Goal: Task Accomplishment & Management: Manage account settings

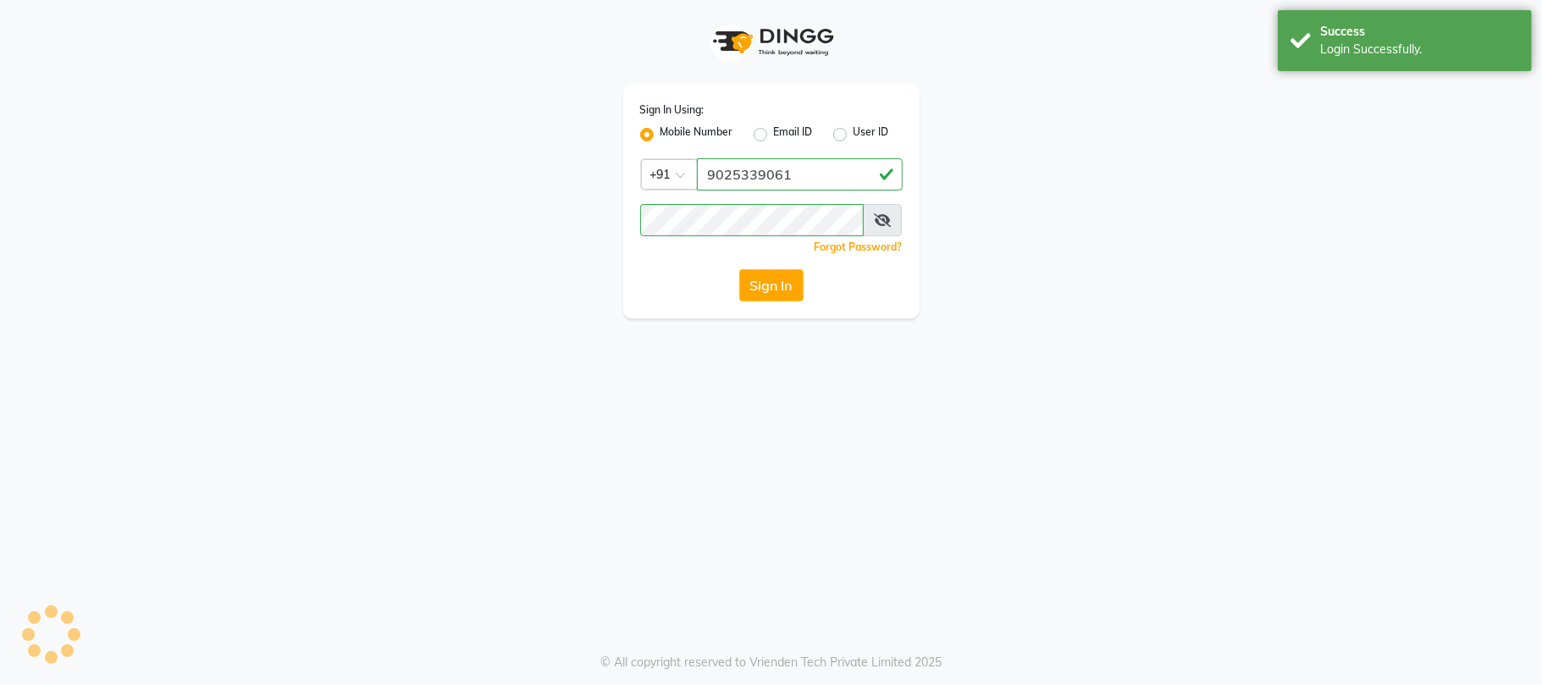
select select "service"
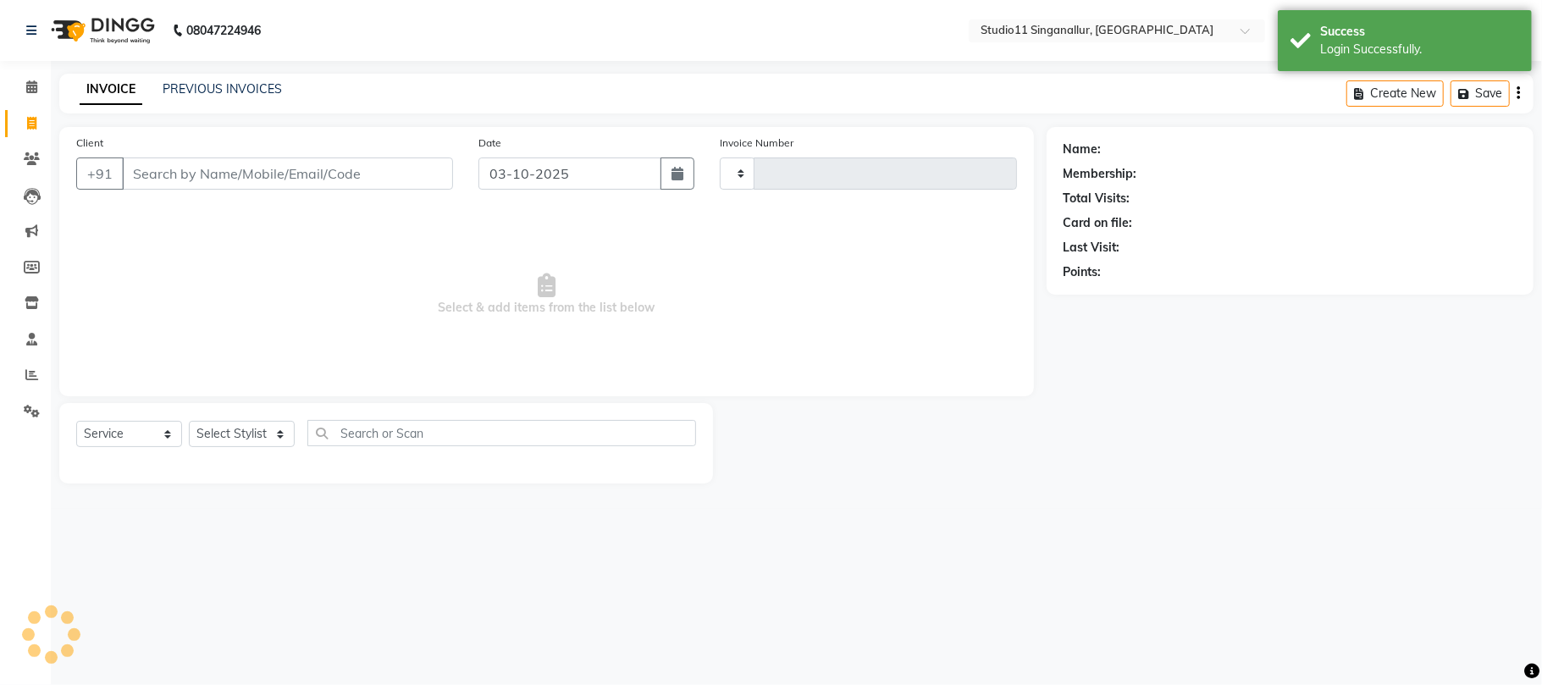
type input "4749"
select select "en"
select select "6616"
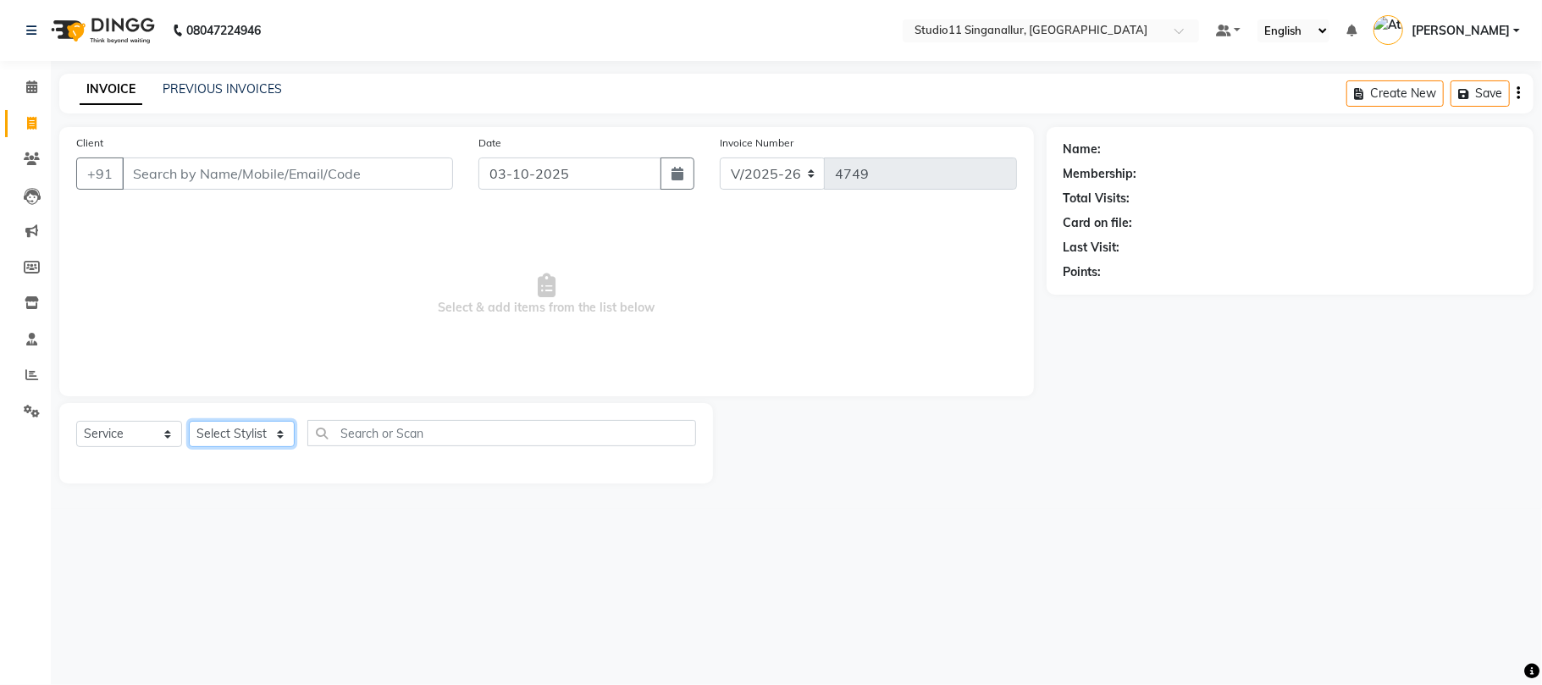
click at [261, 435] on select "Select Stylist [PERSON_NAME] Divya [PERSON_NAME] [PERSON_NAME] [PERSON_NAME] [P…" at bounding box center [242, 434] width 106 height 26
select select "51156"
click at [189, 421] on select "Select Stylist akbar Athira daniel Divya Haritha kowsalya krithika narmatha pan…" at bounding box center [242, 434] width 106 height 26
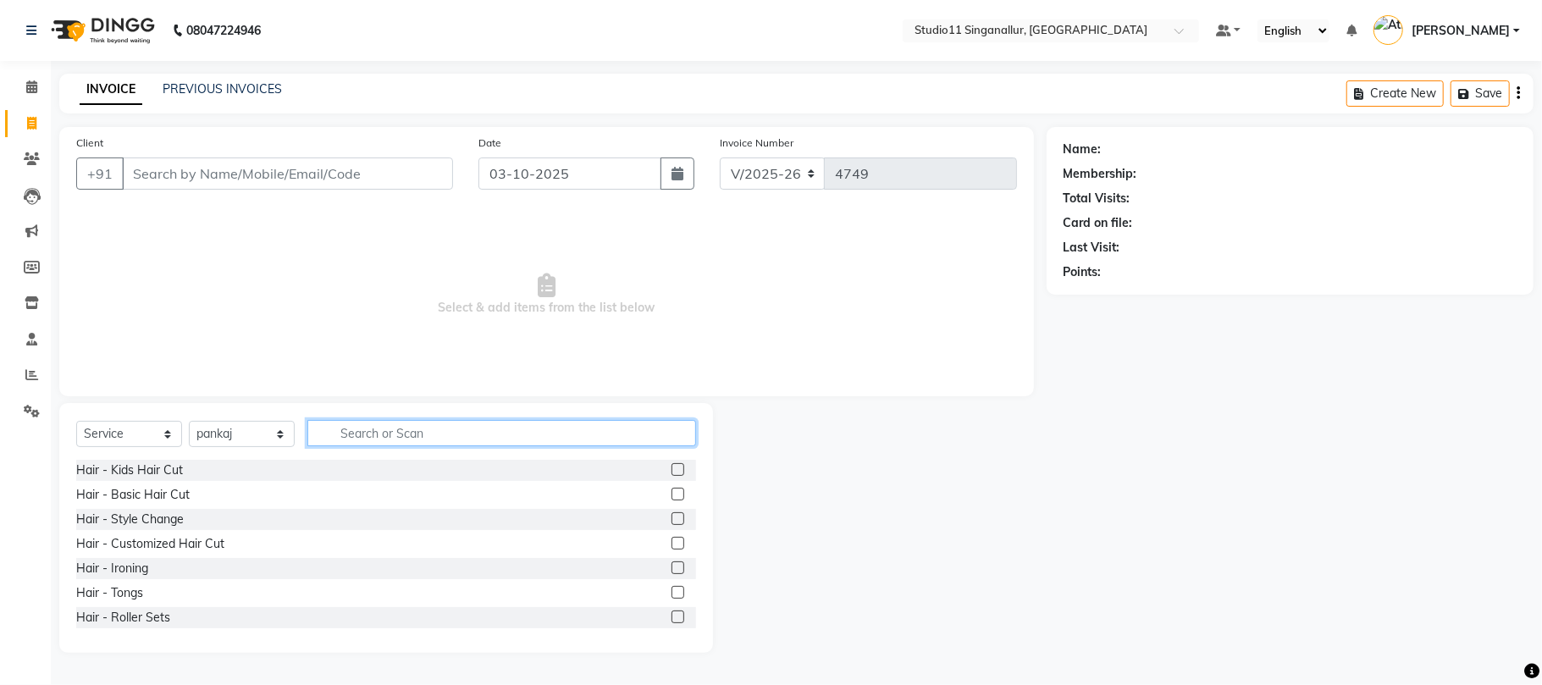
drag, startPoint x: 347, startPoint y: 434, endPoint x: 344, endPoint y: 408, distance: 25.6
click at [351, 434] on input "text" at bounding box center [501, 433] width 389 height 26
click at [374, 441] on input "hair" at bounding box center [489, 433] width 365 height 26
type input "hair cu"
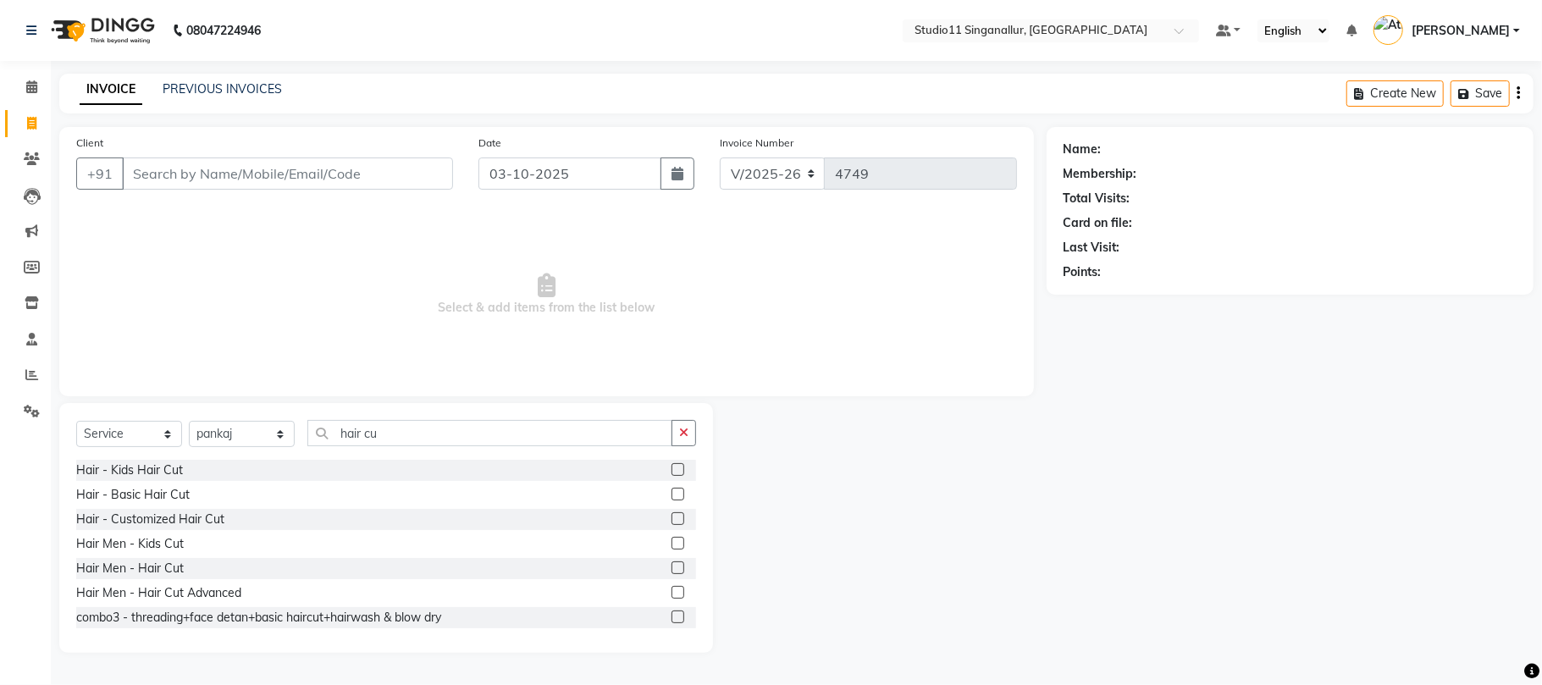
click at [672, 570] on label at bounding box center [678, 568] width 13 height 13
click at [672, 570] on input "checkbox" at bounding box center [677, 568] width 11 height 11
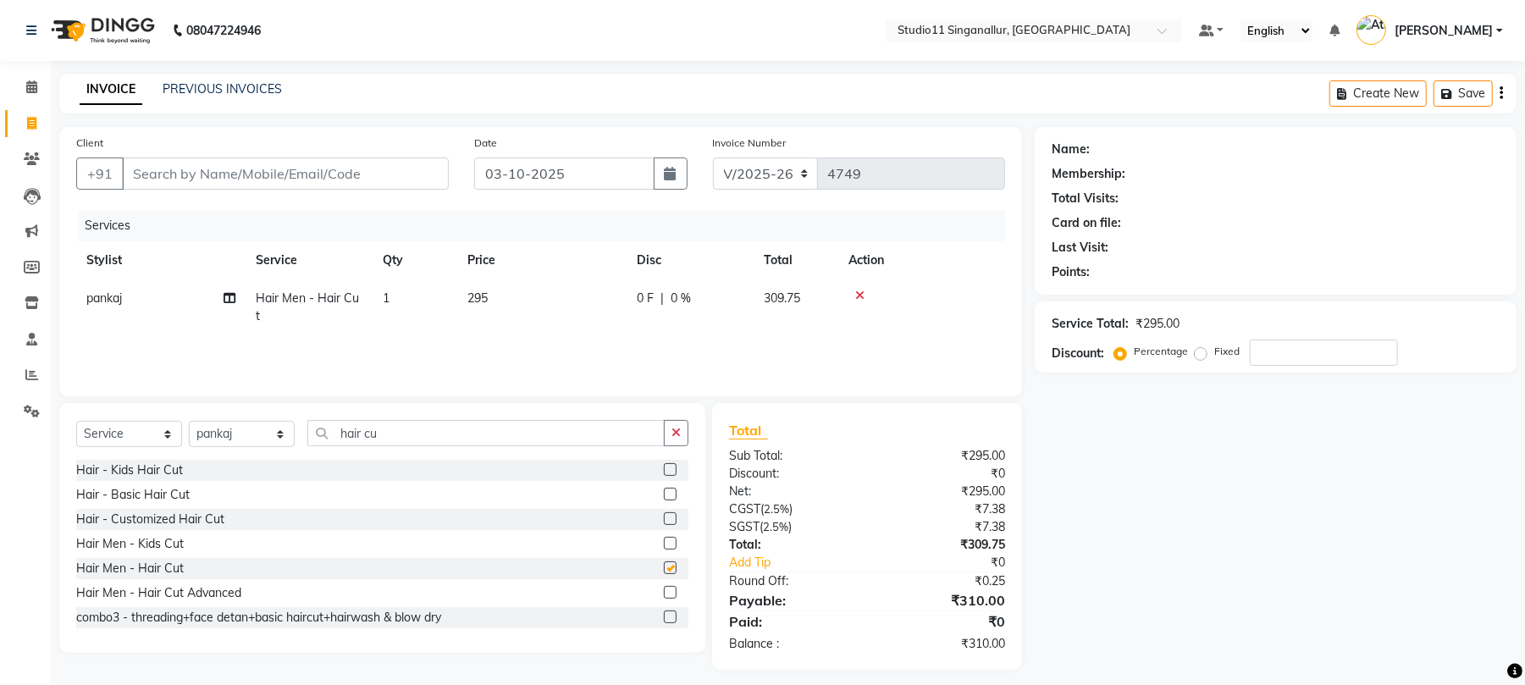
checkbox input "false"
click at [639, 435] on input "hair cu" at bounding box center [485, 433] width 357 height 26
type input "h"
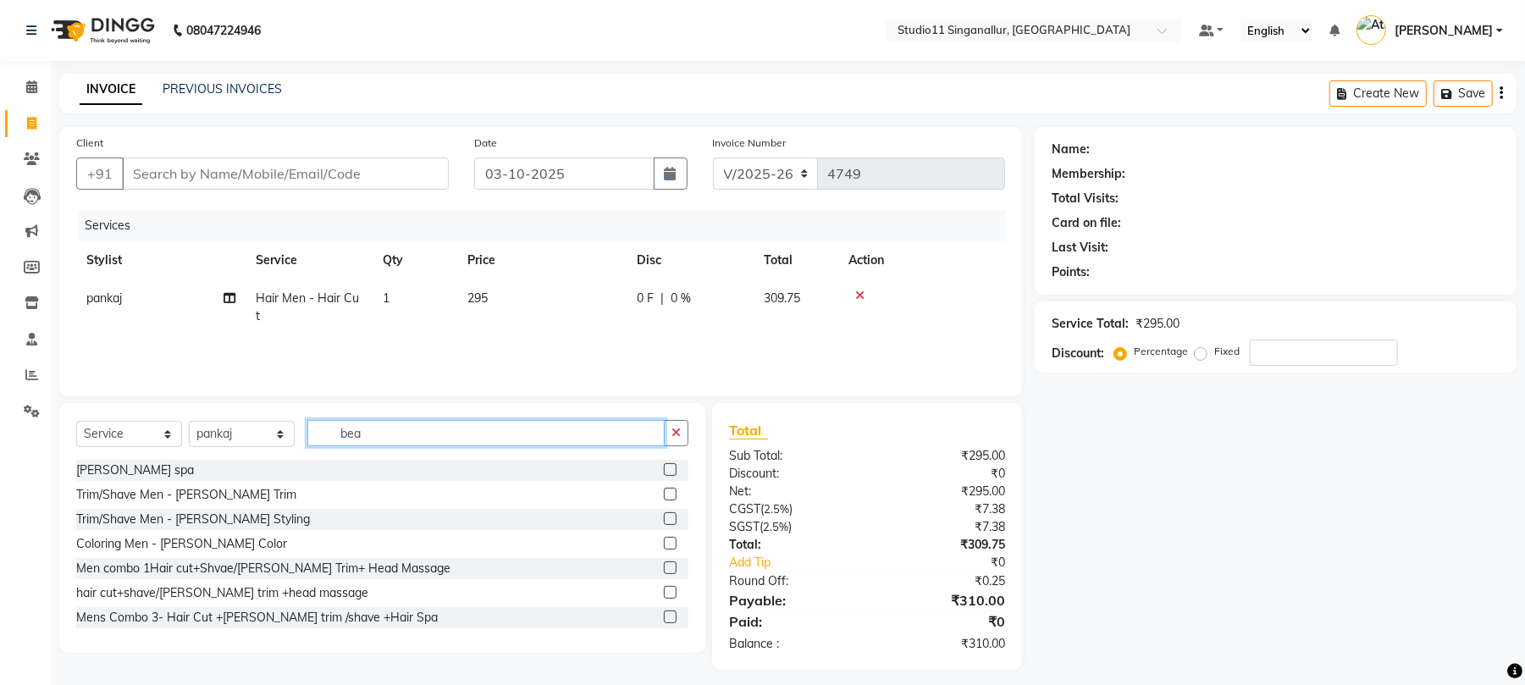
type input "bea"
click at [664, 495] on label at bounding box center [670, 494] width 13 height 13
click at [664, 495] on input "checkbox" at bounding box center [669, 495] width 11 height 11
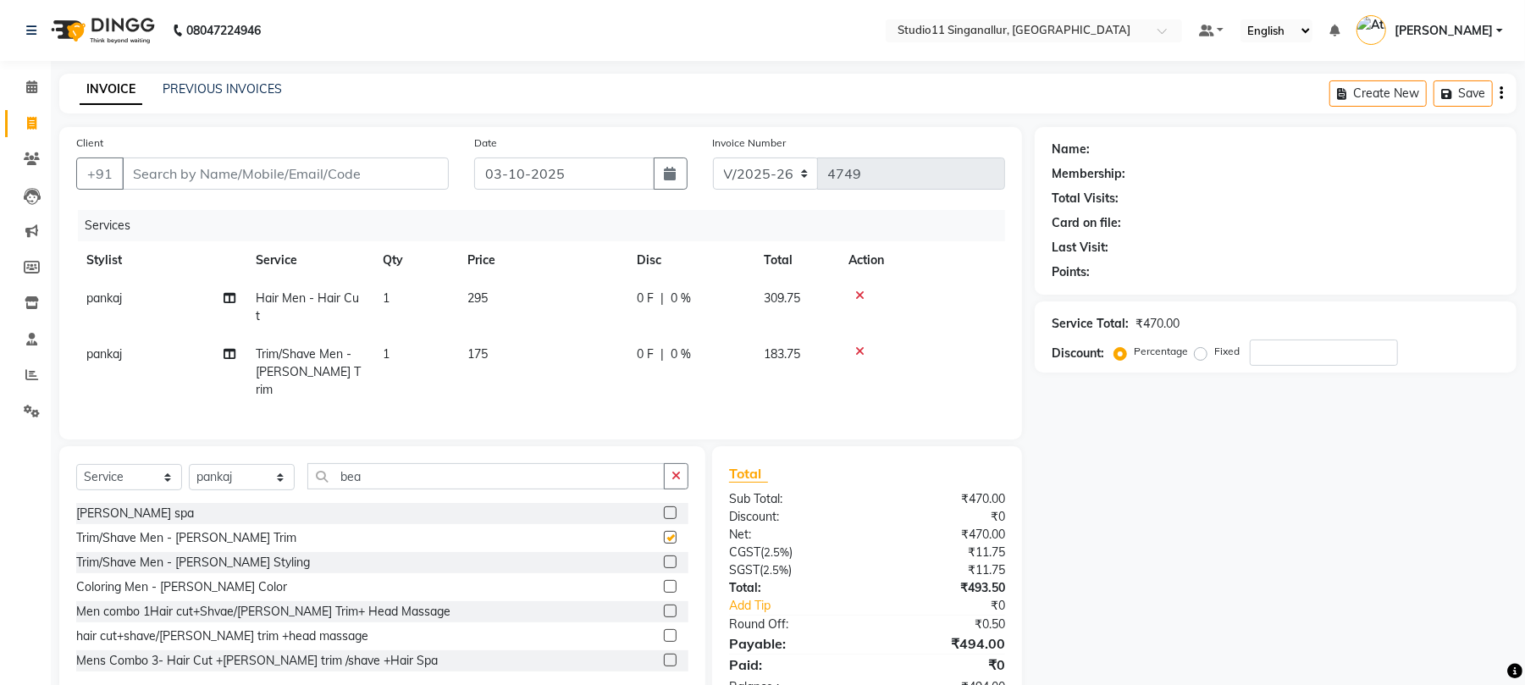
checkbox input "false"
click at [676, 463] on button "button" at bounding box center [676, 476] width 25 height 26
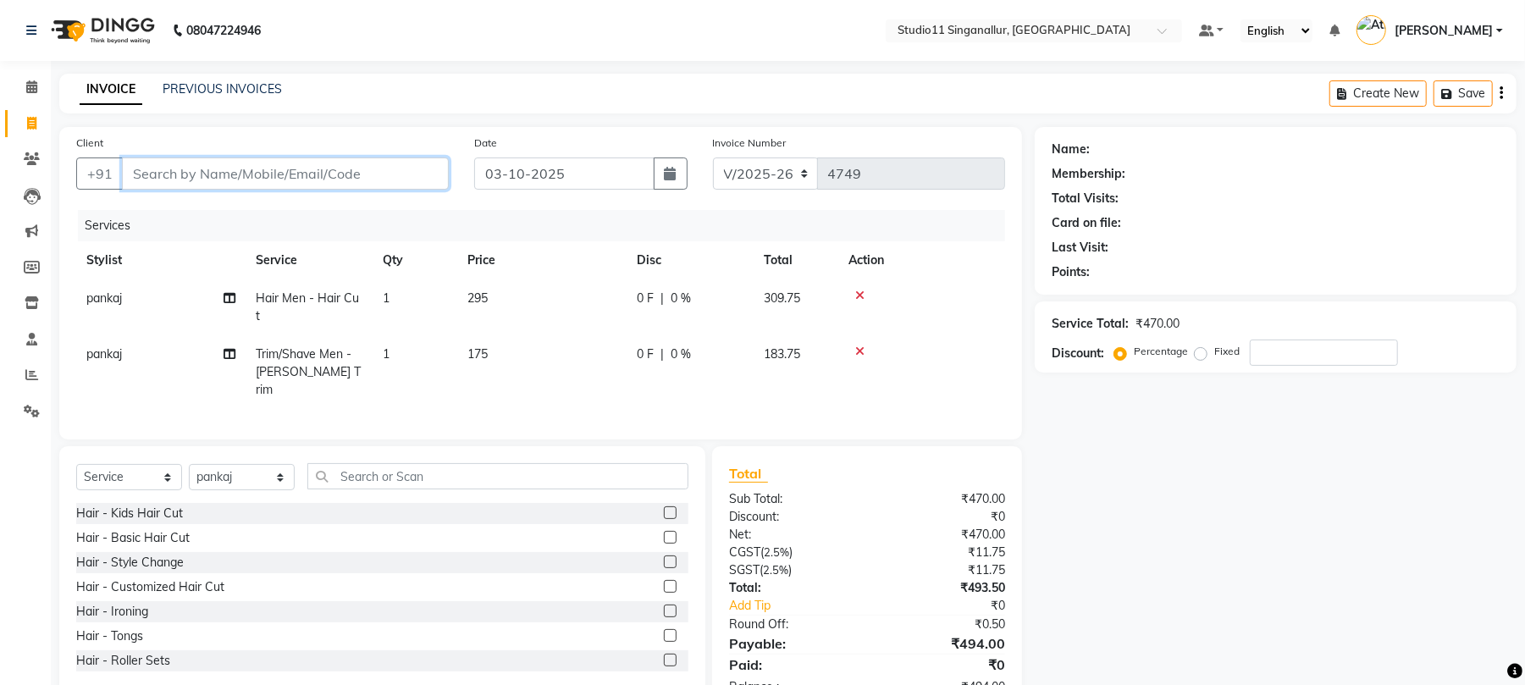
click at [400, 180] on input "Client" at bounding box center [285, 174] width 327 height 32
click at [184, 174] on input "Client" at bounding box center [285, 174] width 327 height 32
type input "9"
type input "0"
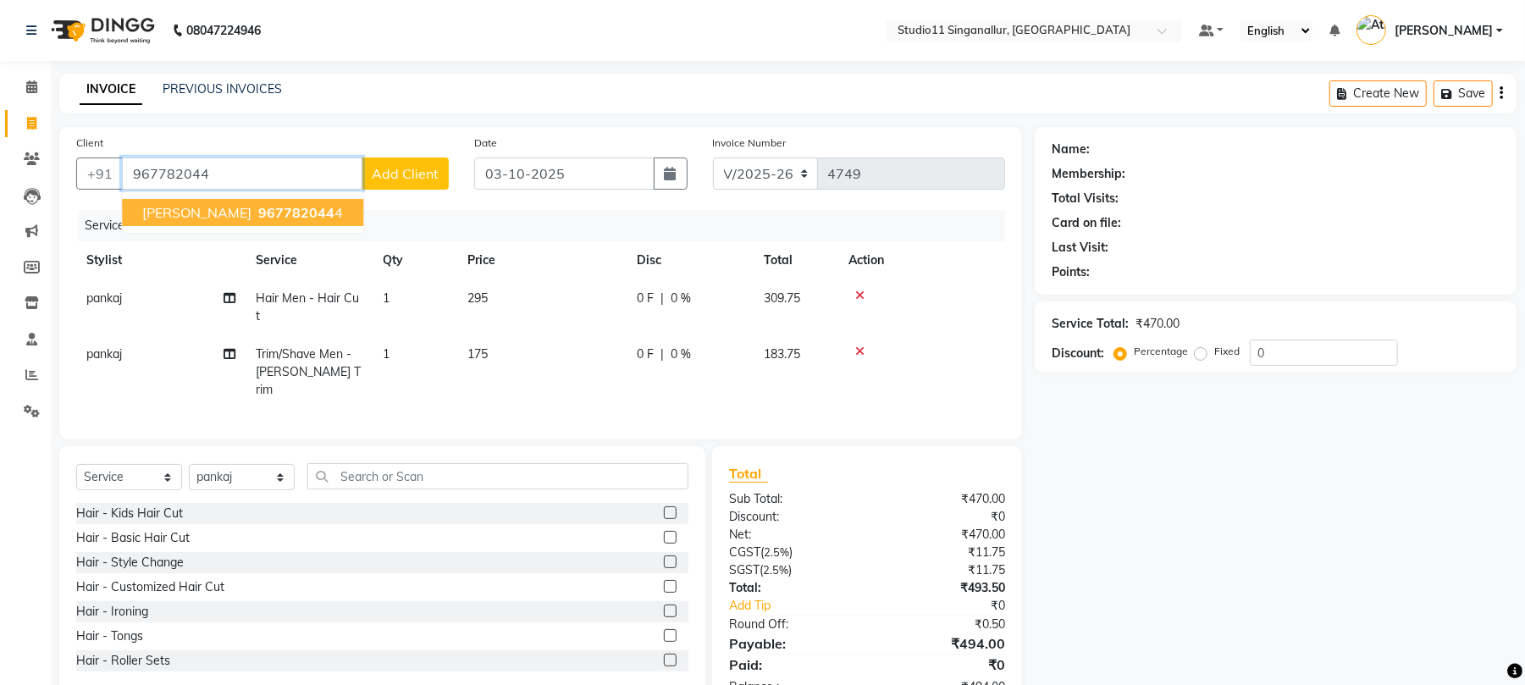
click at [161, 208] on span "Muthukumar" at bounding box center [196, 212] width 109 height 17
type input "9677820444"
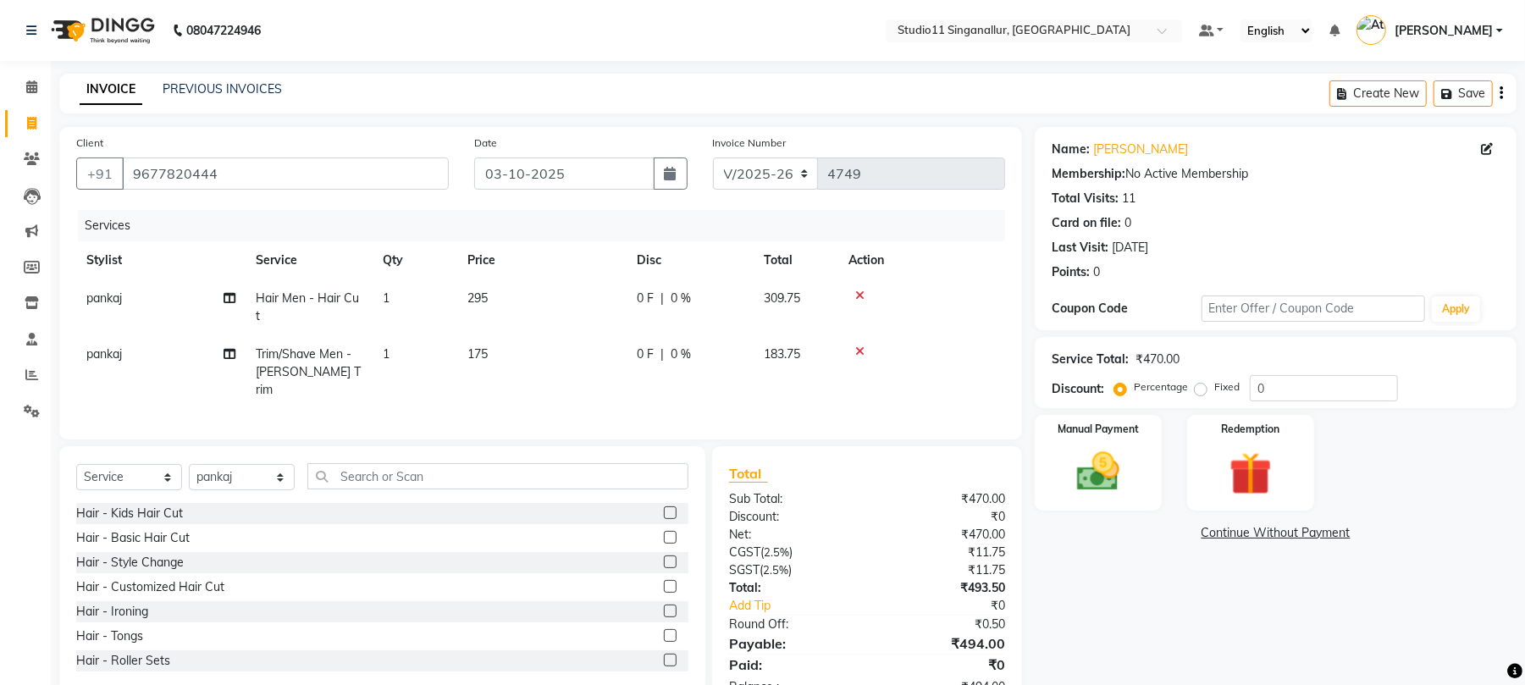
scroll to position [35, 0]
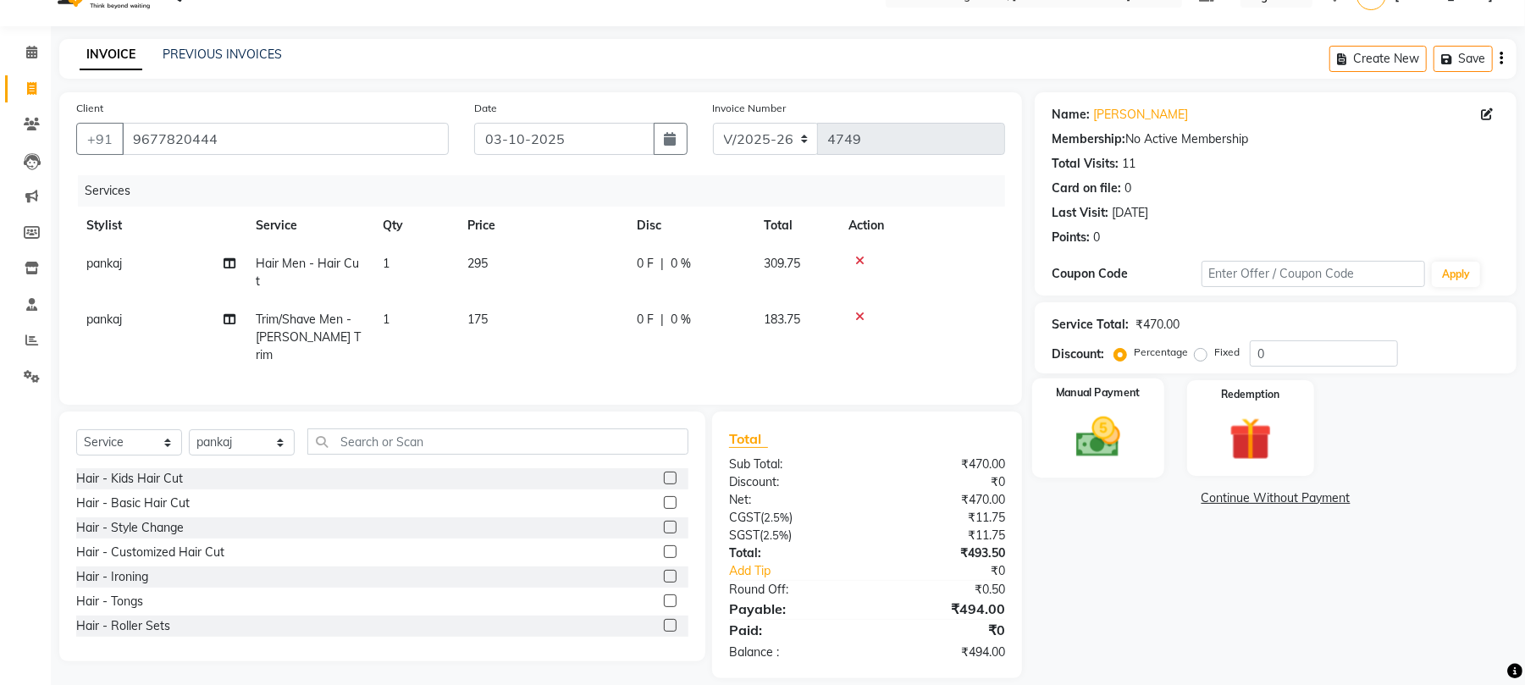
click at [1115, 457] on img at bounding box center [1098, 438] width 73 height 52
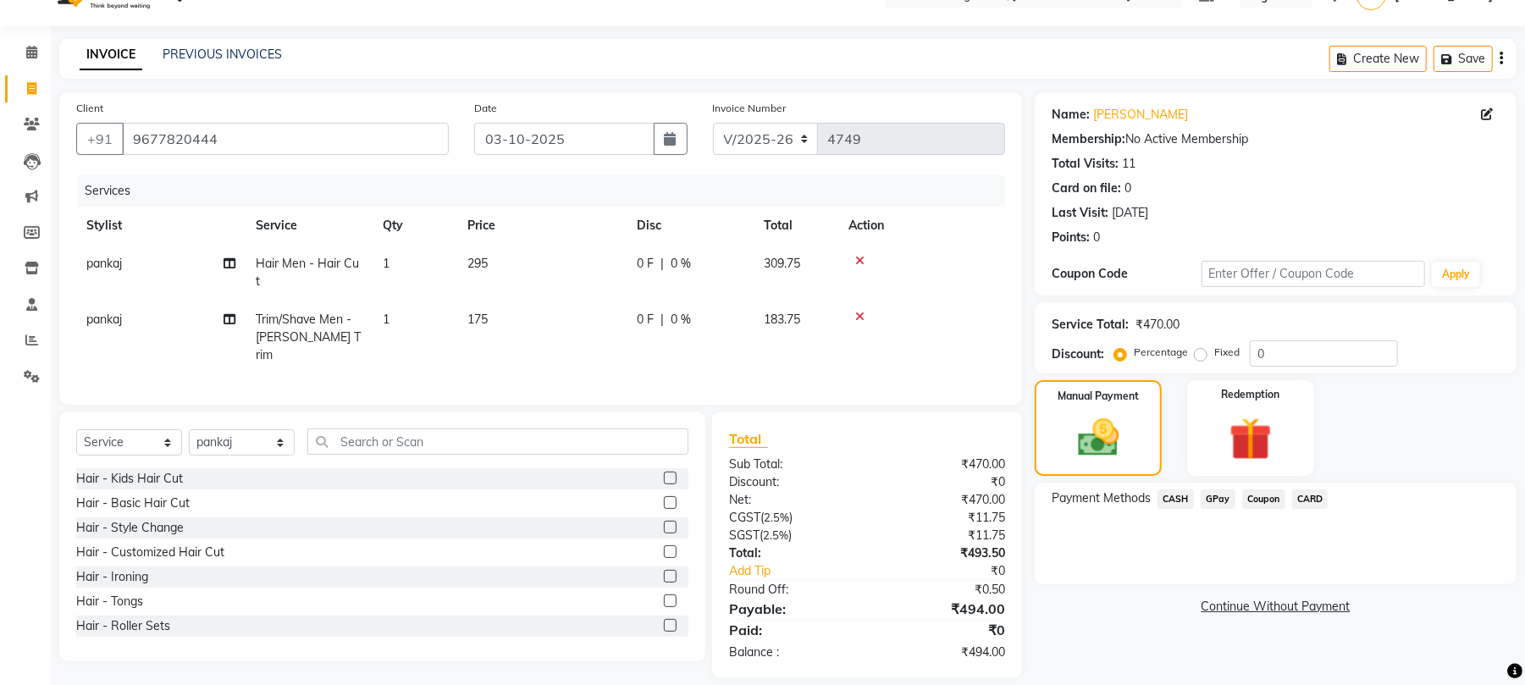
click at [1220, 501] on span "GPay" at bounding box center [1218, 499] width 35 height 19
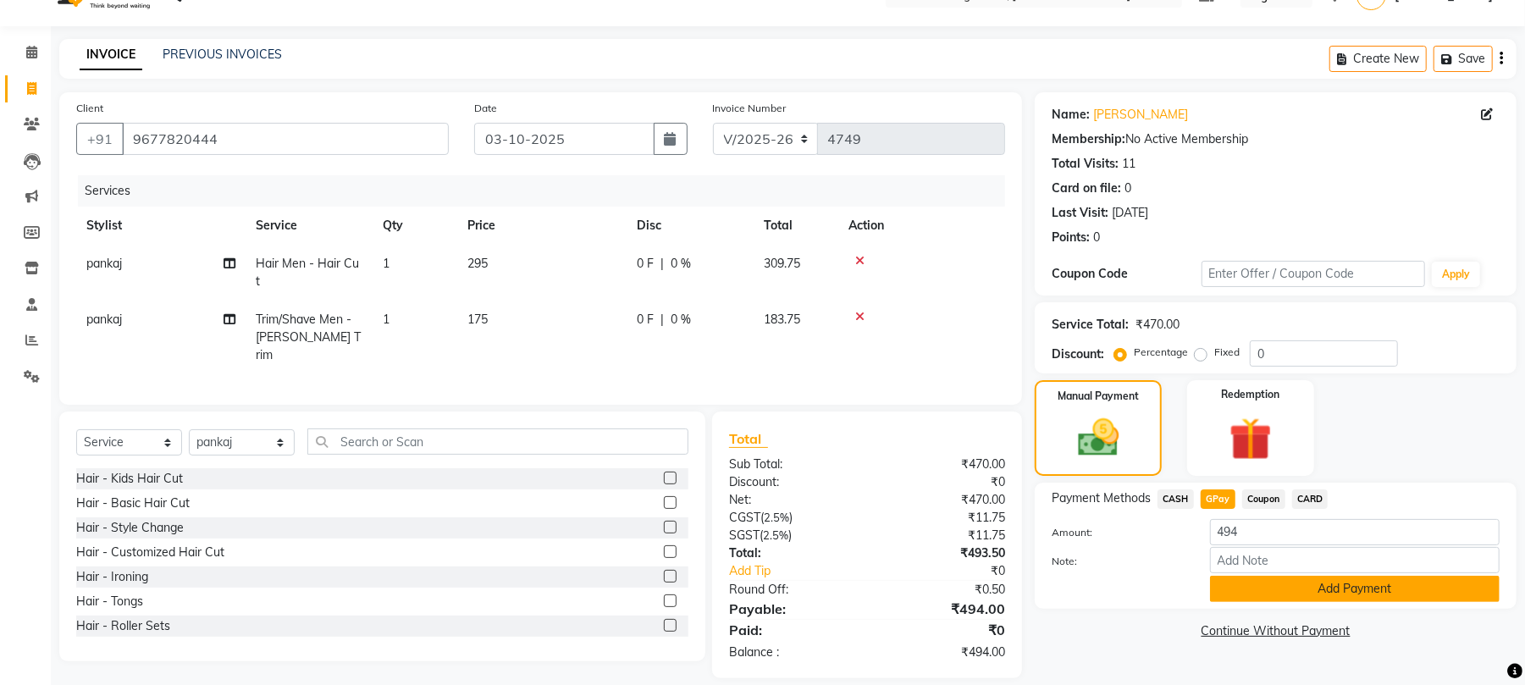
click at [1272, 595] on button "Add Payment" at bounding box center [1355, 589] width 290 height 26
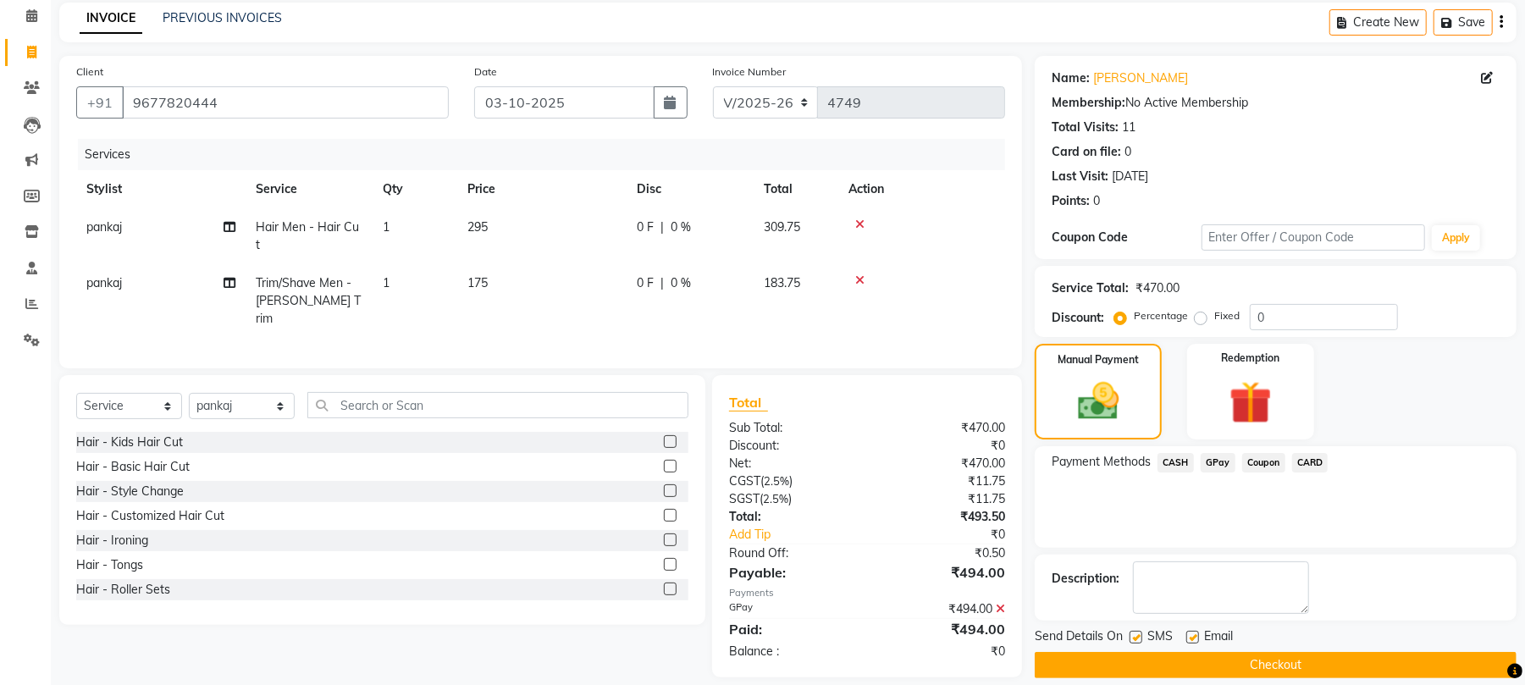
scroll to position [91, 0]
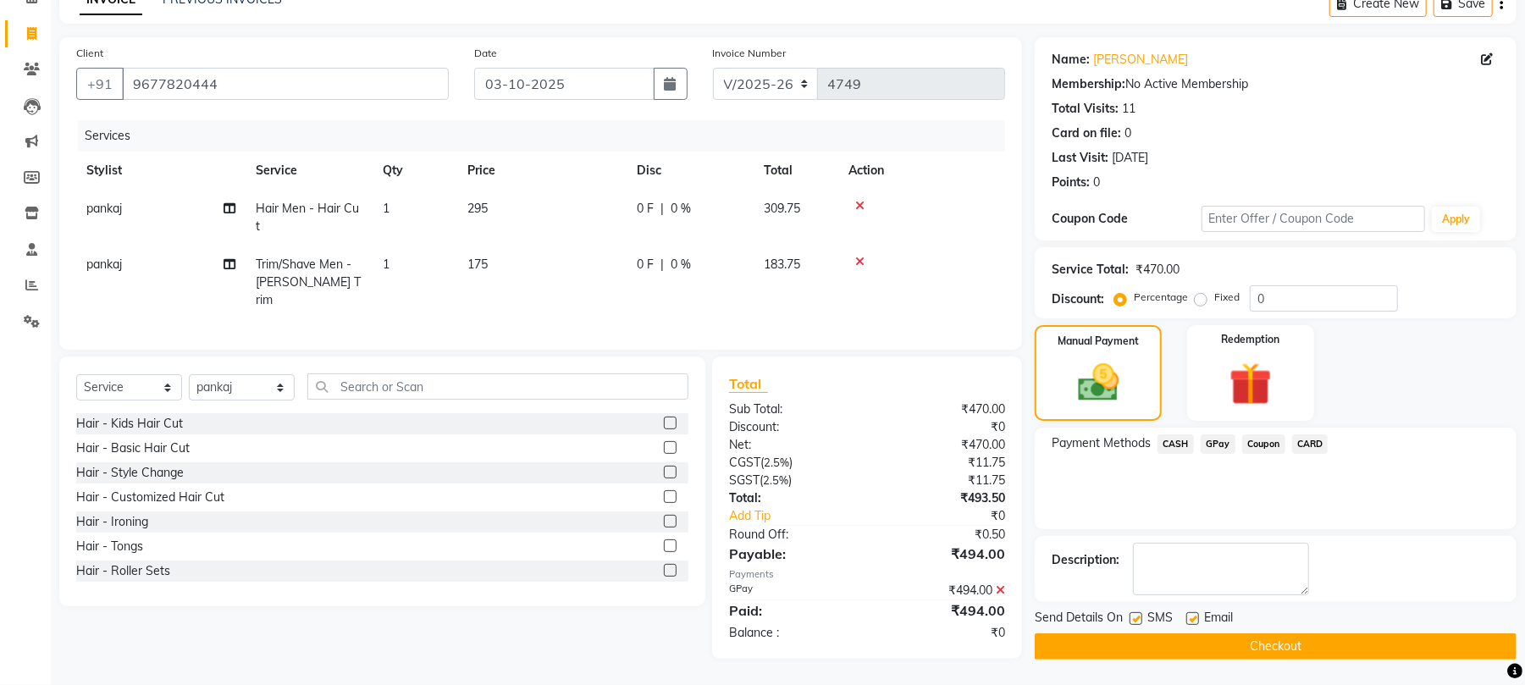
click at [1130, 613] on label at bounding box center [1136, 618] width 13 height 13
click at [1130, 614] on input "checkbox" at bounding box center [1135, 619] width 11 height 11
checkbox input "false"
click at [1191, 617] on label at bounding box center [1193, 618] width 13 height 13
click at [1191, 617] on input "checkbox" at bounding box center [1192, 619] width 11 height 11
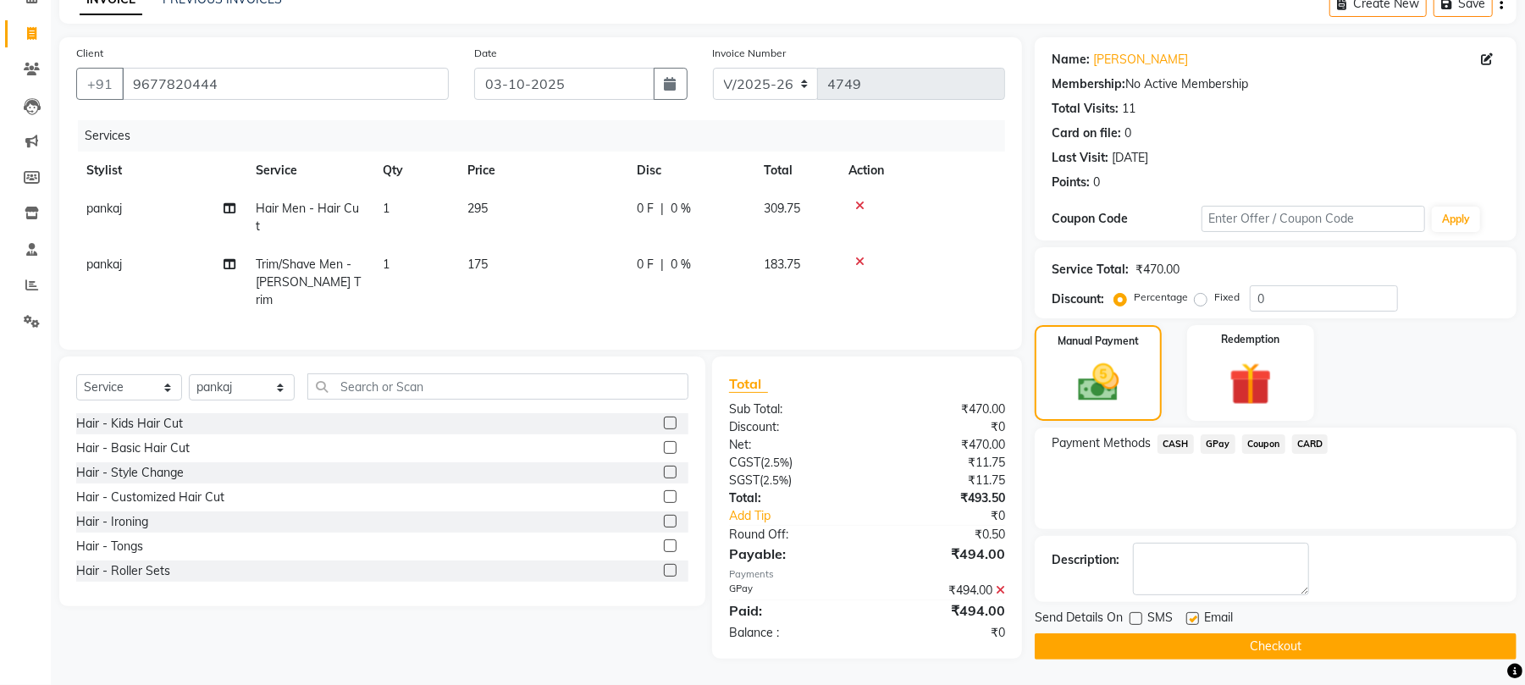
checkbox input "false"
click at [1199, 639] on button "Checkout" at bounding box center [1276, 646] width 482 height 26
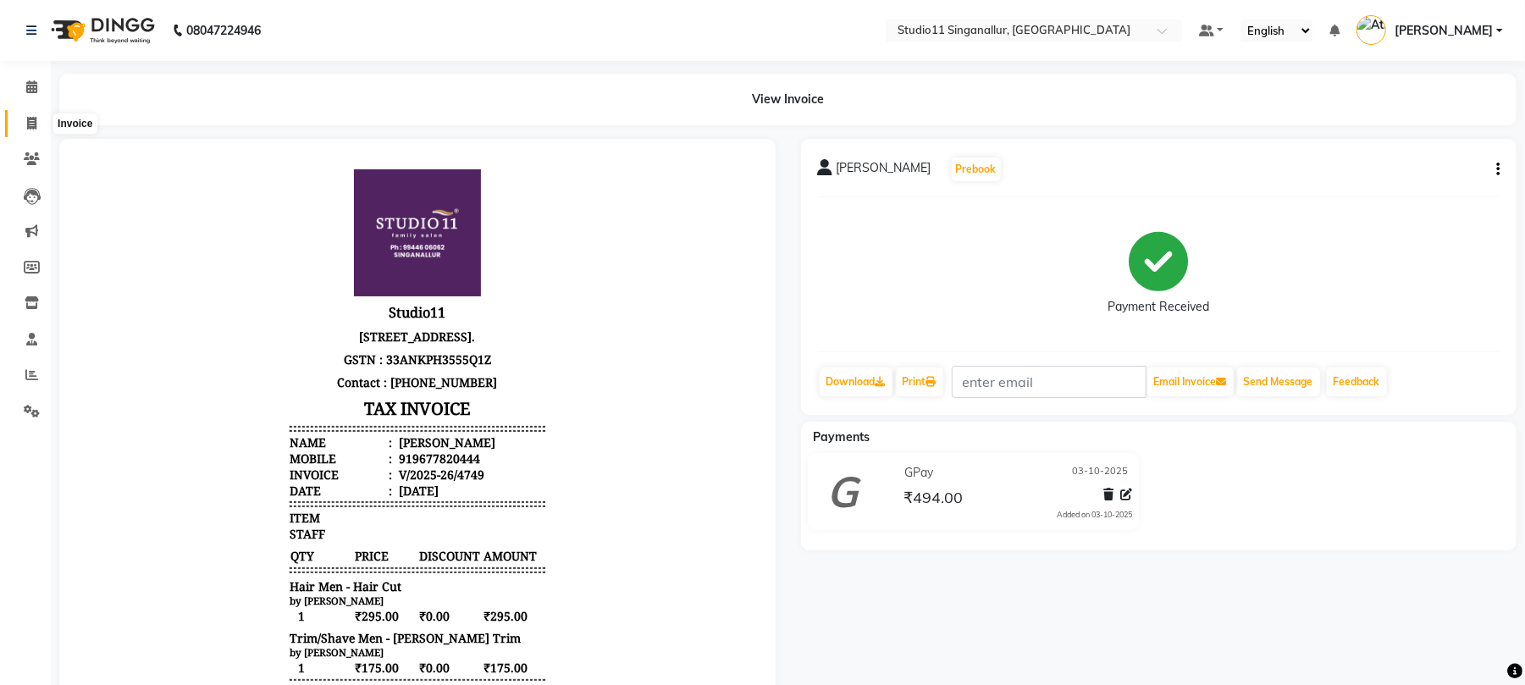
click at [29, 129] on icon at bounding box center [31, 123] width 9 height 13
select select "service"
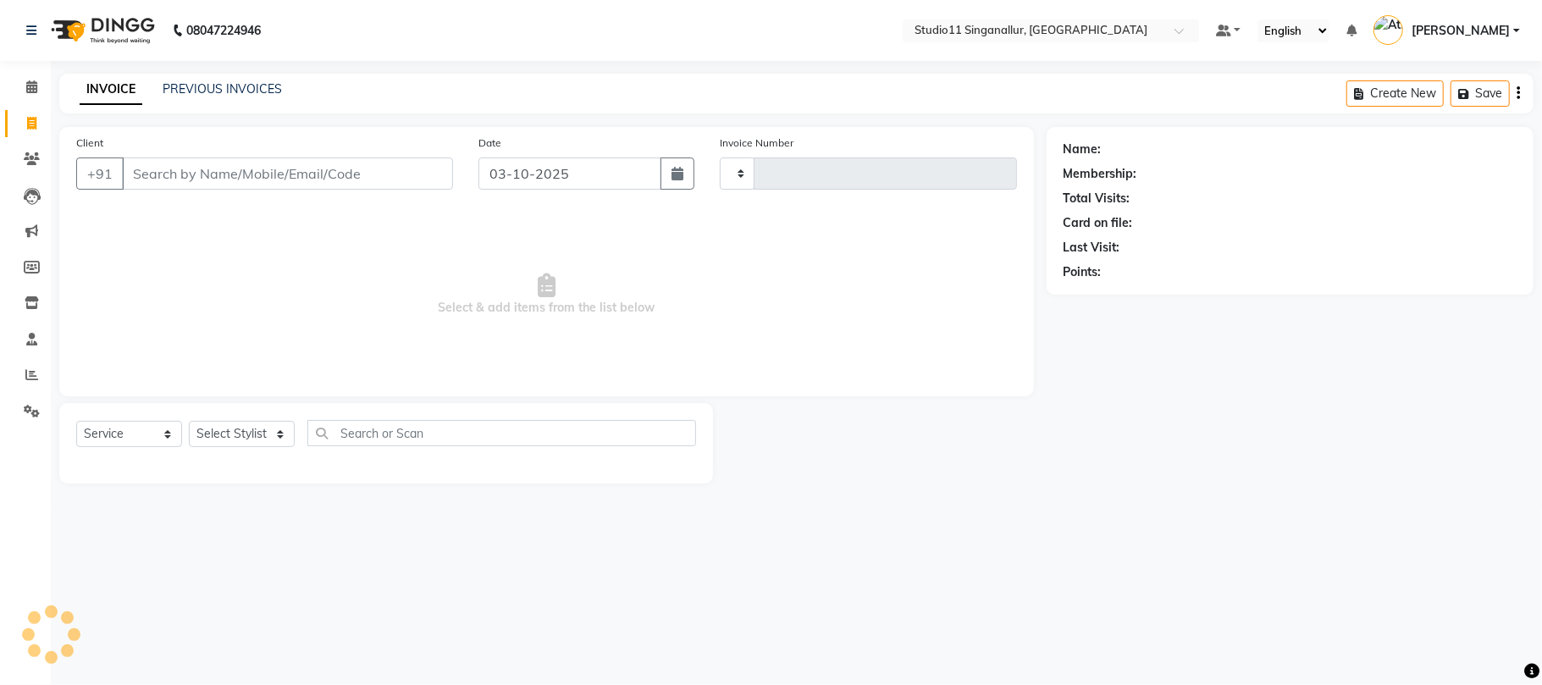
type input "4750"
select select "6616"
click at [276, 432] on select "Select Stylist akbar Athira daniel Divya Haritha kowsalya krithika narmatha pan…" at bounding box center [242, 434] width 106 height 26
click at [189, 421] on select "Select Stylist akbar Athira daniel Divya Haritha kowsalya krithika narmatha pan…" at bounding box center [242, 434] width 106 height 26
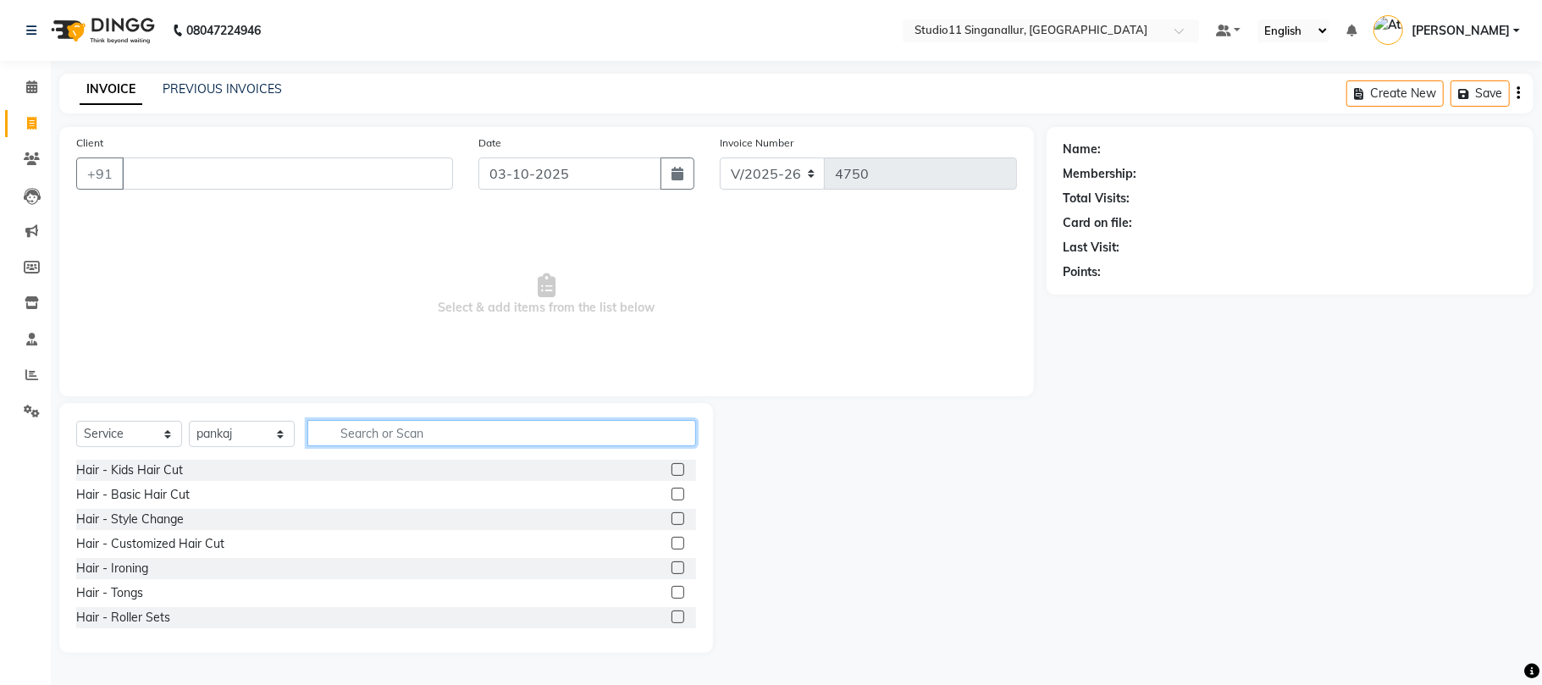
click at [368, 435] on input "text" at bounding box center [501, 433] width 389 height 26
click at [262, 434] on select "Select Stylist akbar Athira daniel Divya Haritha kowsalya krithika narmatha pan…" at bounding box center [242, 434] width 106 height 26
select select "61956"
click at [189, 421] on select "Select Stylist akbar Athira daniel Divya Haritha kowsalya krithika narmatha pan…" at bounding box center [242, 434] width 106 height 26
click at [454, 423] on input "text" at bounding box center [501, 433] width 389 height 26
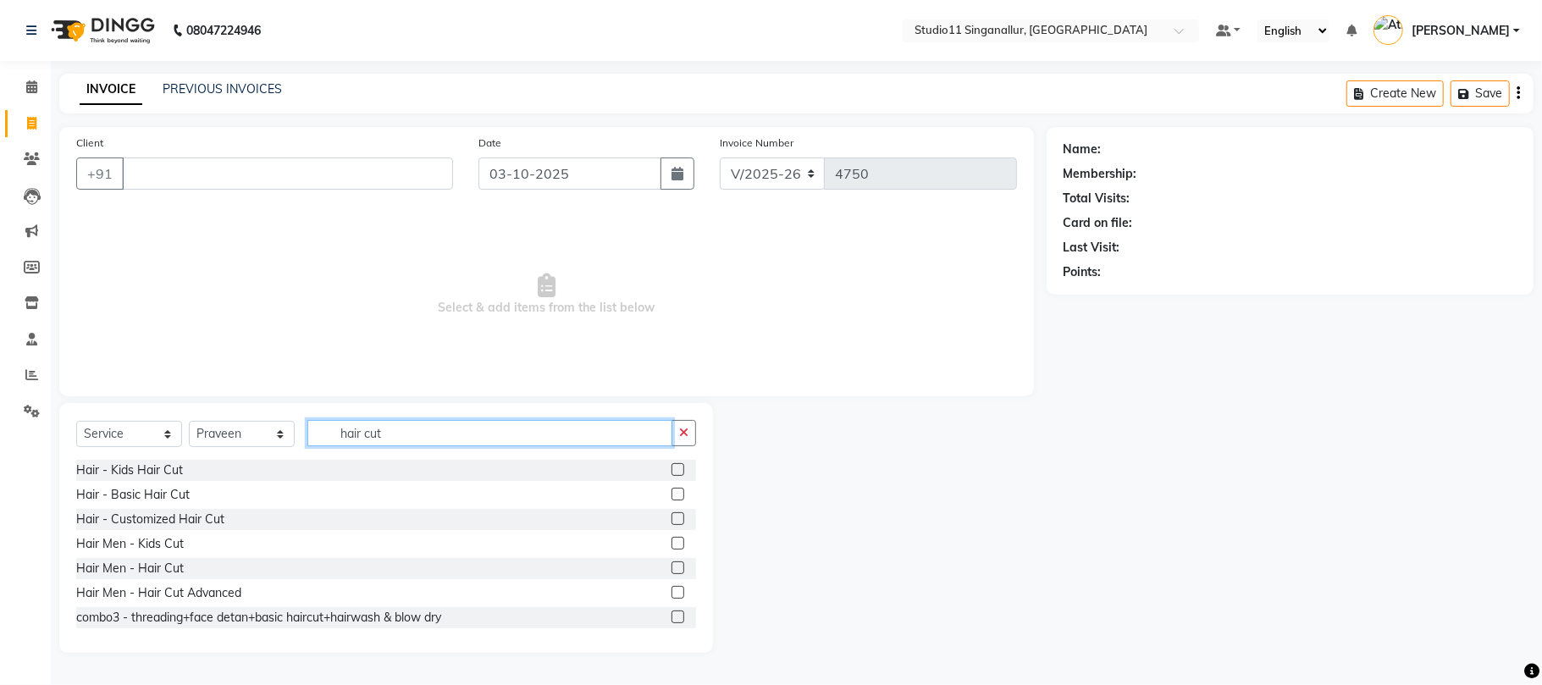
type input "hair cut"
click at [672, 570] on label at bounding box center [678, 568] width 13 height 13
click at [672, 570] on input "checkbox" at bounding box center [677, 568] width 11 height 11
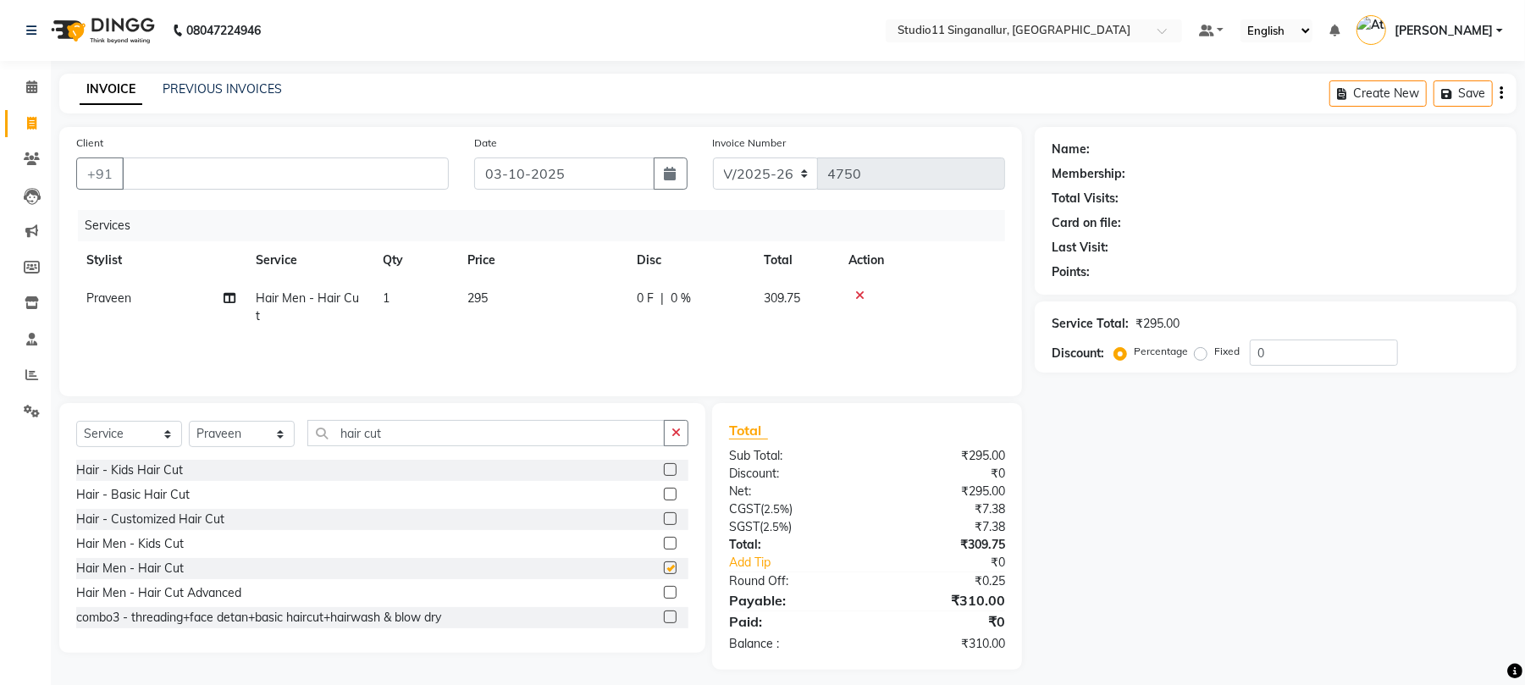
checkbox input "false"
click at [225, 163] on input "Client" at bounding box center [285, 174] width 327 height 32
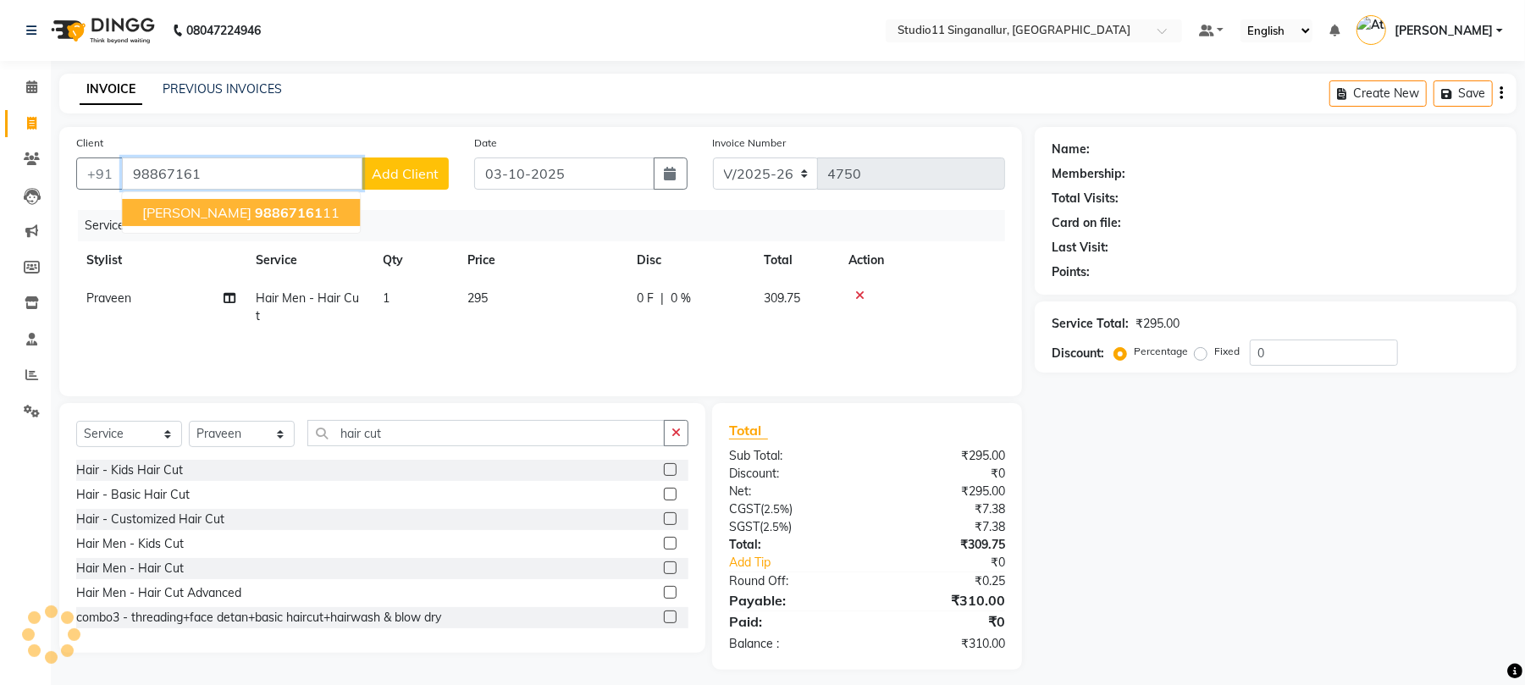
click at [255, 219] on span "98867161" at bounding box center [289, 212] width 68 height 17
type input "9886716111"
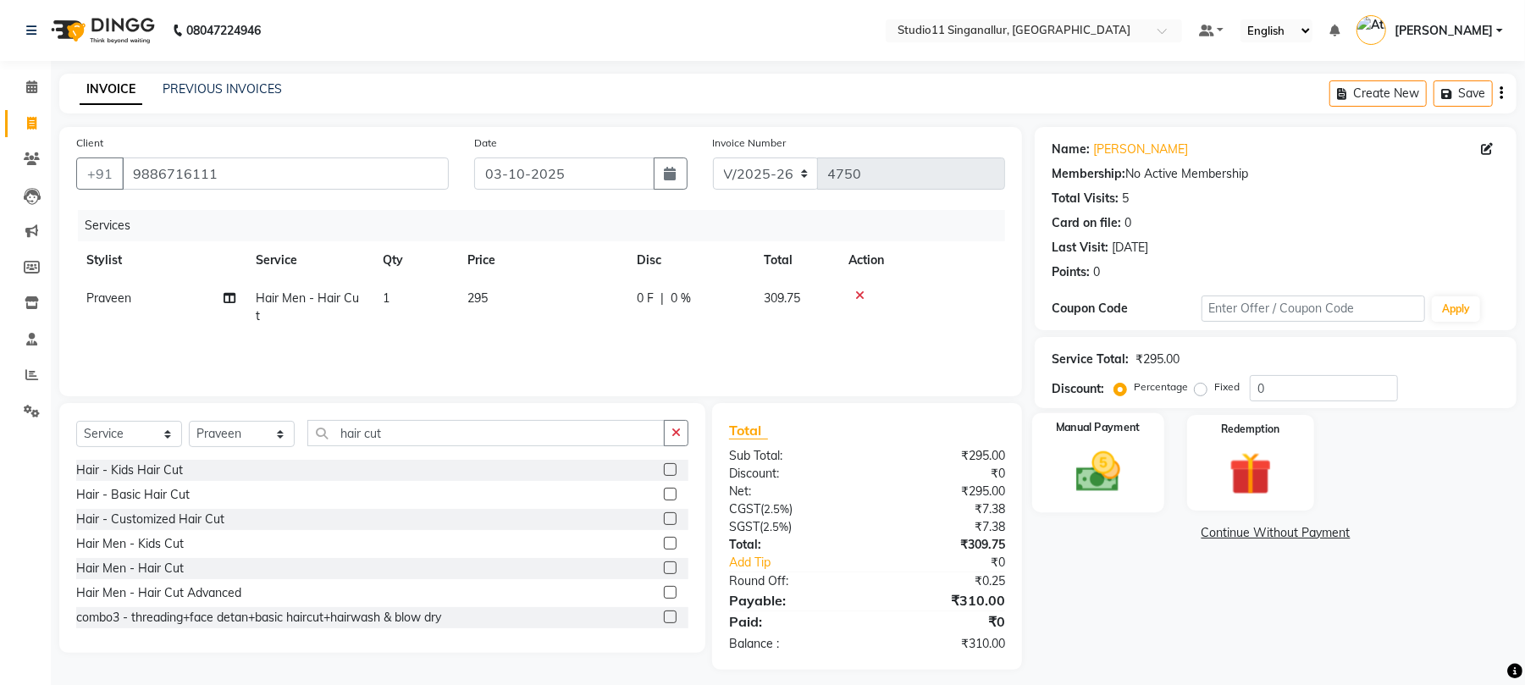
click at [1081, 467] on img at bounding box center [1098, 472] width 73 height 52
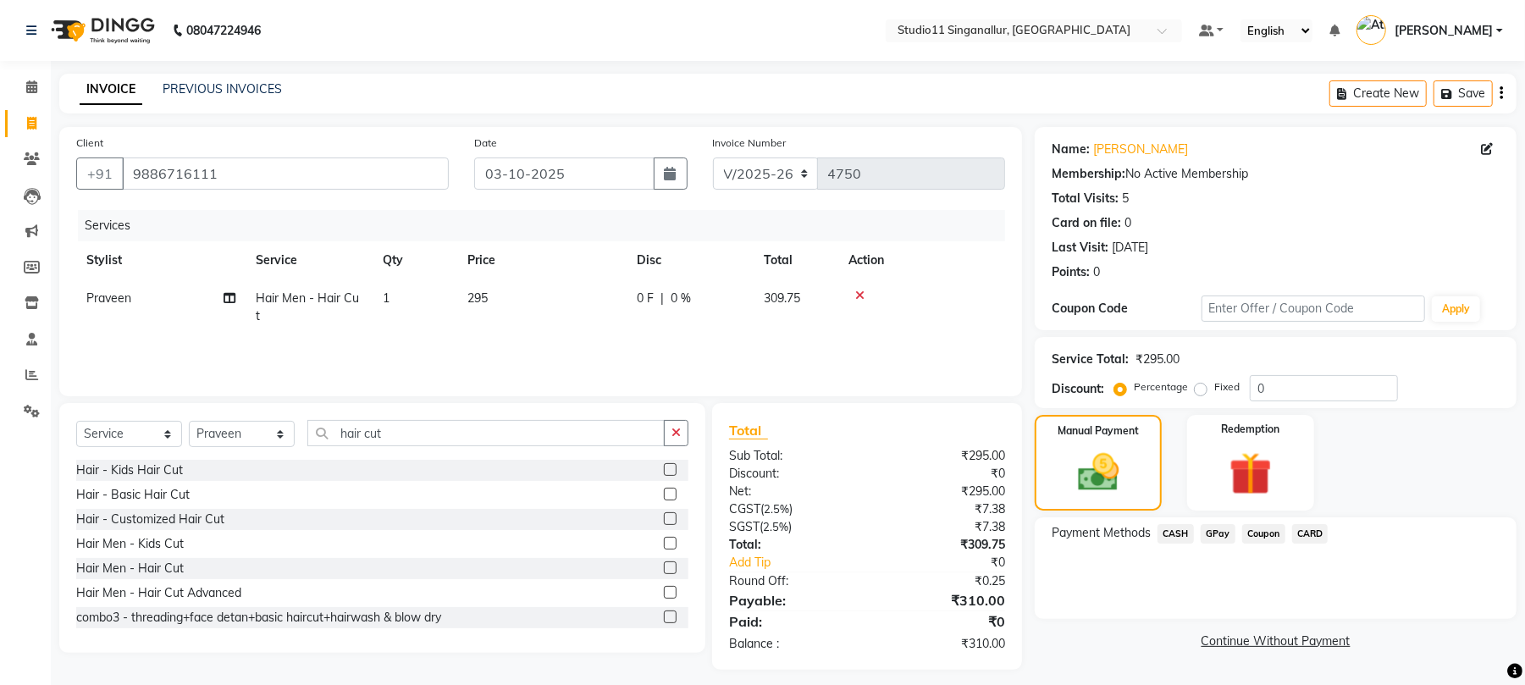
drag, startPoint x: 1230, startPoint y: 534, endPoint x: 1210, endPoint y: 536, distance: 19.6
click at [1223, 534] on span "GPay" at bounding box center [1218, 533] width 35 height 19
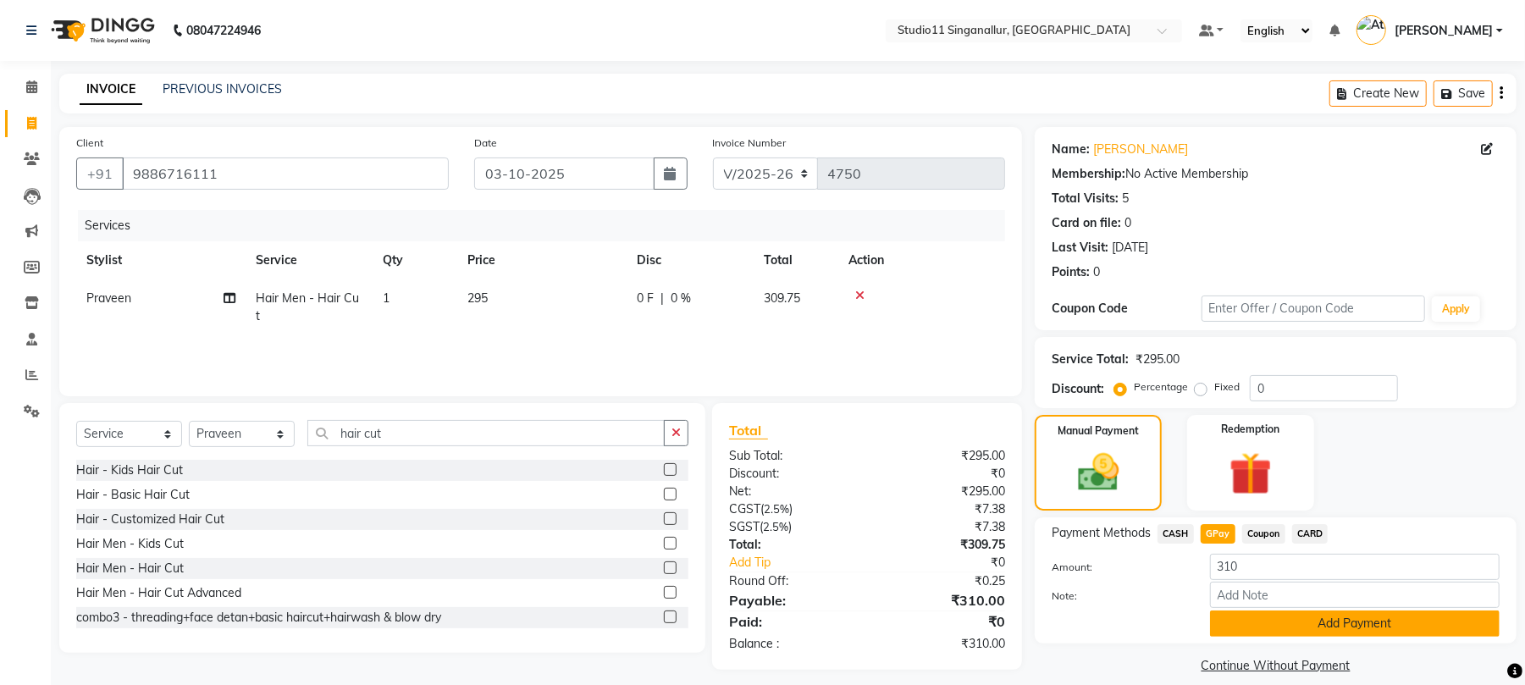
click at [1257, 627] on button "Add Payment" at bounding box center [1355, 624] width 290 height 26
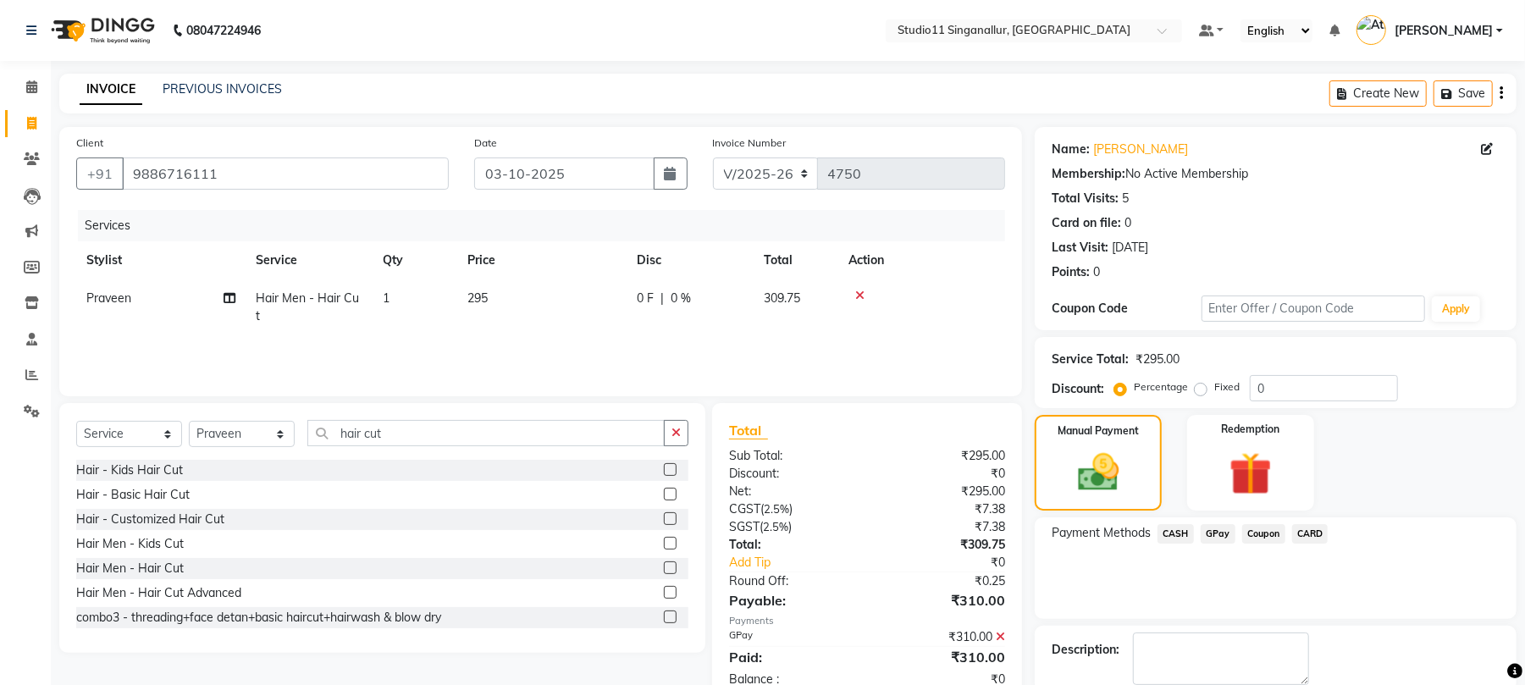
scroll to position [91, 0]
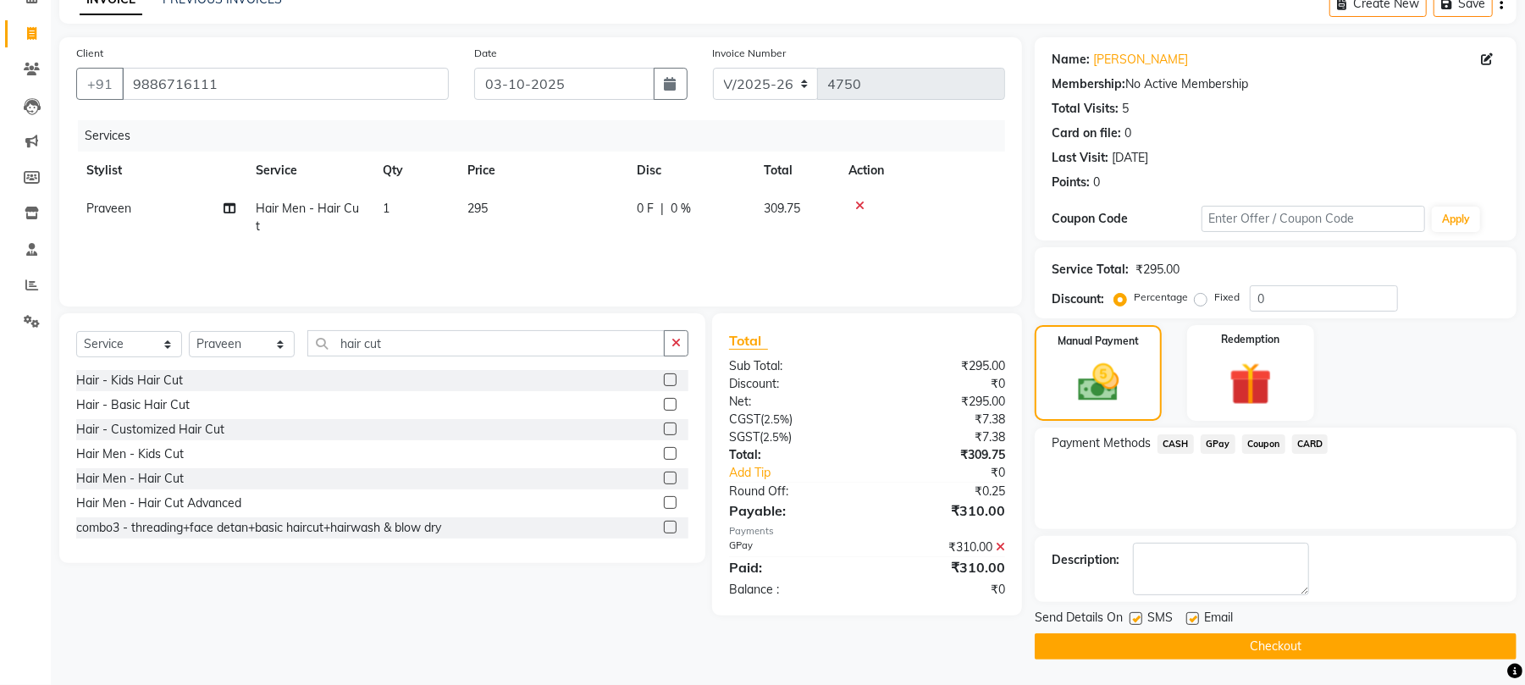
click at [1131, 614] on label at bounding box center [1136, 618] width 13 height 13
click at [1131, 614] on input "checkbox" at bounding box center [1135, 619] width 11 height 11
checkbox input "false"
click at [1190, 617] on label at bounding box center [1193, 618] width 13 height 13
click at [1190, 617] on input "checkbox" at bounding box center [1192, 619] width 11 height 11
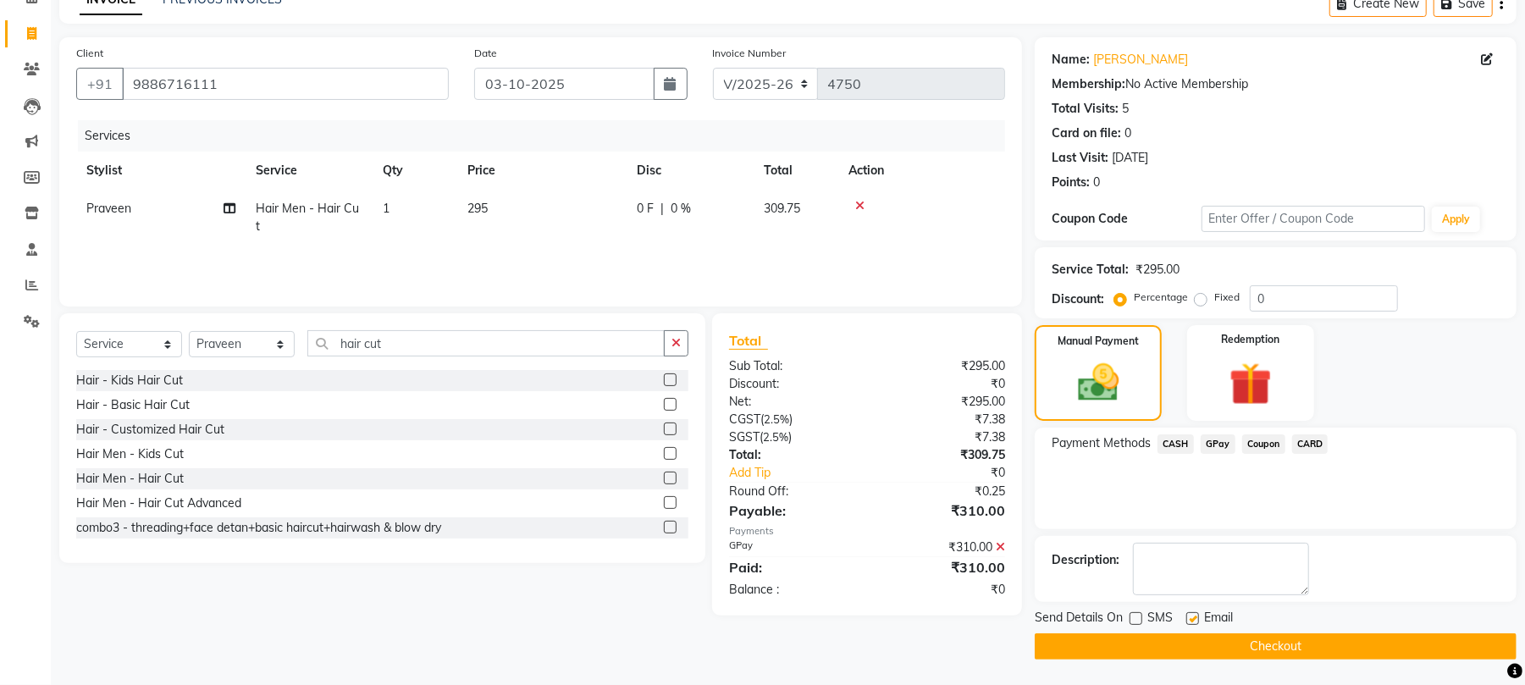
checkbox input "false"
click at [1192, 635] on button "Checkout" at bounding box center [1276, 646] width 482 height 26
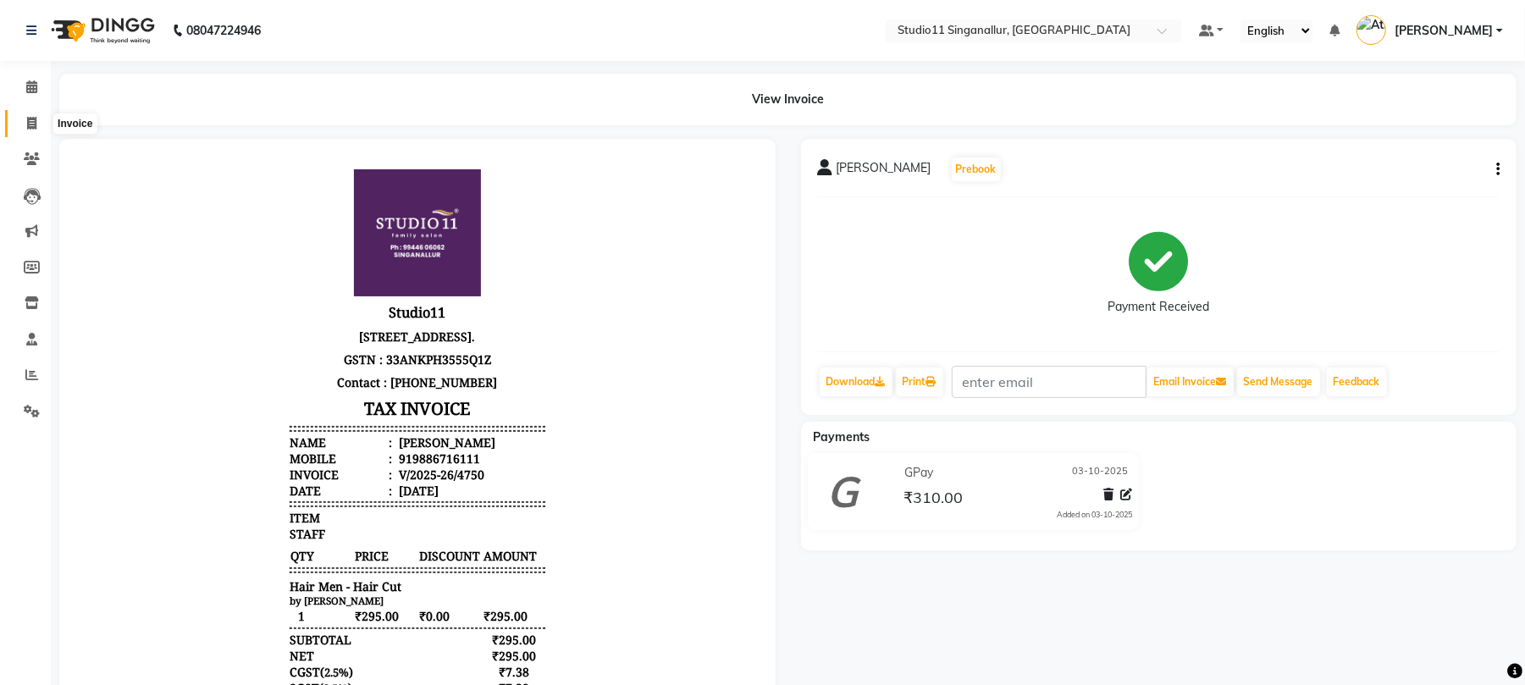
click at [30, 117] on icon at bounding box center [31, 123] width 9 height 13
select select "6616"
select select "service"
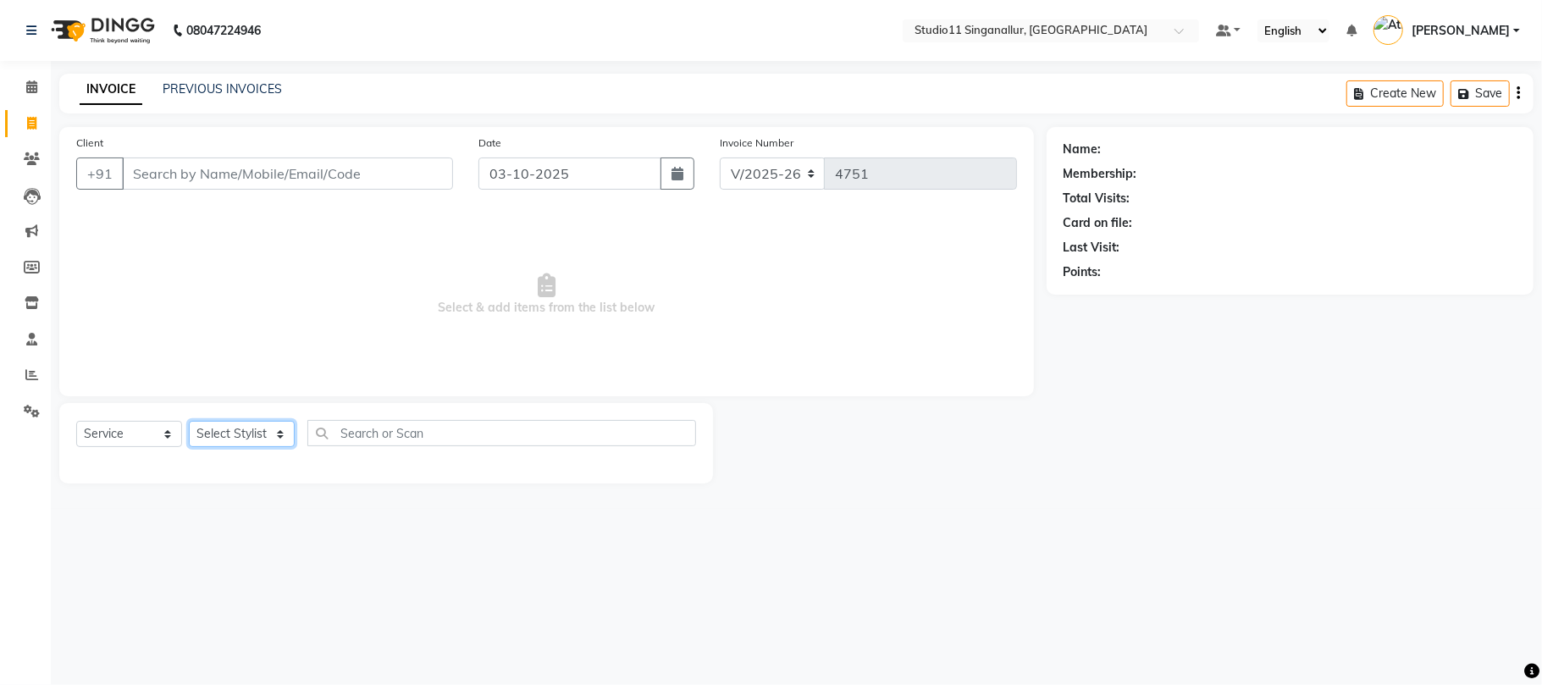
click at [281, 438] on select "Select Stylist akbar Athira daniel Divya Haritha kowsalya krithika narmatha pan…" at bounding box center [242, 434] width 106 height 26
select select "51156"
click at [189, 421] on select "Select Stylist akbar Athira daniel Divya Haritha kowsalya krithika narmatha pan…" at bounding box center [242, 434] width 106 height 26
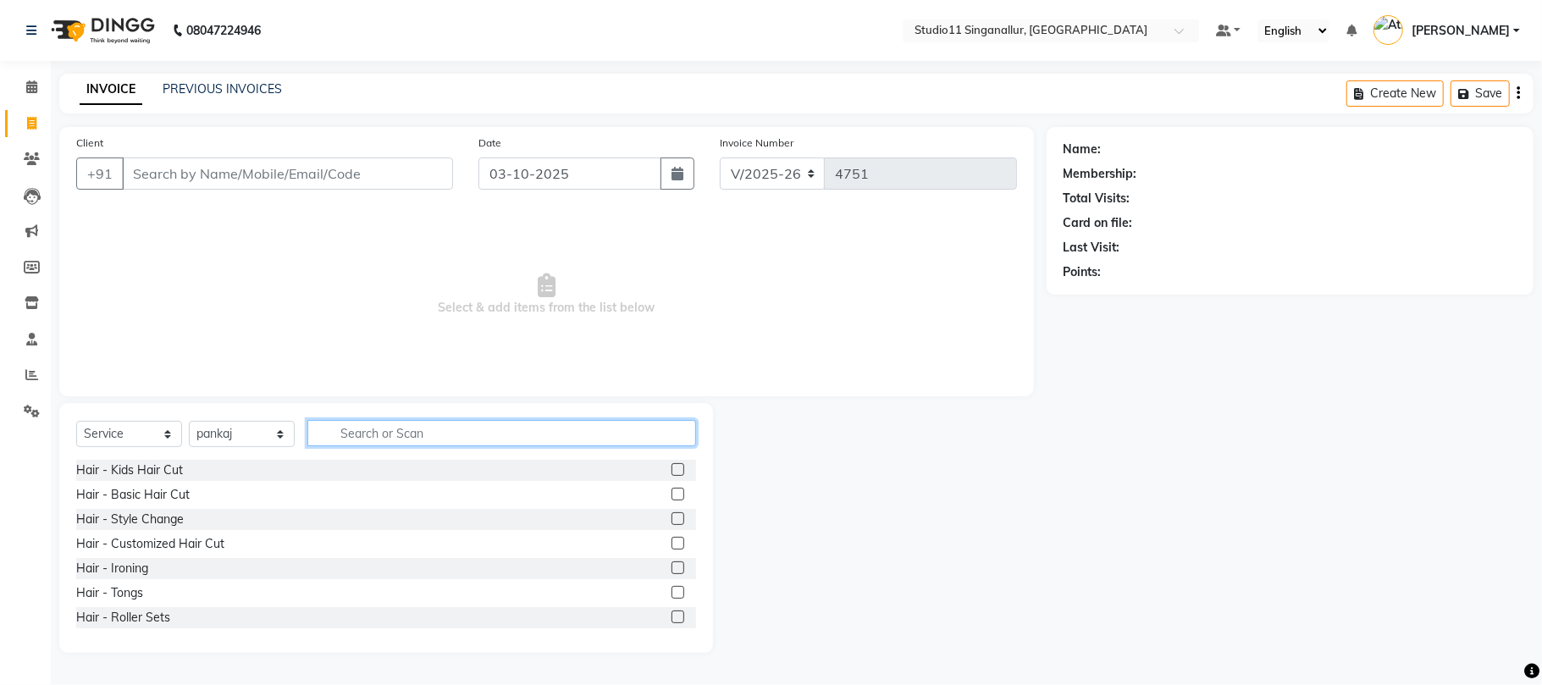
click at [373, 438] on input "text" at bounding box center [501, 433] width 389 height 26
click at [451, 429] on input "text" at bounding box center [501, 433] width 389 height 26
drag, startPoint x: 420, startPoint y: 431, endPoint x: 429, endPoint y: 438, distance: 10.8
click at [429, 438] on input "hair c" at bounding box center [489, 433] width 365 height 26
type input "hair cu"
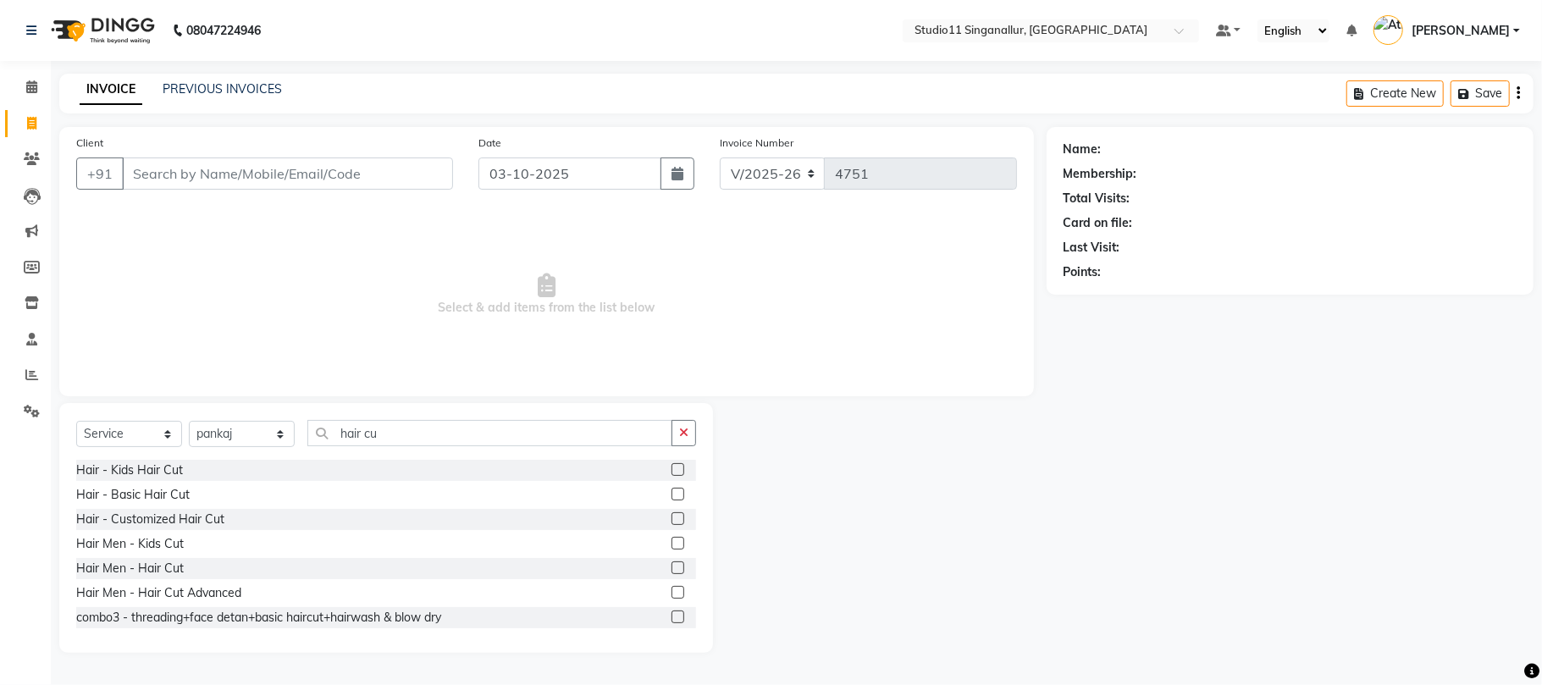
click at [672, 567] on label at bounding box center [678, 568] width 13 height 13
click at [672, 567] on input "checkbox" at bounding box center [677, 568] width 11 height 11
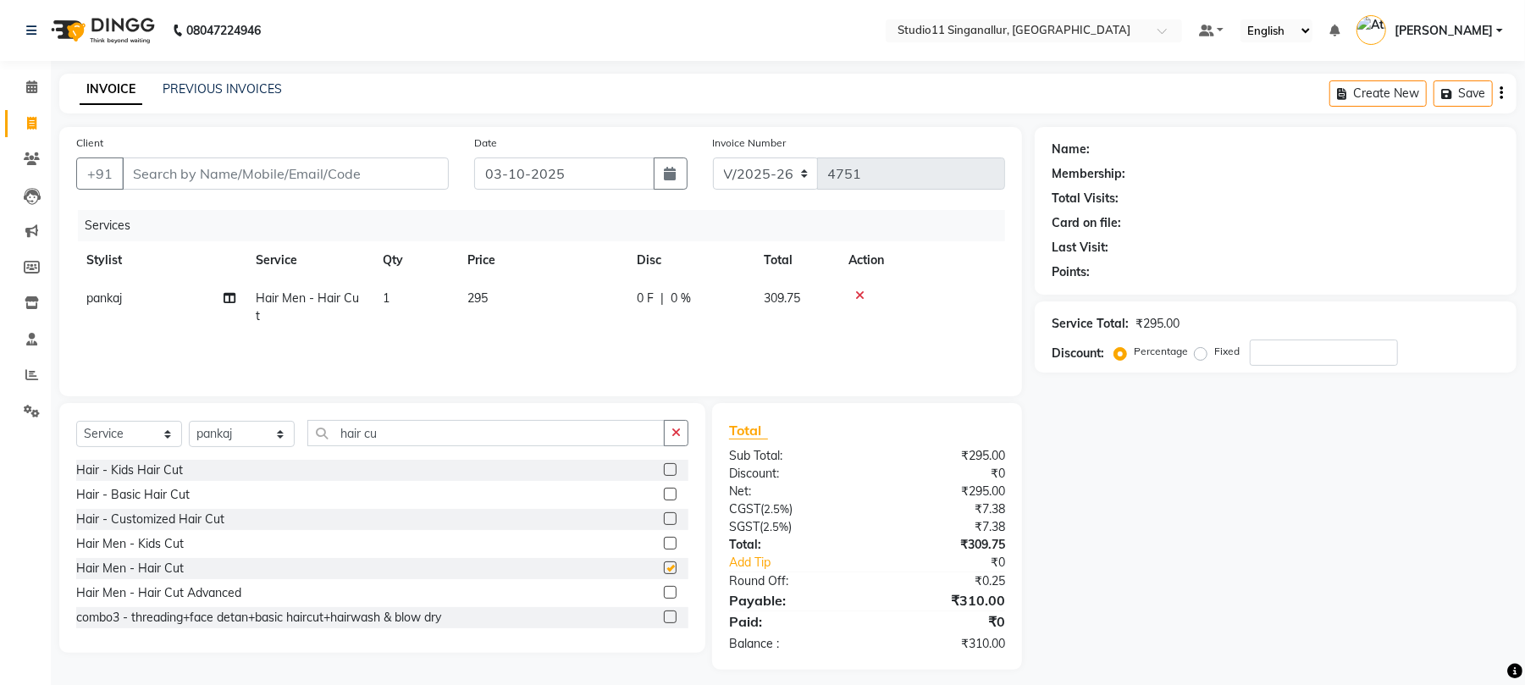
checkbox input "false"
click at [669, 432] on button "button" at bounding box center [676, 433] width 25 height 26
click at [347, 176] on input "Client" at bounding box center [285, 174] width 327 height 32
click at [136, 176] on input "Client" at bounding box center [285, 174] width 327 height 32
type input "8"
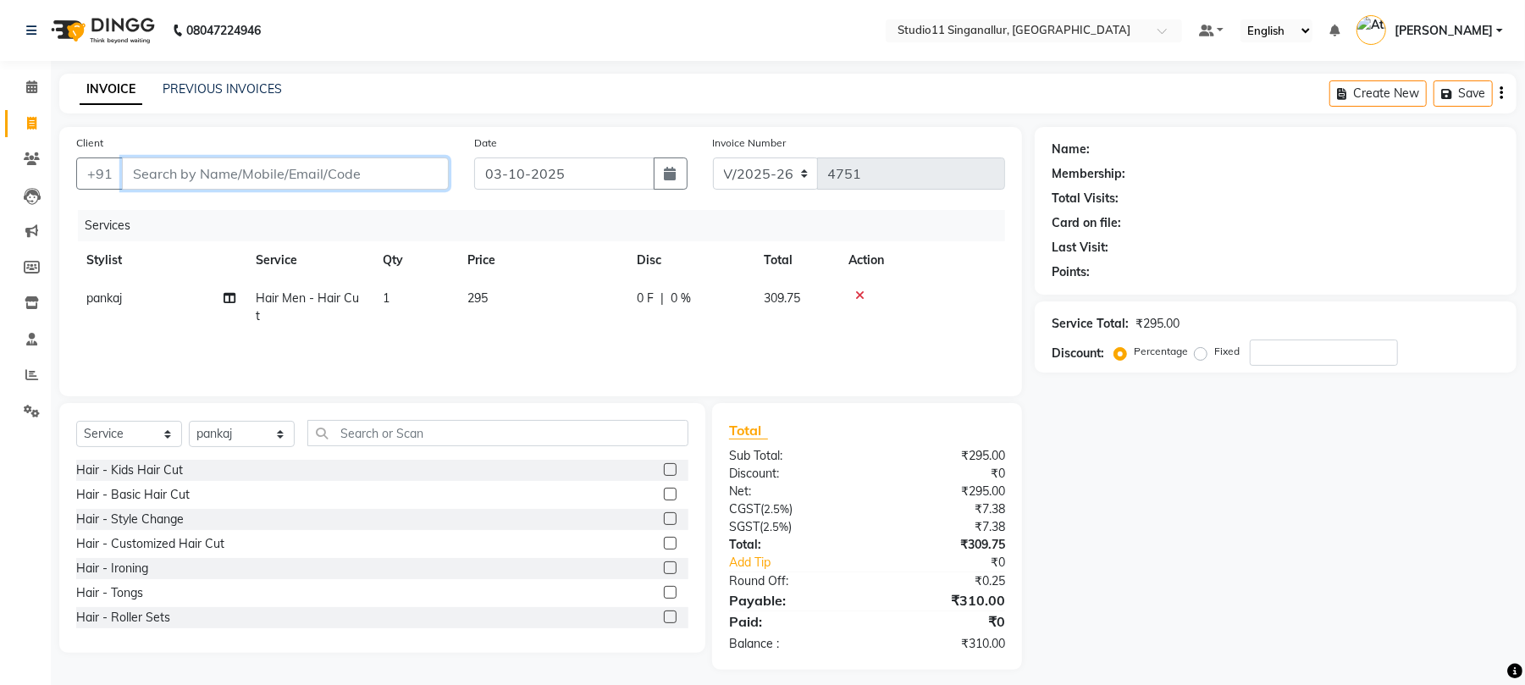
type input "0"
type input "8778963208"
click at [414, 161] on button "Add Client" at bounding box center [405, 174] width 87 height 32
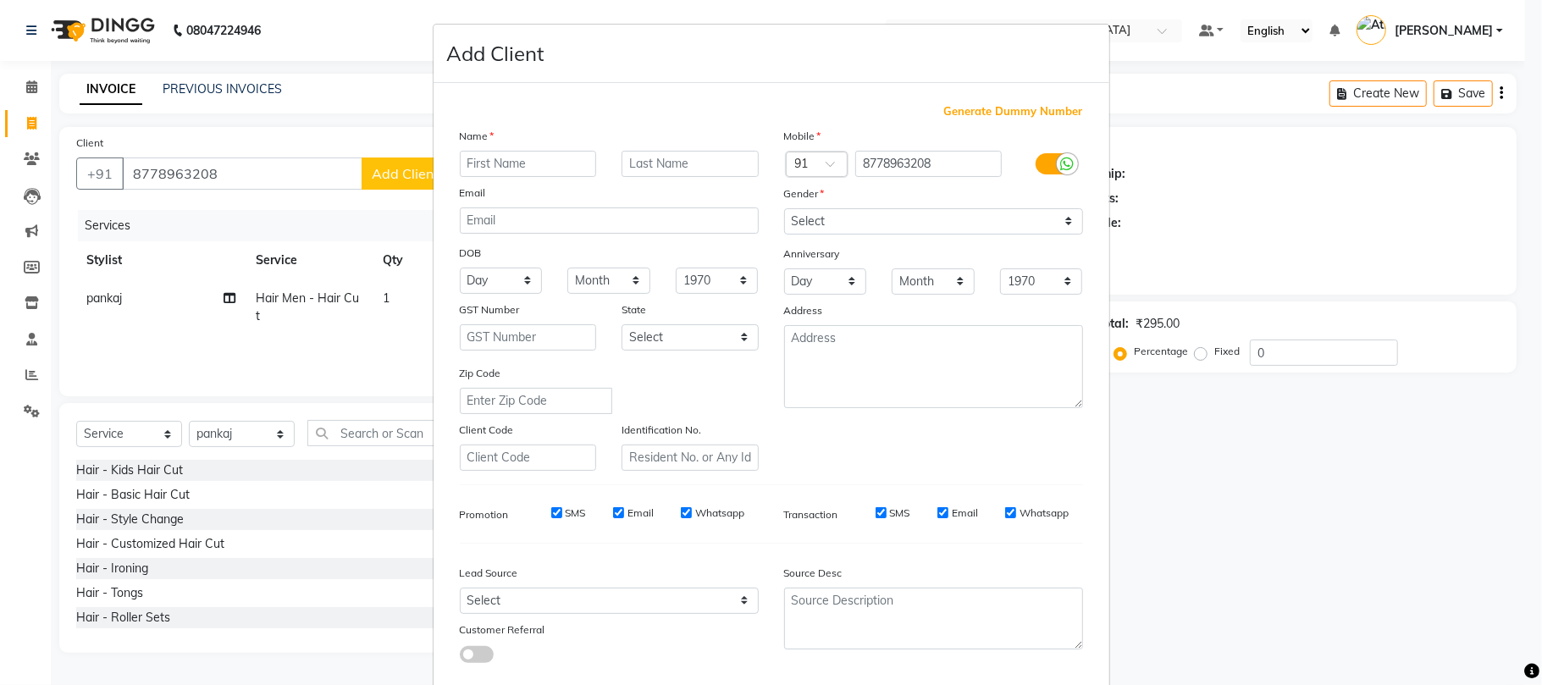
click at [534, 160] on input "text" at bounding box center [528, 164] width 137 height 26
type input "mogan"
click at [1051, 222] on select "Select Male Female Other Prefer Not To Say" at bounding box center [933, 221] width 299 height 26
select select "male"
click at [784, 208] on select "Select Male Female Other Prefer Not To Say" at bounding box center [933, 221] width 299 height 26
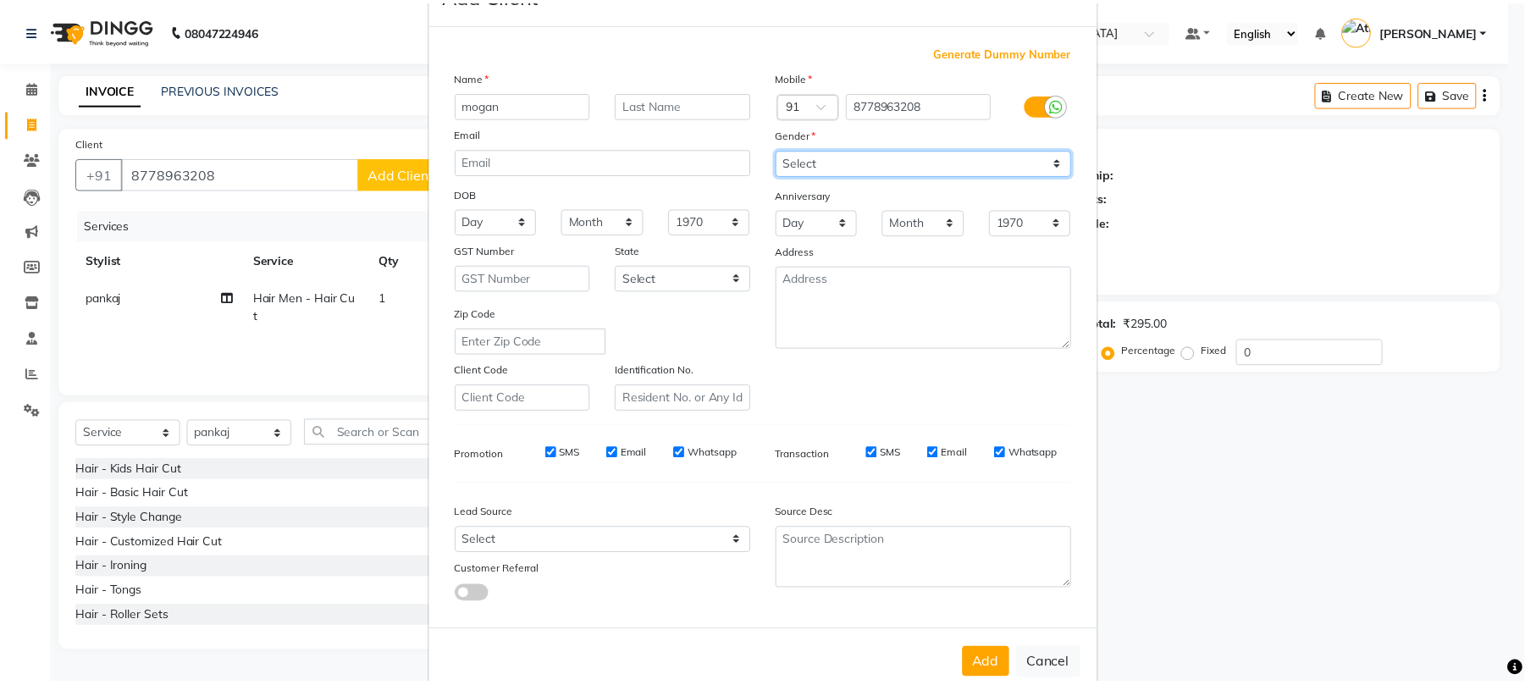
scroll to position [92, 0]
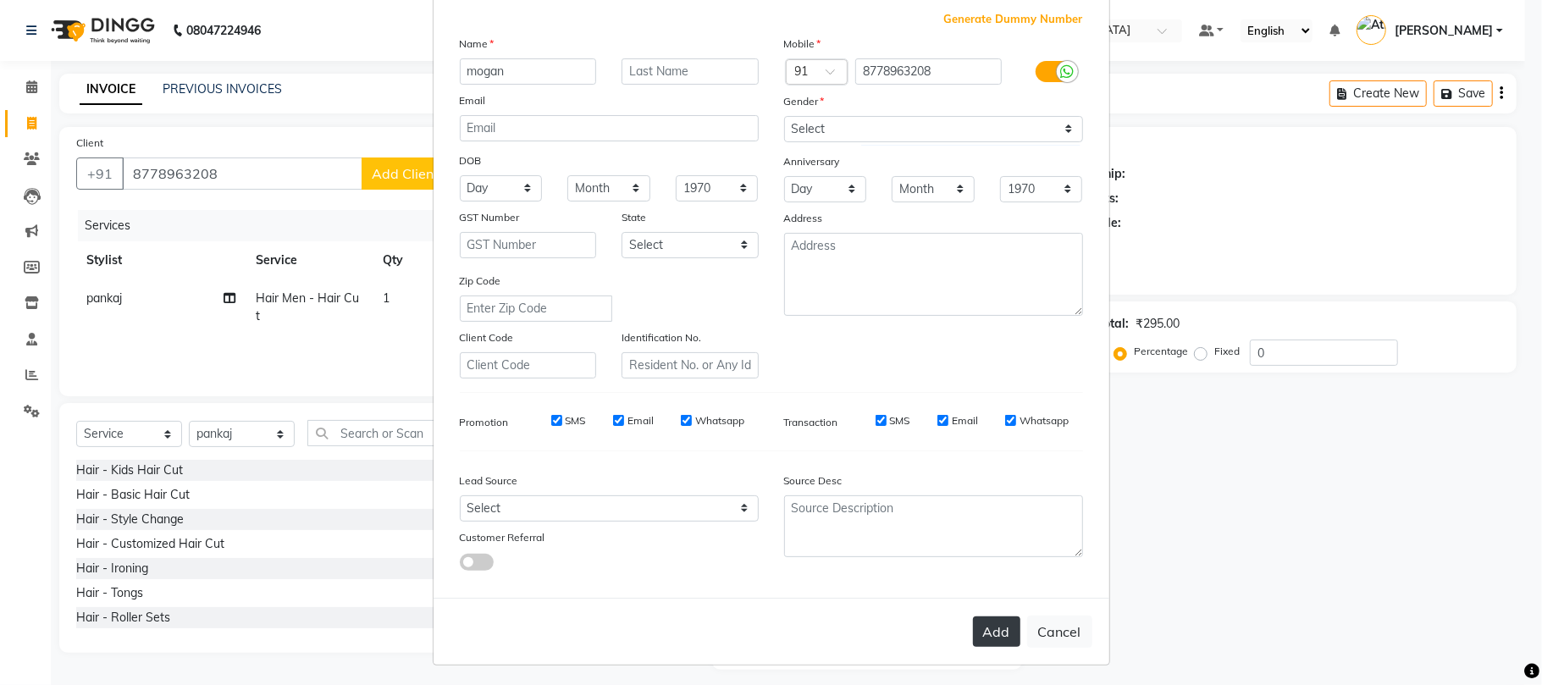
click at [1004, 624] on button "Add" at bounding box center [996, 632] width 47 height 30
select select
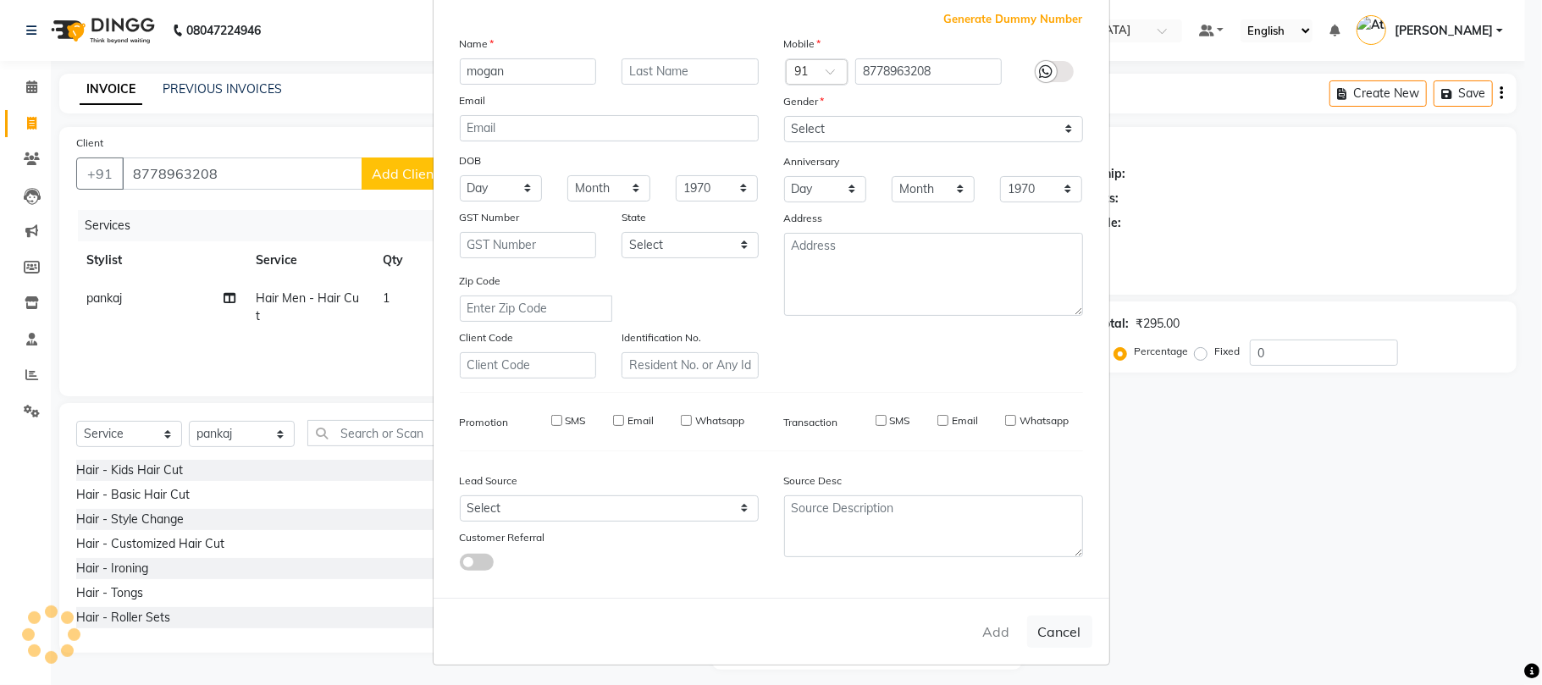
select select
checkbox input "false"
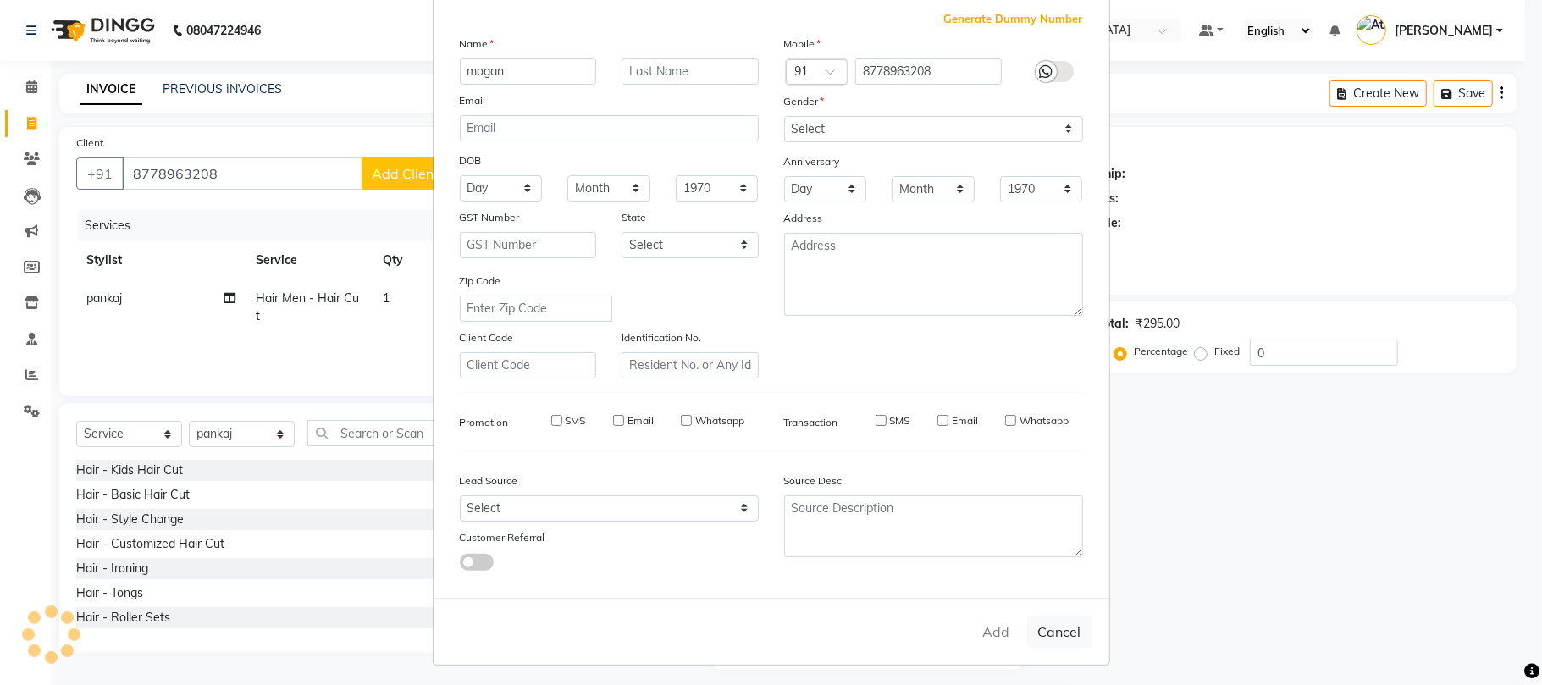
checkbox input "false"
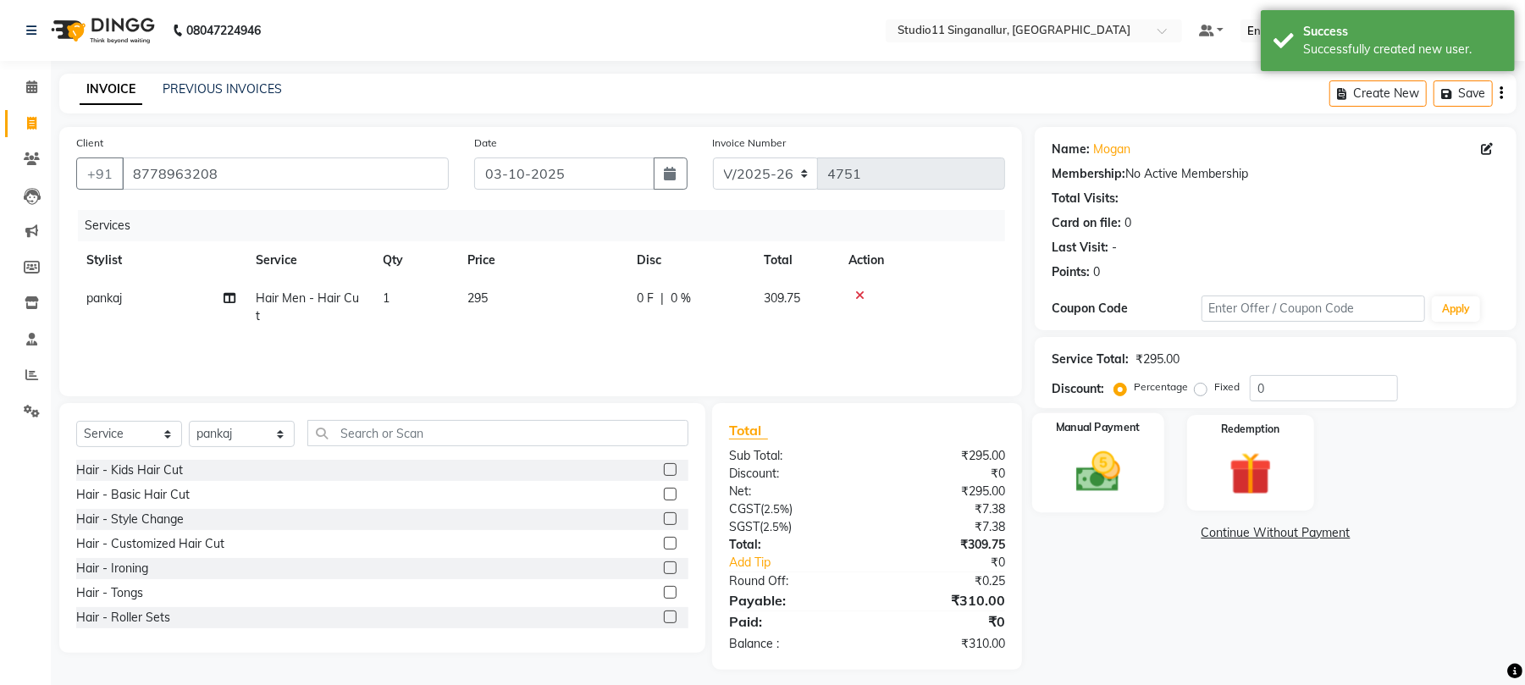
click at [1109, 486] on img at bounding box center [1098, 472] width 73 height 52
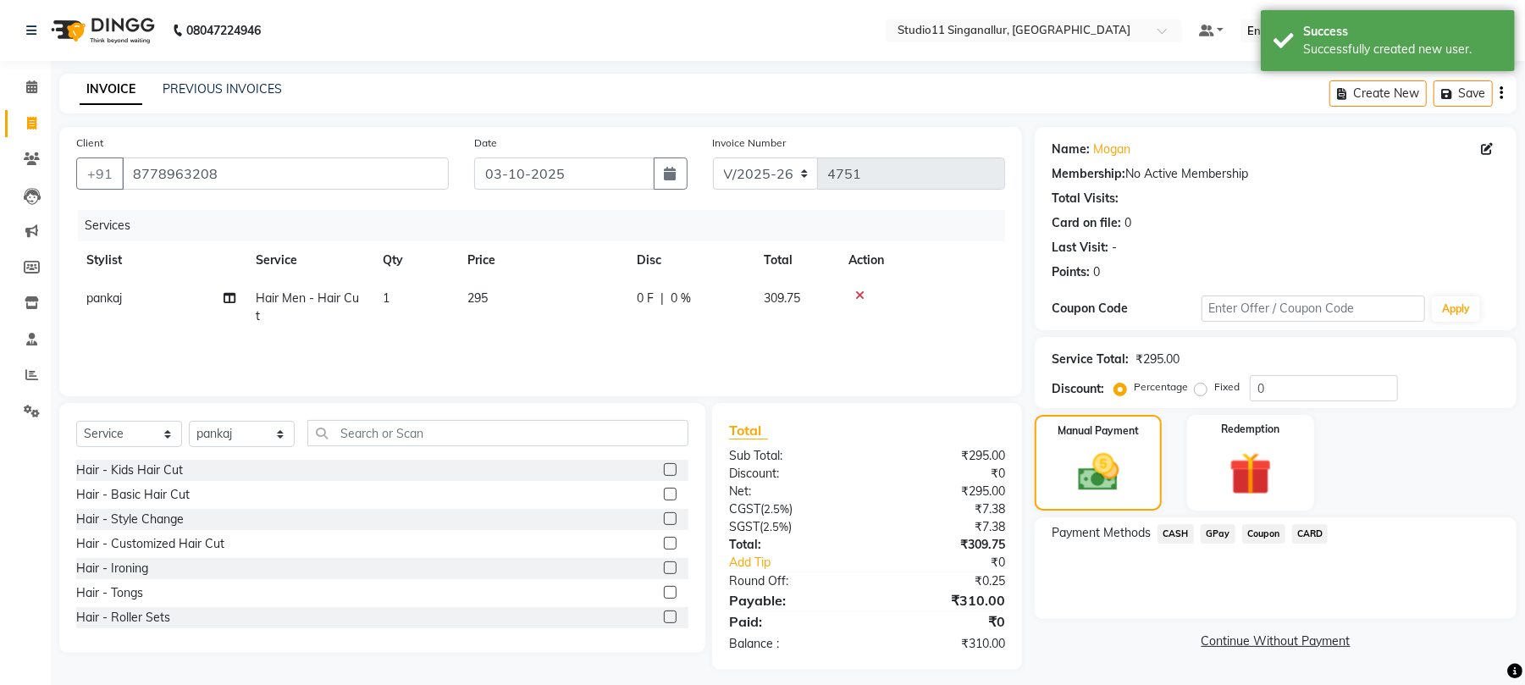
click at [1228, 526] on span "GPay" at bounding box center [1218, 533] width 35 height 19
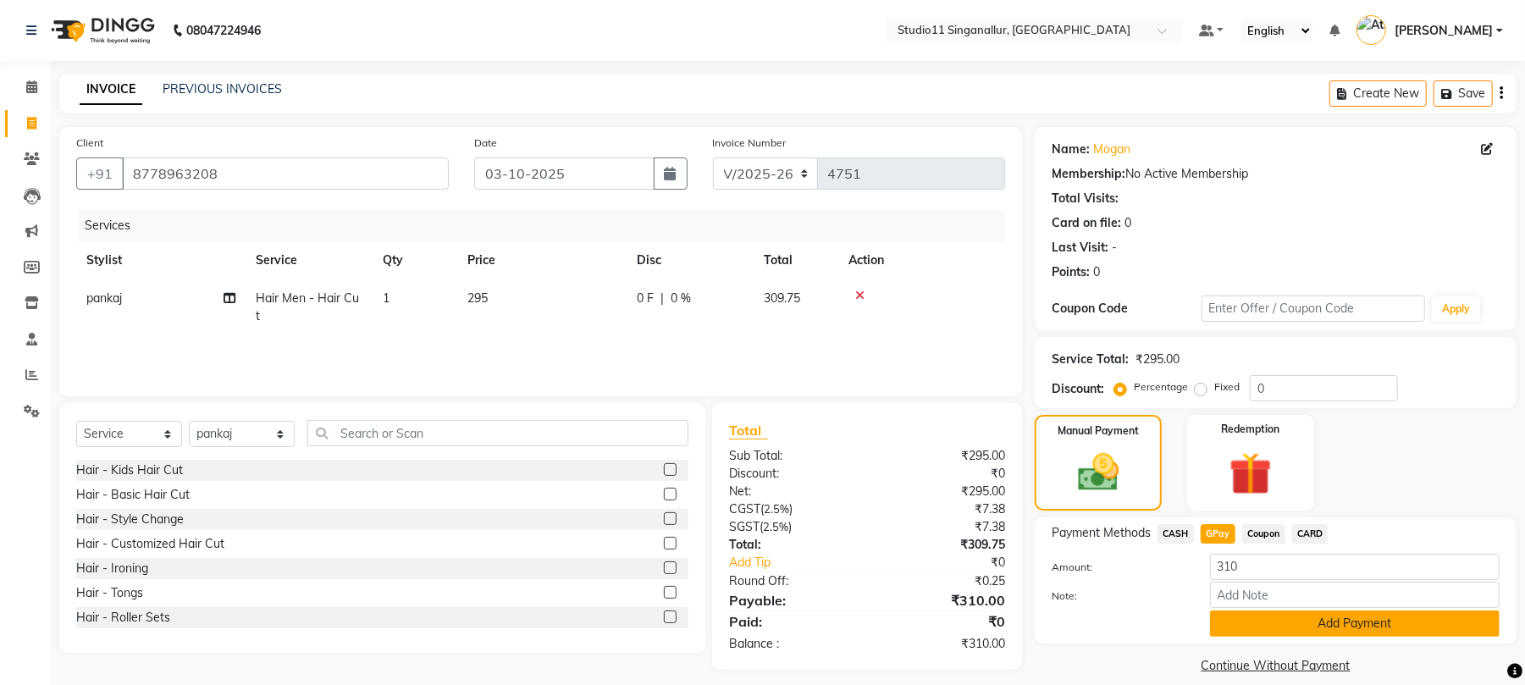
click at [1275, 617] on button "Add Payment" at bounding box center [1355, 624] width 290 height 26
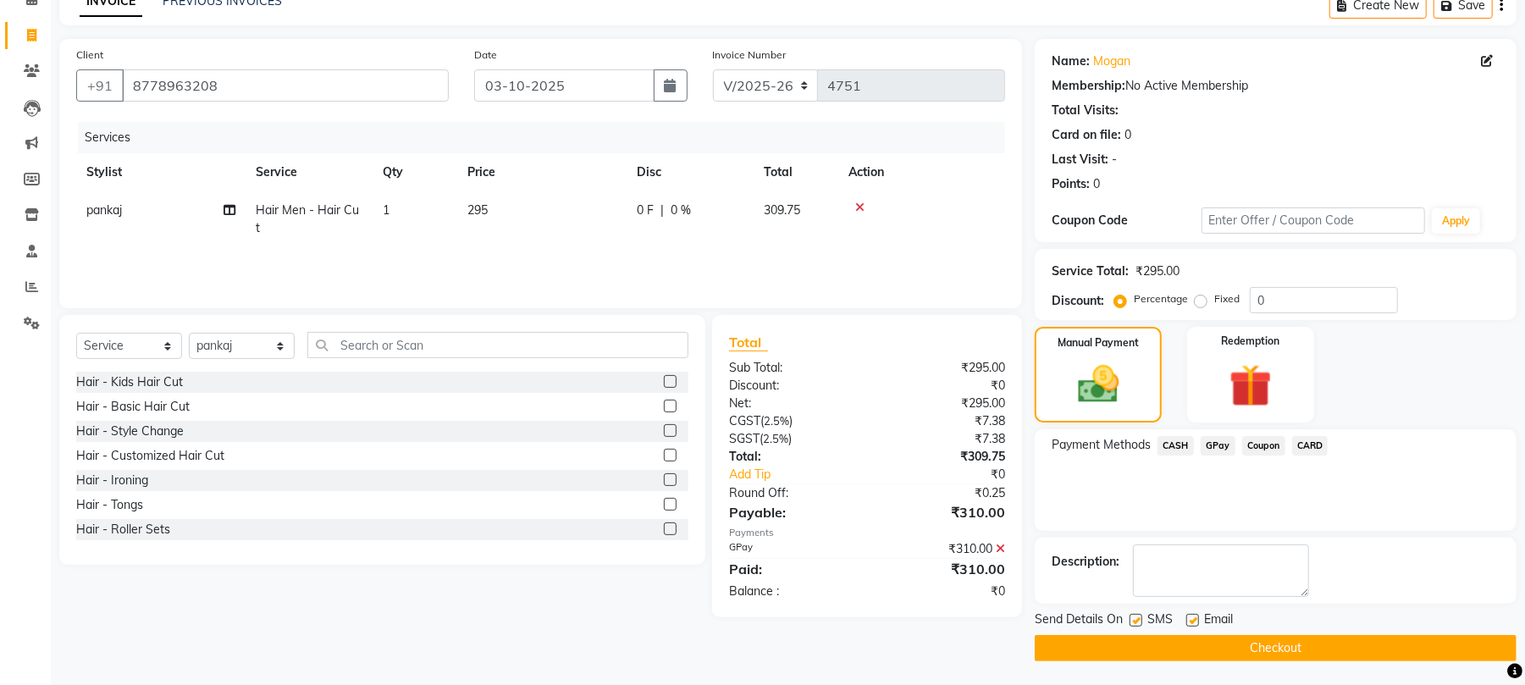
scroll to position [91, 0]
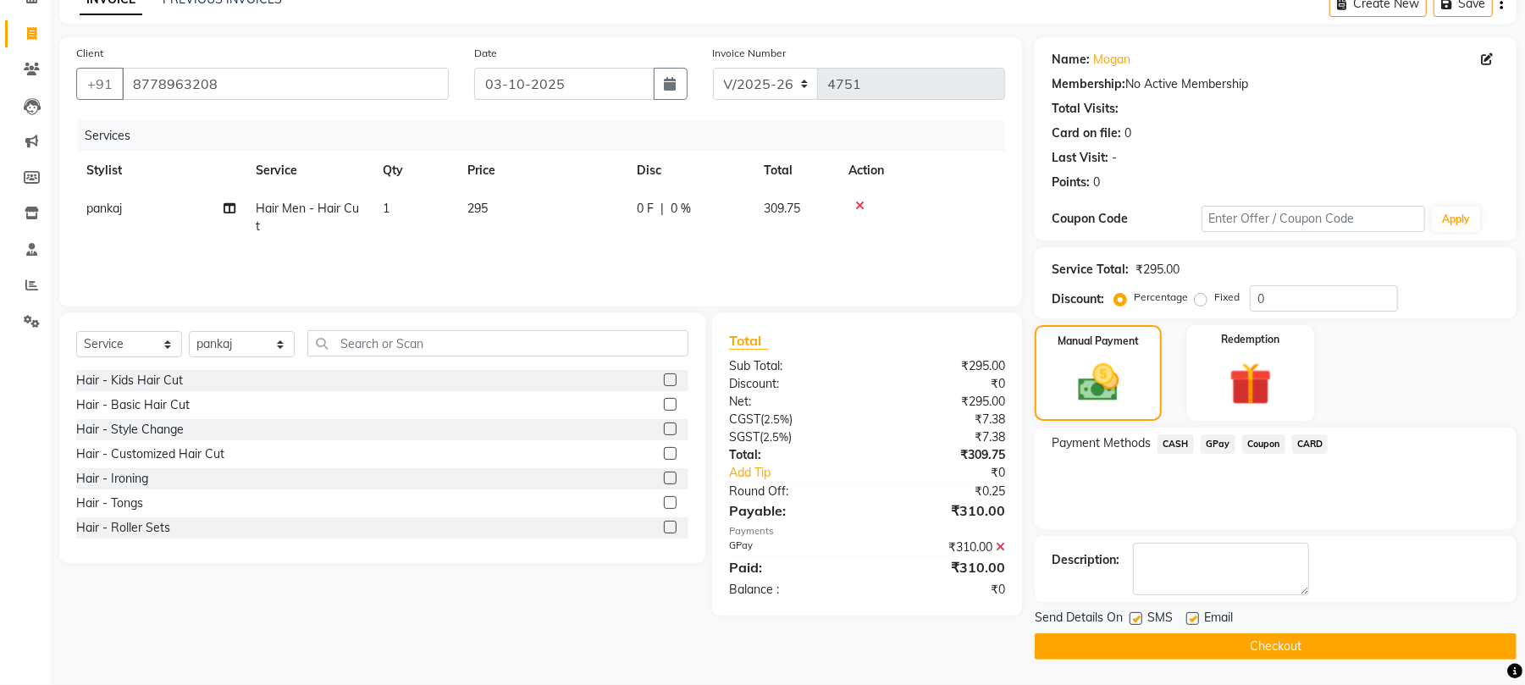
click at [1142, 615] on label at bounding box center [1136, 618] width 13 height 13
click at [1141, 615] on input "checkbox" at bounding box center [1135, 619] width 11 height 11
checkbox input "false"
click at [1191, 615] on label at bounding box center [1193, 618] width 13 height 13
click at [1191, 615] on input "checkbox" at bounding box center [1192, 619] width 11 height 11
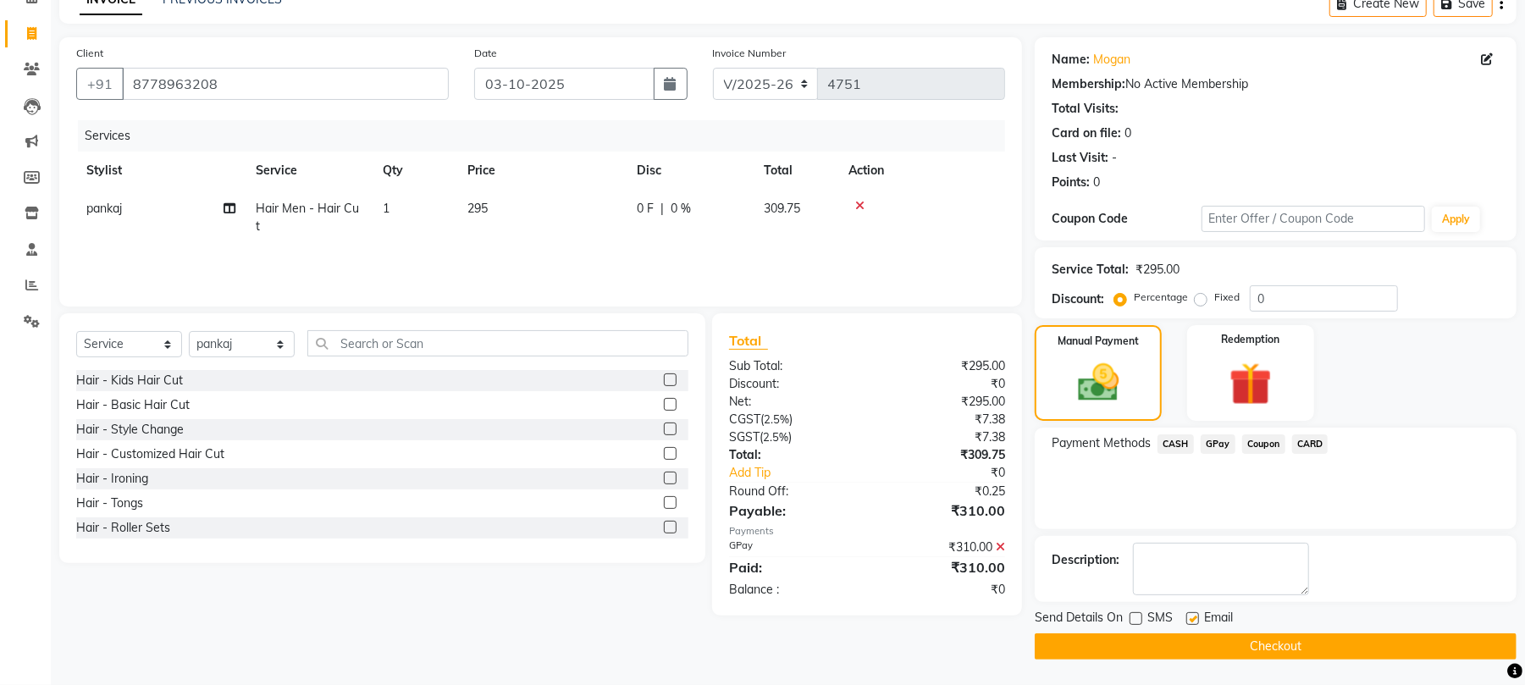
checkbox input "false"
click at [1191, 635] on button "Checkout" at bounding box center [1276, 646] width 482 height 26
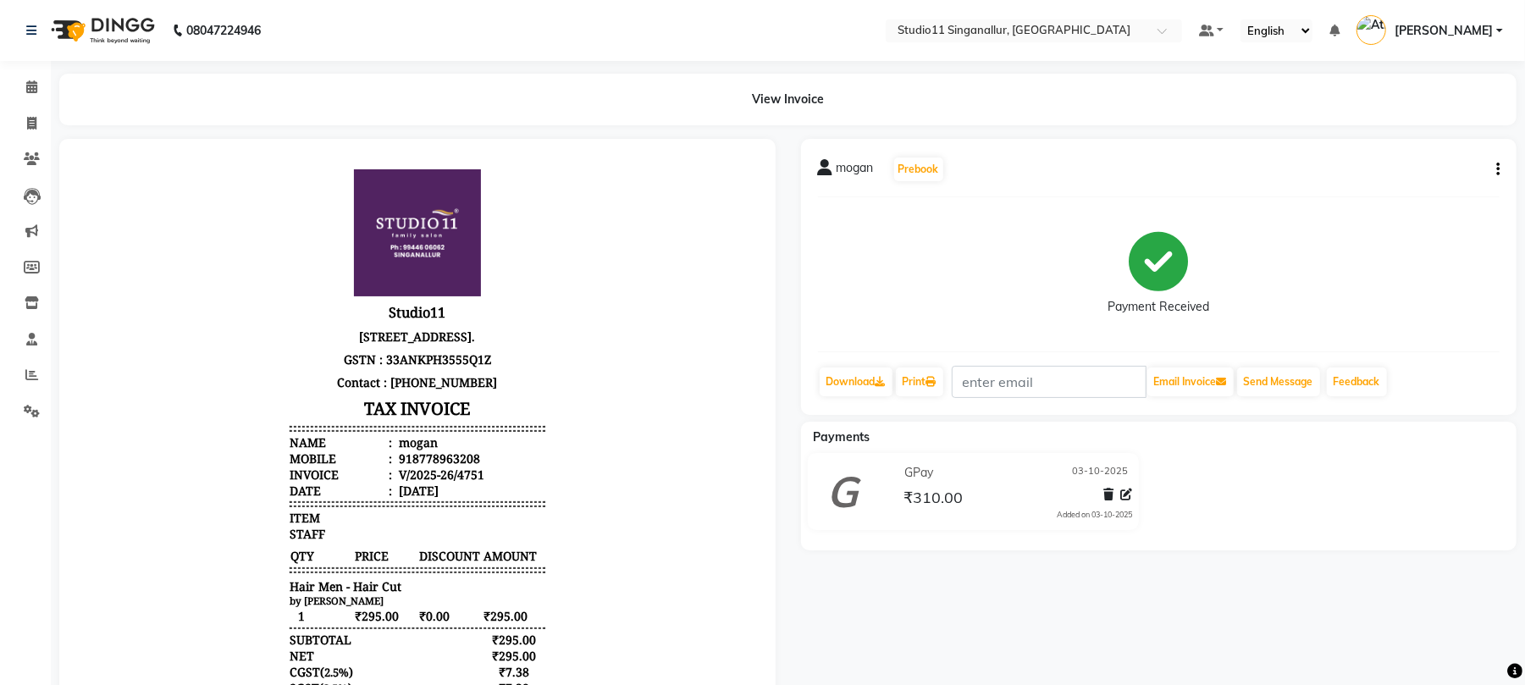
click at [1502, 171] on div "mogan Prebook Payment Received Download Print Email Invoice Send Message Feedba…" at bounding box center [1159, 277] width 716 height 276
click at [1502, 166] on div "mogan Prebook Payment Received Download Print Email Invoice Send Message Feedba…" at bounding box center [1159, 277] width 716 height 276
click at [1501, 159] on div "mogan Prebook Payment Received Download Print Email Invoice Send Message Feedba…" at bounding box center [1159, 277] width 716 height 276
click at [1497, 169] on icon "button" at bounding box center [1498, 169] width 3 height 1
click at [1424, 186] on div "Edit Invoice" at bounding box center [1413, 190] width 116 height 21
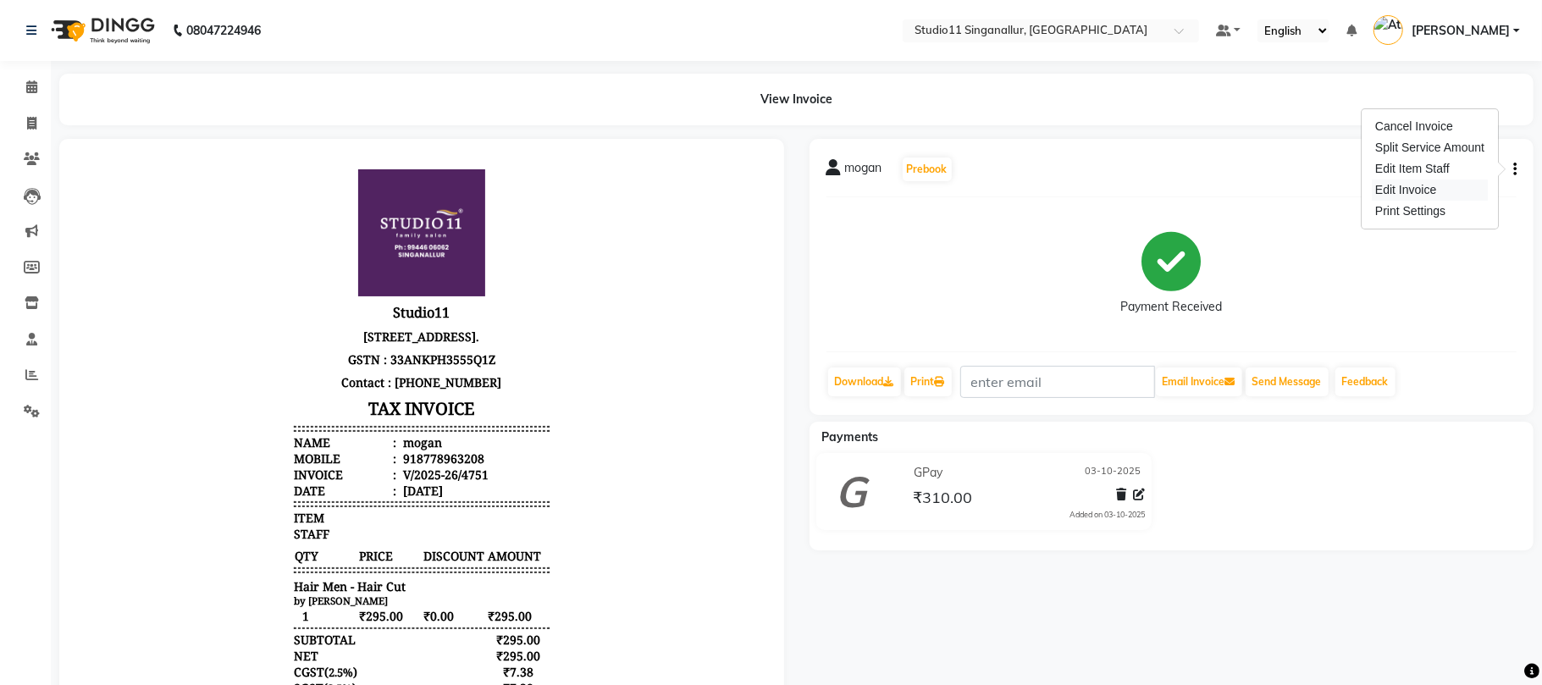
select select "service"
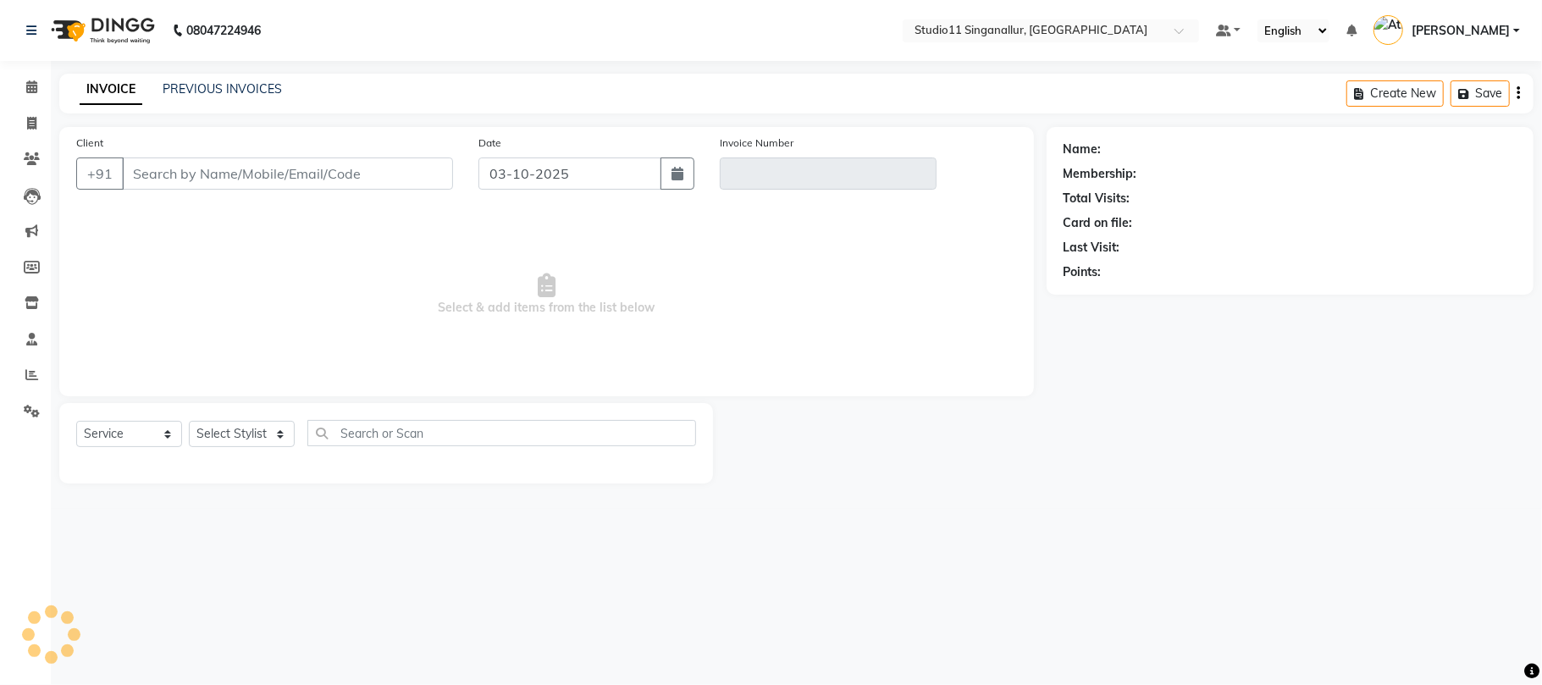
type input "8778963208"
type input "V/2025-26/4751"
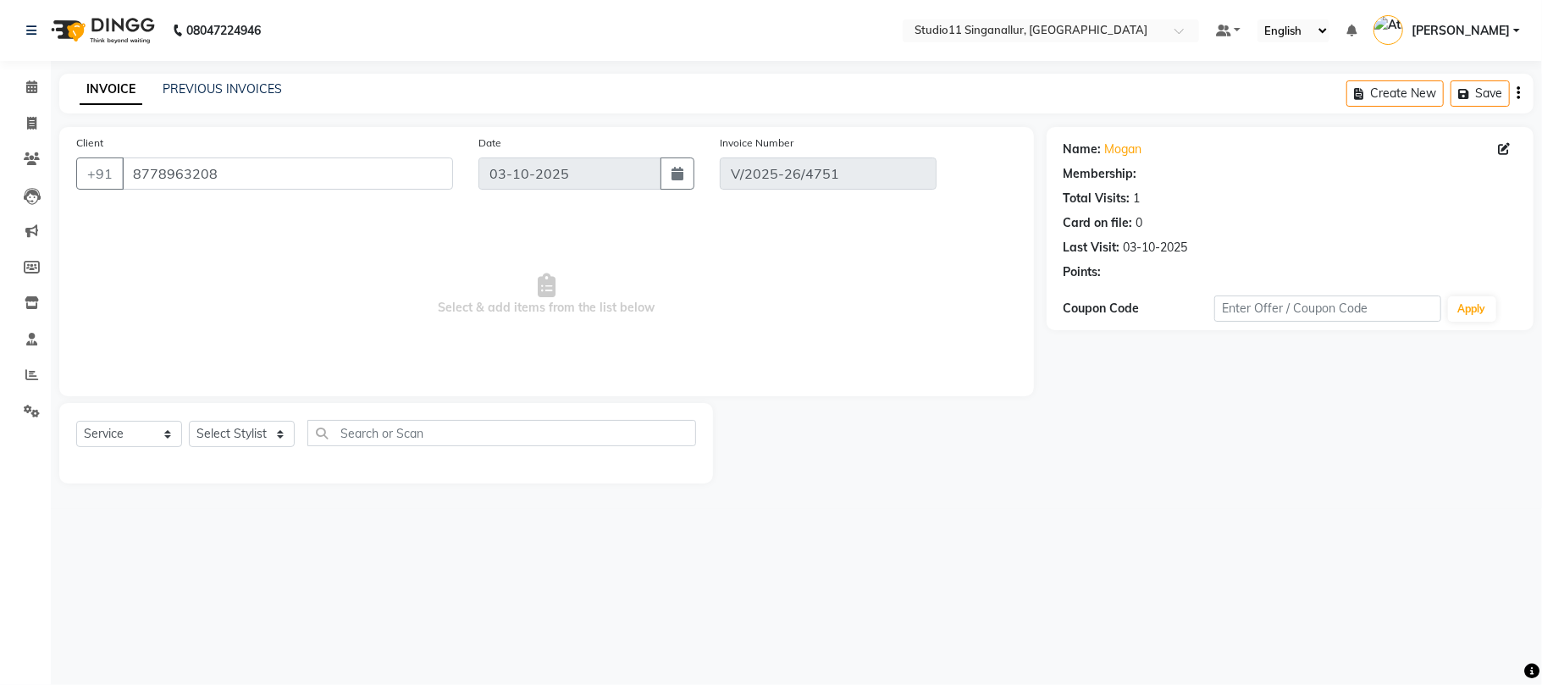
select select "select"
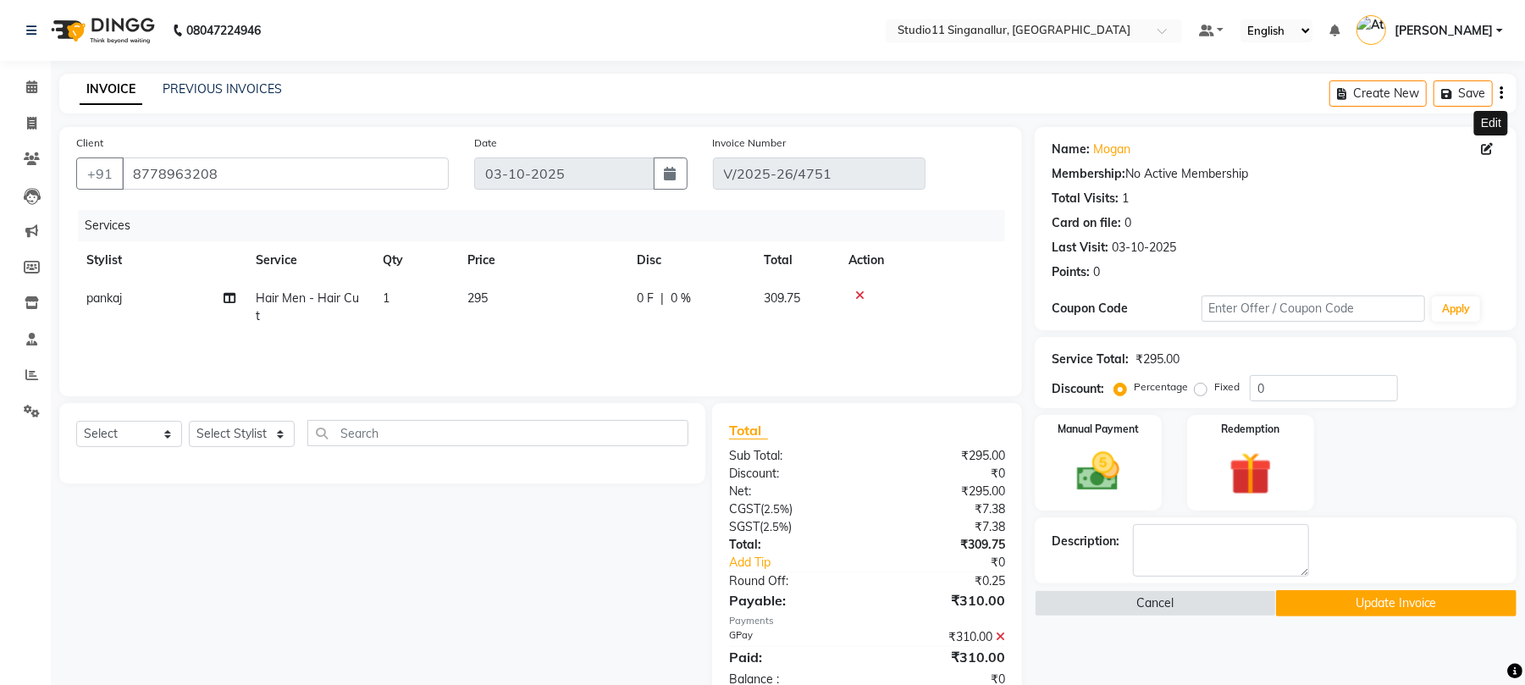
click at [1488, 149] on icon at bounding box center [1487, 149] width 12 height 12
select select "male"
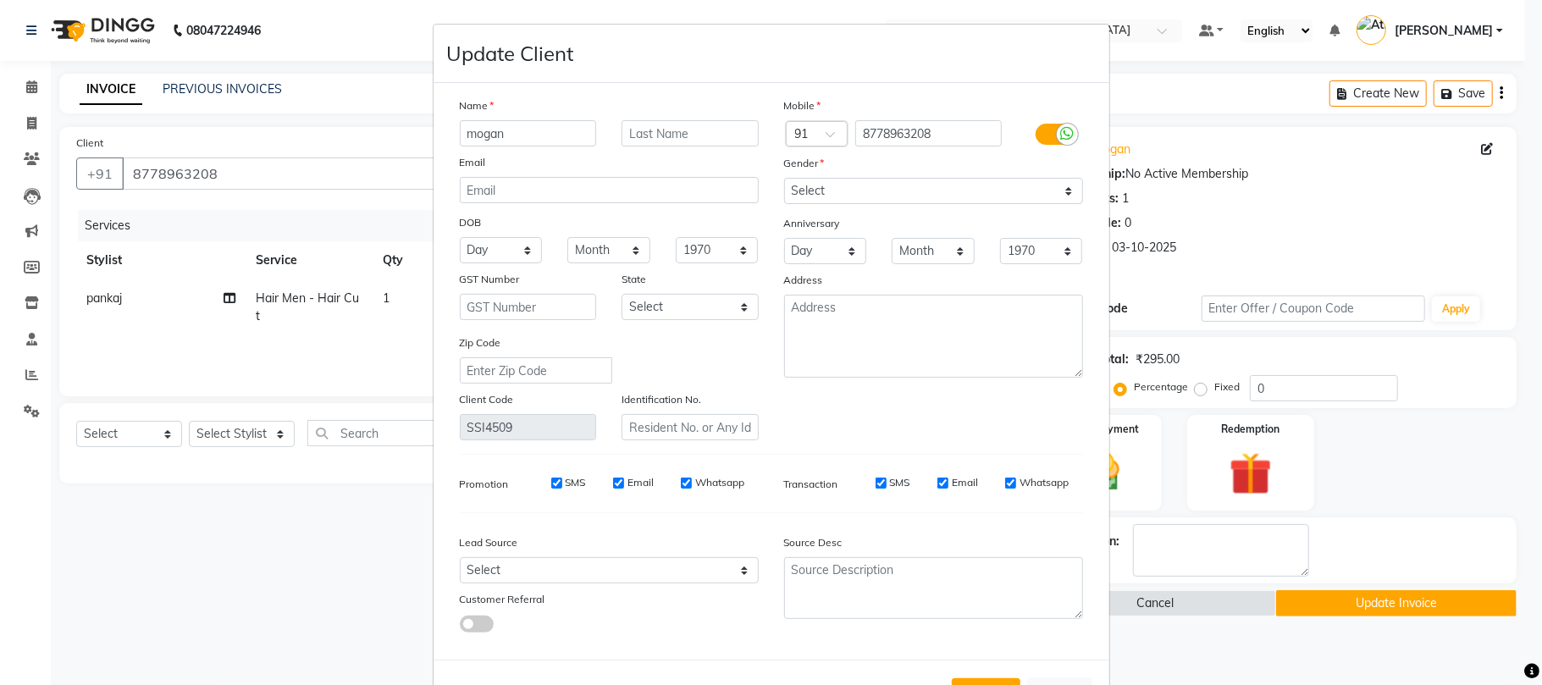
click at [1196, 120] on ngb-modal-window "Update Client Name mogan Email DOB Day 01 02 03 04 05 06 07 08 09 10 11 12 13 1…" at bounding box center [771, 342] width 1542 height 685
click at [1162, 425] on ngb-modal-window "Update Client Name mogan Email DOB Day 01 02 03 04 05 06 07 08 09 10 11 12 13 1…" at bounding box center [771, 342] width 1542 height 685
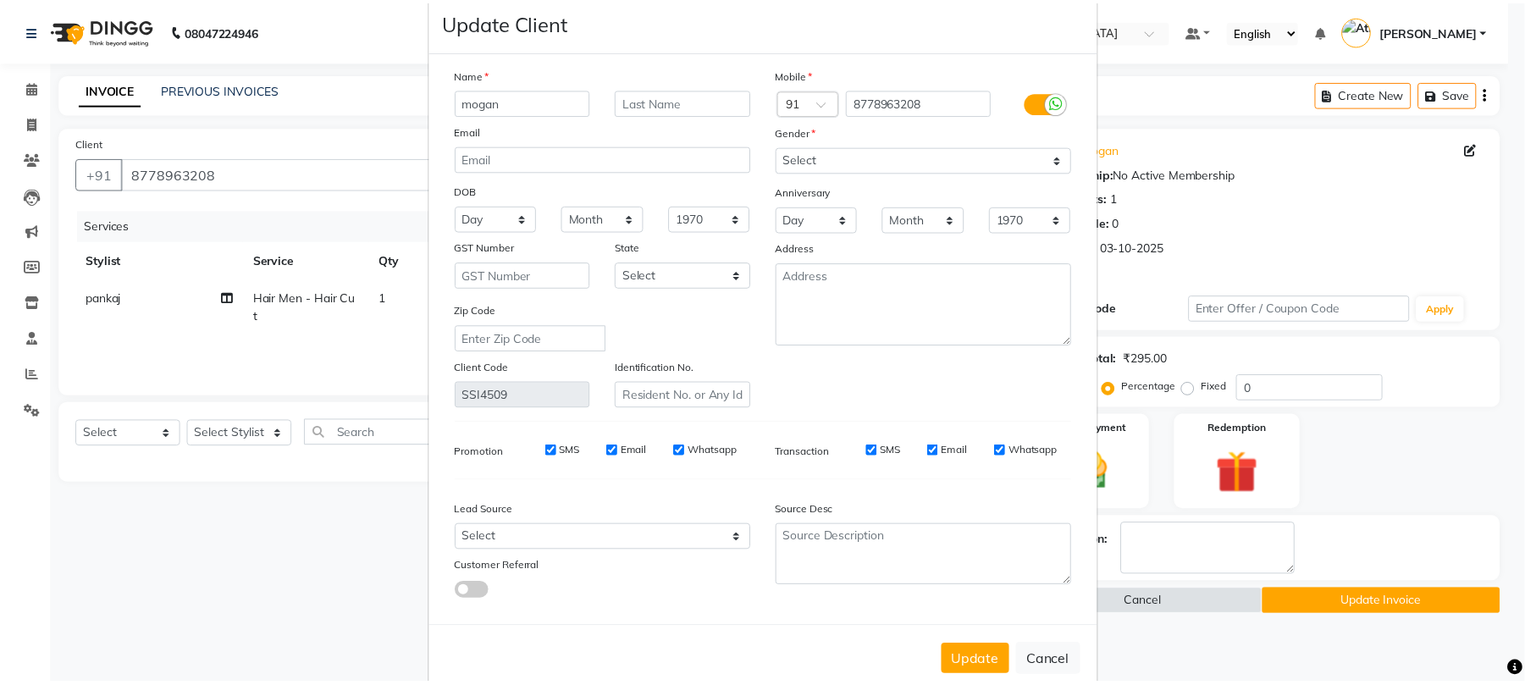
scroll to position [62, 0]
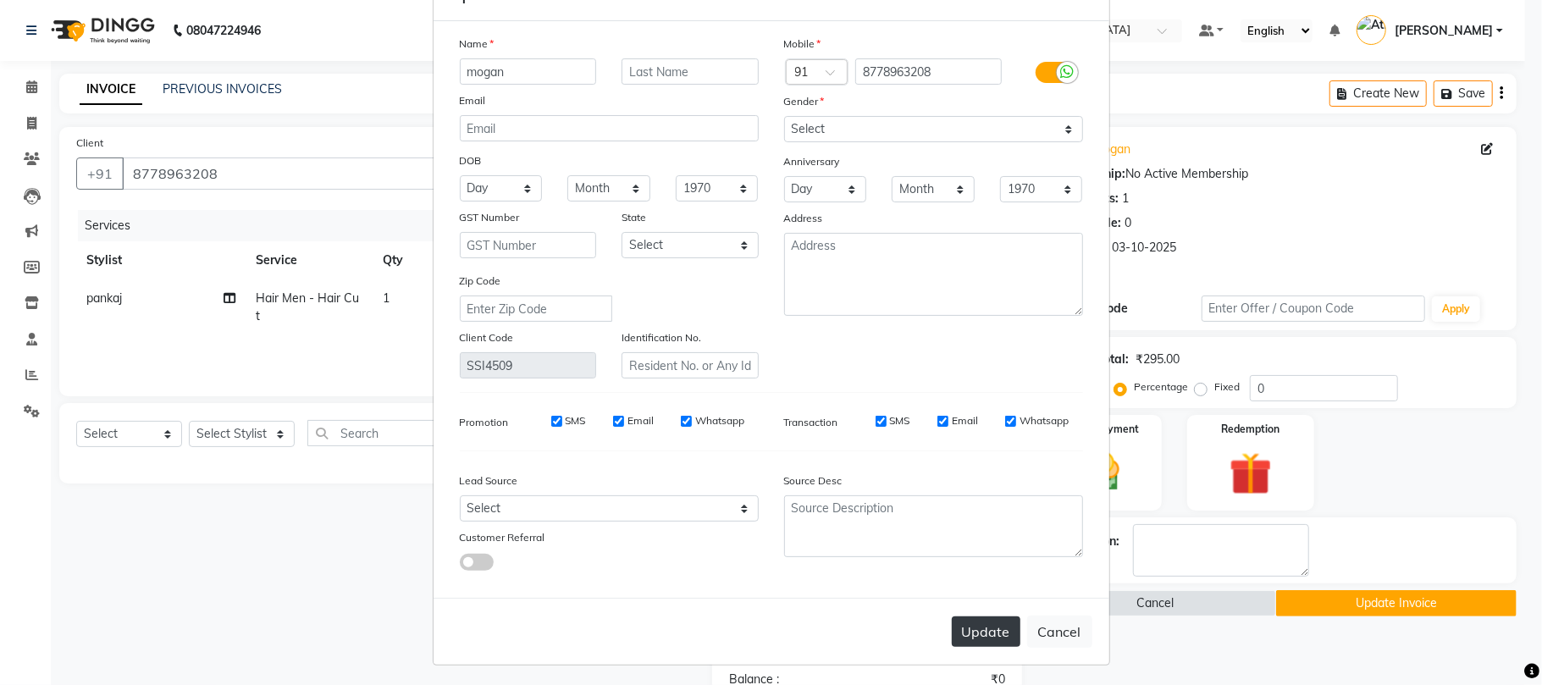
click at [963, 617] on button "Update" at bounding box center [986, 632] width 69 height 30
select select
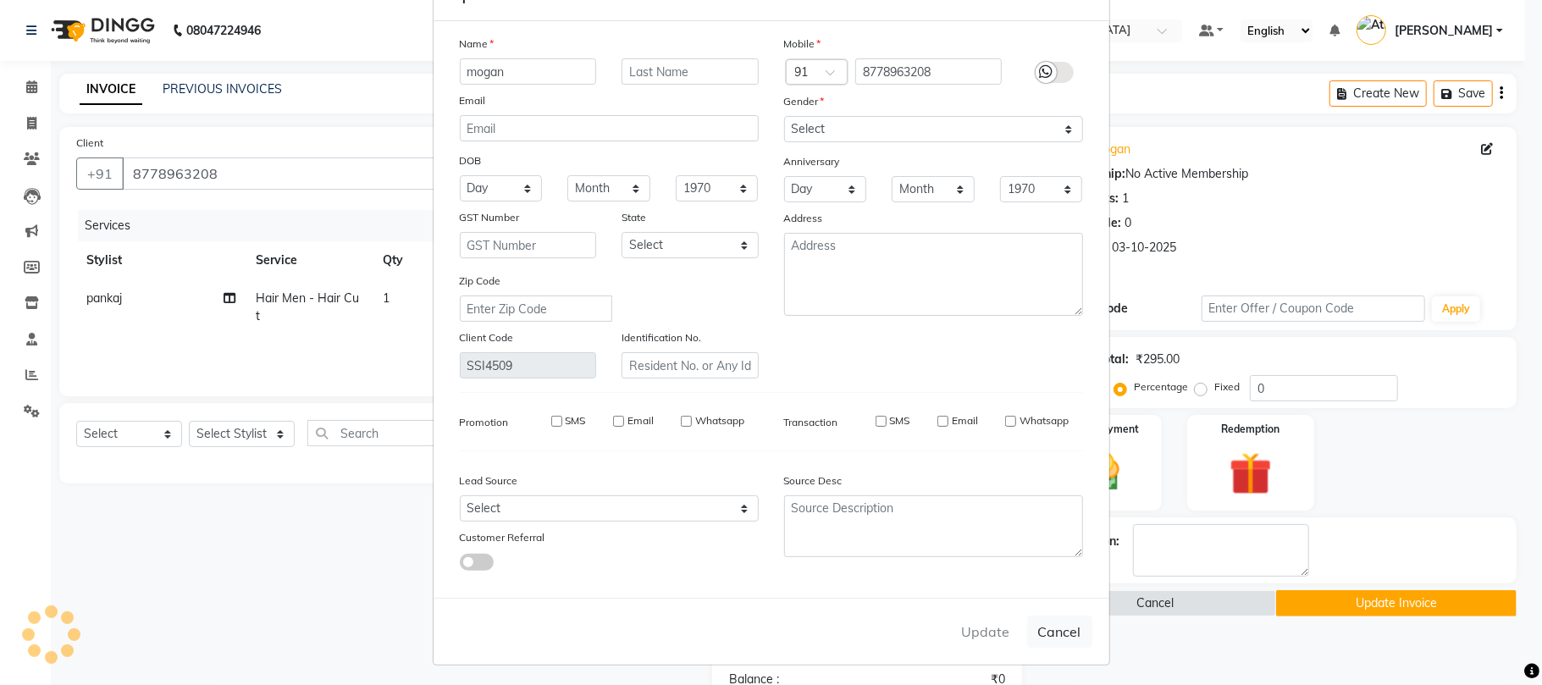
select select
checkbox input "false"
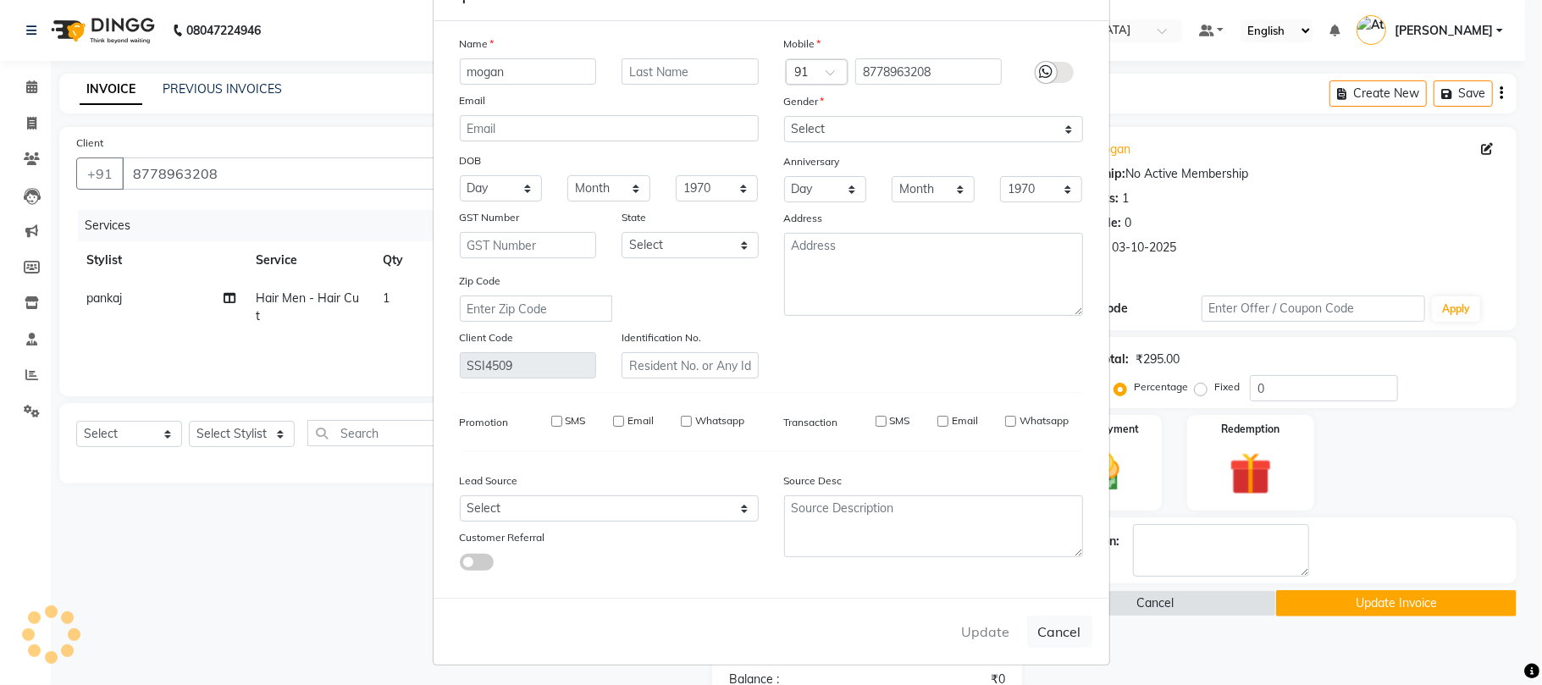
checkbox input "false"
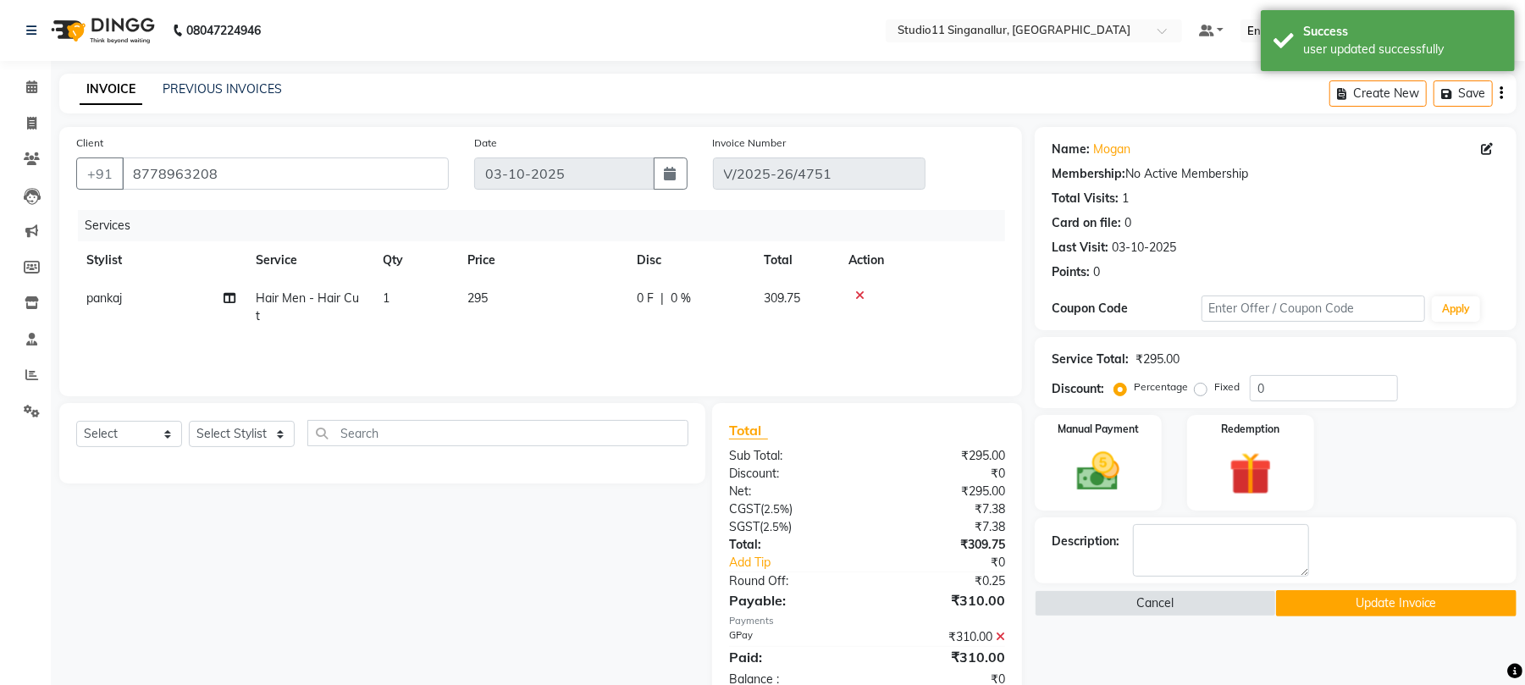
click at [1407, 607] on button "Update Invoice" at bounding box center [1396, 603] width 241 height 26
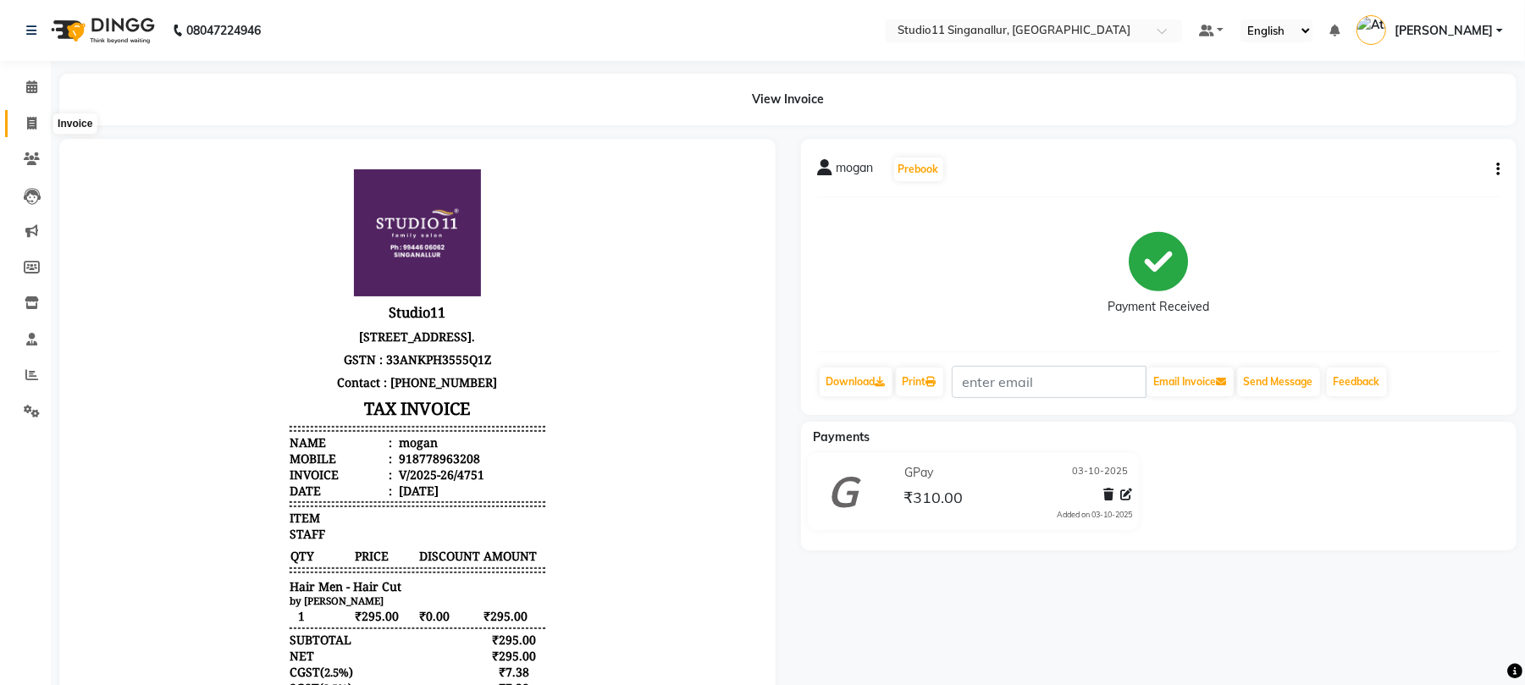
click at [35, 126] on icon at bounding box center [31, 123] width 9 height 13
select select "service"
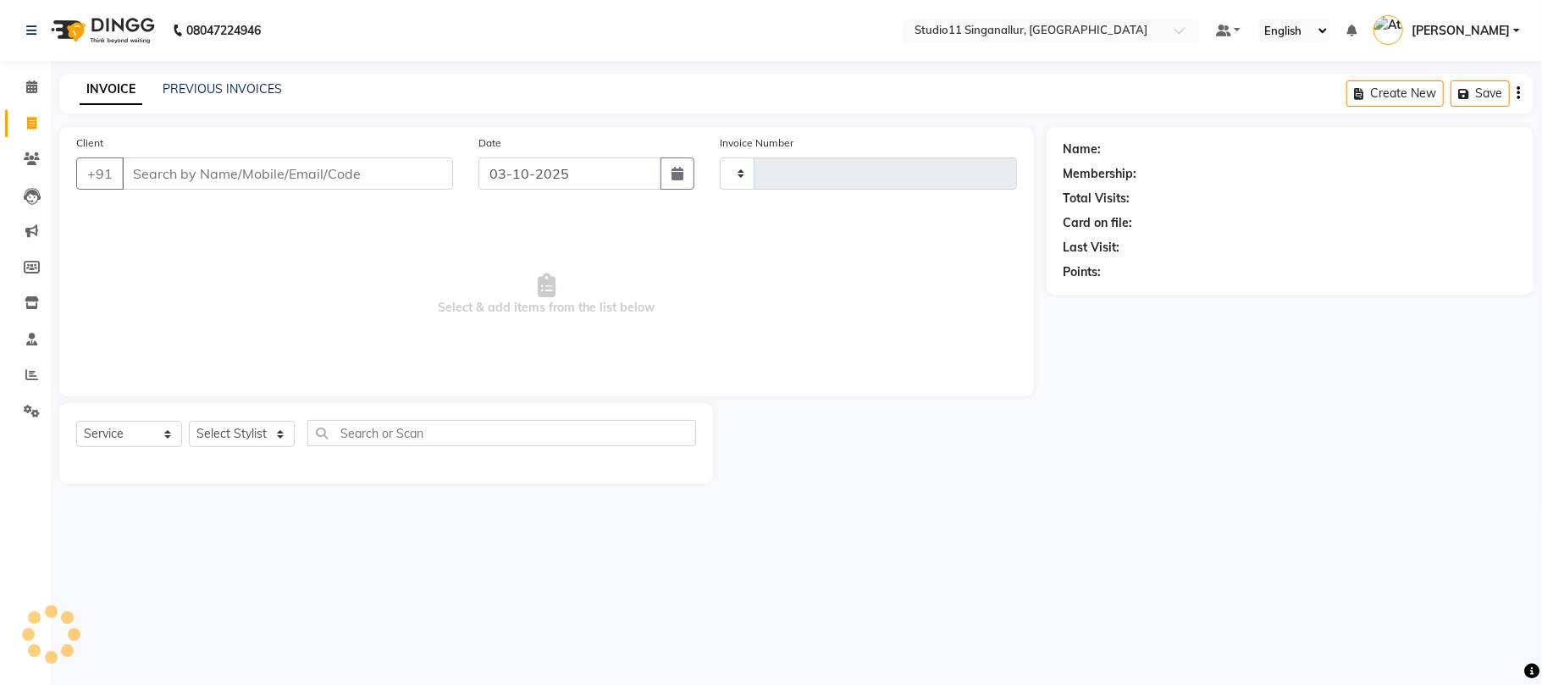
type input "4752"
select select "6616"
click at [147, 173] on input "Client" at bounding box center [287, 174] width 331 height 32
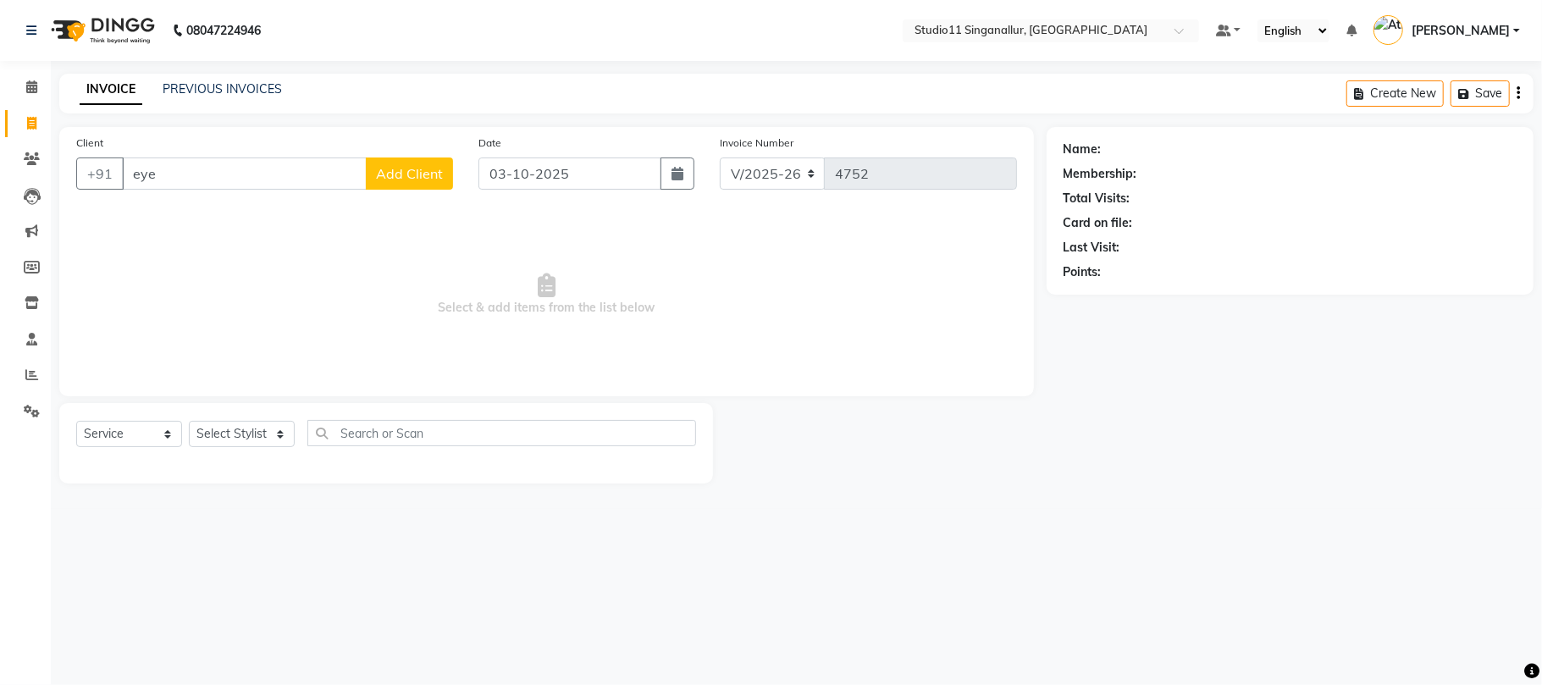
drag, startPoint x: 152, startPoint y: 188, endPoint x: 168, endPoint y: 183, distance: 16.1
click at [168, 183] on input "eye" at bounding box center [244, 174] width 245 height 32
type input "e"
click at [317, 164] on input "Client" at bounding box center [287, 174] width 331 height 32
click at [251, 204] on span "9443817" at bounding box center [227, 212] width 59 height 17
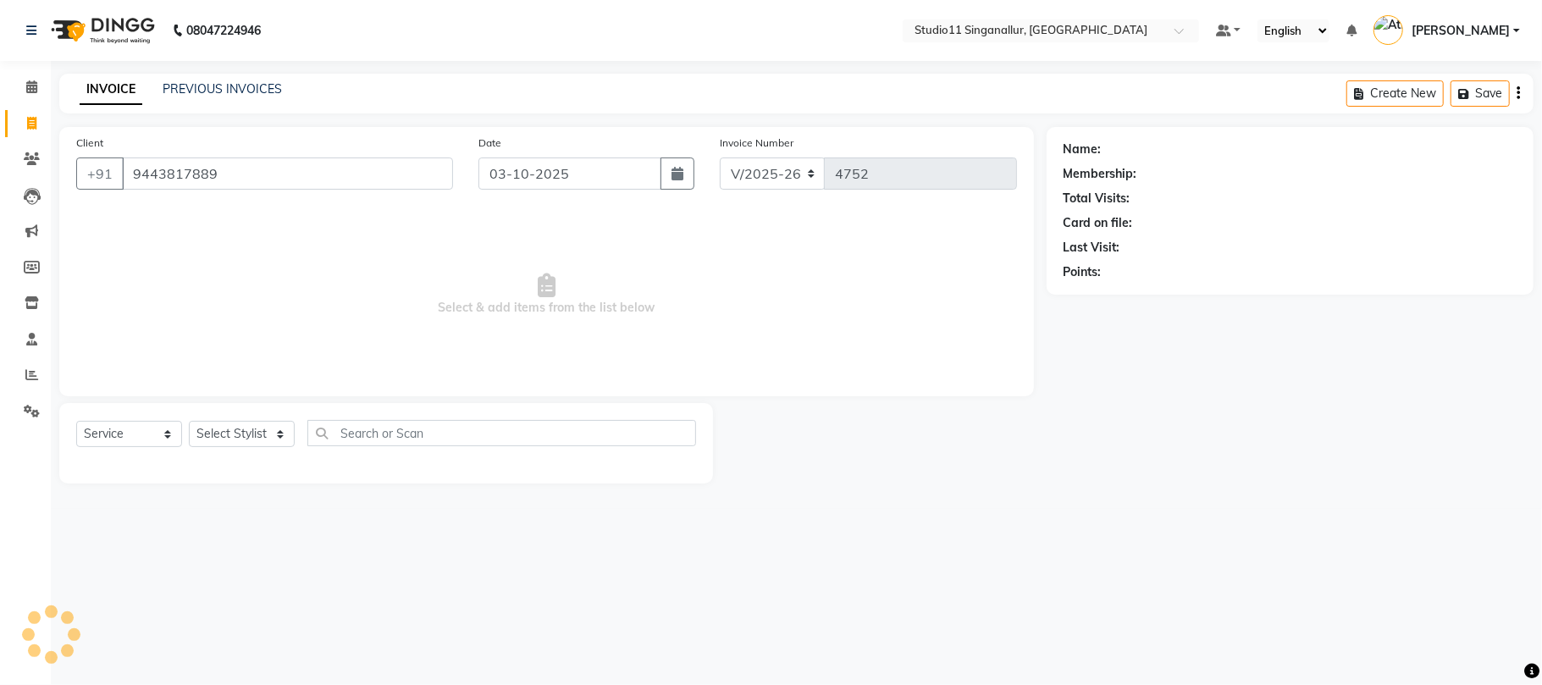
type input "9443817889"
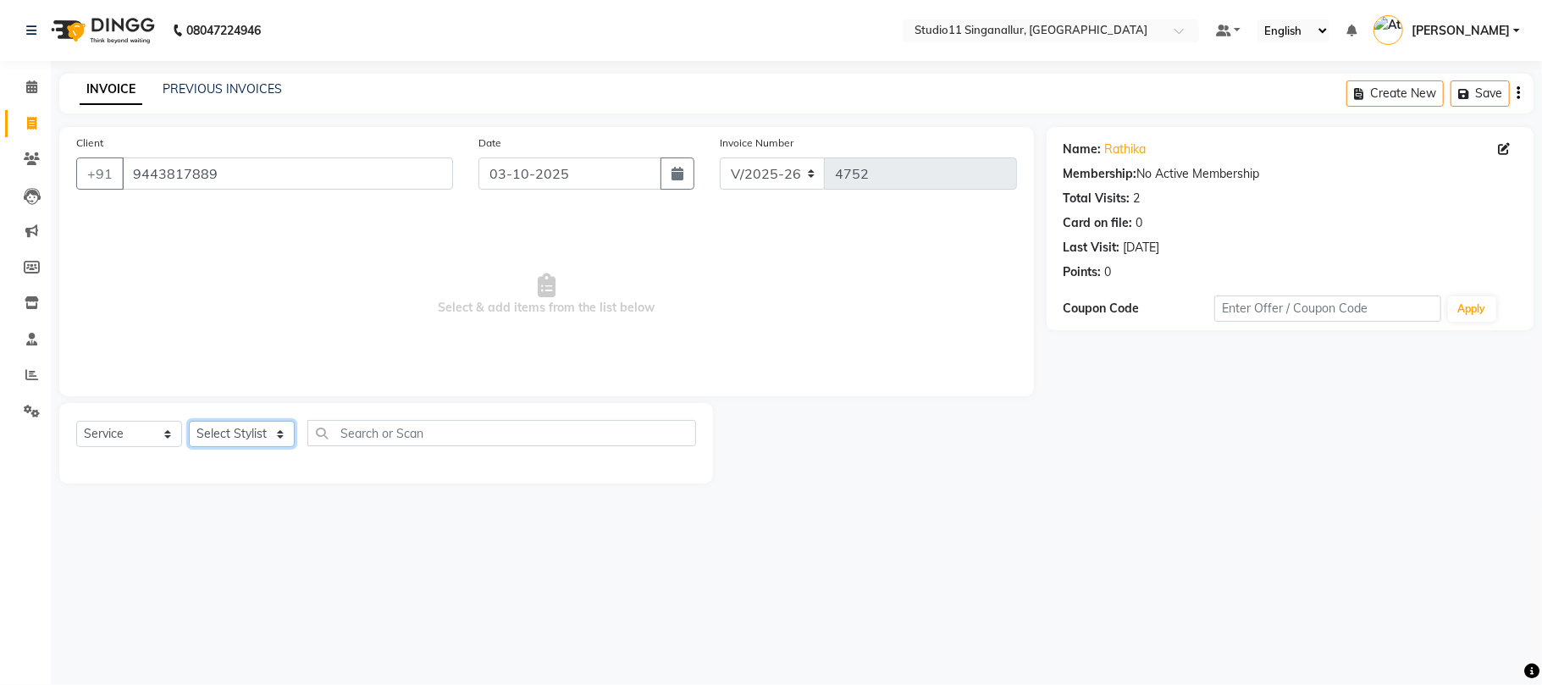
click at [275, 432] on select "Select Stylist [PERSON_NAME] Divya [PERSON_NAME] [PERSON_NAME] [PERSON_NAME] [P…" at bounding box center [242, 434] width 106 height 26
select select "75527"
click at [189, 421] on select "Select Stylist [PERSON_NAME] Divya [PERSON_NAME] [PERSON_NAME] [PERSON_NAME] [P…" at bounding box center [242, 434] width 106 height 26
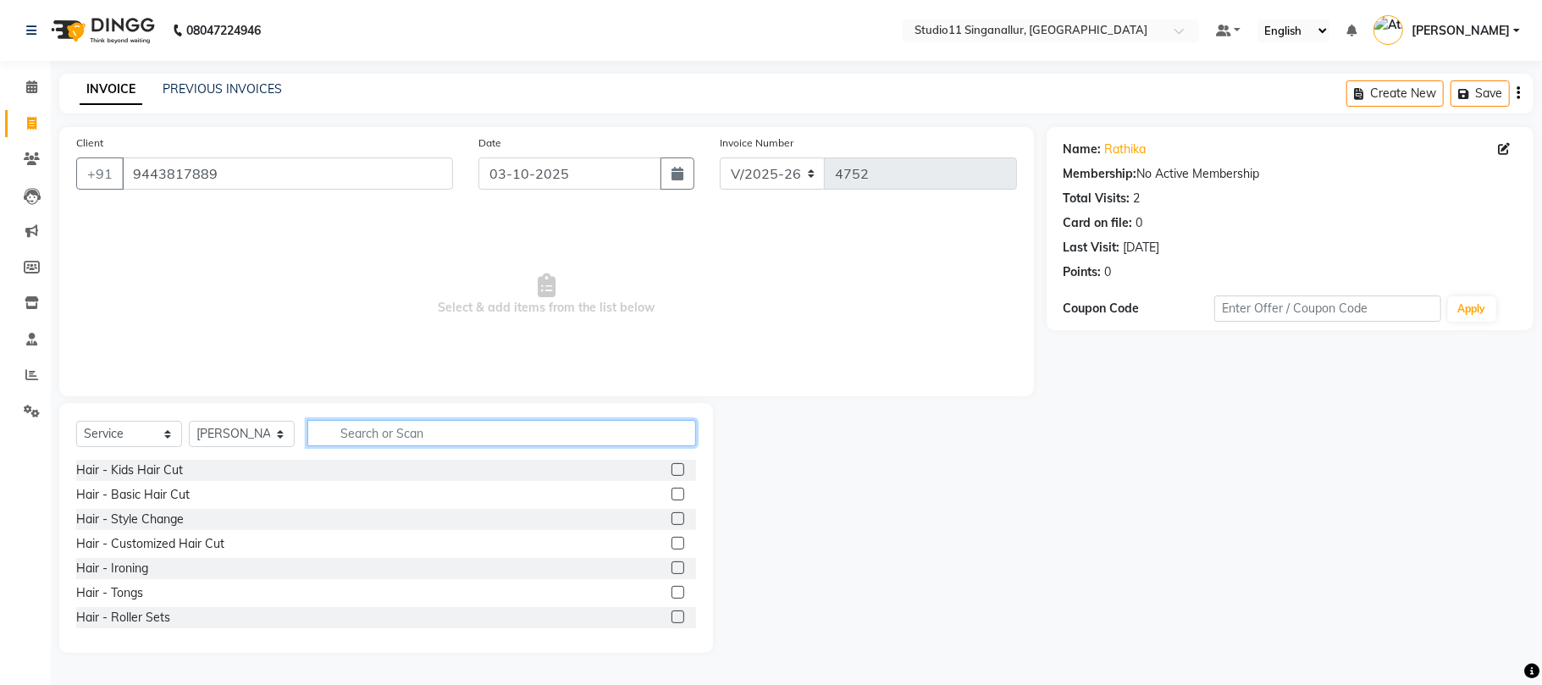
click at [381, 440] on input "text" at bounding box center [501, 433] width 389 height 26
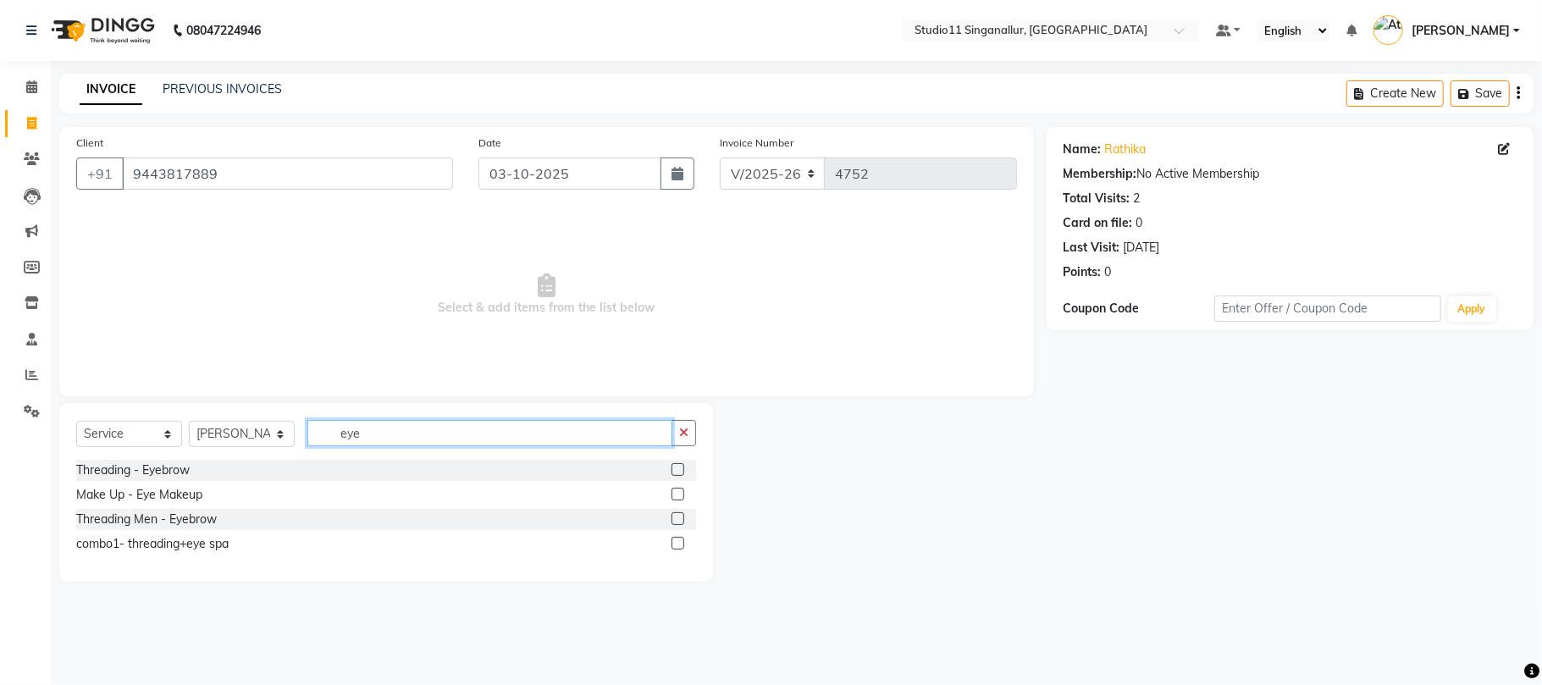
type input "eye"
click at [682, 474] on label at bounding box center [678, 469] width 13 height 13
click at [682, 474] on input "checkbox" at bounding box center [677, 470] width 11 height 11
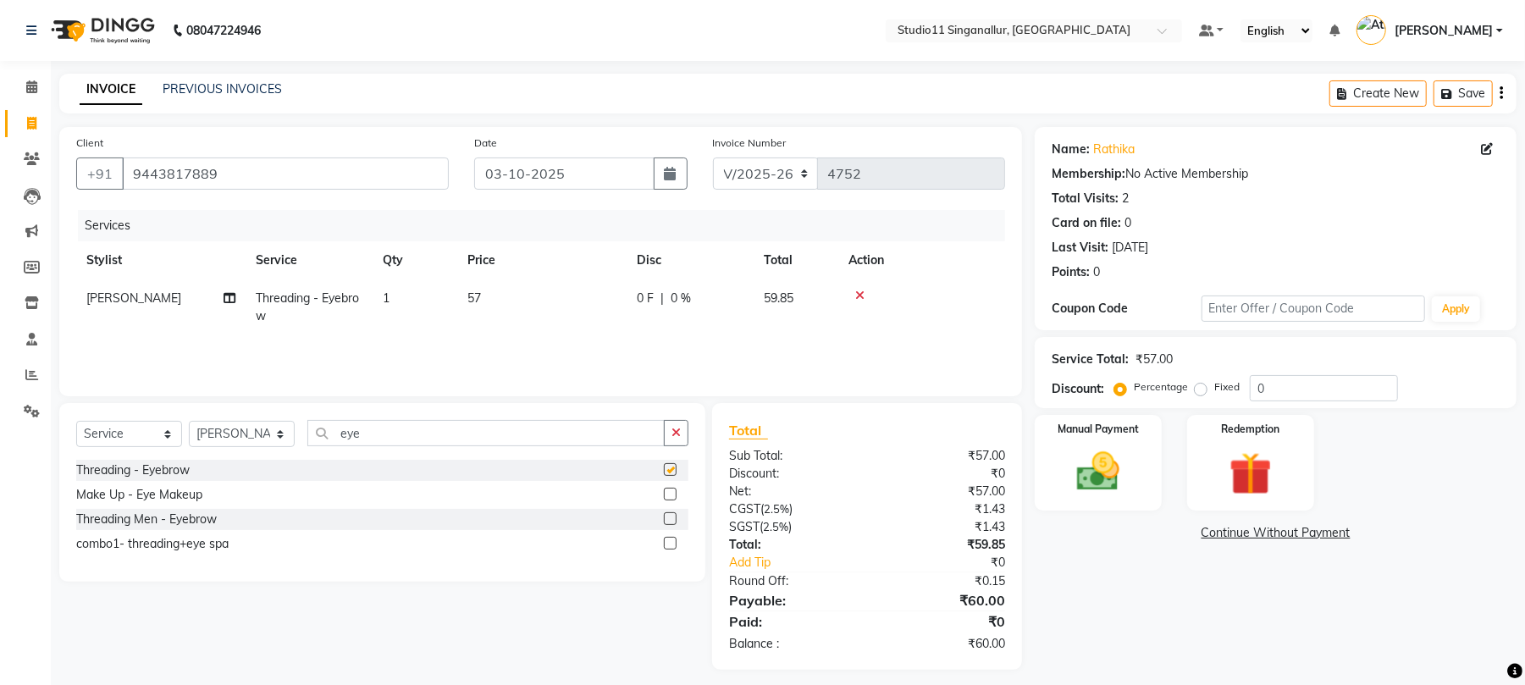
checkbox input "false"
click at [1072, 515] on div "Name: Rathika Membership: No Active Membership Total Visits: 2 Card on file: 0 …" at bounding box center [1282, 398] width 495 height 543
click at [1113, 479] on img at bounding box center [1098, 472] width 73 height 52
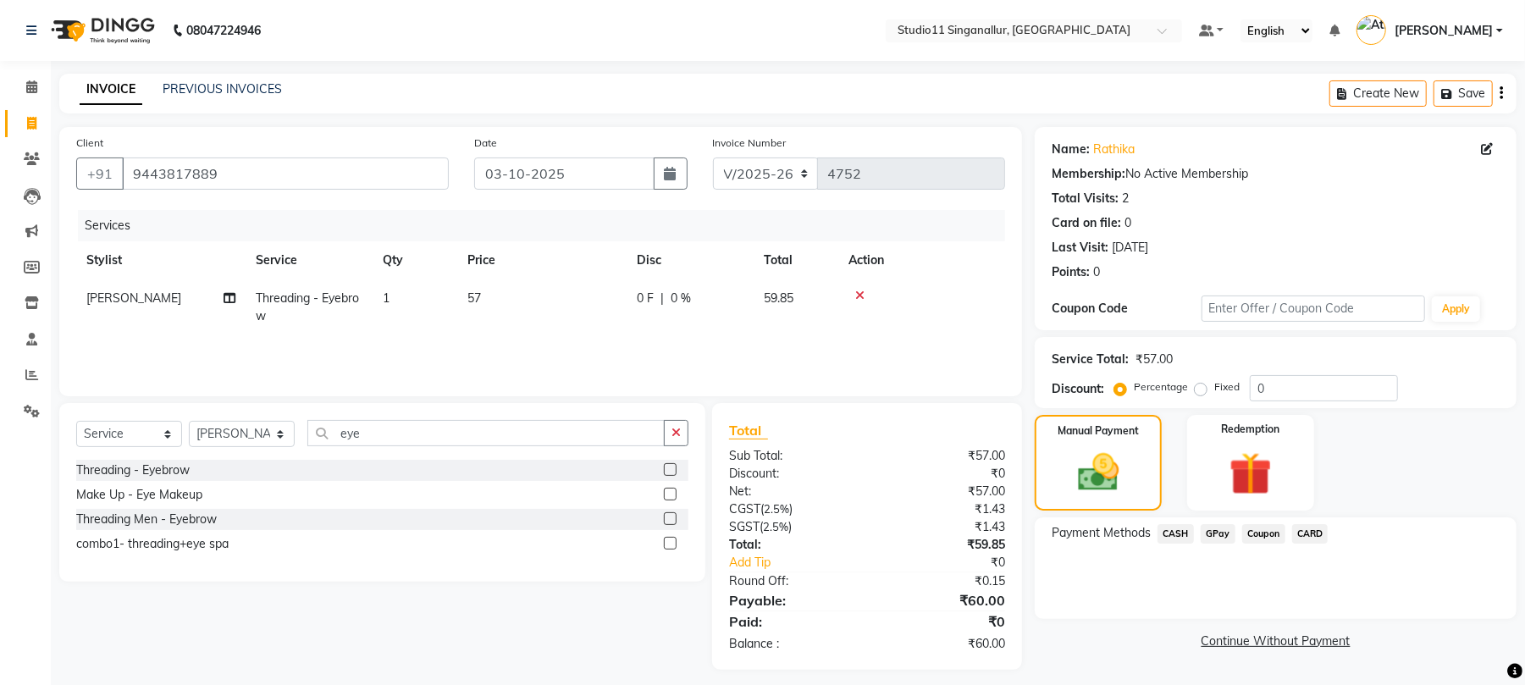
click at [1214, 537] on span "GPay" at bounding box center [1218, 533] width 35 height 19
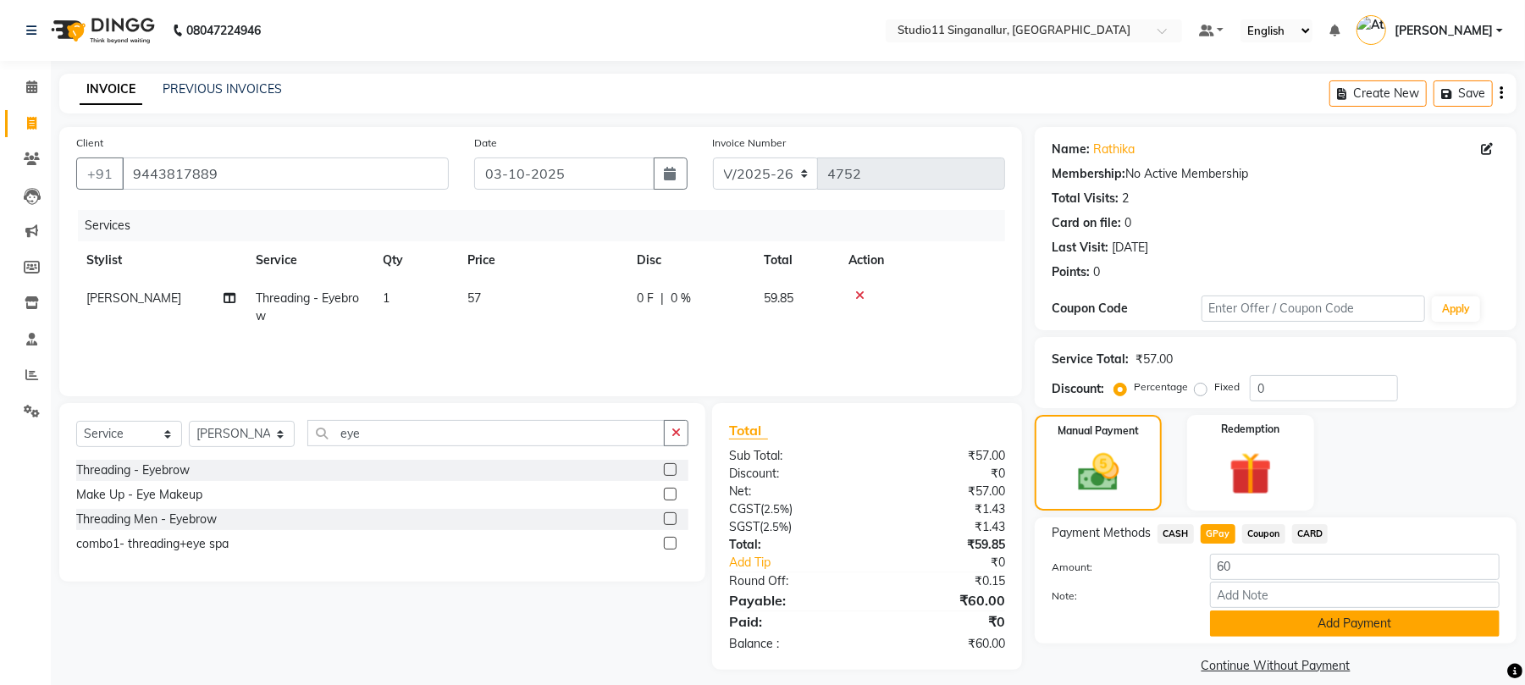
click at [1248, 630] on button "Add Payment" at bounding box center [1355, 624] width 290 height 26
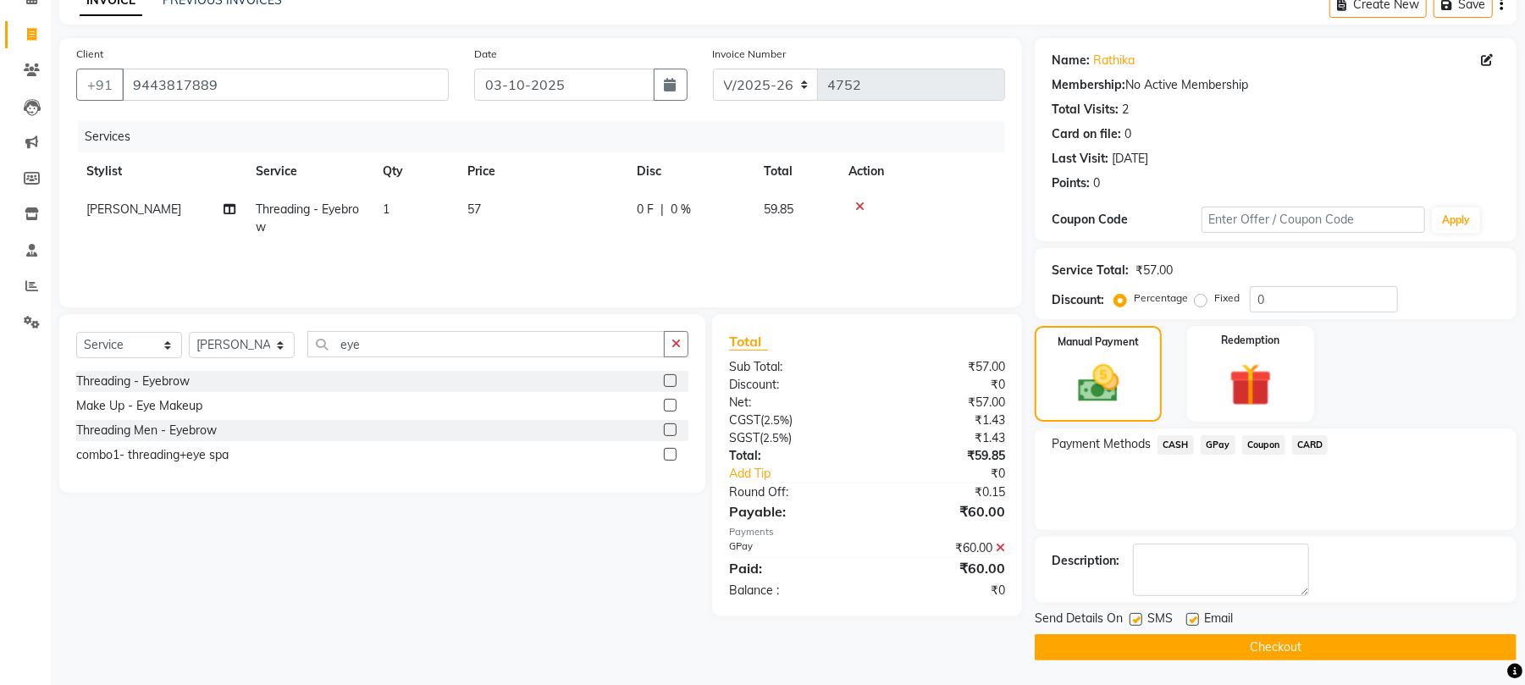
scroll to position [91, 0]
click at [1130, 613] on label at bounding box center [1136, 618] width 13 height 13
click at [1130, 614] on input "checkbox" at bounding box center [1135, 619] width 11 height 11
checkbox input "false"
click at [1192, 617] on label at bounding box center [1193, 618] width 13 height 13
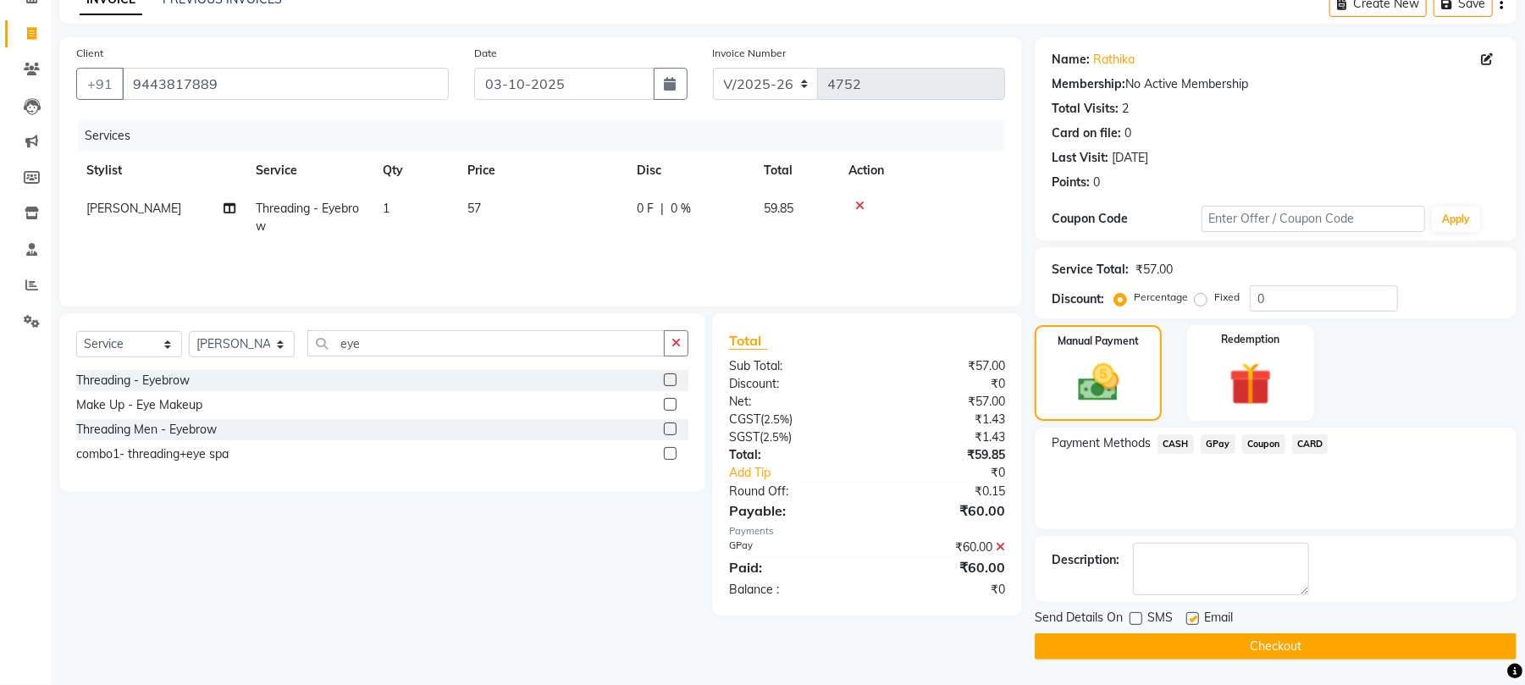
click at [1192, 617] on input "checkbox" at bounding box center [1192, 619] width 11 height 11
checkbox input "false"
click at [1177, 647] on button "Checkout" at bounding box center [1276, 646] width 482 height 26
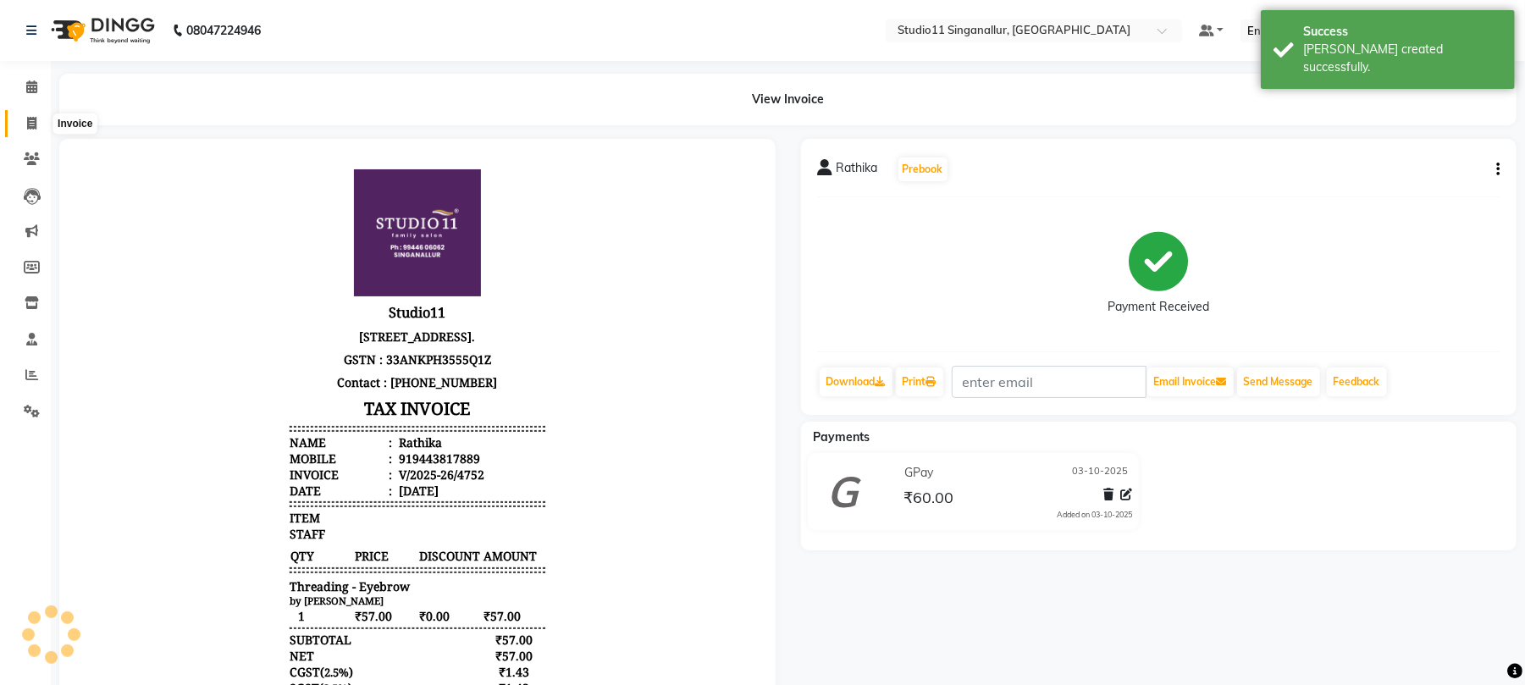
click at [36, 124] on icon at bounding box center [31, 123] width 9 height 13
select select "service"
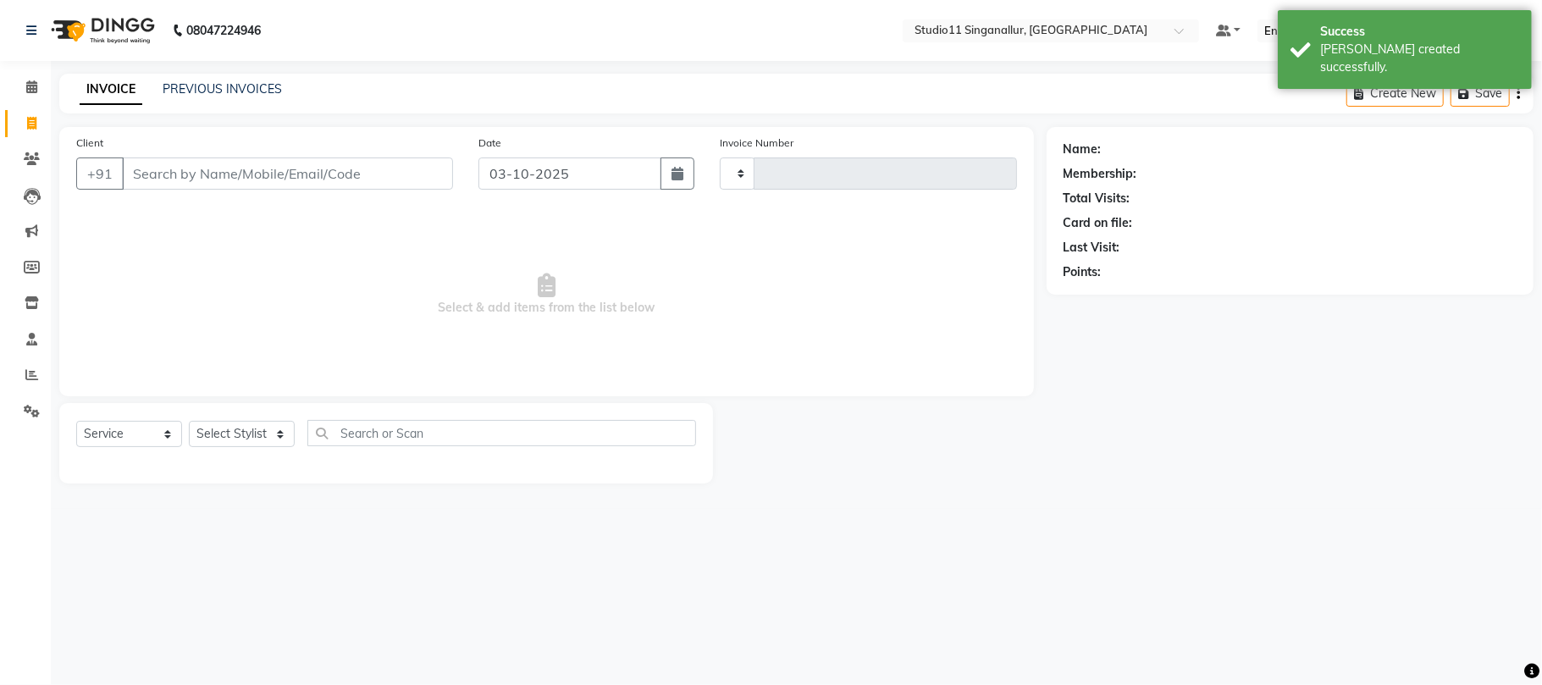
type input "4753"
select select "6616"
click at [200, 91] on link "PREVIOUS INVOICES" at bounding box center [222, 88] width 119 height 15
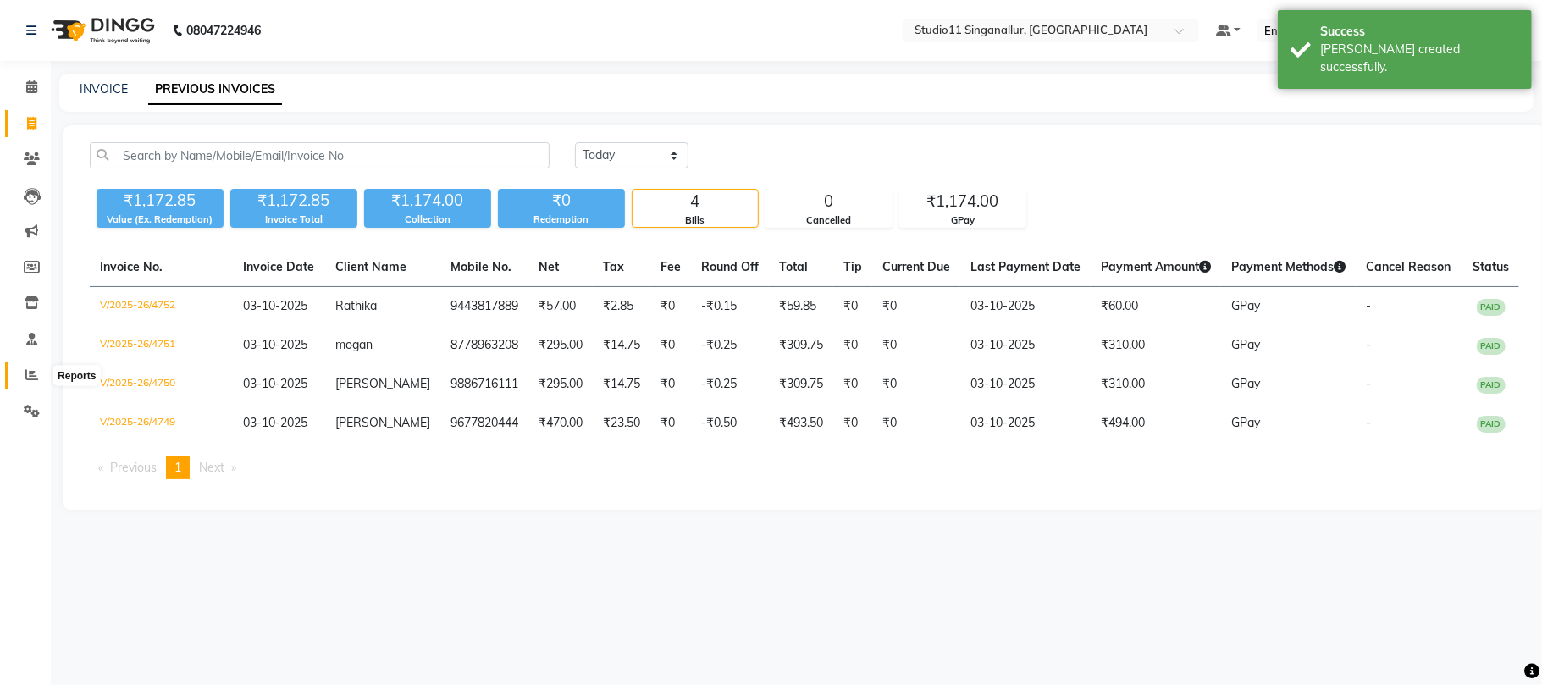
click at [32, 367] on span at bounding box center [32, 375] width 30 height 19
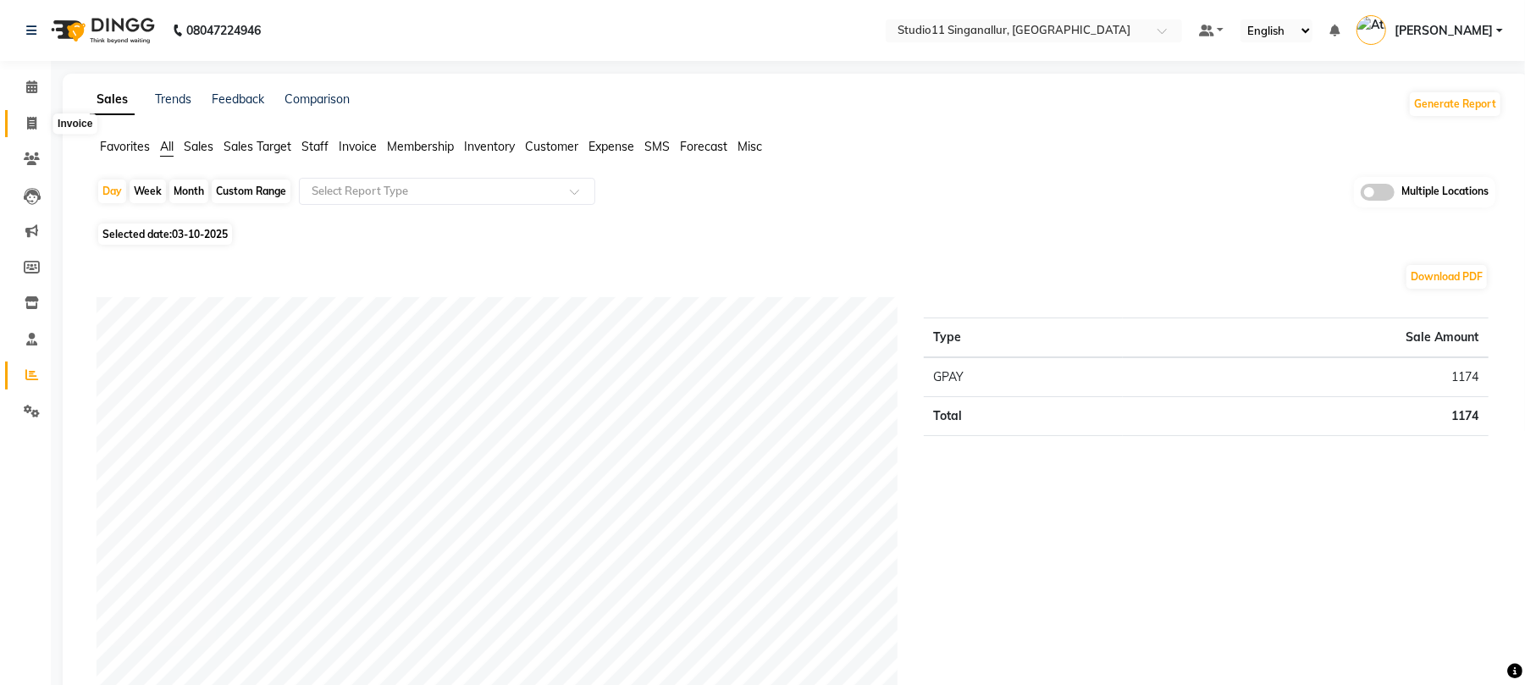
click at [30, 119] on icon at bounding box center [31, 123] width 9 height 13
select select "service"
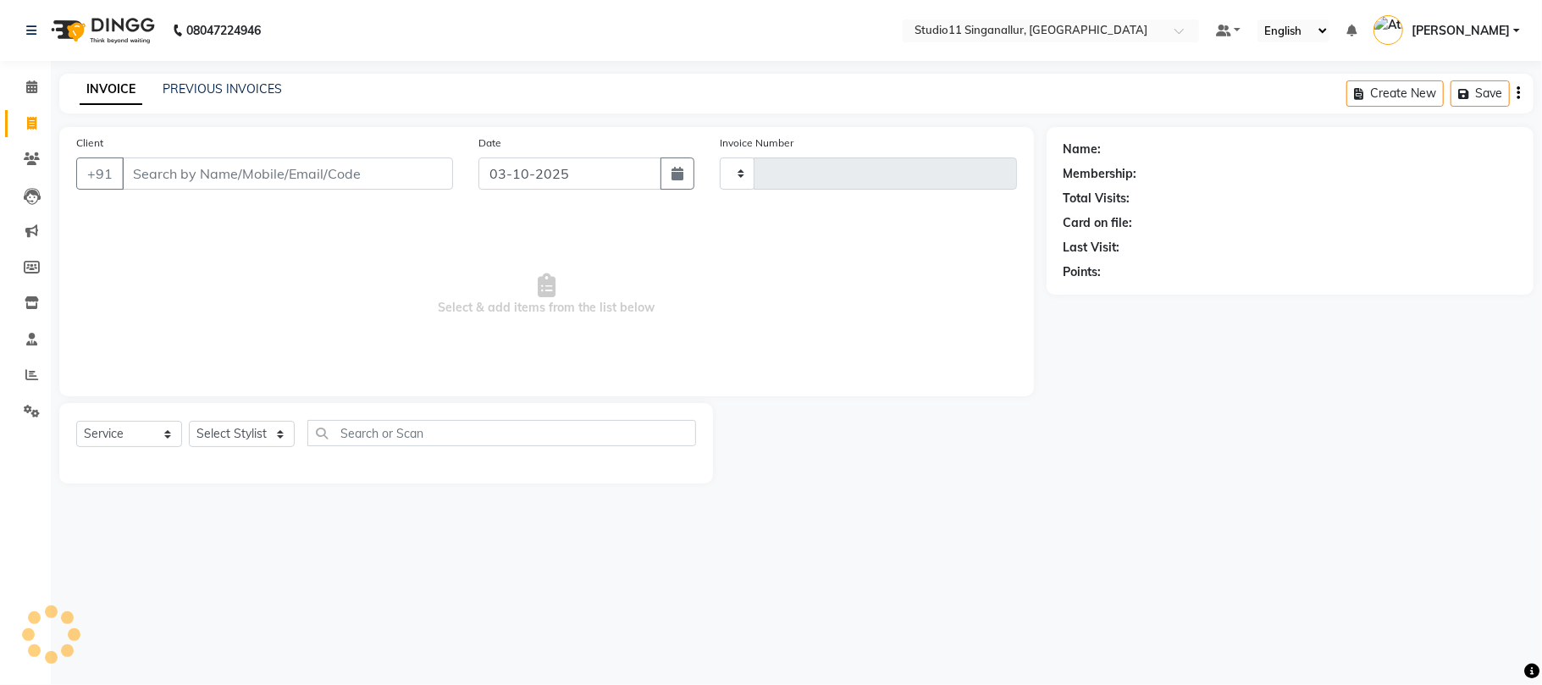
type input "4753"
select select "6616"
click at [279, 424] on select "Select Stylist akbar Athira daniel Divya Haritha kowsalya krithika narmatha pan…" at bounding box center [242, 434] width 106 height 26
select select "61956"
click at [189, 421] on select "Select Stylist akbar Athira daniel Divya Haritha kowsalya krithika narmatha pan…" at bounding box center [242, 434] width 106 height 26
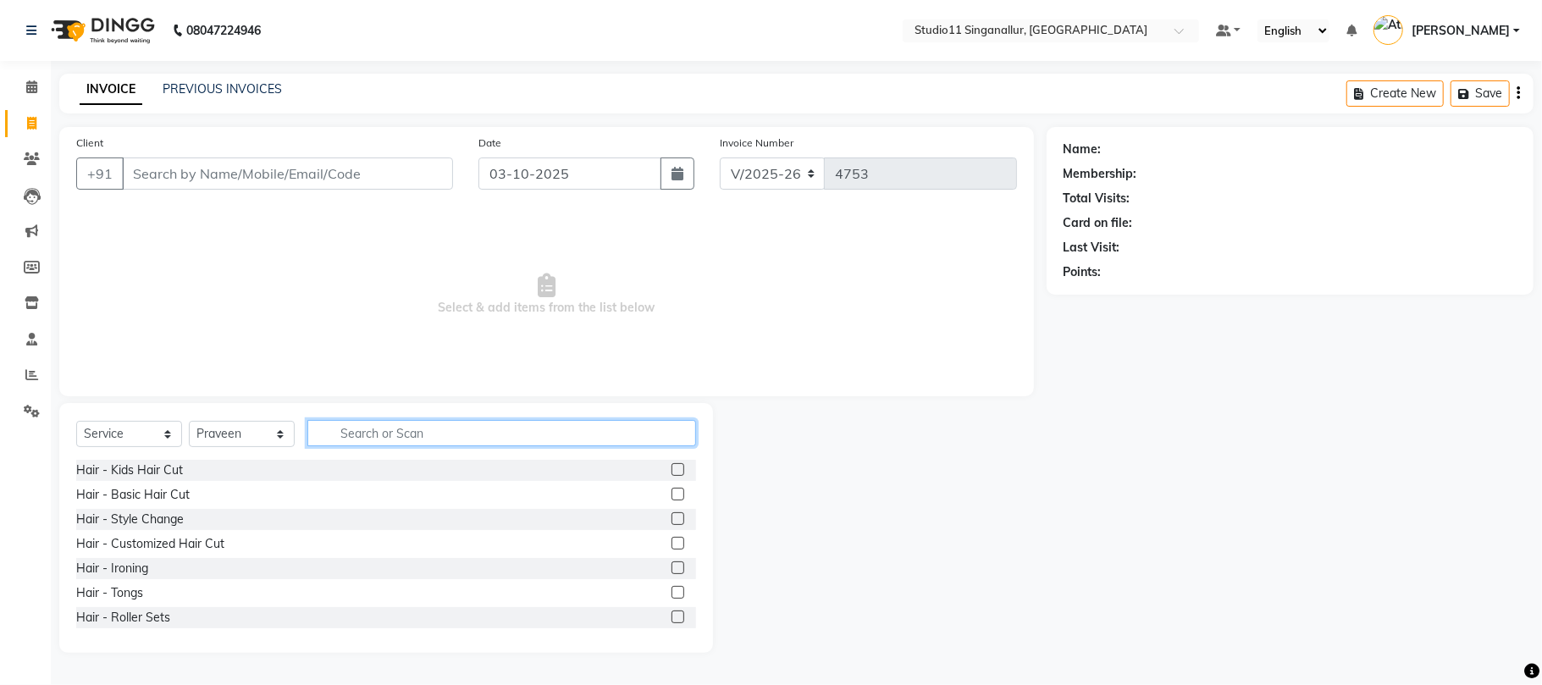
click at [337, 435] on input "text" at bounding box center [501, 433] width 389 height 26
type input "hair cut"
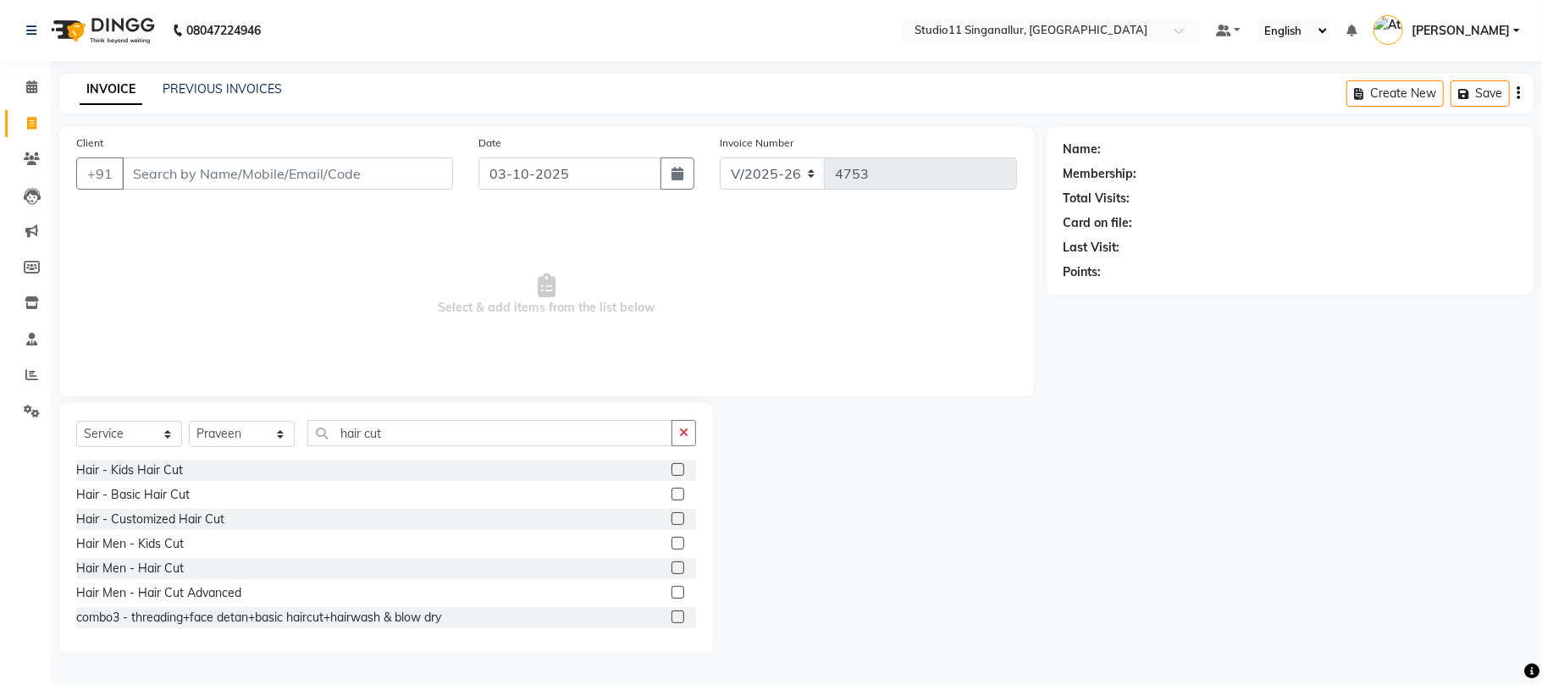
click at [672, 566] on label at bounding box center [678, 568] width 13 height 13
click at [672, 566] on input "checkbox" at bounding box center [677, 568] width 11 height 11
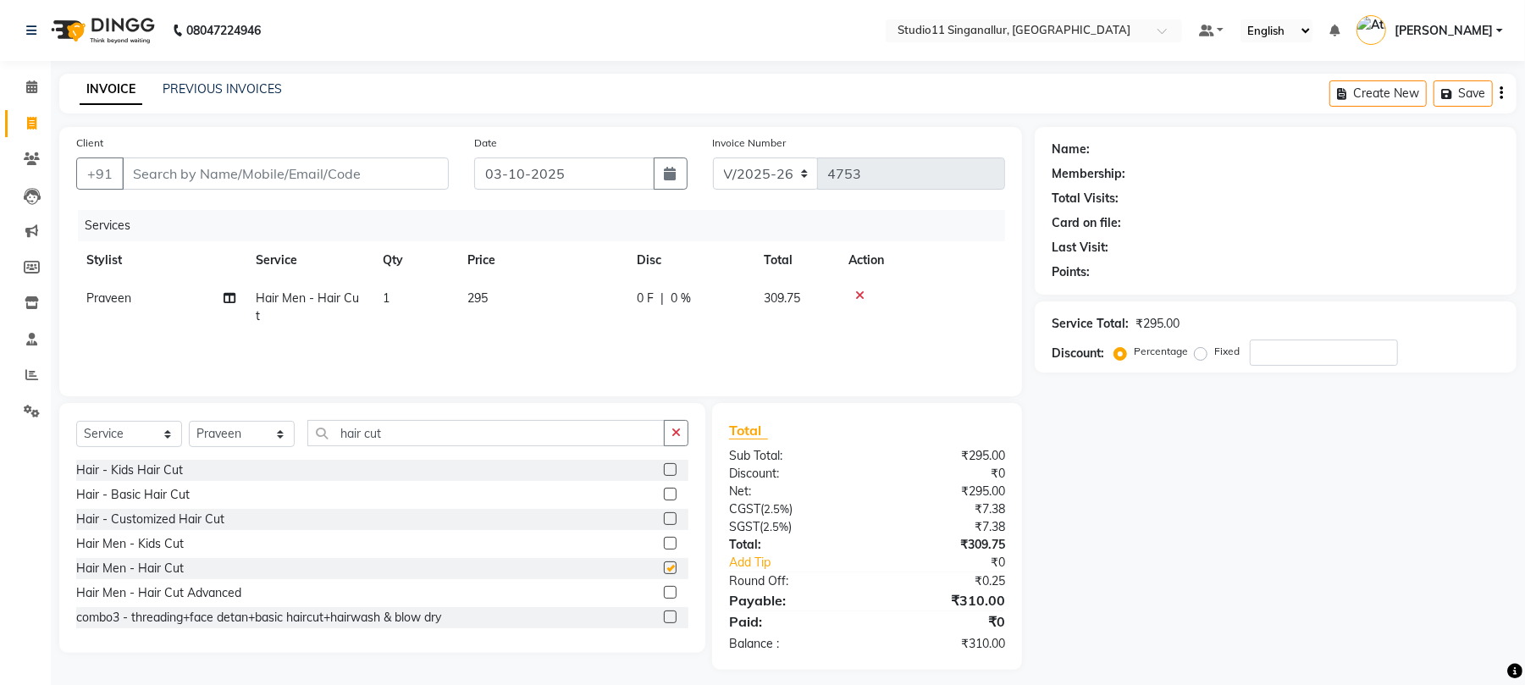
checkbox input "false"
click at [667, 439] on button "button" at bounding box center [676, 433] width 25 height 26
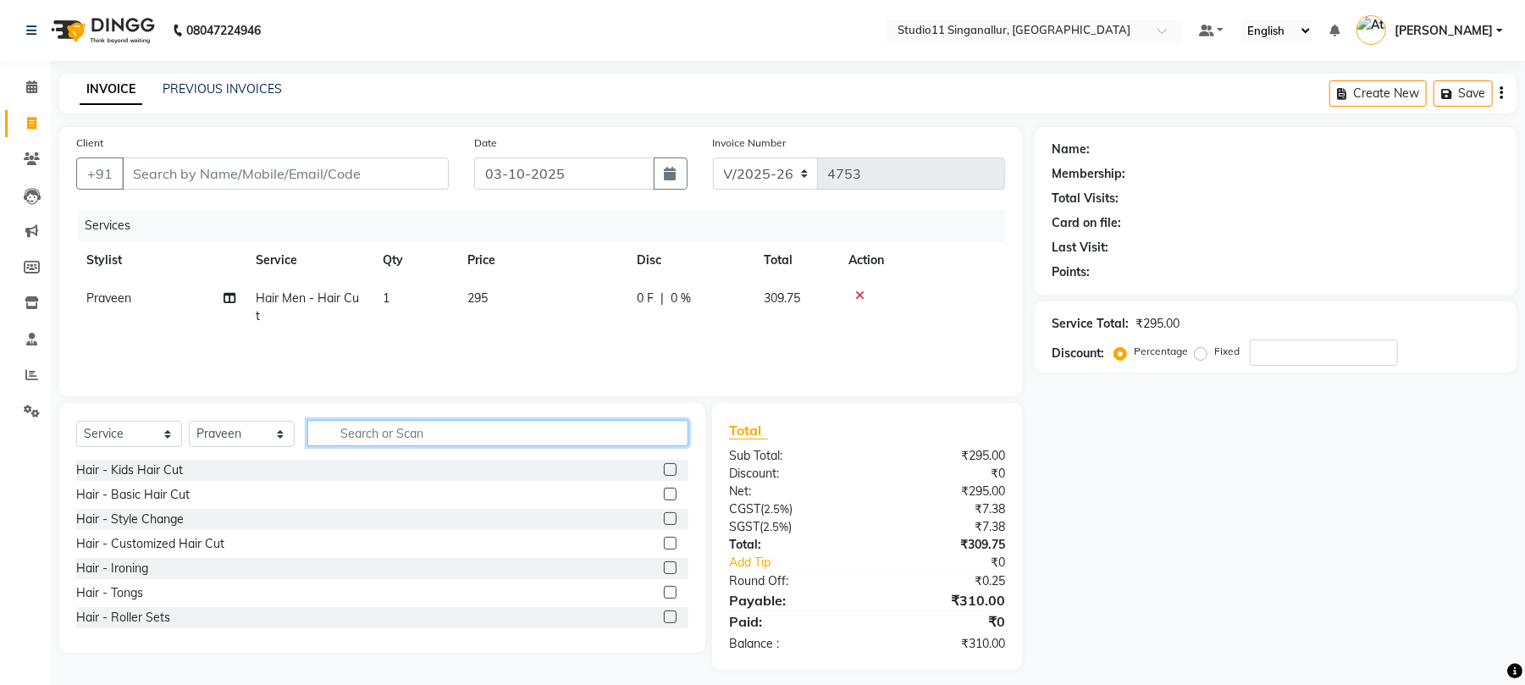
click at [635, 438] on input "text" at bounding box center [497, 433] width 381 height 26
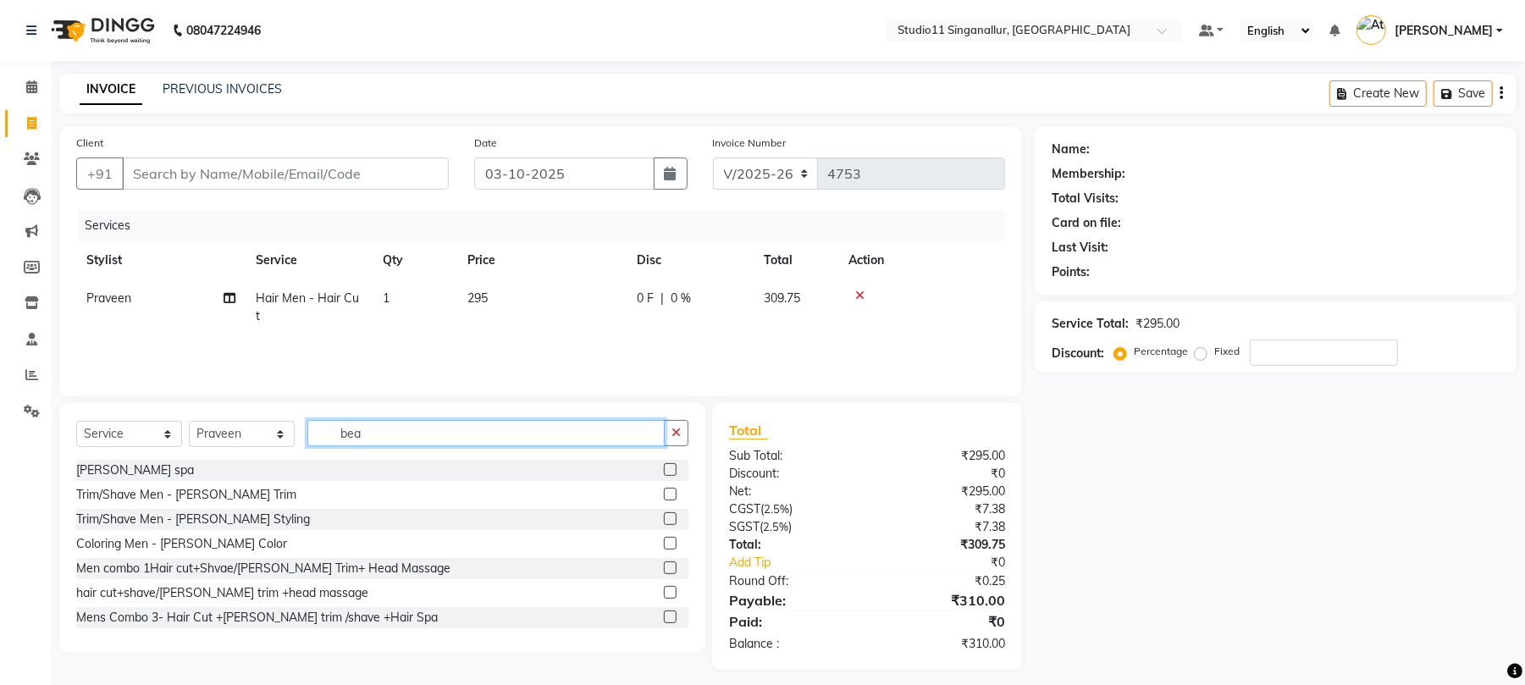
type input "bea"
click at [664, 493] on label at bounding box center [670, 494] width 13 height 13
click at [664, 493] on input "checkbox" at bounding box center [669, 495] width 11 height 11
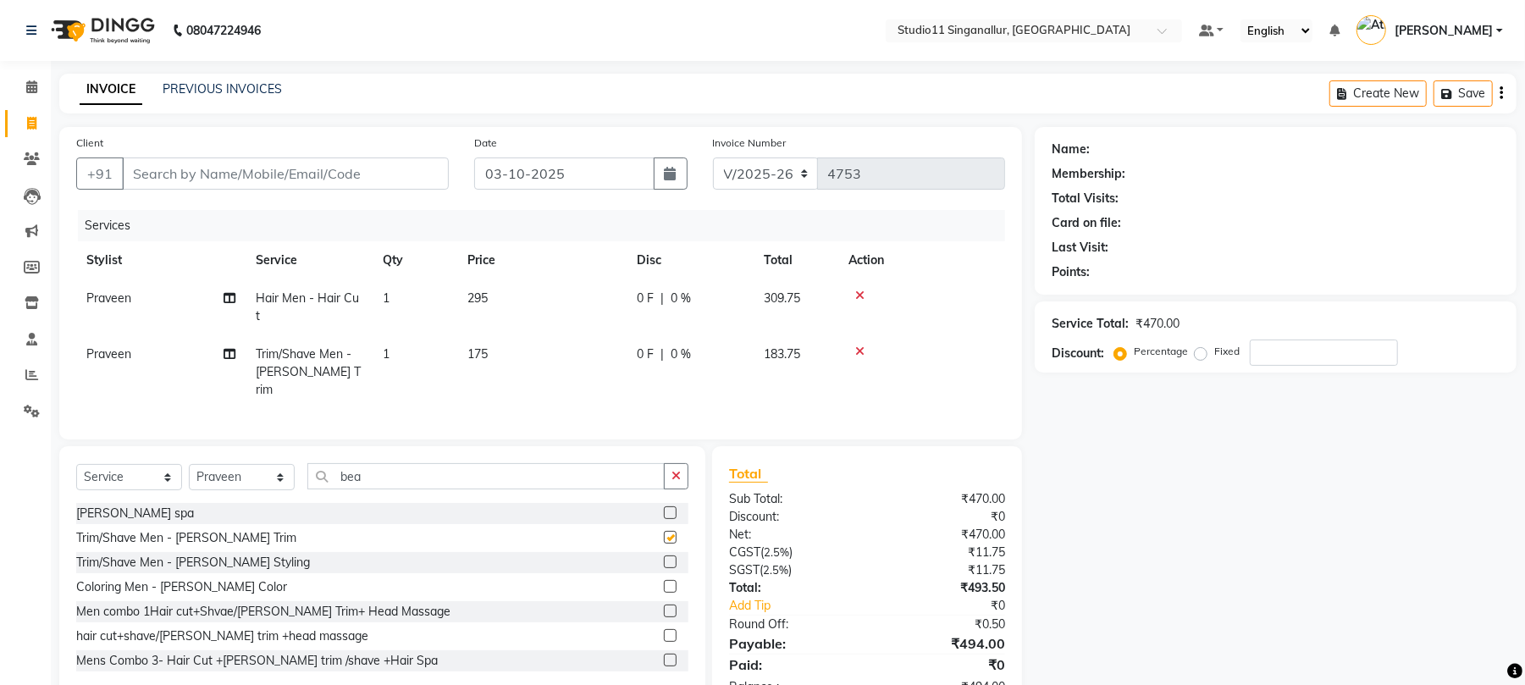
checkbox input "false"
click at [334, 168] on input "Client" at bounding box center [285, 174] width 327 height 32
click at [674, 470] on icon "button" at bounding box center [676, 476] width 9 height 12
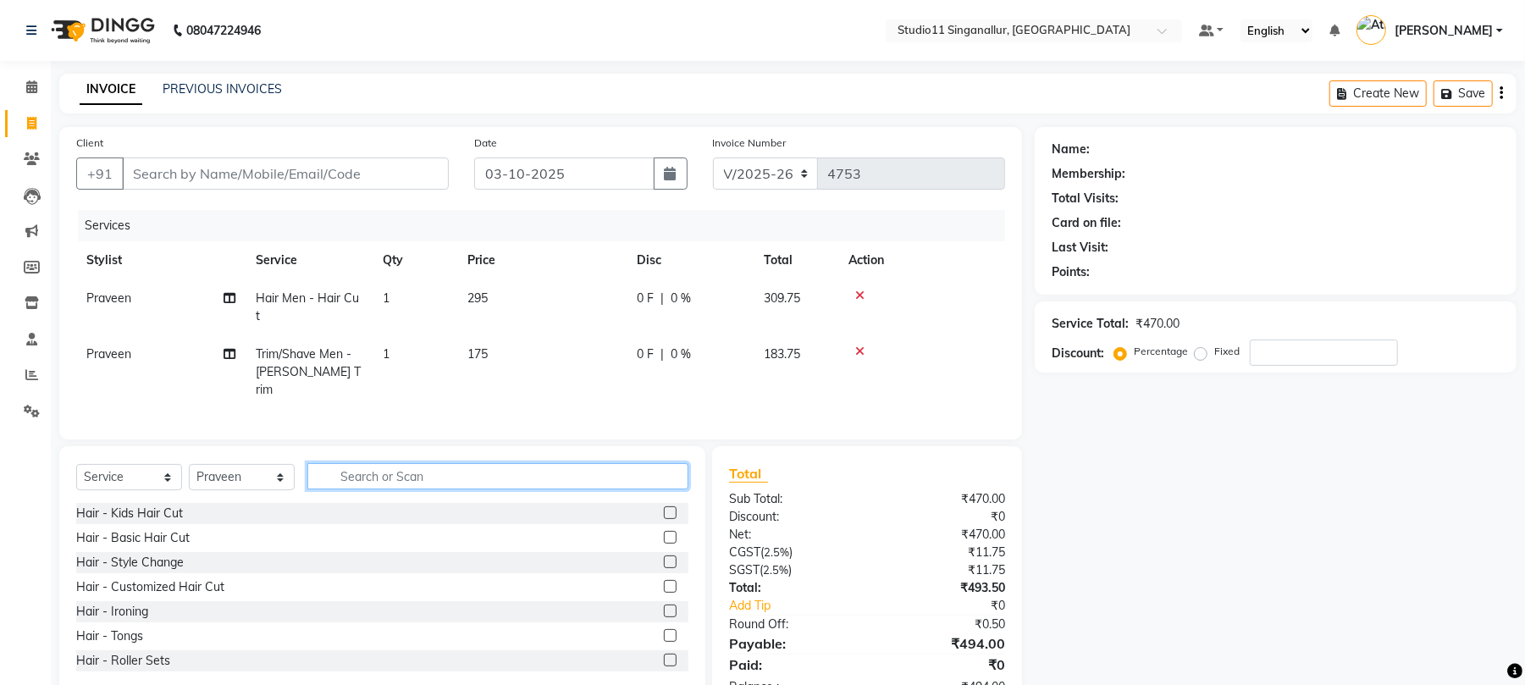
click at [642, 463] on input "text" at bounding box center [497, 476] width 381 height 26
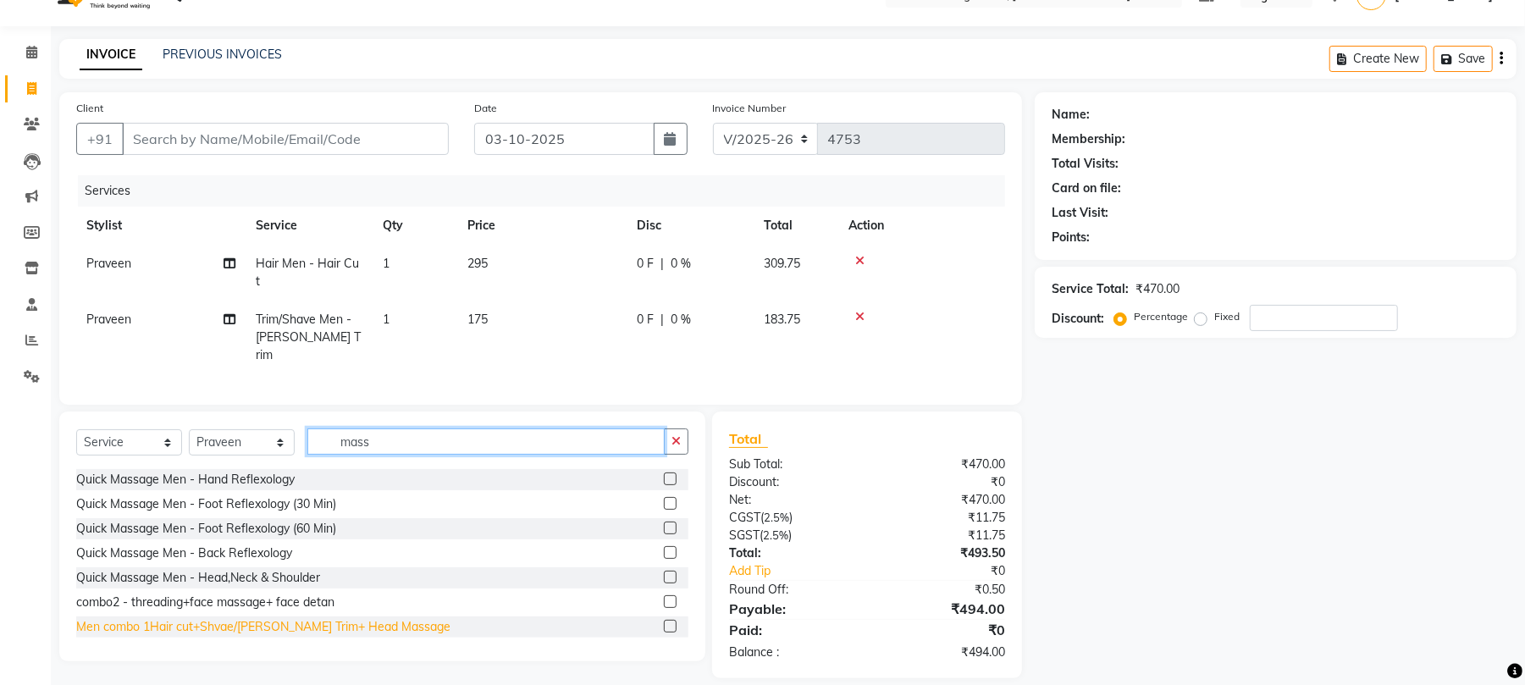
scroll to position [174, 0]
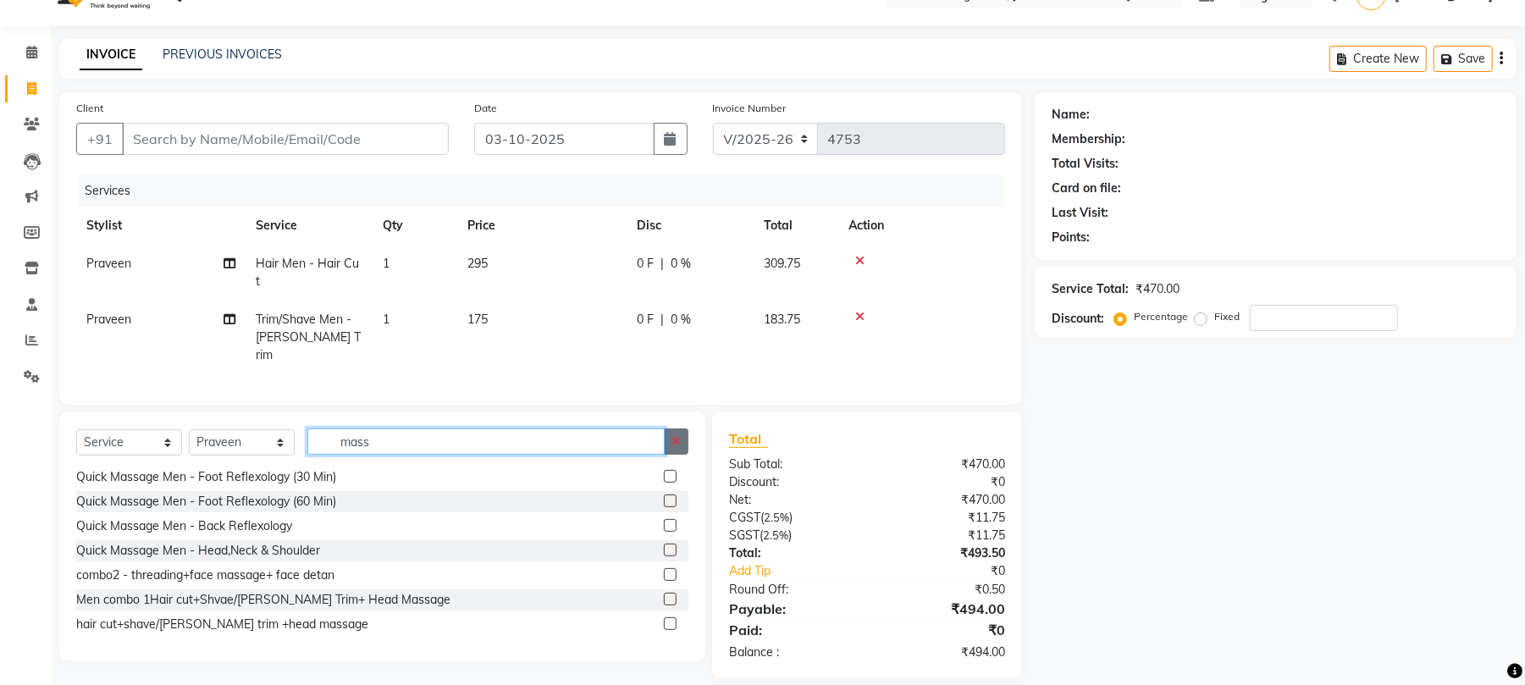
type input "mass"
click at [668, 430] on button "button" at bounding box center [676, 442] width 25 height 26
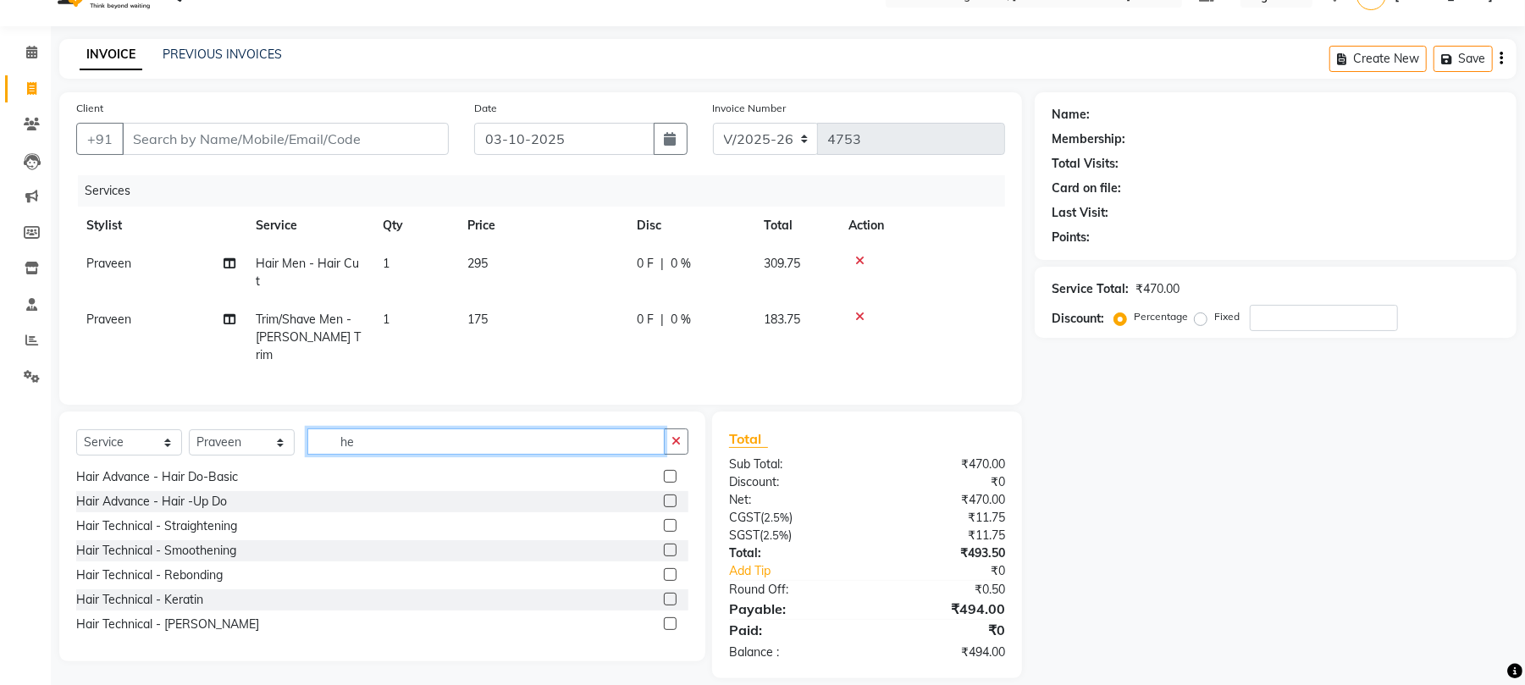
scroll to position [0, 0]
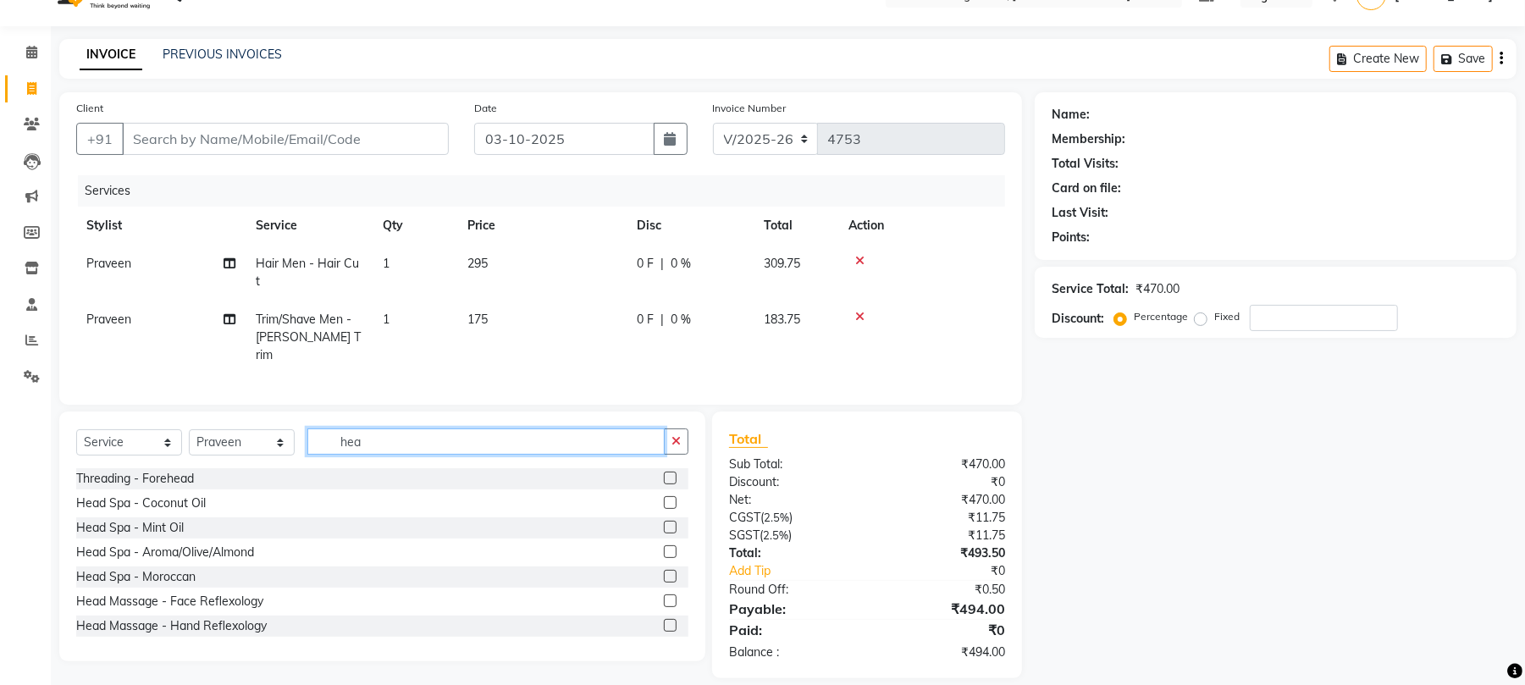
type input "hea"
click at [664, 496] on label at bounding box center [670, 502] width 13 height 13
click at [664, 498] on input "checkbox" at bounding box center [669, 503] width 11 height 11
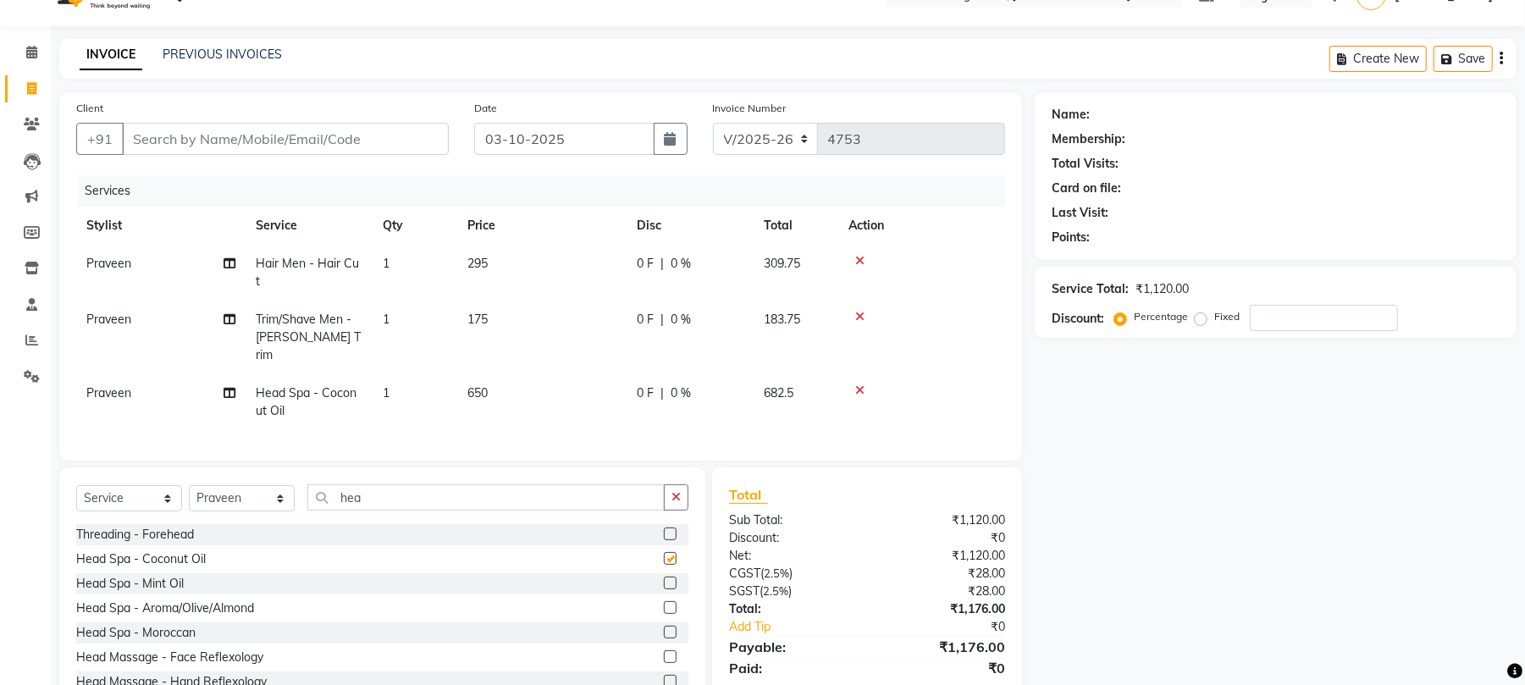
checkbox input "false"
click at [268, 146] on input "Client" at bounding box center [285, 139] width 327 height 32
type input "9"
type input "0"
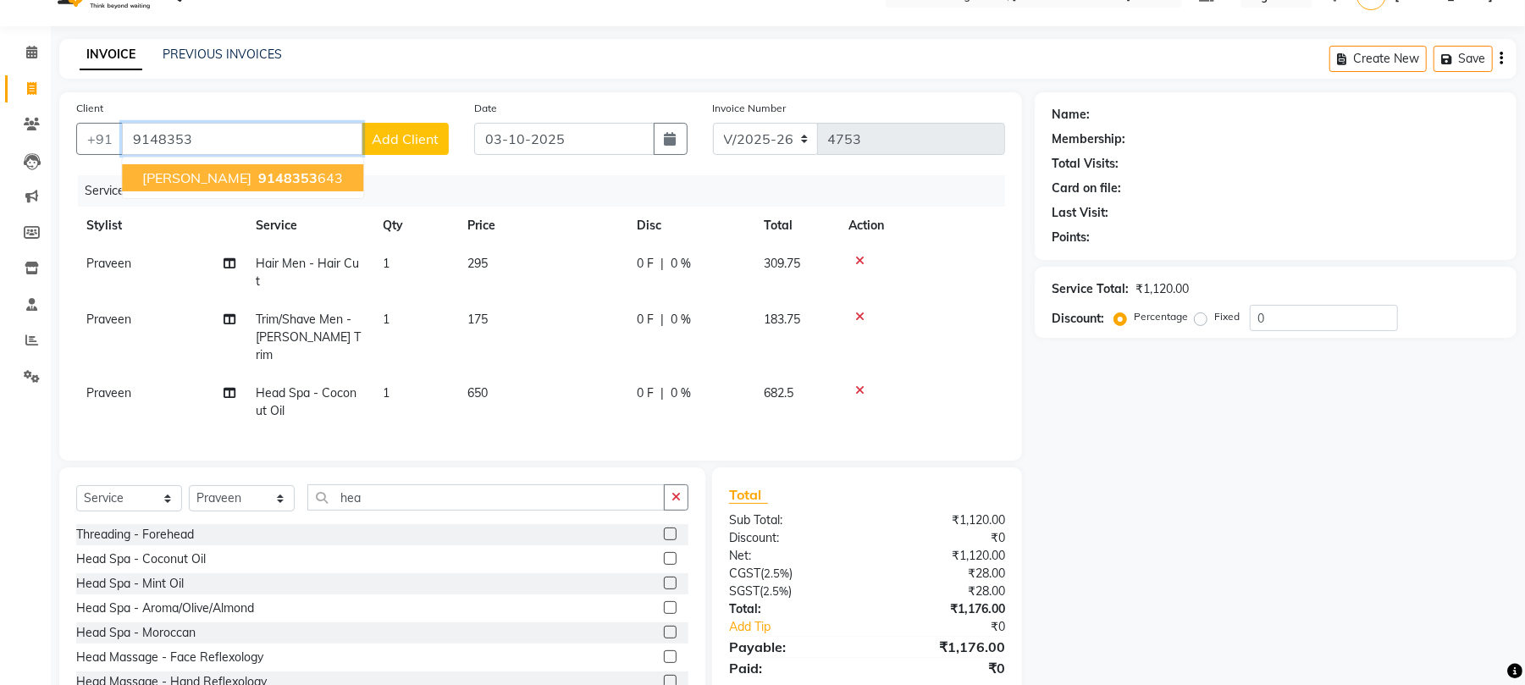
click at [273, 181] on button "Sarath 9148353 643" at bounding box center [242, 177] width 241 height 27
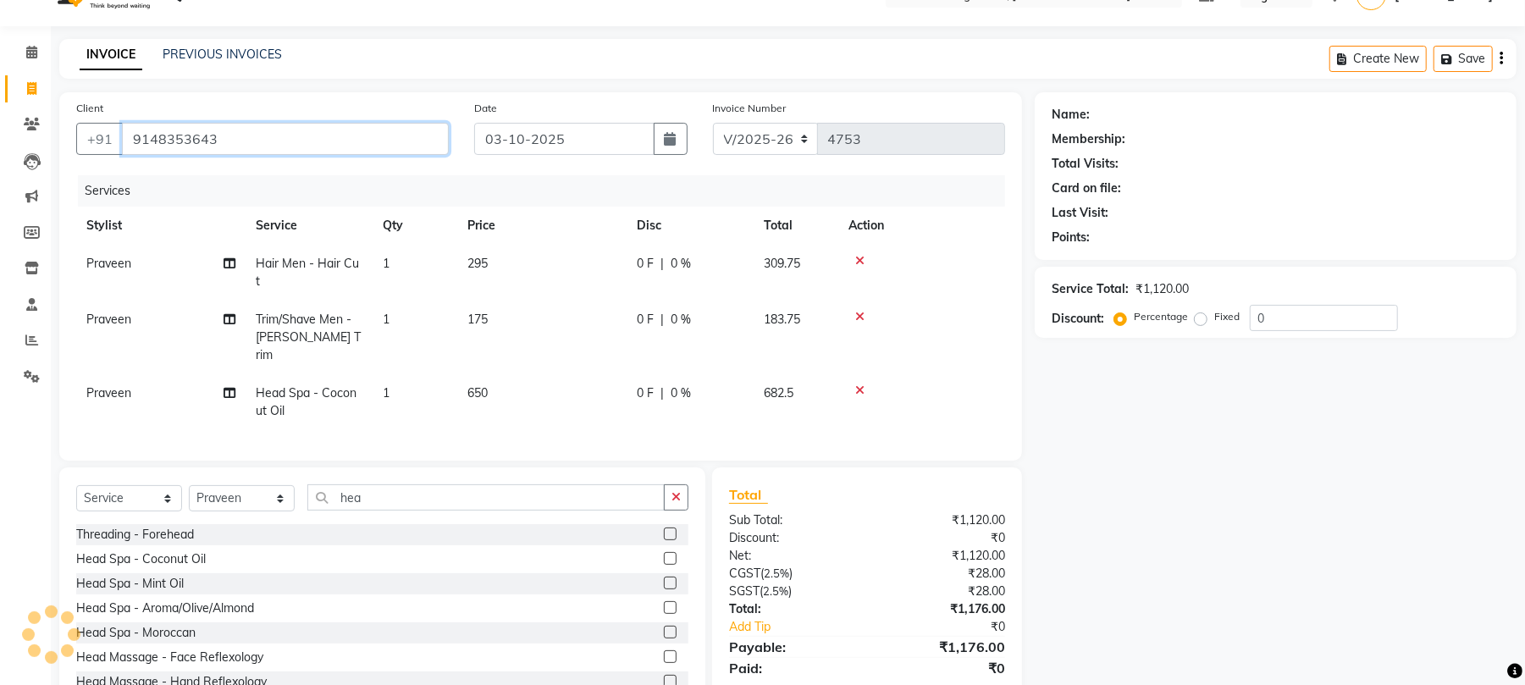
type input "9148353643"
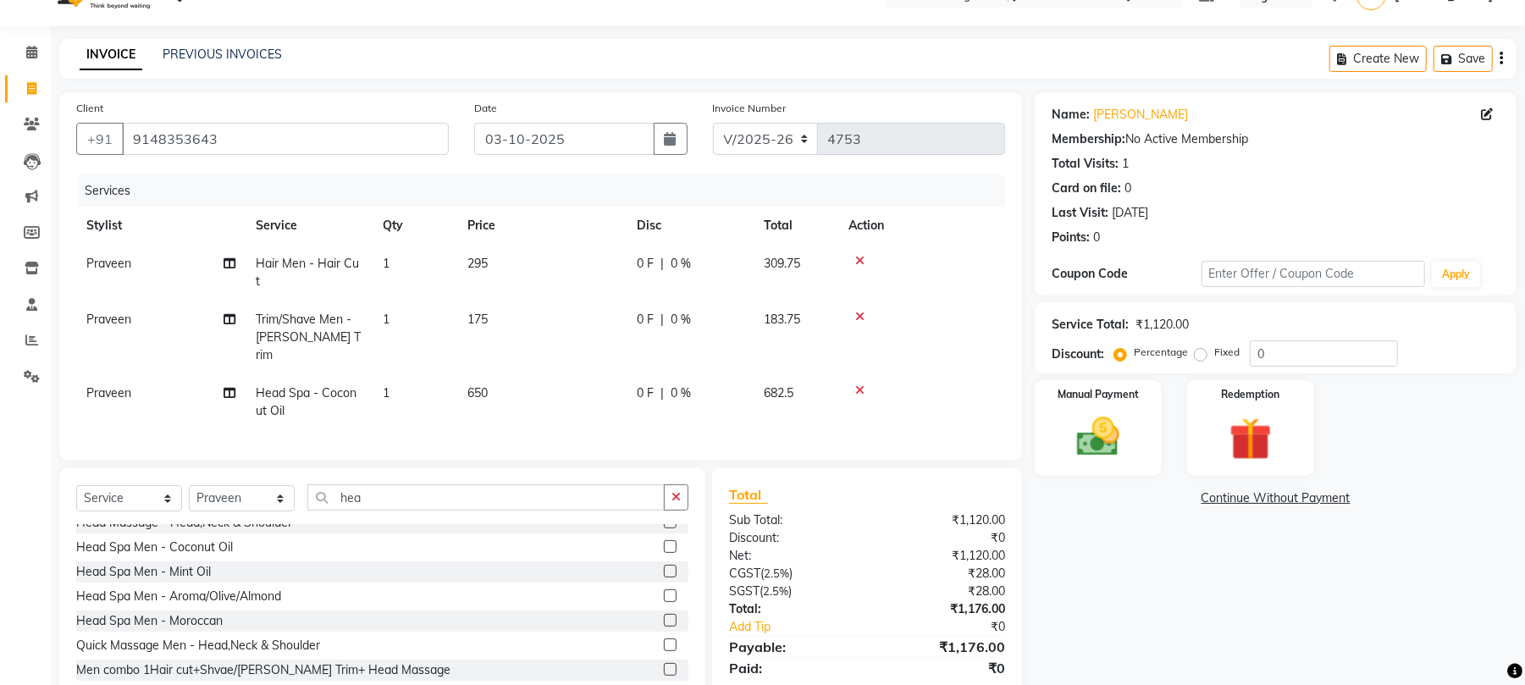
scroll to position [273, 0]
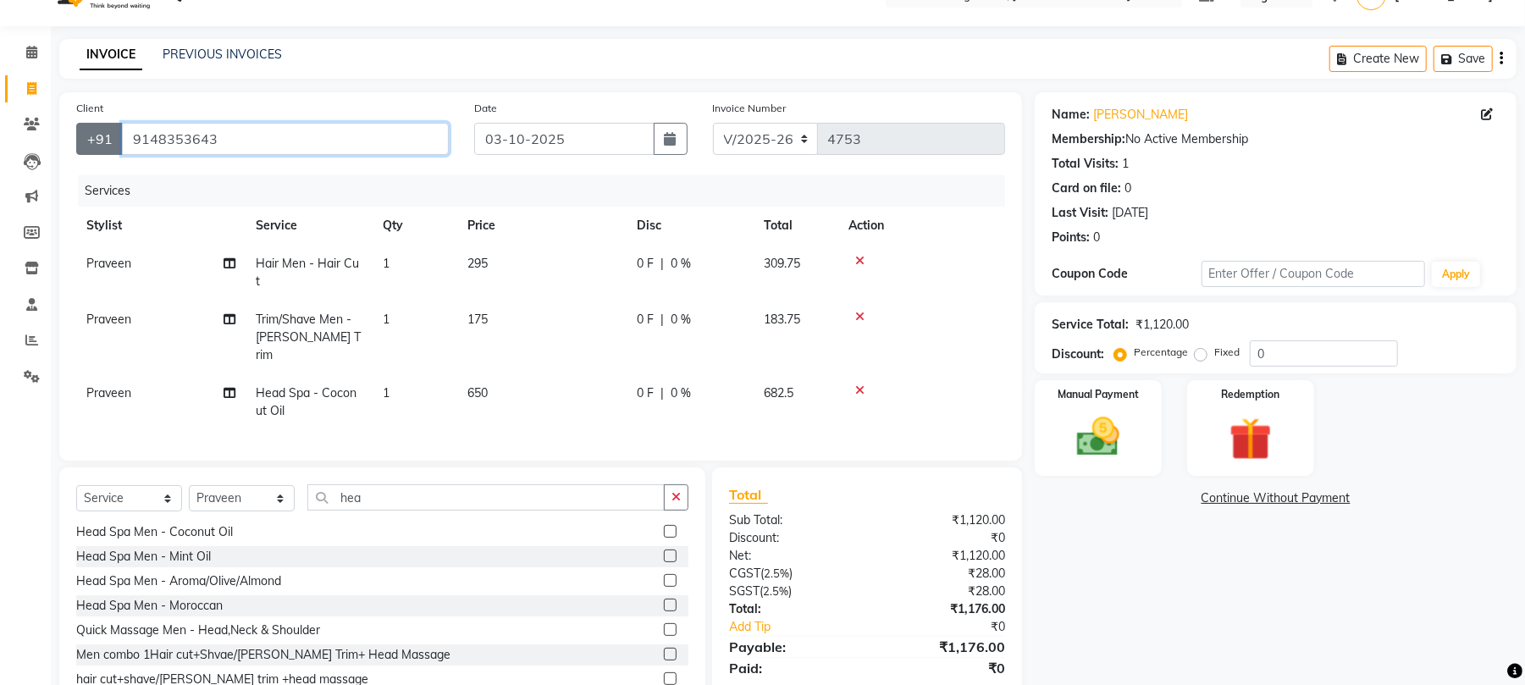
drag, startPoint x: 212, startPoint y: 137, endPoint x: 108, endPoint y: 149, distance: 104.0
click at [108, 123] on div "+91 9148353643" at bounding box center [262, 139] width 373 height 32
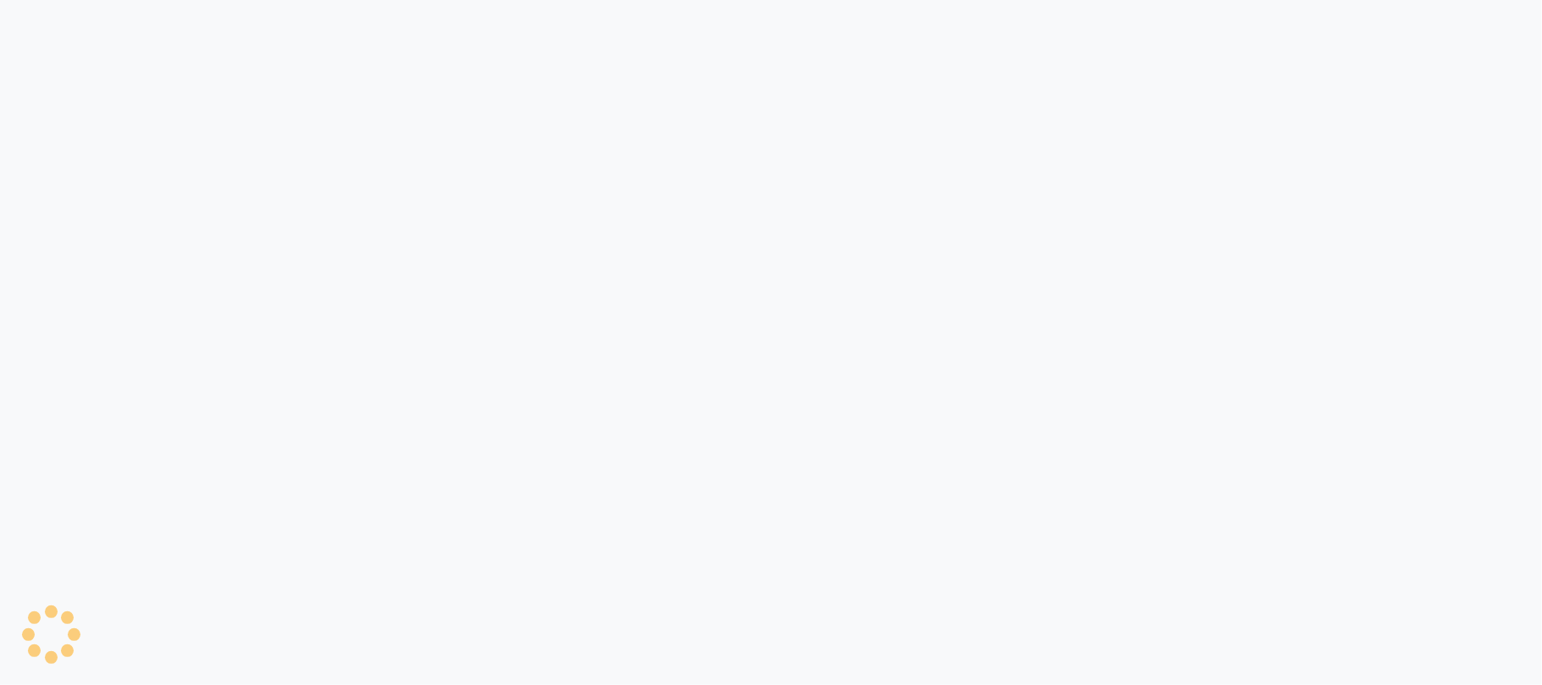
select select "6616"
select select "service"
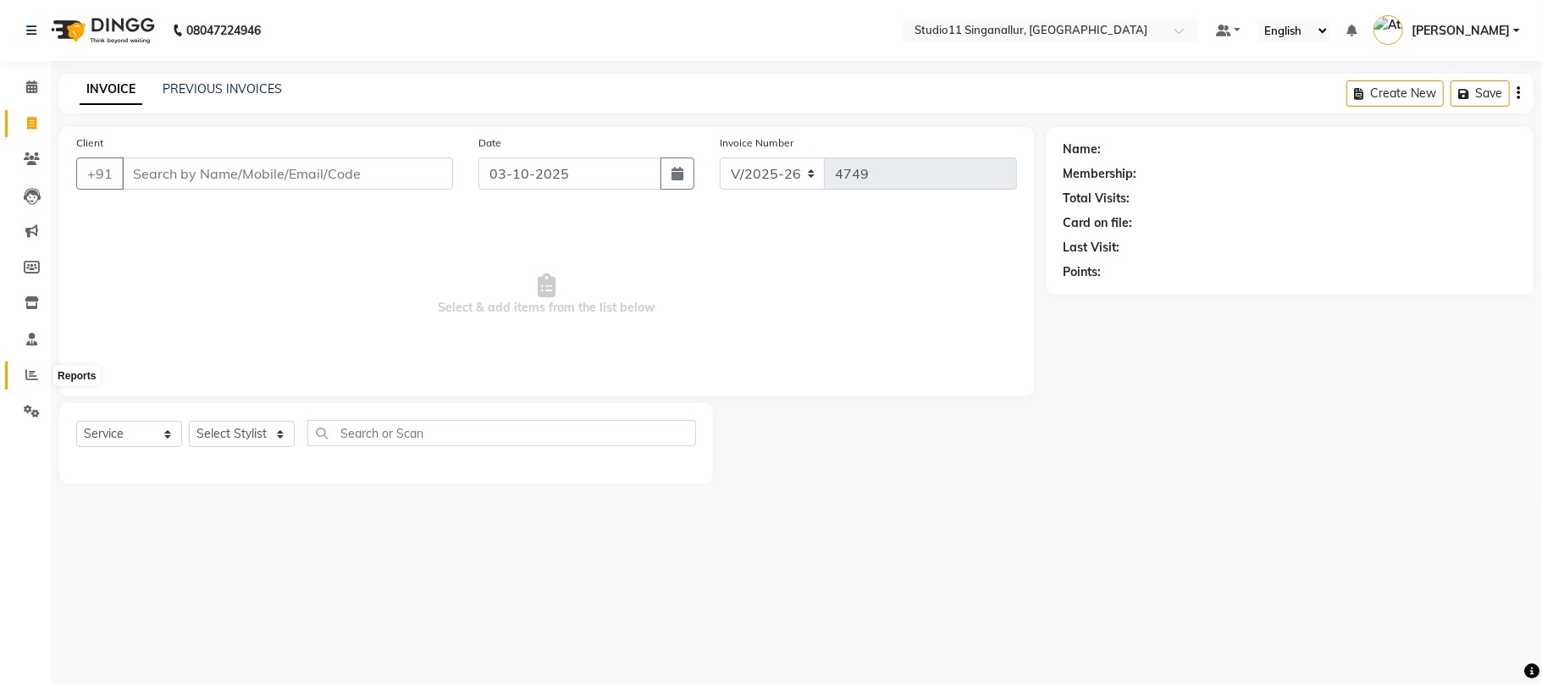
click at [34, 374] on icon at bounding box center [31, 374] width 13 height 13
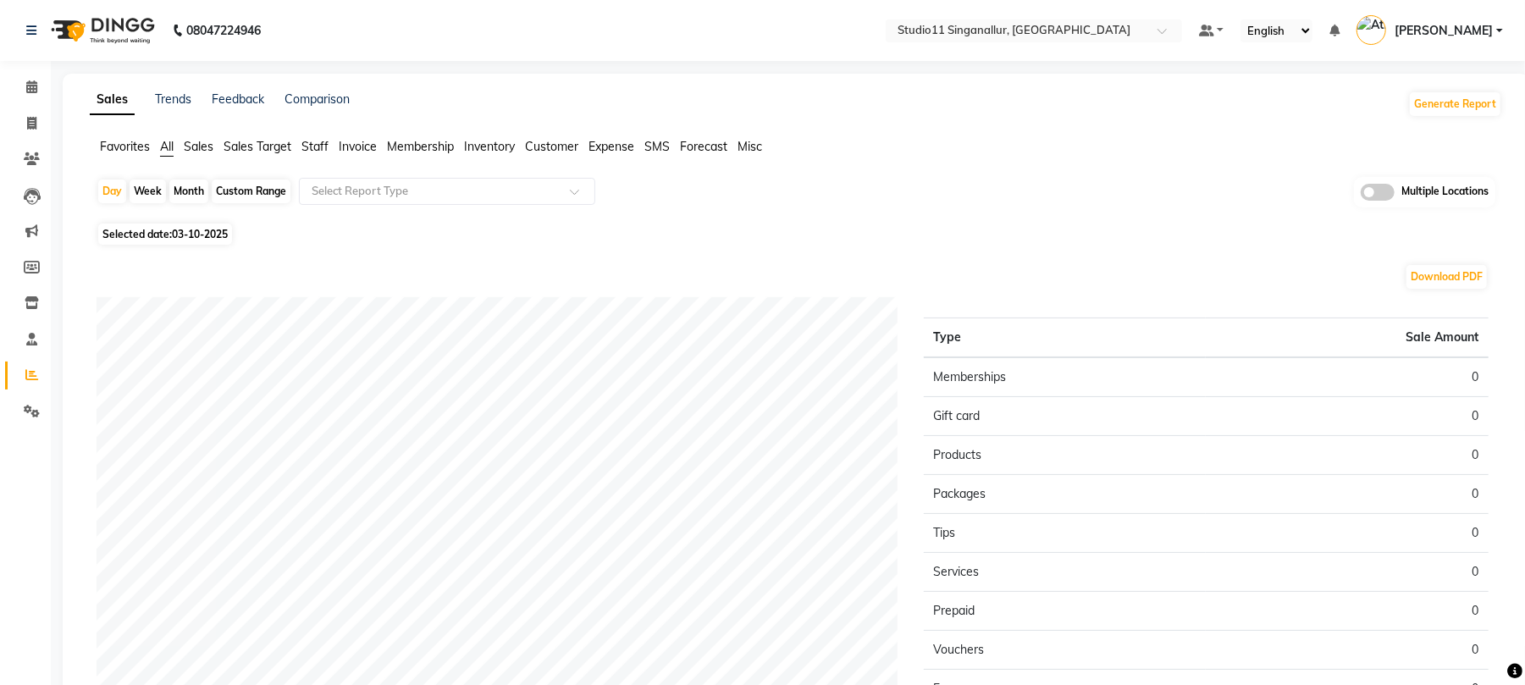
click at [309, 150] on span "Staff" at bounding box center [315, 146] width 27 height 15
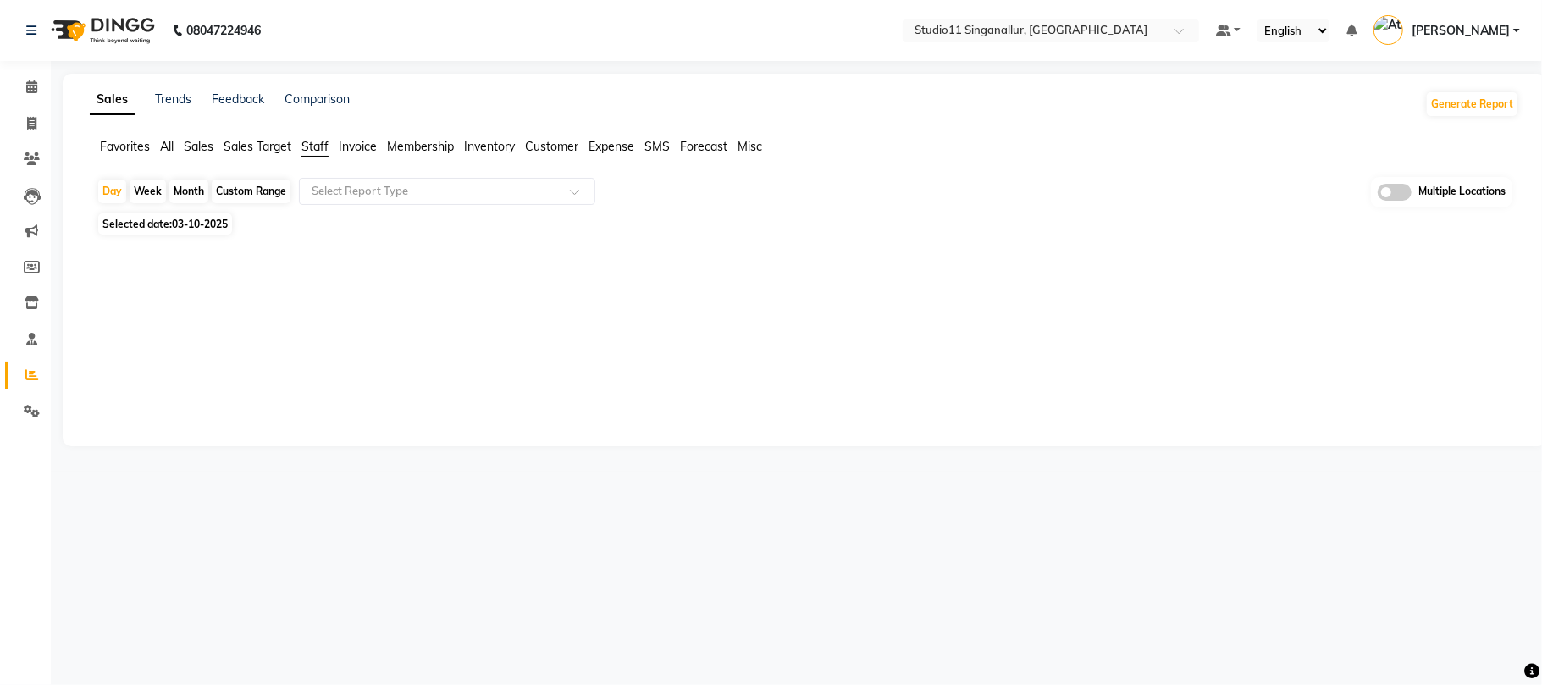
click at [185, 194] on div "Month" at bounding box center [188, 192] width 39 height 24
select select "10"
select select "2025"
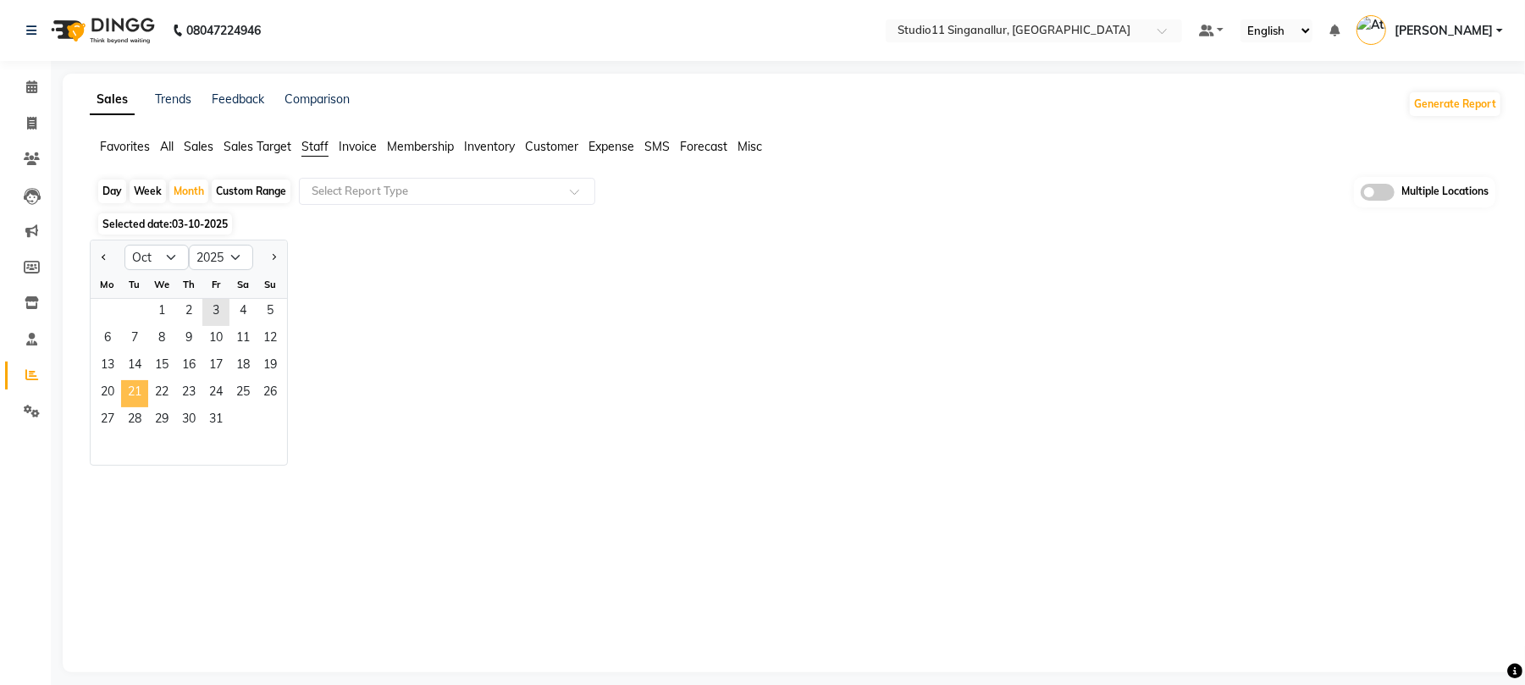
click at [139, 384] on span "21" at bounding box center [134, 393] width 27 height 27
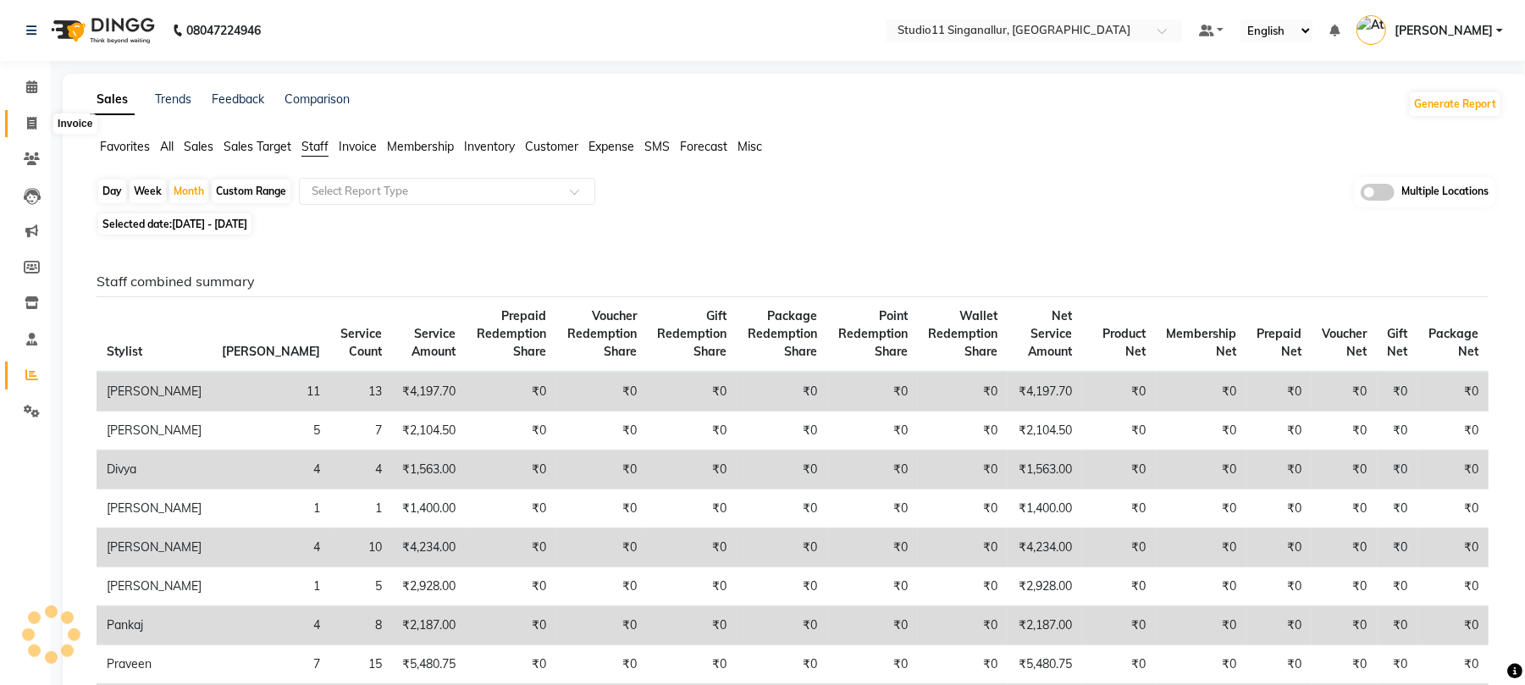
click at [27, 120] on icon at bounding box center [31, 123] width 9 height 13
select select "6616"
select select "service"
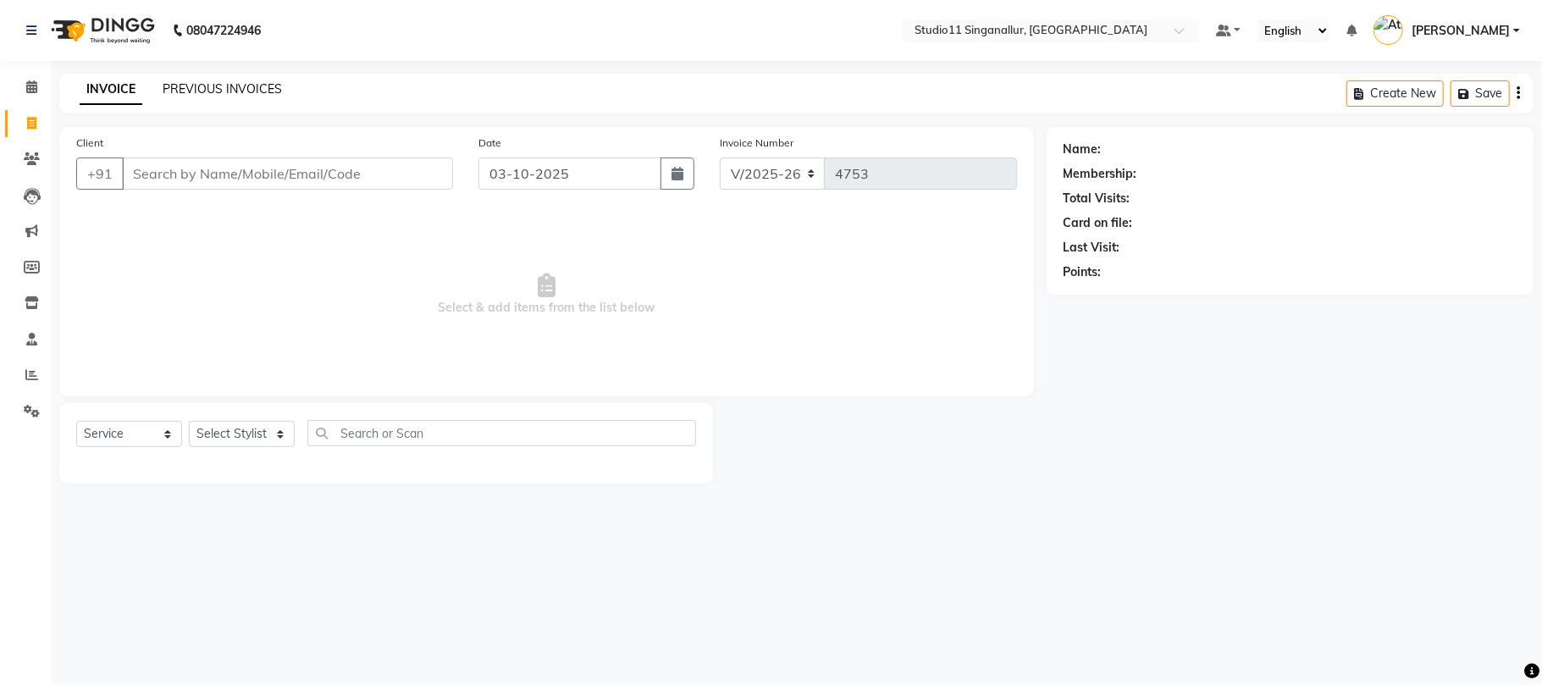
click at [241, 86] on link "PREVIOUS INVOICES" at bounding box center [222, 88] width 119 height 15
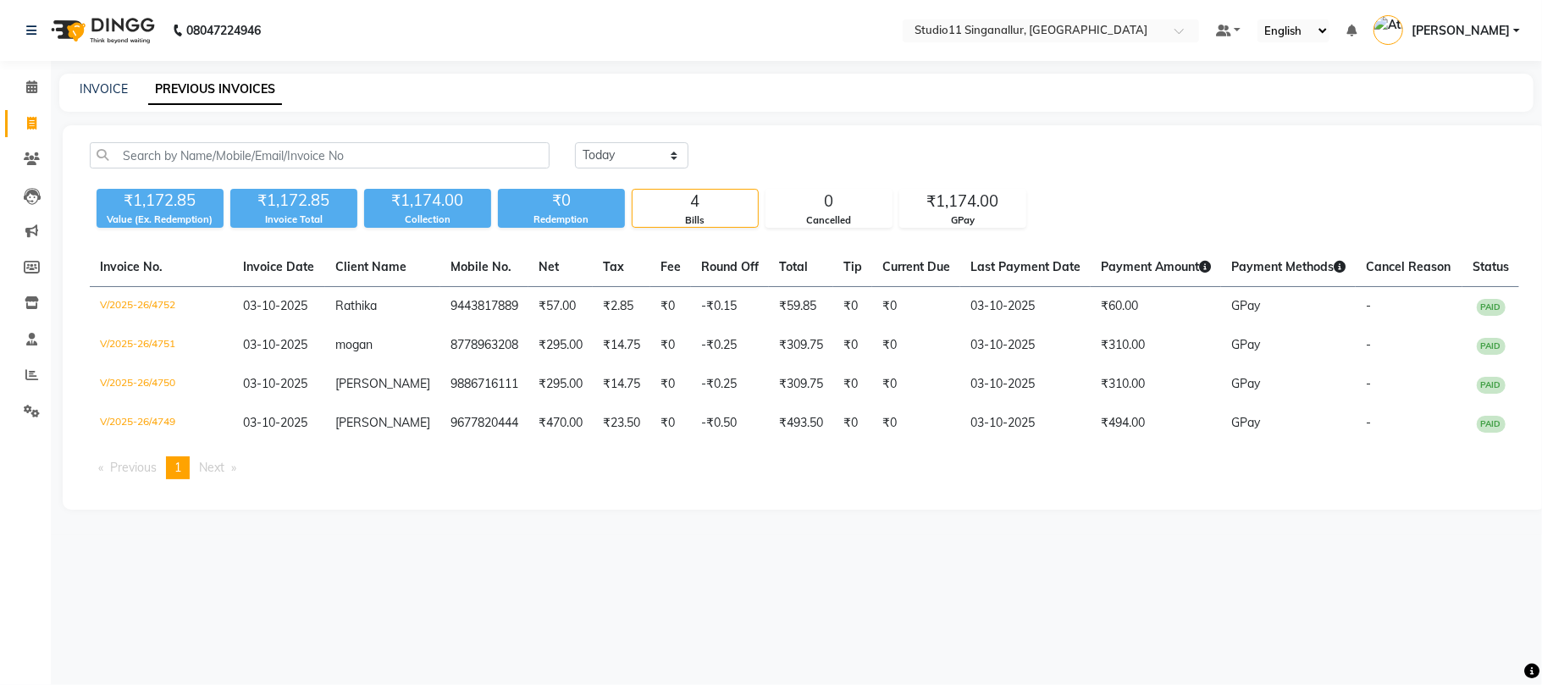
click at [78, 83] on div "INVOICE PREVIOUS INVOICES" at bounding box center [786, 89] width 1454 height 18
click at [102, 83] on link "INVOICE" at bounding box center [104, 88] width 48 height 15
select select "service"
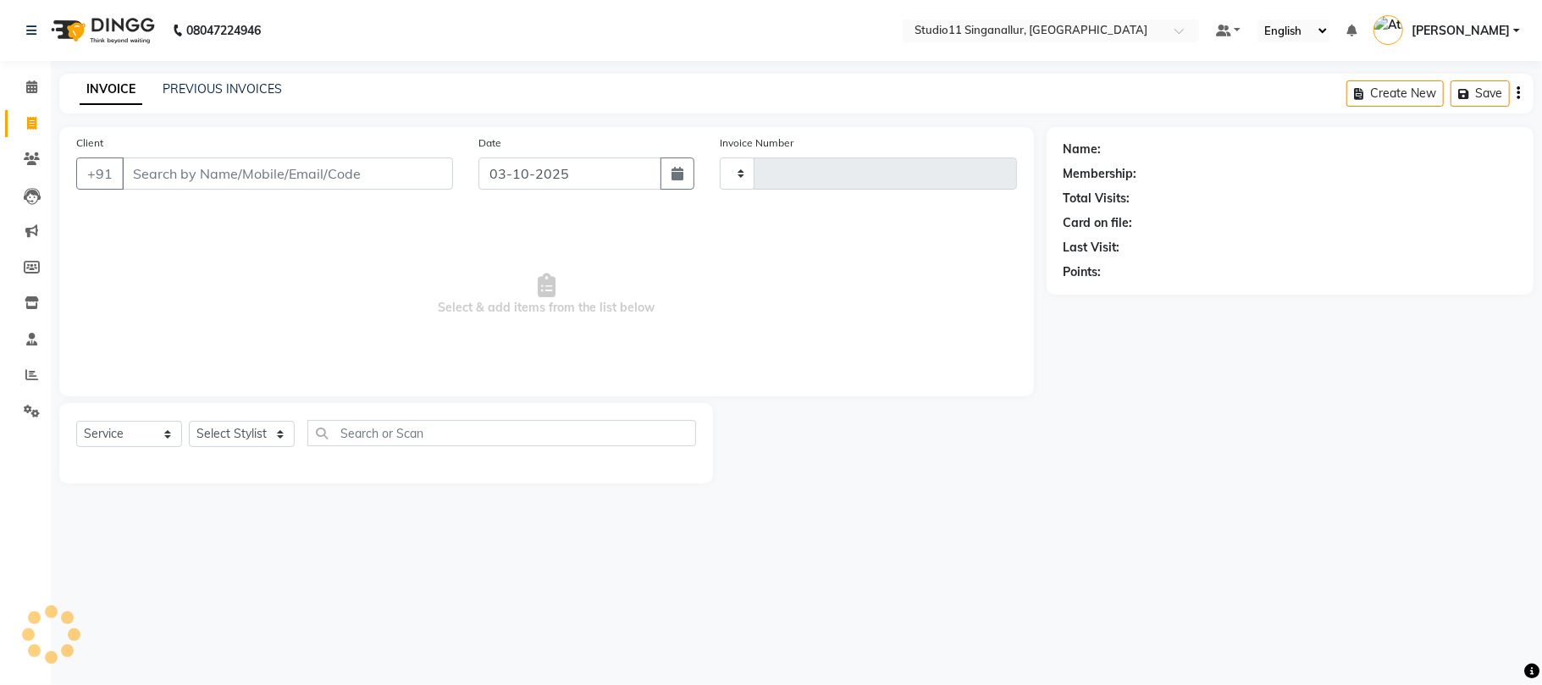
type input "4753"
select select "6616"
click at [262, 429] on select "Select Stylist akbar Athira daniel Divya Haritha kowsalya krithika narmatha pan…" at bounding box center [242, 434] width 106 height 26
select select "51156"
click at [189, 421] on select "Select Stylist akbar Athira daniel Divya Haritha kowsalya krithika narmatha pan…" at bounding box center [242, 434] width 106 height 26
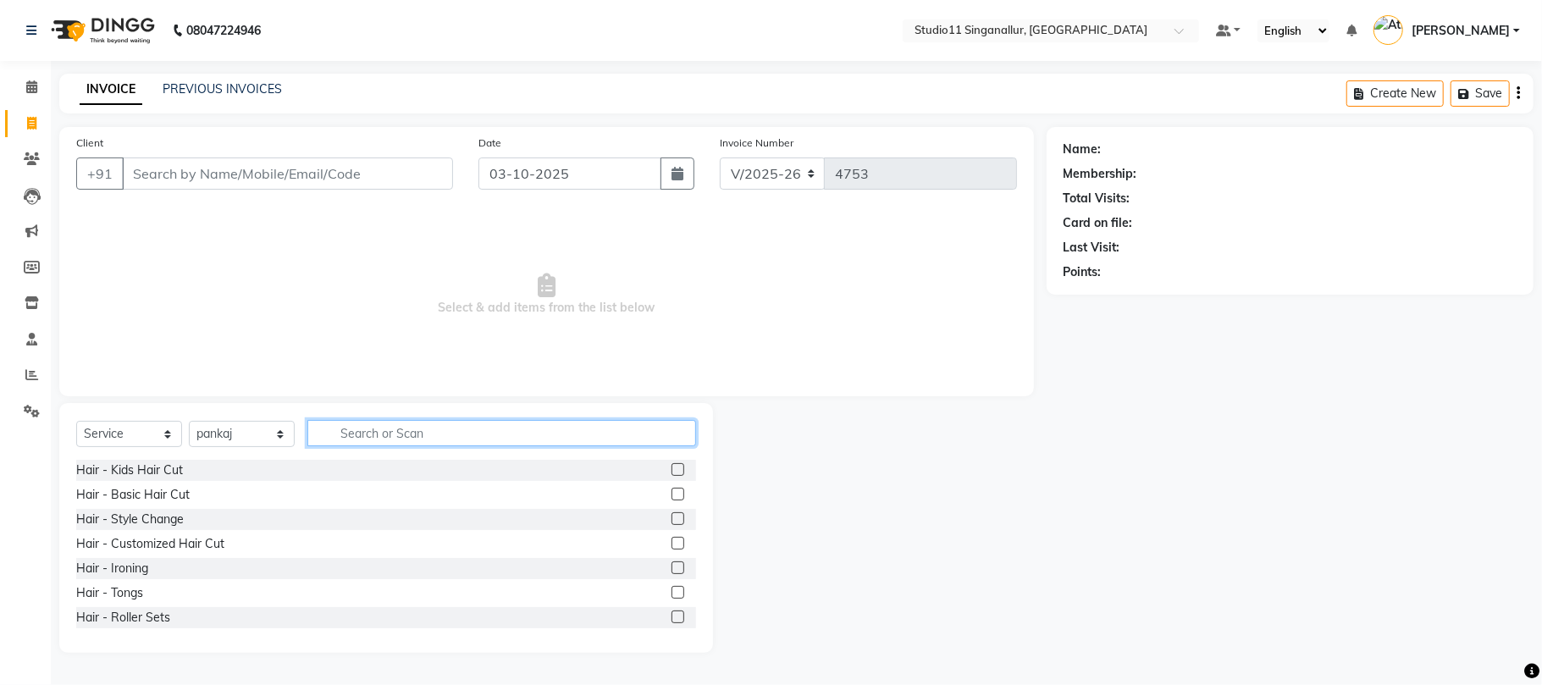
click at [333, 428] on input "text" at bounding box center [501, 433] width 389 height 26
click at [672, 498] on label at bounding box center [678, 494] width 13 height 13
click at [672, 498] on input "checkbox" at bounding box center [677, 495] width 11 height 11
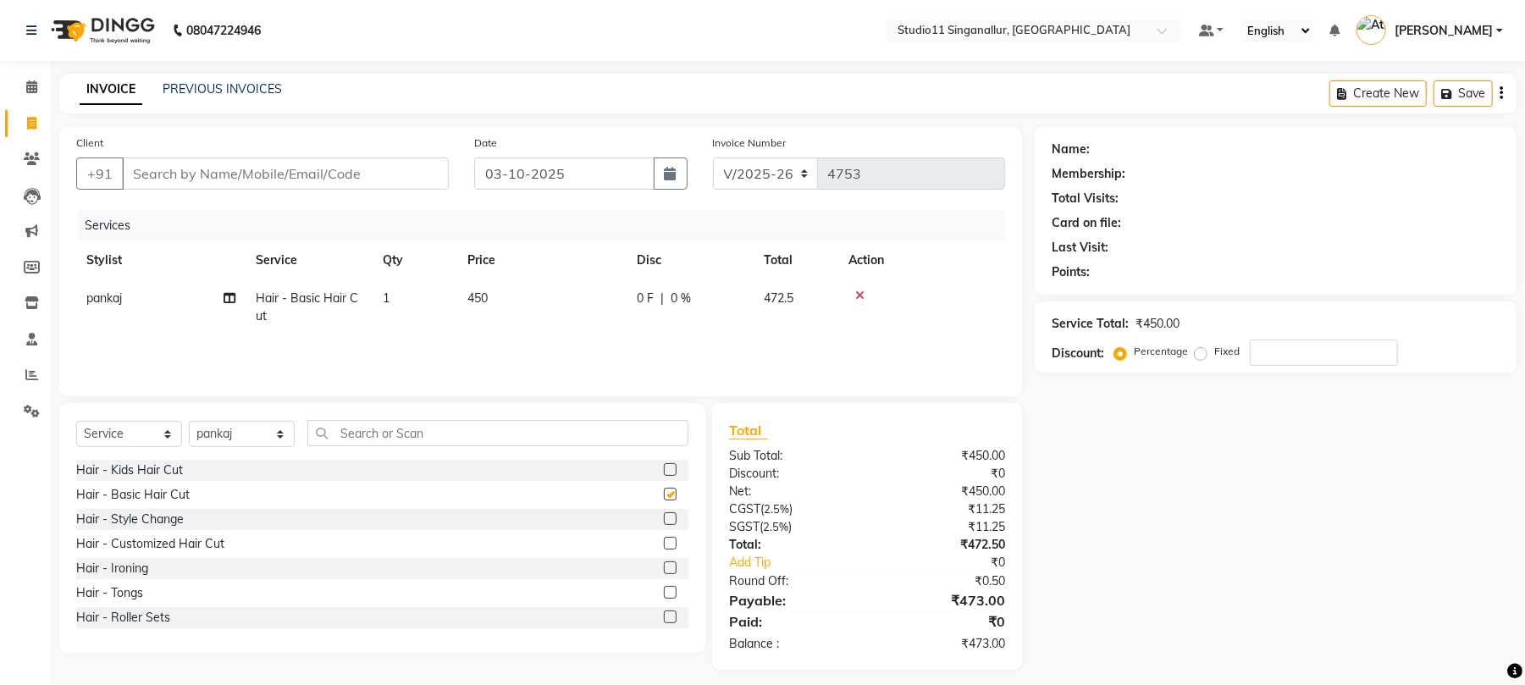
checkbox input "false"
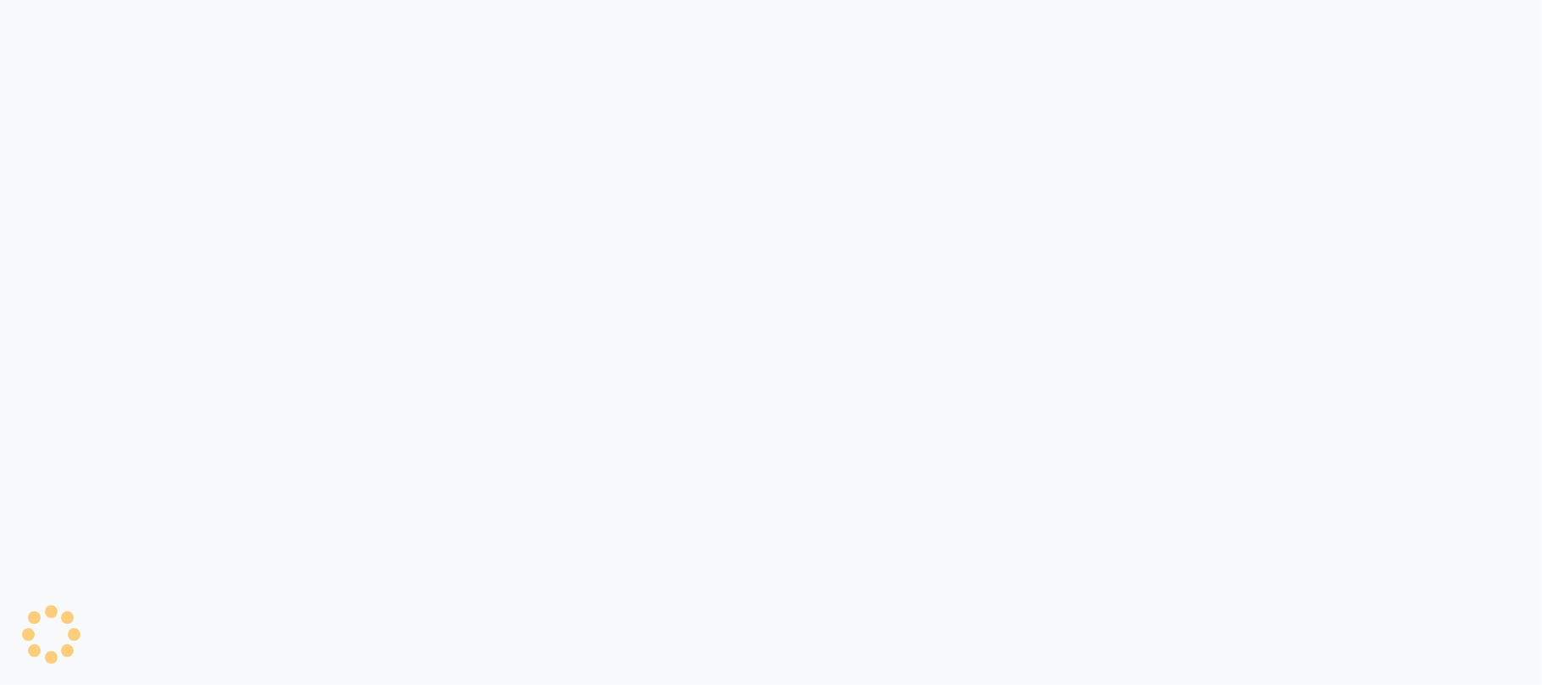
select select "6616"
select select "service"
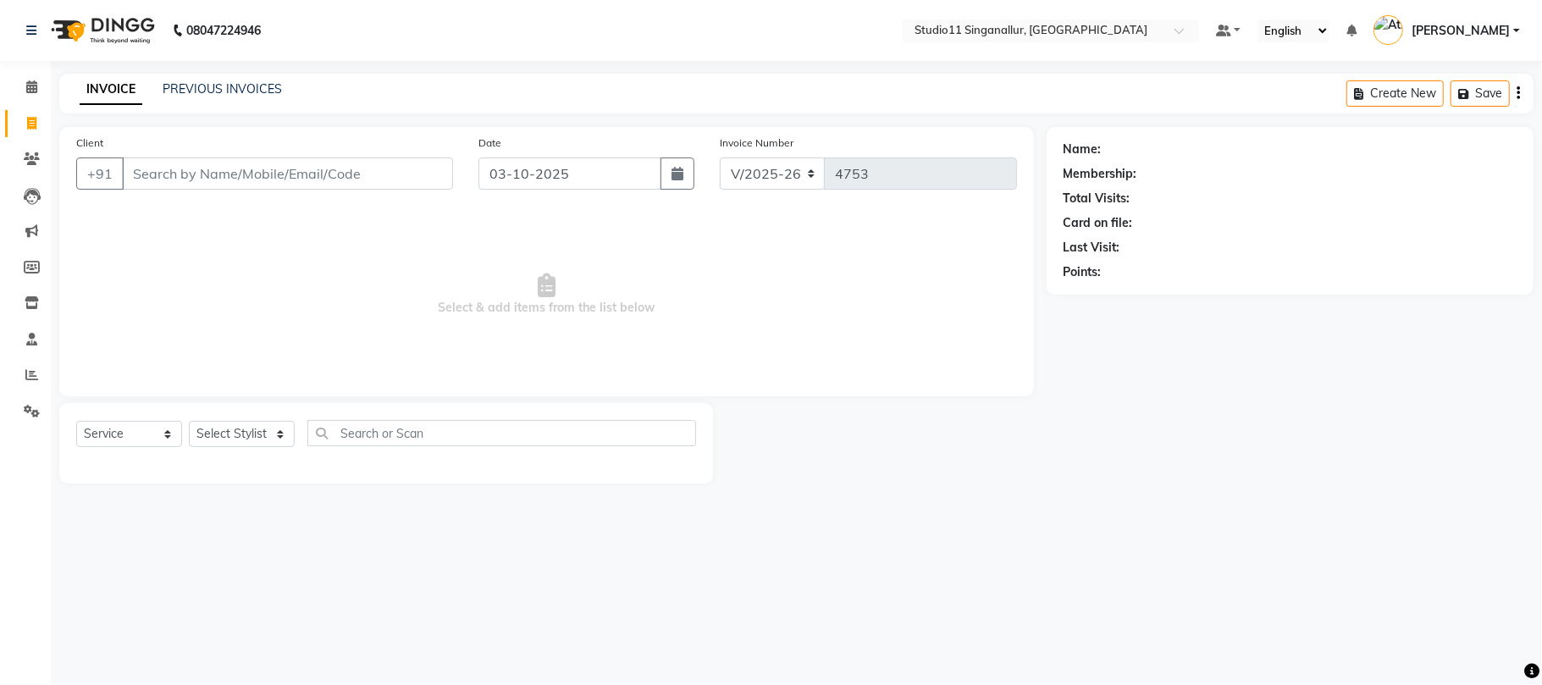
click at [191, 78] on div "INVOICE PREVIOUS INVOICES Create New Save" at bounding box center [796, 94] width 1474 height 40
click at [195, 91] on link "PREVIOUS INVOICES" at bounding box center [222, 88] width 119 height 15
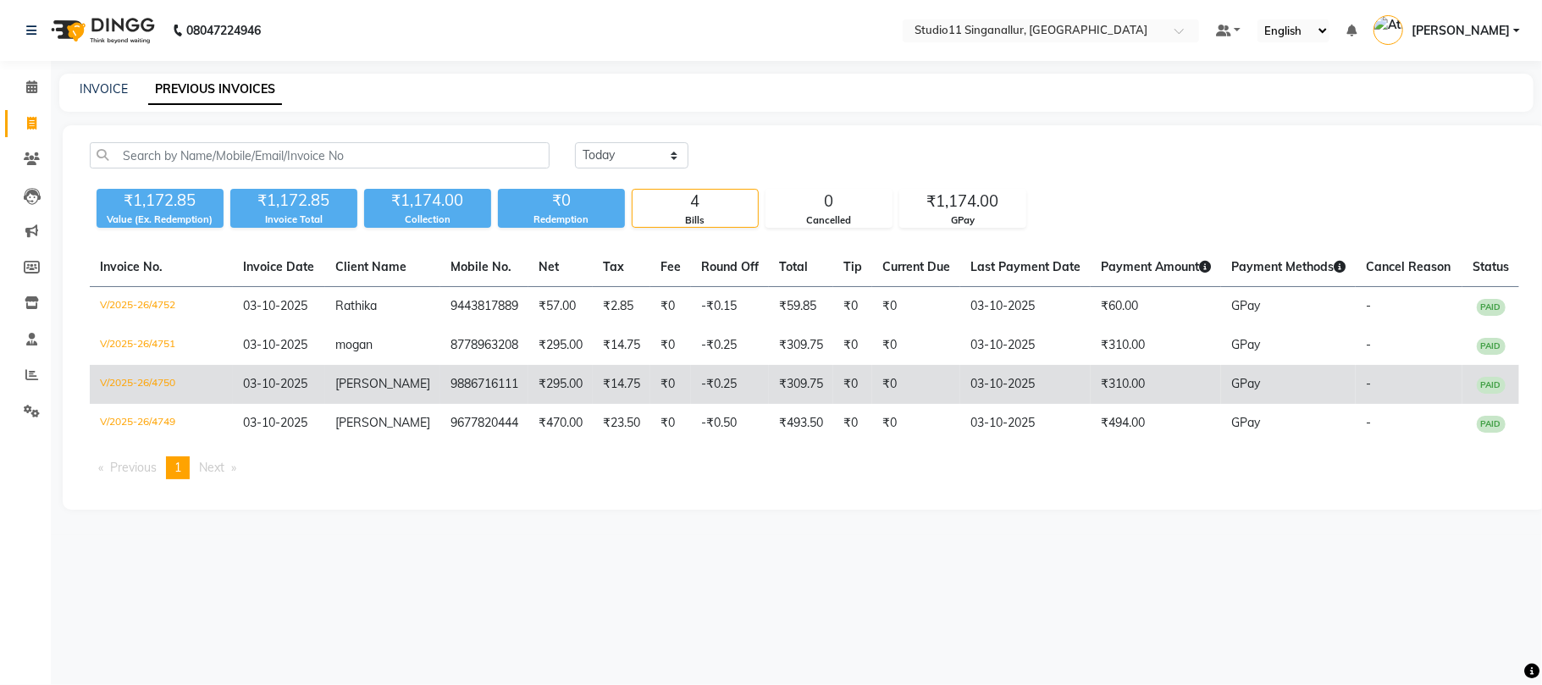
click at [255, 390] on span "03-10-2025" at bounding box center [275, 383] width 64 height 15
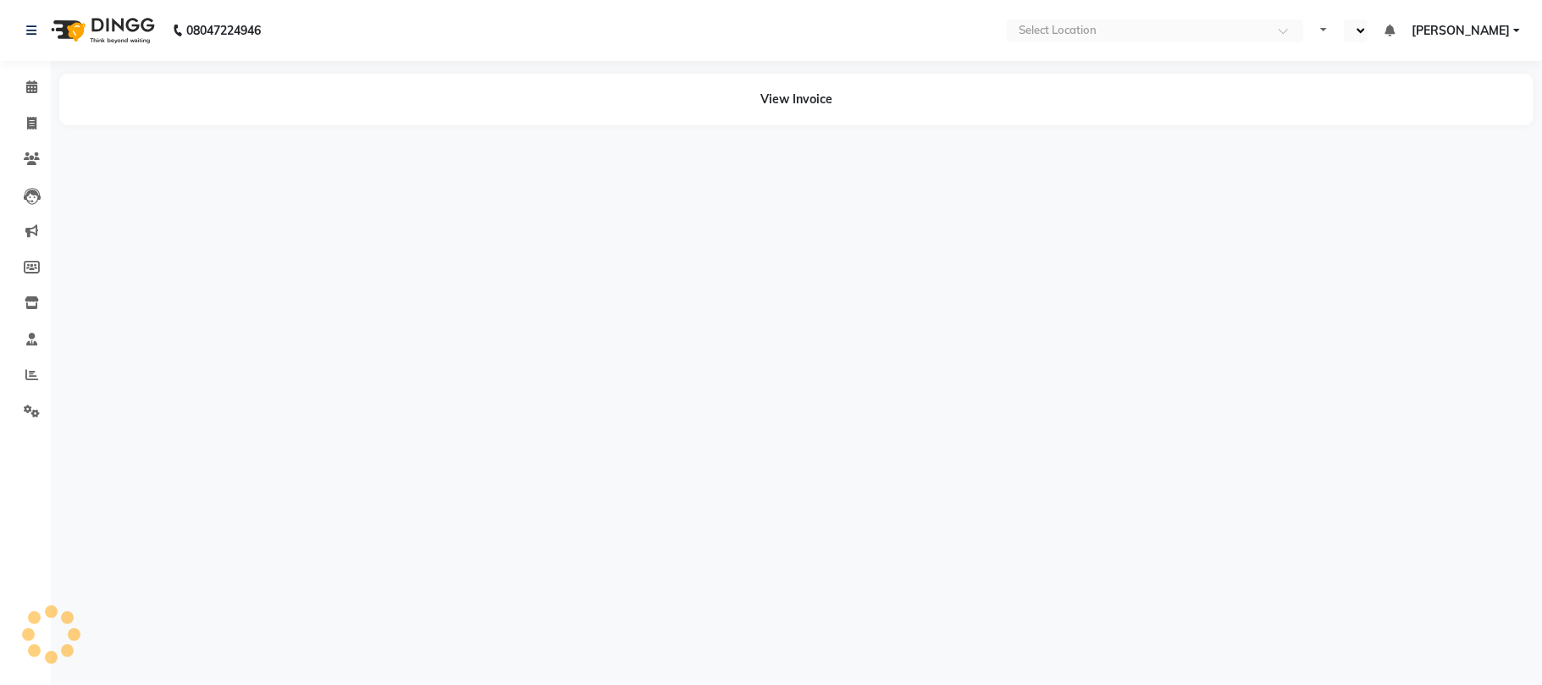
select select "en"
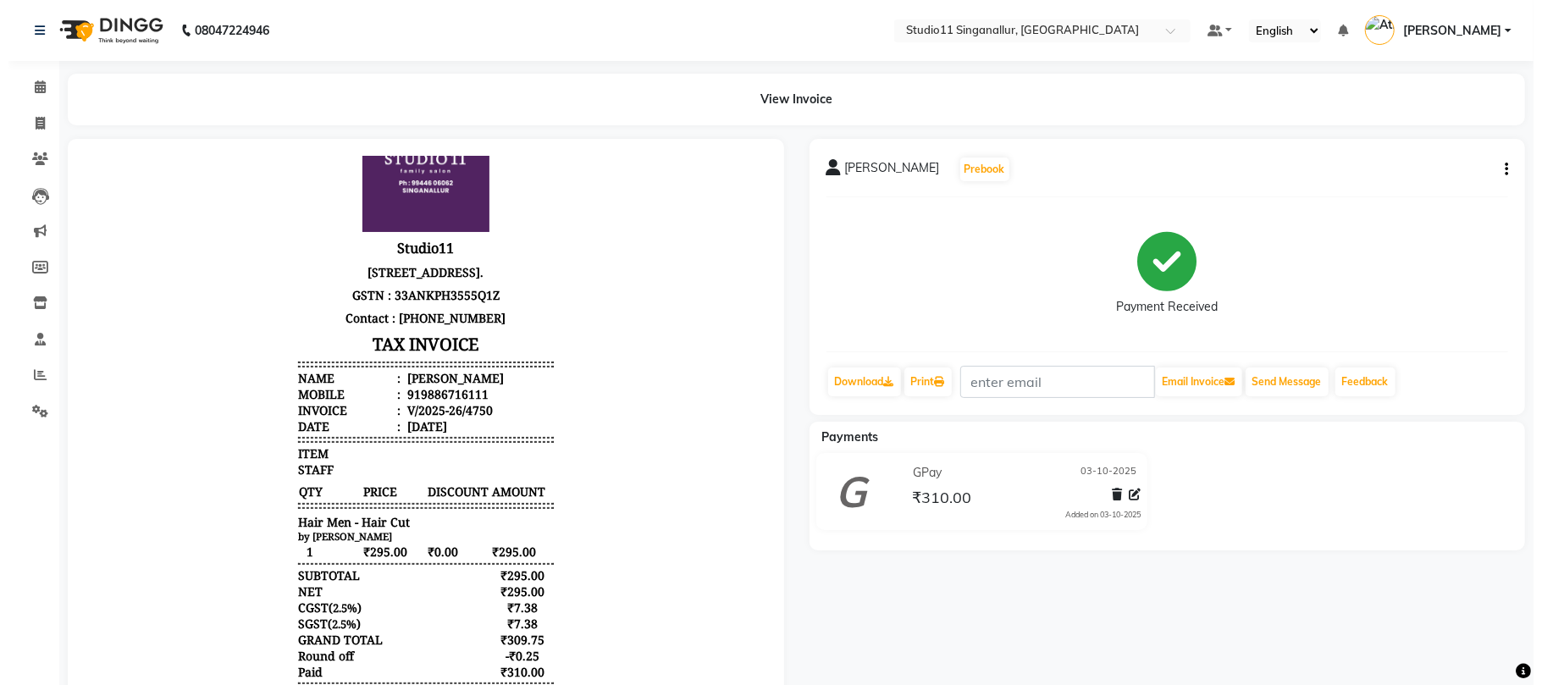
scroll to position [96, 0]
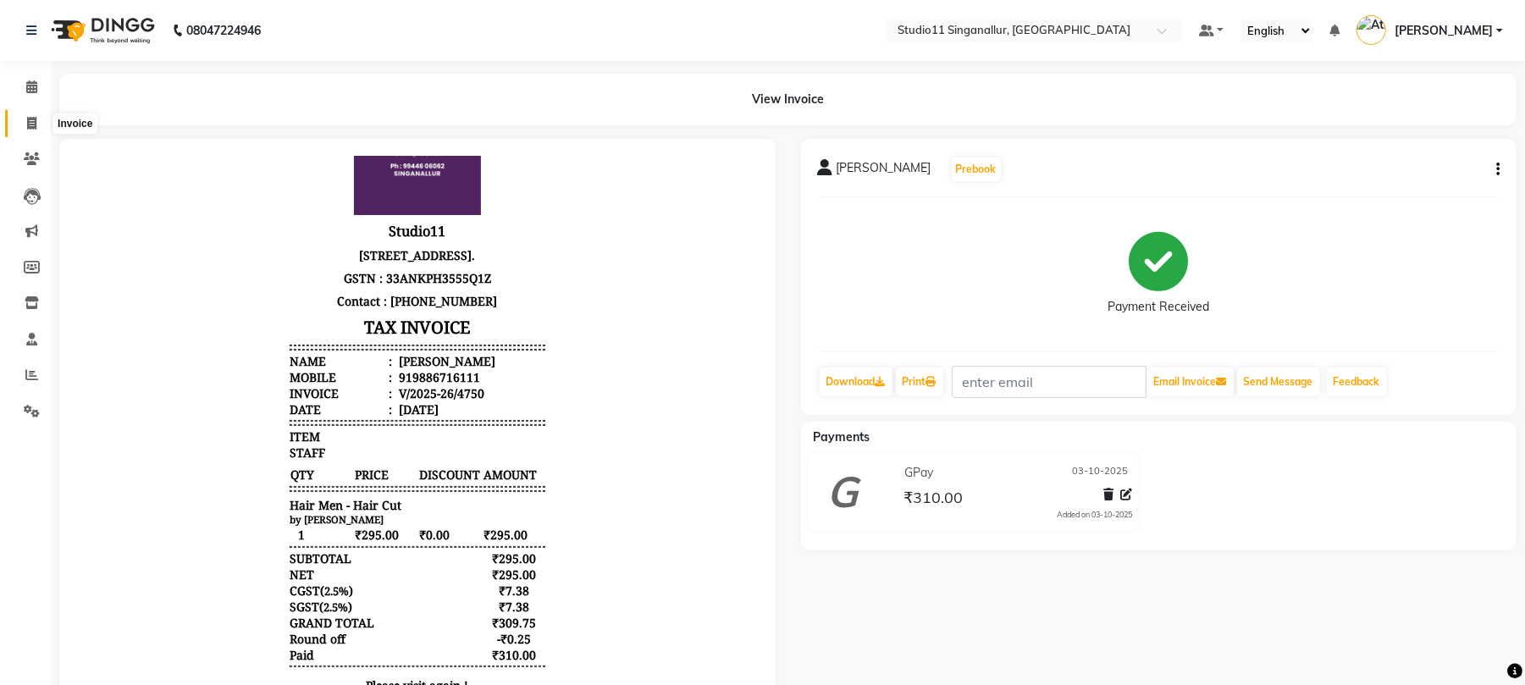
click at [37, 129] on span at bounding box center [32, 123] width 30 height 19
select select "service"
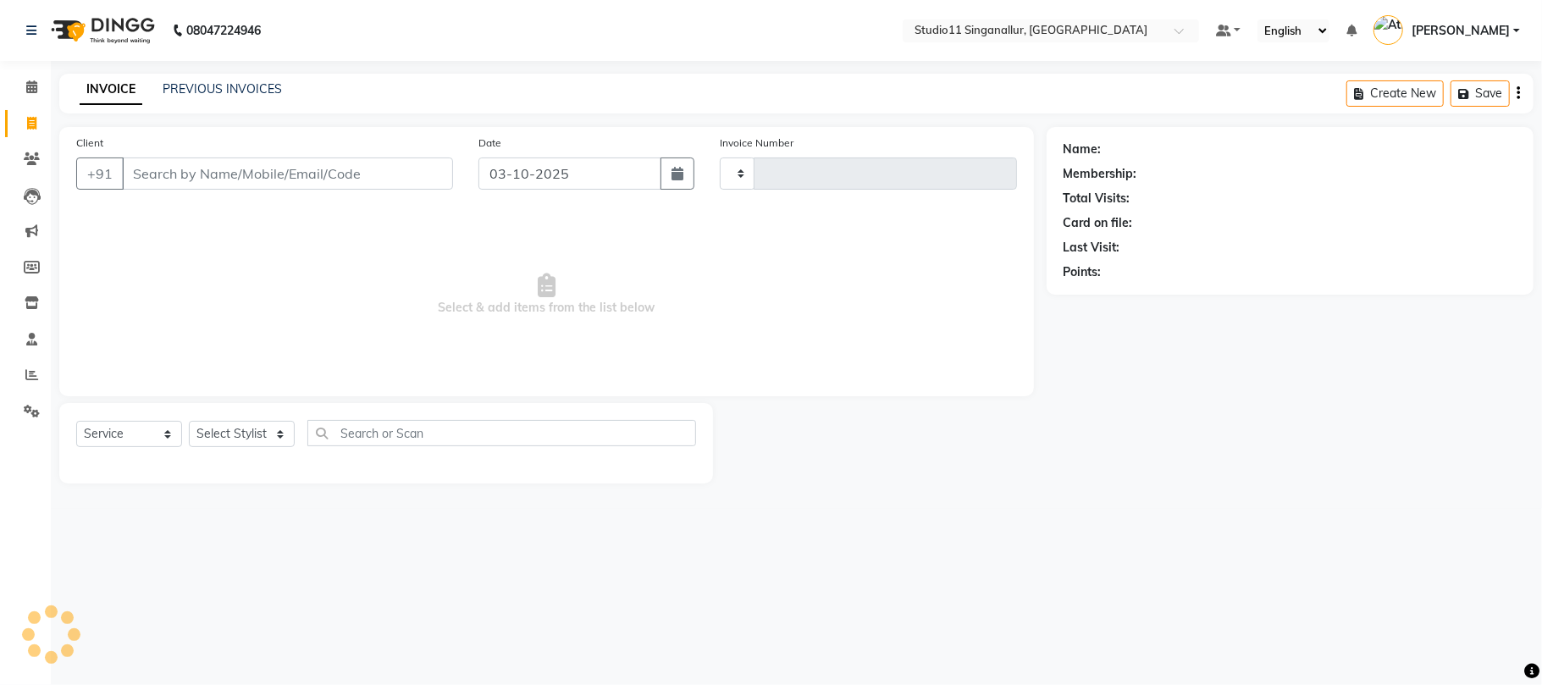
type input "4753"
select select "6616"
click at [173, 90] on link "PREVIOUS INVOICES" at bounding box center [222, 88] width 119 height 15
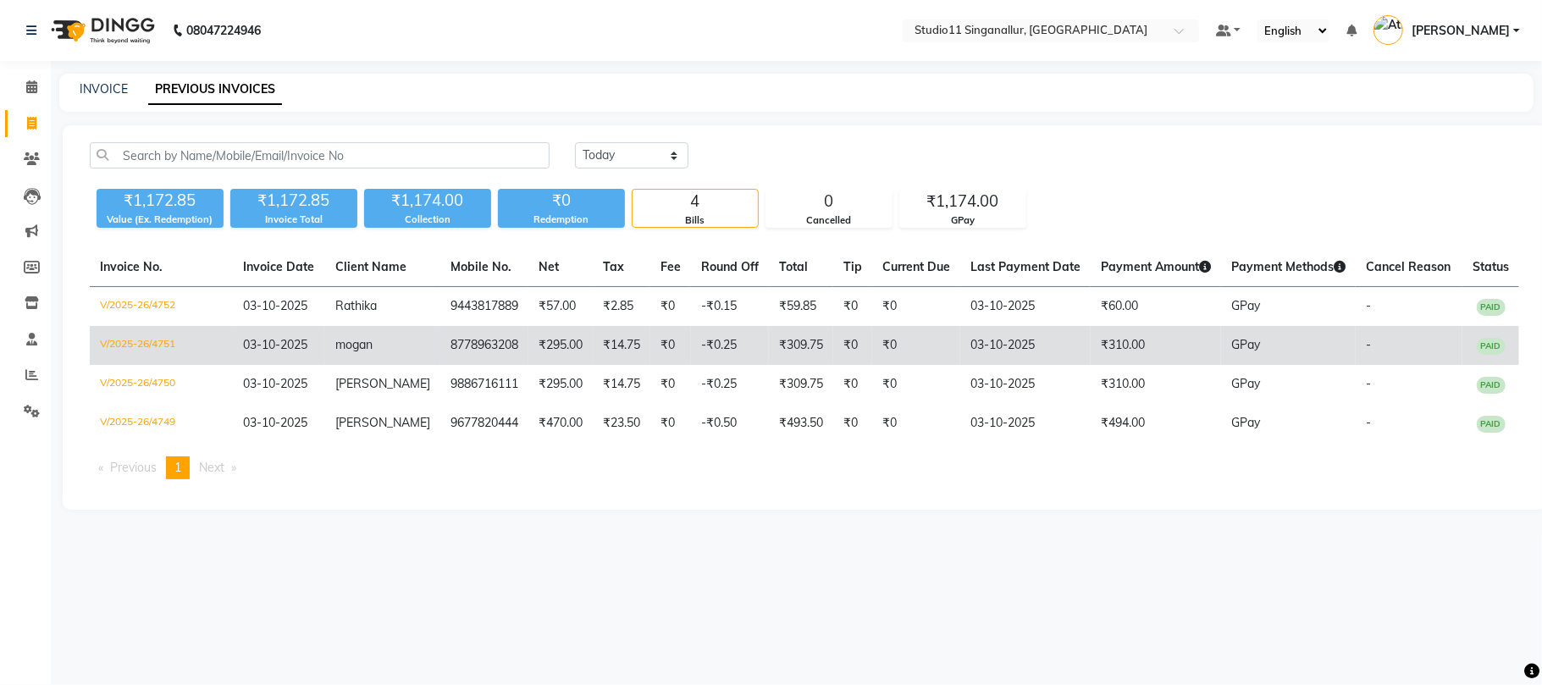
click at [285, 350] on span "03-10-2025" at bounding box center [275, 344] width 64 height 15
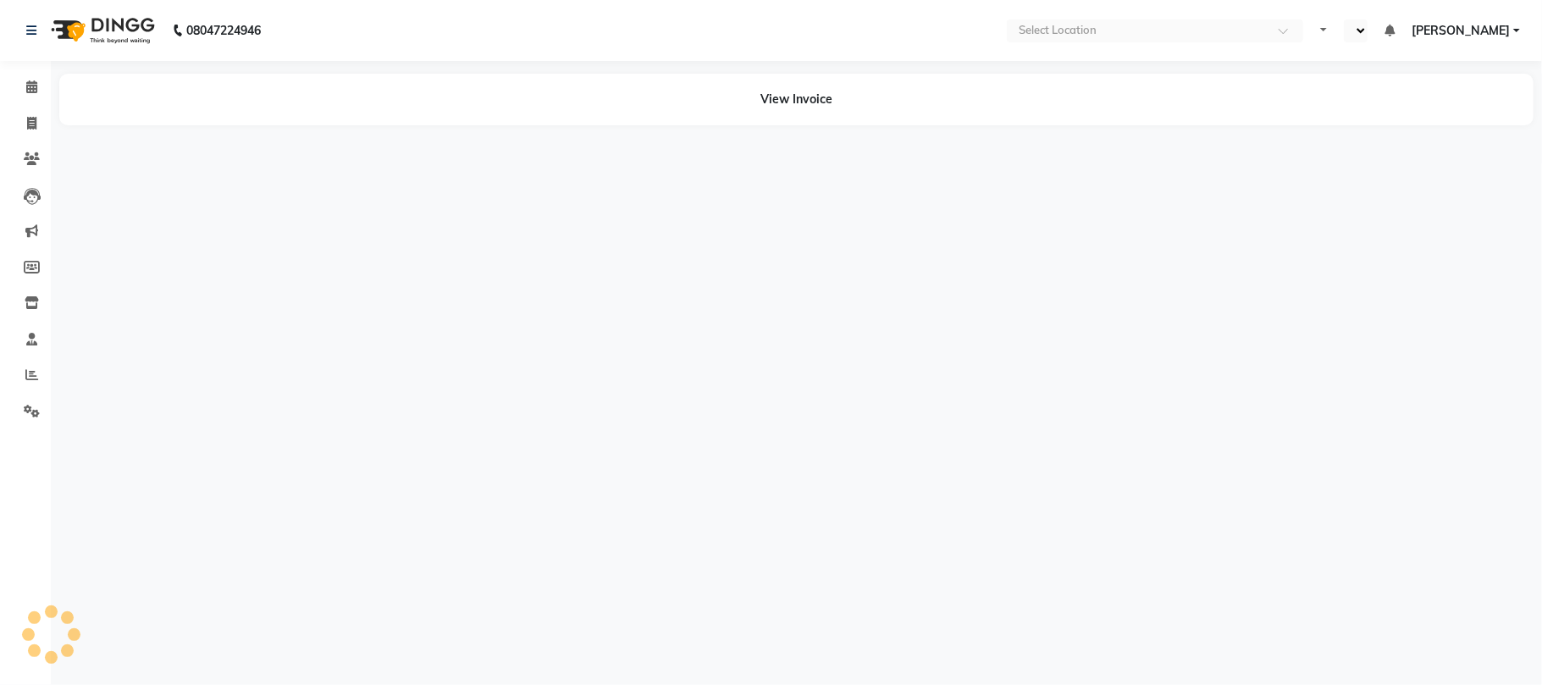
select select "en"
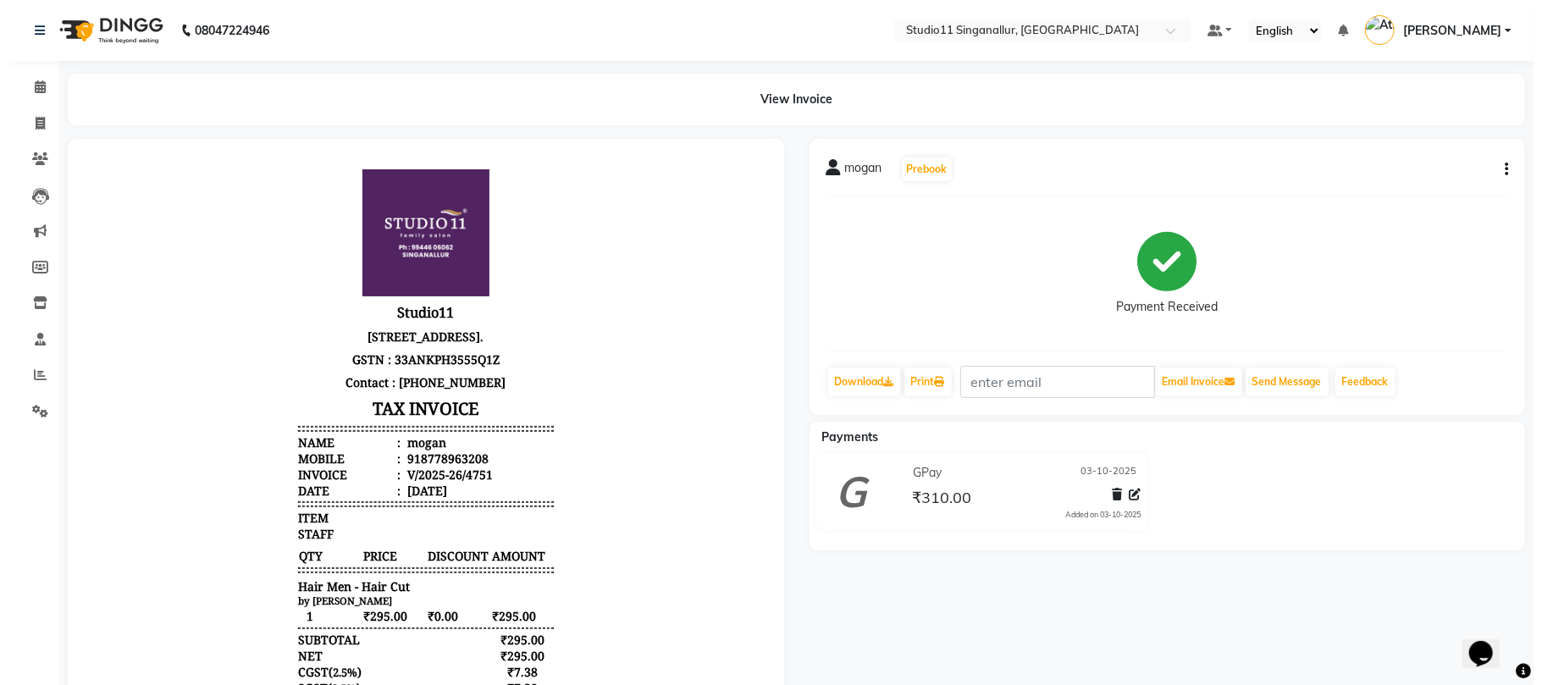
scroll to position [14, 0]
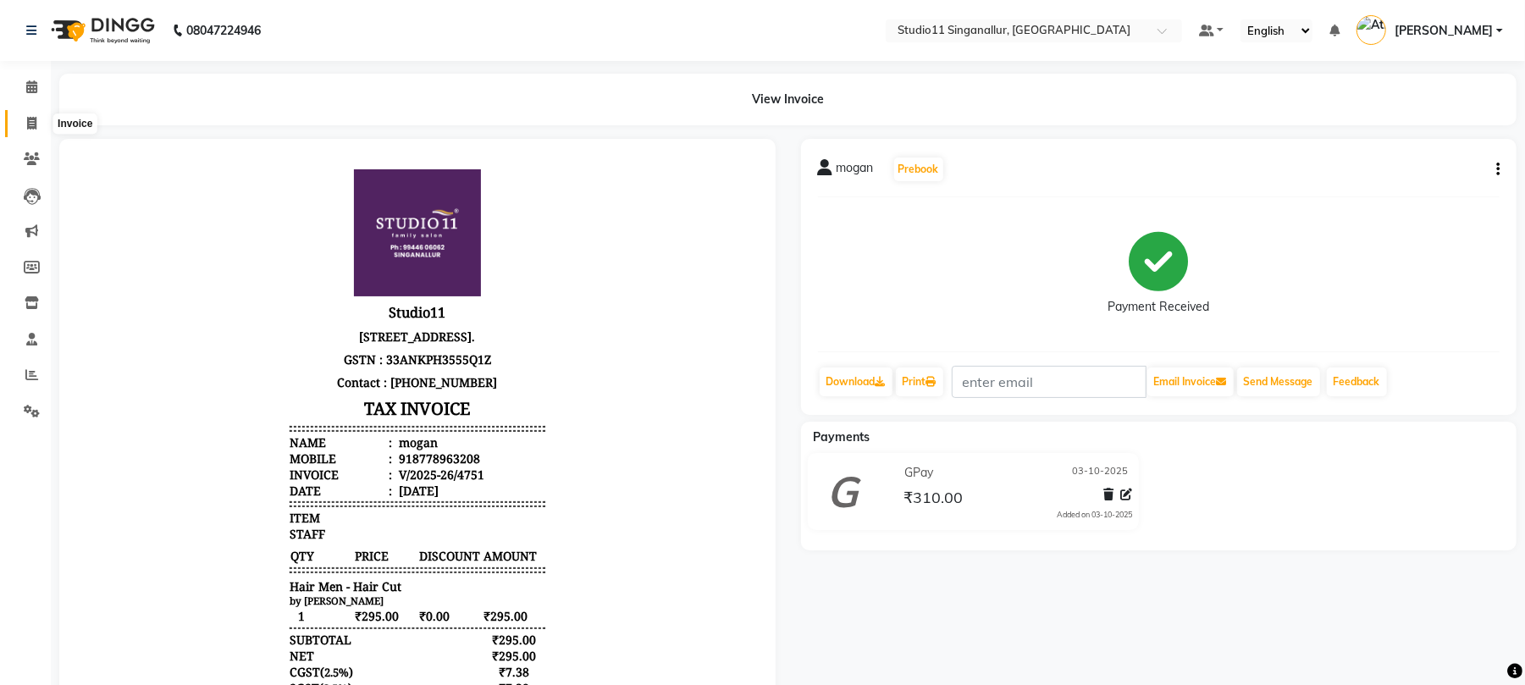
click at [27, 122] on icon at bounding box center [31, 123] width 9 height 13
select select "6616"
select select "service"
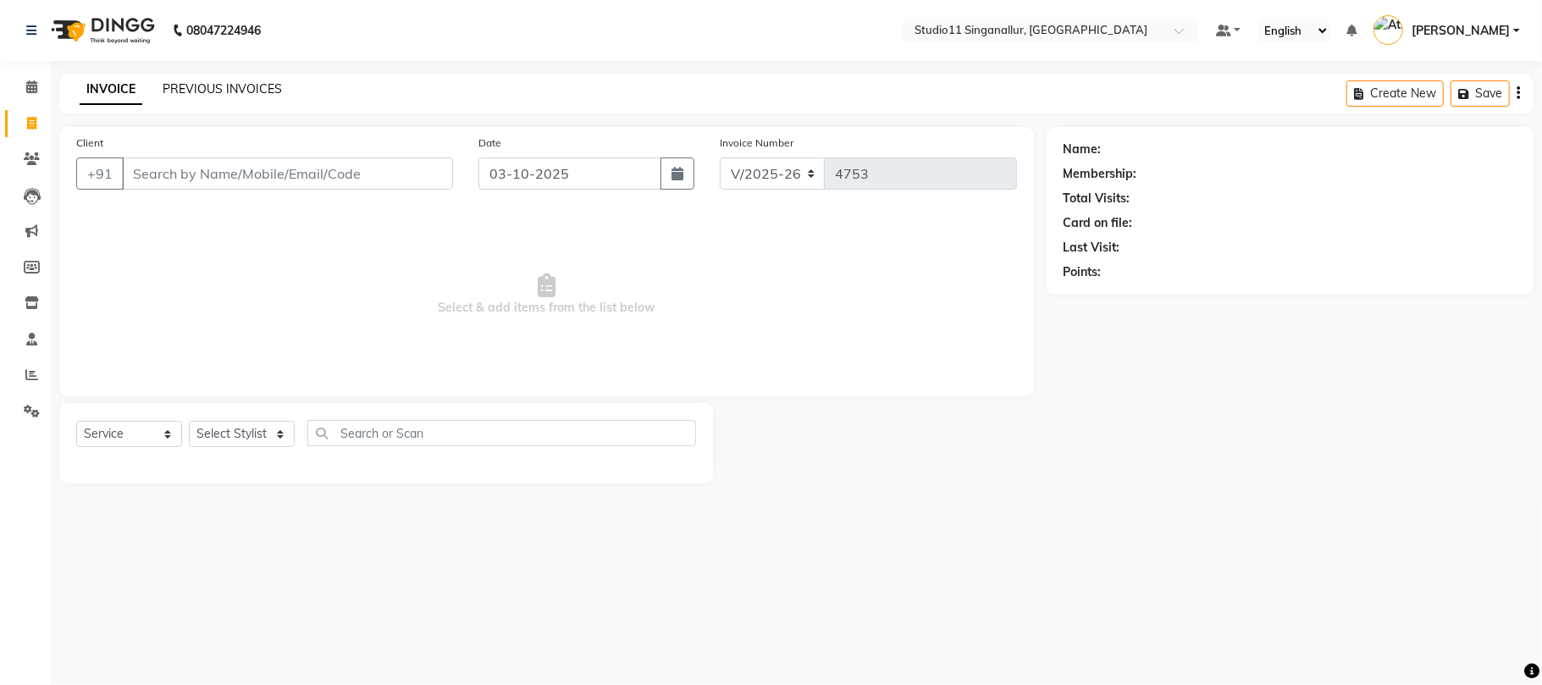
click at [168, 86] on link "PREVIOUS INVOICES" at bounding box center [222, 88] width 119 height 15
select select "service"
type input "4753"
select select "6616"
click at [246, 431] on select "Select Stylist akbar Athira daniel Divya Haritha kowsalya krithika narmatha pan…" at bounding box center [242, 434] width 106 height 26
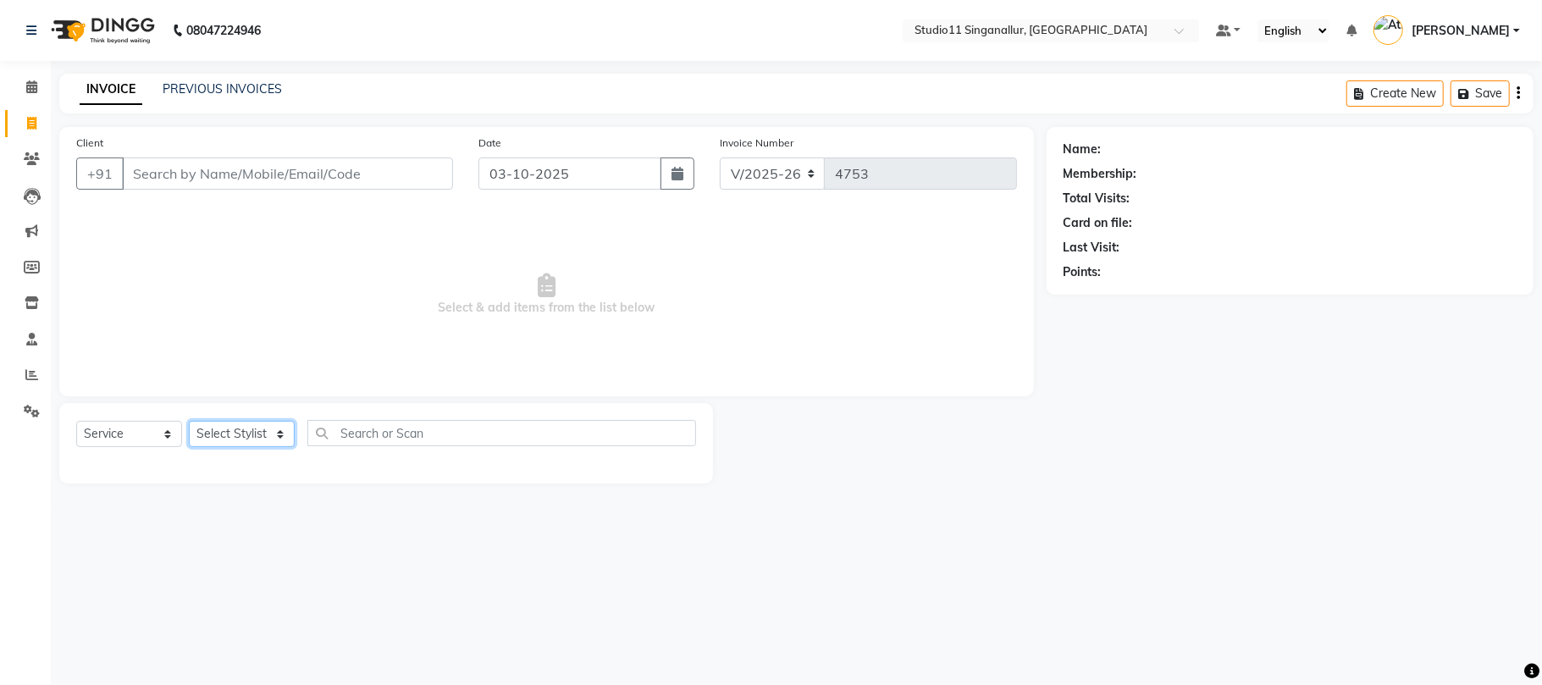
select select "51156"
click at [189, 421] on select "Select Stylist akbar Athira daniel Divya Haritha kowsalya krithika narmatha pan…" at bounding box center [242, 434] width 106 height 26
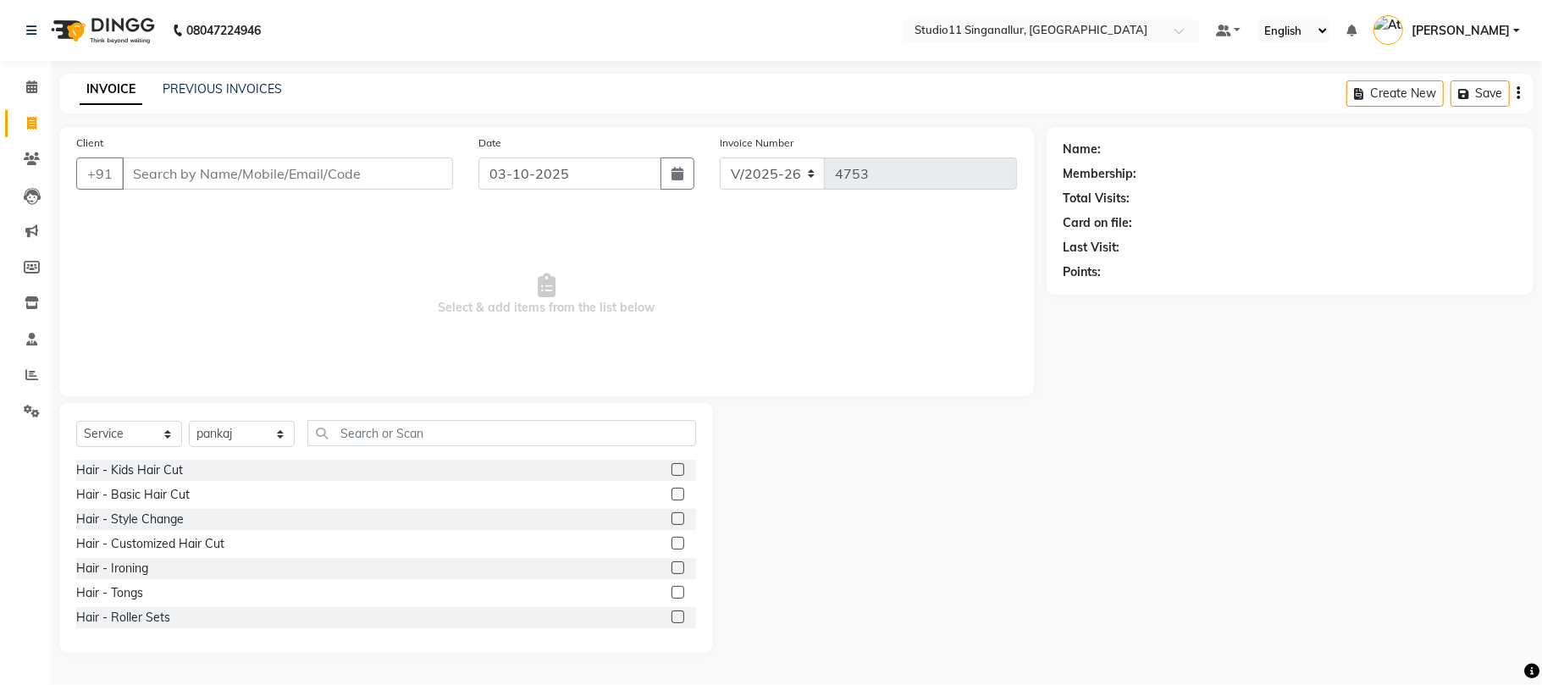
click at [672, 491] on label at bounding box center [678, 494] width 13 height 13
click at [672, 491] on input "checkbox" at bounding box center [677, 495] width 11 height 11
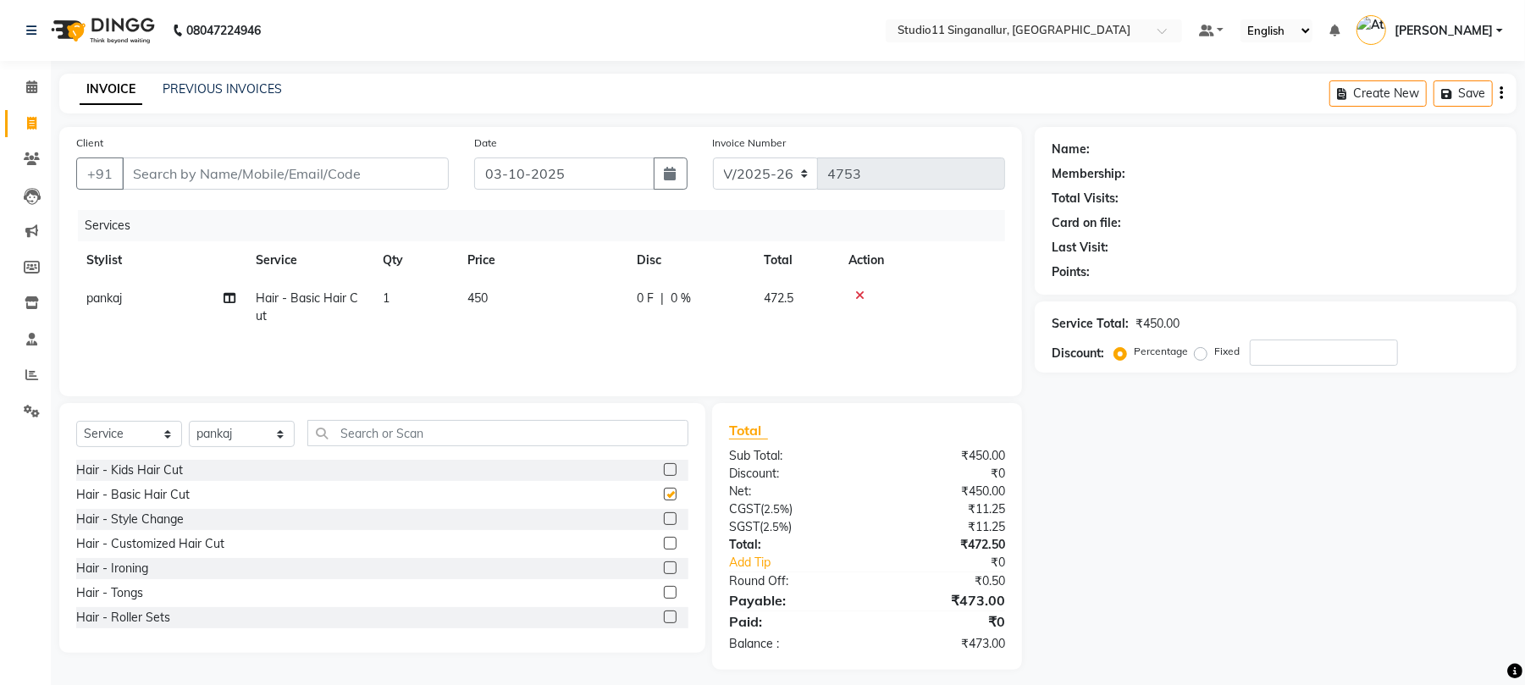
checkbox input "false"
click at [224, 176] on input "Client" at bounding box center [285, 174] width 327 height 32
click at [207, 183] on input "Client" at bounding box center [285, 174] width 327 height 32
click at [256, 173] on input "Client" at bounding box center [285, 174] width 327 height 32
type input "9"
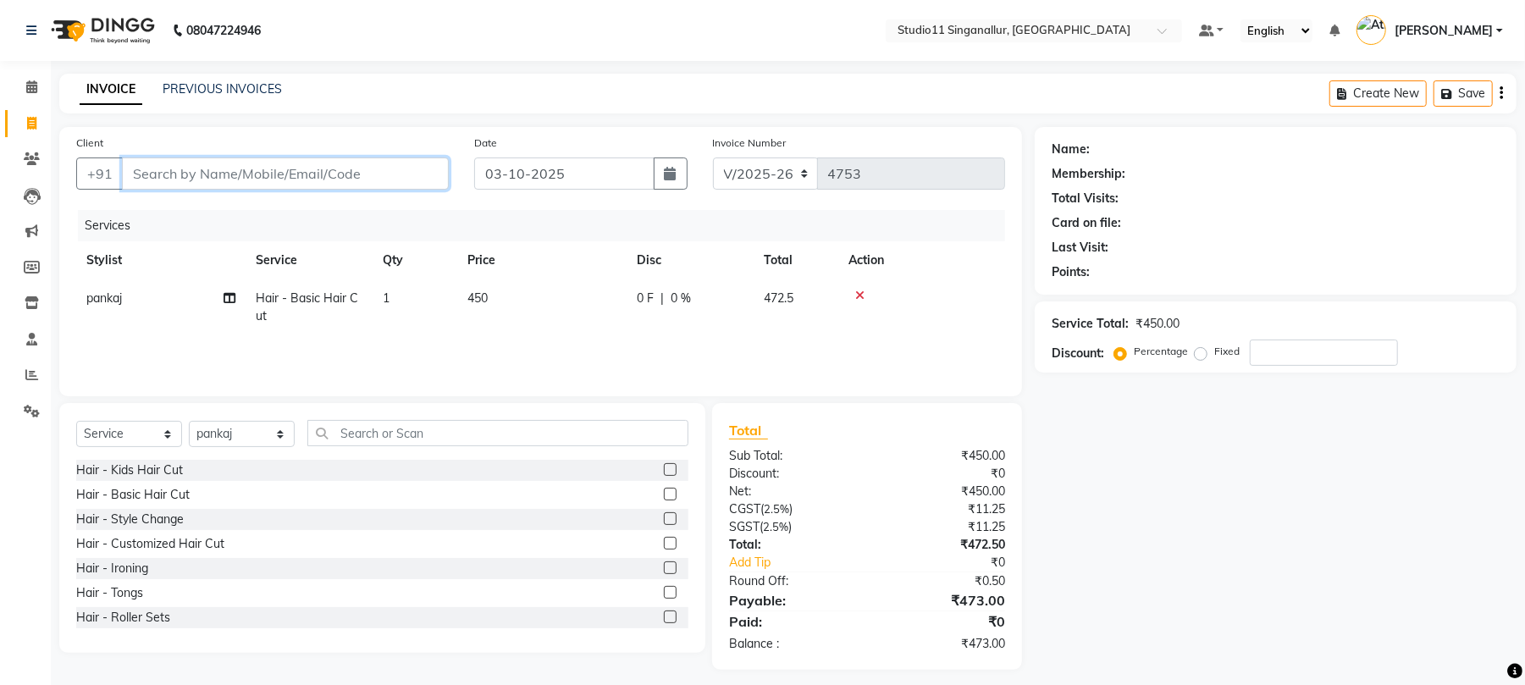
type input "0"
type input "9894734095"
click at [401, 188] on button "Add Client" at bounding box center [405, 174] width 87 height 32
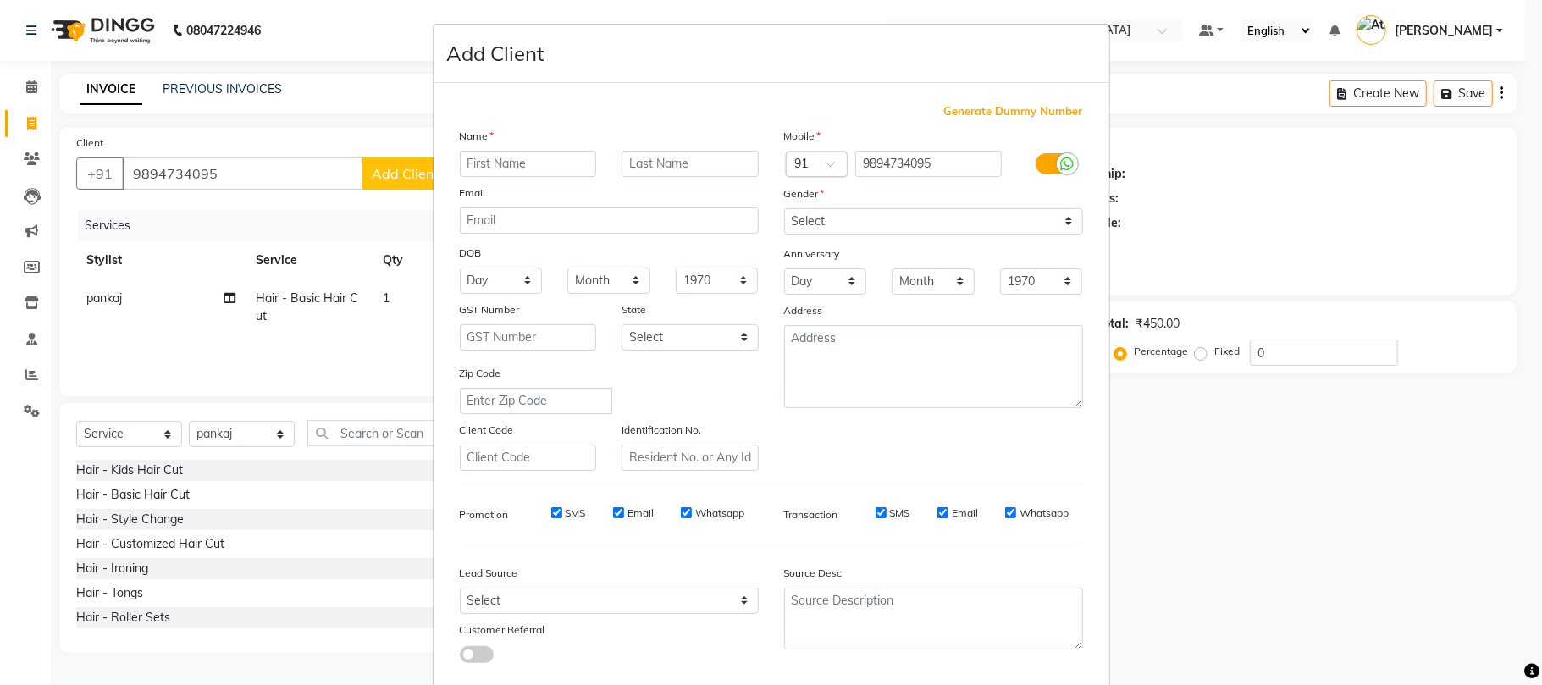
click at [546, 167] on input "text" at bounding box center [528, 164] width 137 height 26
type input "afrin"
click at [884, 217] on select "Select Male Female Other Prefer Not To Say" at bounding box center [933, 221] width 299 height 26
select select "female"
click at [784, 208] on select "Select Male Female Other Prefer Not To Say" at bounding box center [933, 221] width 299 height 26
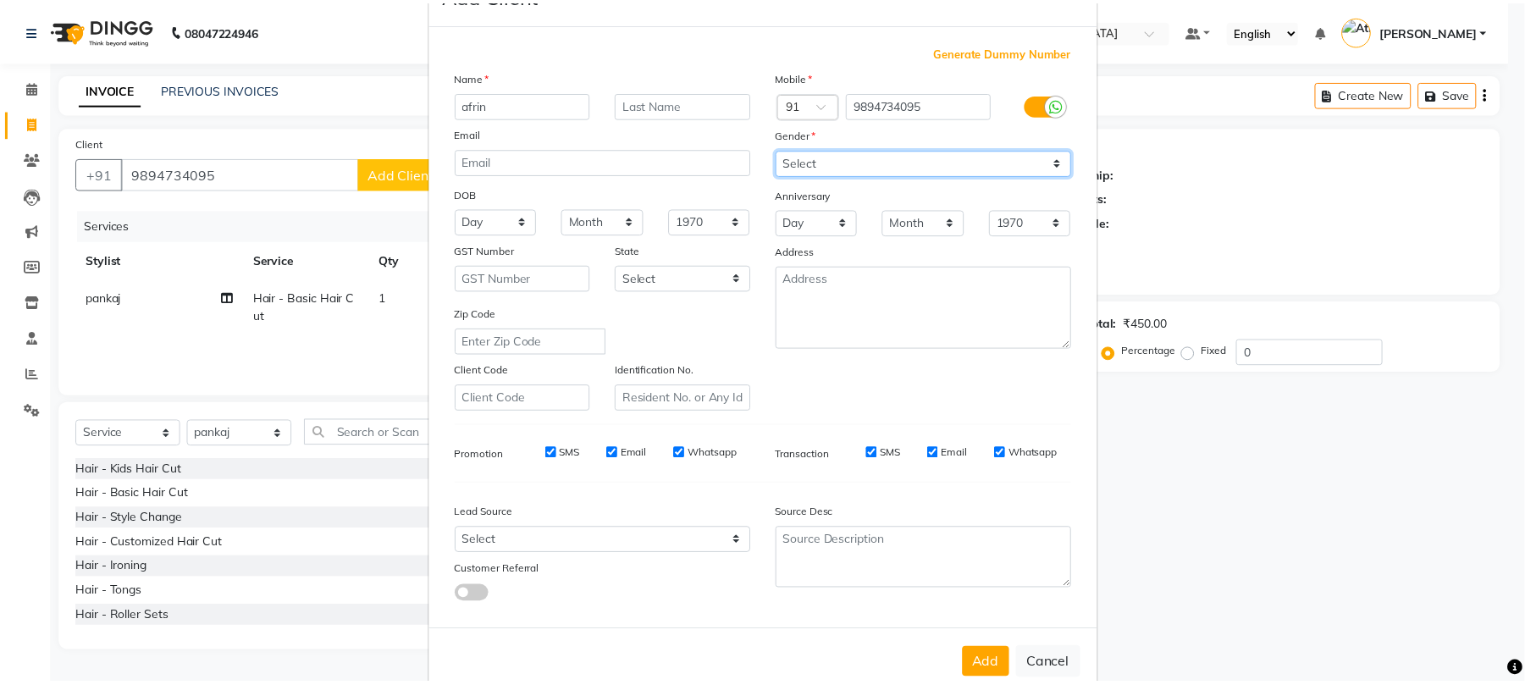
scroll to position [92, 0]
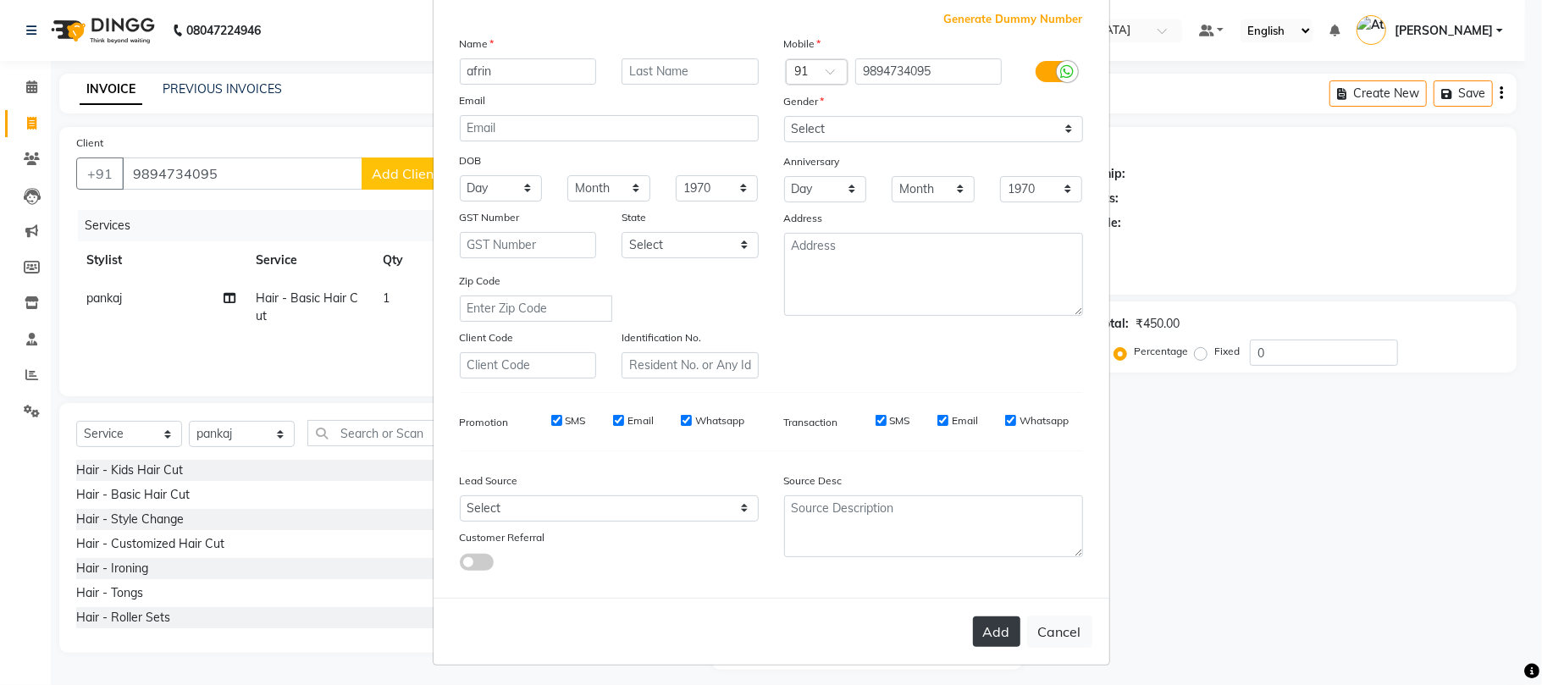
click at [976, 628] on button "Add" at bounding box center [996, 632] width 47 height 30
select select
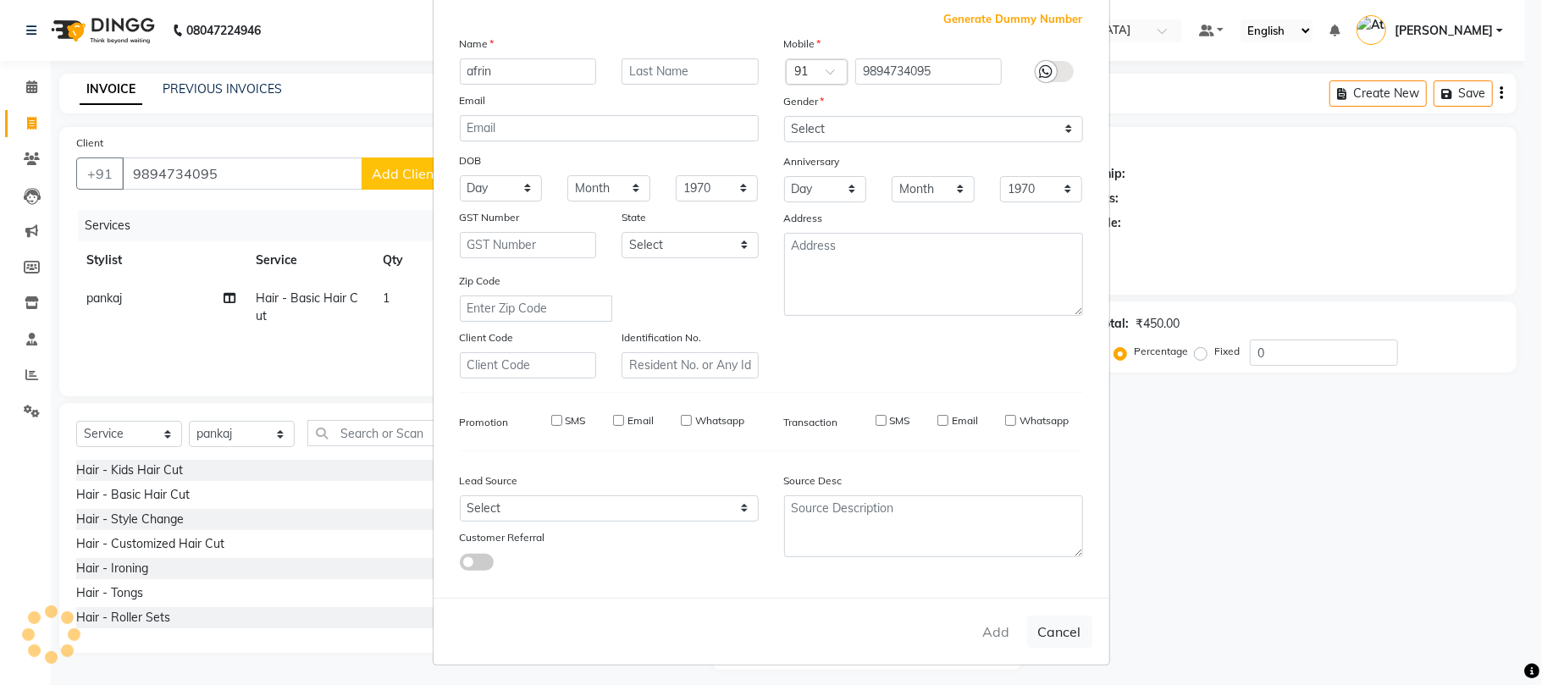
select select
checkbox input "false"
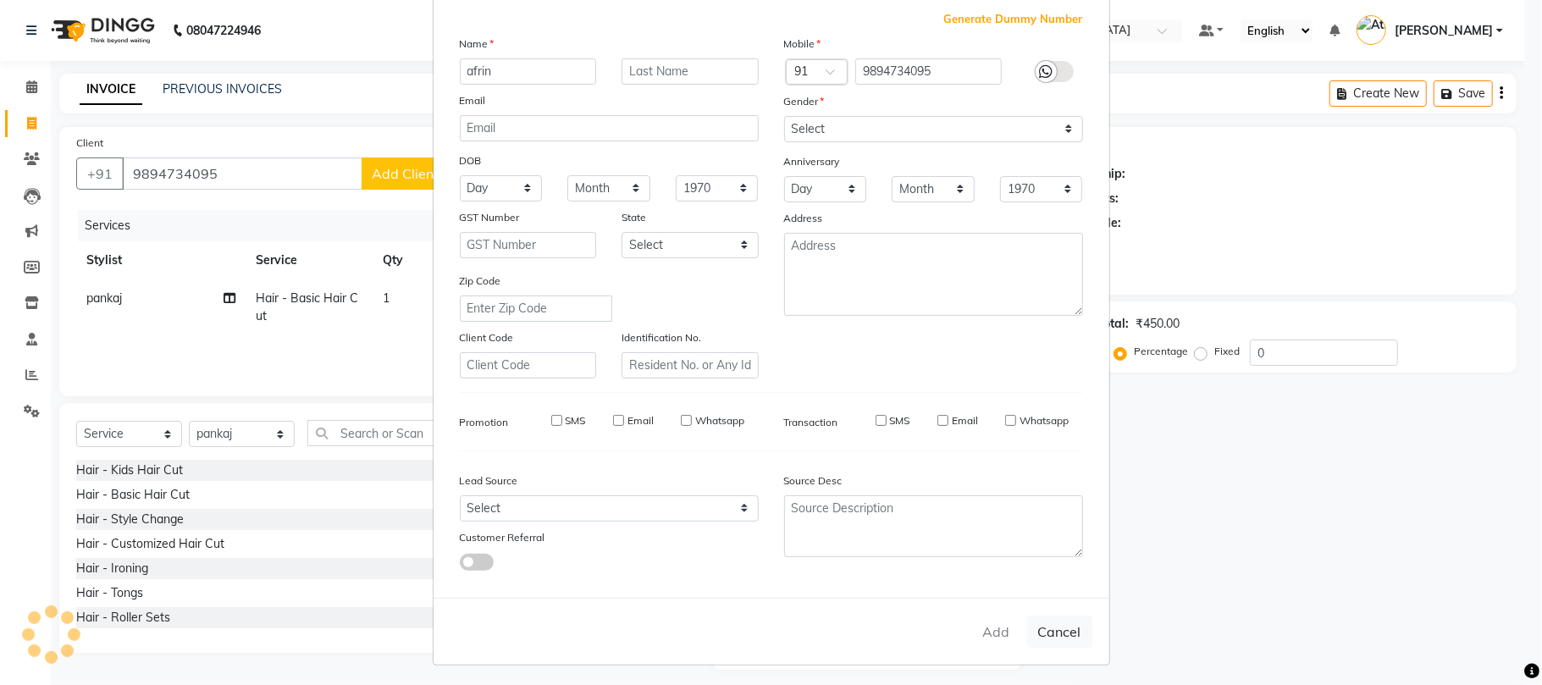
checkbox input "false"
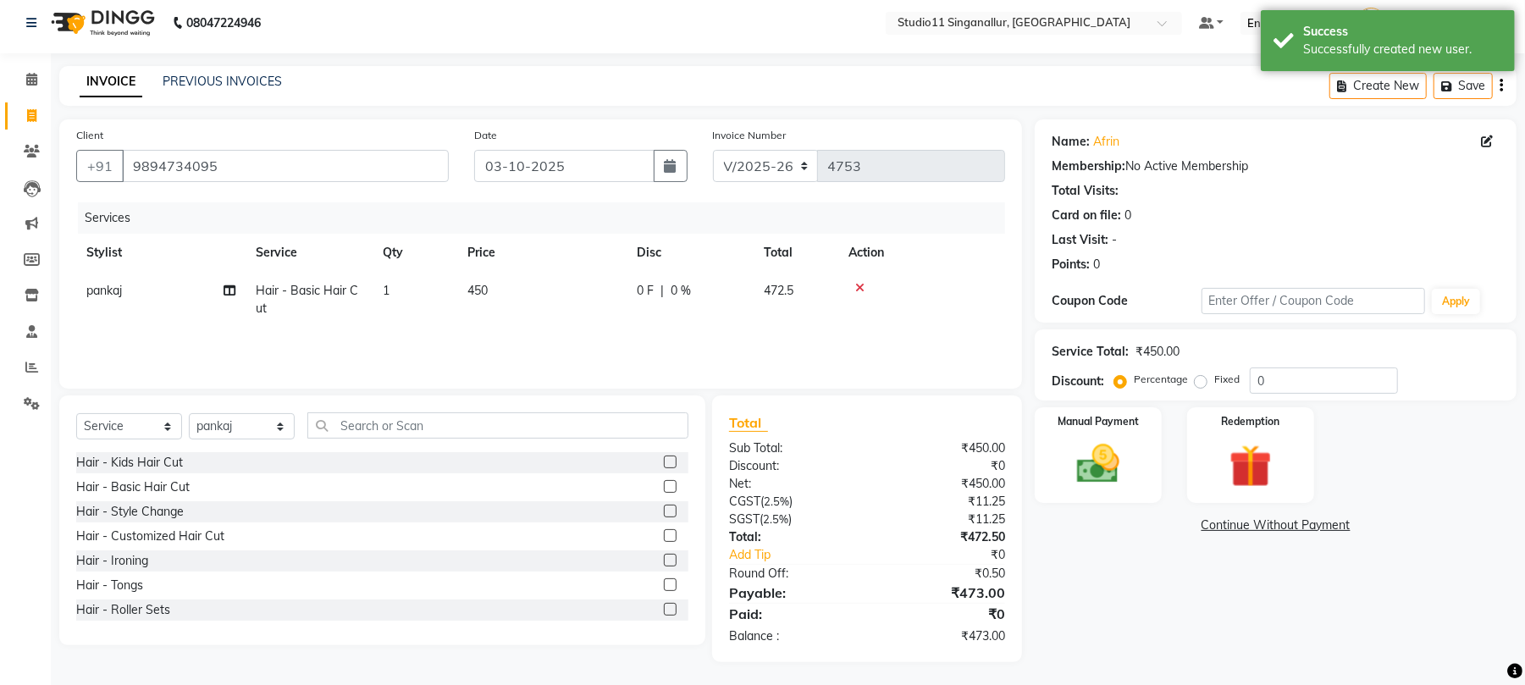
scroll to position [10, 0]
click at [1074, 489] on div "Manual Payment" at bounding box center [1098, 452] width 132 height 99
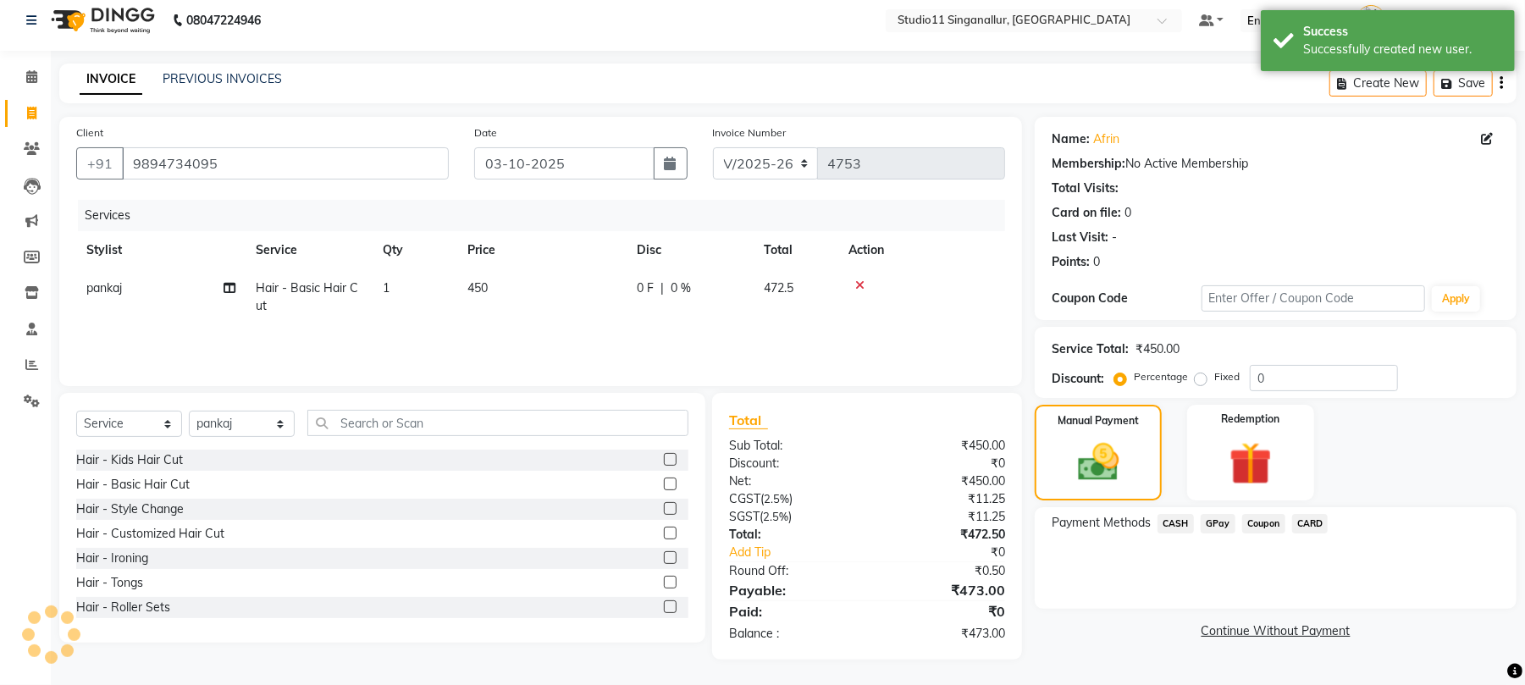
click at [1176, 523] on span "CASH" at bounding box center [1176, 523] width 36 height 19
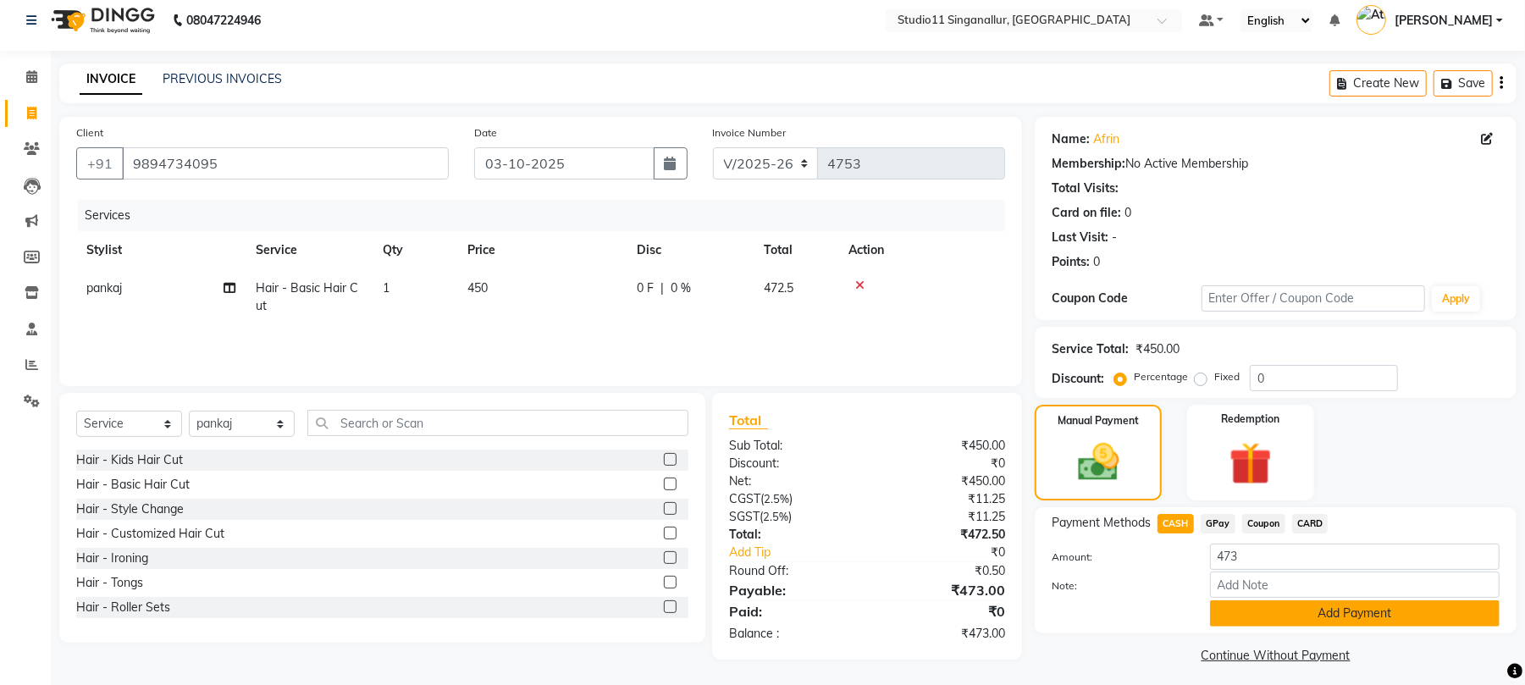
click at [1248, 606] on button "Add Payment" at bounding box center [1355, 613] width 290 height 26
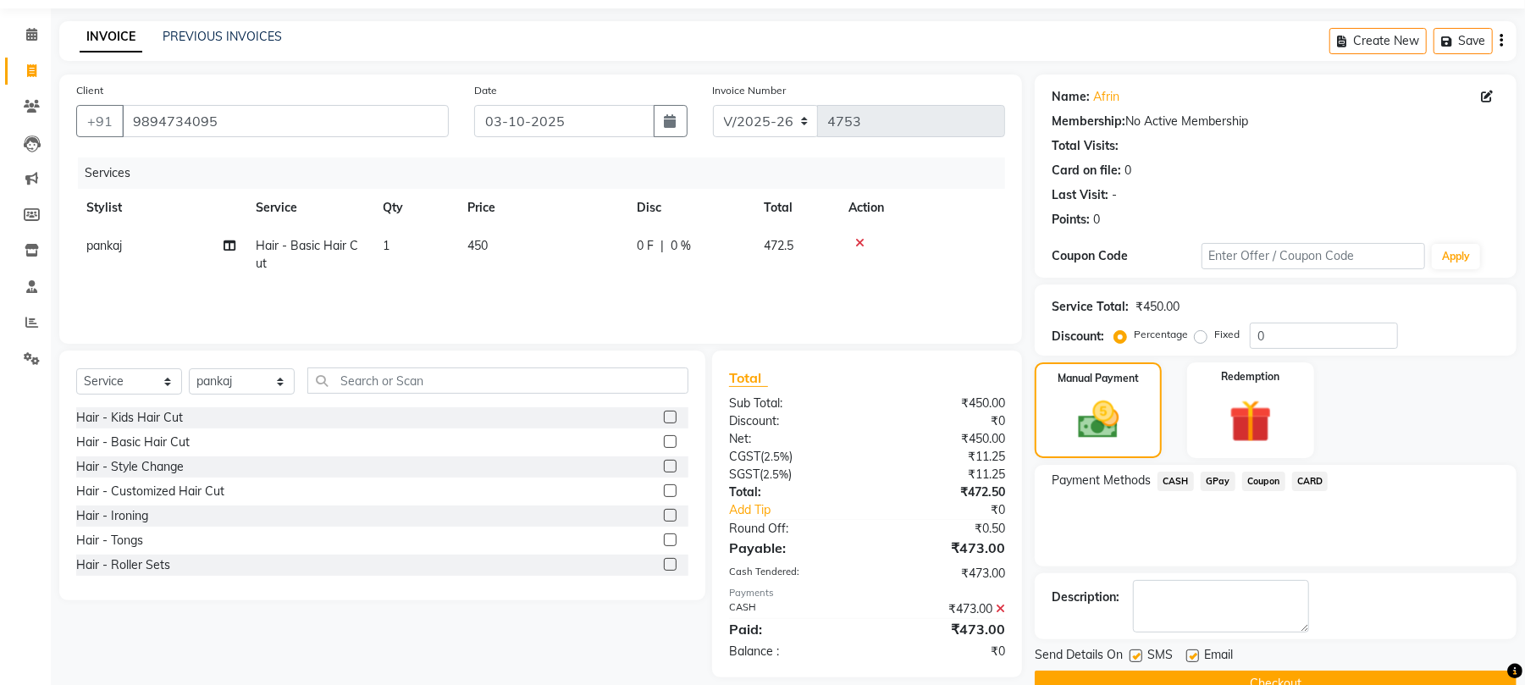
scroll to position [91, 0]
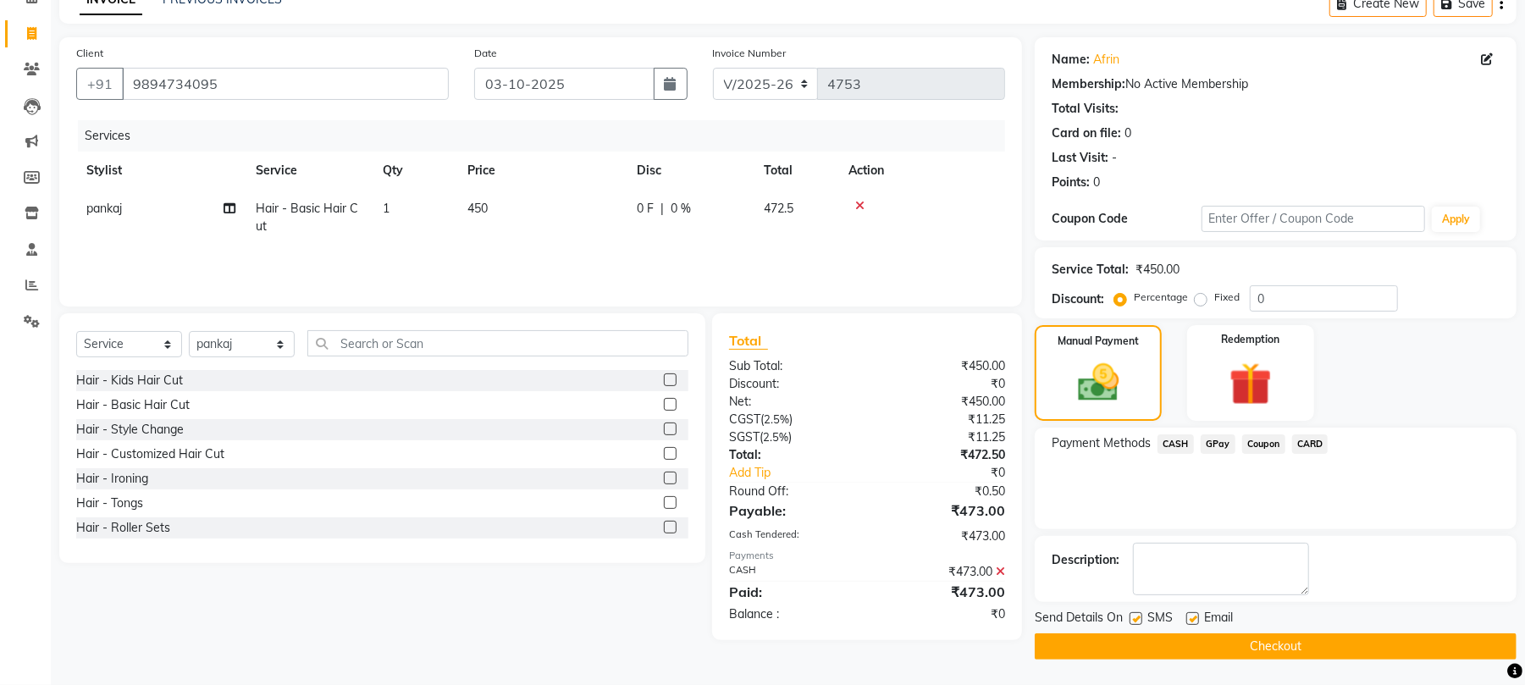
click at [1191, 621] on label at bounding box center [1193, 618] width 13 height 13
click at [1191, 621] on input "checkbox" at bounding box center [1192, 619] width 11 height 11
checkbox input "false"
click at [1136, 610] on div "SMS" at bounding box center [1158, 619] width 57 height 21
click at [1136, 618] on label at bounding box center [1136, 618] width 13 height 13
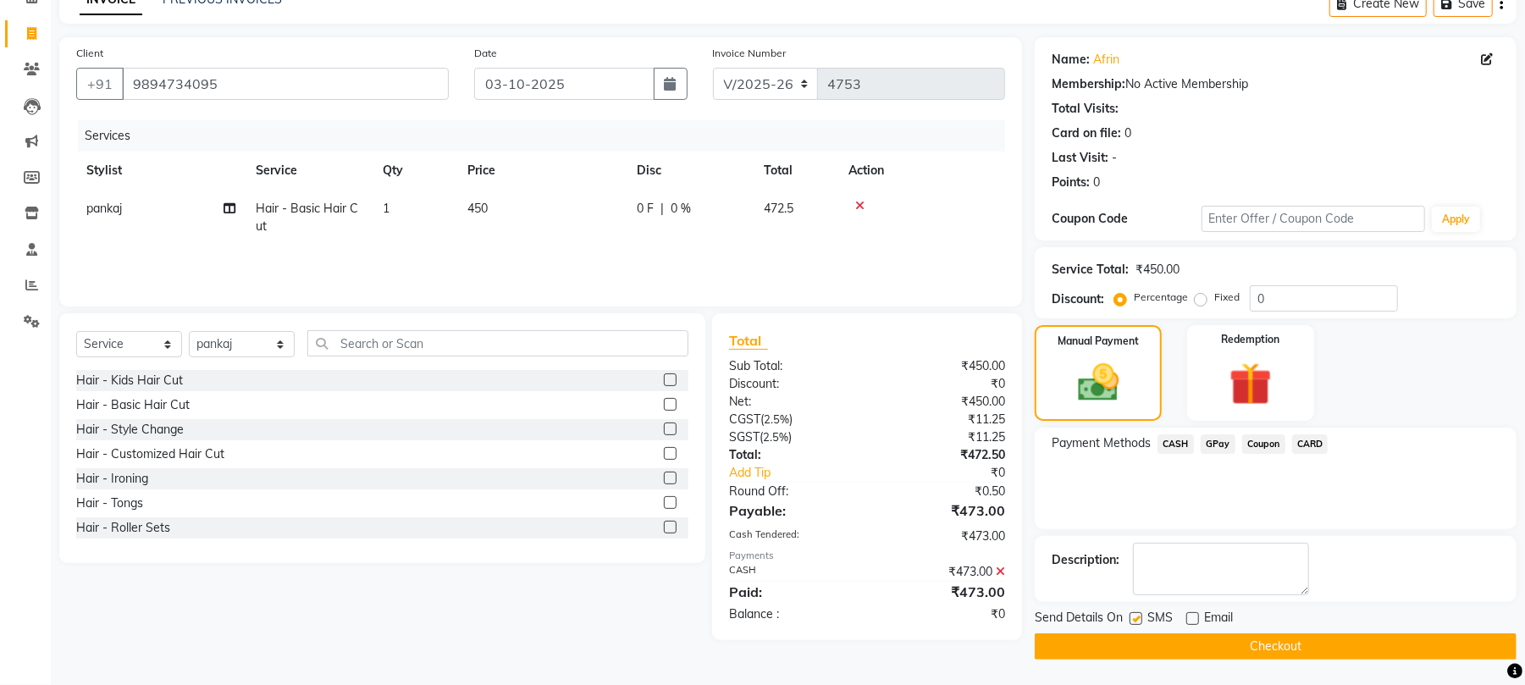
click at [1136, 618] on input "checkbox" at bounding box center [1135, 619] width 11 height 11
checkbox input "false"
click at [1164, 652] on button "Checkout" at bounding box center [1276, 646] width 482 height 26
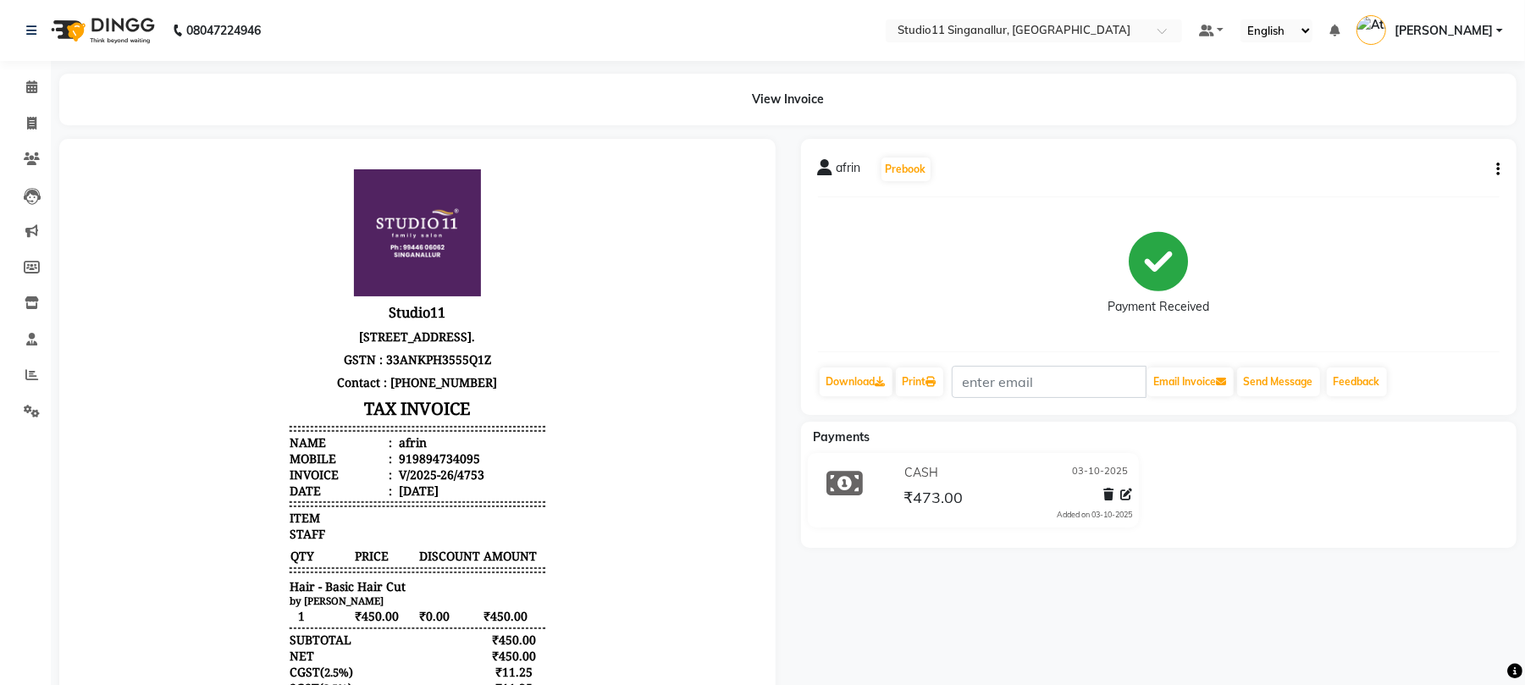
click at [51, 133] on main "View Invoice afrin Prebook Payment Received Download Print Email Invoice Send M…" at bounding box center [788, 427] width 1474 height 707
click at [36, 124] on icon at bounding box center [31, 123] width 9 height 13
select select "6616"
select select "service"
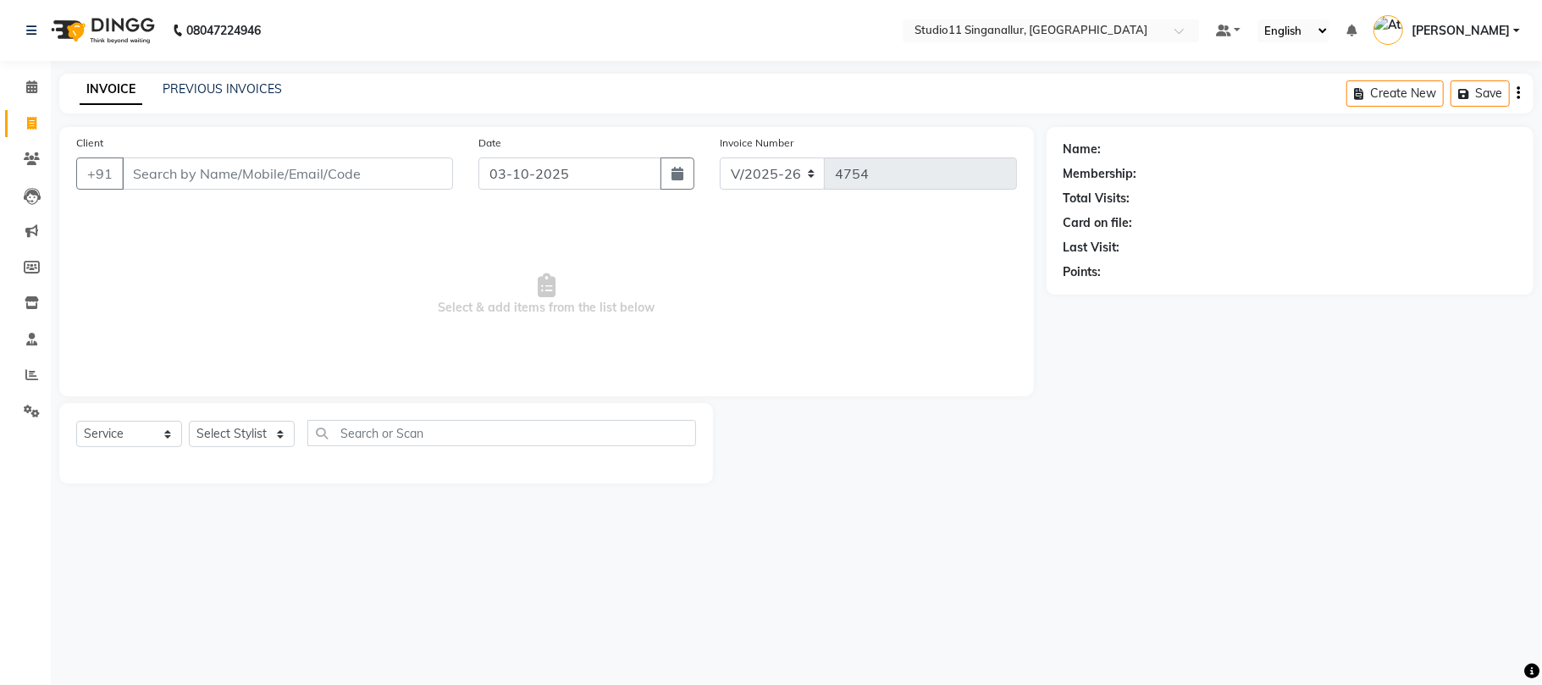
click at [191, 160] on input "Client" at bounding box center [287, 174] width 331 height 32
type input "8344992858"
click at [235, 69] on div "08047224946 Select Location × Studio11 Singanallur, Singanallur Default Panel M…" at bounding box center [771, 342] width 1542 height 685
click at [241, 86] on link "PREVIOUS INVOICES" at bounding box center [222, 88] width 119 height 15
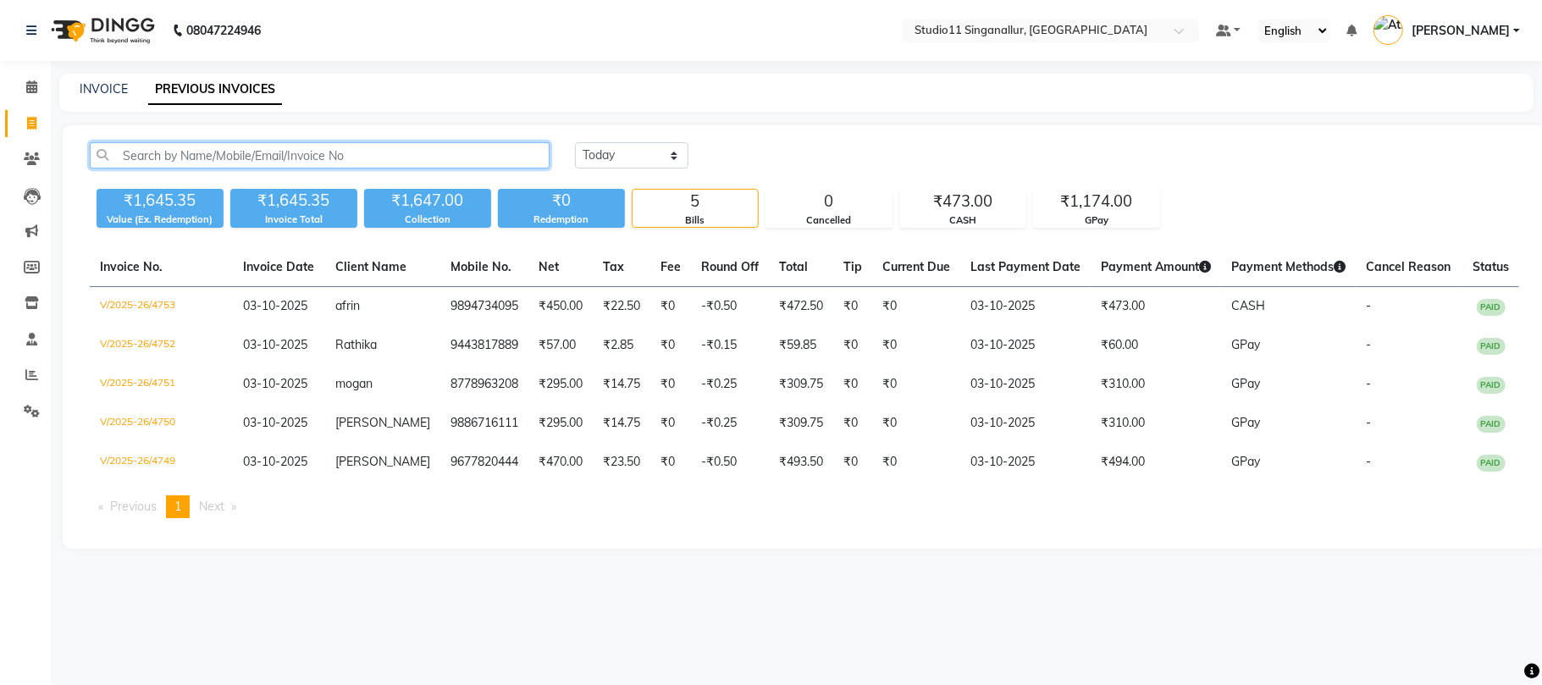
click at [302, 168] on input "text" at bounding box center [320, 155] width 460 height 26
paste input "8344992858"
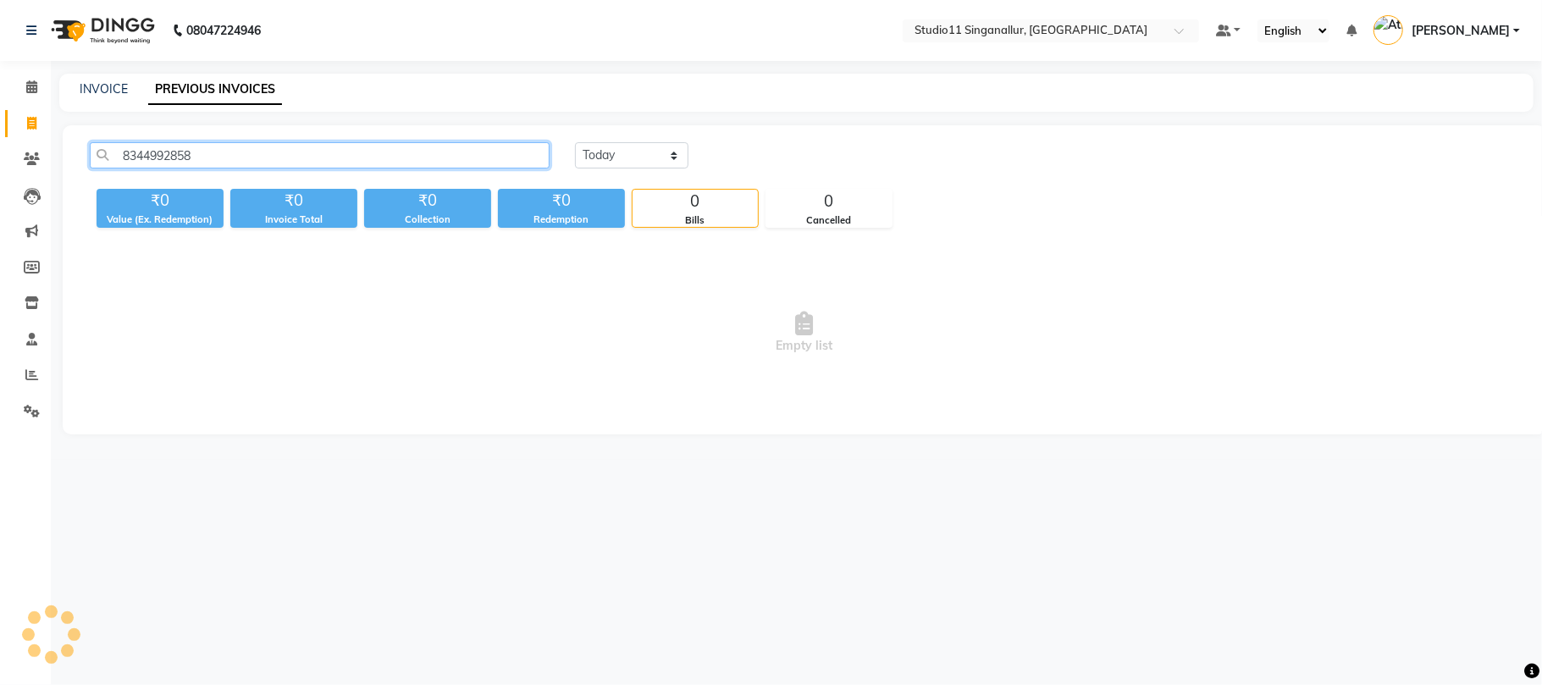
type input "8344992858"
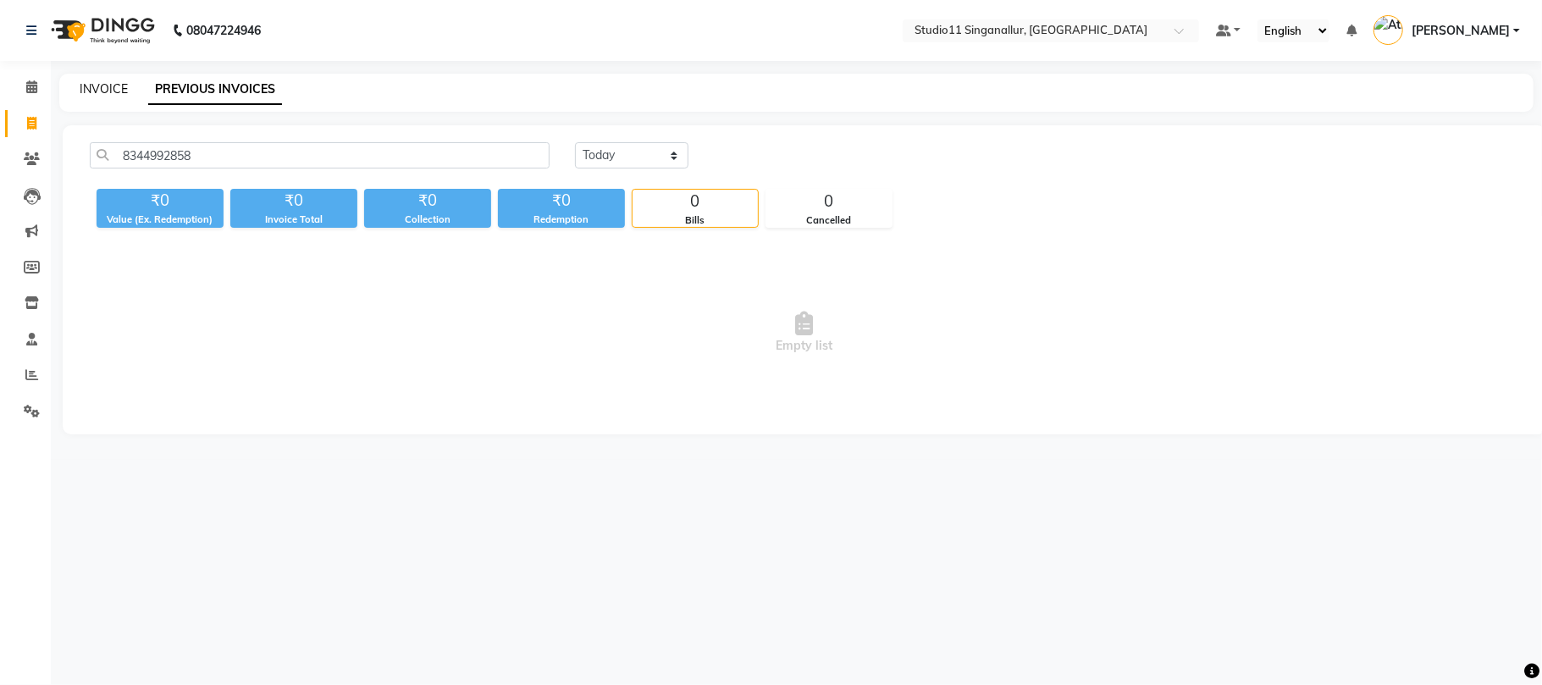
click at [98, 91] on link "INVOICE" at bounding box center [104, 88] width 48 height 15
select select "6616"
select select "service"
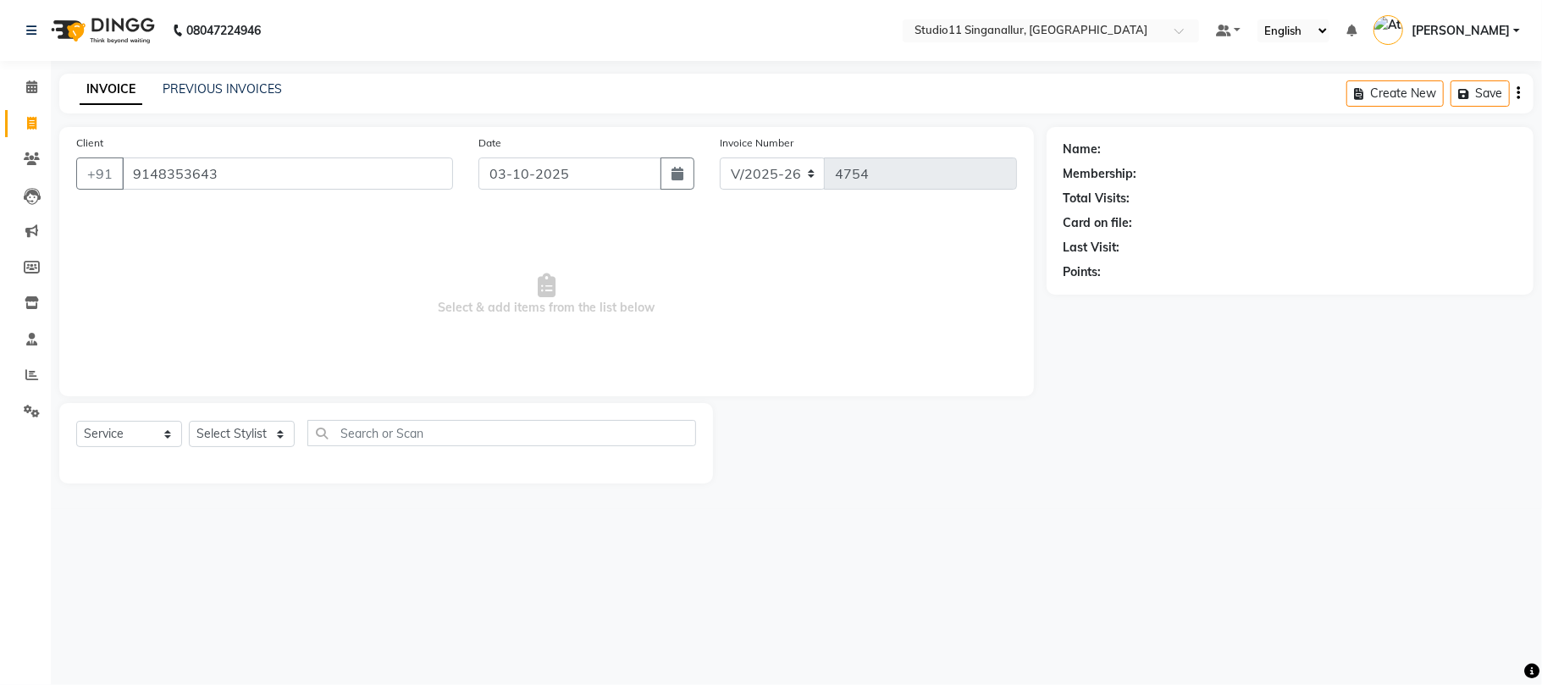
type input "9148353643"
click at [249, 420] on div "Select Service Product Membership Package Voucher Prepaid Gift Card Select Styl…" at bounding box center [386, 440] width 620 height 40
click at [247, 429] on select "Select Stylist akbar Athira daniel Divya Haritha kowsalya krithika narmatha pan…" at bounding box center [242, 434] width 106 height 26
select select "61956"
click at [189, 421] on select "Select Stylist akbar Athira daniel Divya Haritha kowsalya krithika narmatha pan…" at bounding box center [242, 434] width 106 height 26
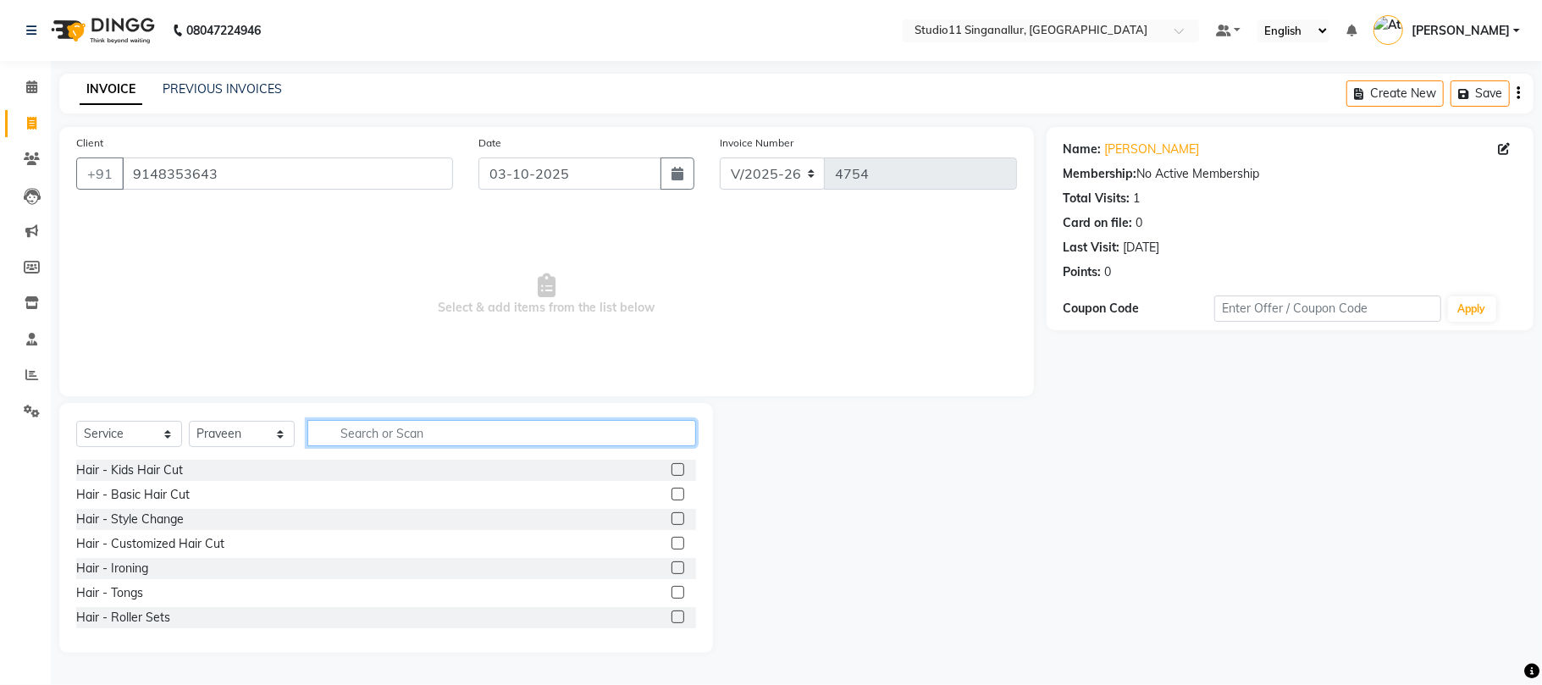
click at [351, 429] on input "text" at bounding box center [501, 433] width 389 height 26
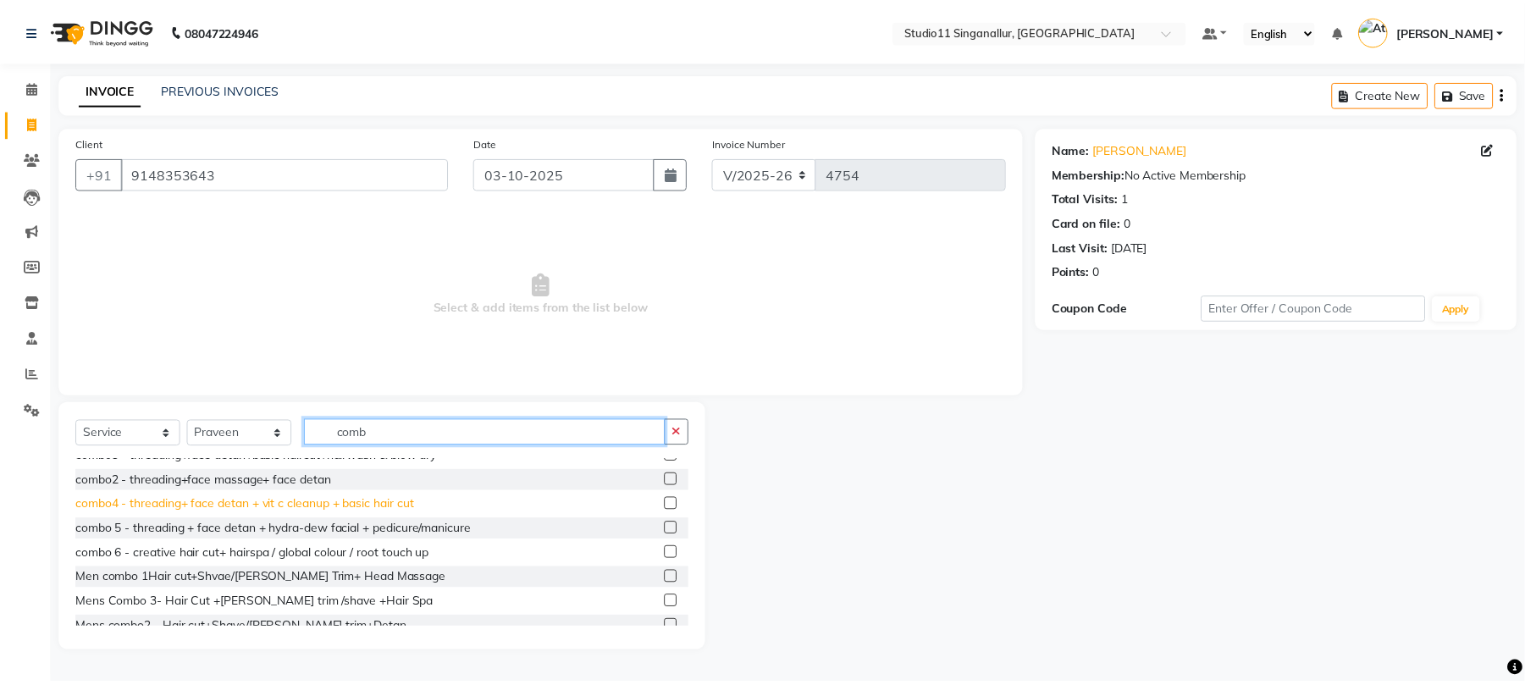
scroll to position [100, 0]
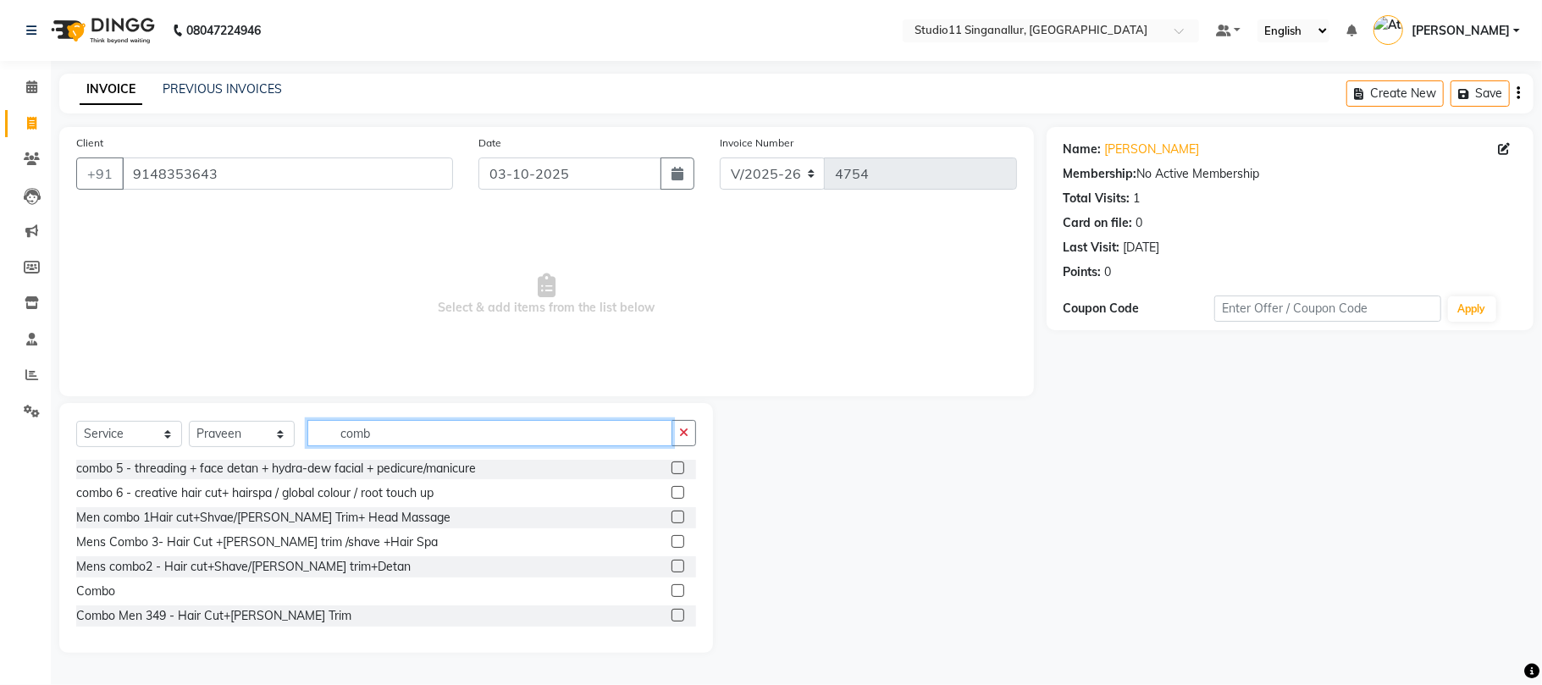
type input "comb"
click at [672, 591] on label at bounding box center [678, 590] width 13 height 13
click at [672, 591] on input "checkbox" at bounding box center [677, 591] width 11 height 11
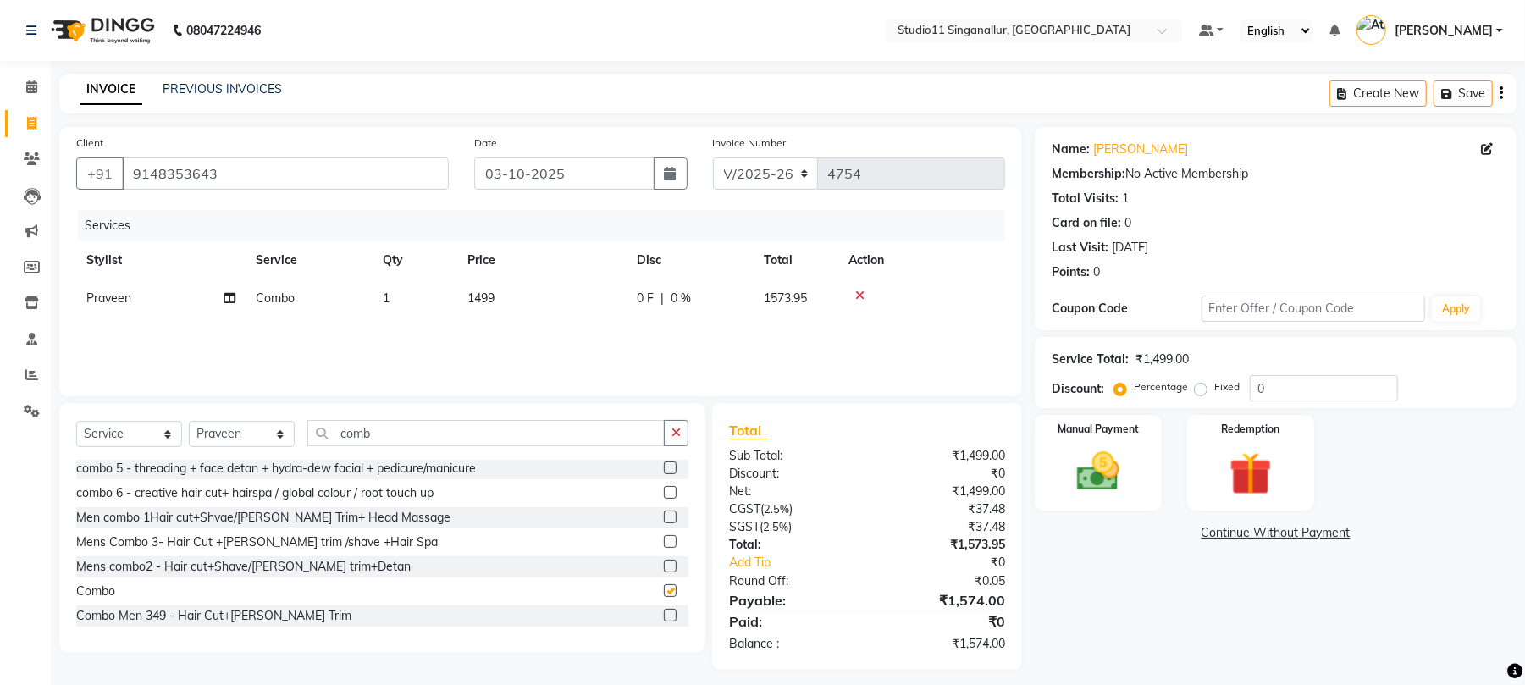
checkbox input "false"
click at [486, 286] on td "1499" at bounding box center [541, 298] width 169 height 38
select select "61956"
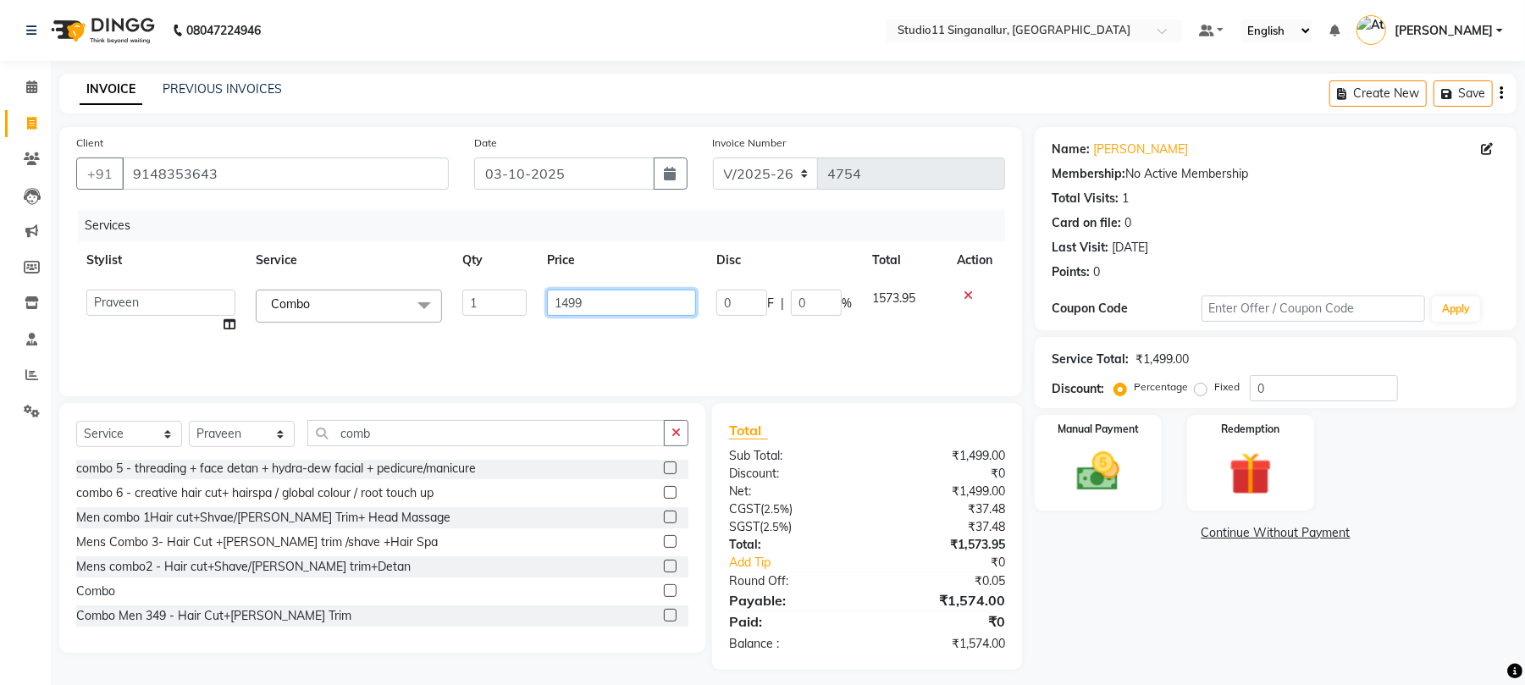
click at [579, 315] on input "1499" at bounding box center [621, 303] width 149 height 26
type input "699"
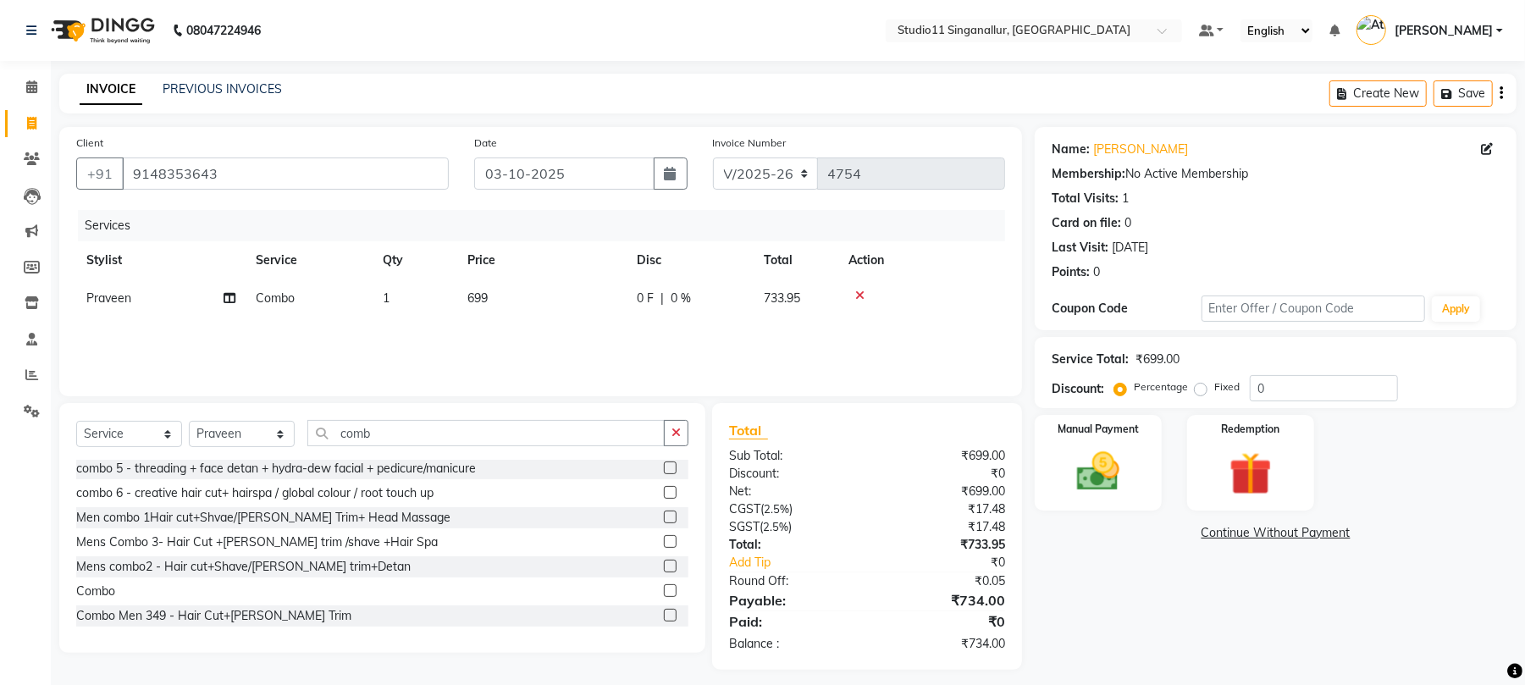
click at [577, 327] on div "Services Stylist Service Qty Price Disc Total Action Praveen Combo 1 699 0 F | …" at bounding box center [540, 294] width 929 height 169
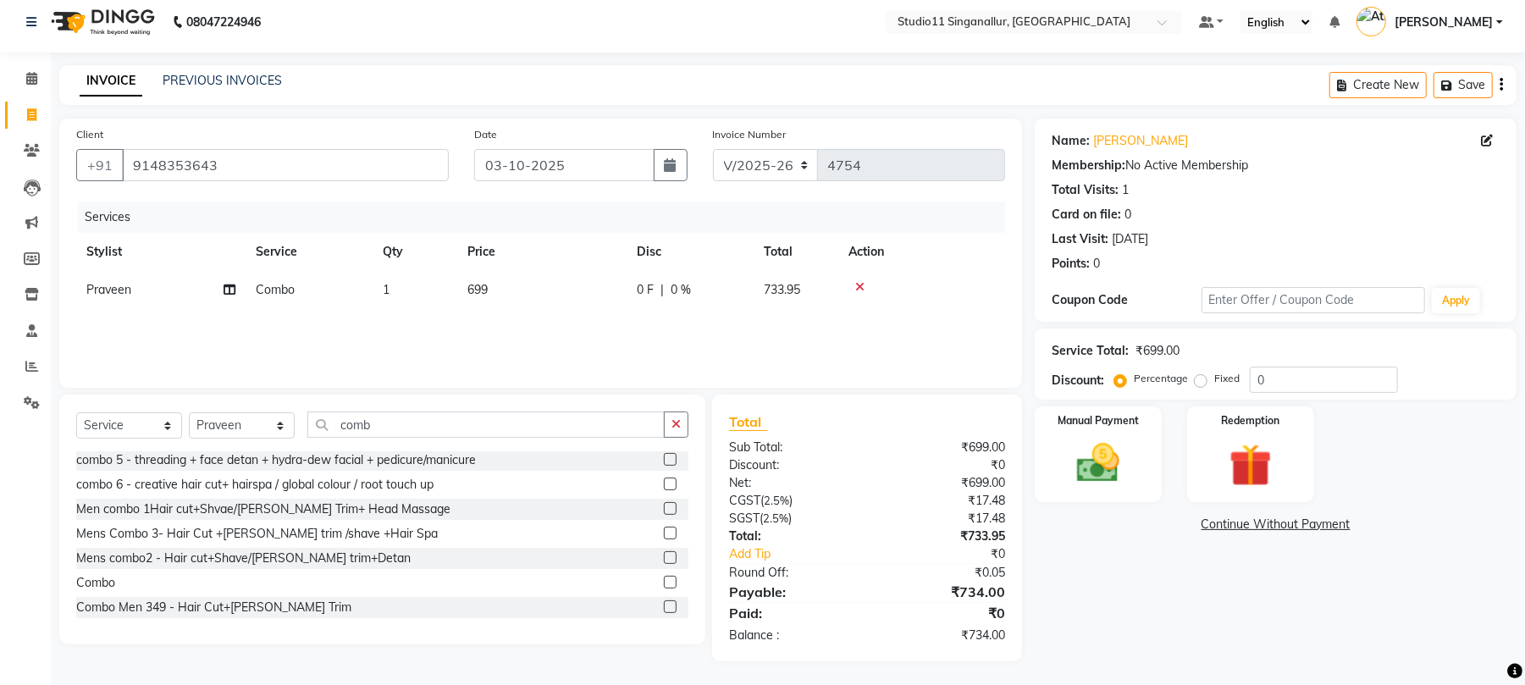
scroll to position [10, 0]
click at [1078, 466] on img at bounding box center [1098, 462] width 73 height 52
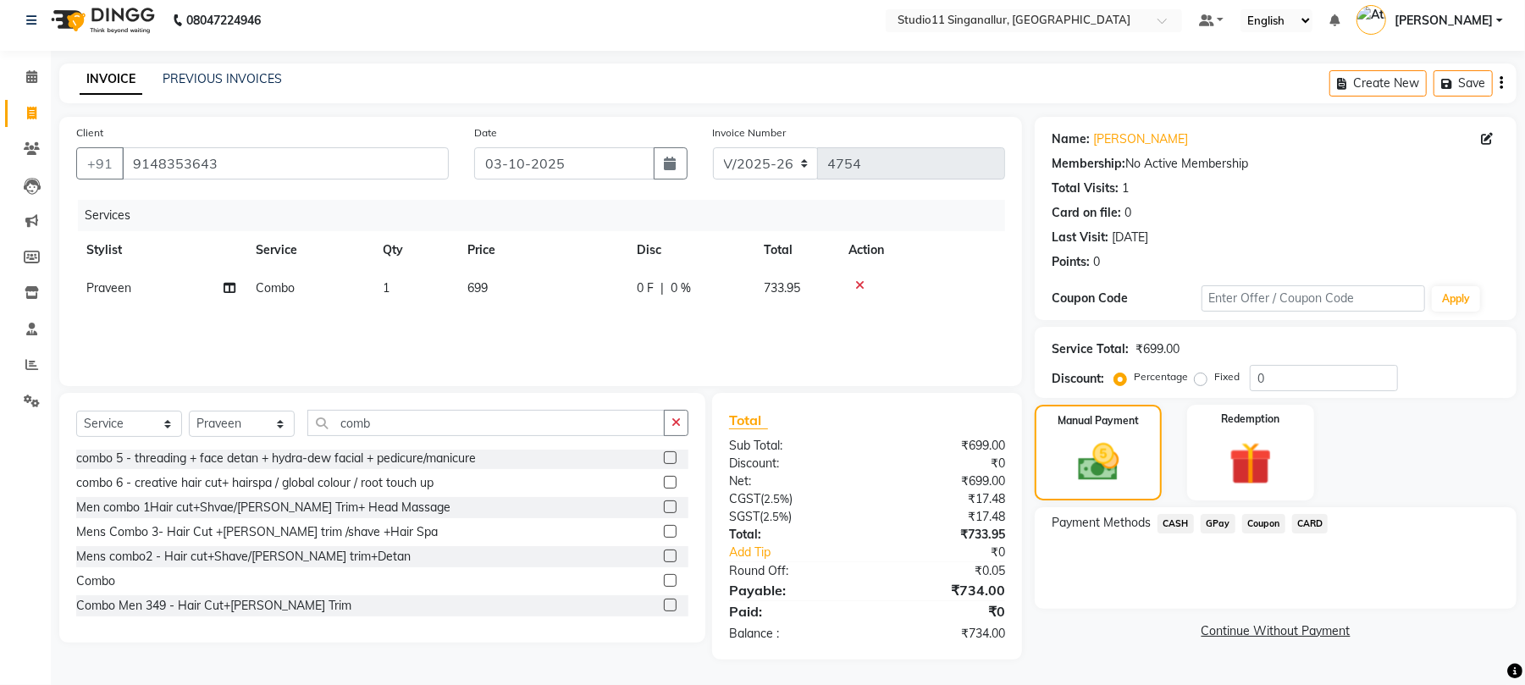
click at [1216, 528] on span "GPay" at bounding box center [1218, 523] width 35 height 19
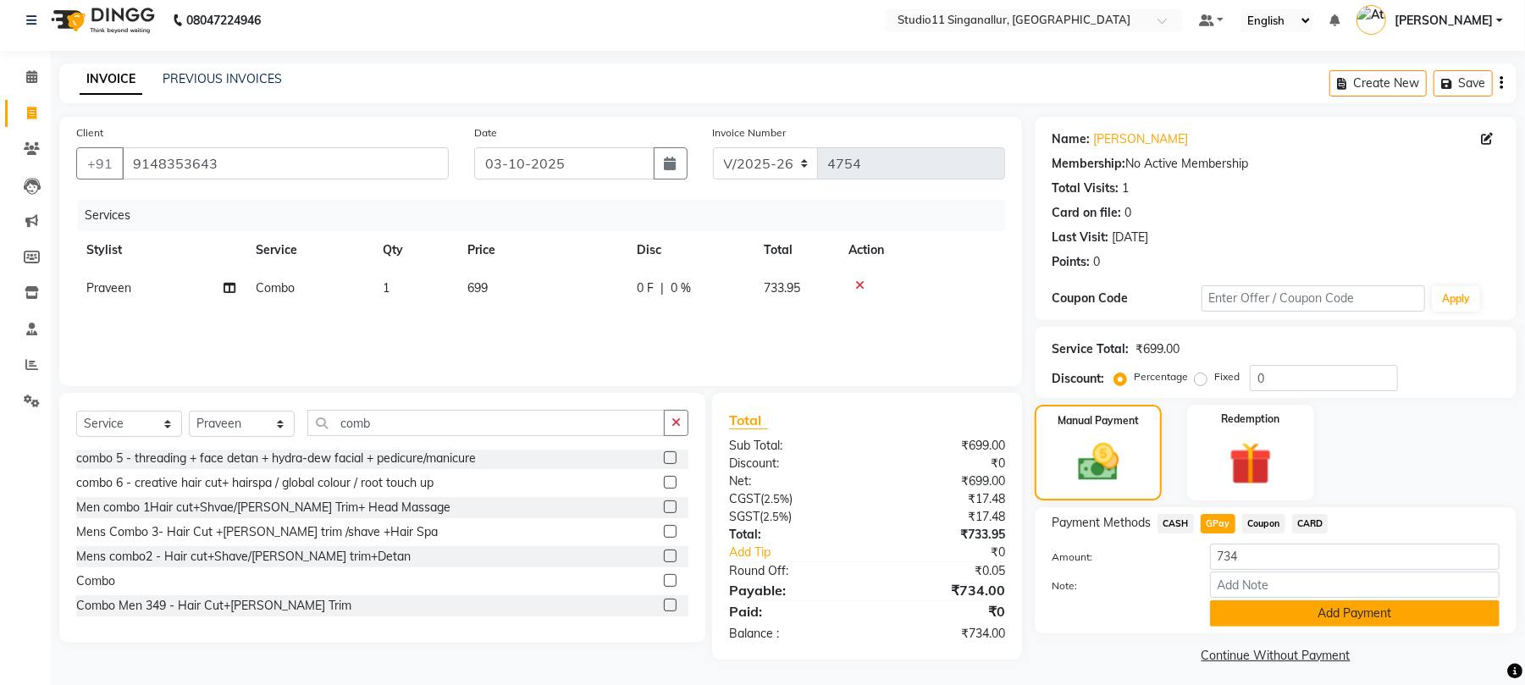
click at [1248, 613] on button "Add Payment" at bounding box center [1355, 613] width 290 height 26
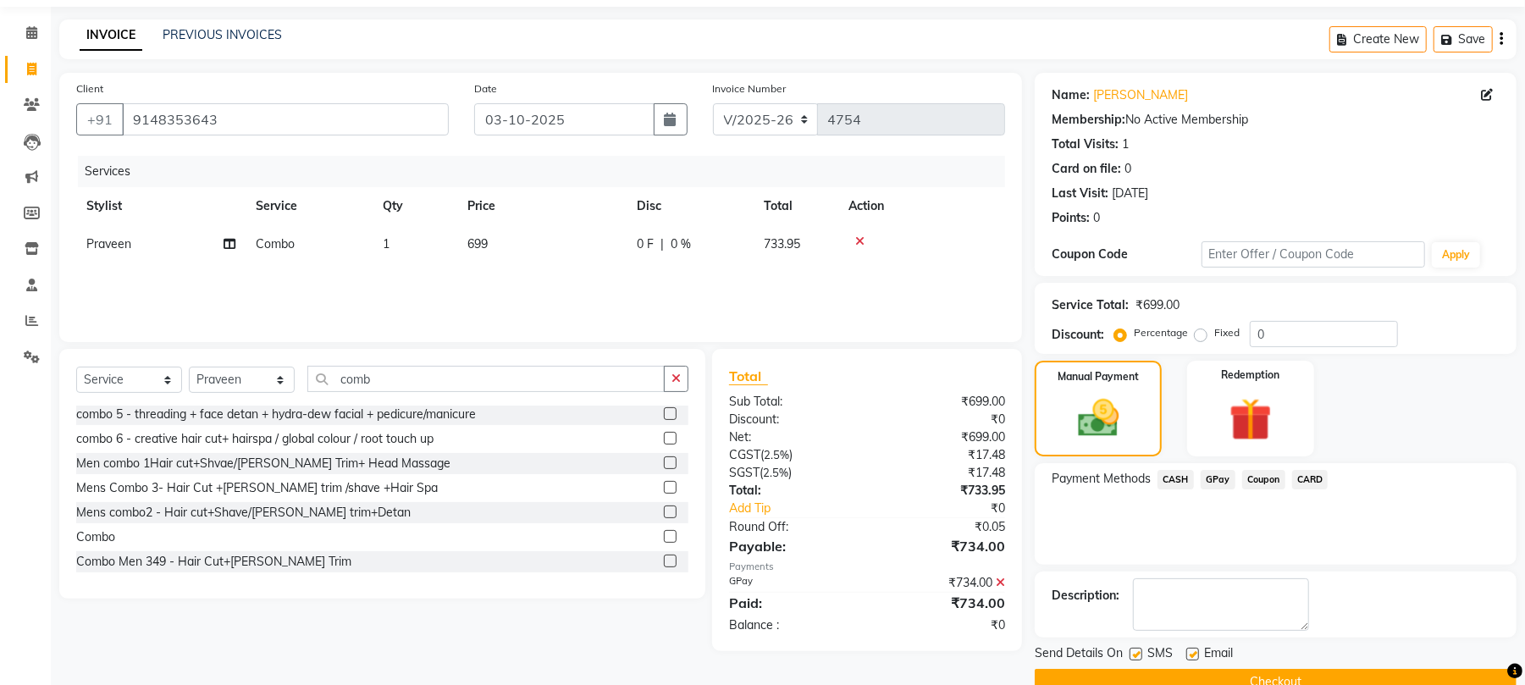
scroll to position [91, 0]
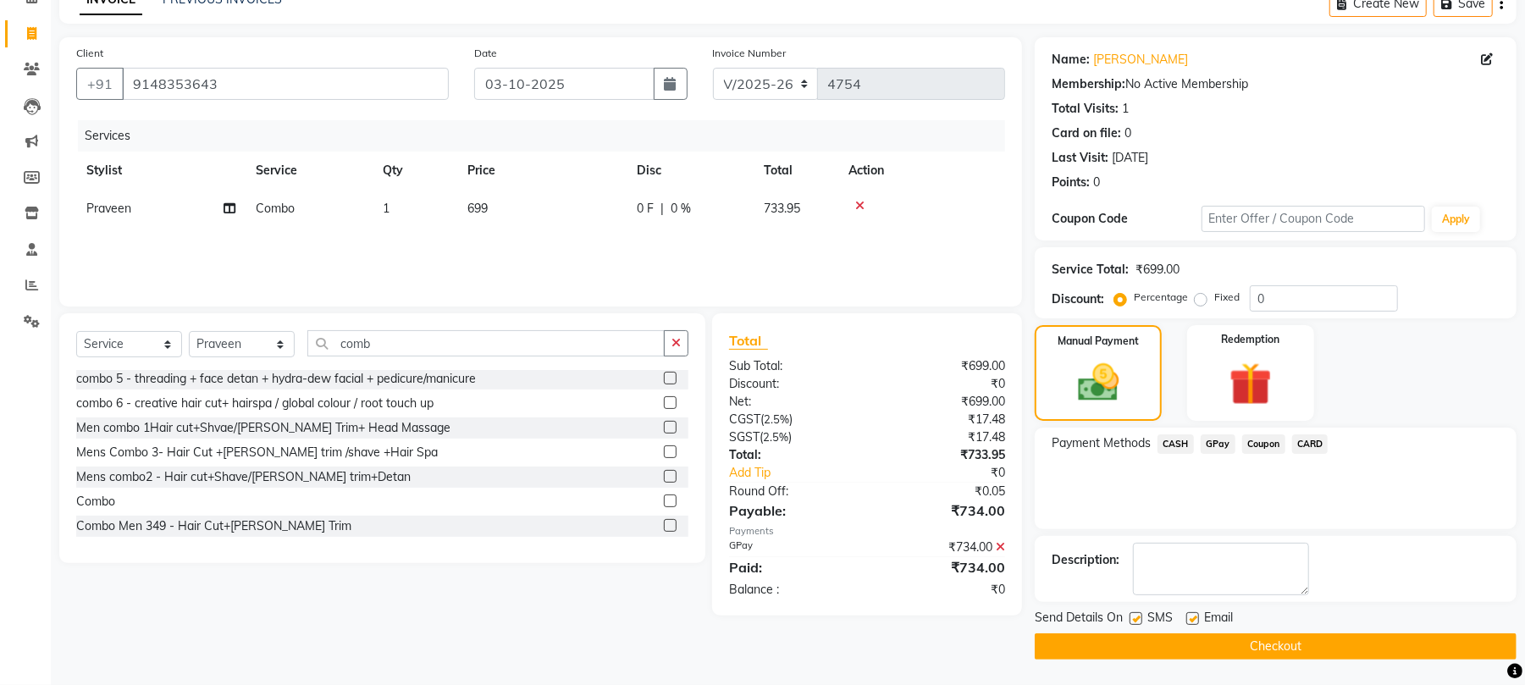
click at [1138, 613] on label at bounding box center [1136, 618] width 13 height 13
click at [1138, 614] on input "checkbox" at bounding box center [1135, 619] width 11 height 11
checkbox input "false"
click at [1192, 617] on label at bounding box center [1193, 618] width 13 height 13
click at [1192, 617] on input "checkbox" at bounding box center [1192, 619] width 11 height 11
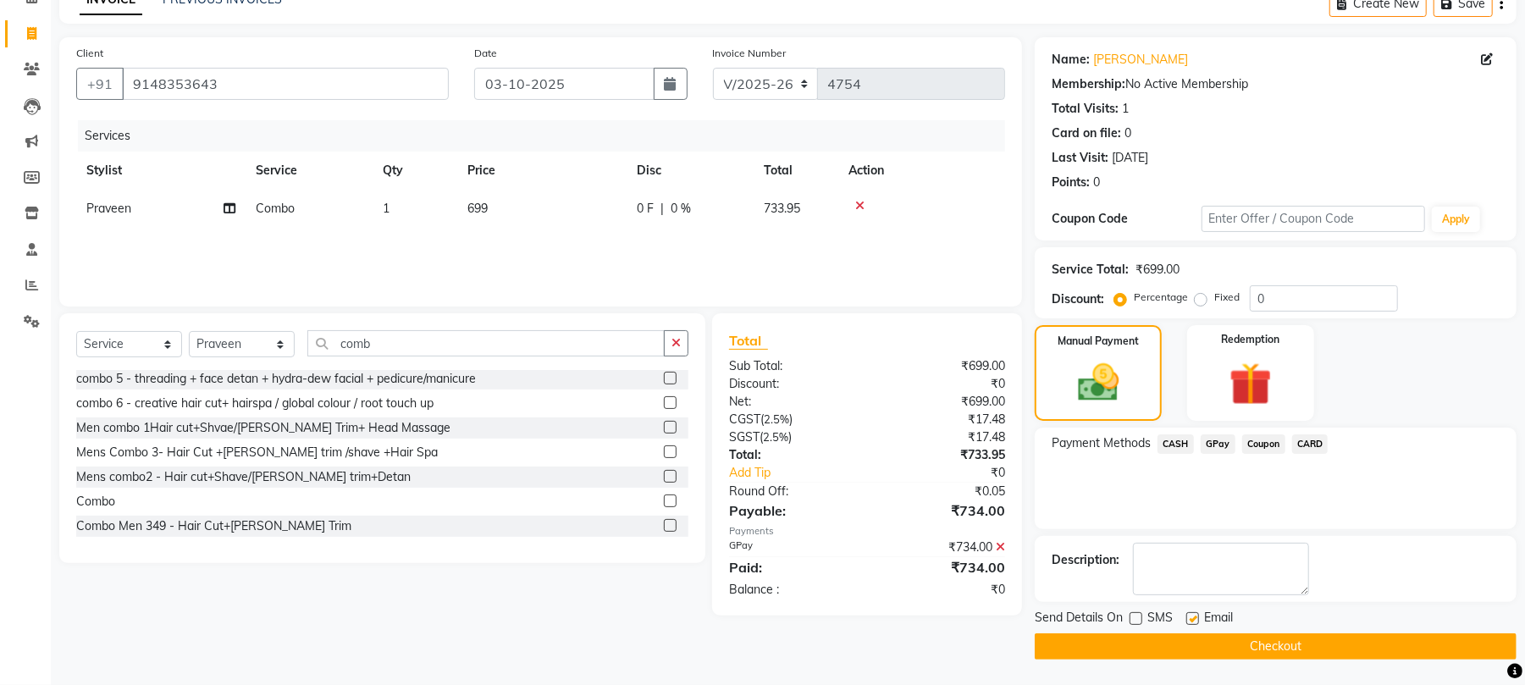
checkbox input "false"
click at [1200, 639] on button "Checkout" at bounding box center [1276, 646] width 482 height 26
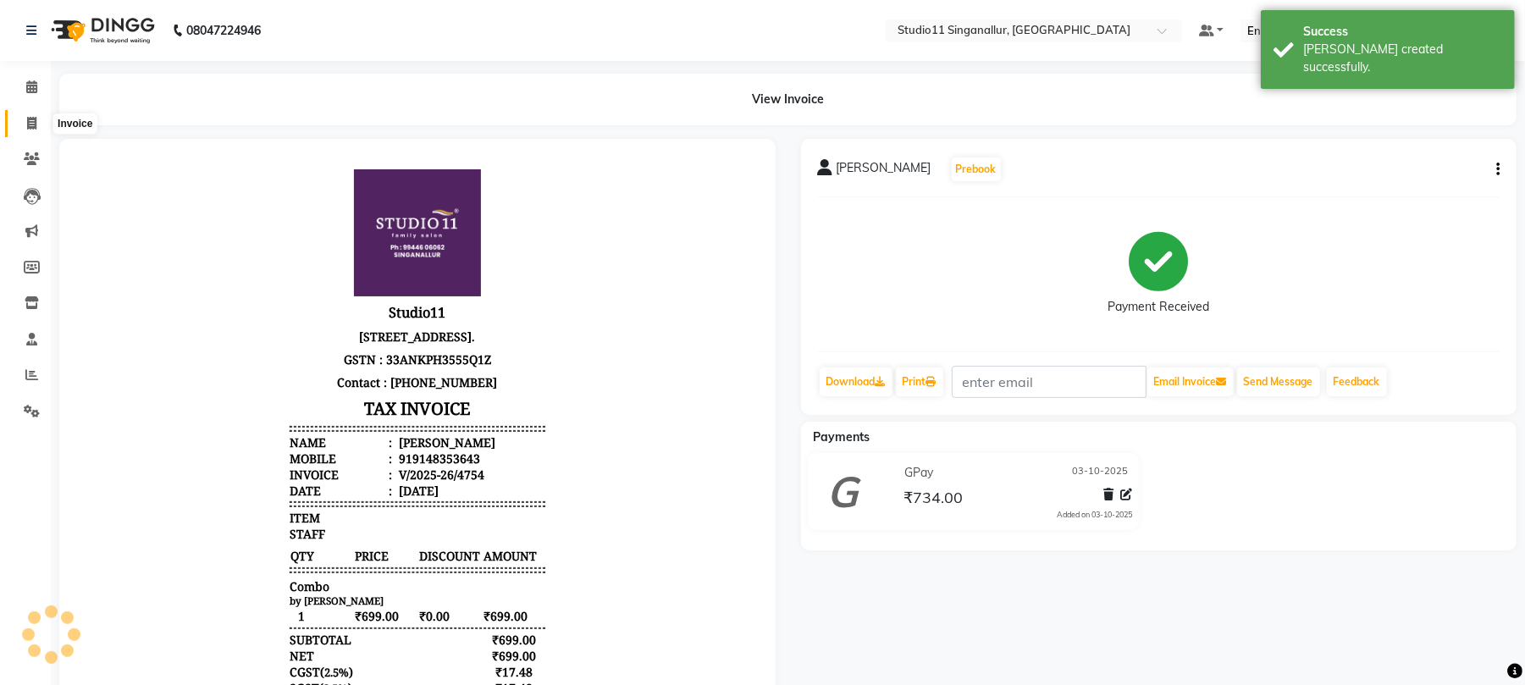
click at [24, 122] on span at bounding box center [32, 123] width 30 height 19
select select "6616"
select select "service"
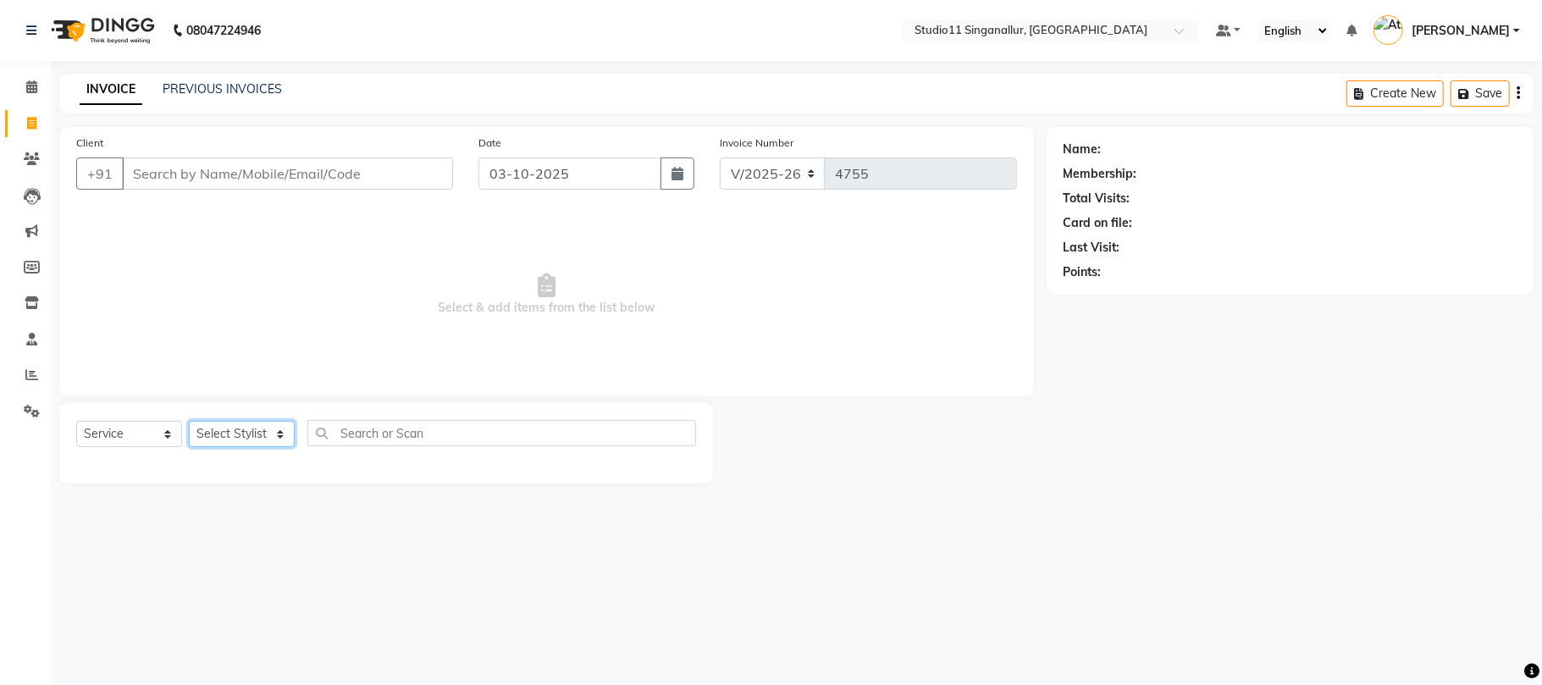
click at [266, 428] on select "Select Stylist akbar Athira daniel Divya Haritha kowsalya krithika narmatha pan…" at bounding box center [242, 434] width 106 height 26
select select "51156"
click at [189, 421] on select "Select Stylist akbar Athira daniel Divya Haritha kowsalya krithika narmatha pan…" at bounding box center [242, 434] width 106 height 26
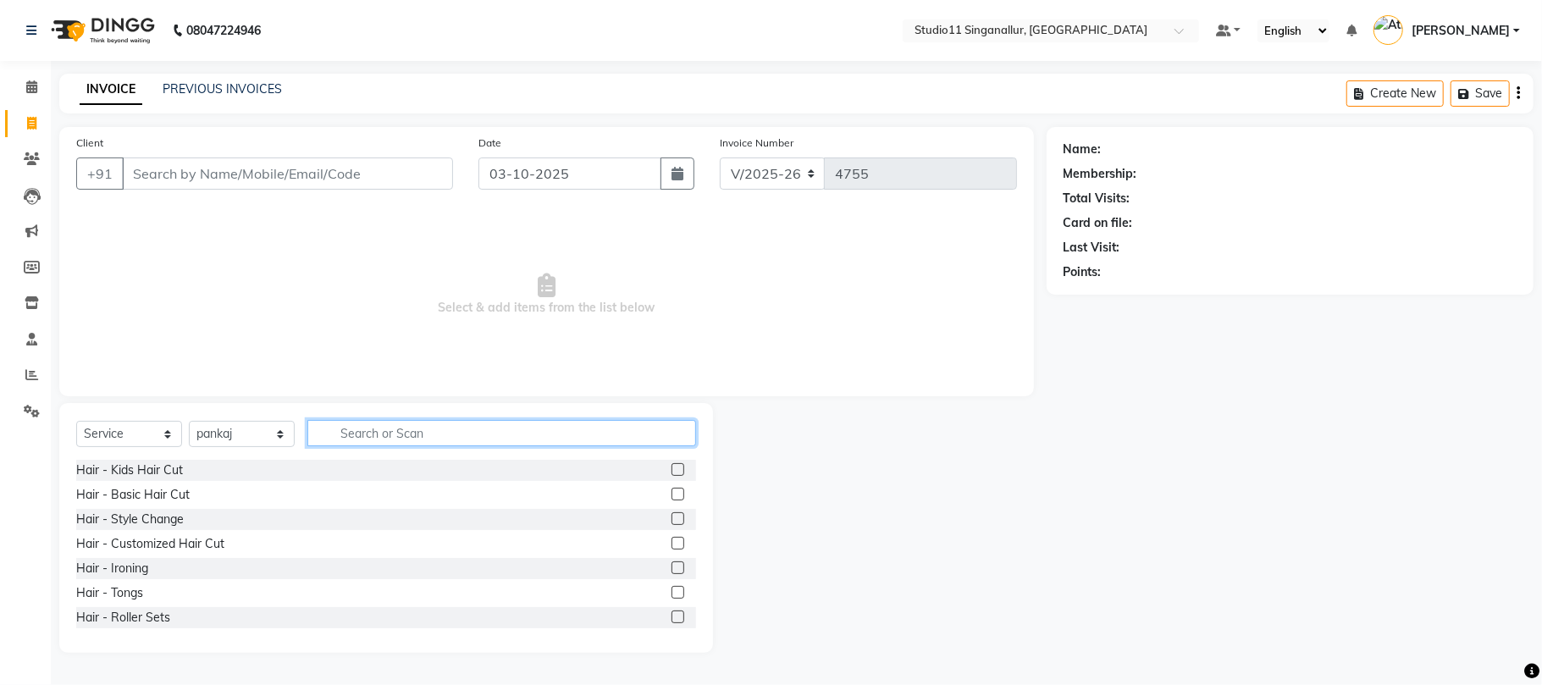
click at [381, 444] on input "text" at bounding box center [501, 433] width 389 height 26
type input "hair cut"
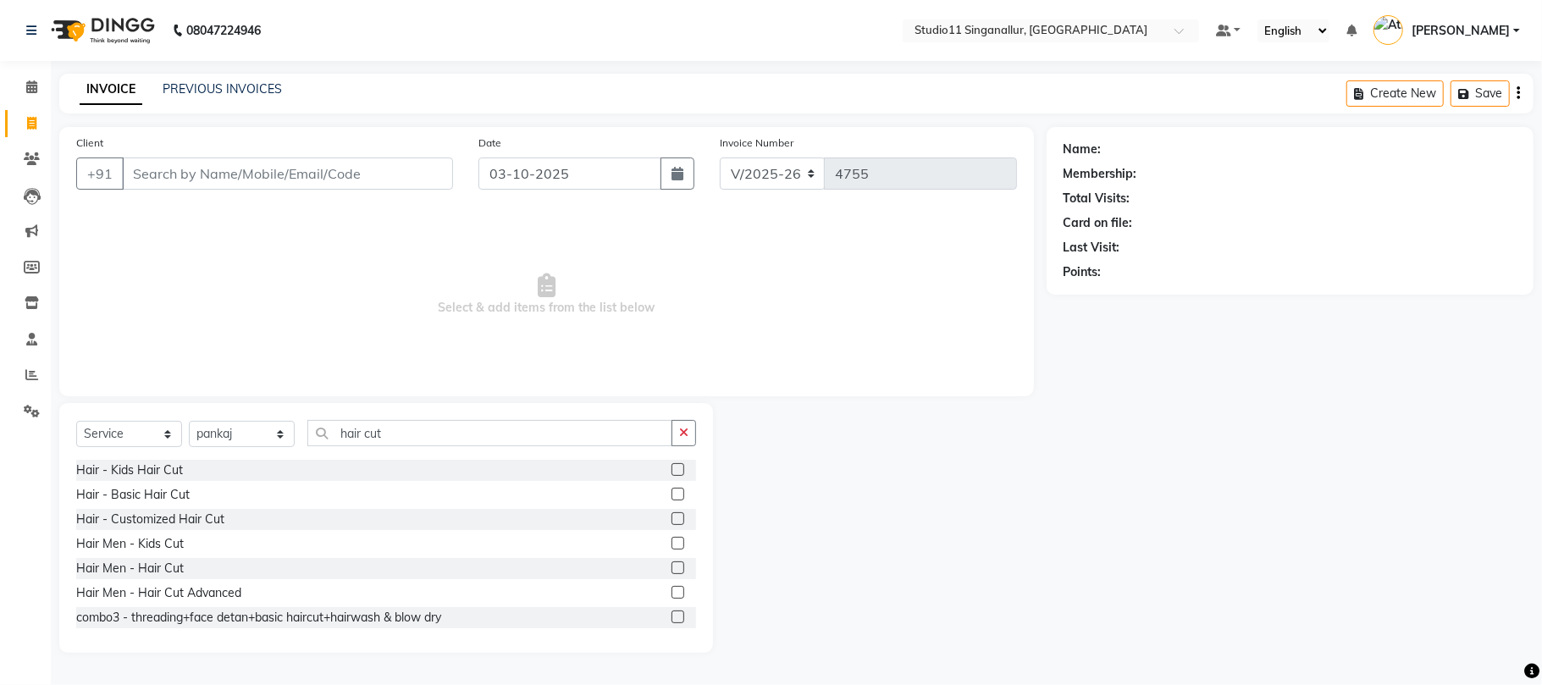
click at [672, 569] on label at bounding box center [678, 568] width 13 height 13
click at [672, 569] on input "checkbox" at bounding box center [677, 568] width 11 height 11
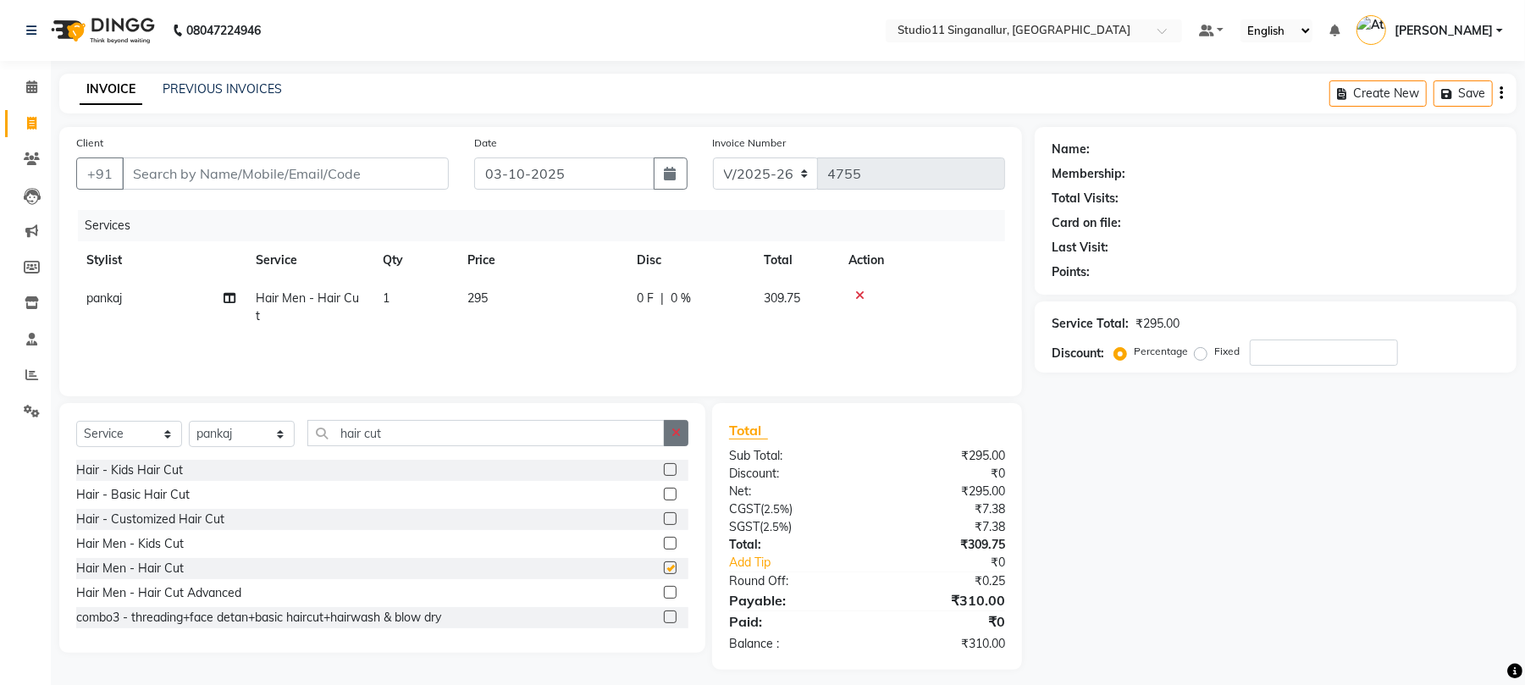
checkbox input "false"
click at [669, 435] on button "button" at bounding box center [676, 433] width 25 height 26
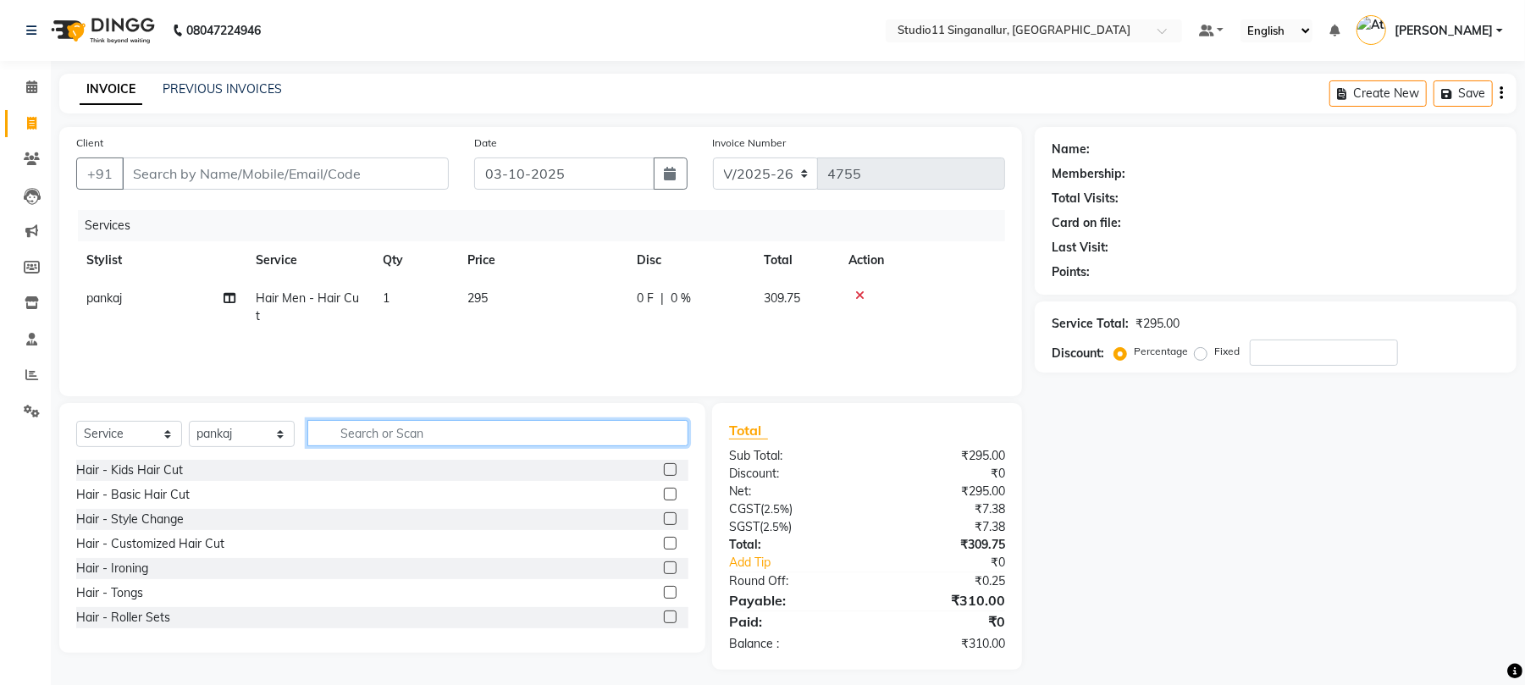
click at [627, 439] on input "text" at bounding box center [497, 433] width 381 height 26
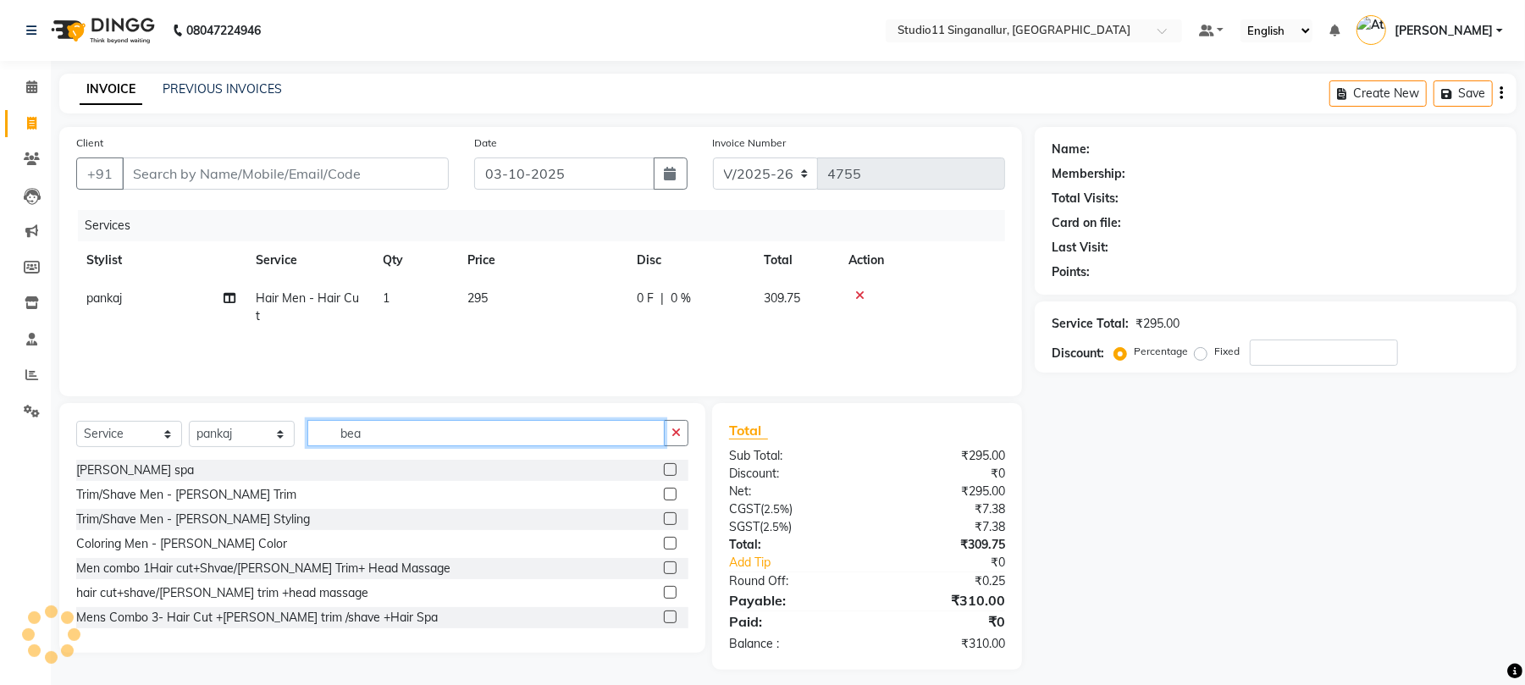
type input "bea"
click at [664, 486] on div at bounding box center [676, 494] width 25 height 21
click at [664, 495] on label at bounding box center [670, 494] width 13 height 13
click at [664, 495] on input "checkbox" at bounding box center [669, 495] width 11 height 11
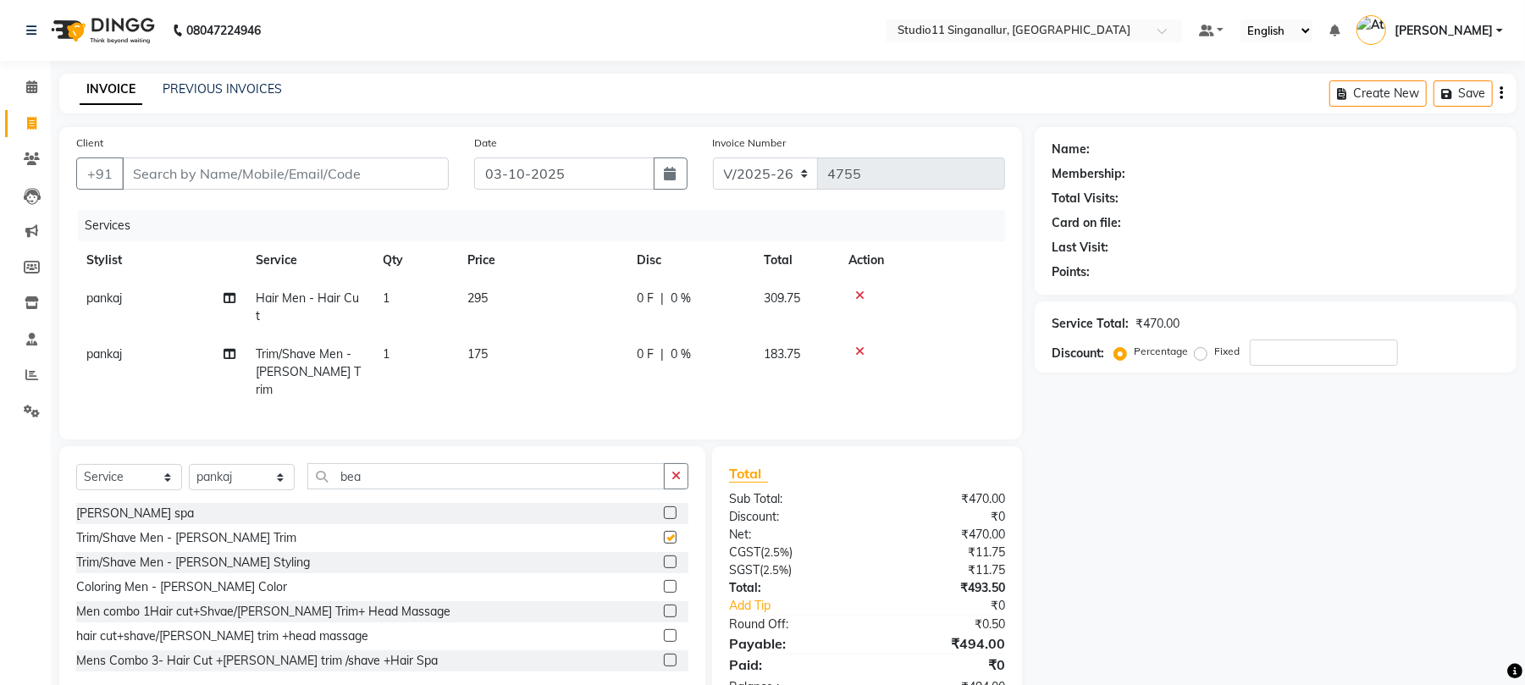
checkbox input "false"
click at [351, 169] on input "Client" at bounding box center [285, 174] width 327 height 32
type input "9"
type input "0"
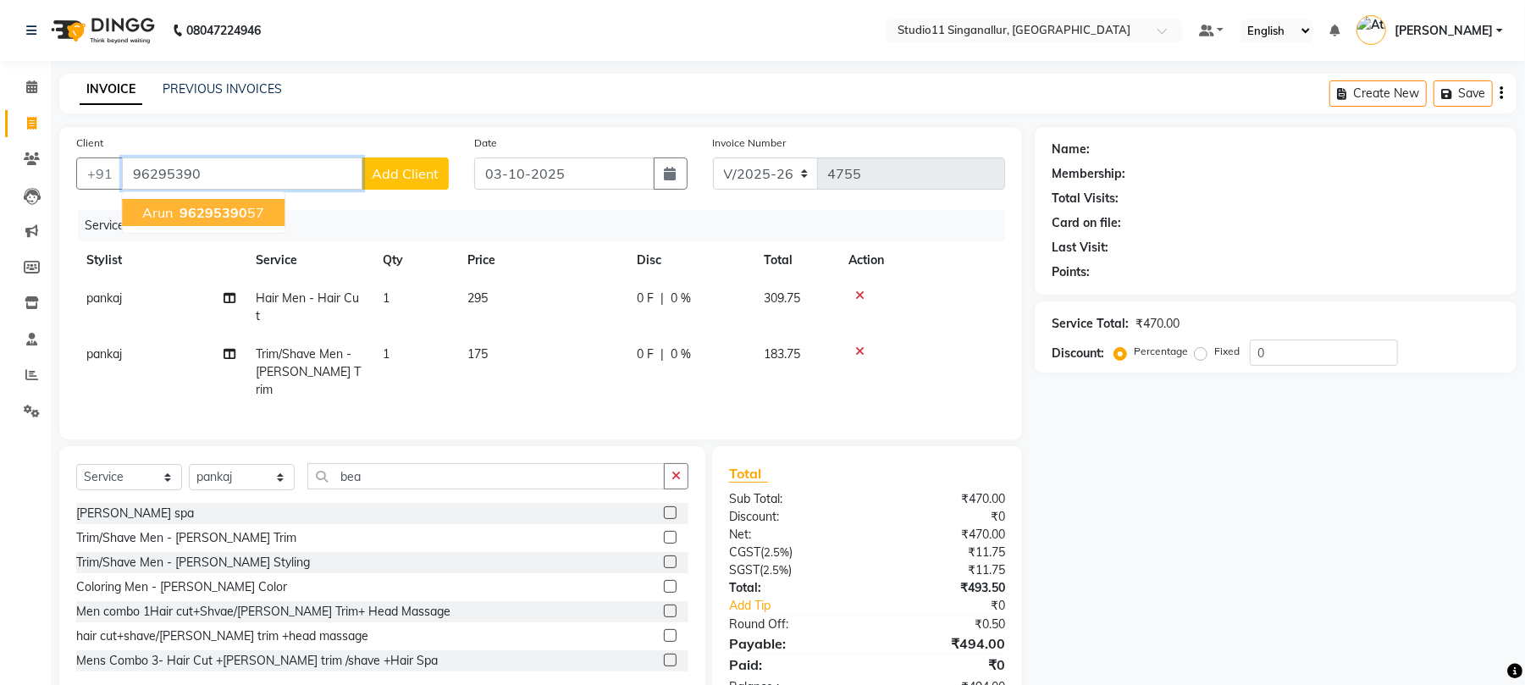
click at [176, 219] on ngb-highlight "96295390 57" at bounding box center [220, 212] width 88 height 17
type input "9629539057"
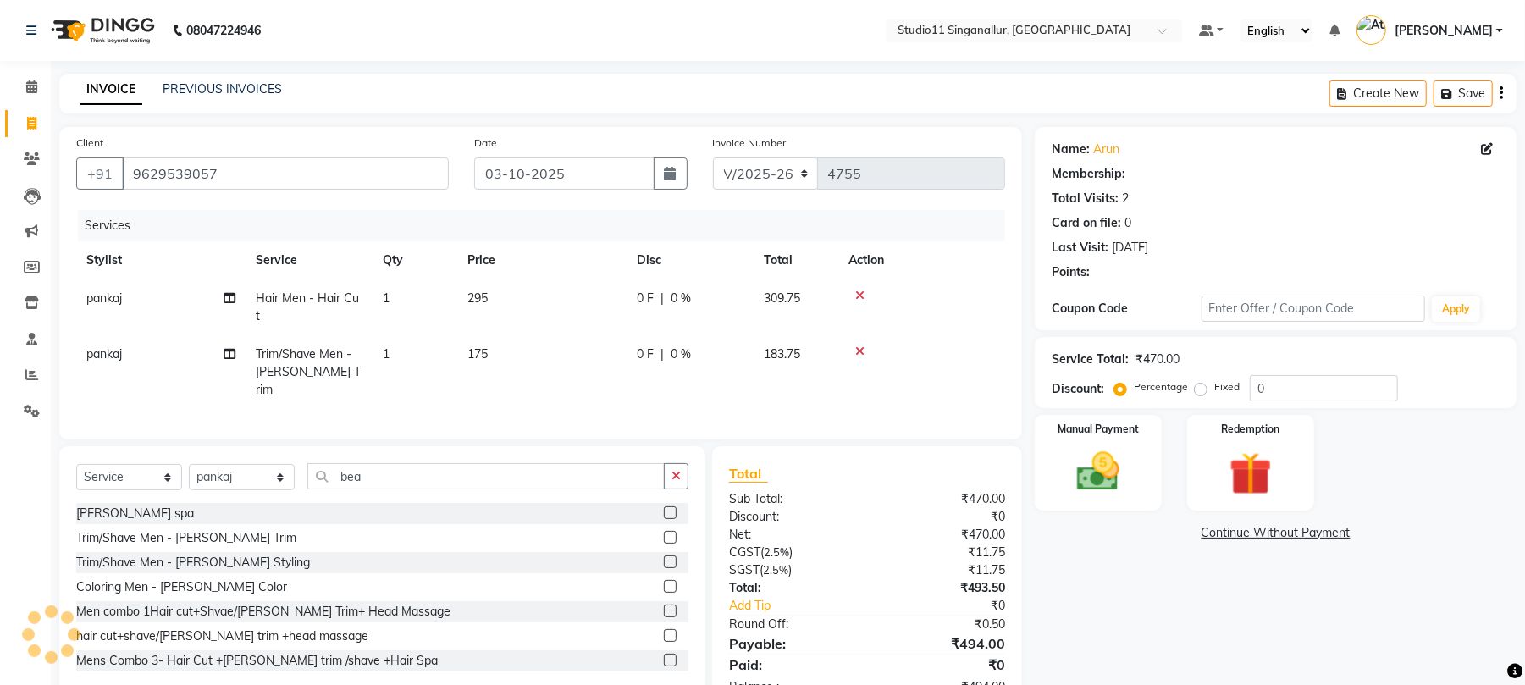
select select "1: Object"
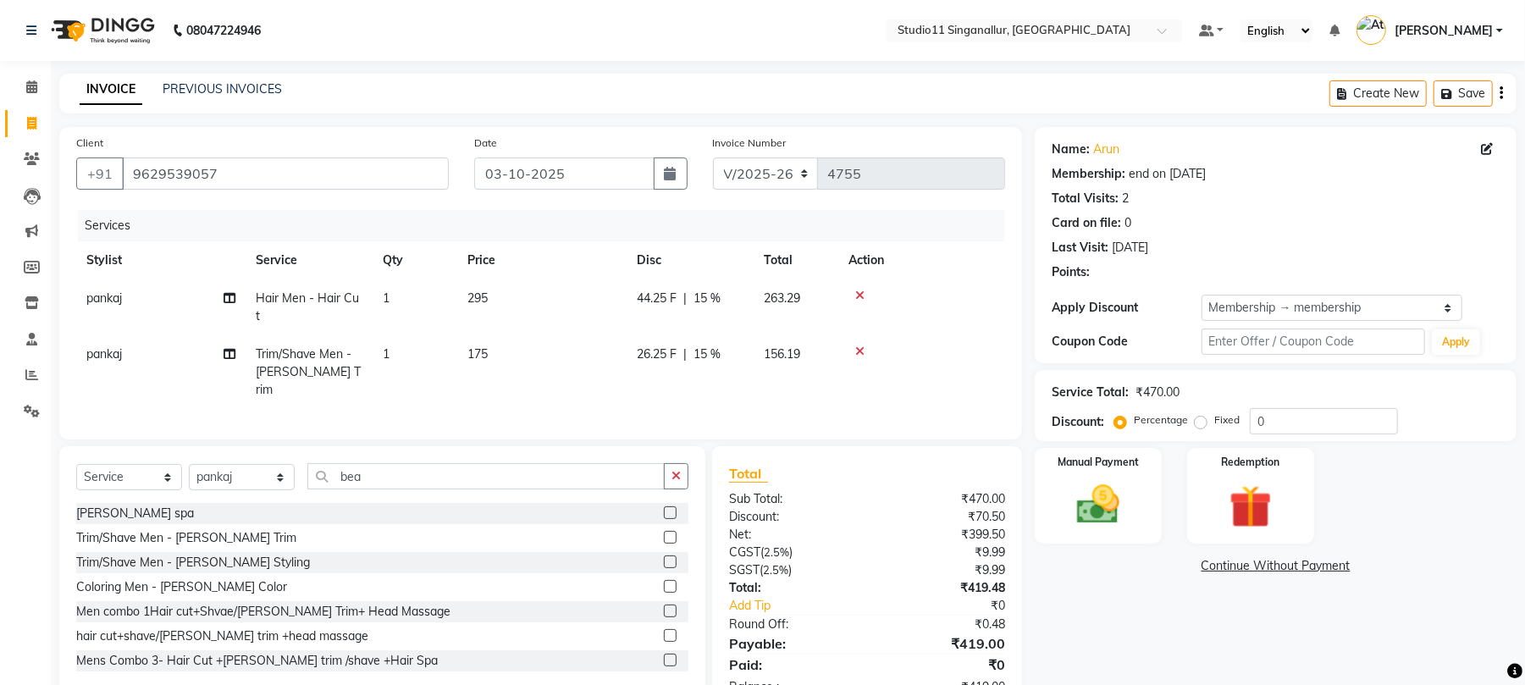
type input "15"
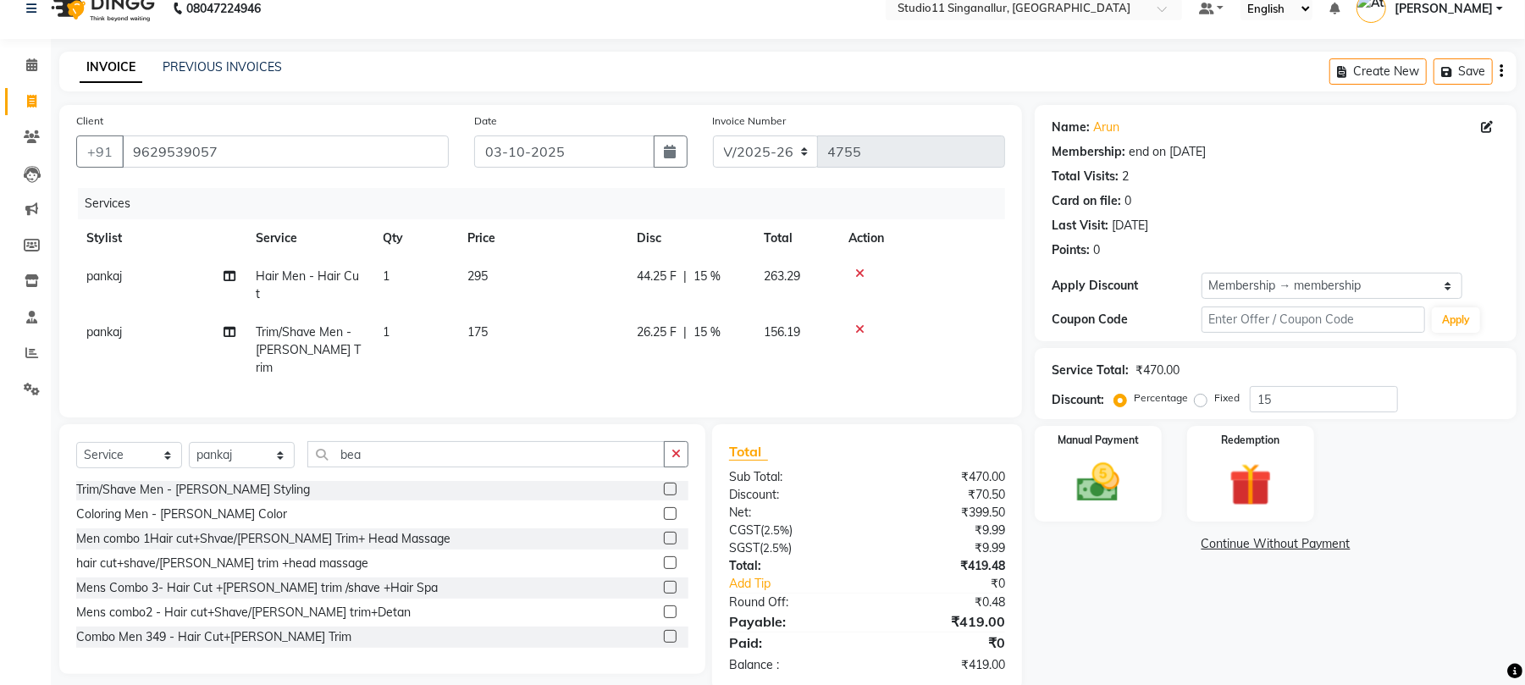
scroll to position [35, 0]
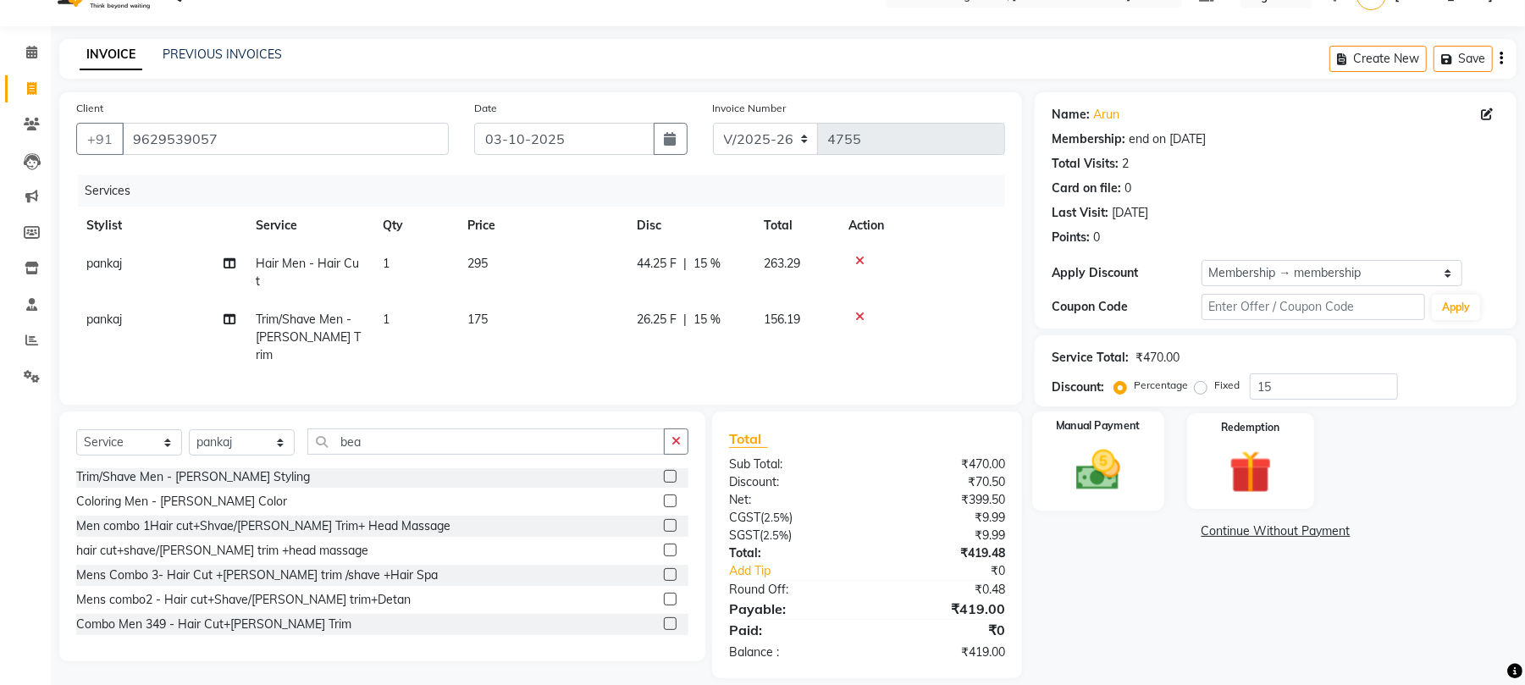
click at [1065, 481] on img at bounding box center [1098, 471] width 73 height 52
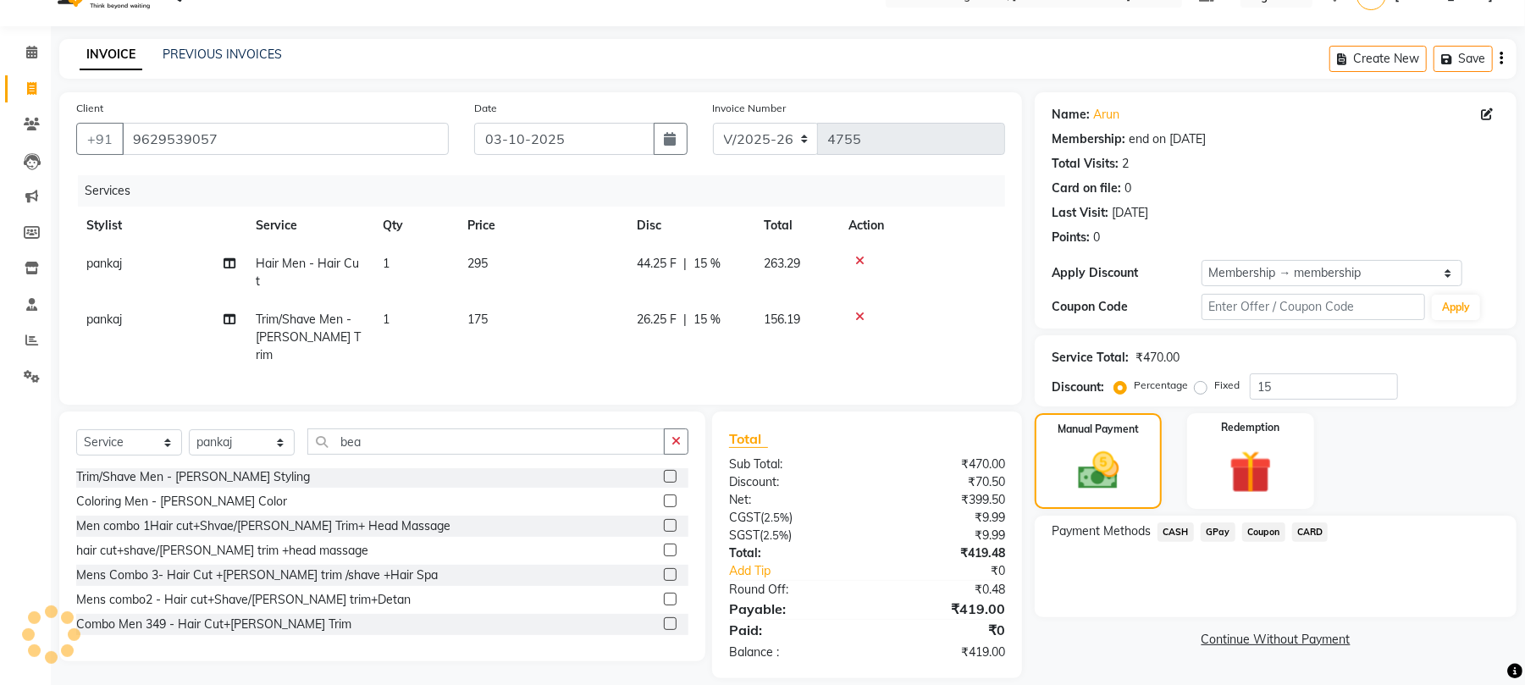
click at [1211, 534] on span "GPay" at bounding box center [1218, 532] width 35 height 19
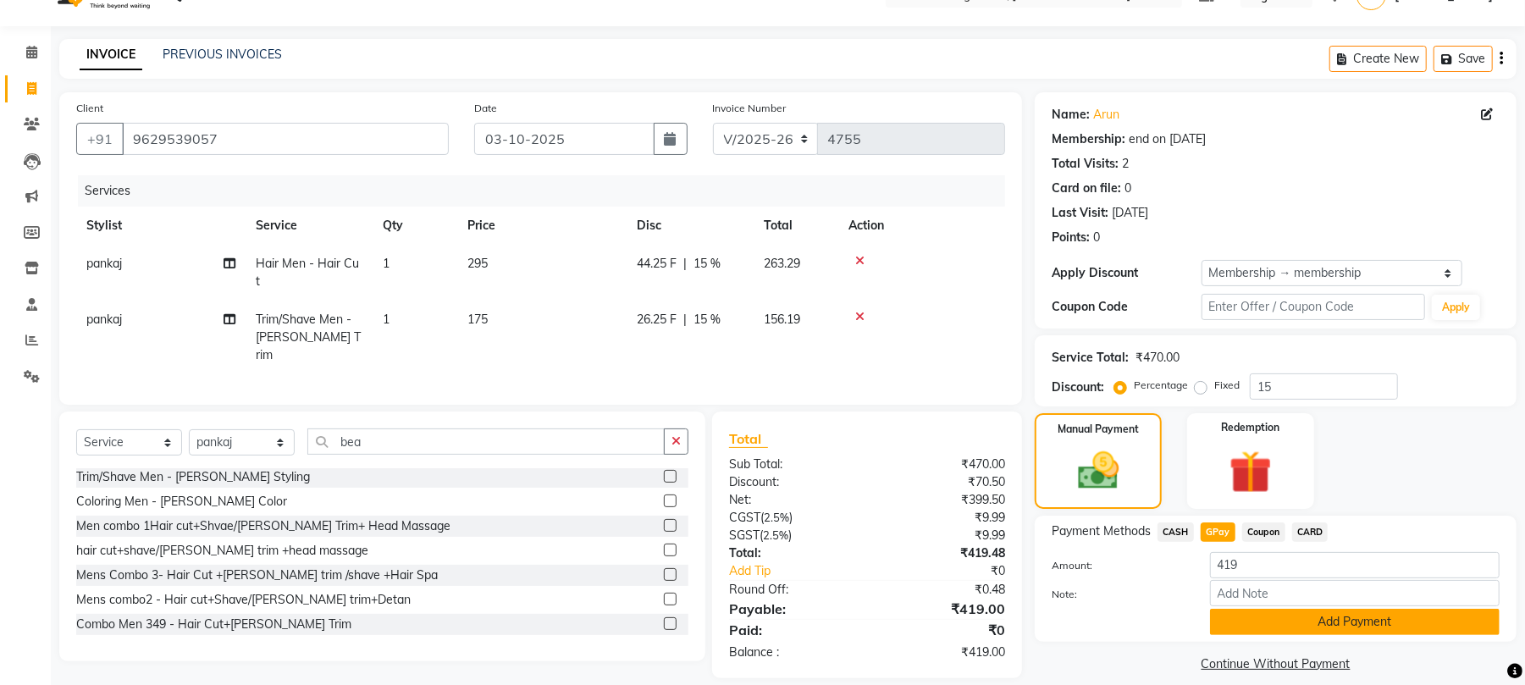
click at [1267, 617] on button "Add Payment" at bounding box center [1355, 622] width 290 height 26
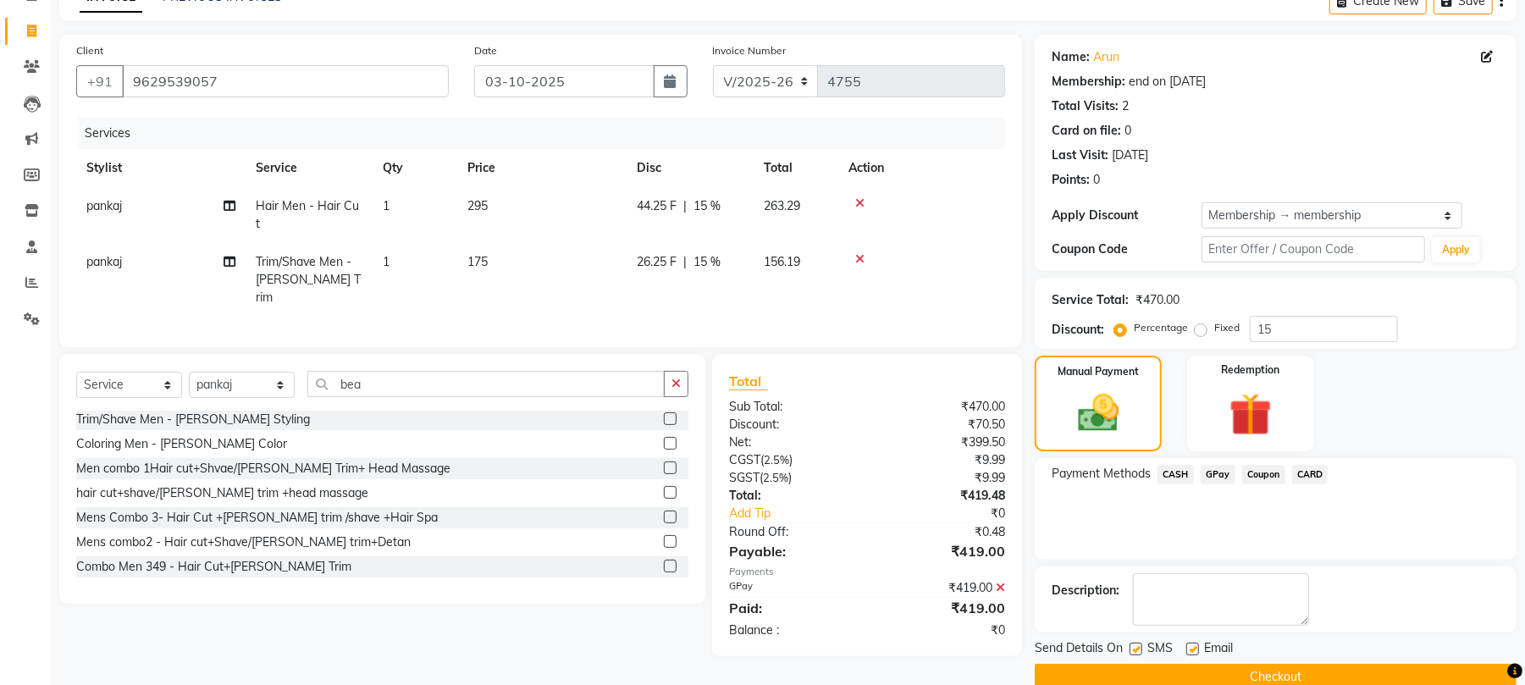
scroll to position [124, 0]
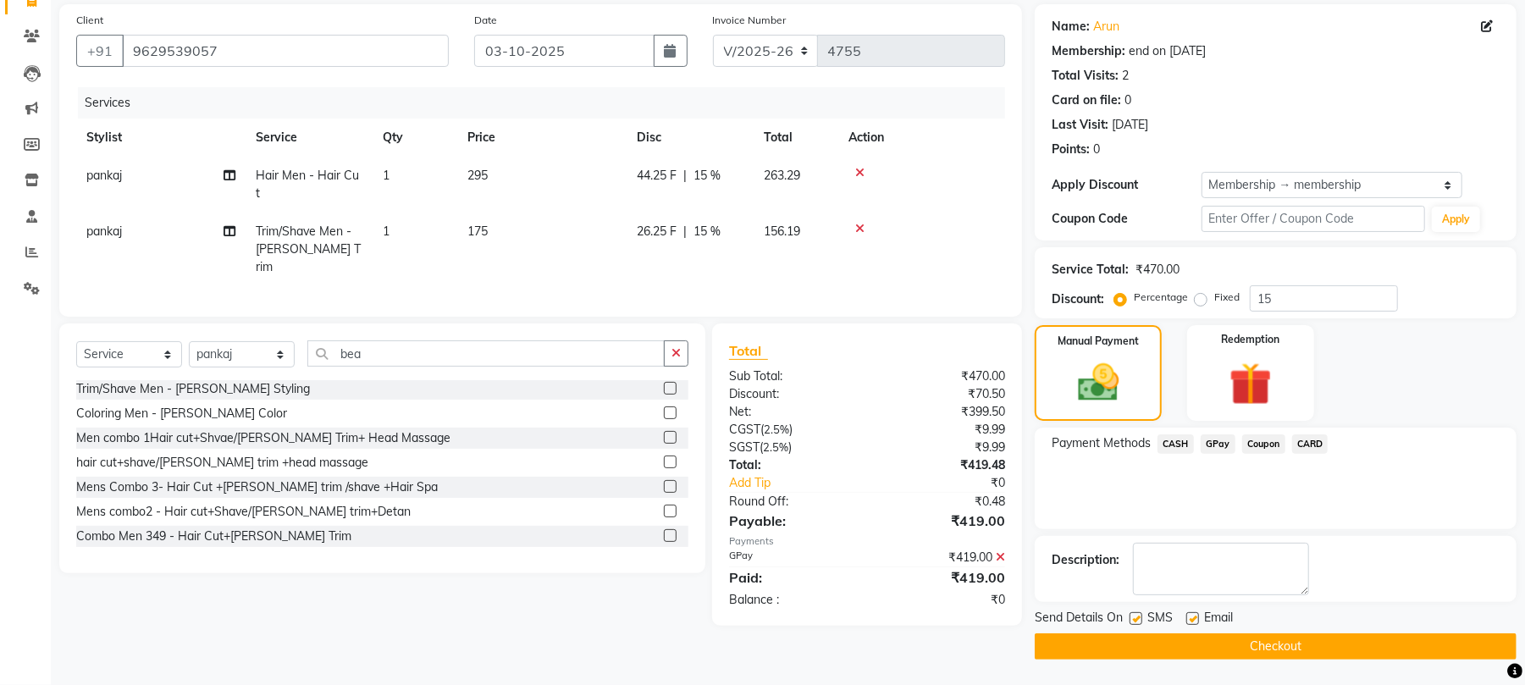
click at [1132, 612] on label at bounding box center [1136, 618] width 13 height 13
click at [1132, 614] on input "checkbox" at bounding box center [1135, 619] width 11 height 11
checkbox input "false"
click at [1196, 615] on label at bounding box center [1193, 618] width 13 height 13
click at [1196, 615] on input "checkbox" at bounding box center [1192, 619] width 11 height 11
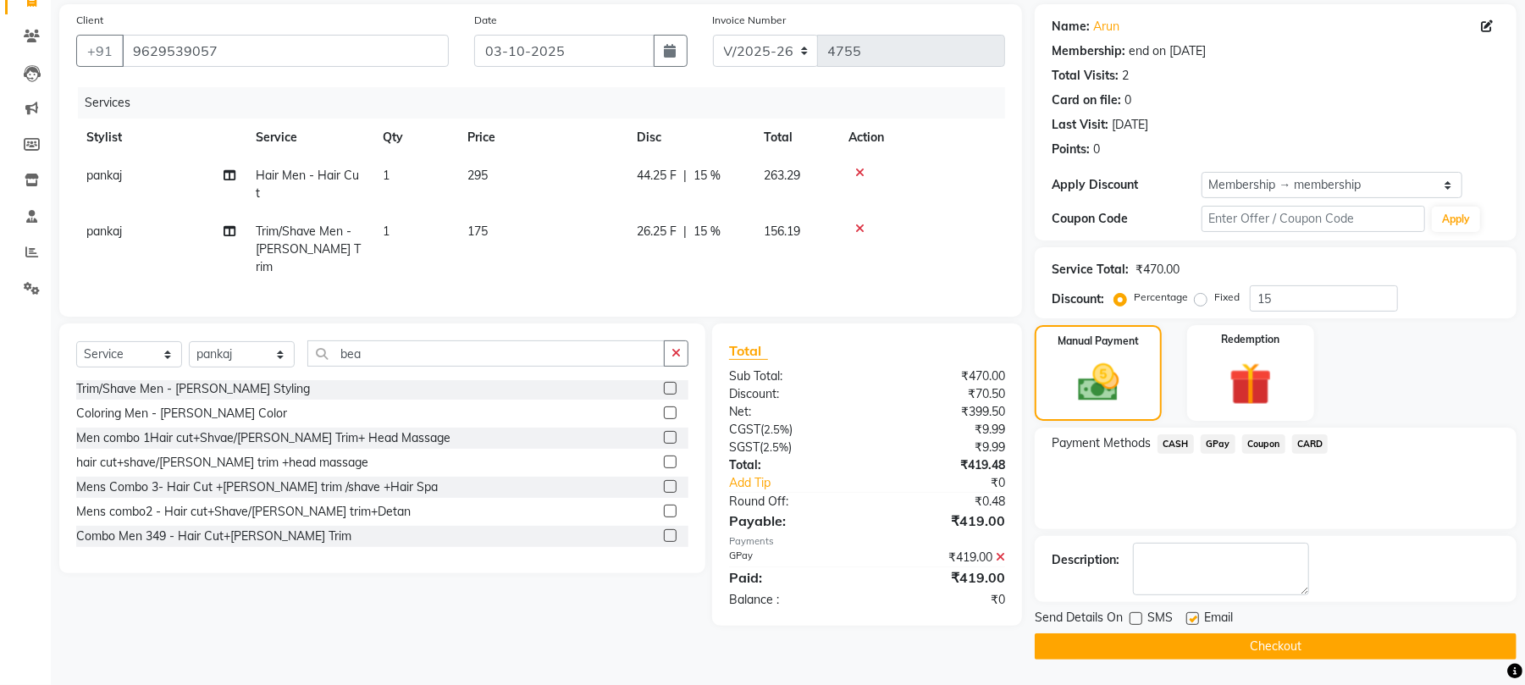
checkbox input "false"
click at [1187, 638] on button "Checkout" at bounding box center [1276, 646] width 482 height 26
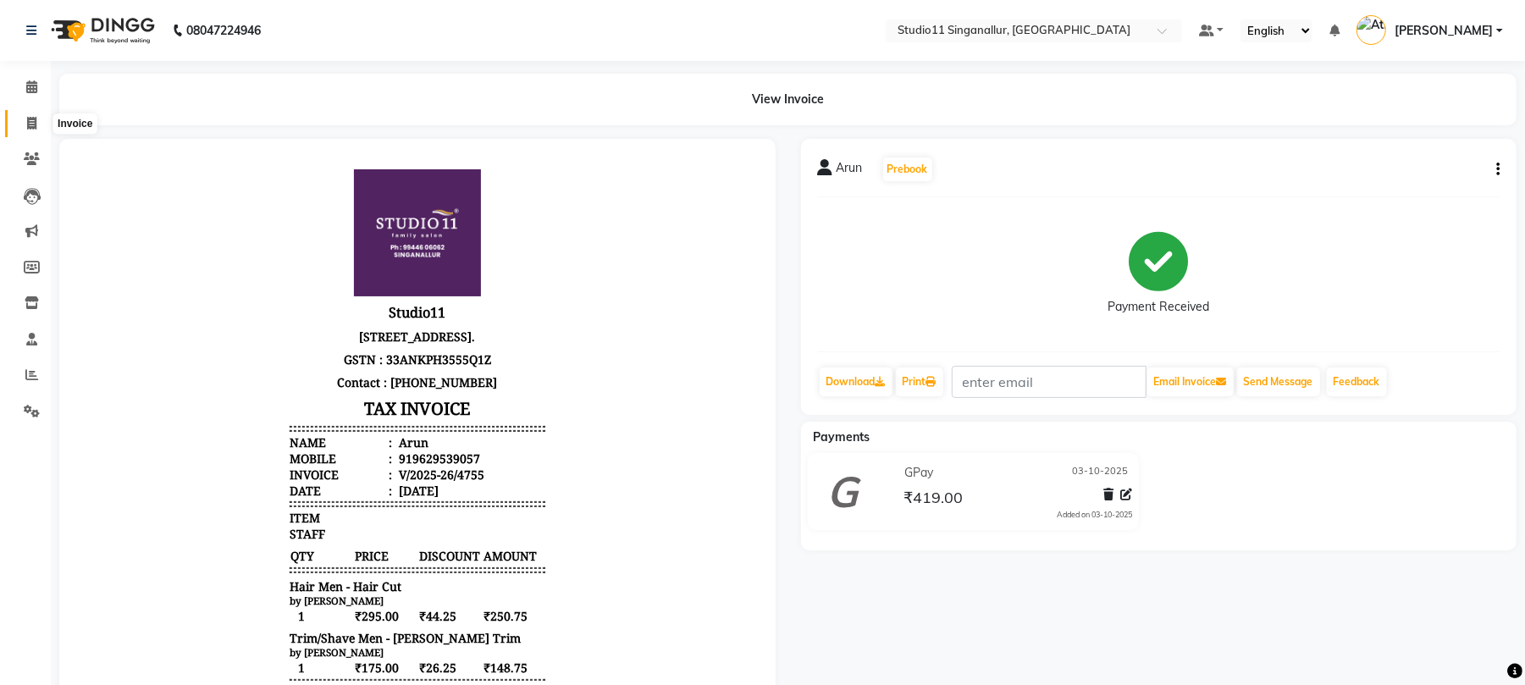
click at [36, 124] on icon at bounding box center [31, 123] width 9 height 13
select select "service"
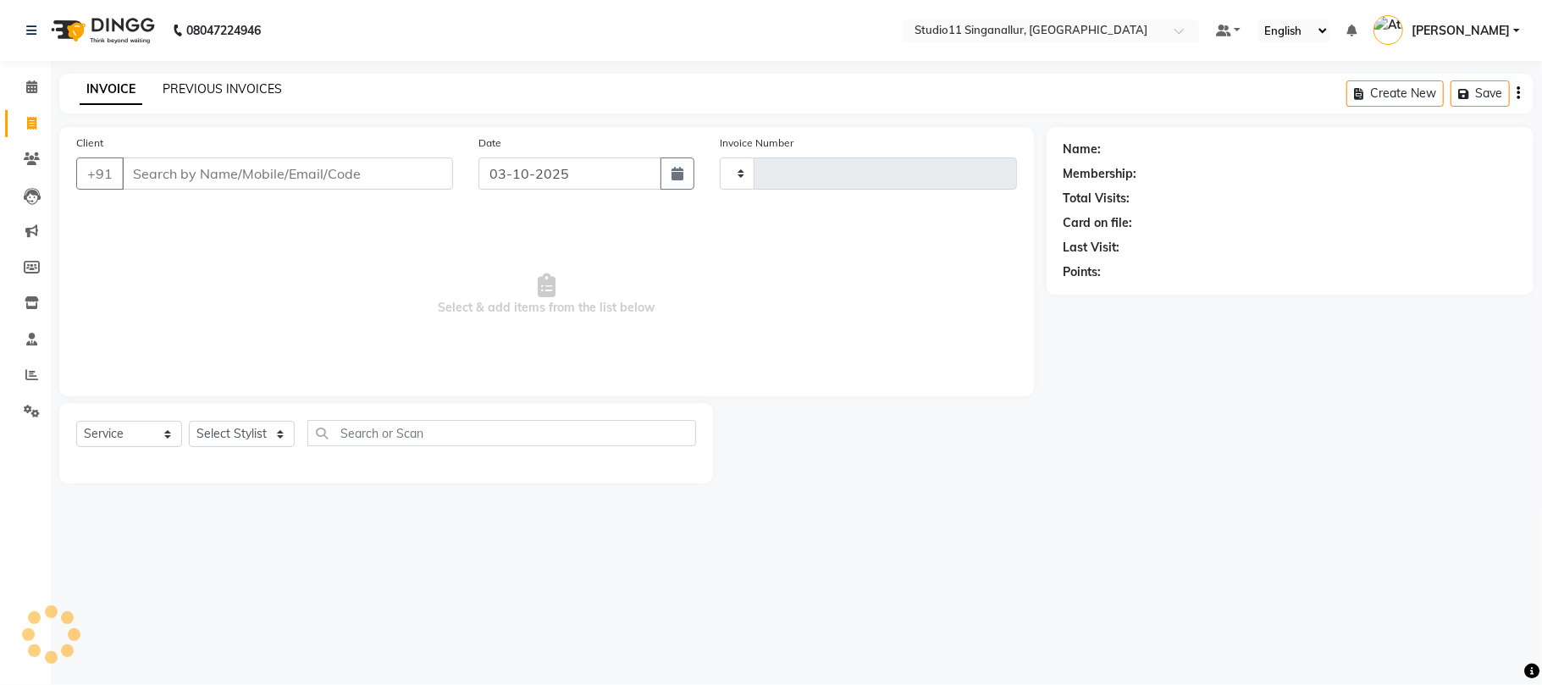
type input "4756"
select select "6616"
click at [281, 88] on div "INVOICE PREVIOUS INVOICES" at bounding box center [180, 89] width 243 height 19
click at [257, 86] on link "PREVIOUS INVOICES" at bounding box center [222, 88] width 119 height 15
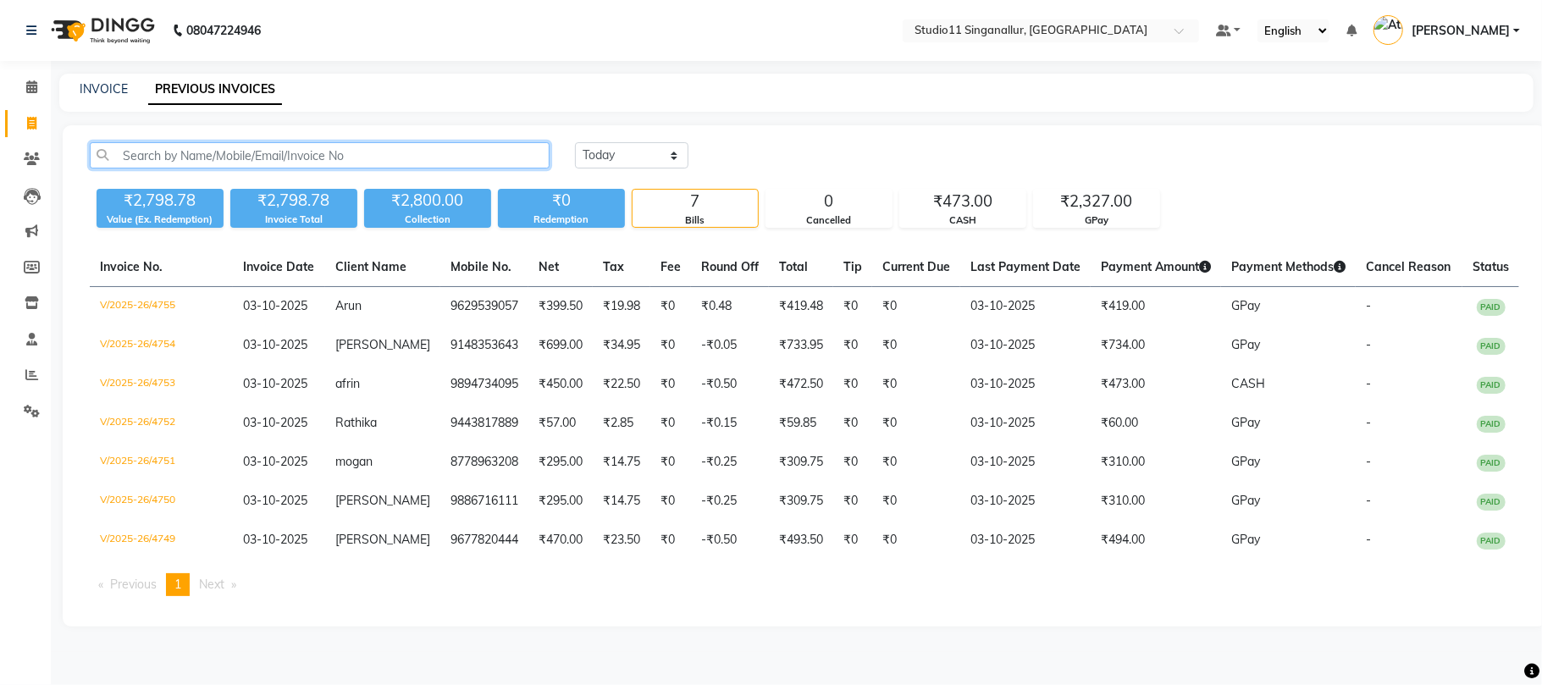
click at [222, 147] on input "text" at bounding box center [320, 155] width 460 height 26
paste input "8344992858"
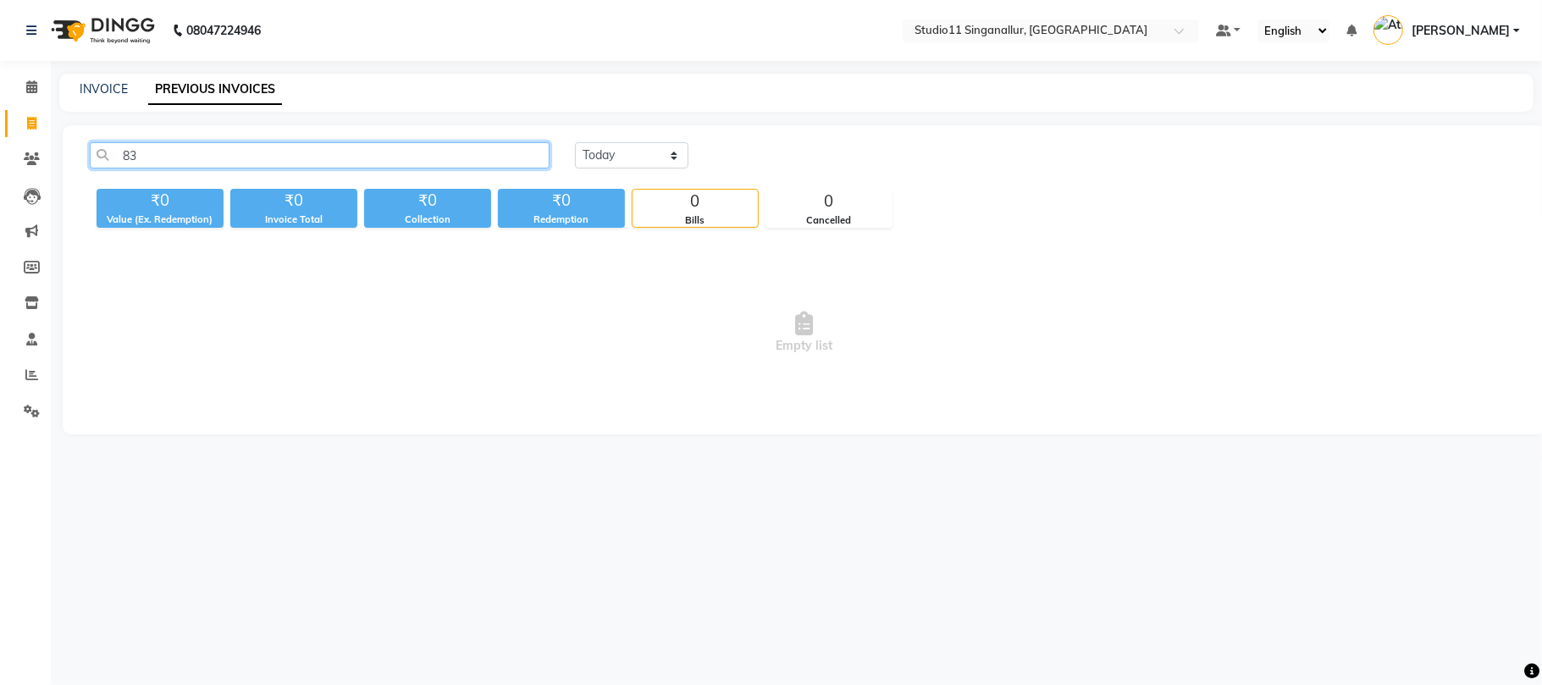
type input "8"
paste input "9428172526"
type input "9"
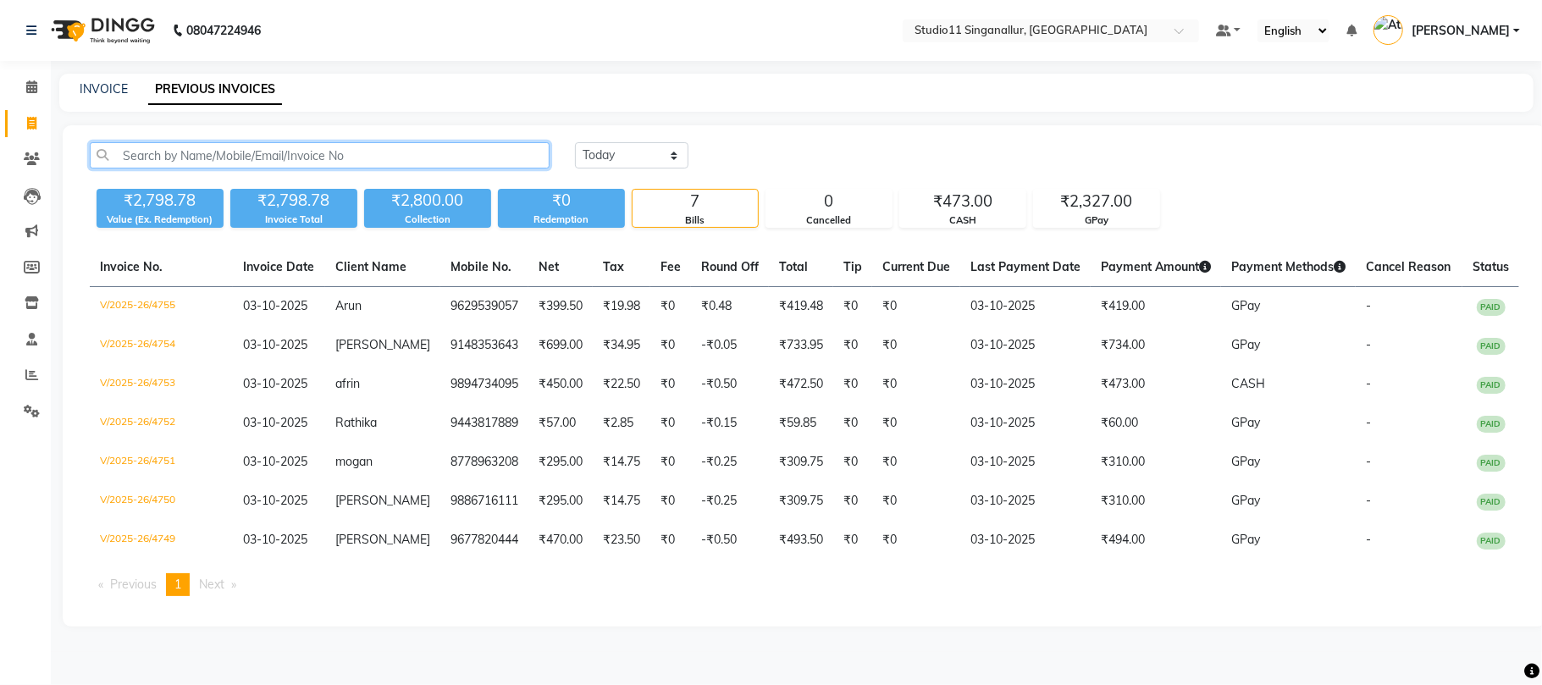
paste input "9150425567"
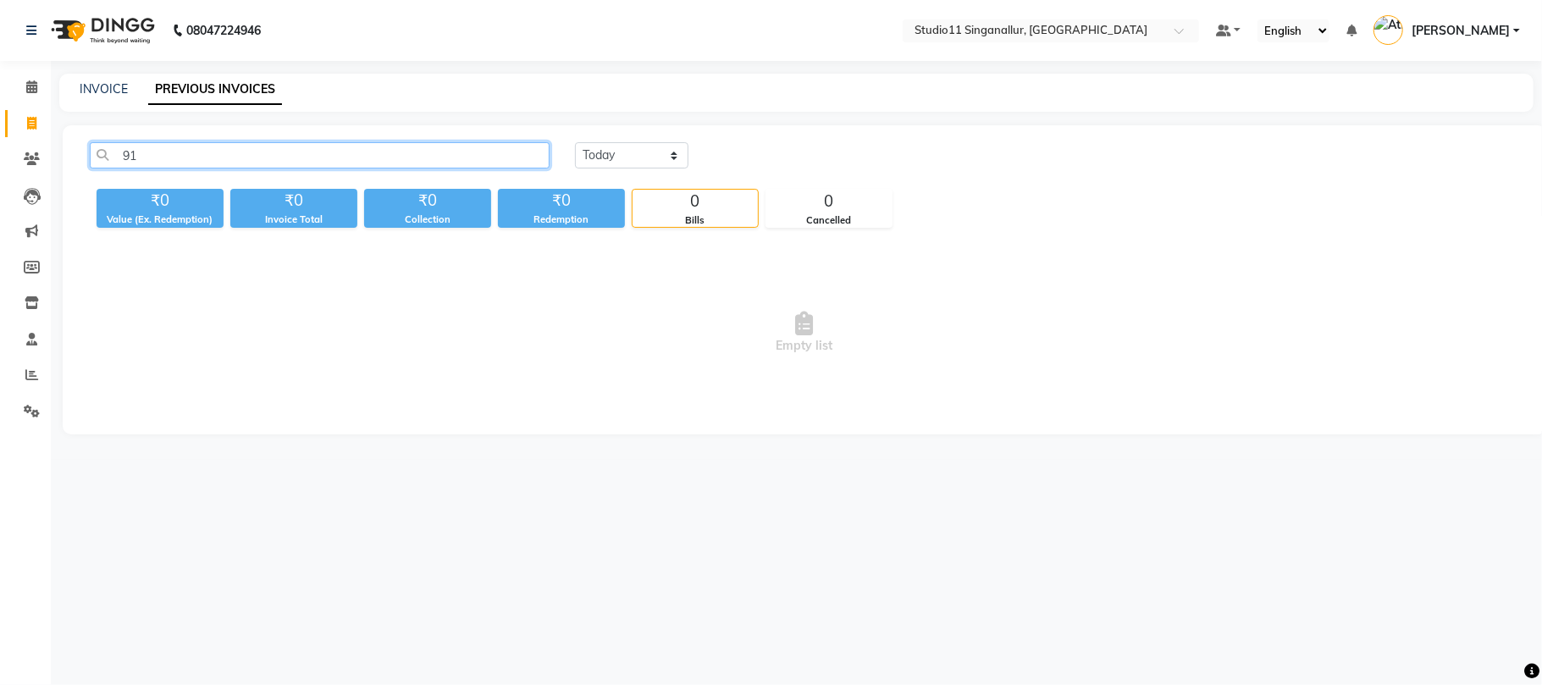
type input "9"
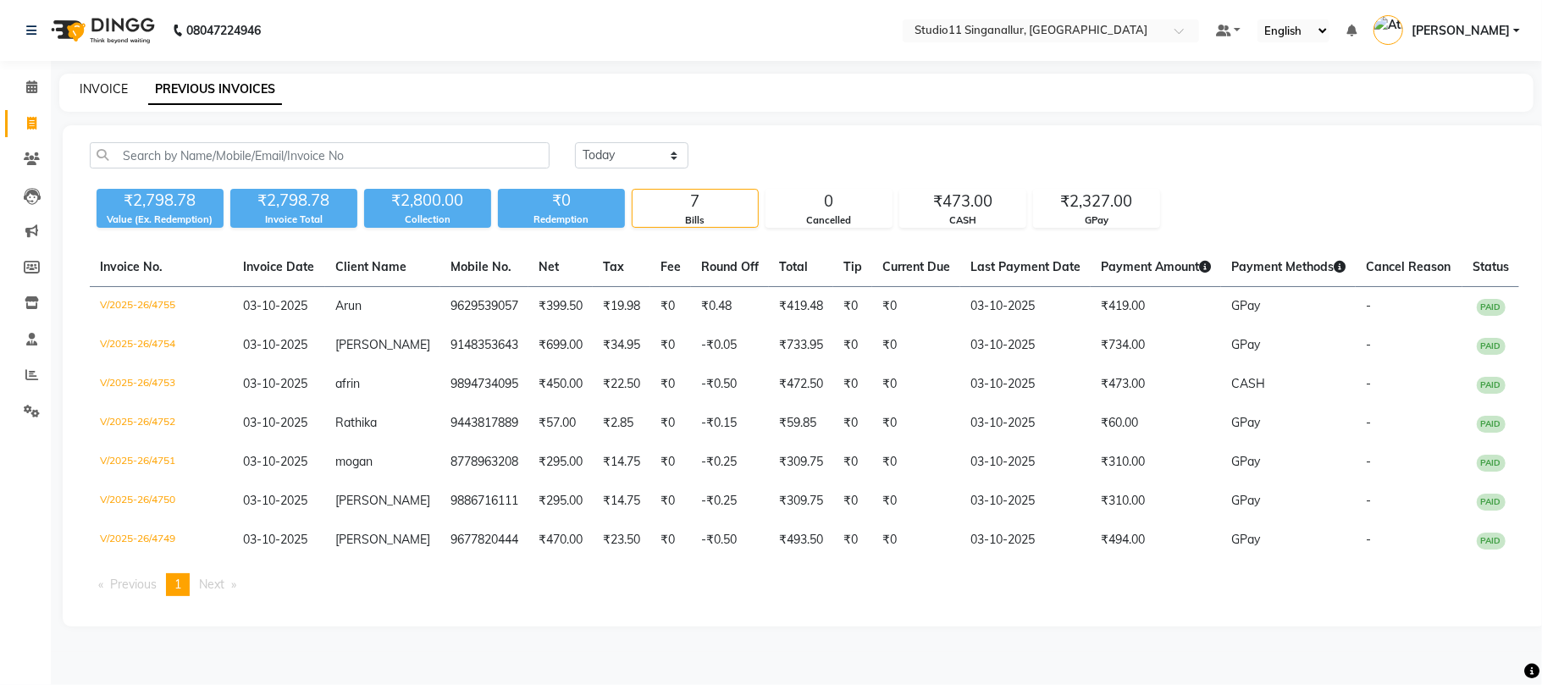
click at [102, 90] on link "INVOICE" at bounding box center [104, 88] width 48 height 15
select select "service"
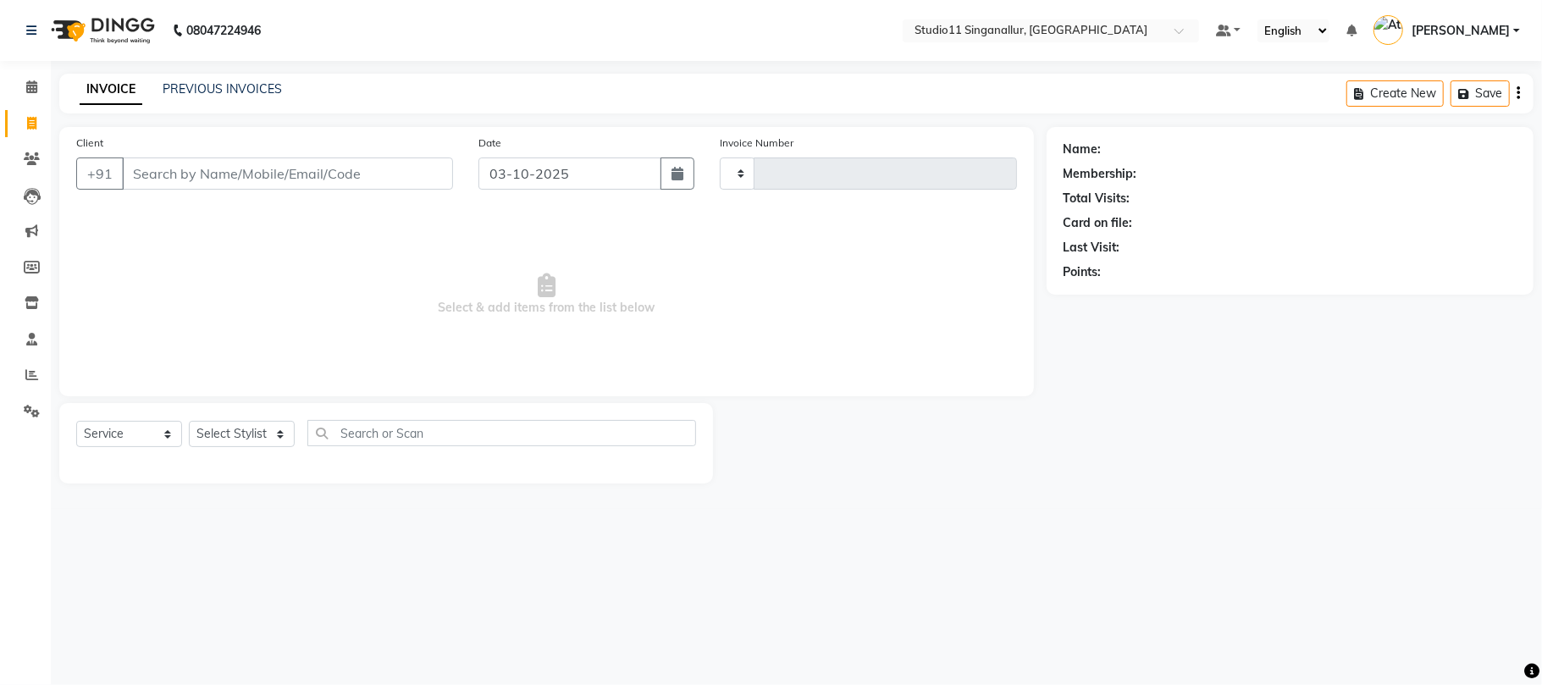
type input "4756"
select select "6616"
click at [200, 439] on select "Select Stylist" at bounding box center [242, 434] width 106 height 26
select select "51051"
click at [189, 421] on select "Select Stylist [PERSON_NAME] Divya [PERSON_NAME] [PERSON_NAME] [PERSON_NAME] [P…" at bounding box center [242, 434] width 106 height 26
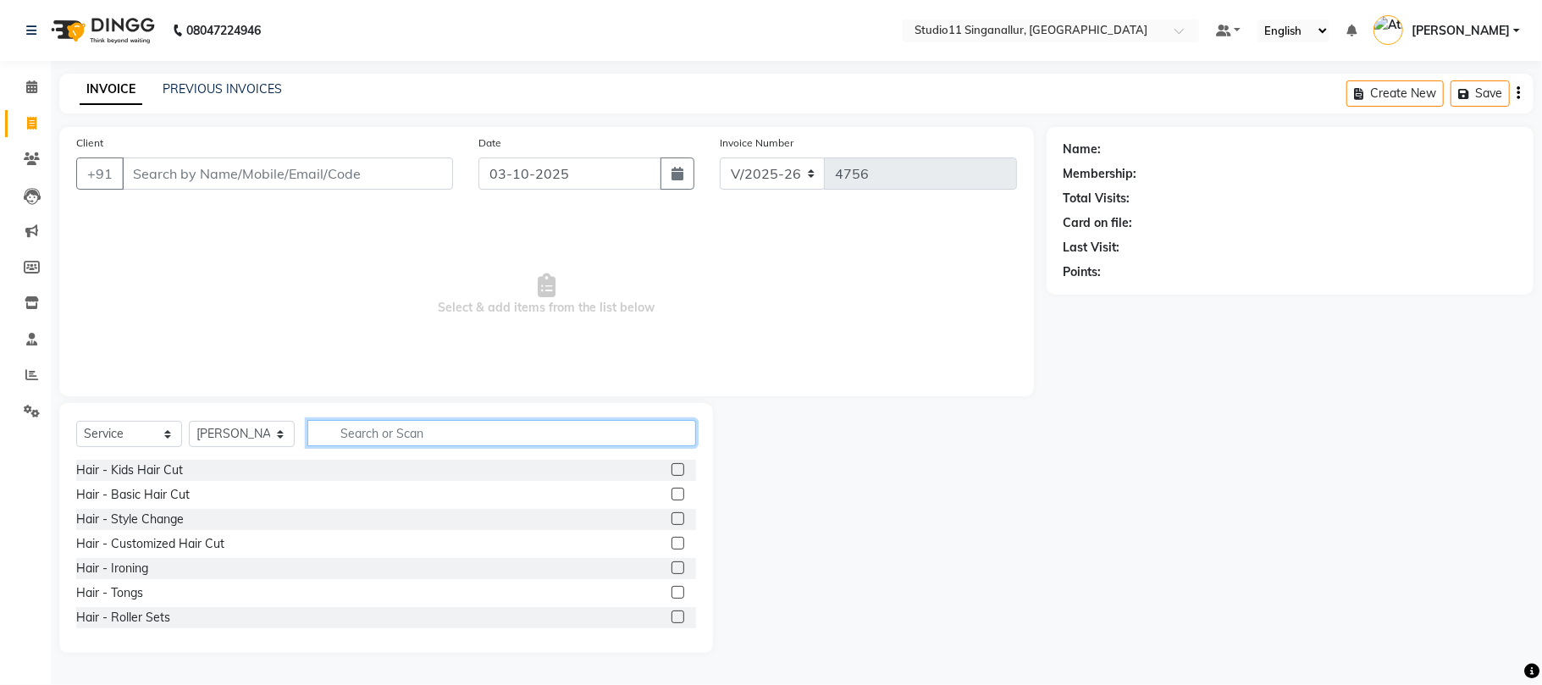
click at [390, 431] on input "text" at bounding box center [501, 433] width 389 height 26
type input "h"
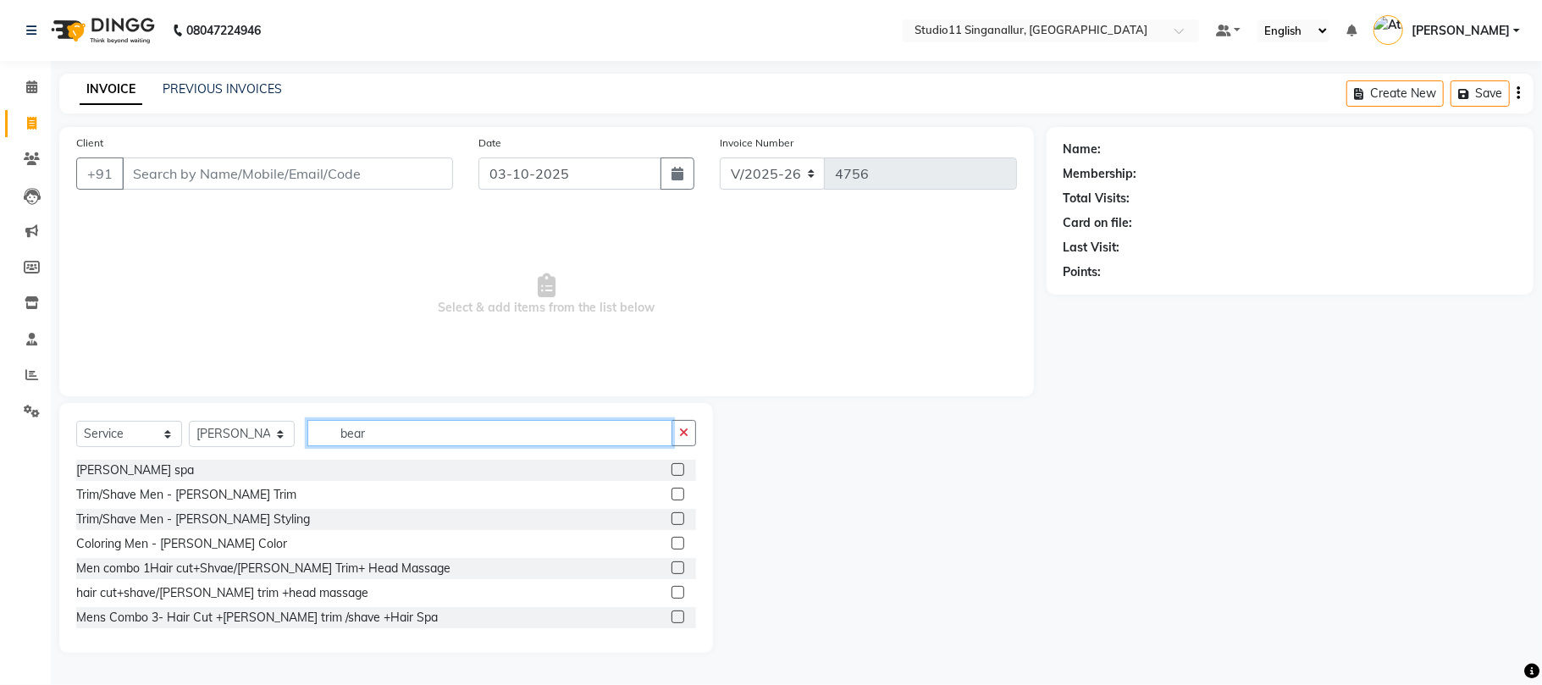
type input "bear"
click at [672, 495] on label at bounding box center [678, 494] width 13 height 13
click at [672, 495] on input "checkbox" at bounding box center [677, 495] width 11 height 11
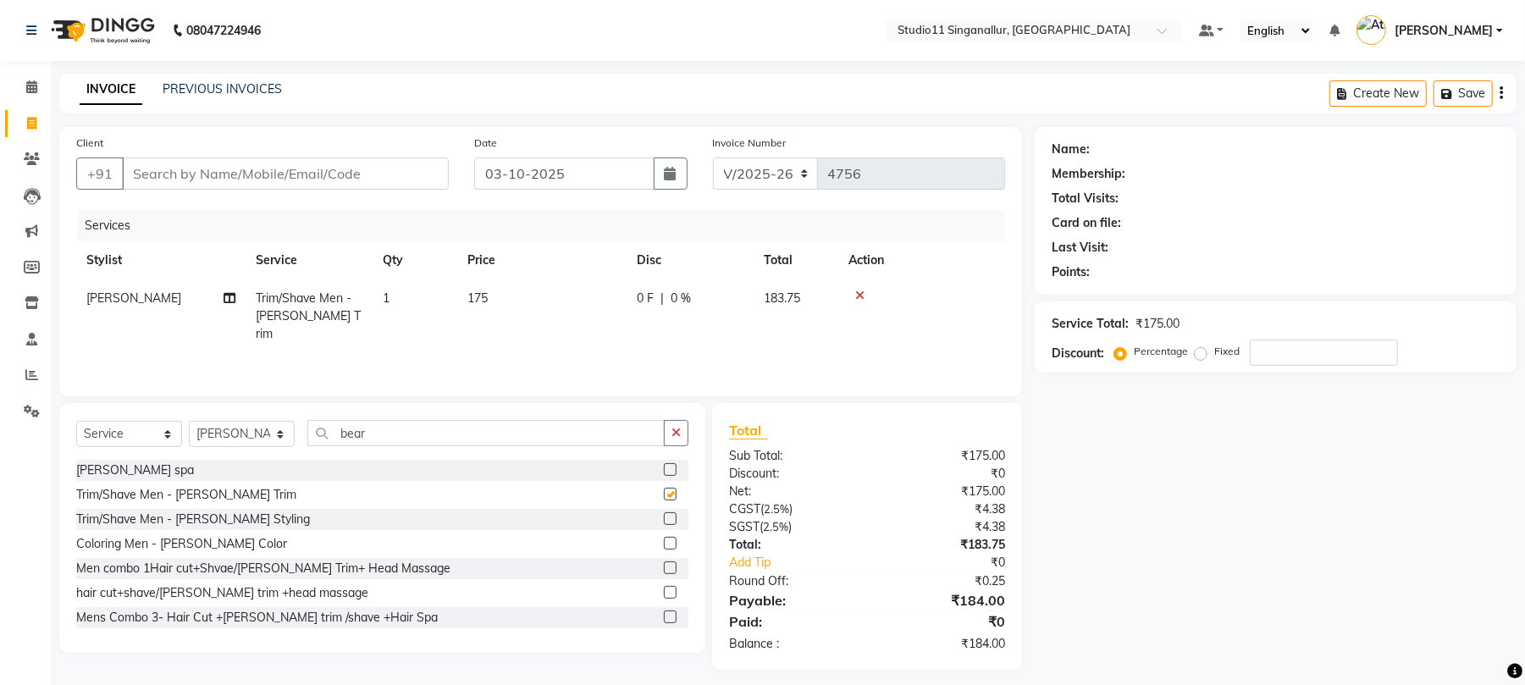
checkbox input "false"
click at [362, 174] on input "Client" at bounding box center [285, 174] width 327 height 32
type input "8"
type input "0"
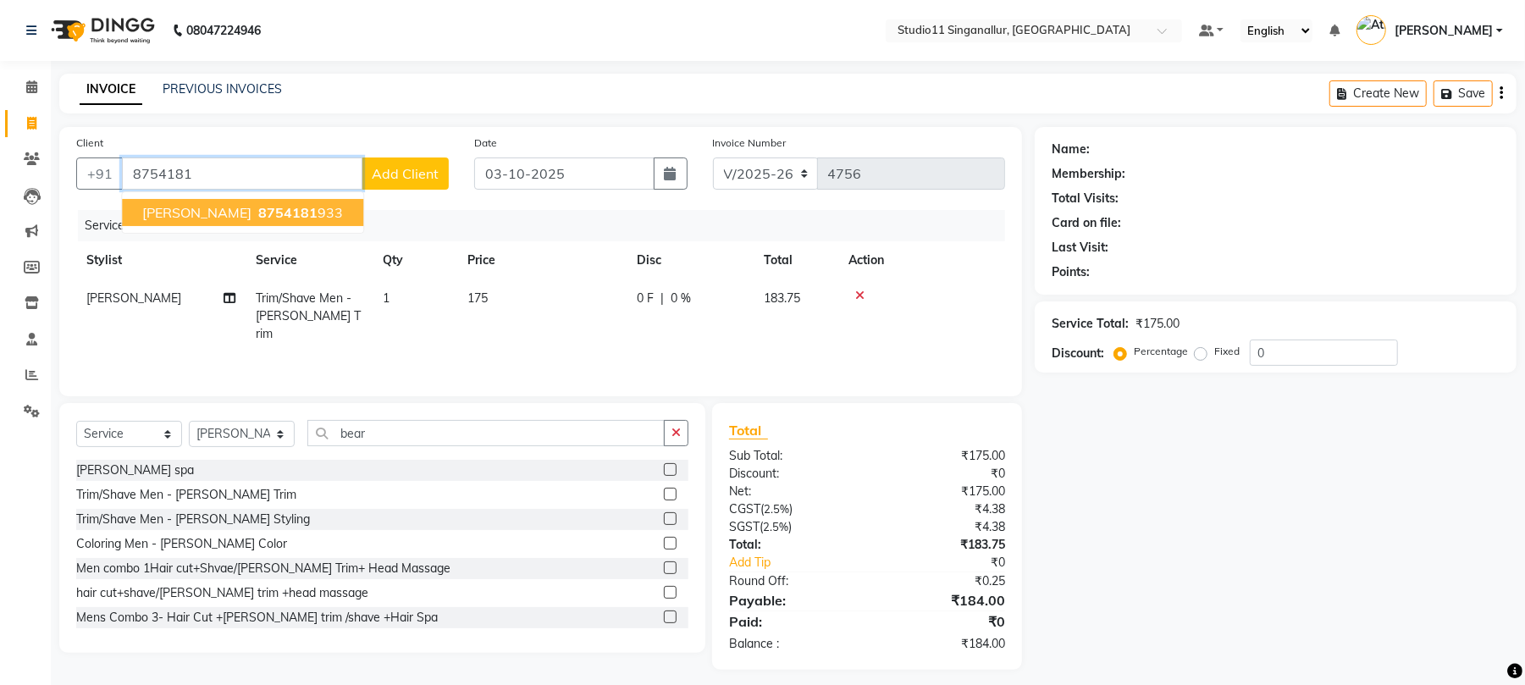
click at [291, 213] on ngb-highlight "8754181 933" at bounding box center [299, 212] width 88 height 17
type input "8754181933"
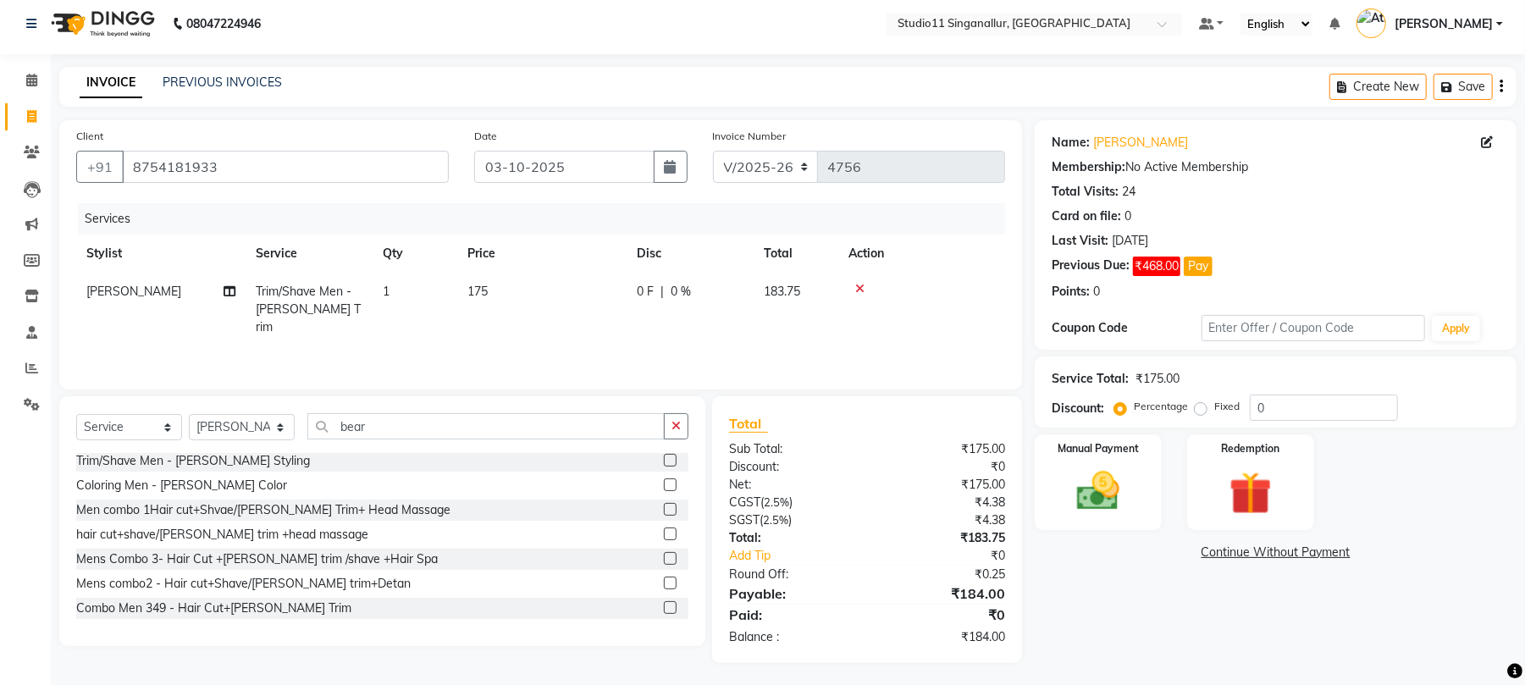
scroll to position [10, 0]
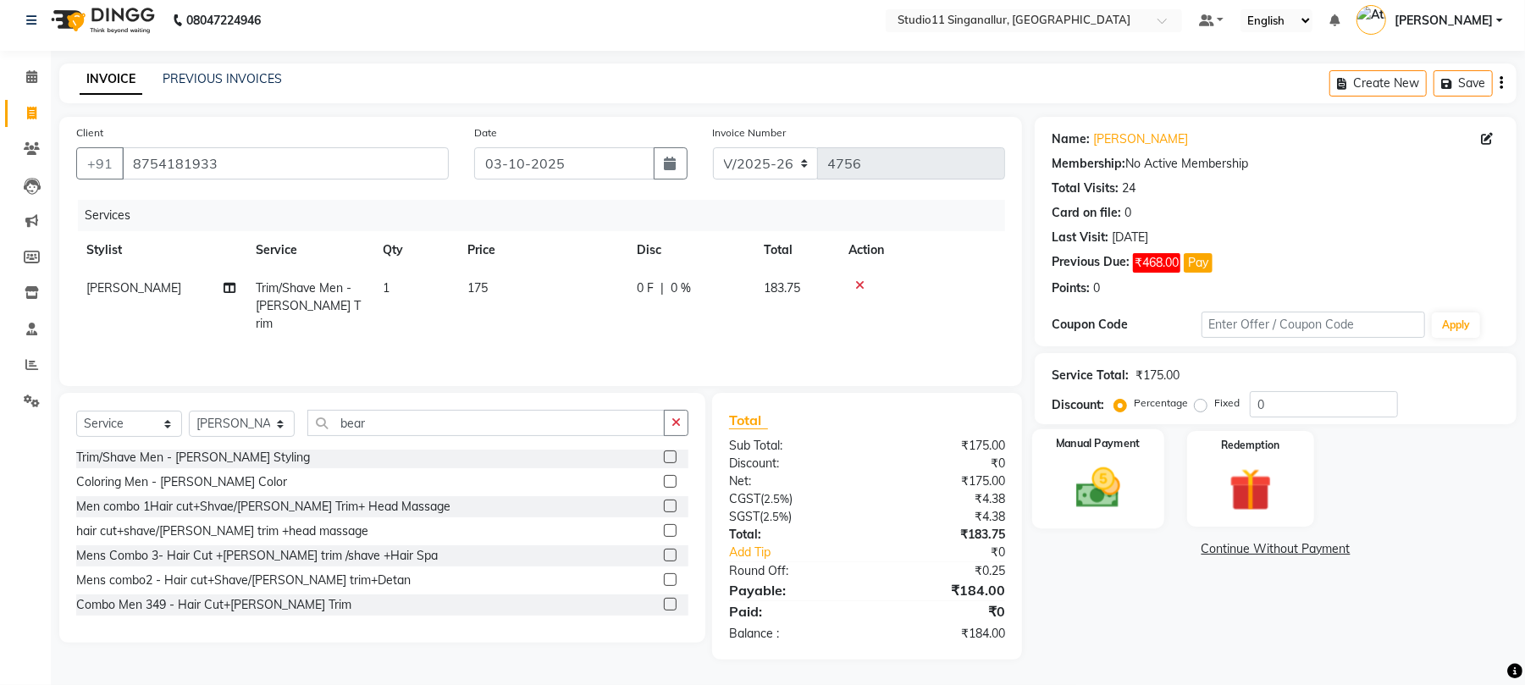
click at [1065, 488] on img at bounding box center [1098, 488] width 73 height 52
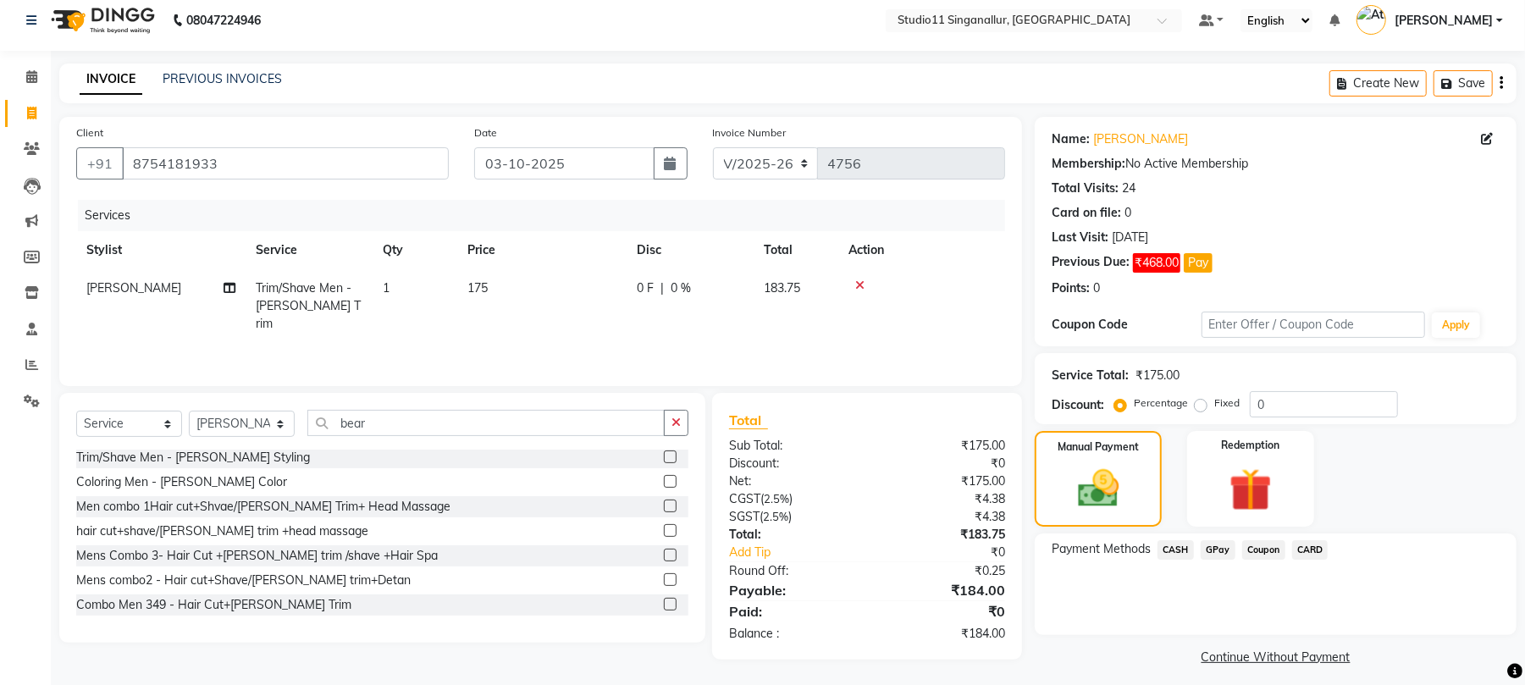
click at [1220, 545] on span "GPay" at bounding box center [1218, 549] width 35 height 19
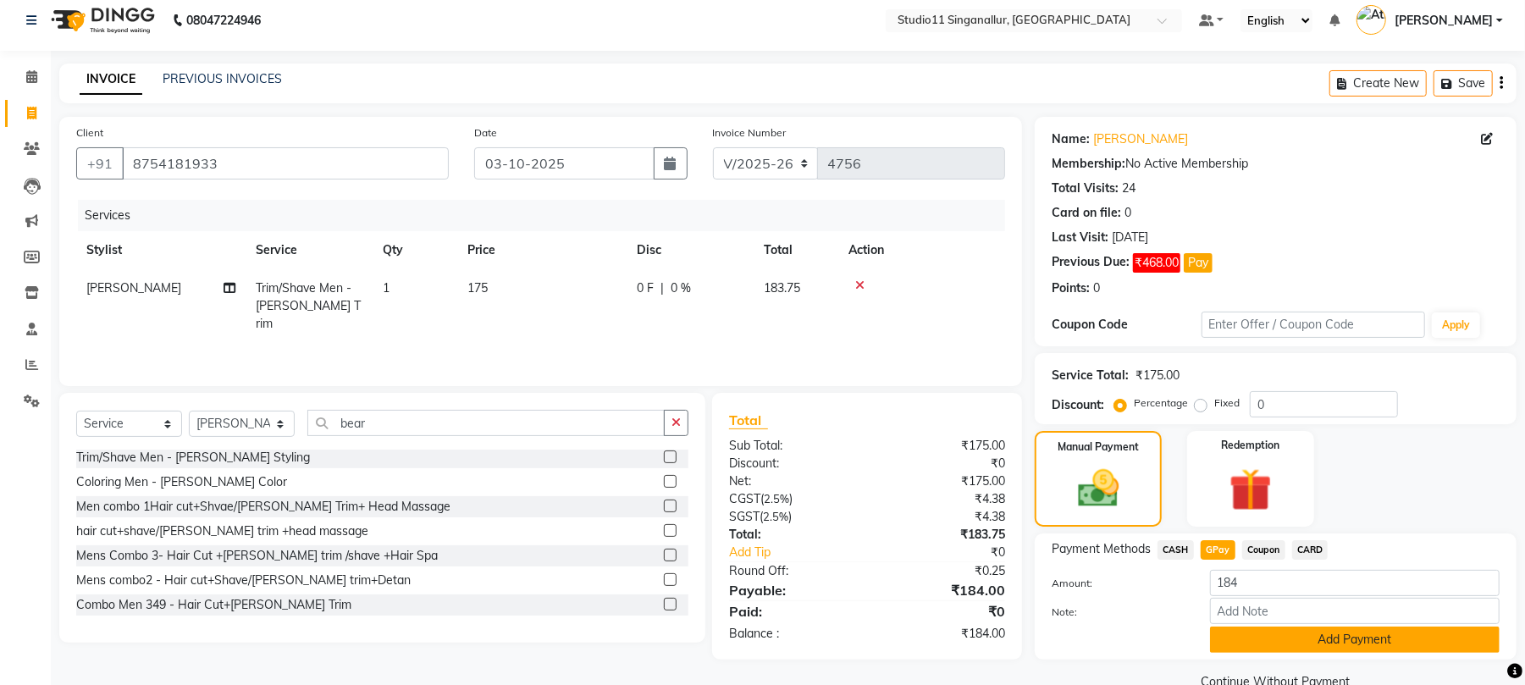
click at [1230, 632] on button "Add Payment" at bounding box center [1355, 640] width 290 height 26
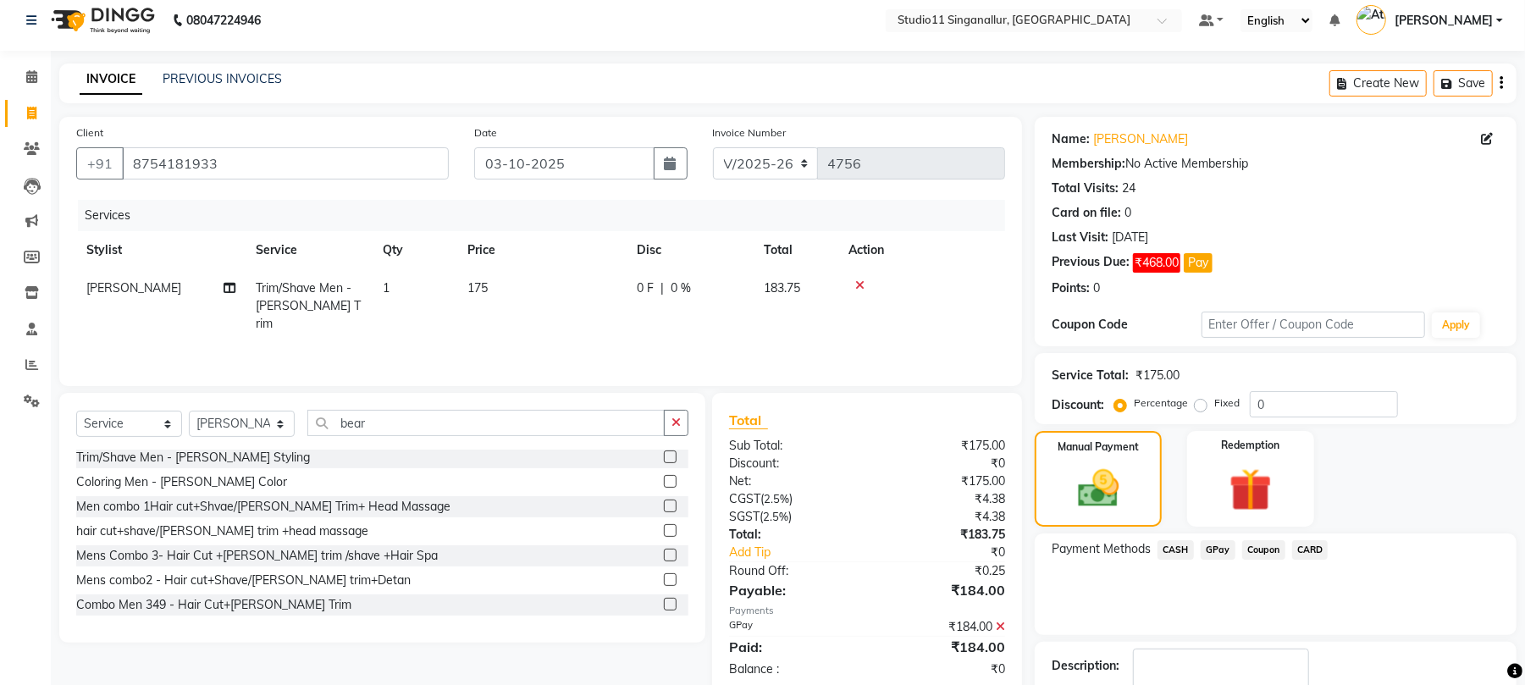
scroll to position [117, 0]
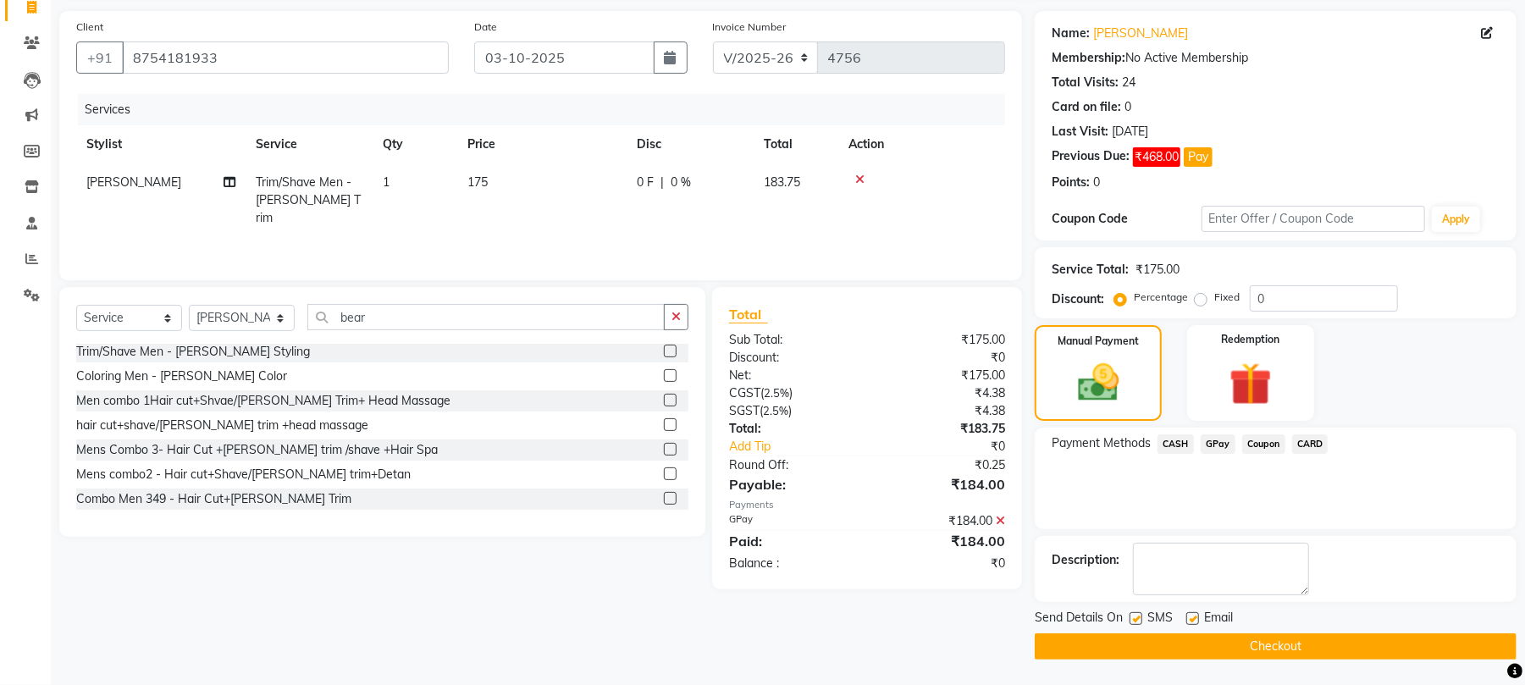
click at [1187, 620] on label at bounding box center [1193, 618] width 13 height 13
click at [1187, 620] on input "checkbox" at bounding box center [1192, 619] width 11 height 11
checkbox input "false"
click at [1131, 621] on label at bounding box center [1136, 618] width 13 height 13
click at [1131, 621] on input "checkbox" at bounding box center [1135, 619] width 11 height 11
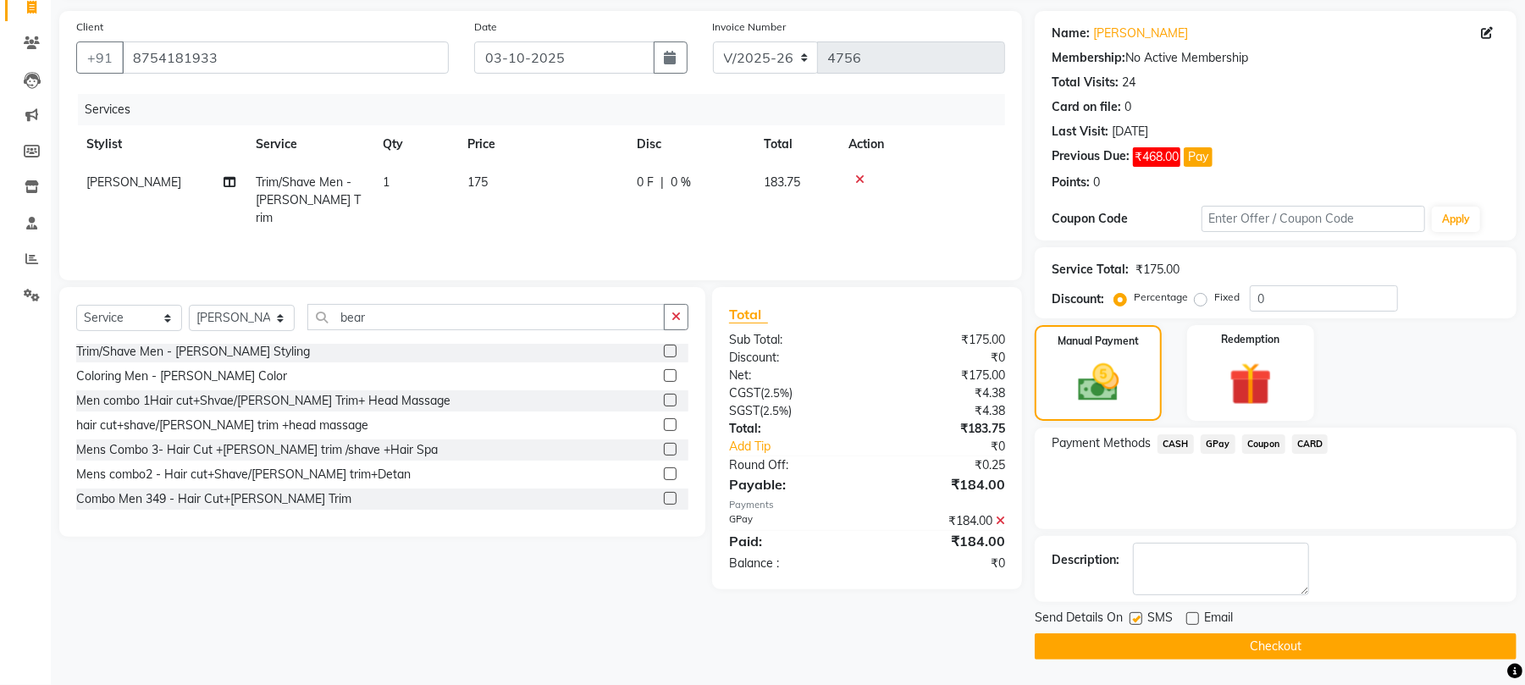
checkbox input "false"
click at [1137, 651] on button "Checkout" at bounding box center [1276, 646] width 482 height 26
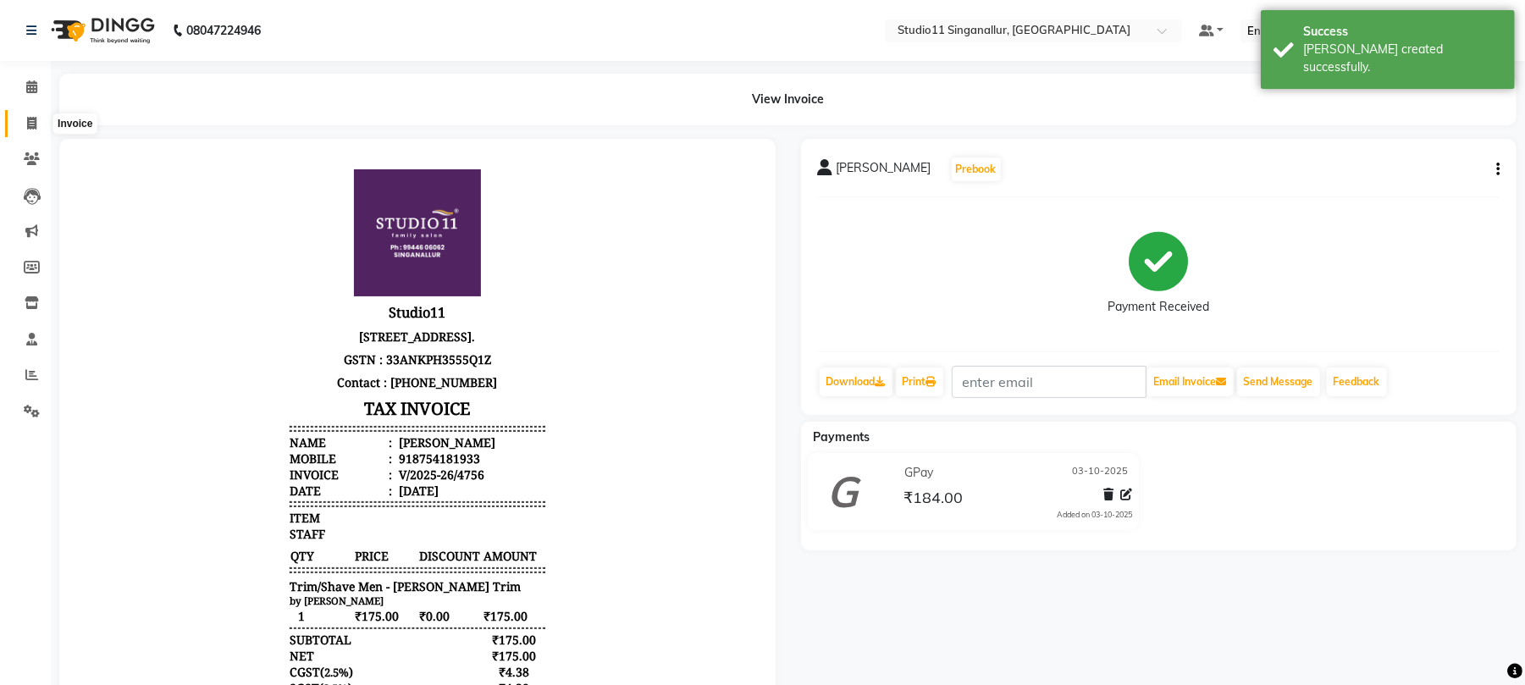
click at [21, 124] on span at bounding box center [32, 123] width 30 height 19
select select "service"
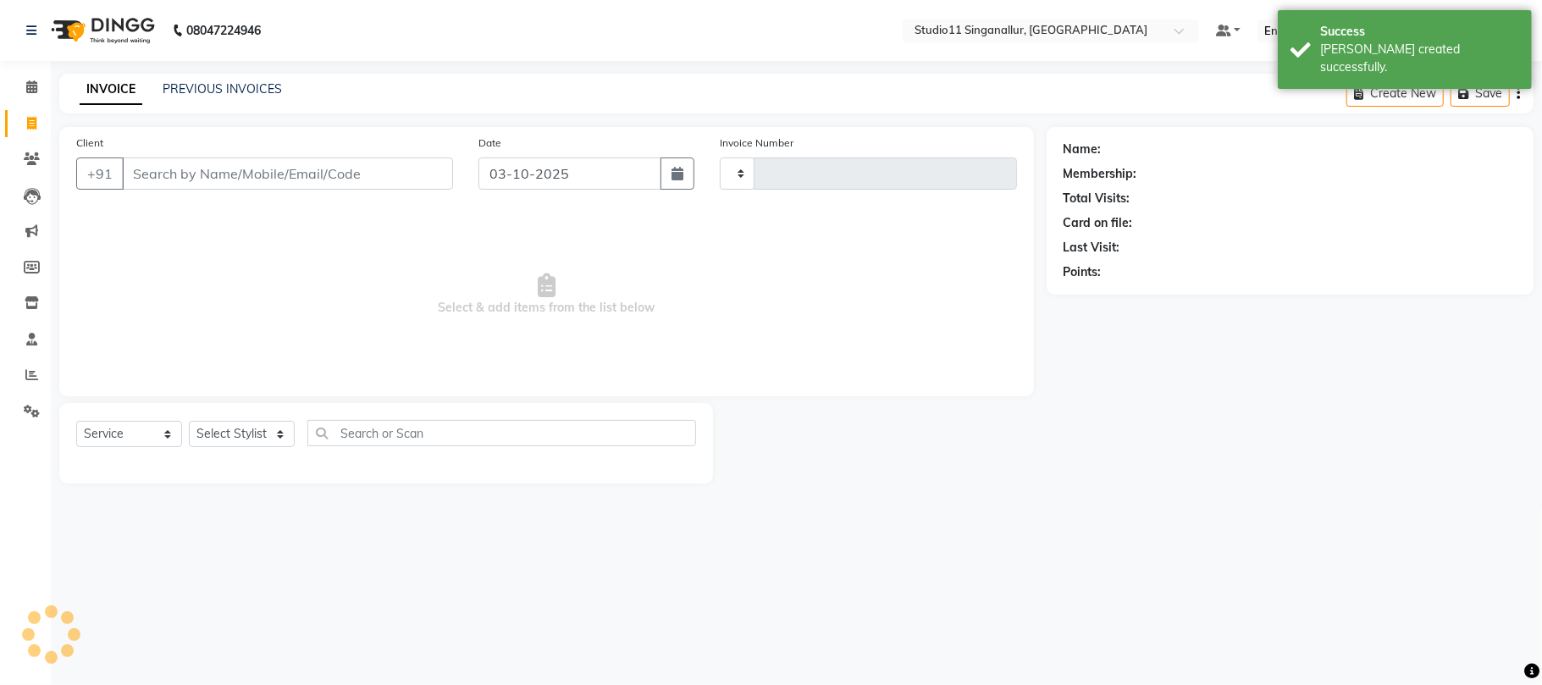
type input "4757"
select select "6616"
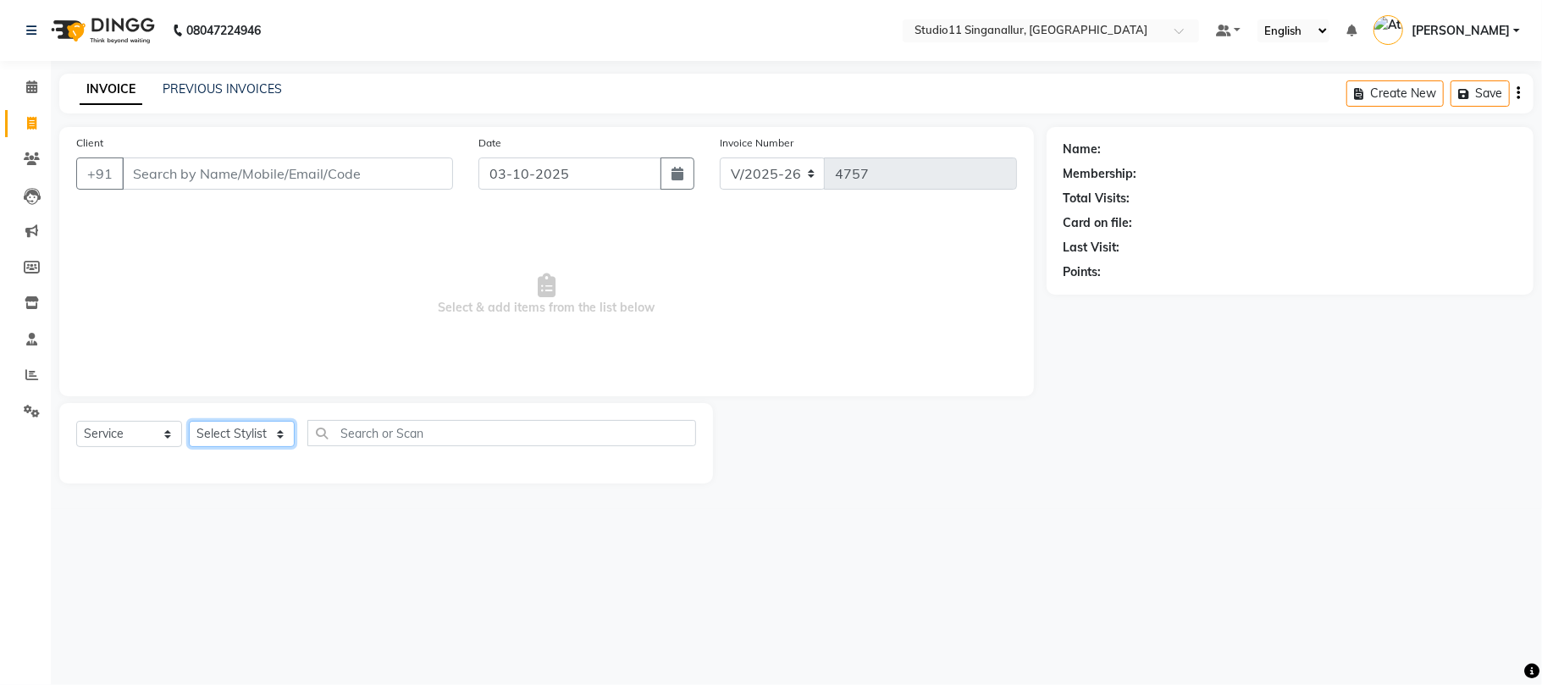
click at [279, 440] on select "Select Stylist akbar Athira daniel Divya Haritha kowsalya krithika narmatha pan…" at bounding box center [242, 434] width 106 height 26
select select "79200"
click at [189, 421] on select "Select Stylist akbar Athira daniel Divya Haritha kowsalya krithika narmatha pan…" at bounding box center [242, 434] width 106 height 26
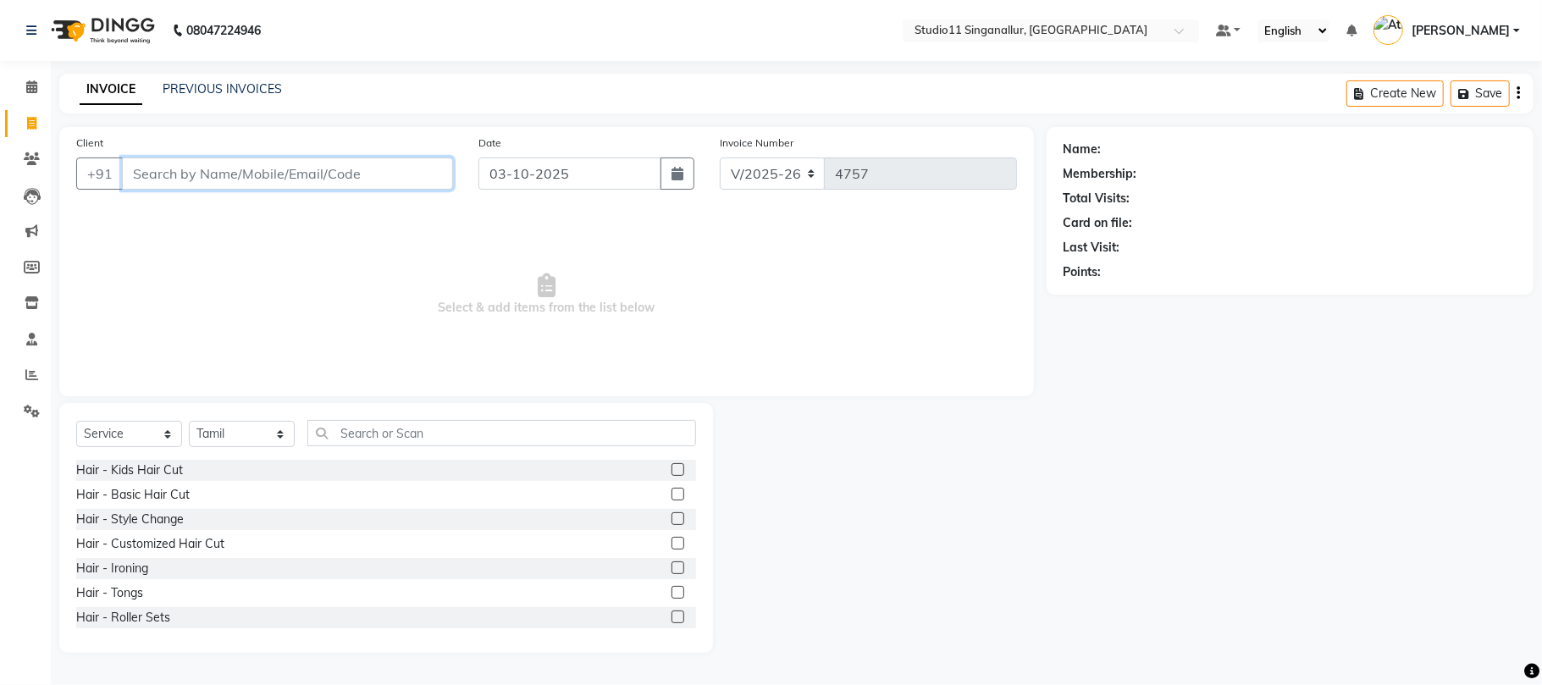
click at [255, 170] on input "Client" at bounding box center [287, 174] width 331 height 32
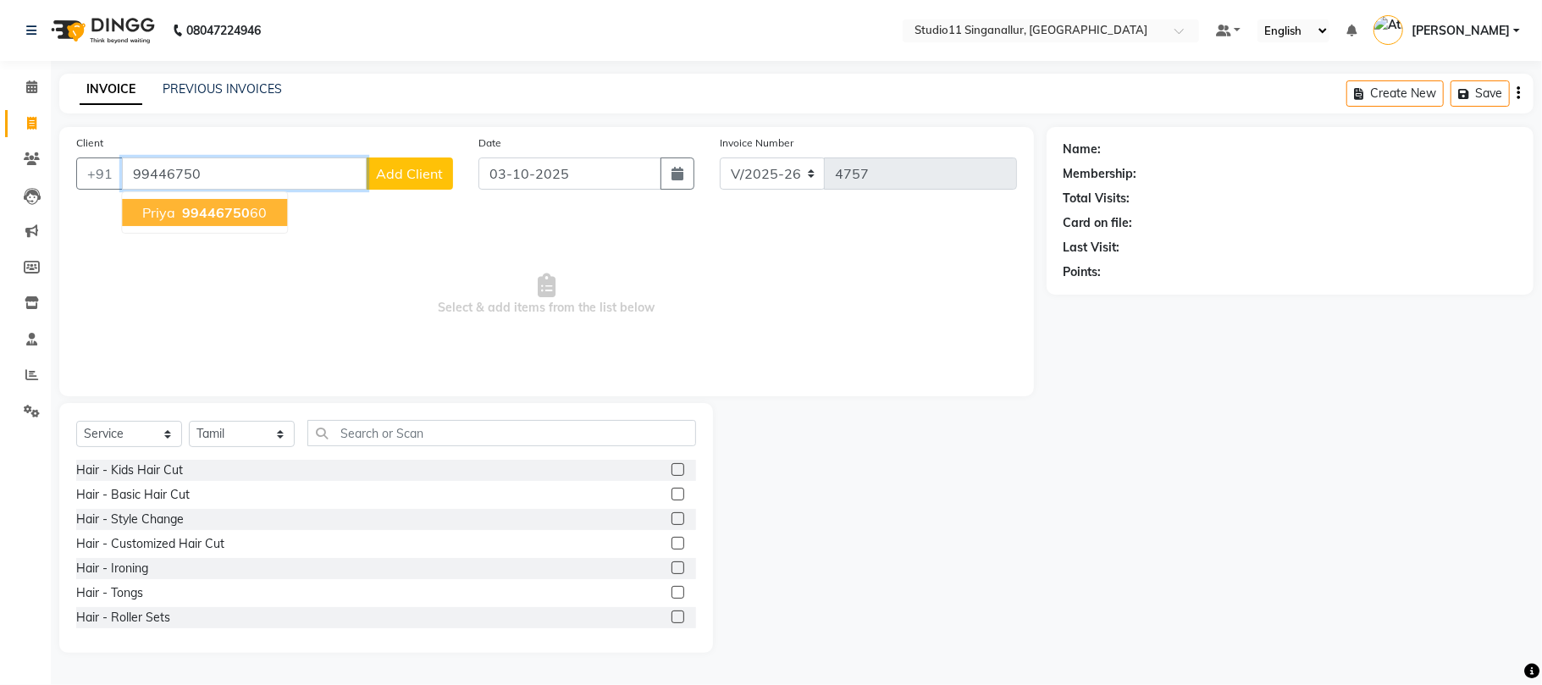
click at [257, 222] on button "priya 99446750 60" at bounding box center [204, 212] width 165 height 27
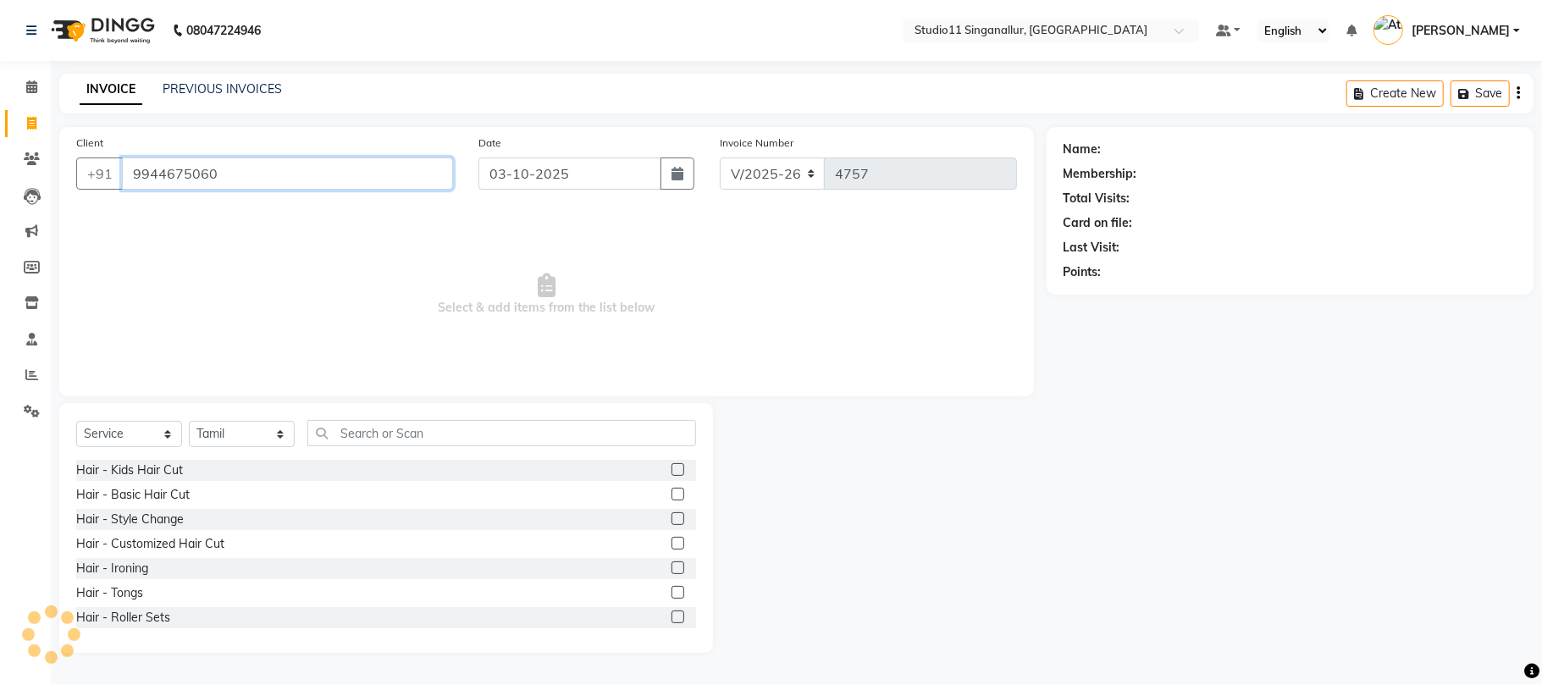
type input "9944675060"
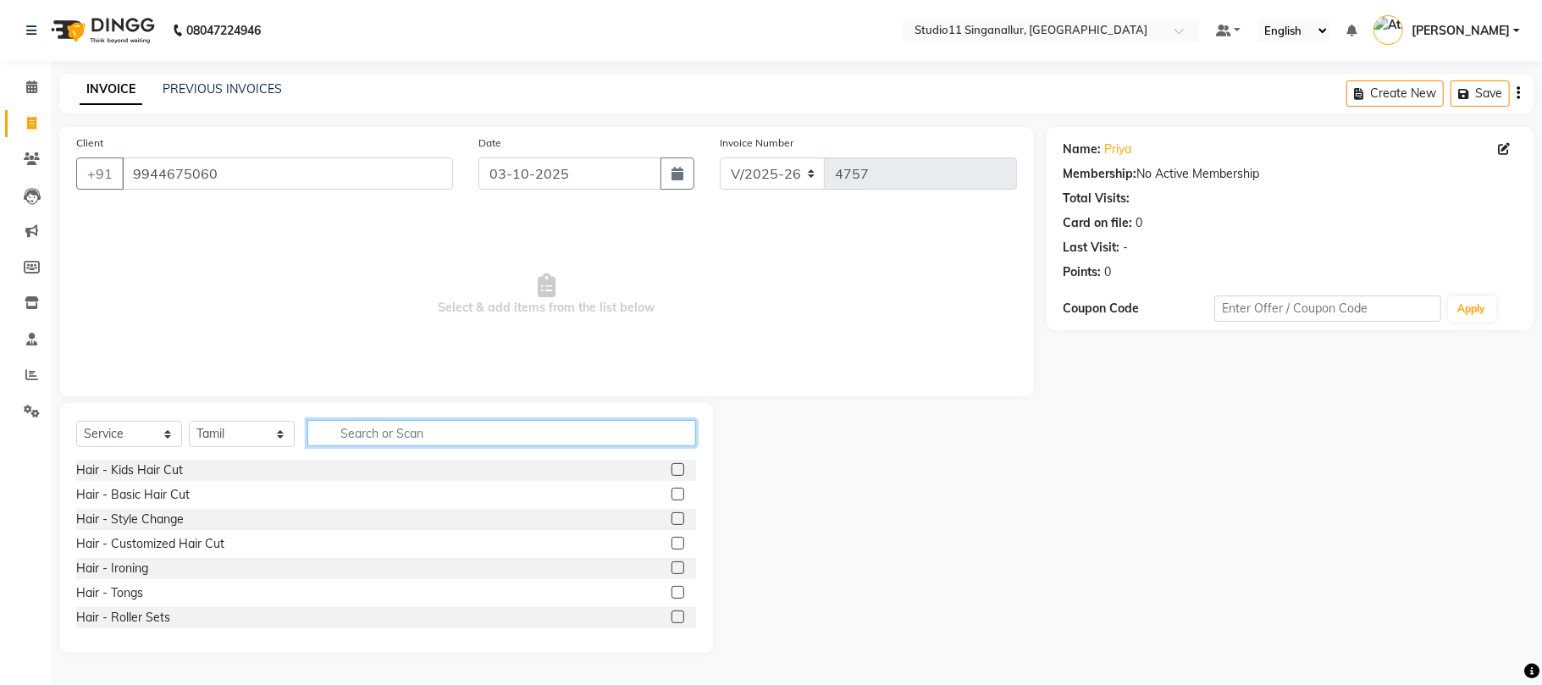
click at [354, 430] on input "text" at bounding box center [501, 433] width 389 height 26
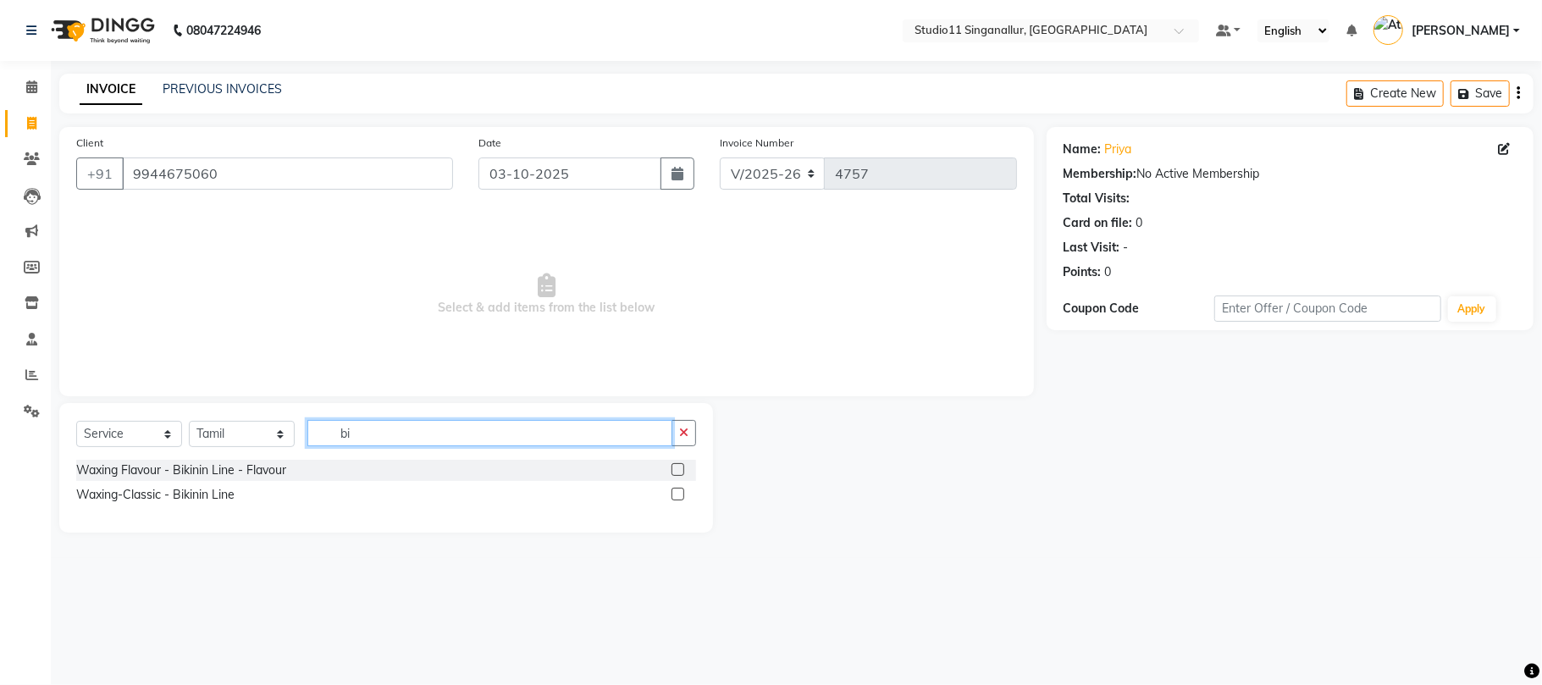
type input "b"
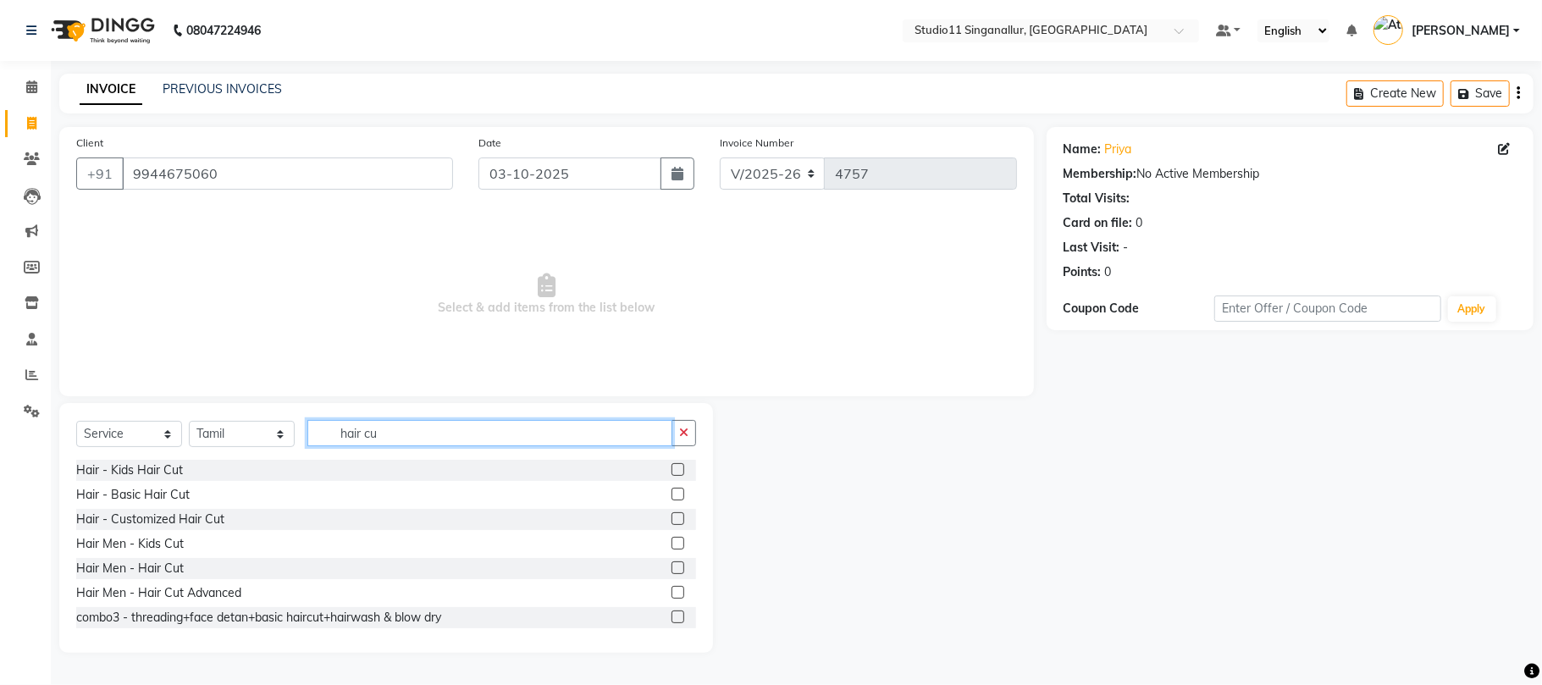
type input "hair cu"
click at [672, 495] on label at bounding box center [678, 494] width 13 height 13
click at [672, 495] on input "checkbox" at bounding box center [677, 495] width 11 height 11
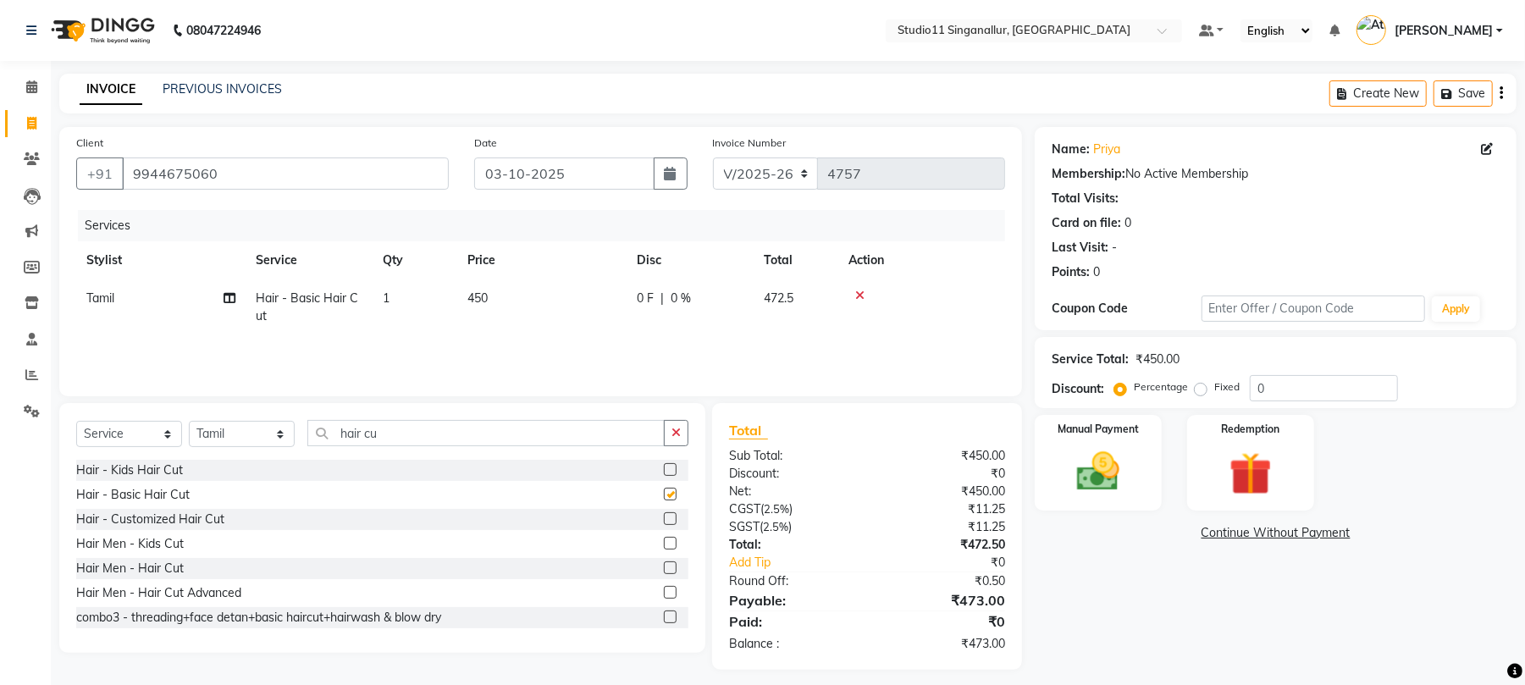
checkbox input "false"
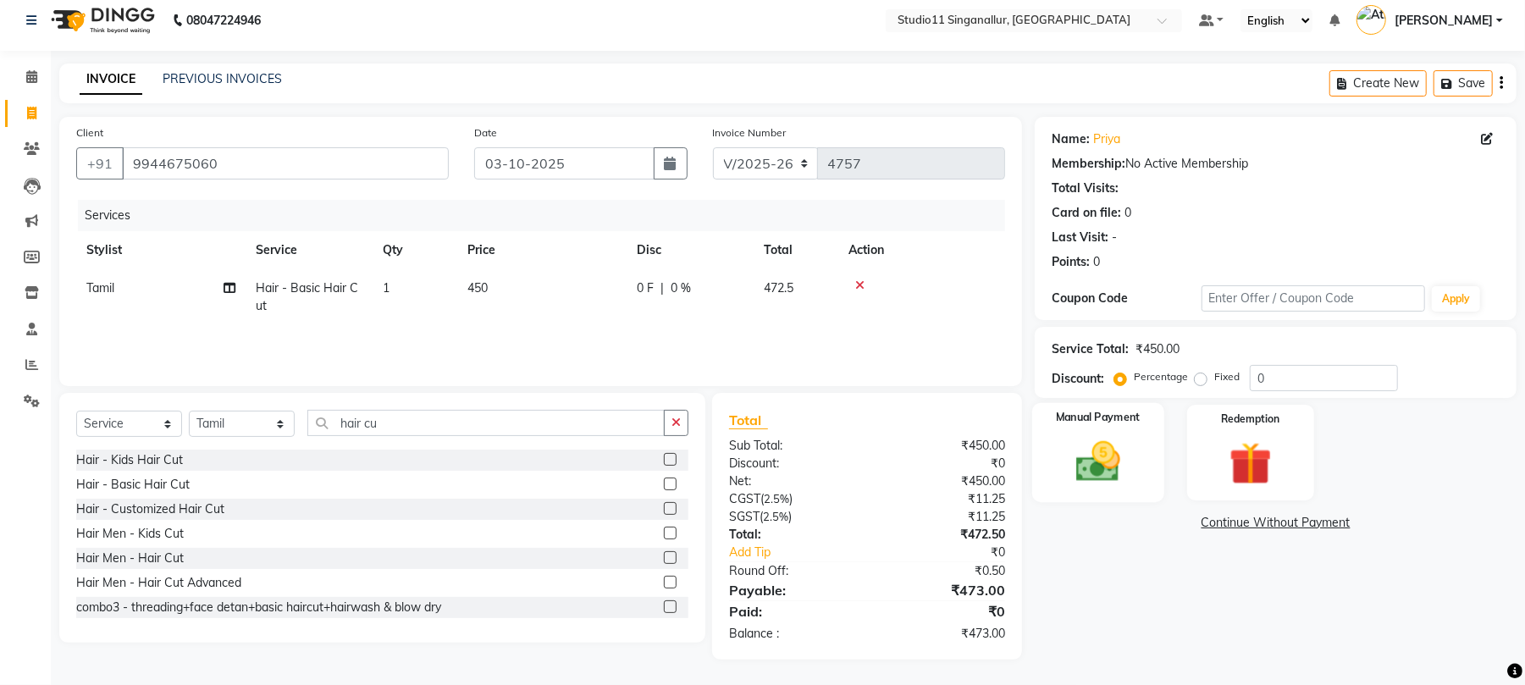
click at [1103, 469] on img at bounding box center [1098, 462] width 73 height 52
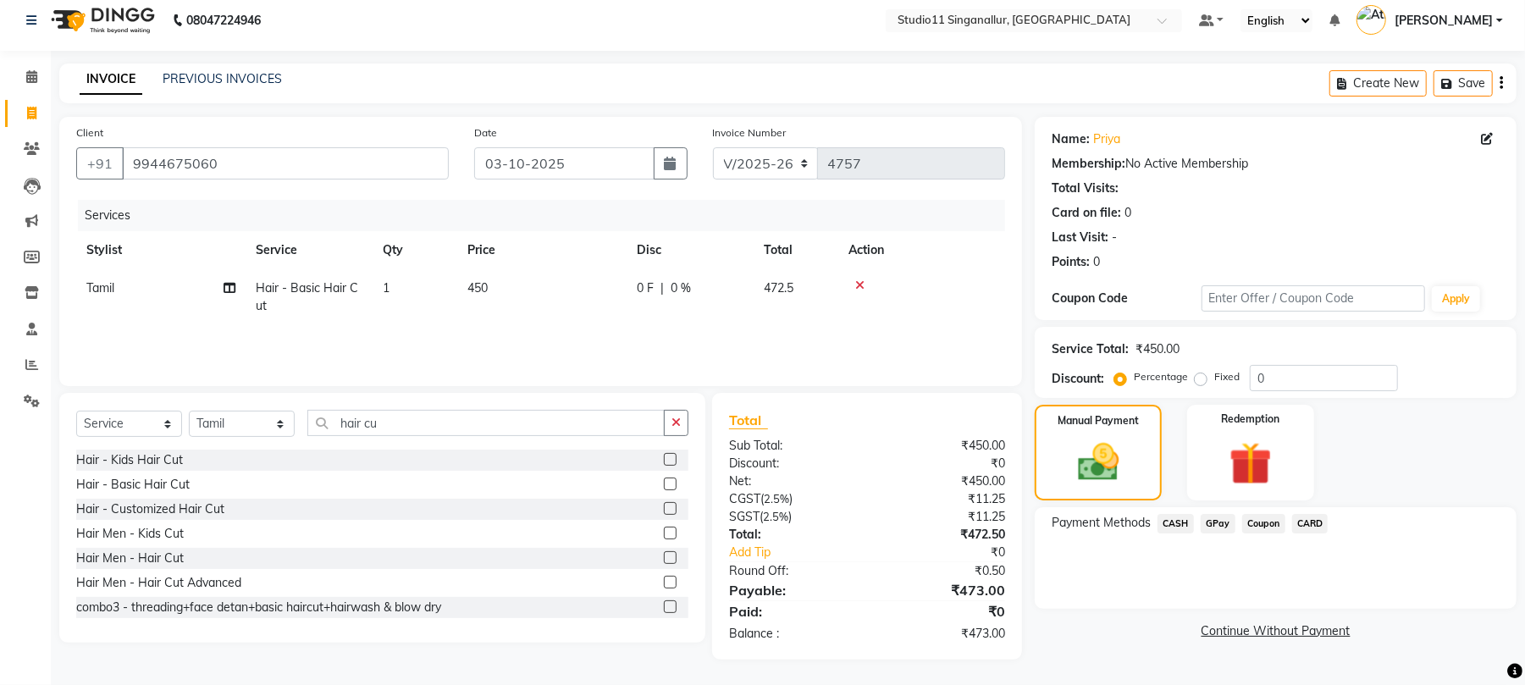
click at [1308, 518] on span "CARD" at bounding box center [1310, 523] width 36 height 19
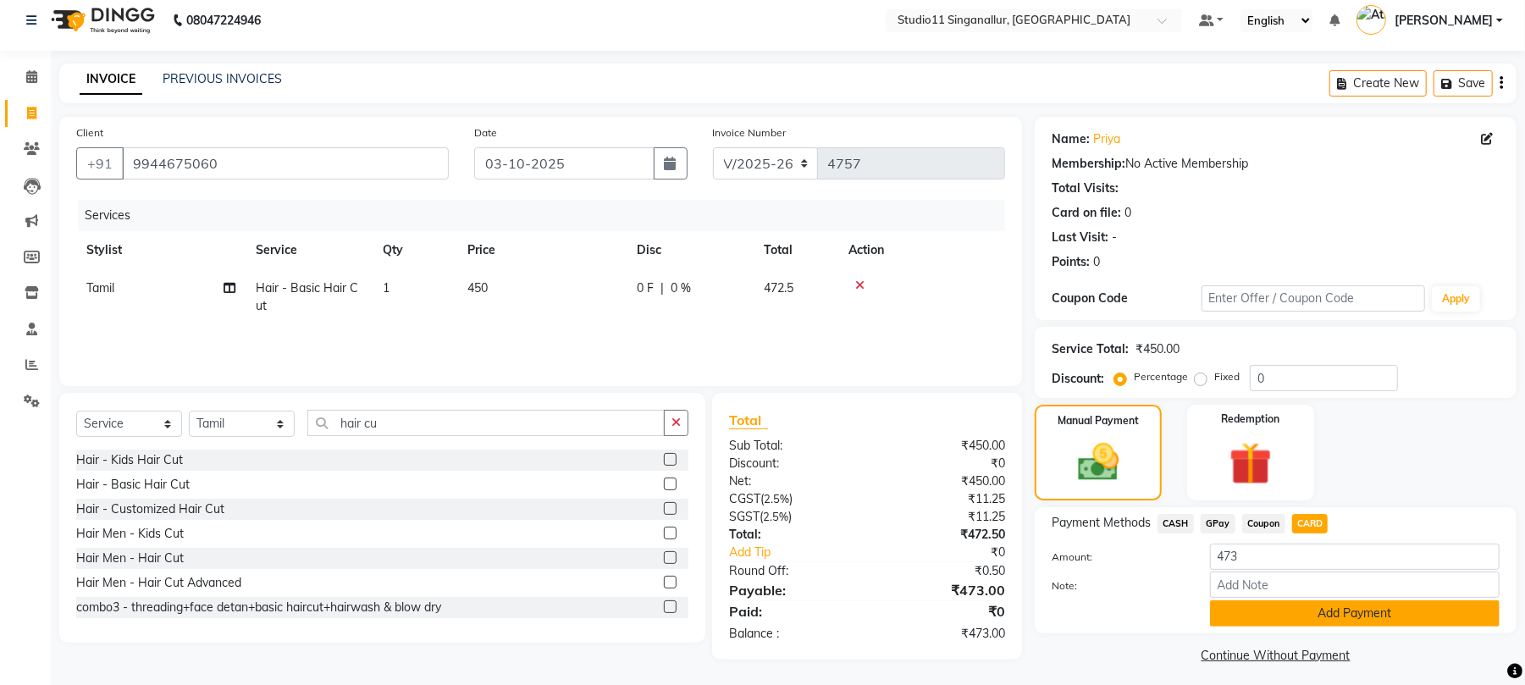
click at [1221, 611] on button "Add Payment" at bounding box center [1355, 613] width 290 height 26
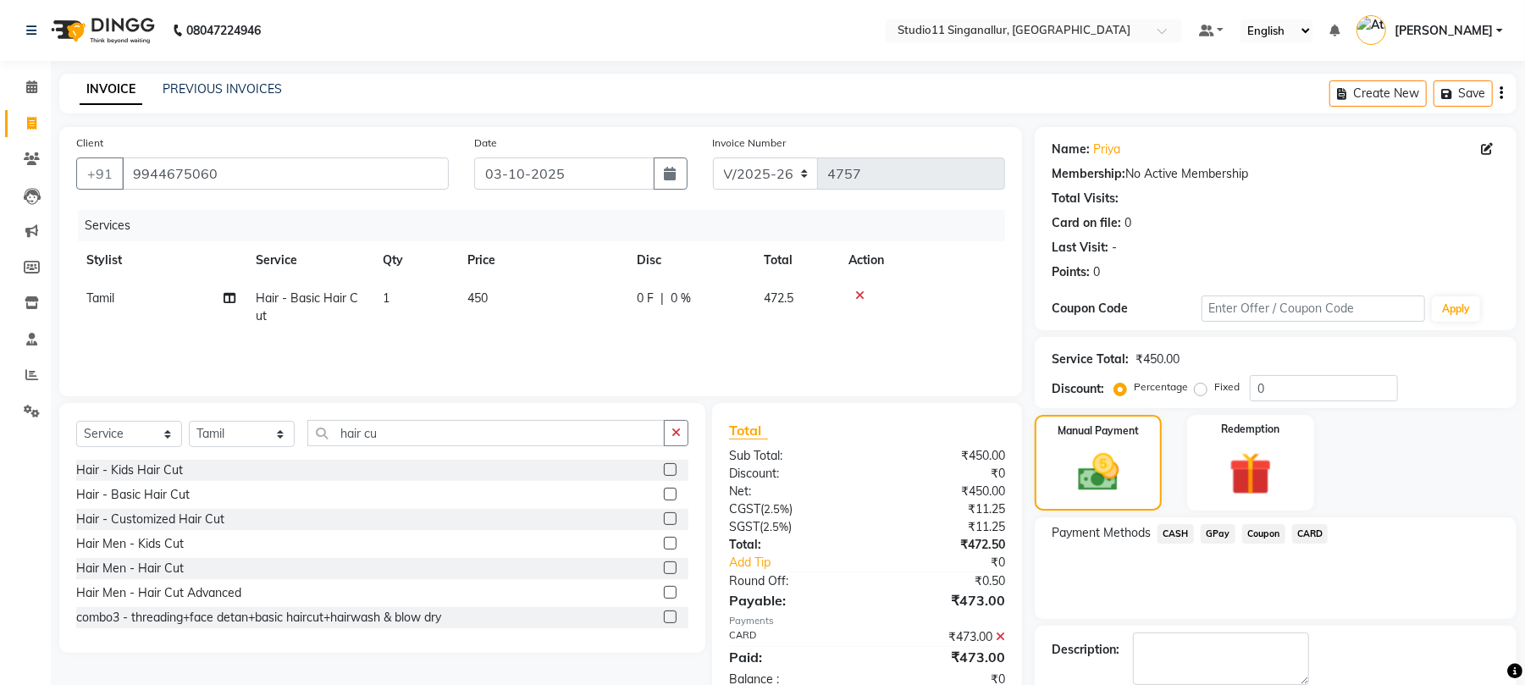
scroll to position [91, 0]
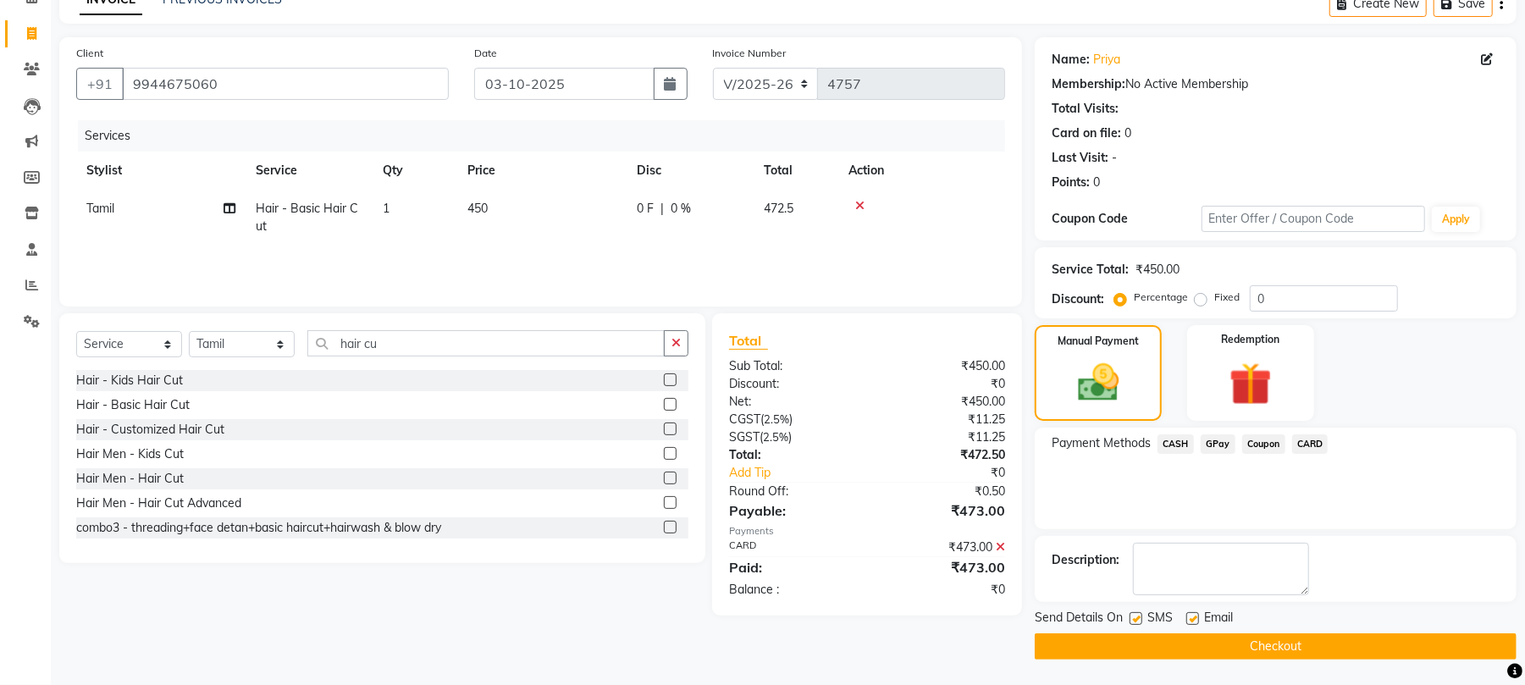
click at [1132, 617] on label at bounding box center [1136, 618] width 13 height 13
click at [1132, 617] on input "checkbox" at bounding box center [1135, 619] width 11 height 11
checkbox input "false"
click at [1194, 617] on label at bounding box center [1193, 618] width 13 height 13
click at [1194, 617] on input "checkbox" at bounding box center [1192, 619] width 11 height 11
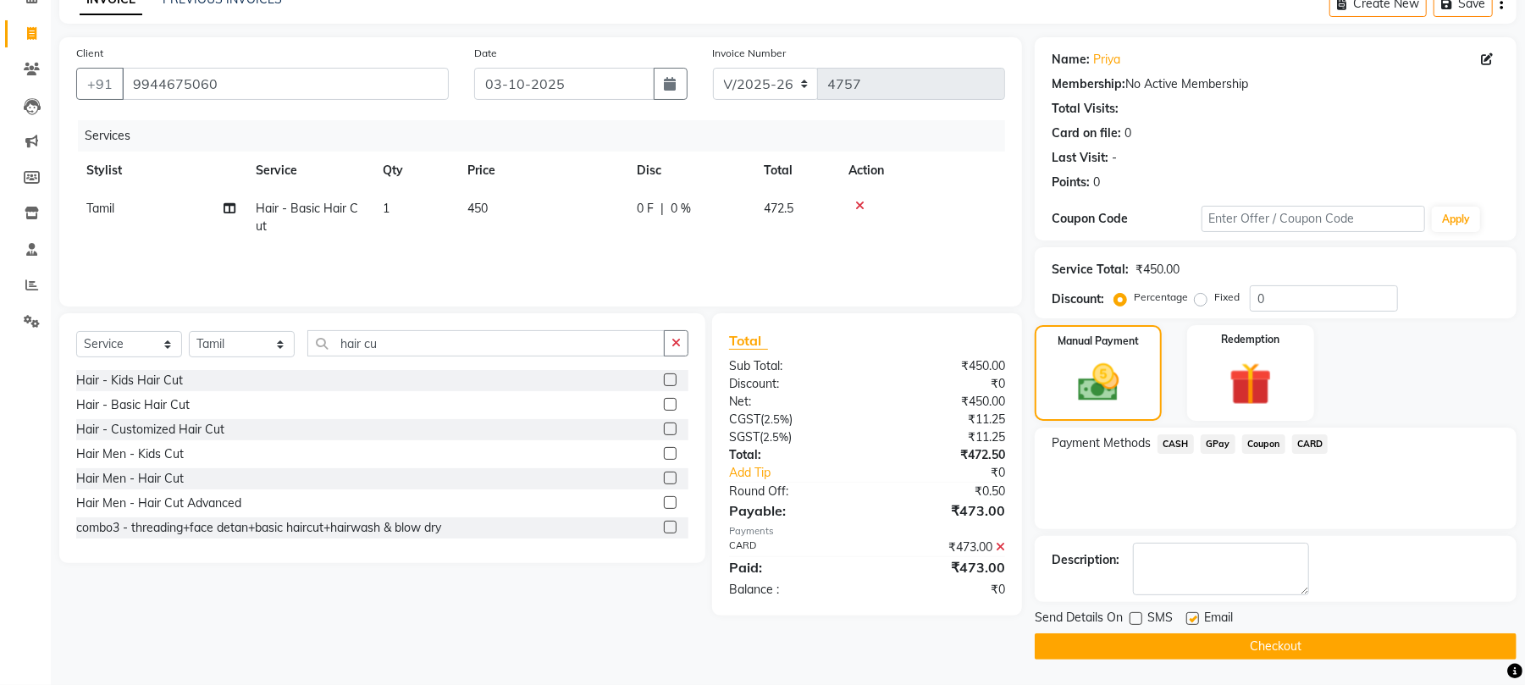
checkbox input "false"
click at [1271, 638] on button "Checkout" at bounding box center [1276, 646] width 482 height 26
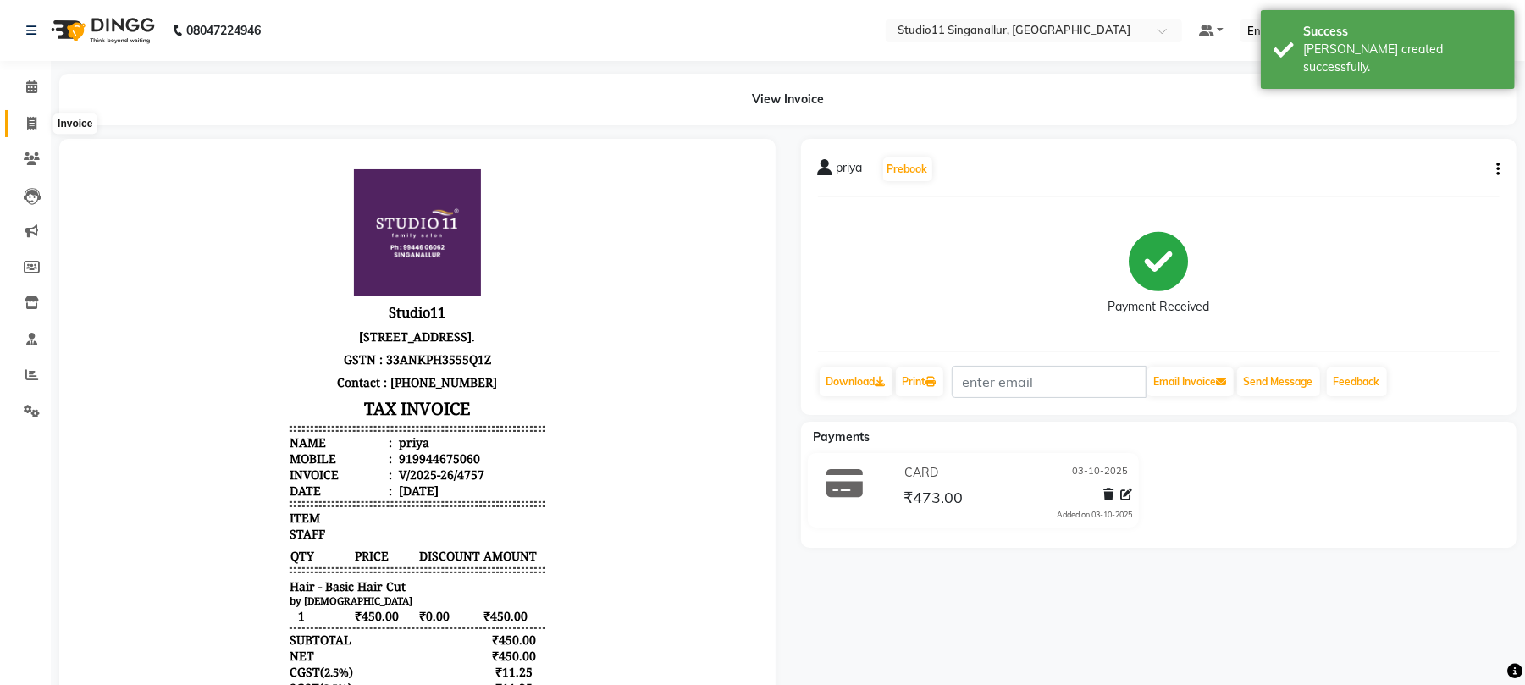
click at [29, 130] on icon at bounding box center [31, 123] width 9 height 13
select select "6616"
select select "service"
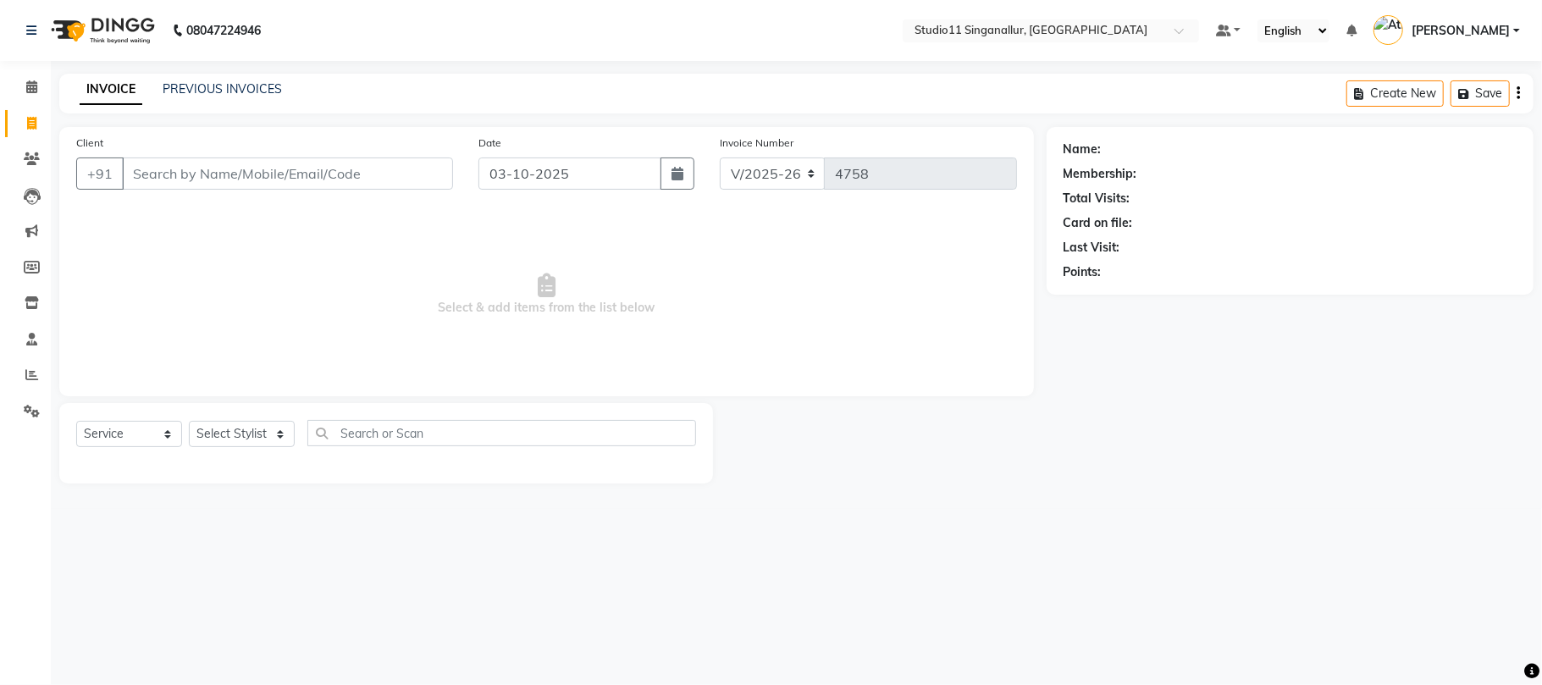
click at [178, 79] on div "INVOICE PREVIOUS INVOICES Create New Save" at bounding box center [796, 94] width 1474 height 40
click at [184, 86] on link "PREVIOUS INVOICES" at bounding box center [222, 88] width 119 height 15
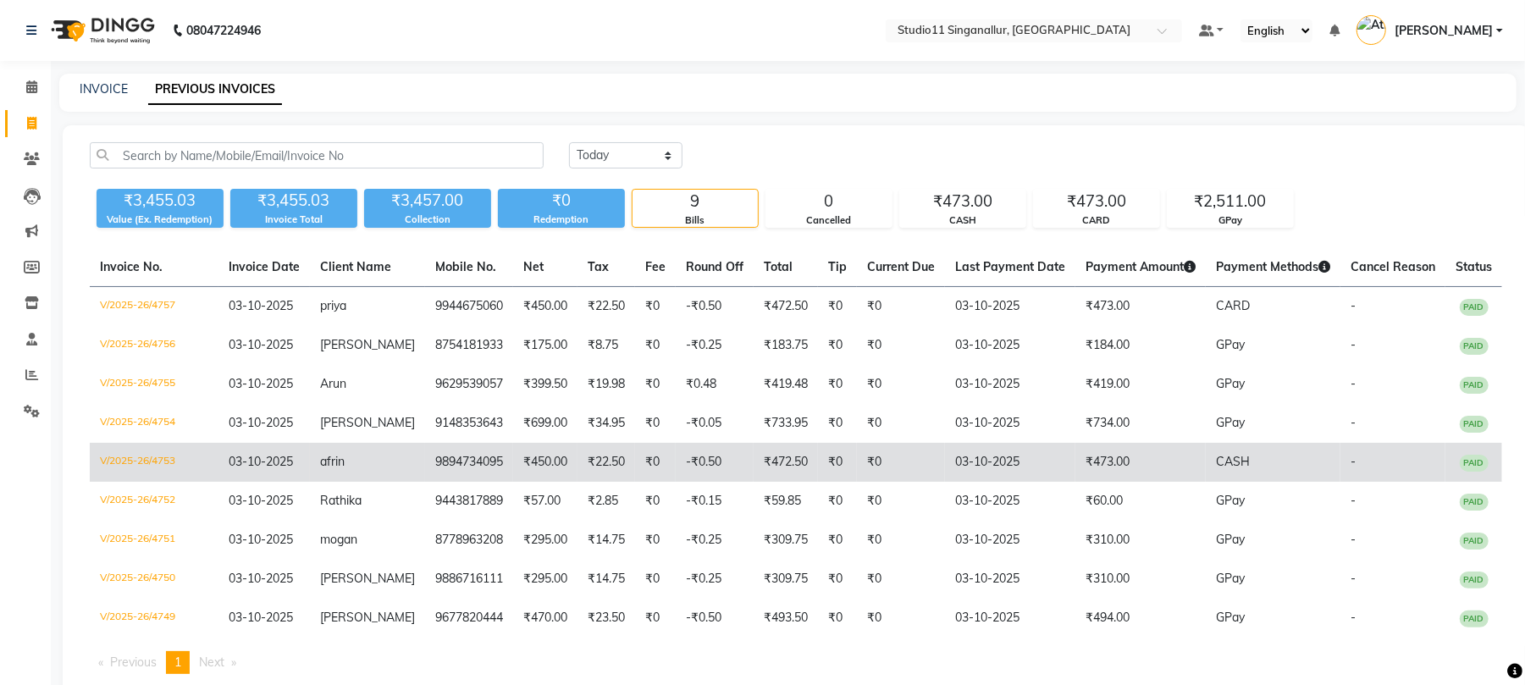
click at [130, 457] on td "V/2025-26/4753" at bounding box center [154, 462] width 129 height 39
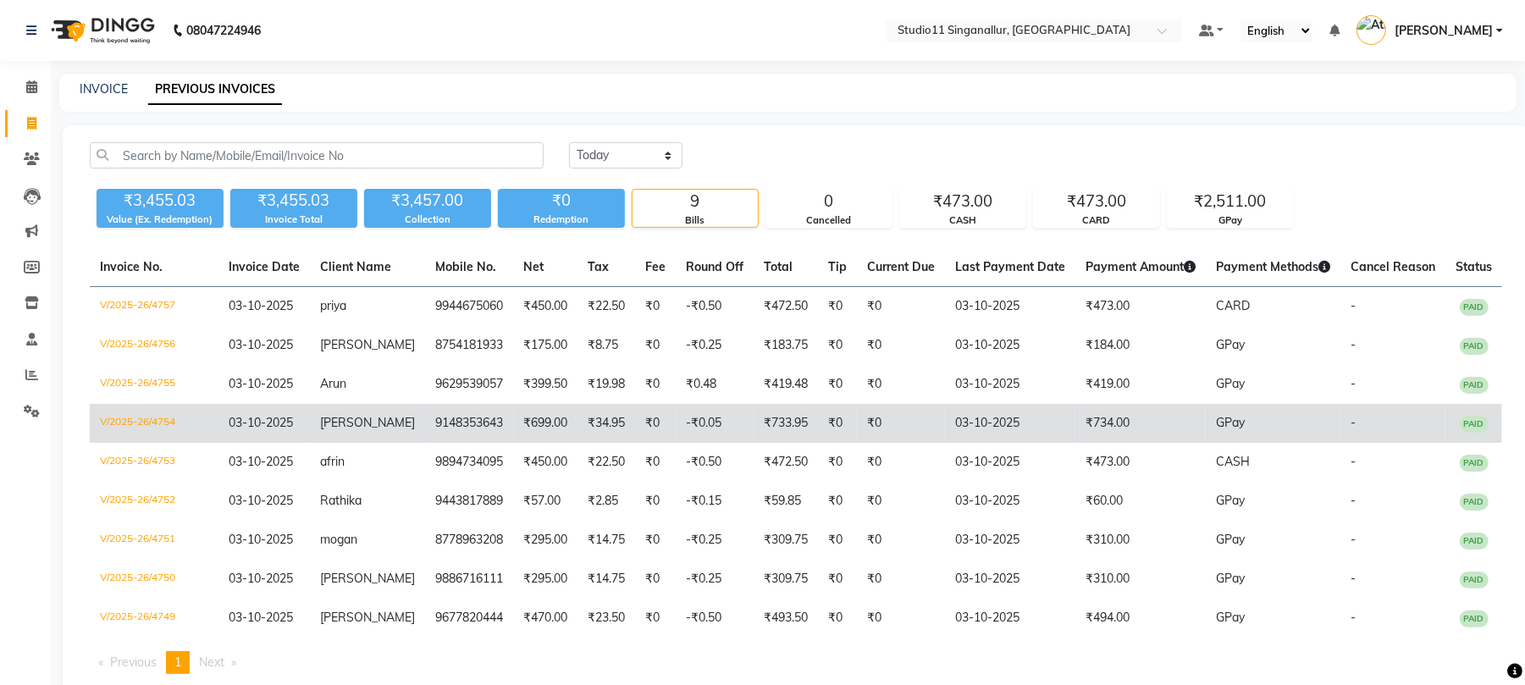
click at [130, 423] on td "V/2025-26/4754" at bounding box center [154, 423] width 129 height 39
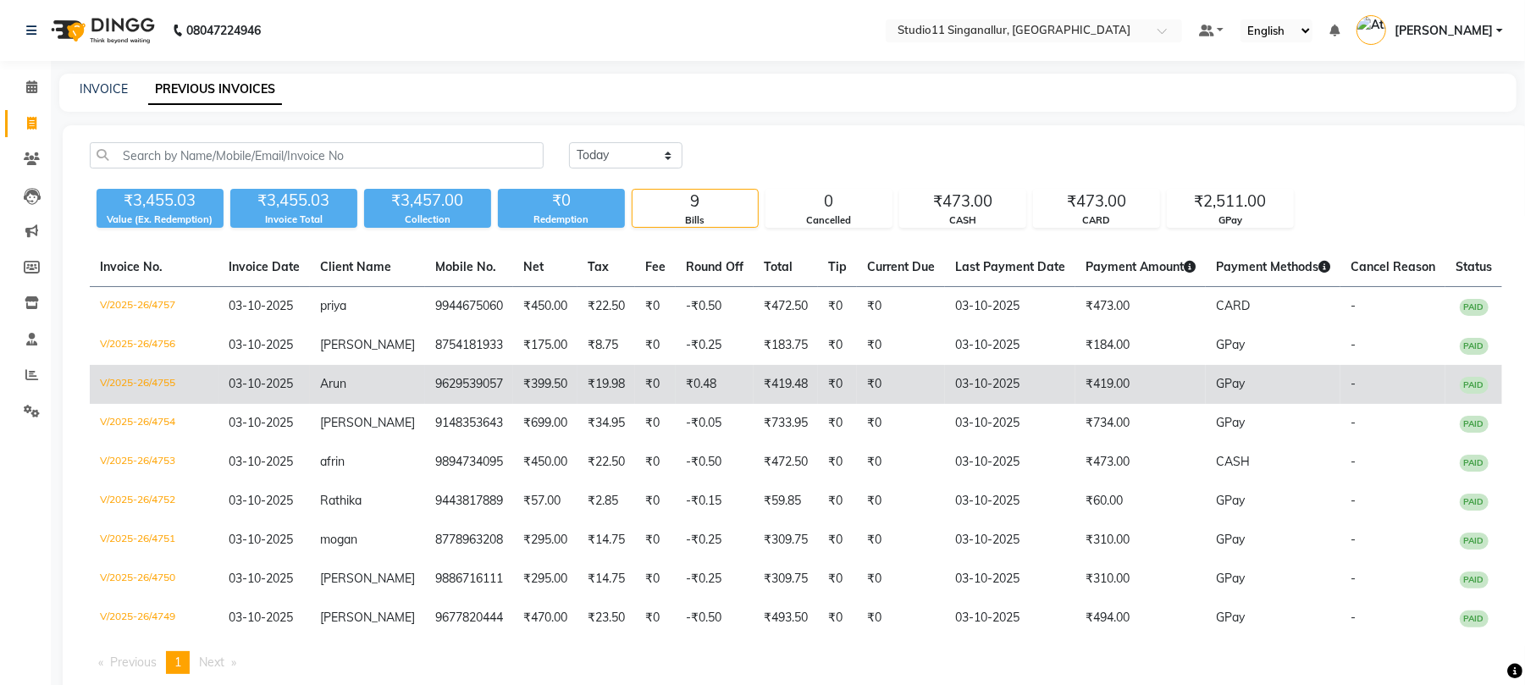
click at [141, 385] on td "V/2025-26/4755" at bounding box center [154, 384] width 129 height 39
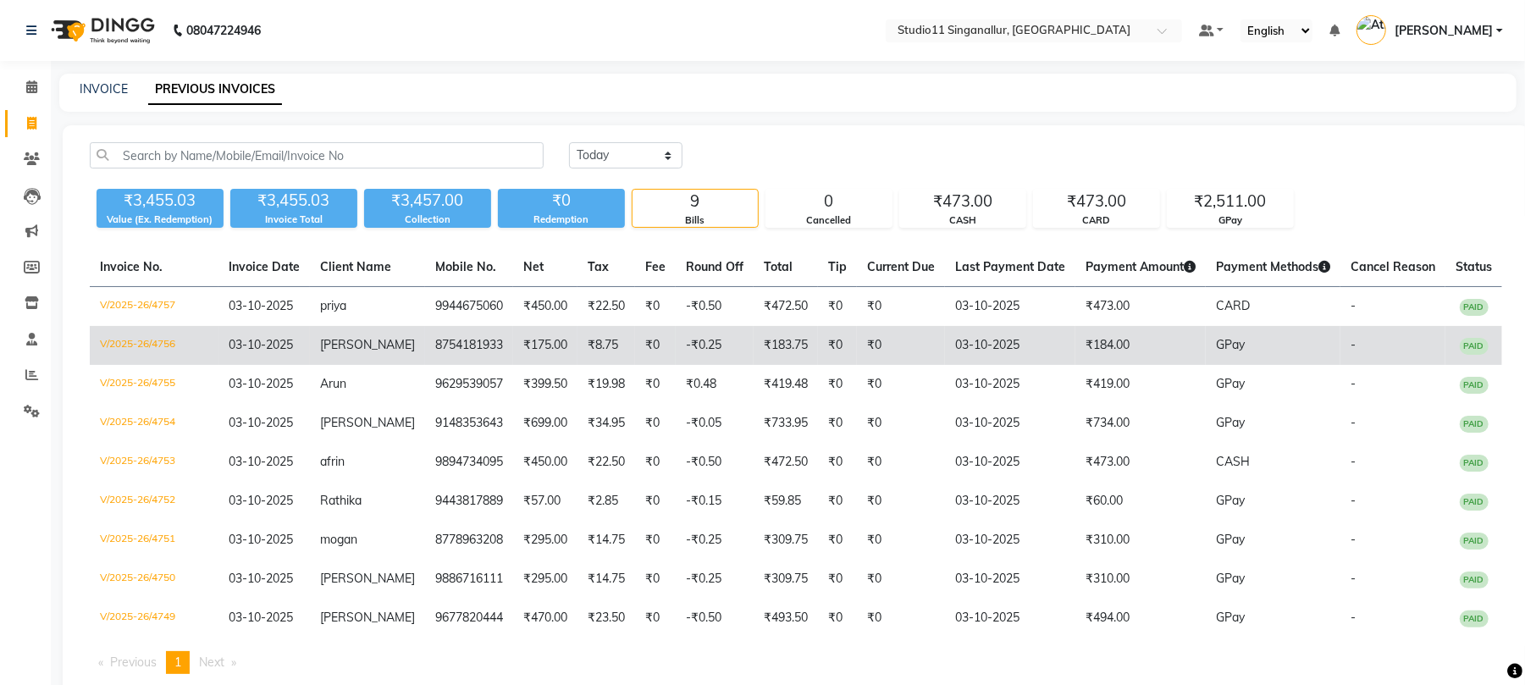
click at [136, 344] on td "V/2025-26/4756" at bounding box center [154, 345] width 129 height 39
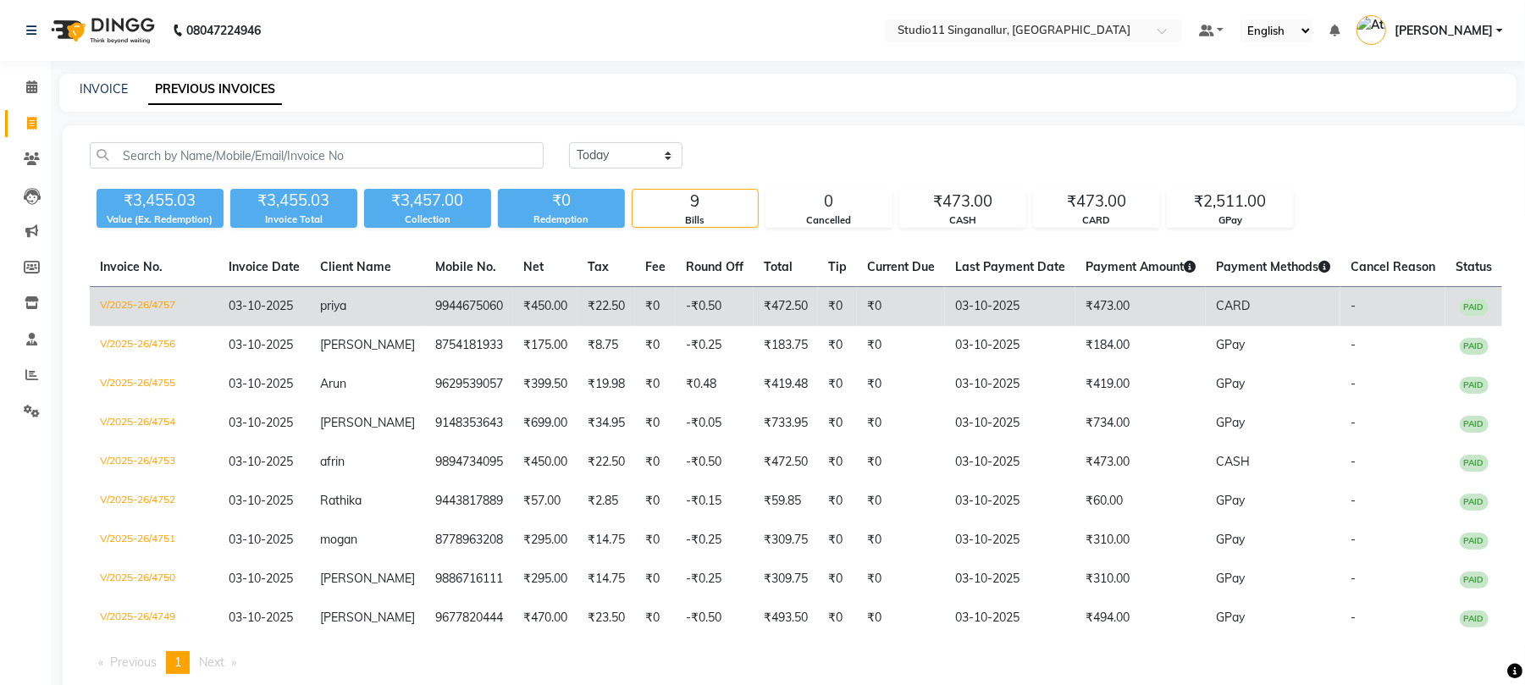
click at [103, 305] on td "V/2025-26/4757" at bounding box center [154, 307] width 129 height 40
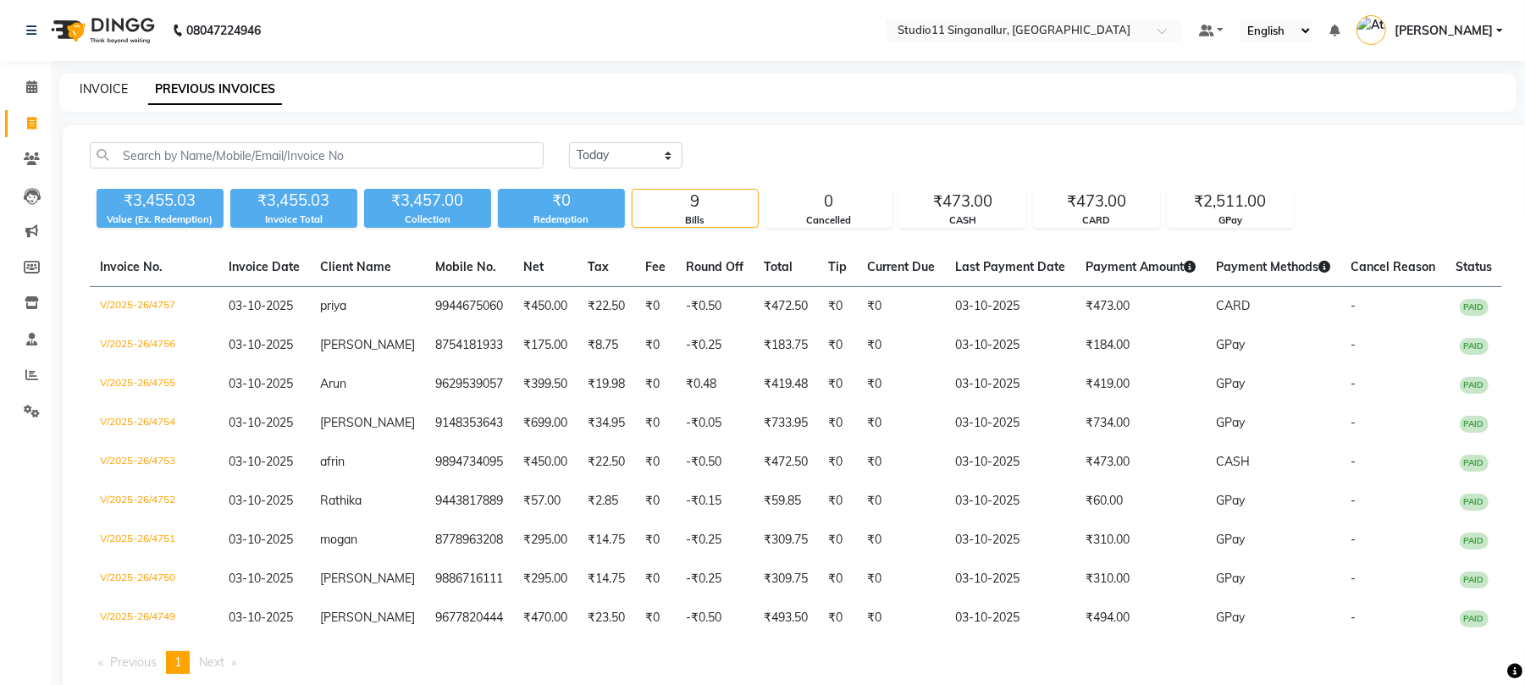
click at [102, 90] on link "INVOICE" at bounding box center [104, 88] width 48 height 15
select select "service"
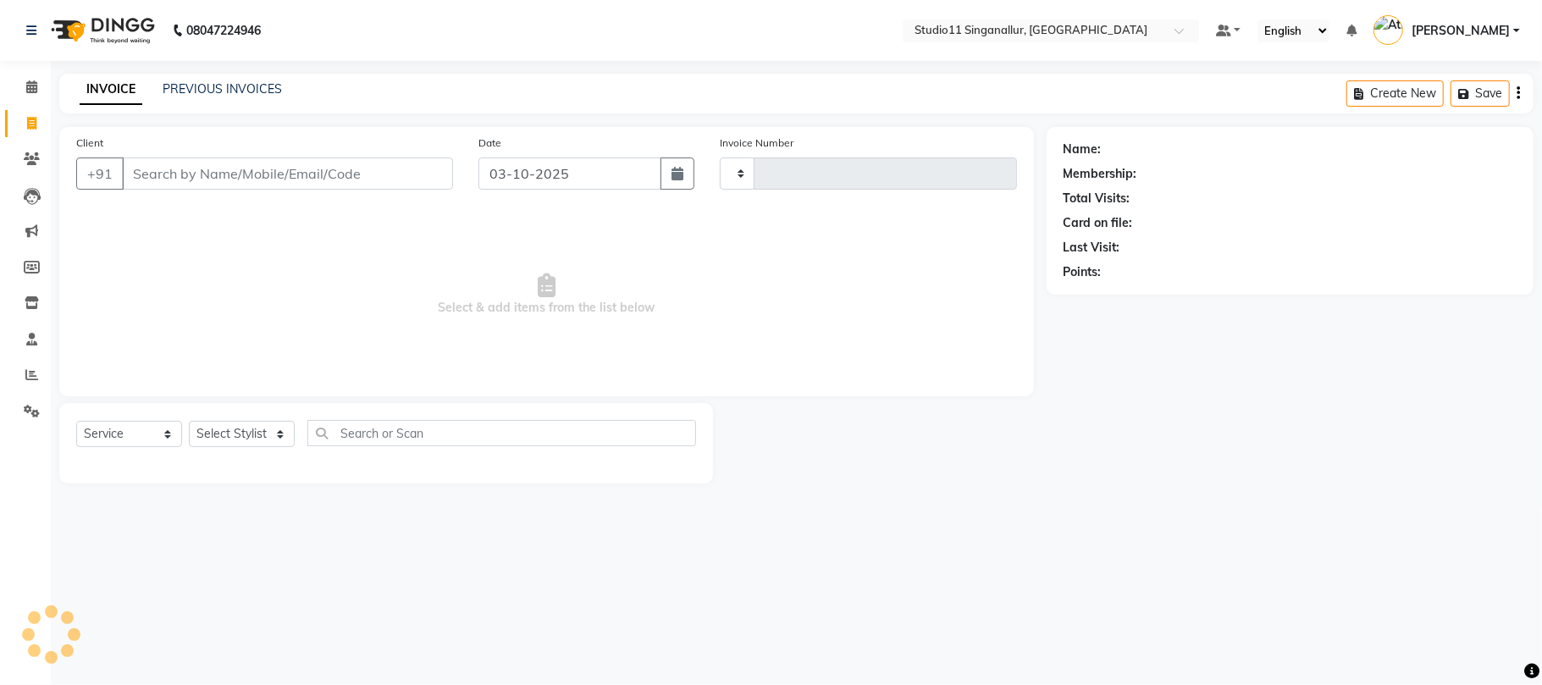
type input "4758"
select select "6616"
click at [232, 89] on link "PREVIOUS INVOICES" at bounding box center [222, 88] width 119 height 15
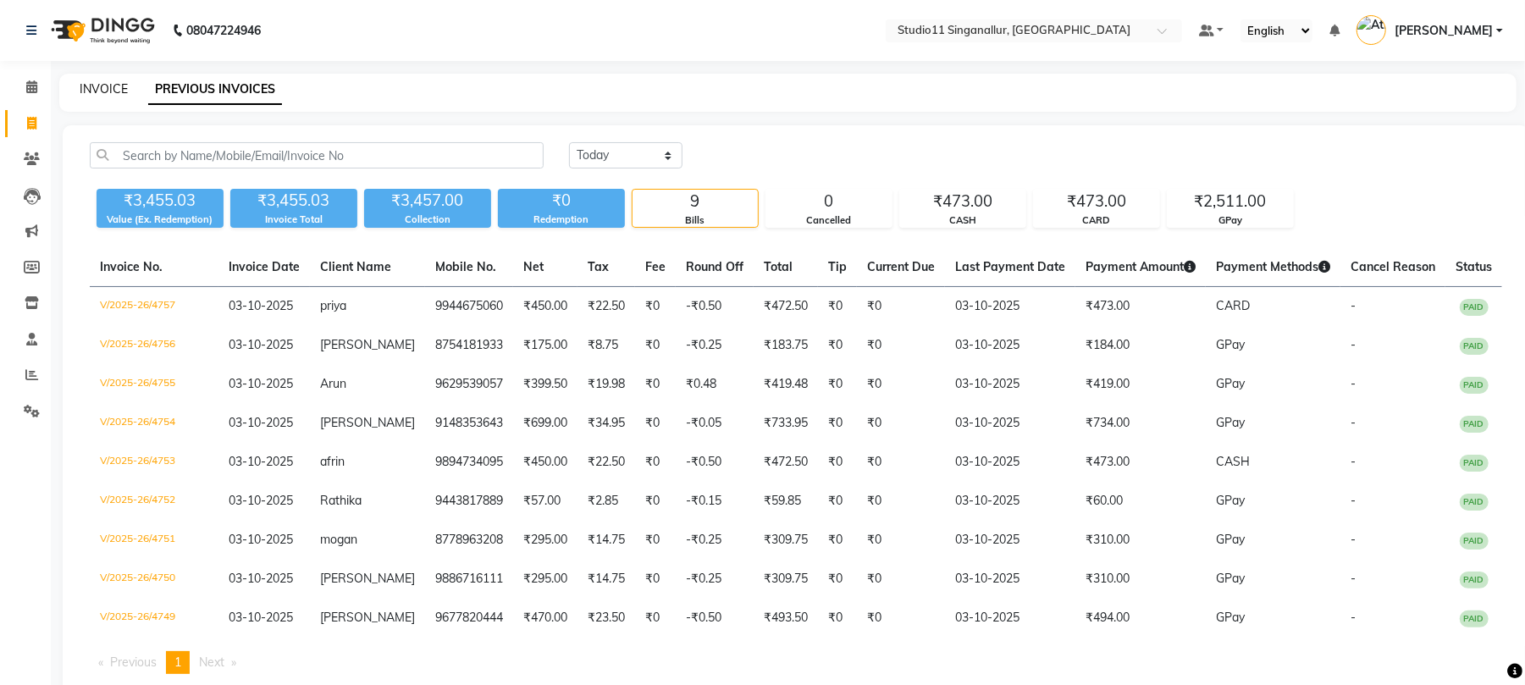
click at [100, 81] on link "INVOICE" at bounding box center [104, 88] width 48 height 15
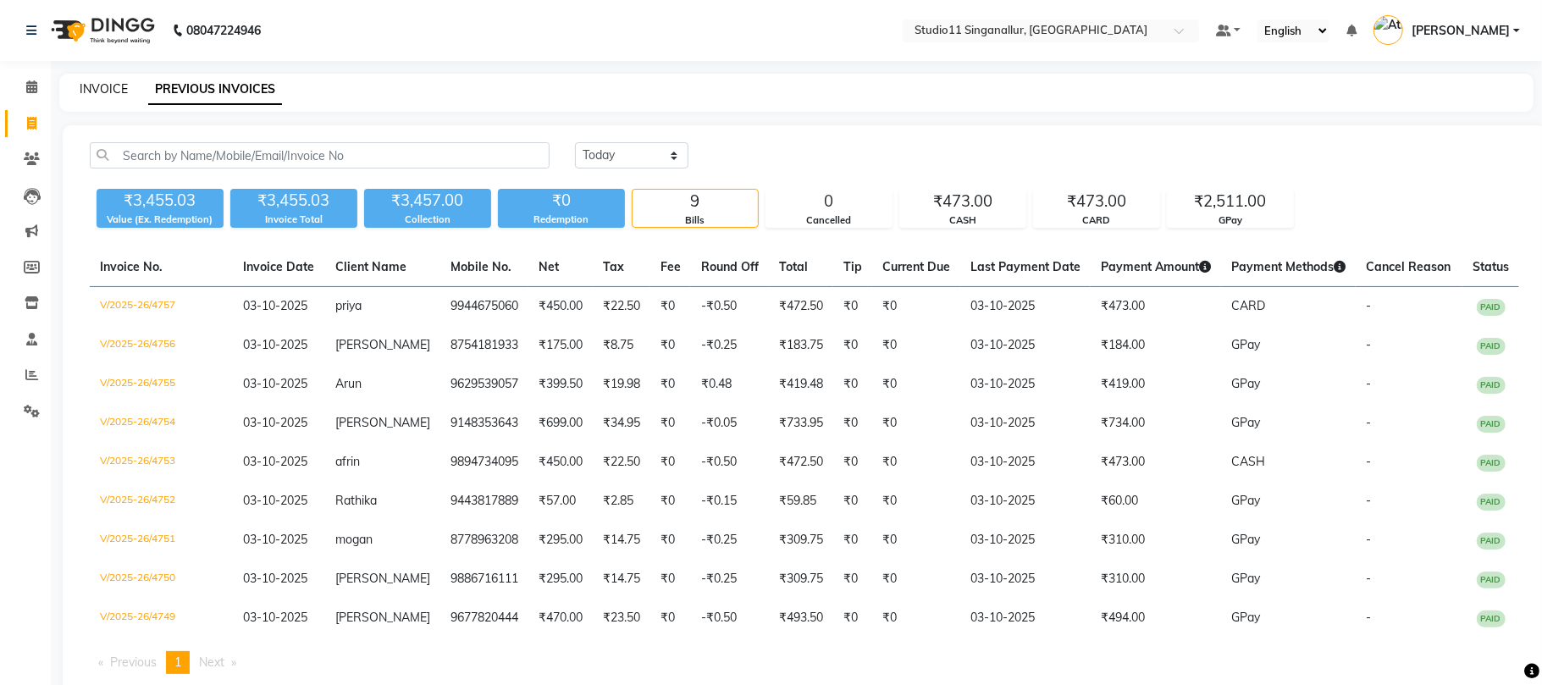
select select "6616"
select select "service"
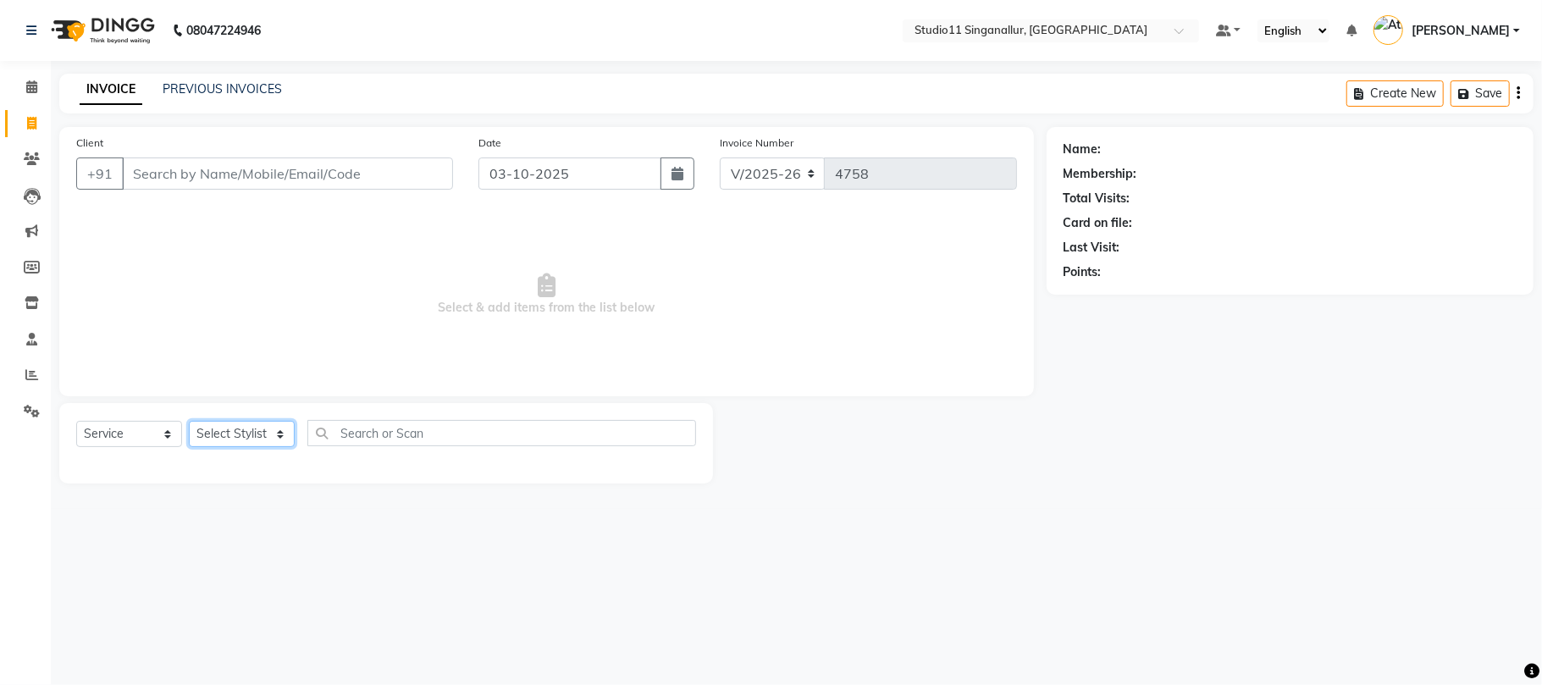
click at [231, 428] on select "Select Stylist akbar Athira daniel Divya Haritha kowsalya krithika narmatha pan…" at bounding box center [242, 434] width 106 height 26
select select "51162"
click at [189, 421] on select "Select Stylist akbar Athira daniel Divya Haritha kowsalya krithika narmatha pan…" at bounding box center [242, 434] width 106 height 26
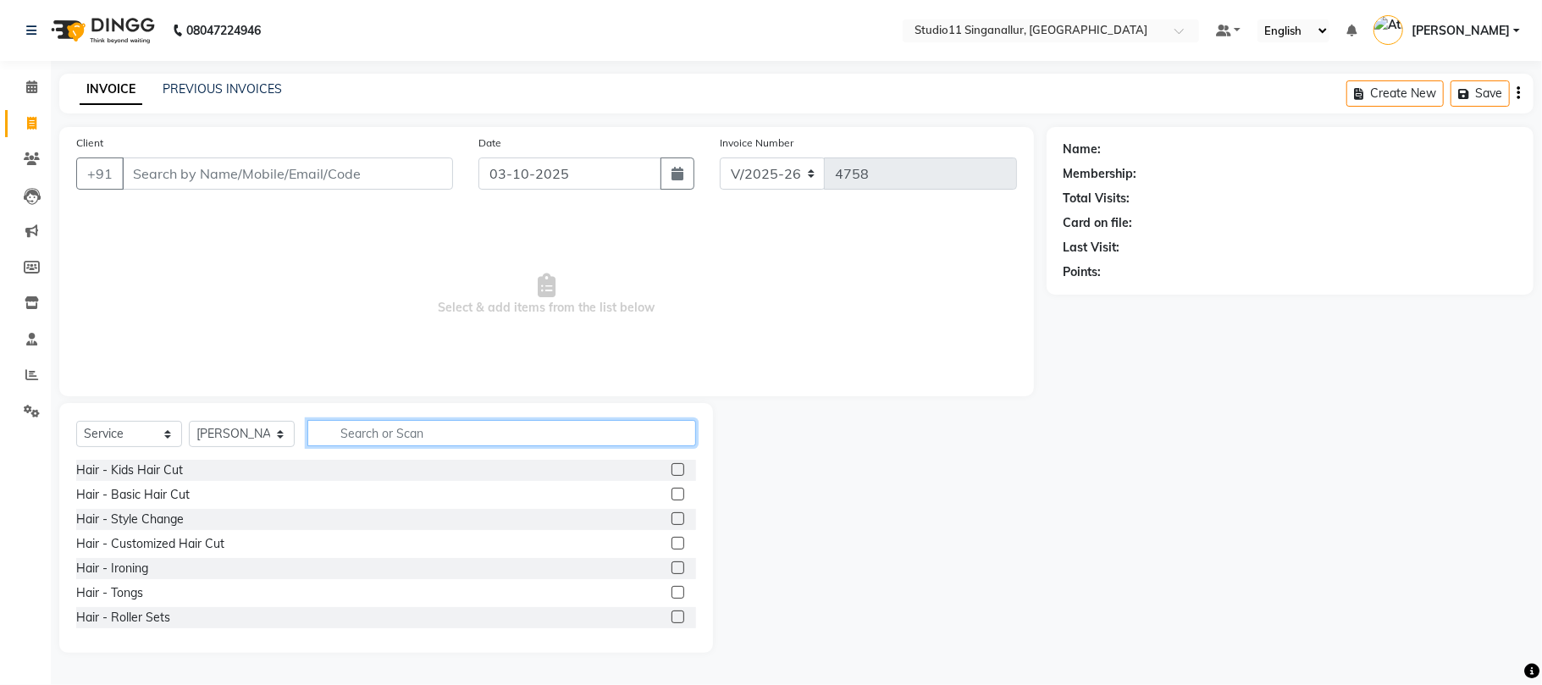
click at [376, 430] on input "text" at bounding box center [501, 433] width 389 height 26
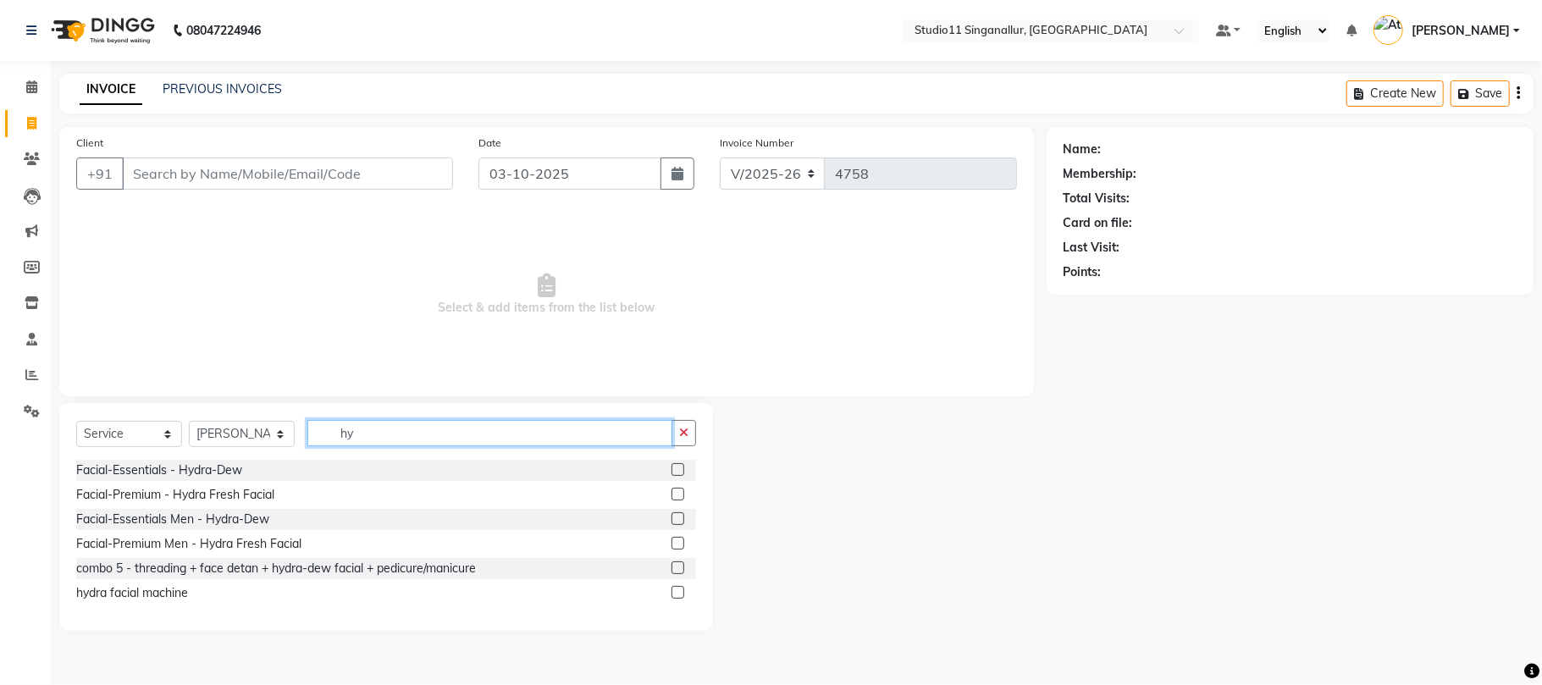
type input "hy"
click at [675, 473] on label at bounding box center [678, 469] width 13 height 13
click at [675, 473] on input "checkbox" at bounding box center [677, 470] width 11 height 11
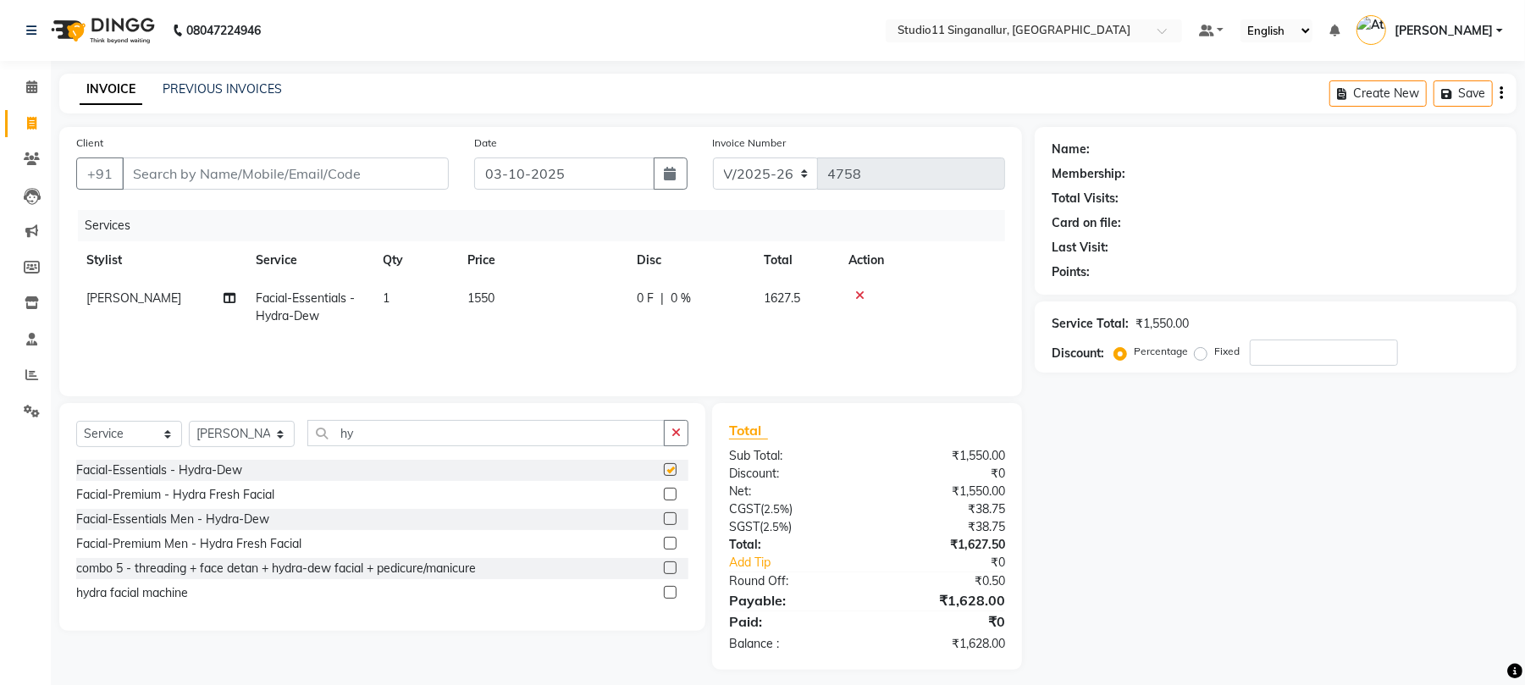
checkbox input "false"
click at [672, 427] on icon "button" at bounding box center [676, 433] width 9 height 12
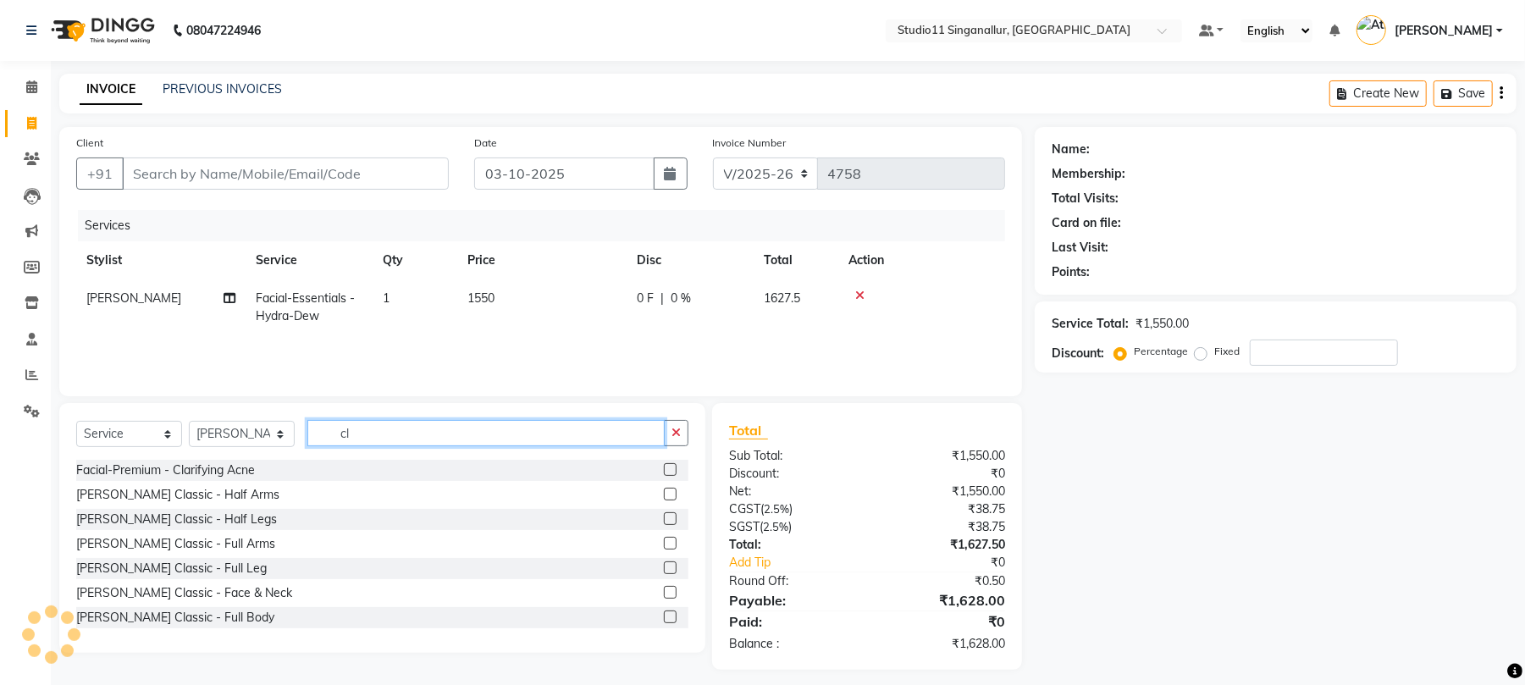
type input "c"
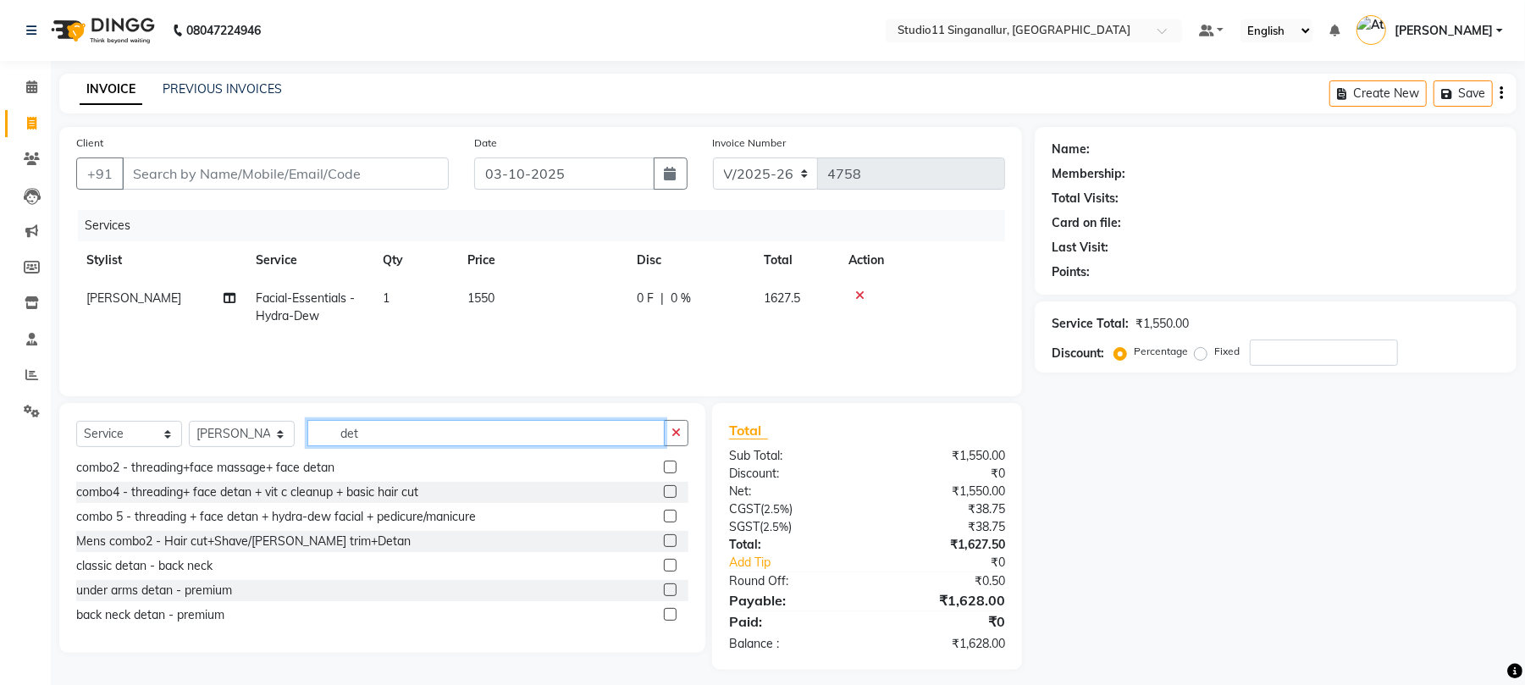
scroll to position [10, 0]
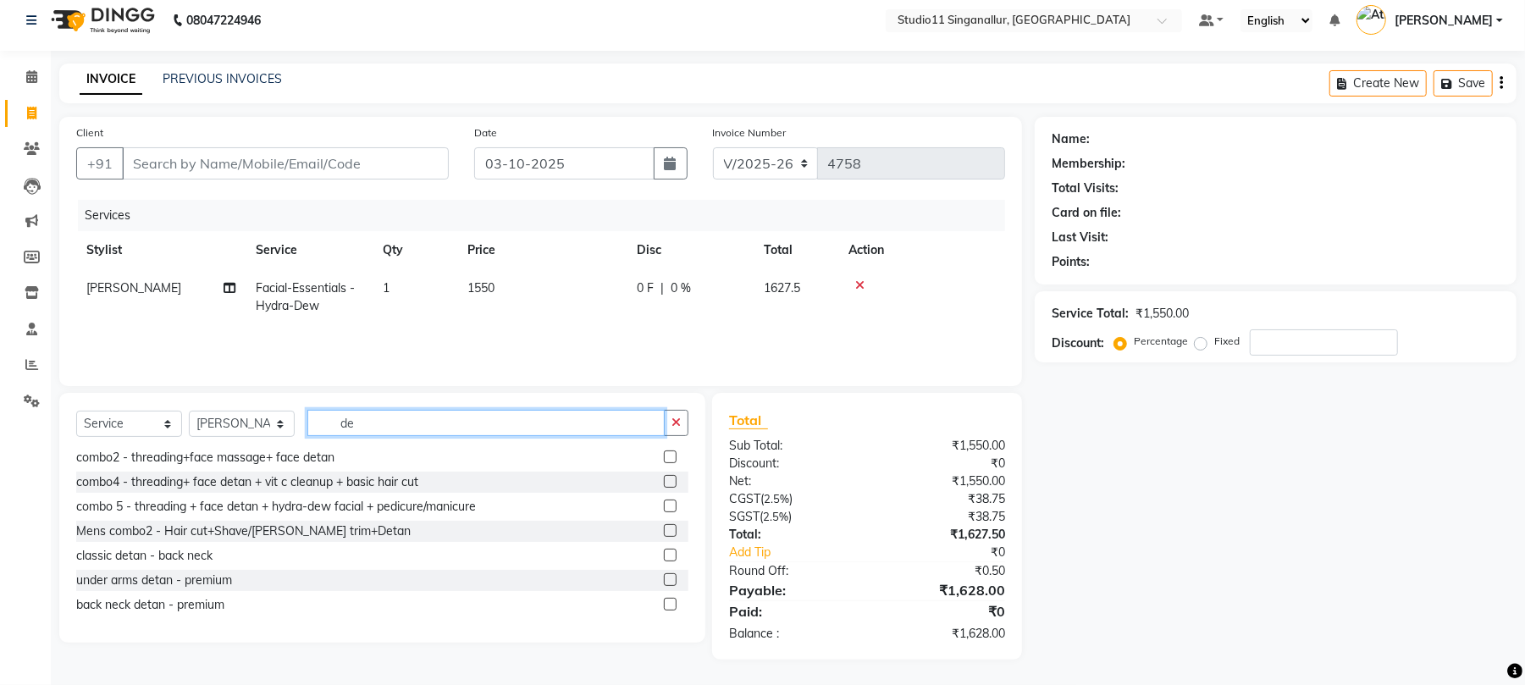
type input "d"
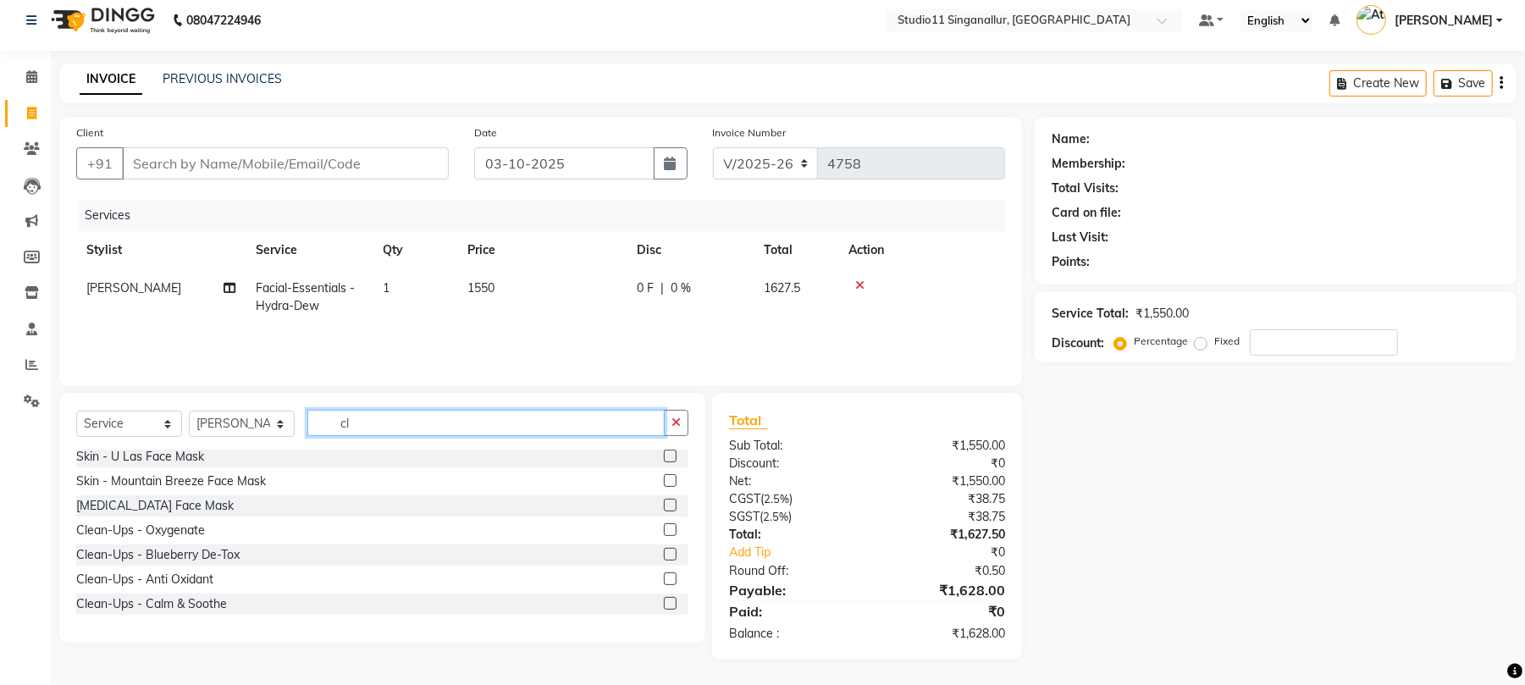
scroll to position [0, 0]
type input "class"
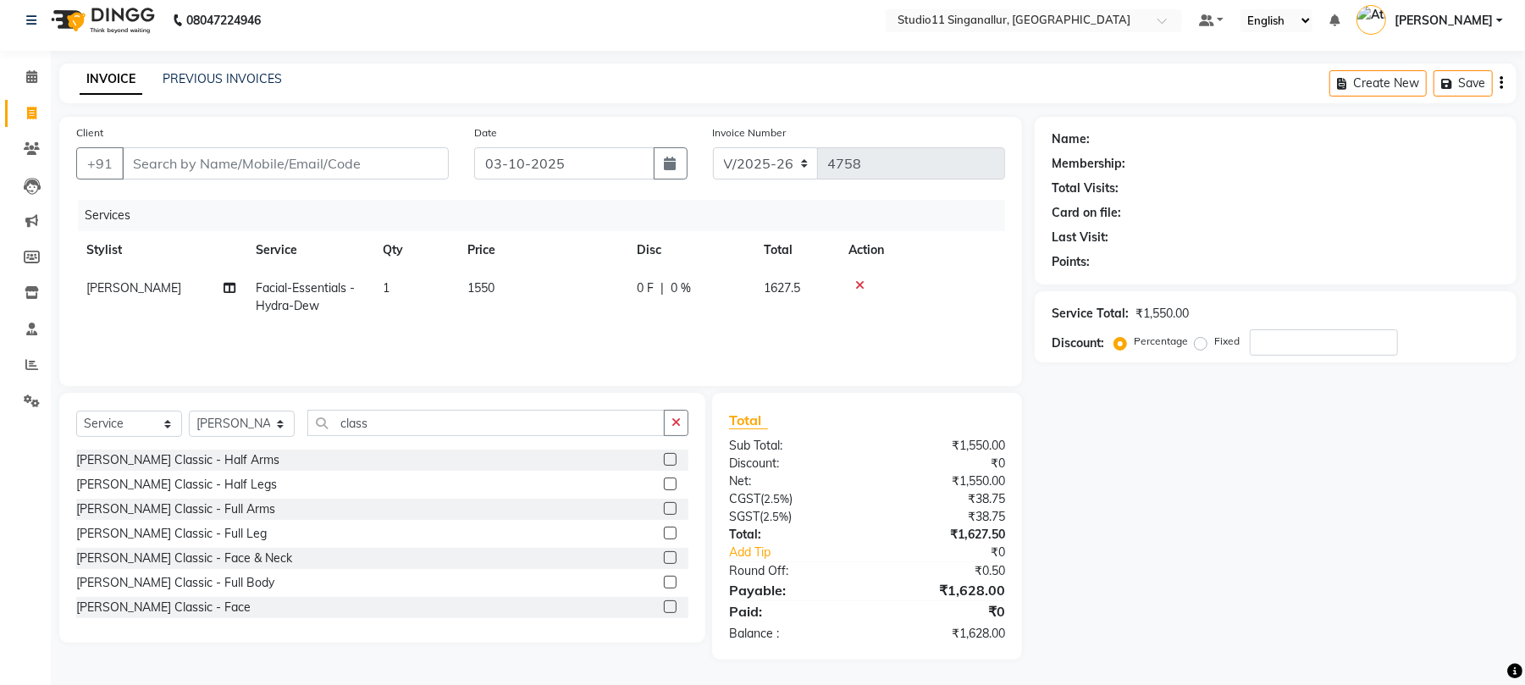
click at [664, 559] on label at bounding box center [670, 557] width 13 height 13
click at [664, 559] on input "checkbox" at bounding box center [669, 558] width 11 height 11
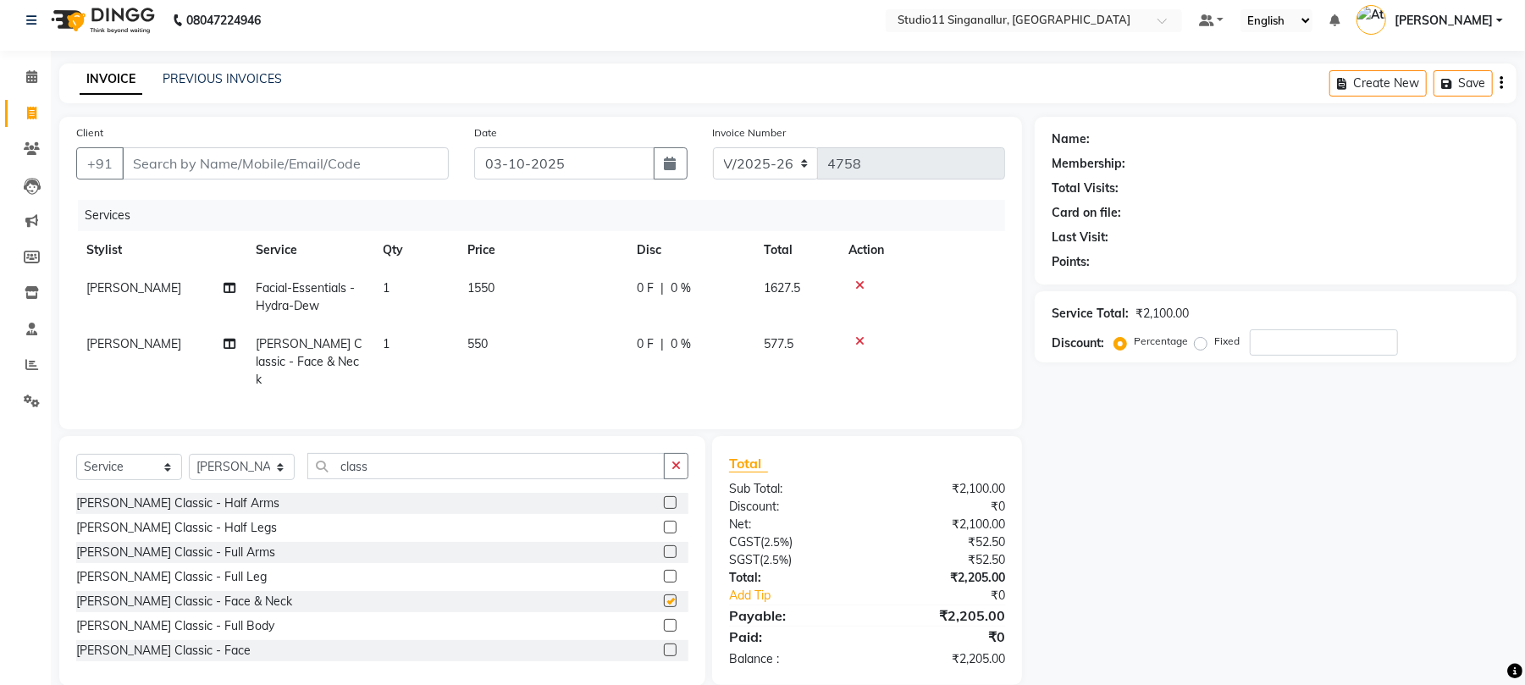
checkbox input "false"
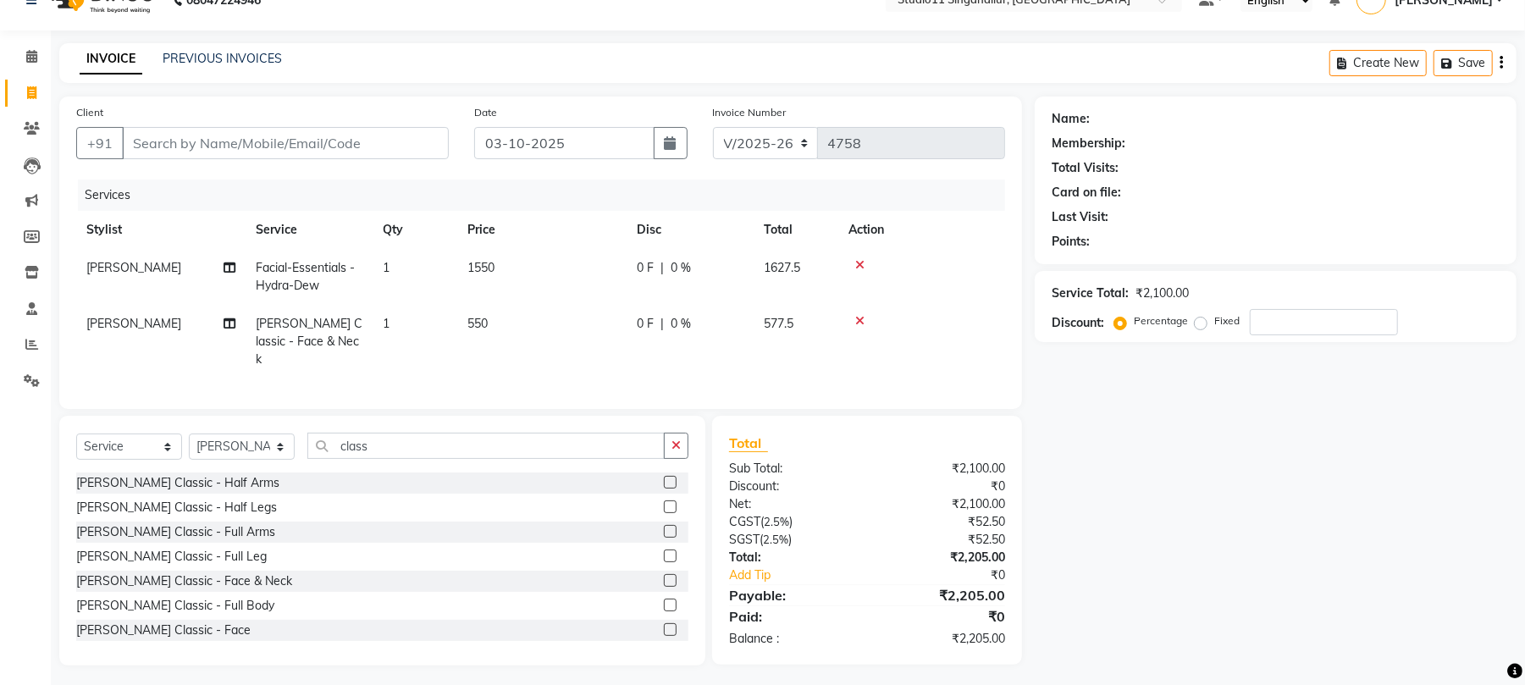
scroll to position [36, 0]
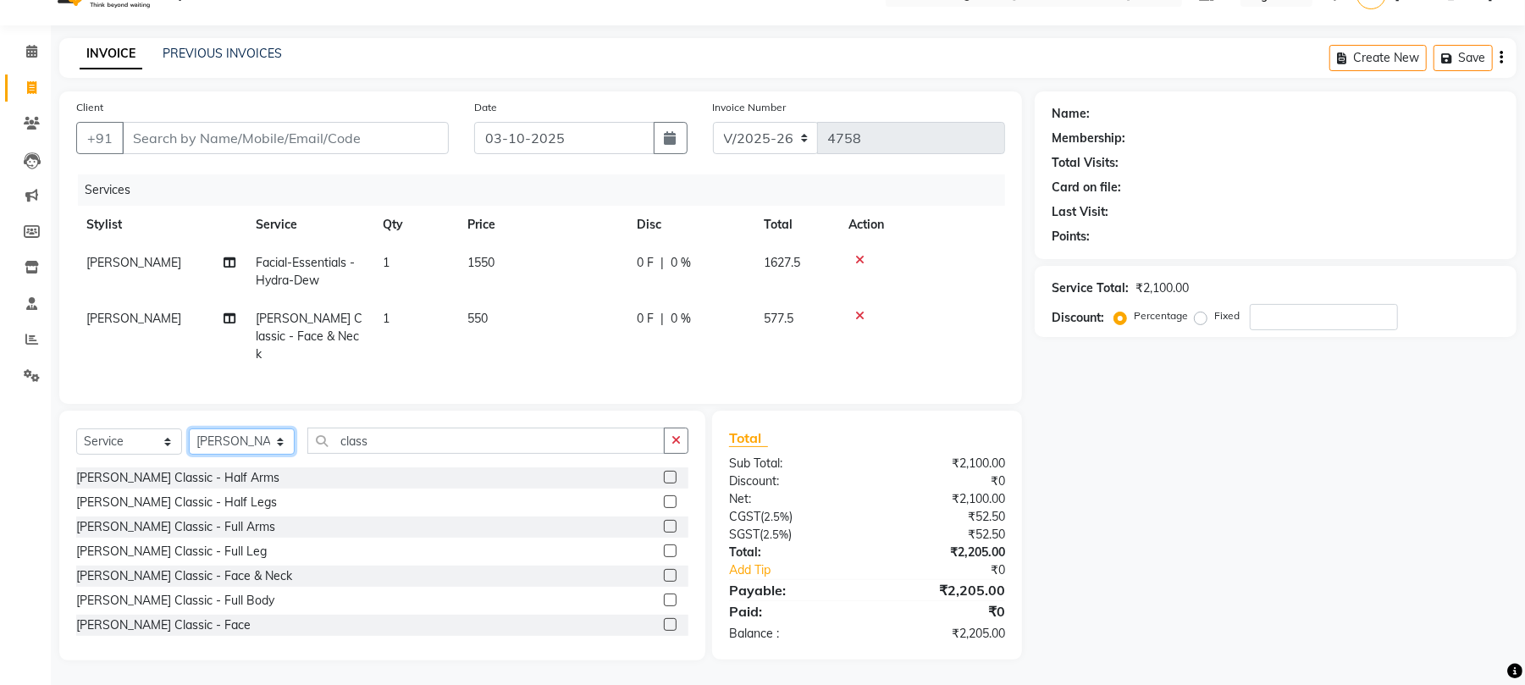
click at [245, 445] on select "Select Stylist akbar Athira daniel Divya Haritha kowsalya krithika narmatha pan…" at bounding box center [242, 442] width 106 height 26
select select "84255"
click at [189, 429] on select "Select Stylist akbar Athira daniel Divya Haritha kowsalya krithika narmatha pan…" at bounding box center [242, 442] width 106 height 26
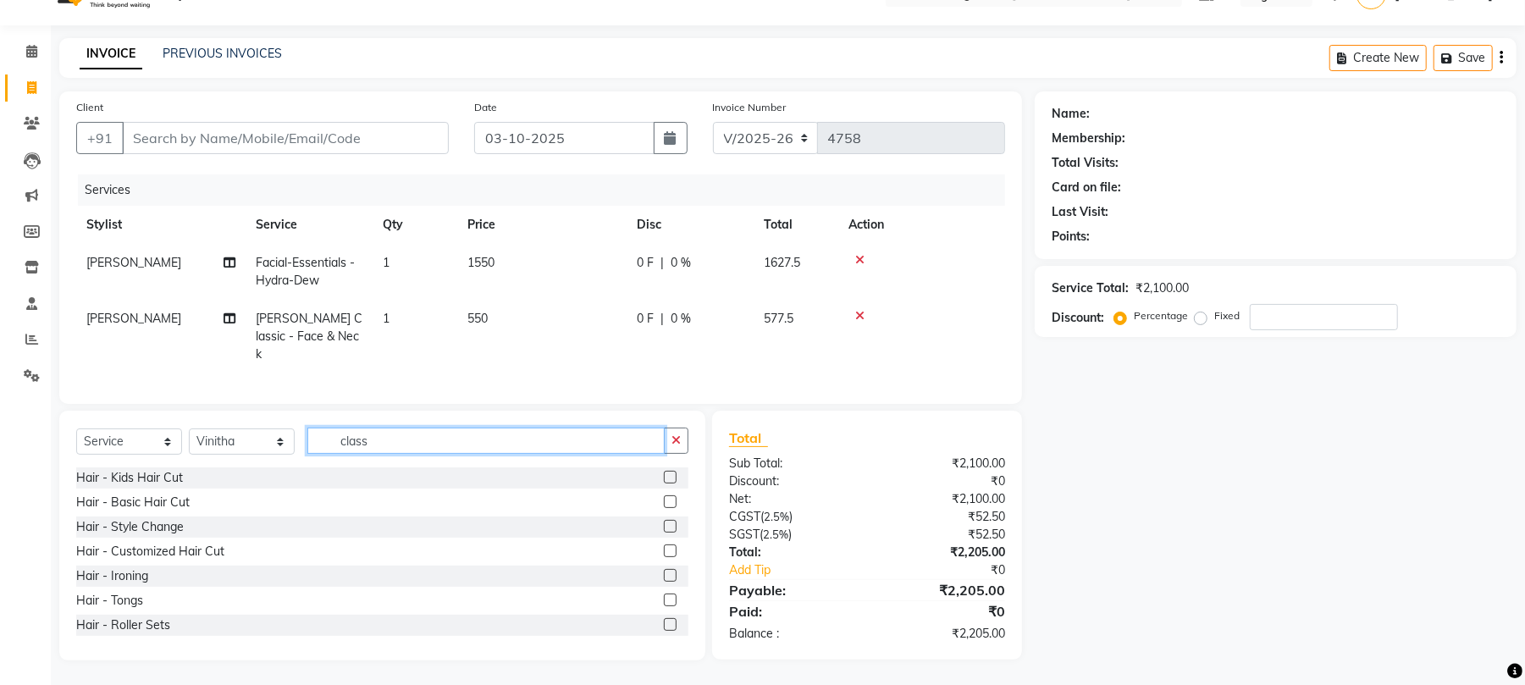
click at [359, 437] on input "class" at bounding box center [485, 441] width 357 height 26
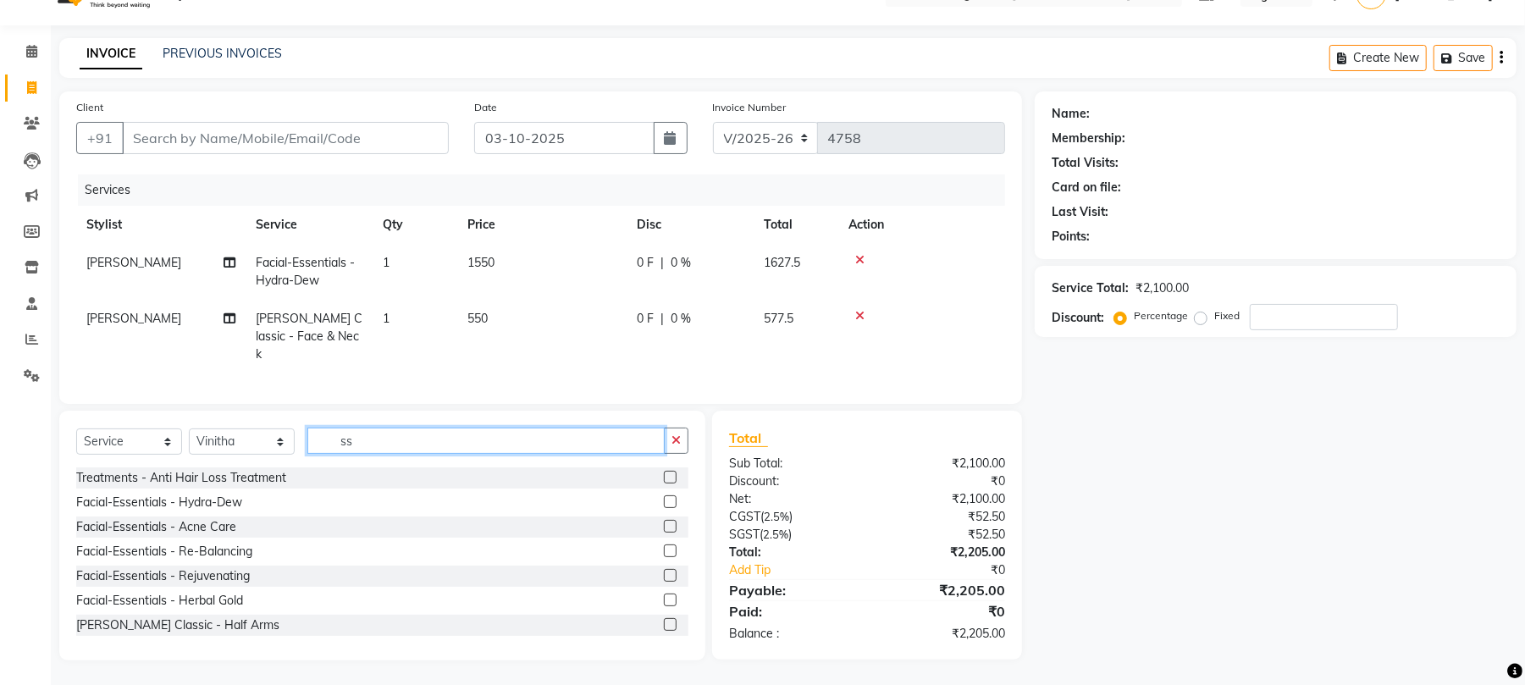
type input "s"
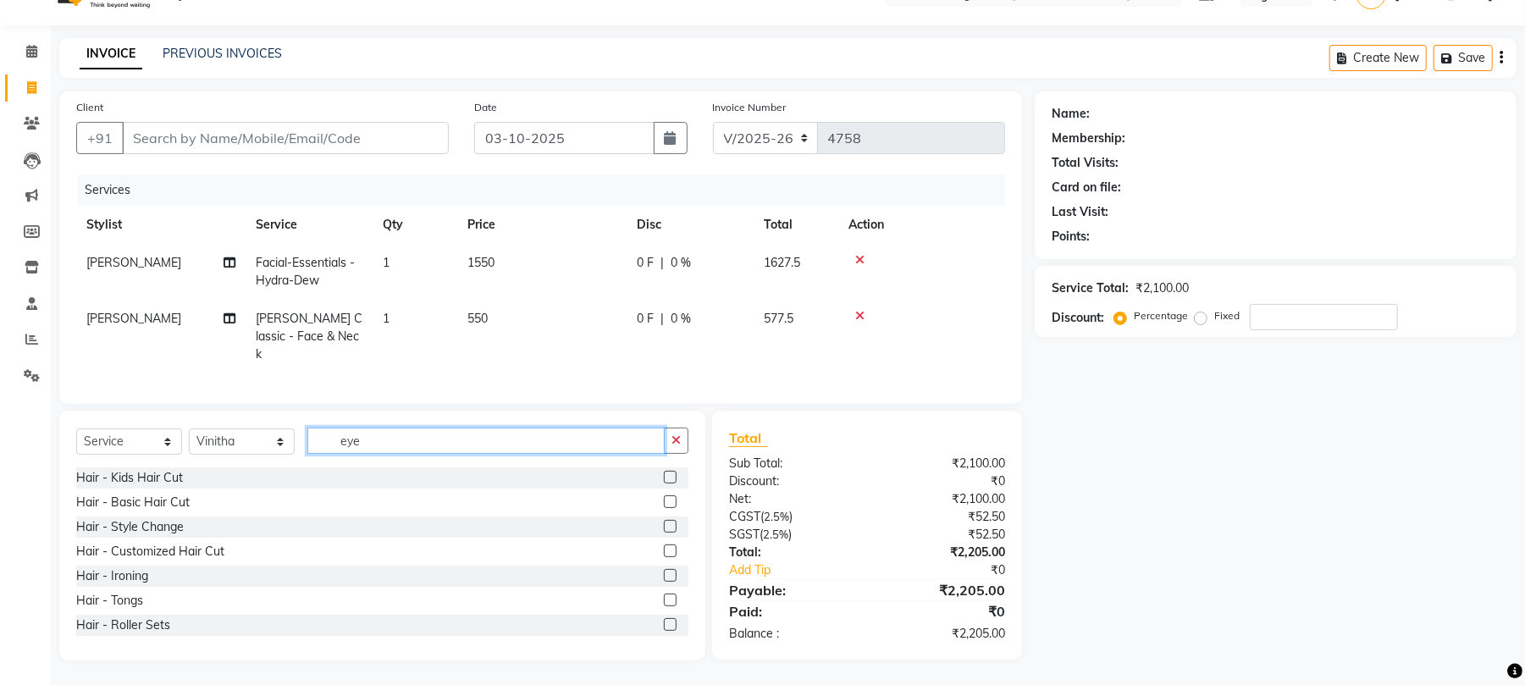
scroll to position [35, 0]
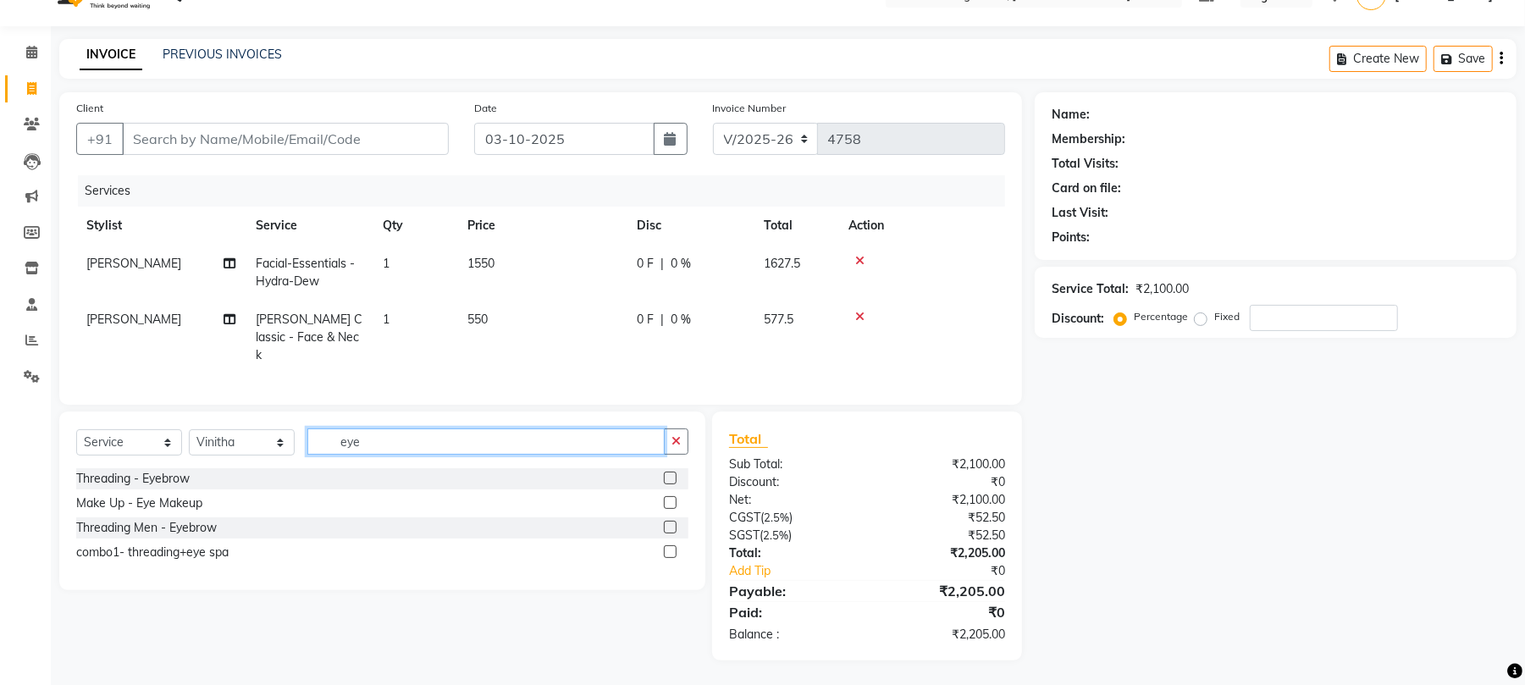
type input "eye"
click at [668, 478] on label at bounding box center [670, 478] width 13 height 13
click at [668, 478] on input "checkbox" at bounding box center [669, 478] width 11 height 11
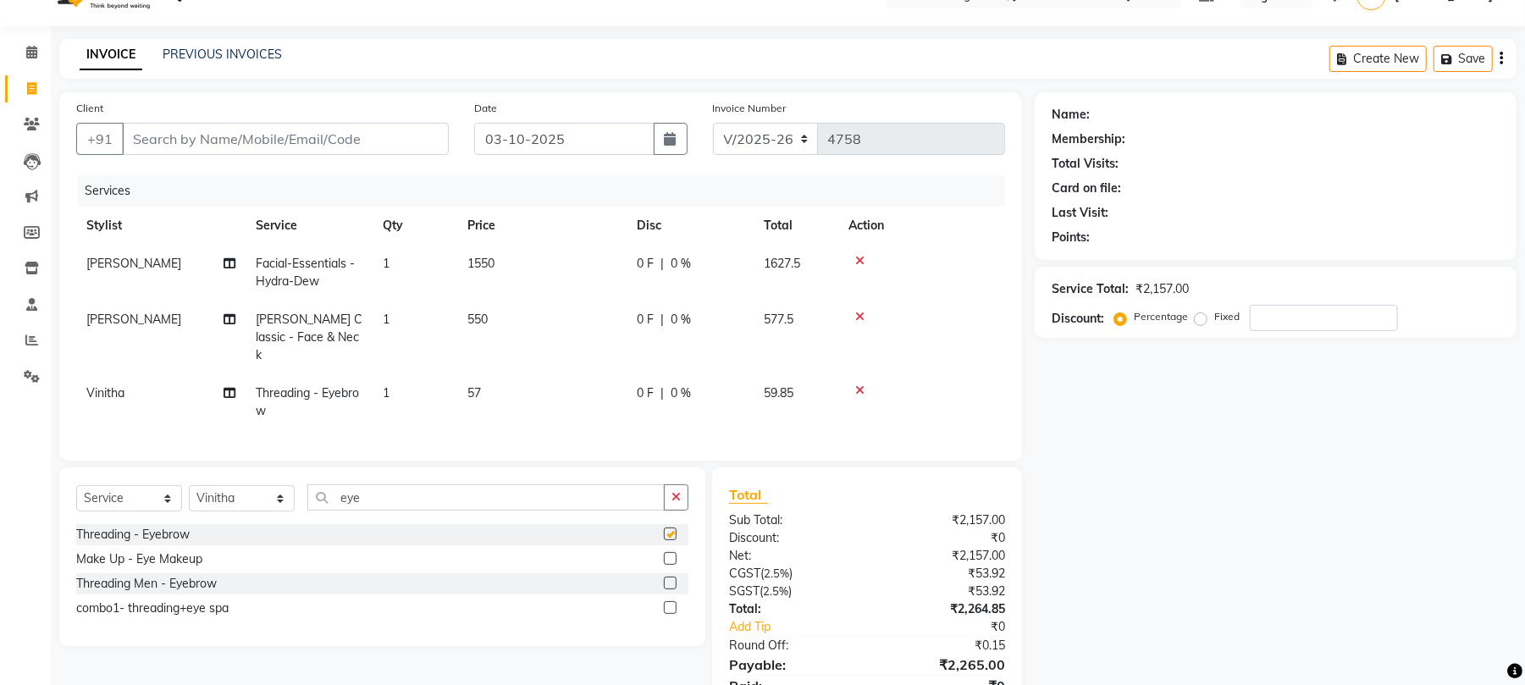
checkbox input "false"
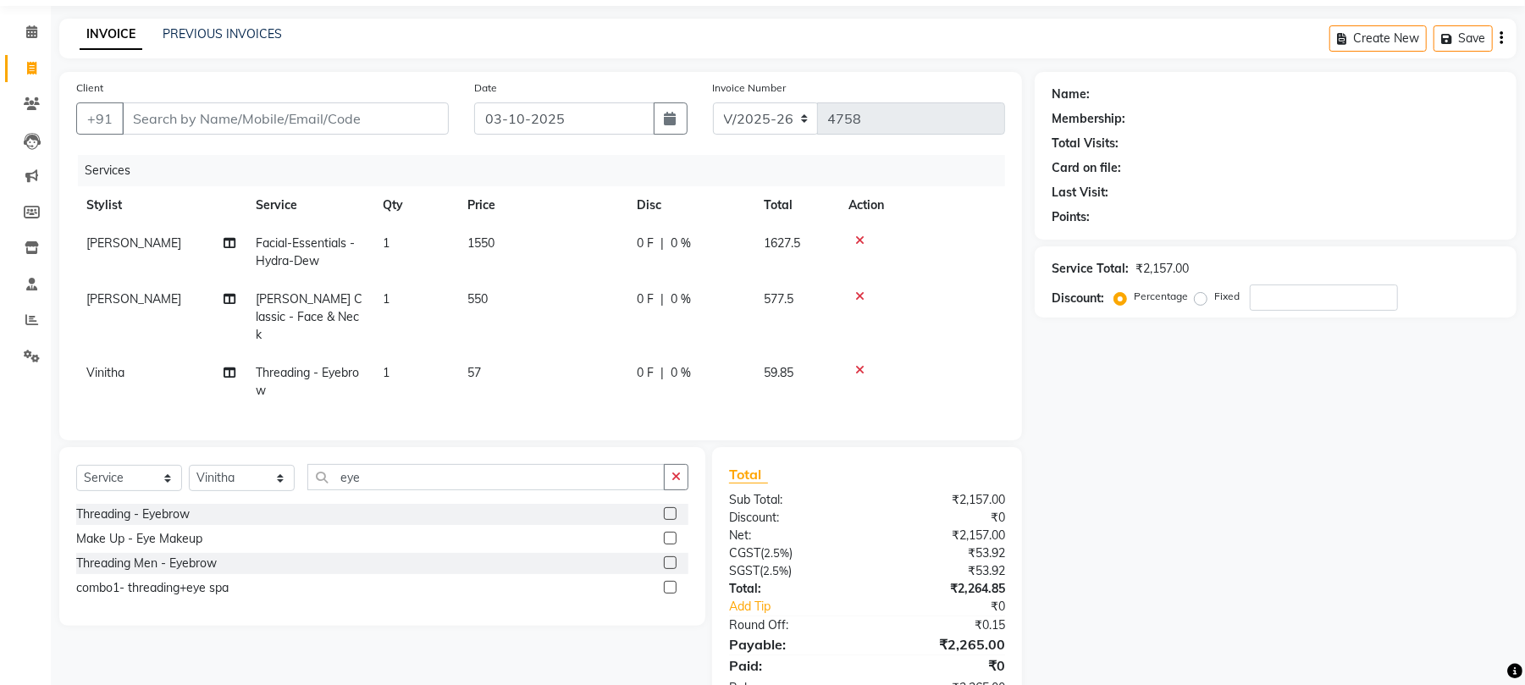
scroll to position [108, 0]
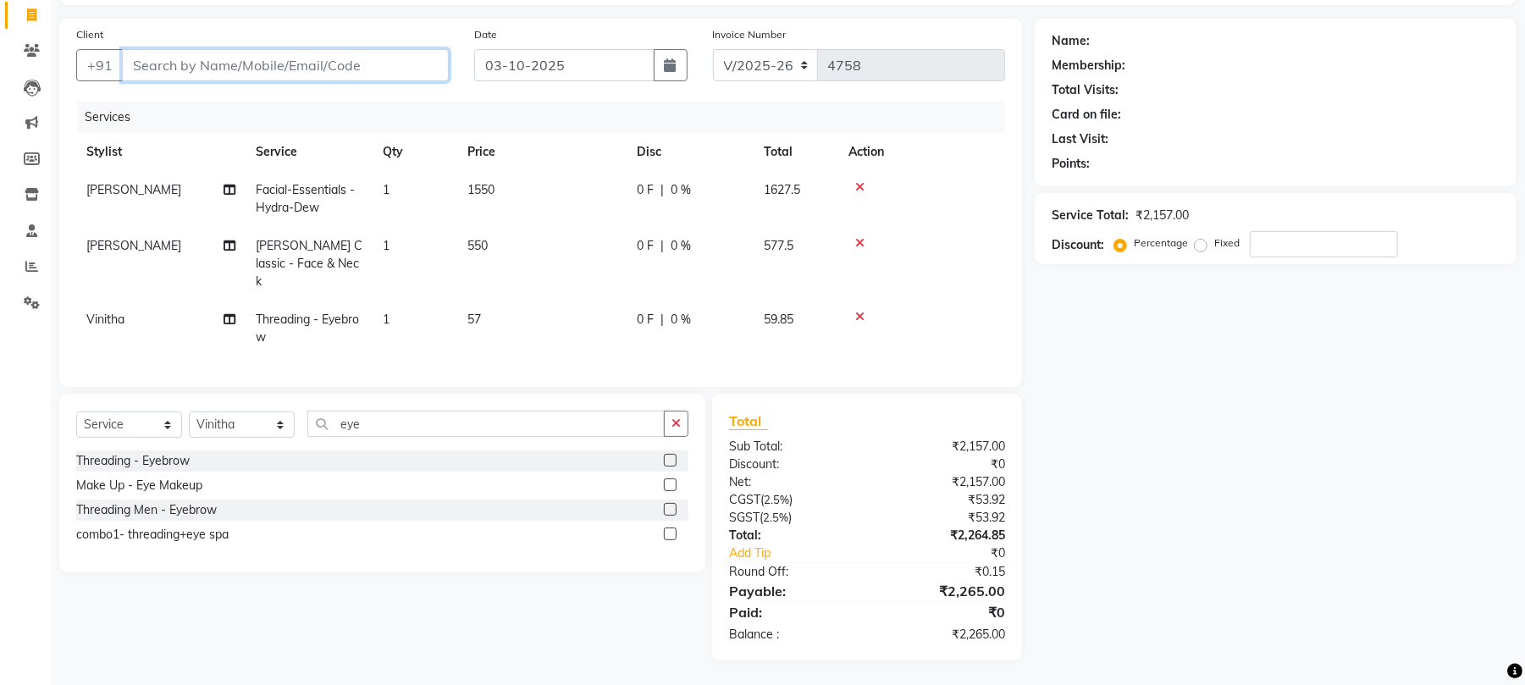
click at [160, 62] on input "Client" at bounding box center [285, 65] width 327 height 32
type input "9"
type input "0"
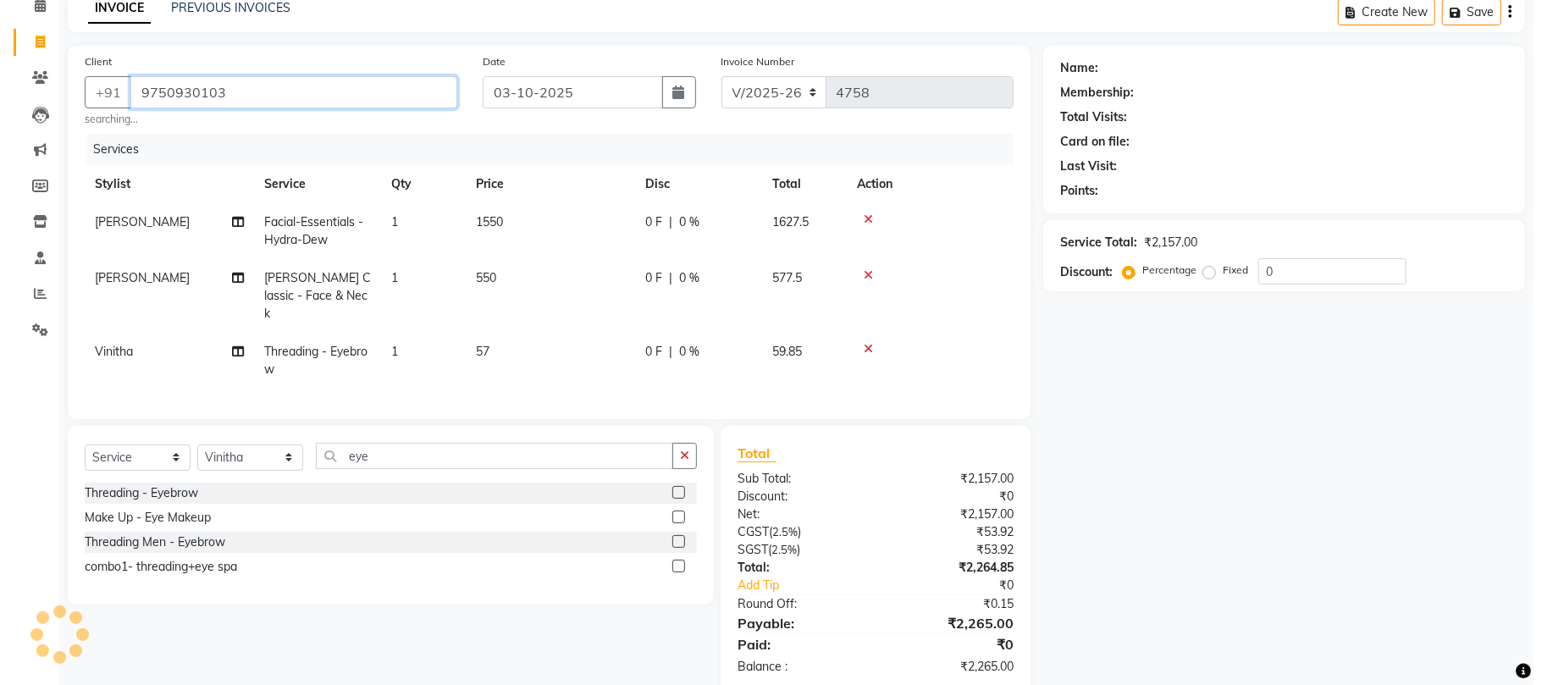
scroll to position [0, 0]
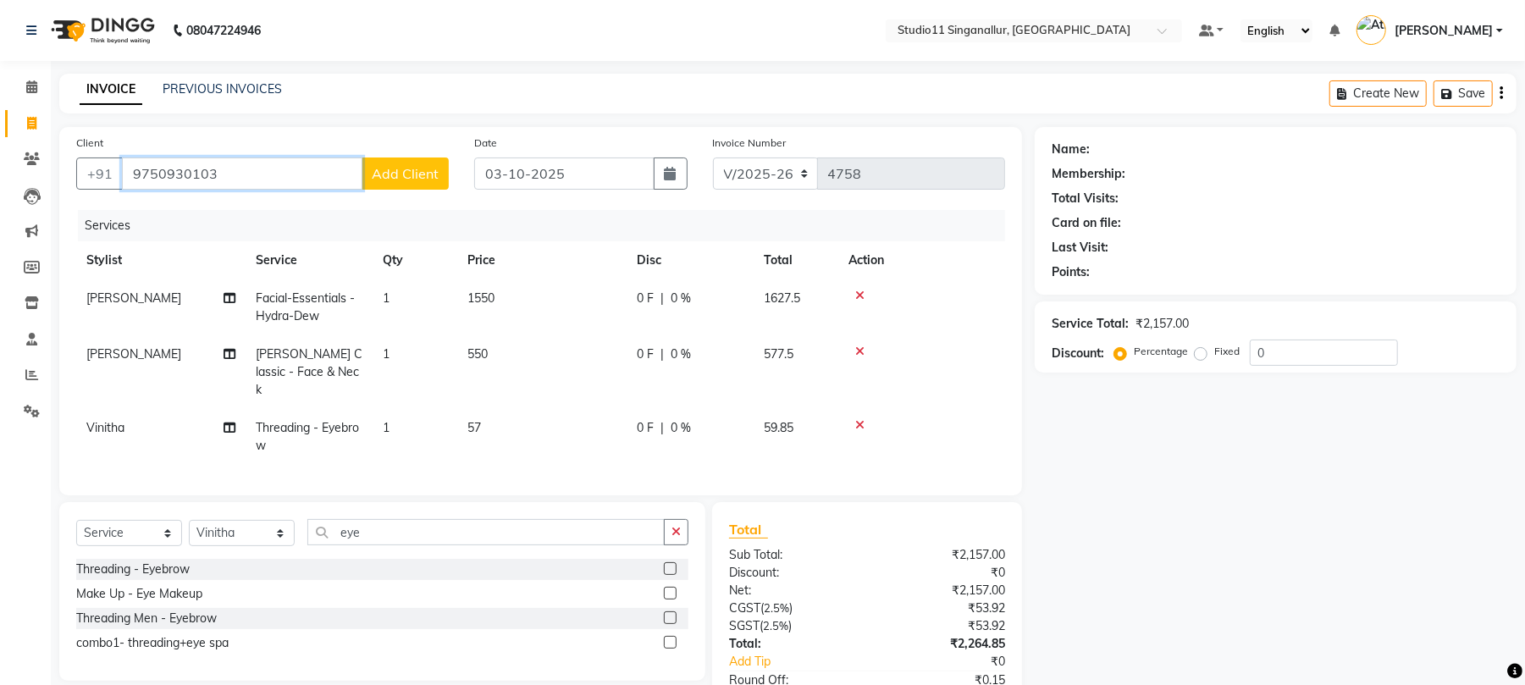
type input "9750930103"
click at [434, 158] on button "Add Client" at bounding box center [405, 174] width 87 height 32
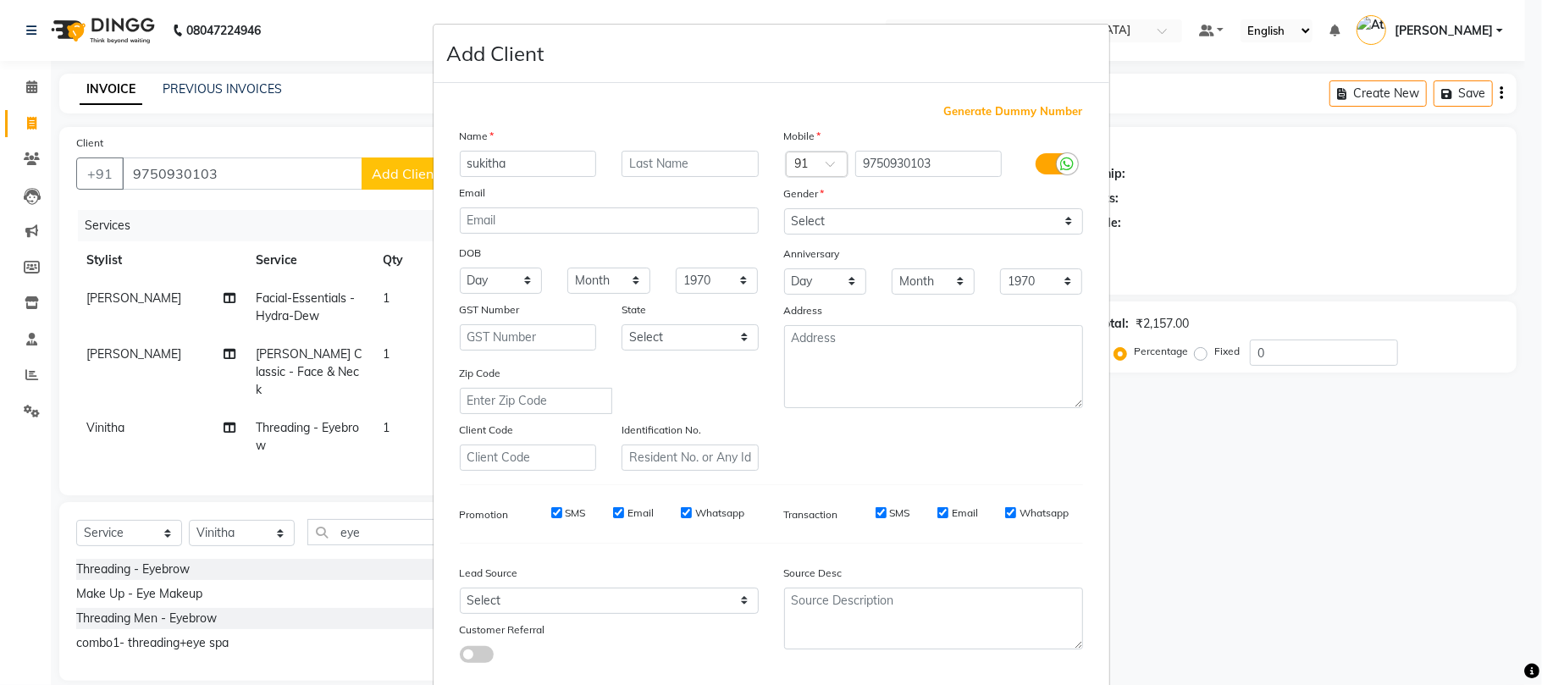
type input "sukitha"
click at [850, 230] on select "Select Male Female Other Prefer Not To Say" at bounding box center [933, 221] width 299 height 26
select select "[DEMOGRAPHIC_DATA]"
click at [784, 208] on select "Select Male Female Other Prefer Not To Say" at bounding box center [933, 221] width 299 height 26
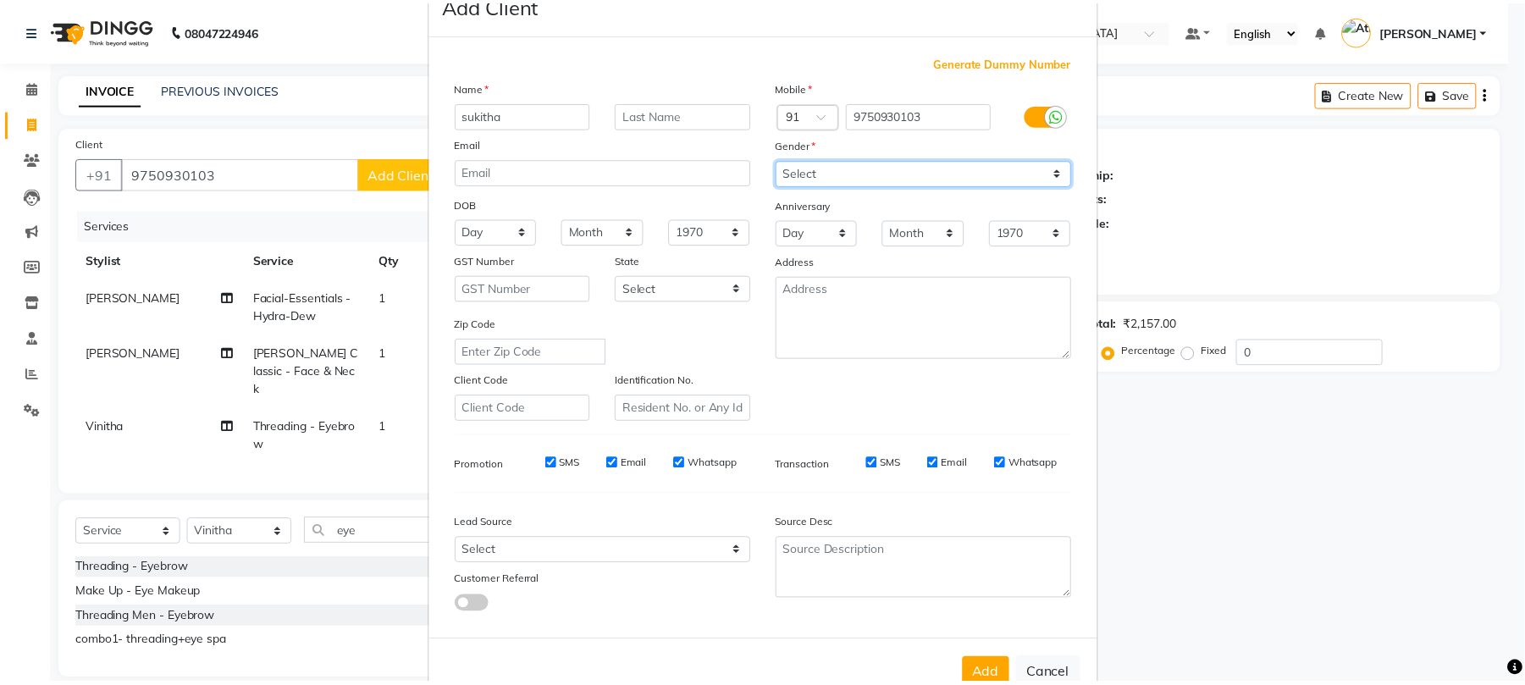
scroll to position [92, 0]
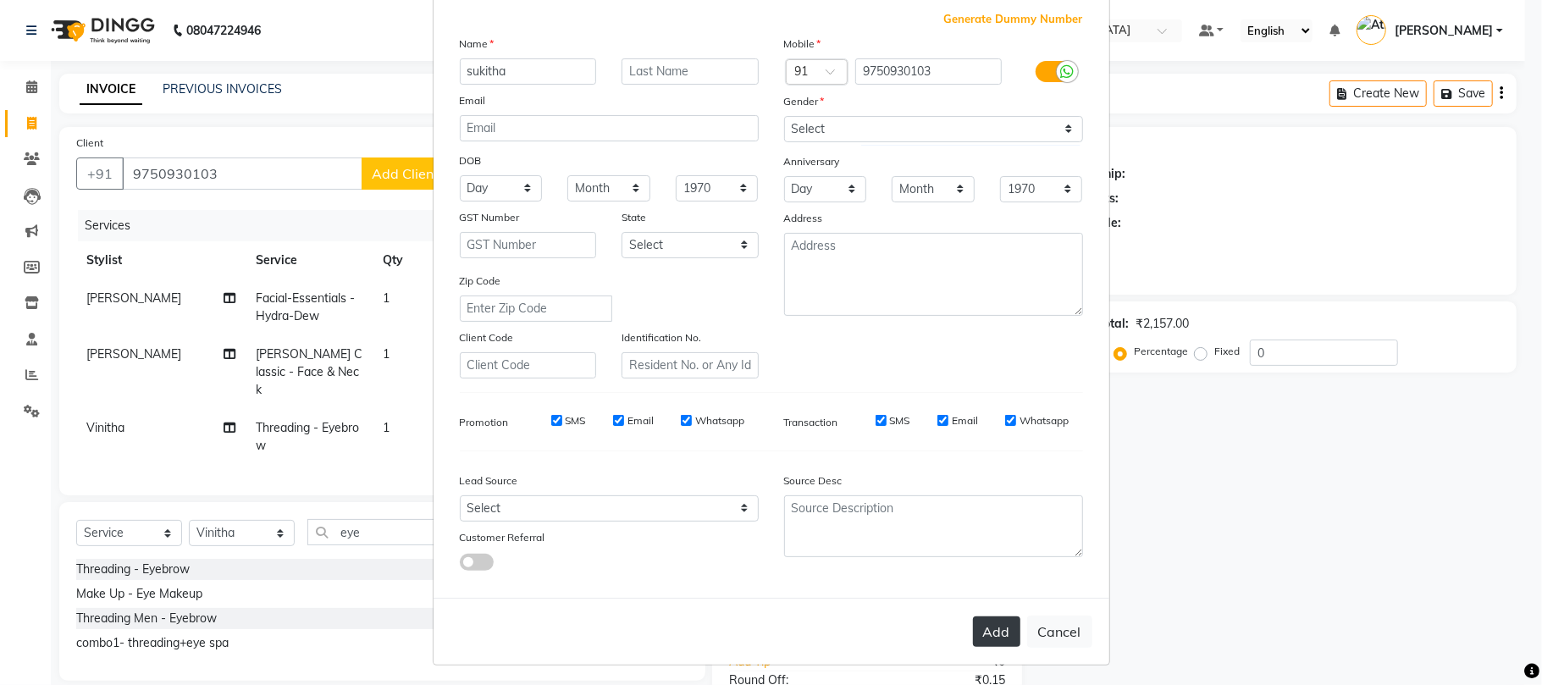
click at [989, 617] on button "Add" at bounding box center [996, 632] width 47 height 30
select select
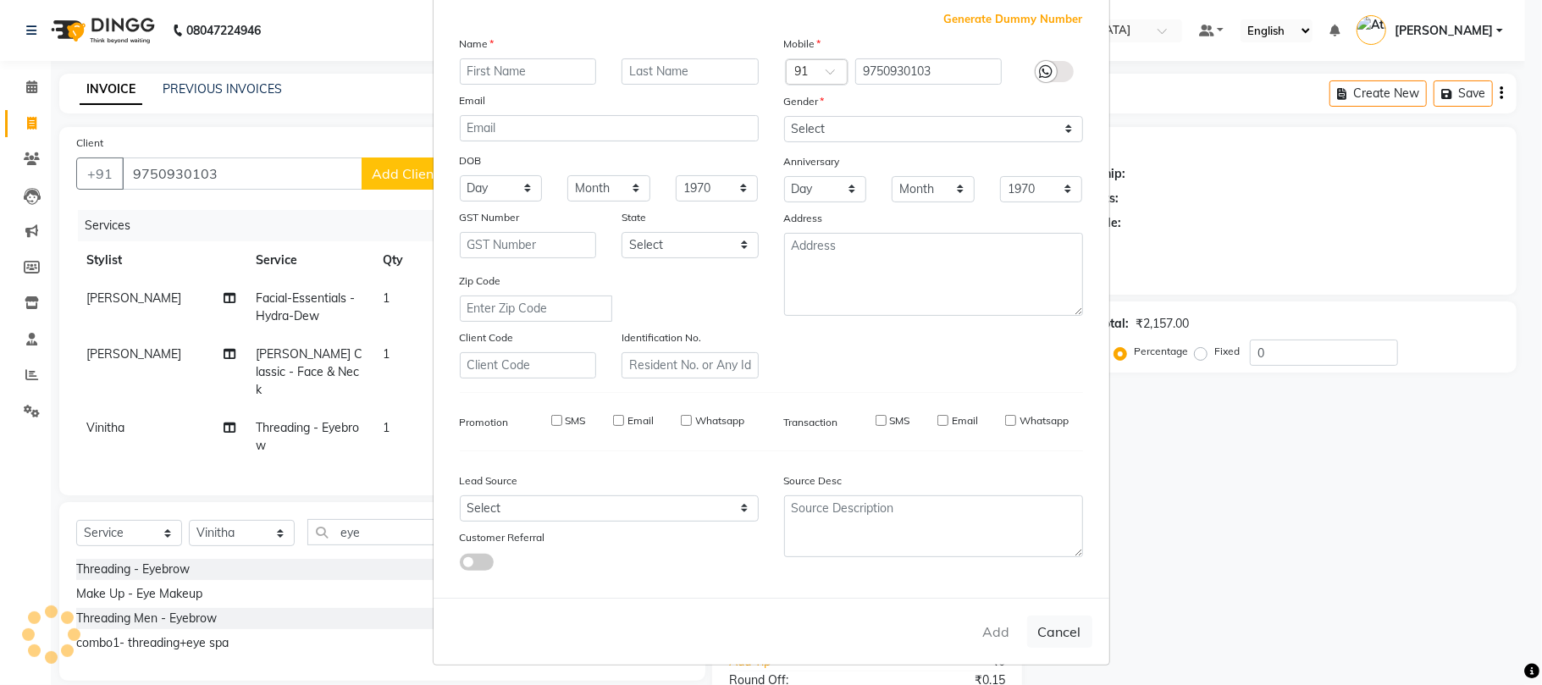
select select
checkbox input "false"
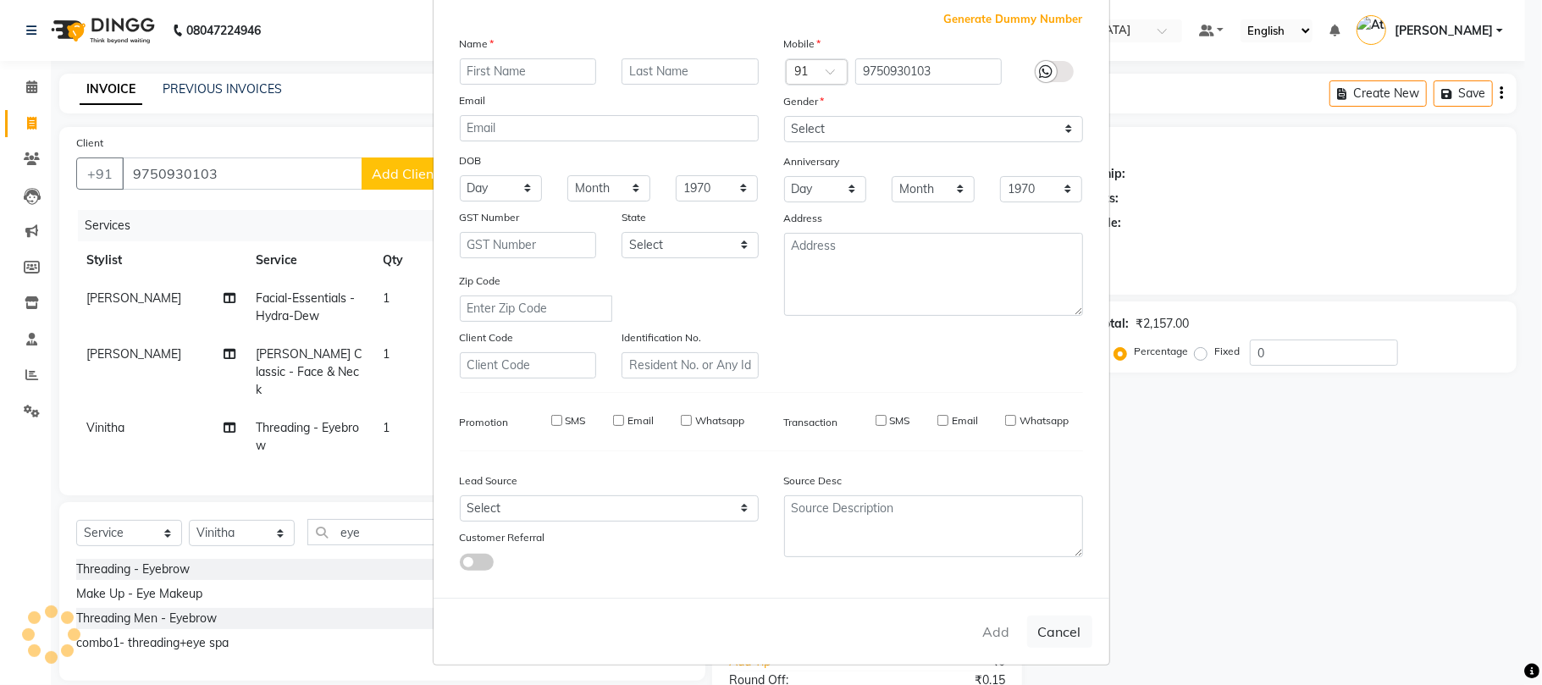
checkbox input "false"
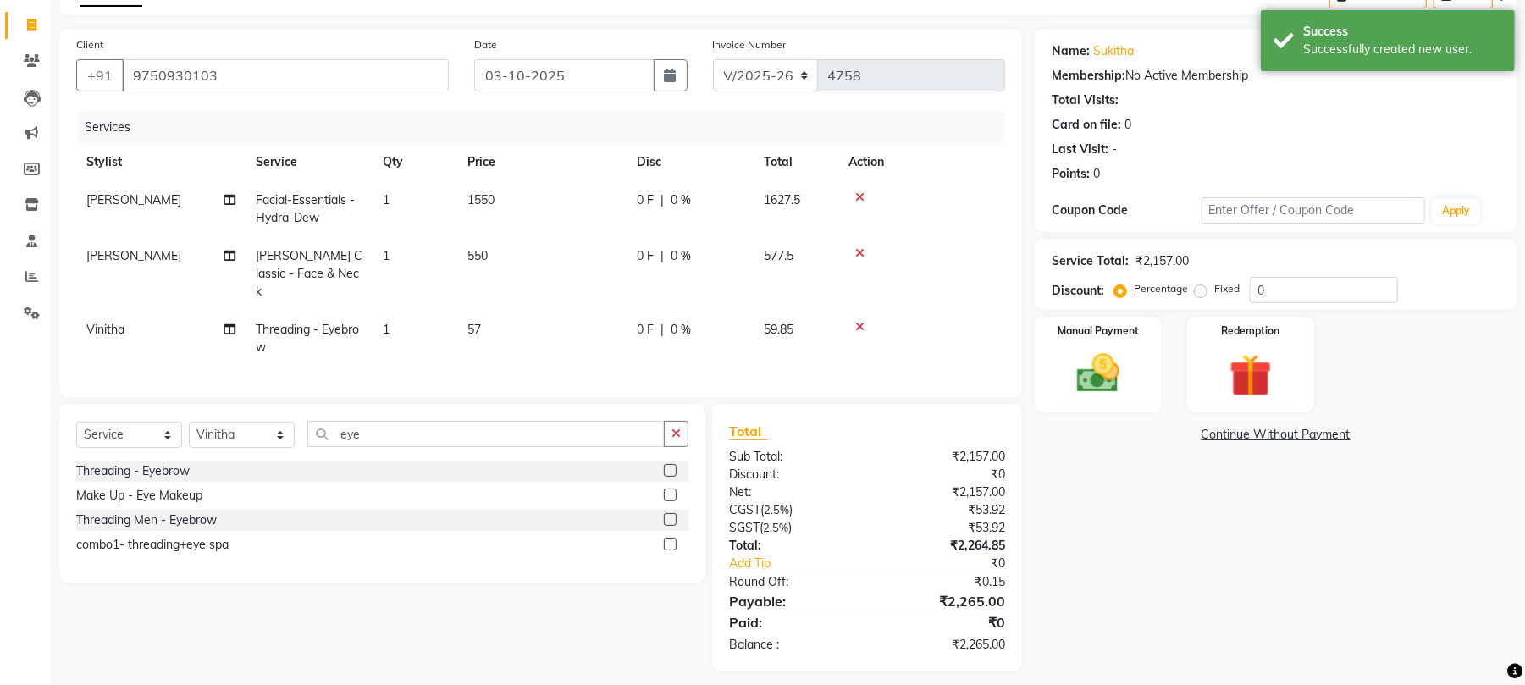
scroll to position [108, 0]
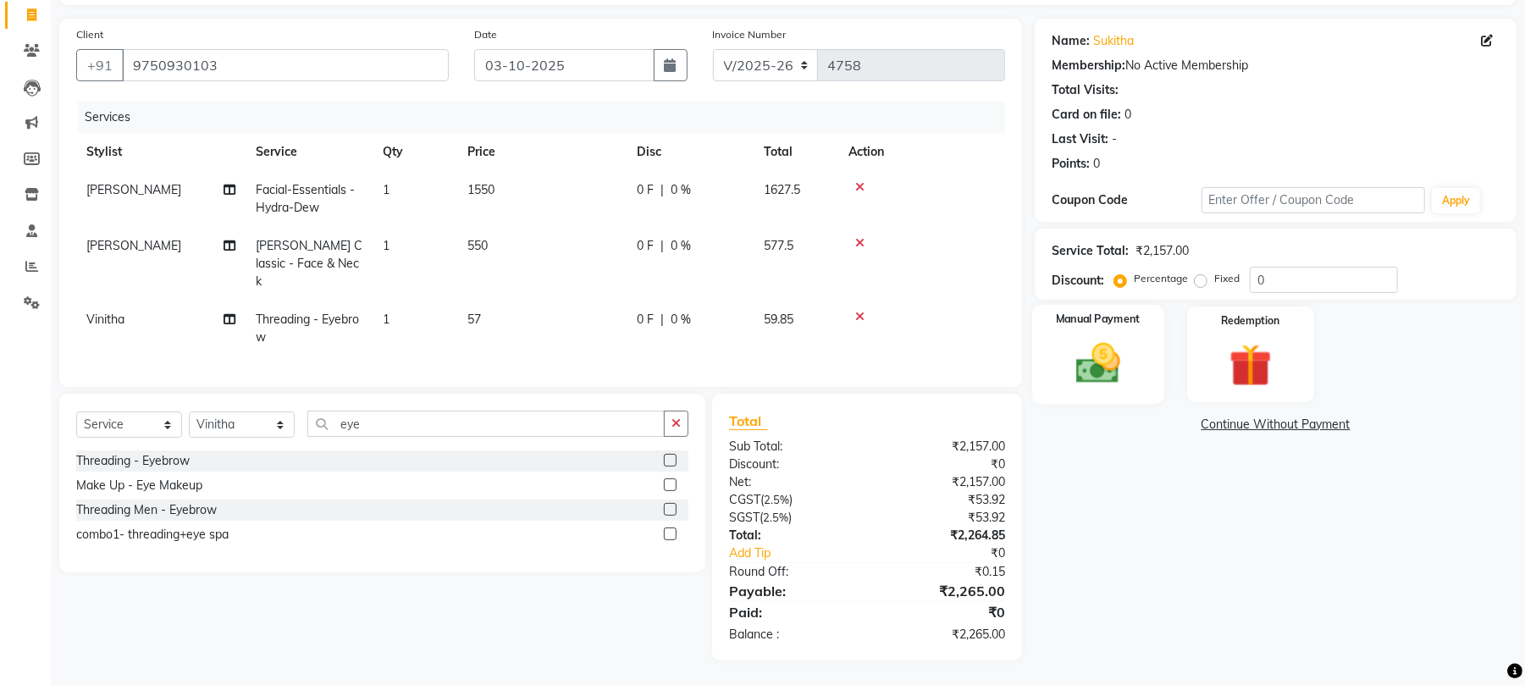
click at [1105, 371] on img at bounding box center [1098, 364] width 73 height 52
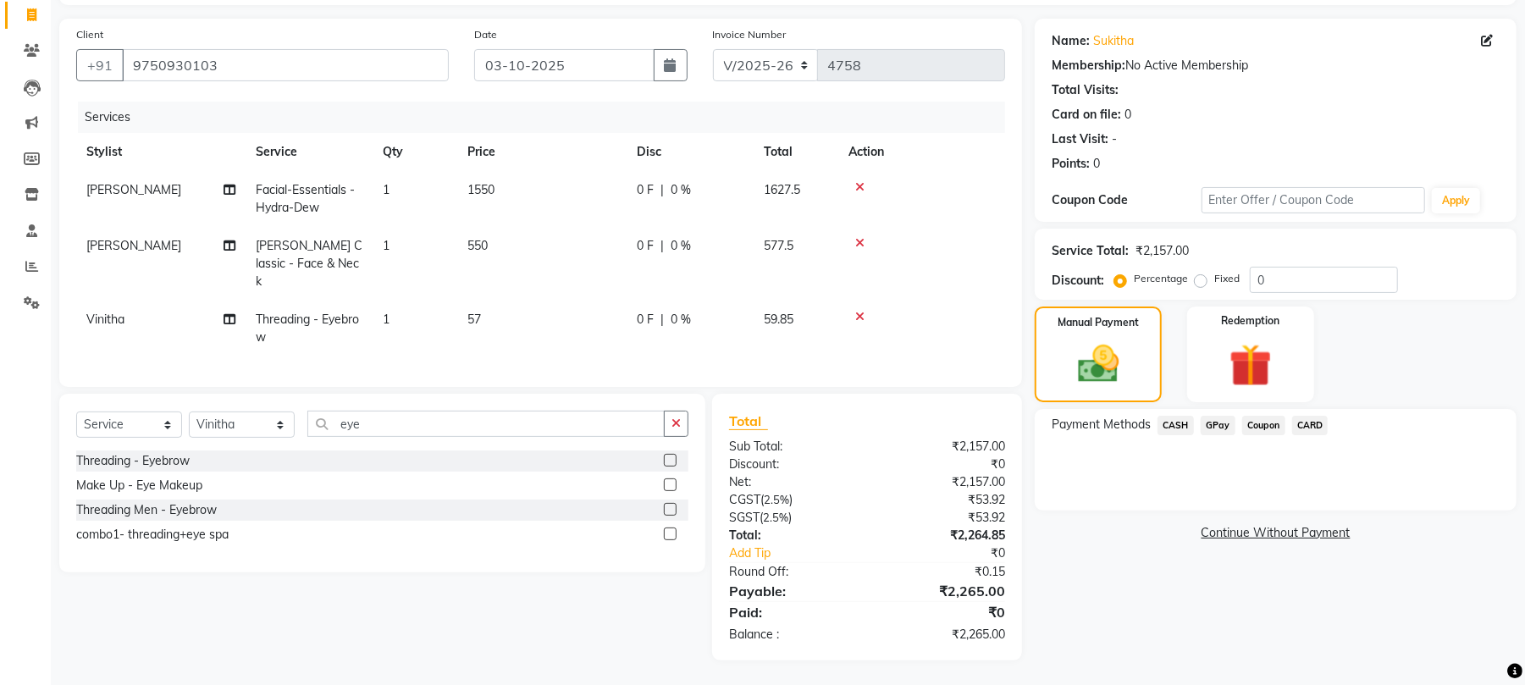
click at [1214, 423] on span "GPay" at bounding box center [1218, 425] width 35 height 19
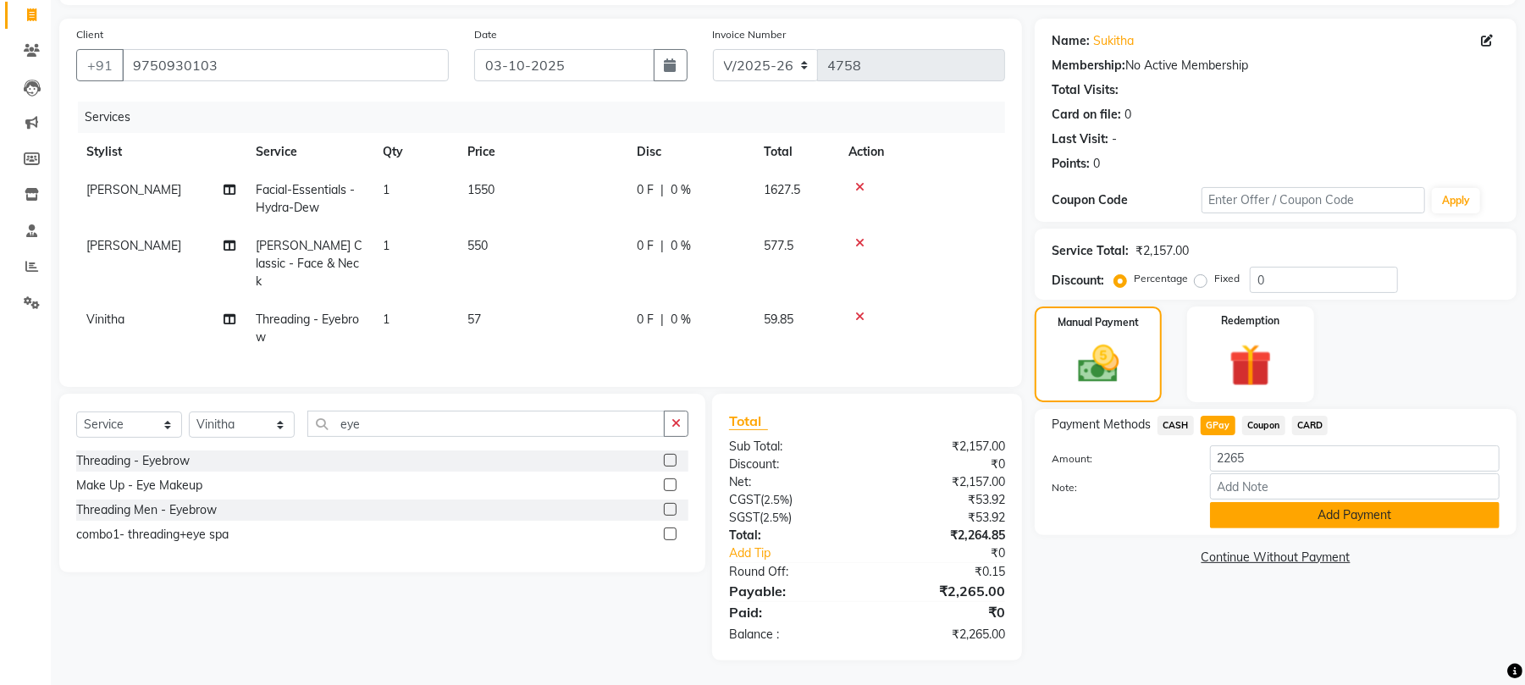
click at [1301, 518] on button "Add Payment" at bounding box center [1355, 515] width 290 height 26
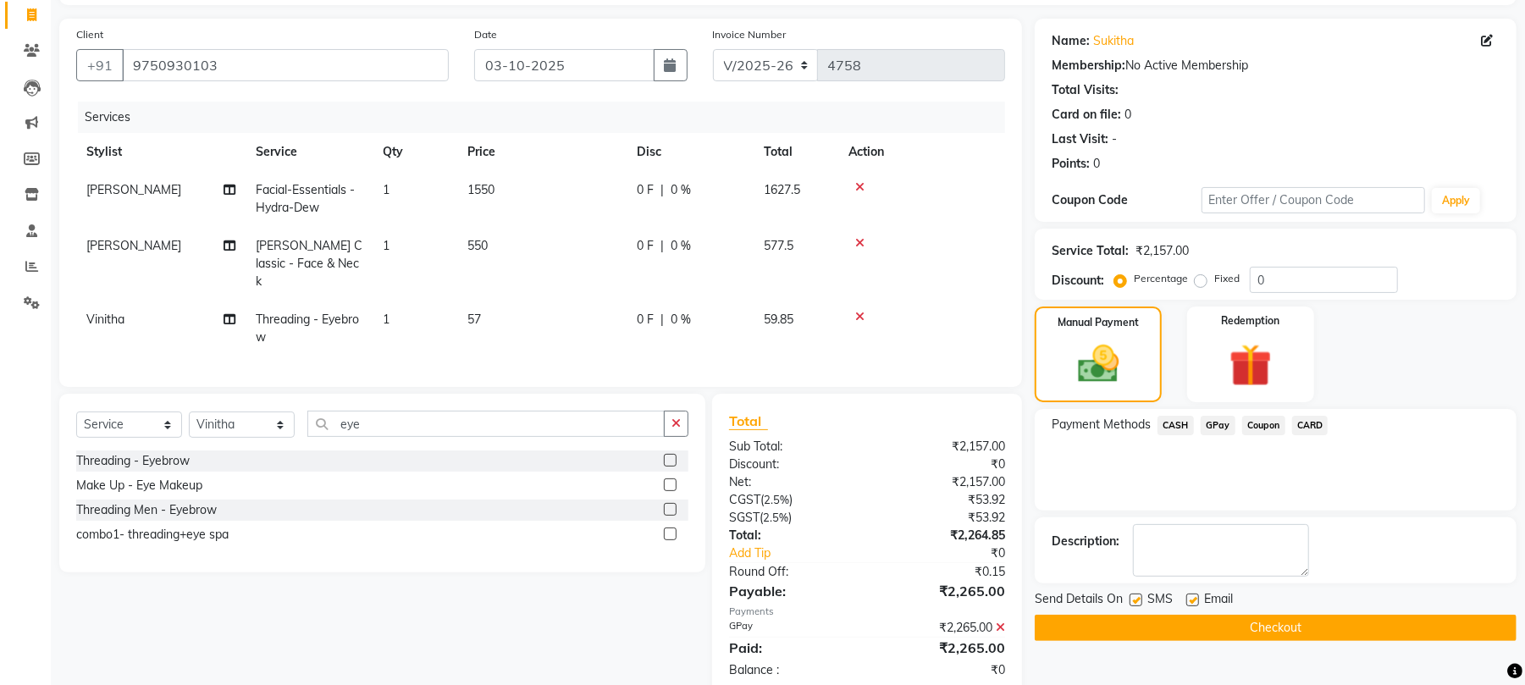
scroll to position [144, 0]
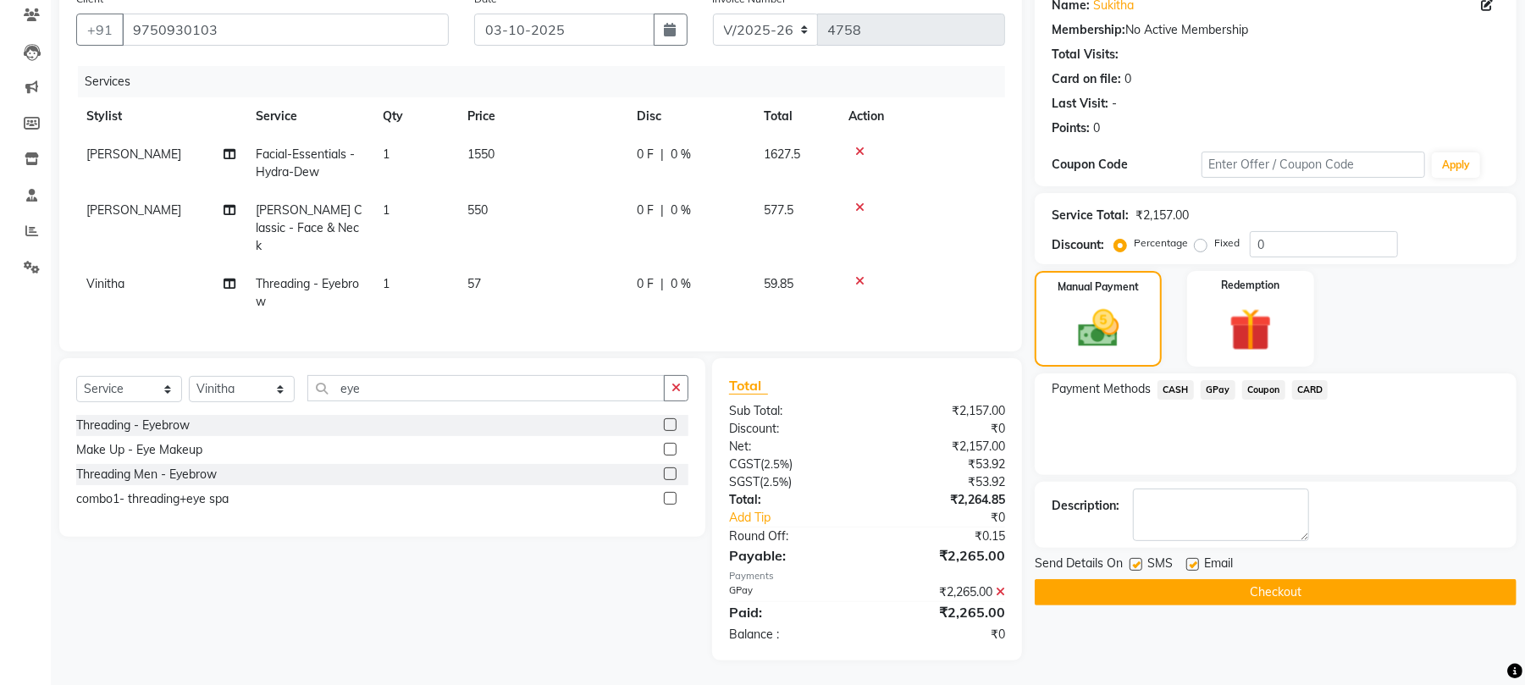
click at [1187, 564] on label at bounding box center [1193, 564] width 13 height 13
click at [1187, 564] on input "checkbox" at bounding box center [1192, 565] width 11 height 11
checkbox input "false"
click at [1135, 567] on label at bounding box center [1136, 564] width 13 height 13
click at [1135, 567] on input "checkbox" at bounding box center [1135, 565] width 11 height 11
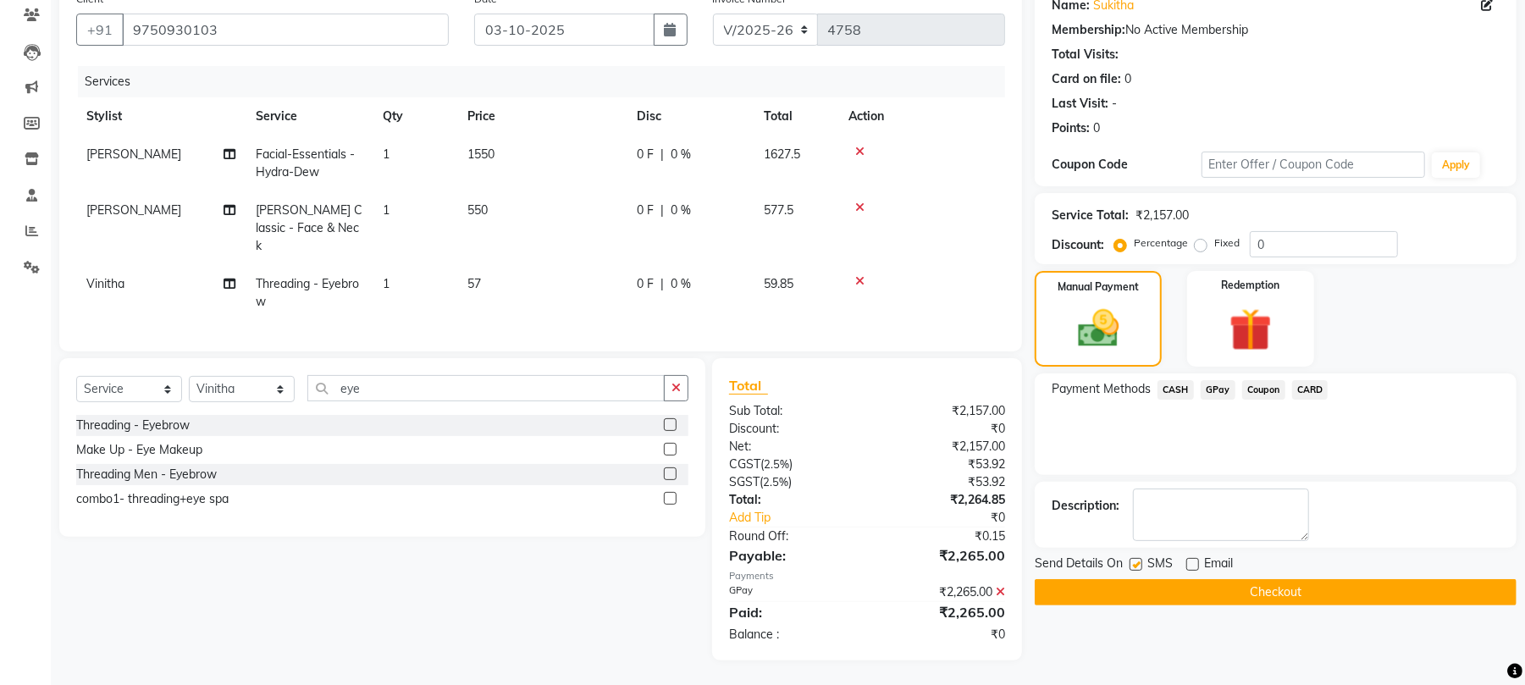
checkbox input "false"
click at [1140, 584] on button "Checkout" at bounding box center [1276, 592] width 482 height 26
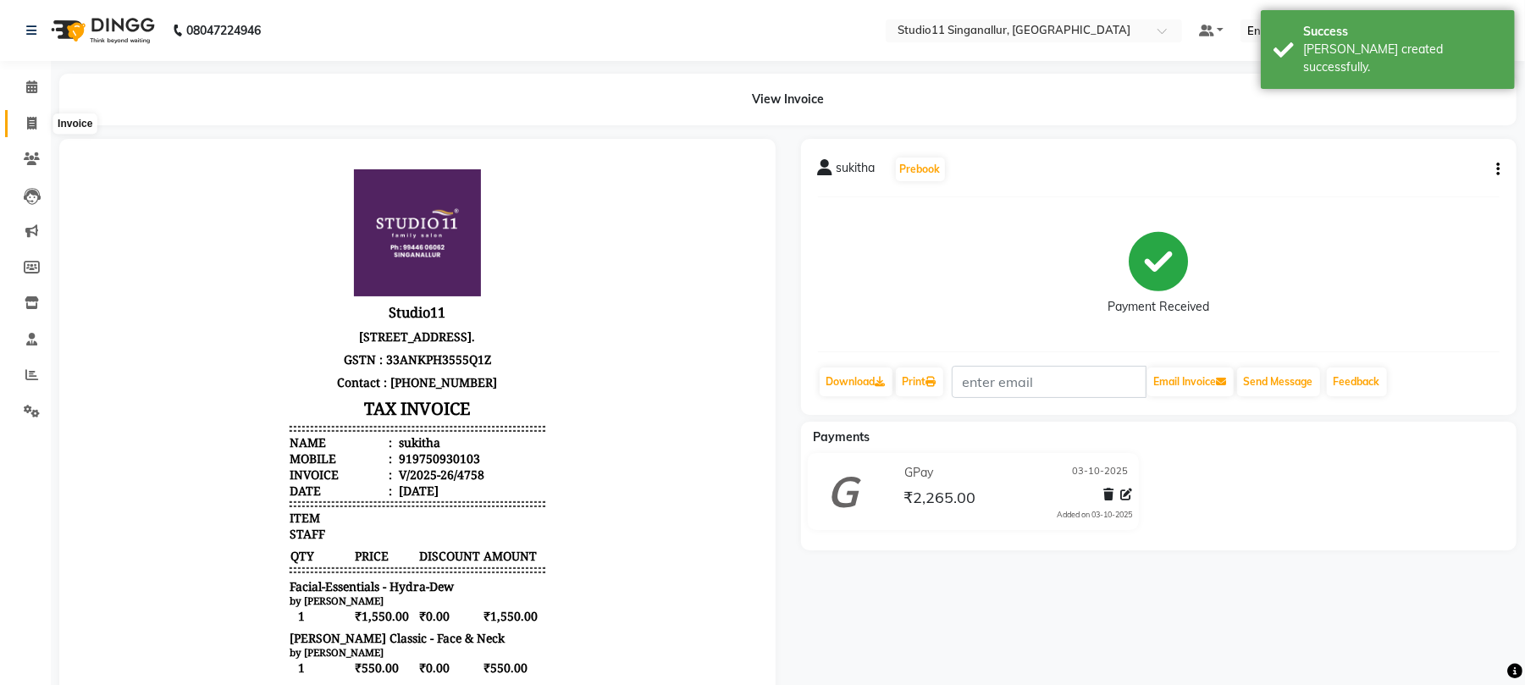
click at [32, 125] on icon at bounding box center [31, 123] width 9 height 13
select select "6616"
select select "service"
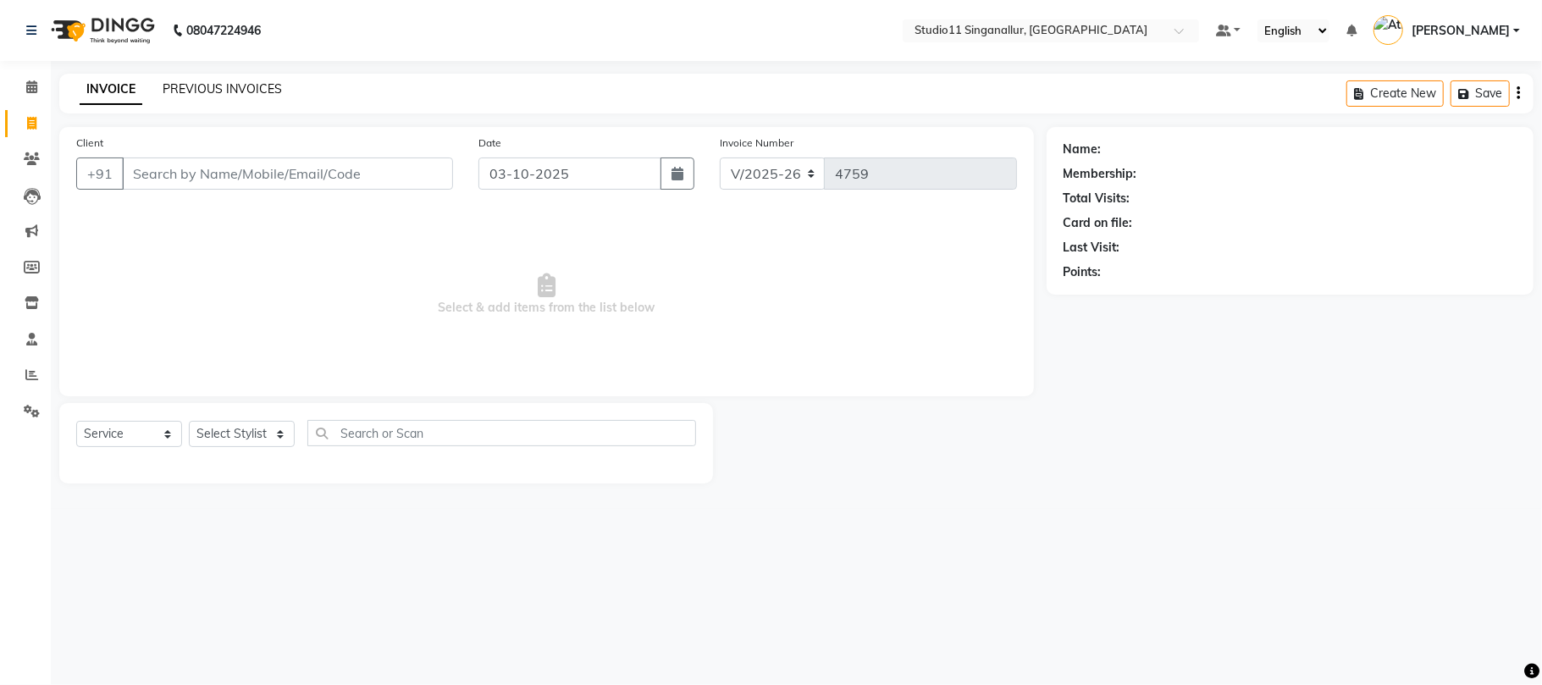
click at [242, 89] on link "PREVIOUS INVOICES" at bounding box center [222, 88] width 119 height 15
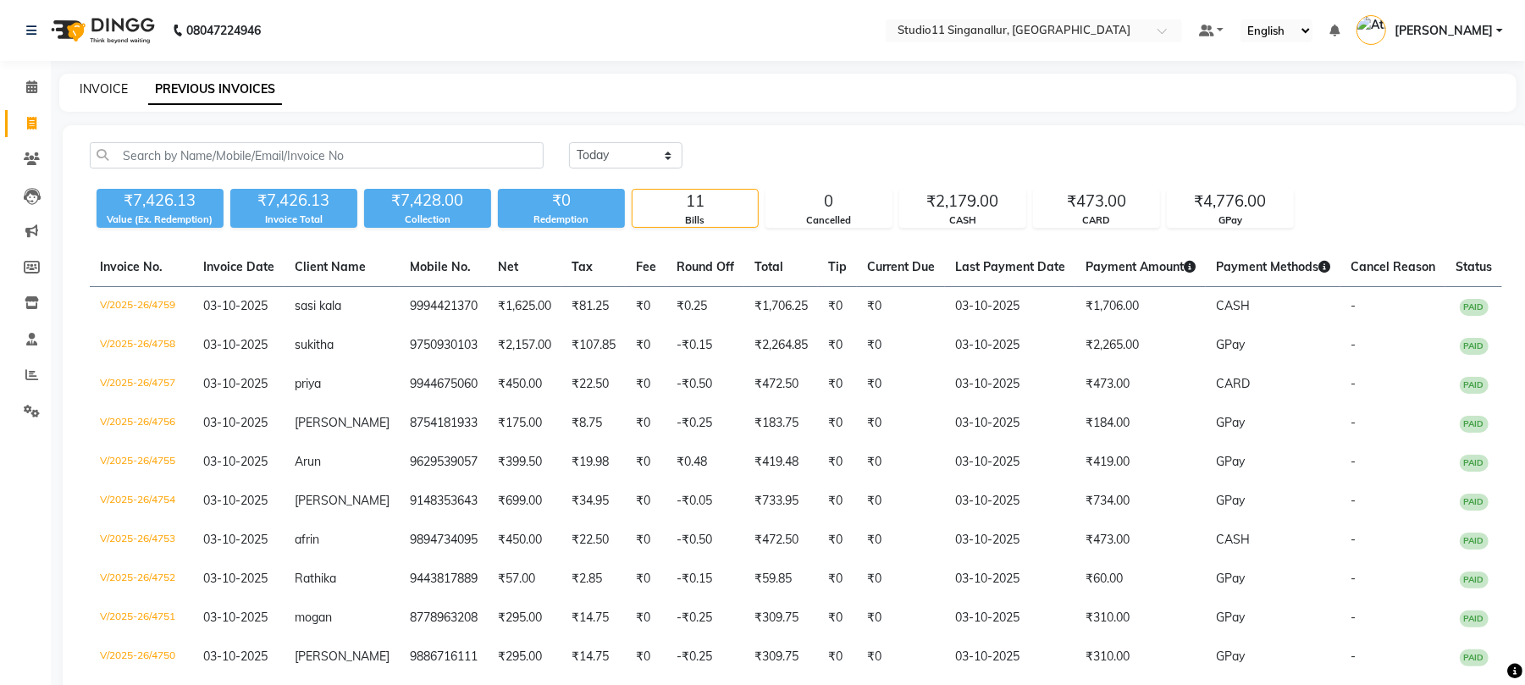
click at [113, 81] on link "INVOICE" at bounding box center [104, 88] width 48 height 15
select select "service"
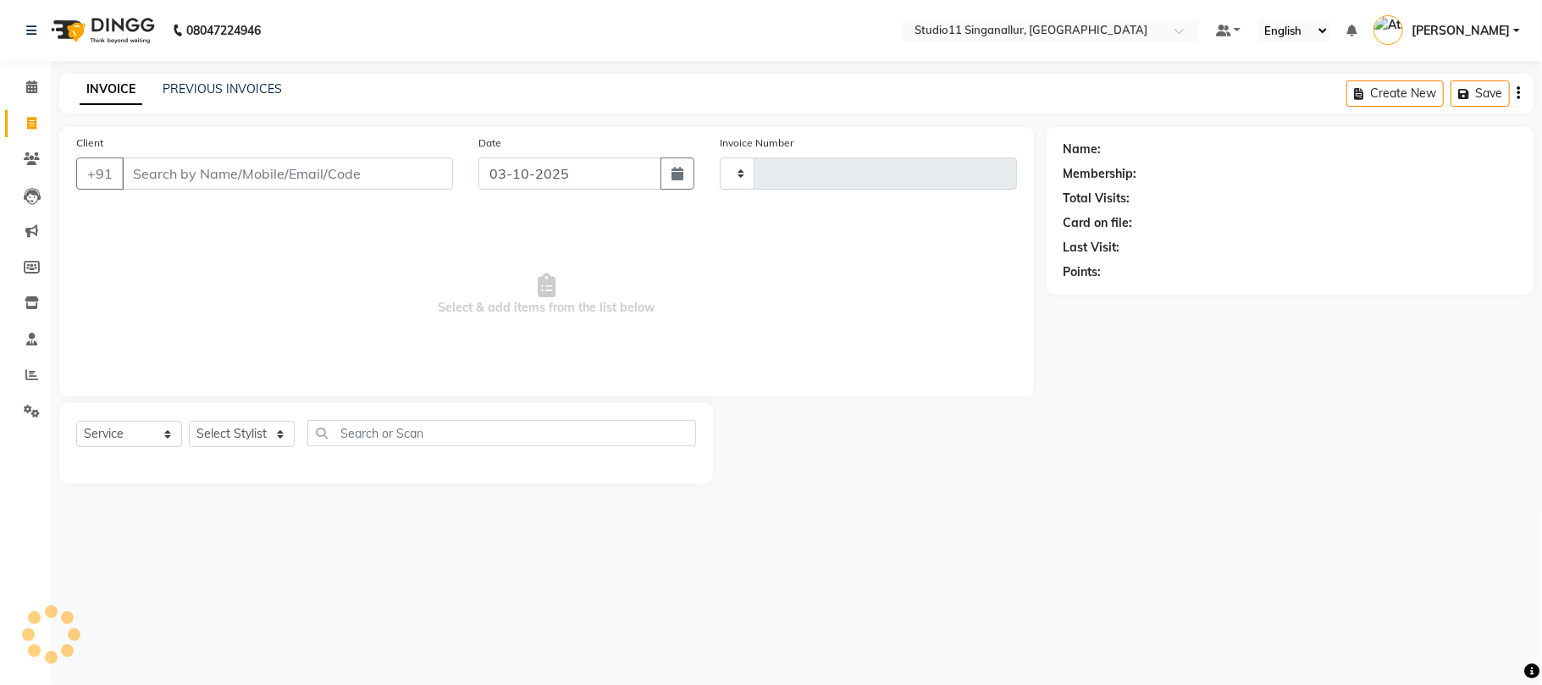
type input "4760"
select select "6616"
click at [251, 428] on select "Select Stylist akbar Athira daniel Divya Haritha kowsalya krithika narmatha pan…" at bounding box center [242, 434] width 106 height 26
select select "51156"
click at [189, 421] on select "Select Stylist akbar Athira daniel Divya Haritha kowsalya krithika narmatha pan…" at bounding box center [242, 434] width 106 height 26
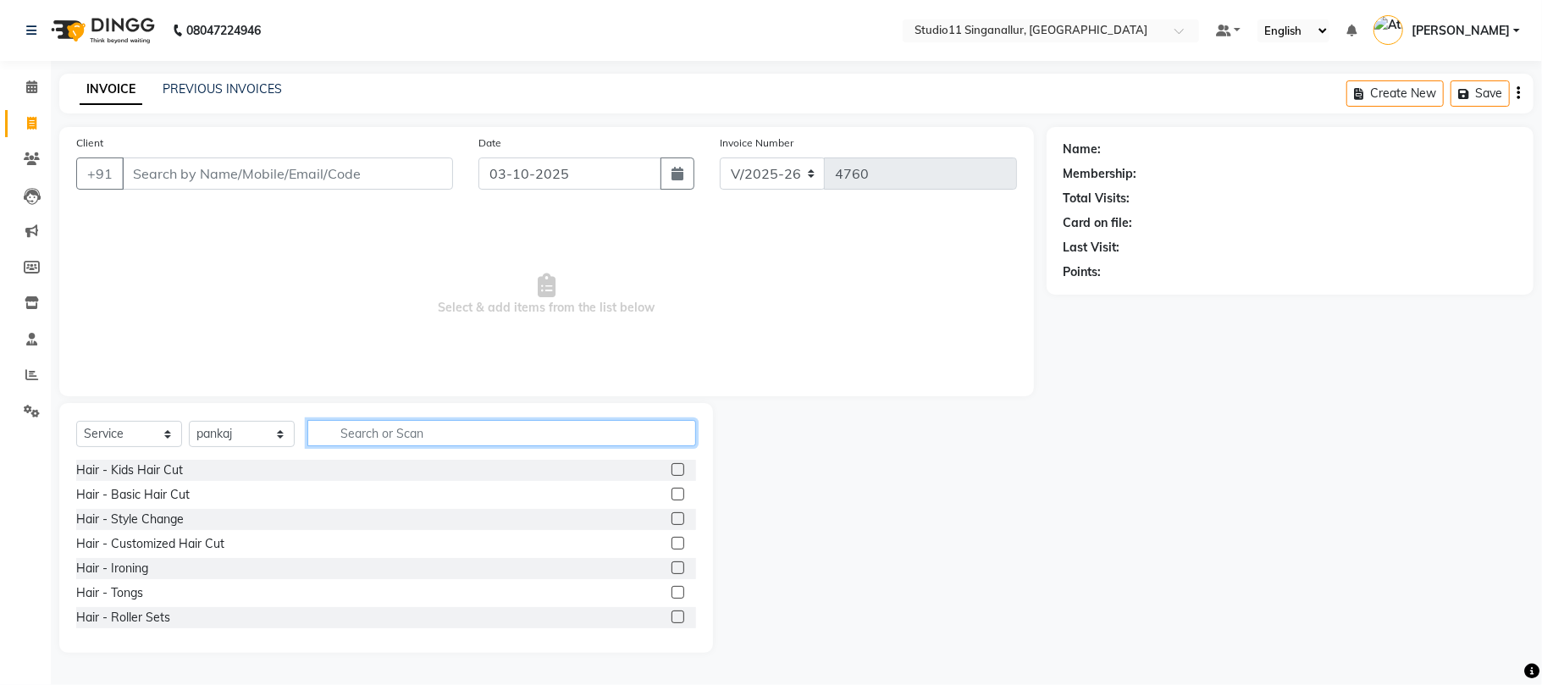
click at [361, 430] on input "text" at bounding box center [501, 433] width 389 height 26
type input "hair cut"
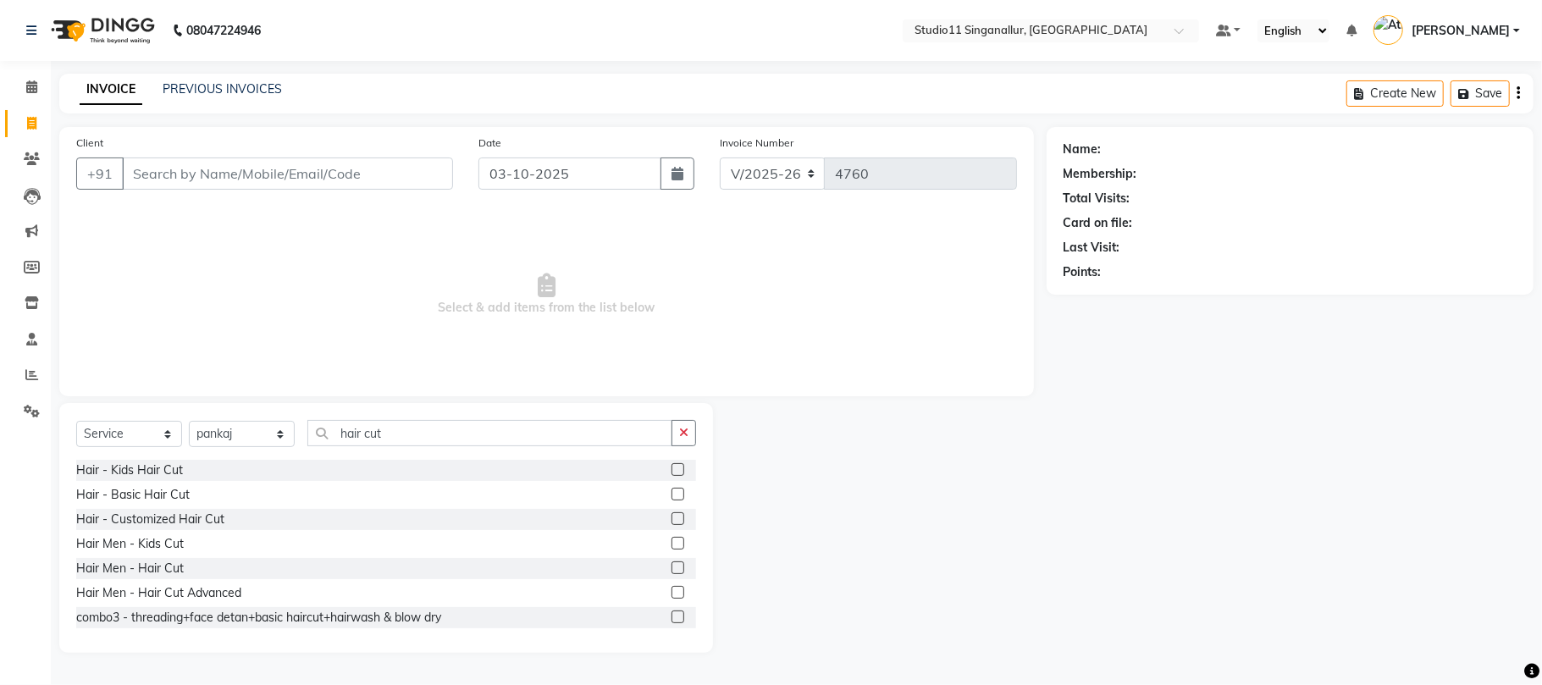
click at [672, 490] on label at bounding box center [678, 494] width 13 height 13
click at [672, 490] on input "checkbox" at bounding box center [677, 495] width 11 height 11
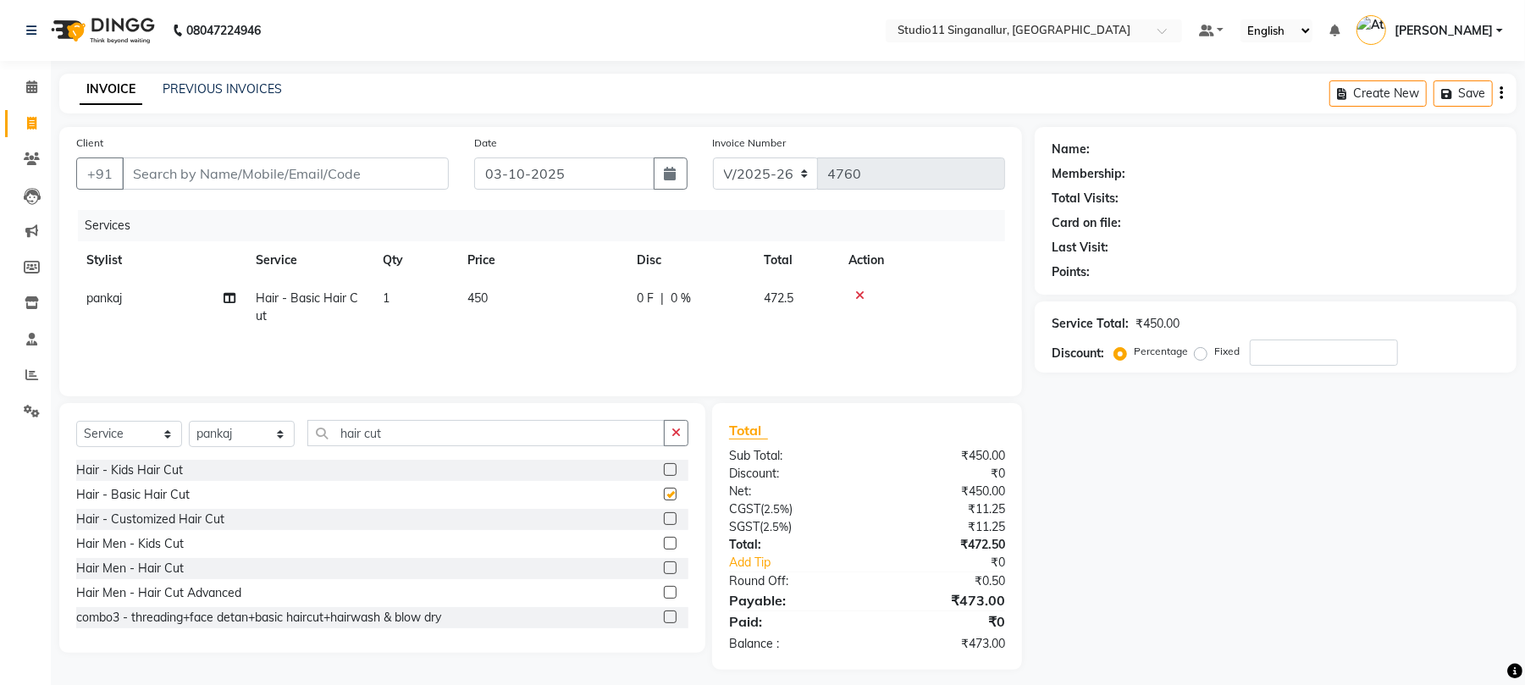
checkbox input "false"
click at [672, 430] on icon "button" at bounding box center [676, 433] width 9 height 12
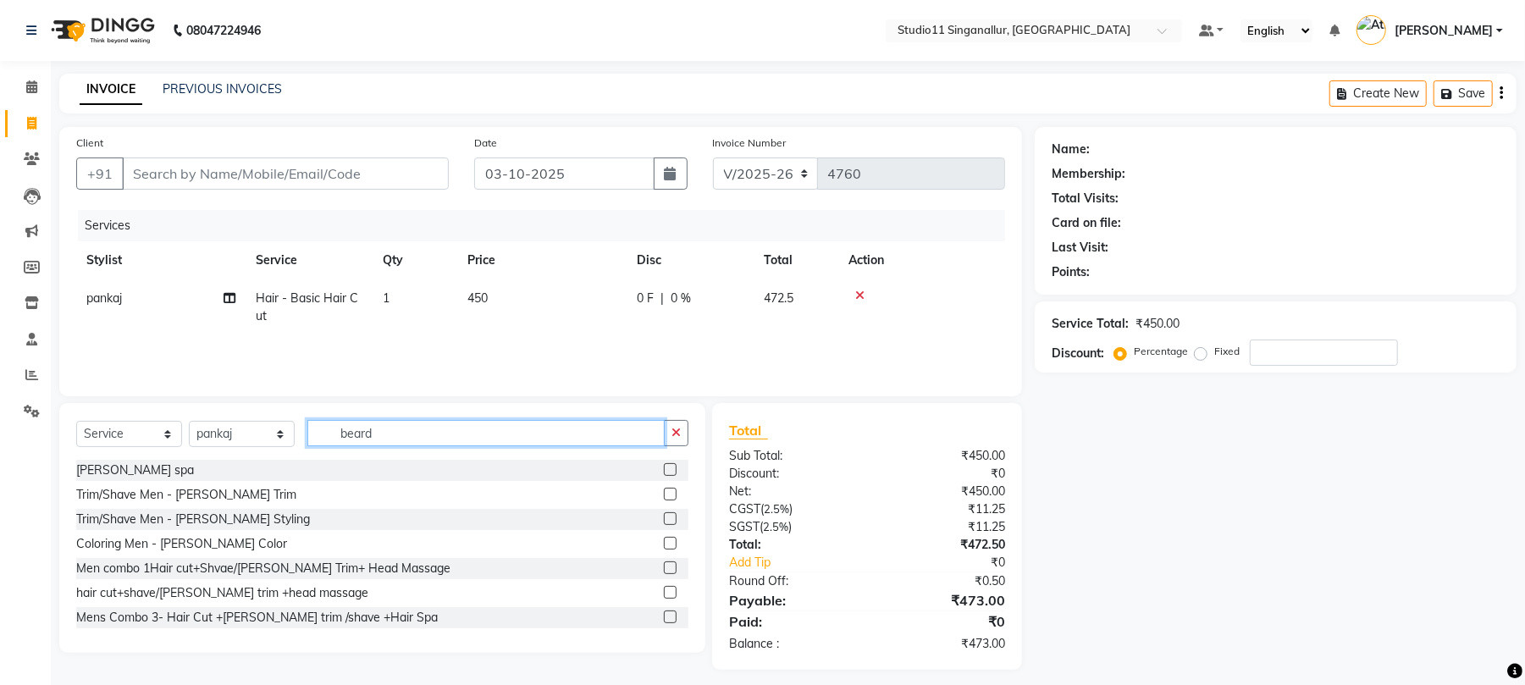
type input "beard"
click at [645, 492] on div "Trim/Shave Men - Beard Trim" at bounding box center [382, 494] width 612 height 21
click at [664, 493] on label at bounding box center [670, 494] width 13 height 13
click at [664, 493] on input "checkbox" at bounding box center [669, 495] width 11 height 11
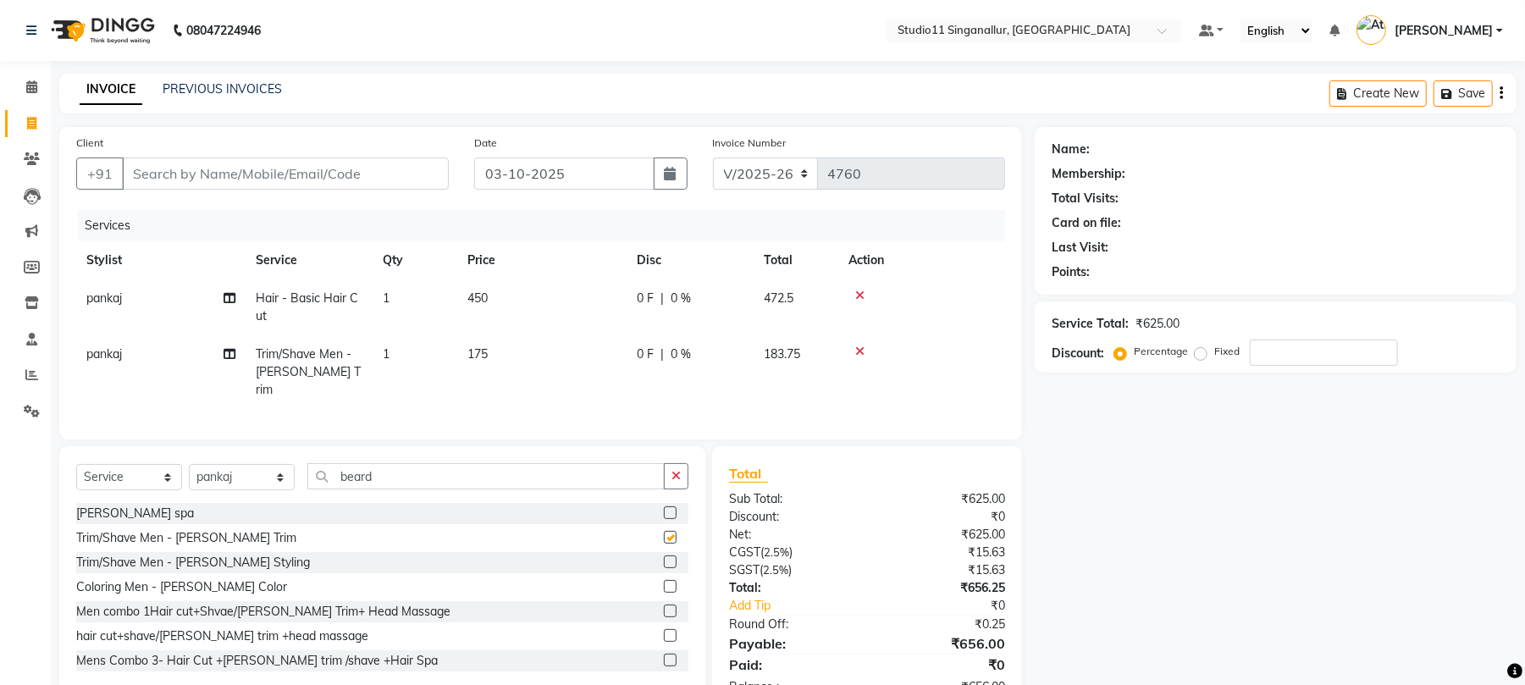
checkbox input "false"
click at [207, 181] on input "Client" at bounding box center [285, 174] width 327 height 32
type input "8"
type input "0"
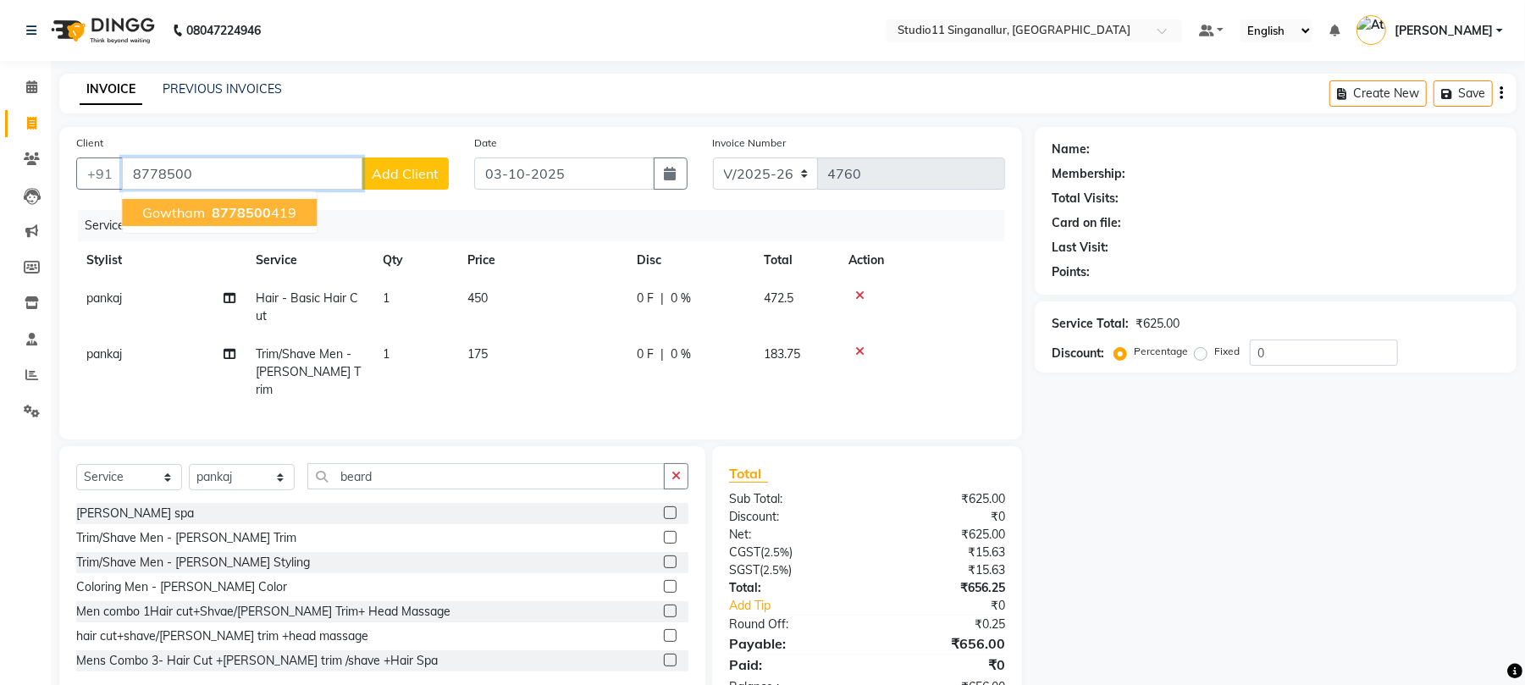
click at [208, 219] on ngb-highlight "8778500 419" at bounding box center [252, 212] width 88 height 17
type input "8778500419"
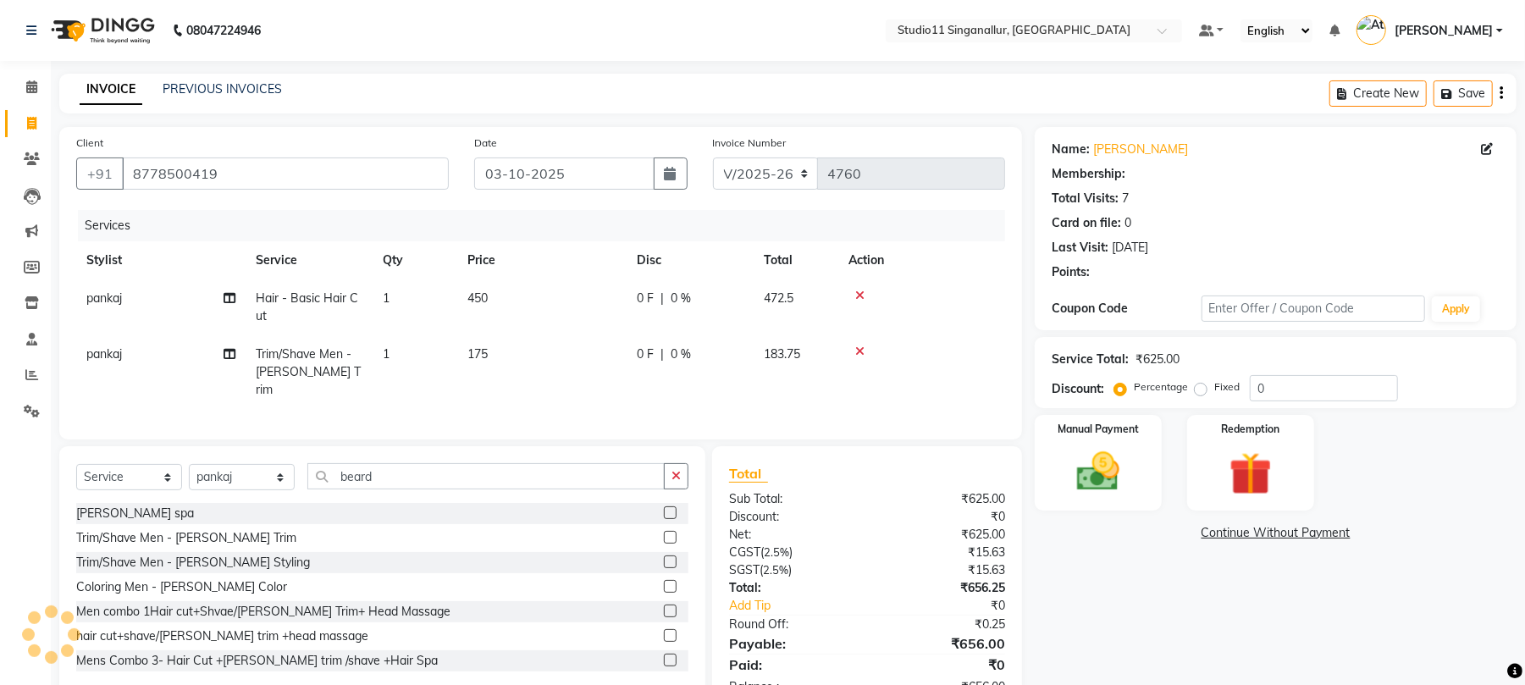
select select "1: Object"
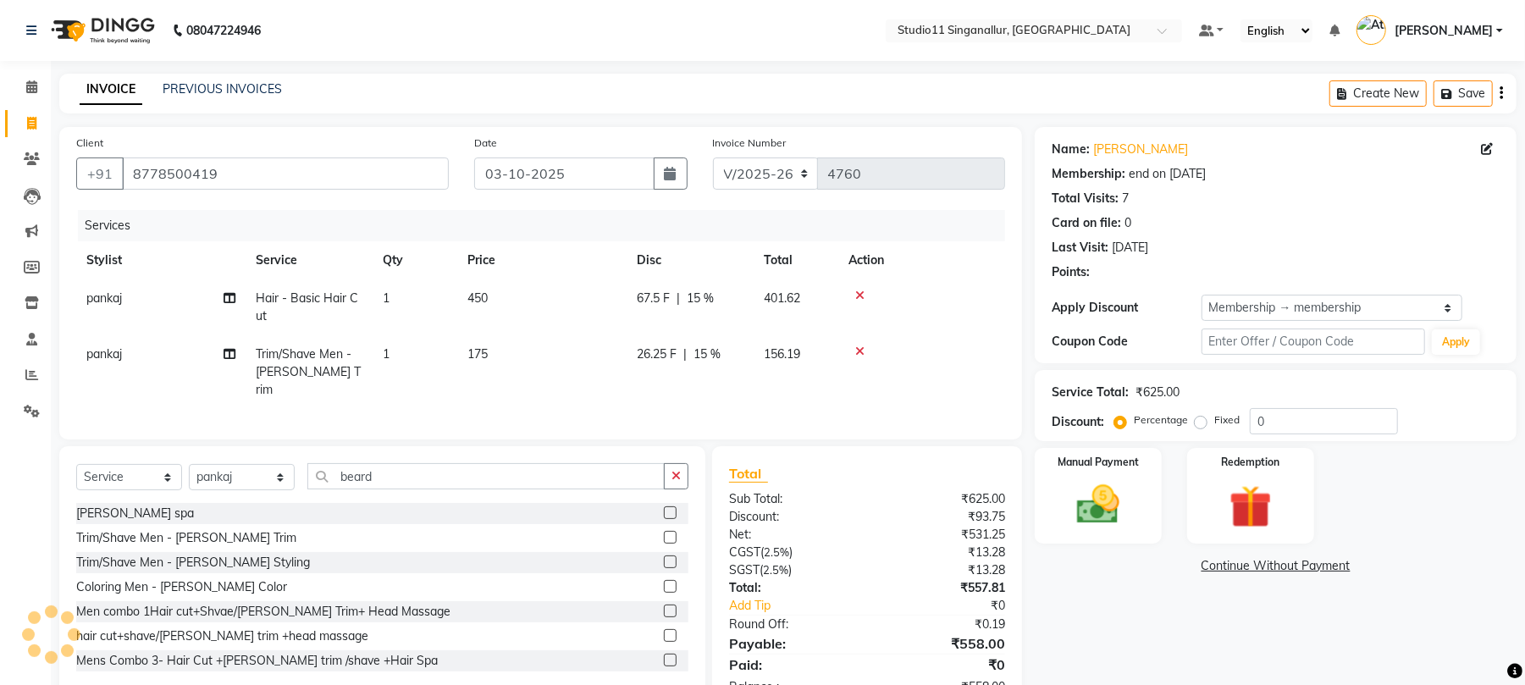
type input "15"
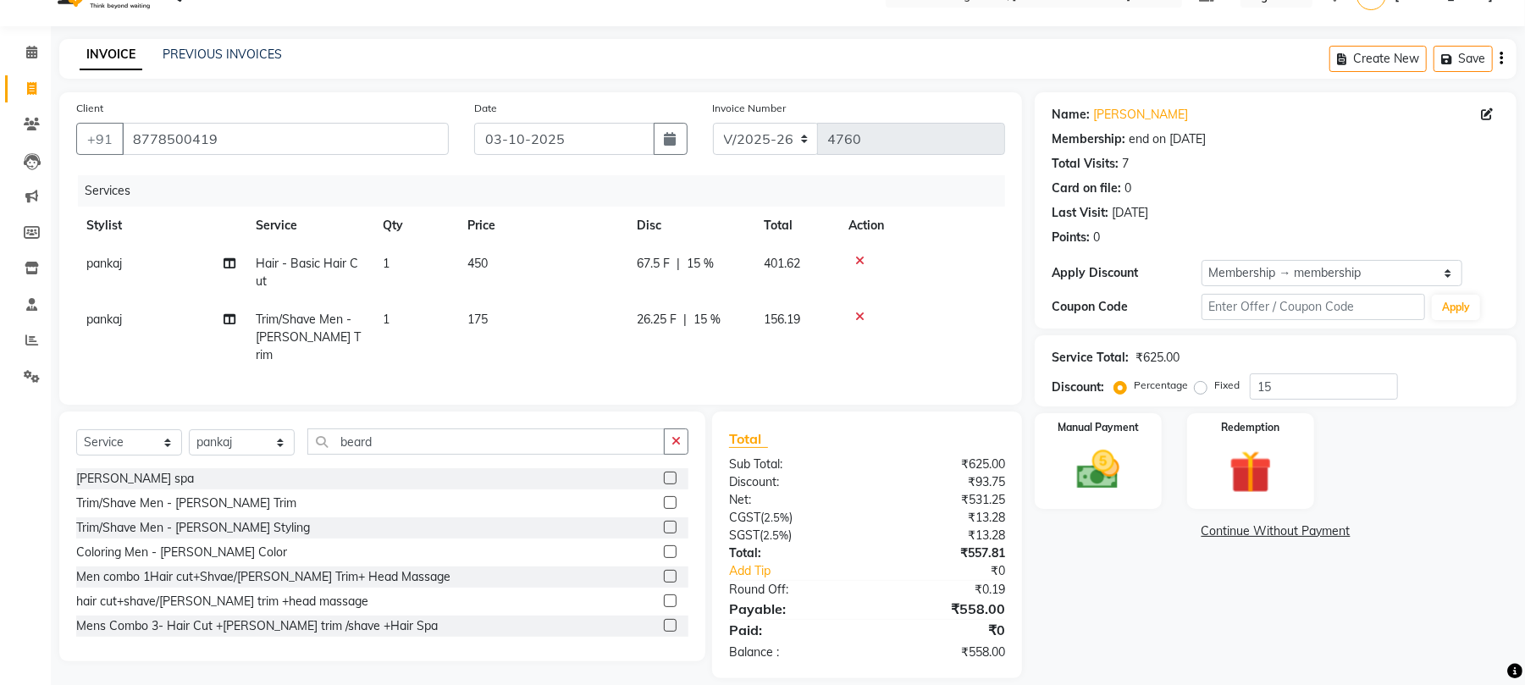
scroll to position [53, 0]
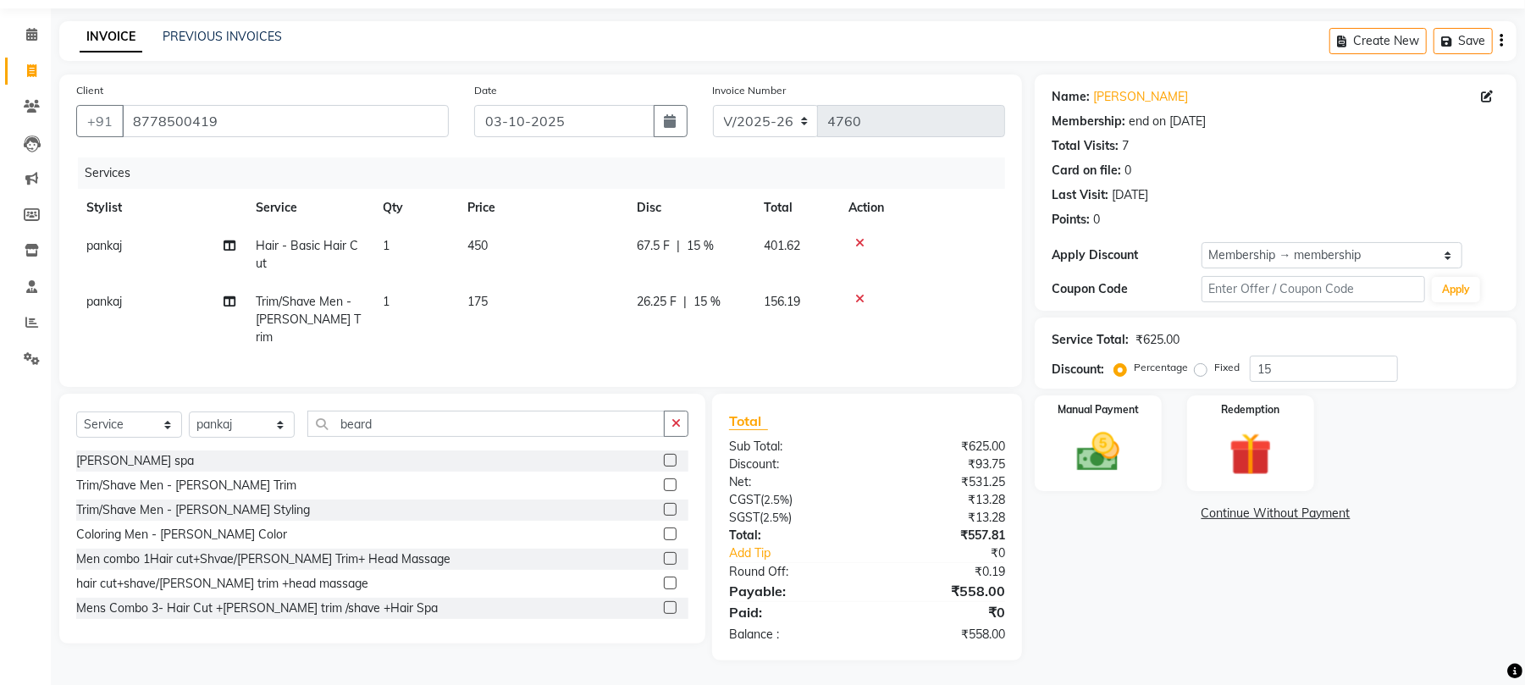
click at [864, 241] on icon at bounding box center [859, 243] width 9 height 12
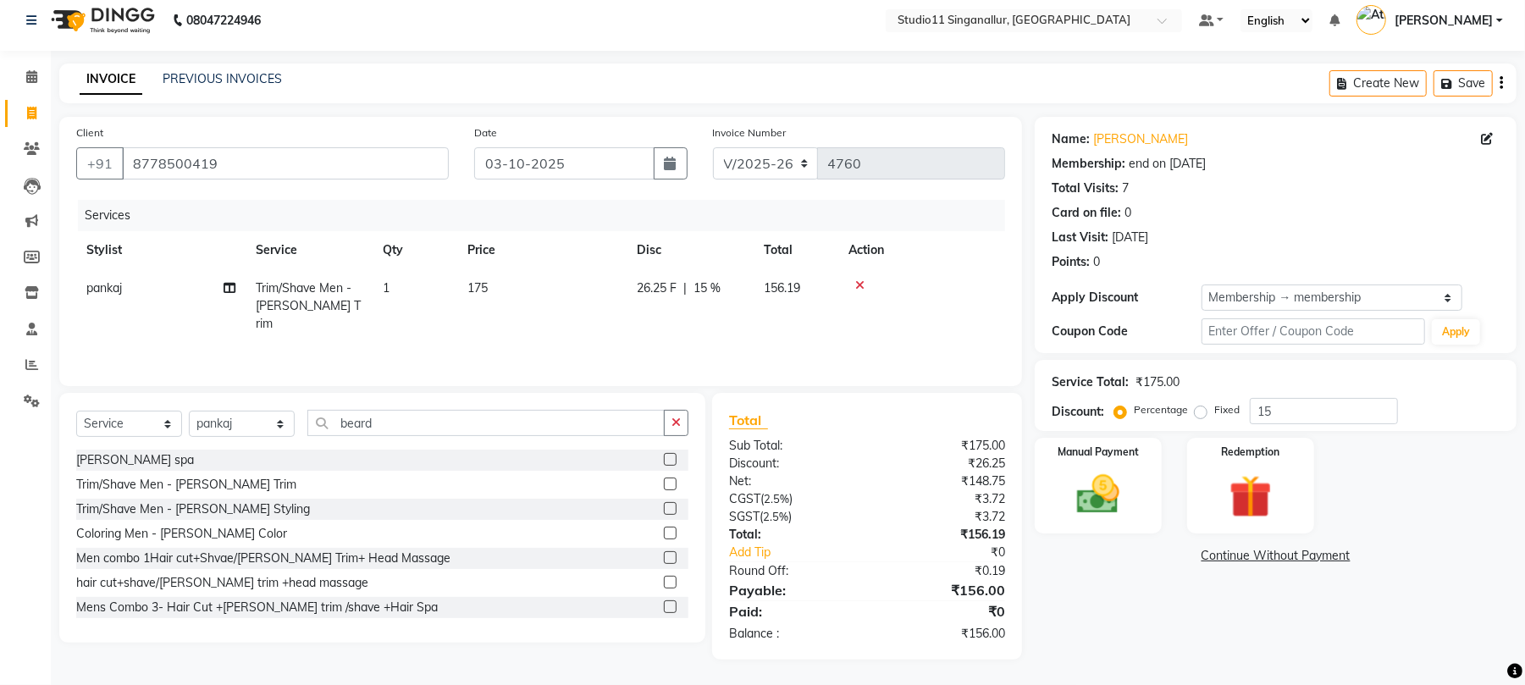
scroll to position [10, 0]
click at [668, 418] on button "button" at bounding box center [676, 423] width 25 height 26
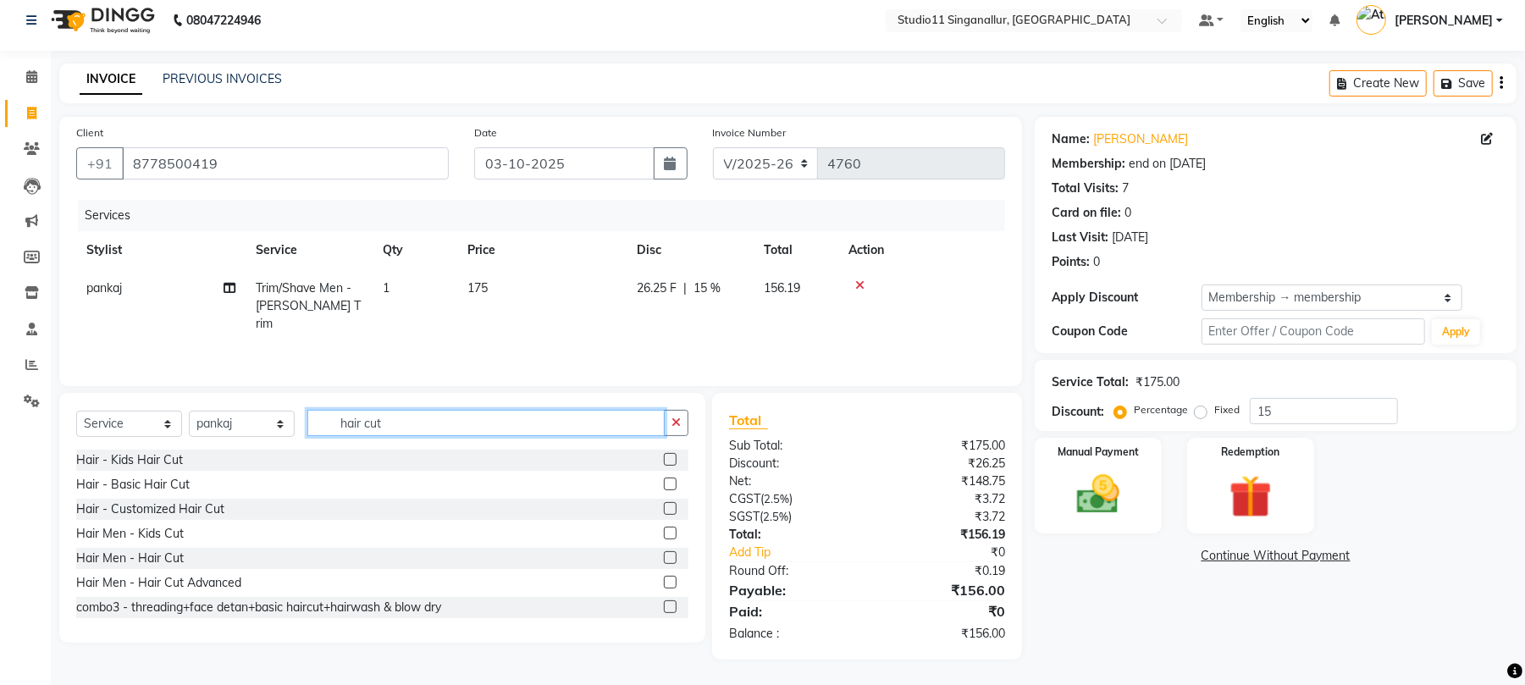
type input "hair cut"
click at [664, 562] on label at bounding box center [670, 557] width 13 height 13
click at [664, 562] on input "checkbox" at bounding box center [669, 558] width 11 height 11
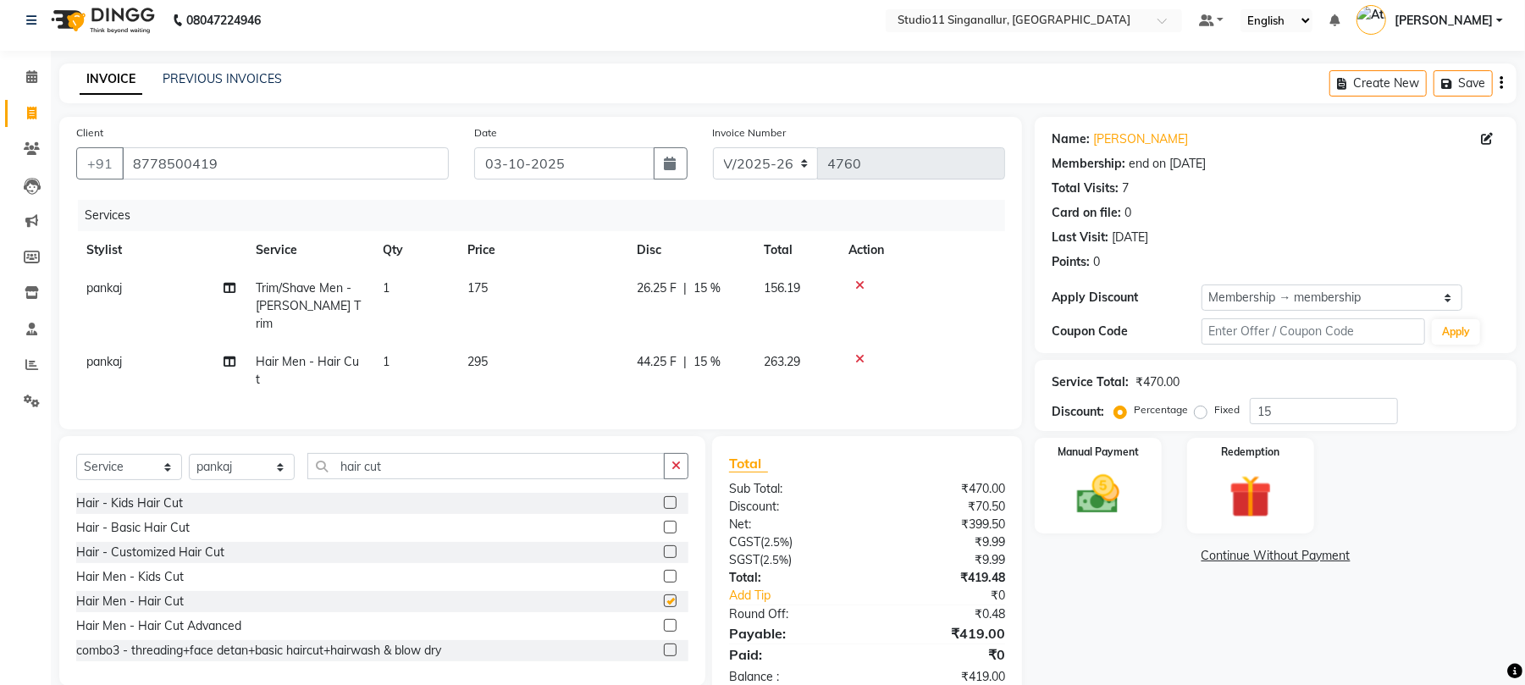
checkbox input "false"
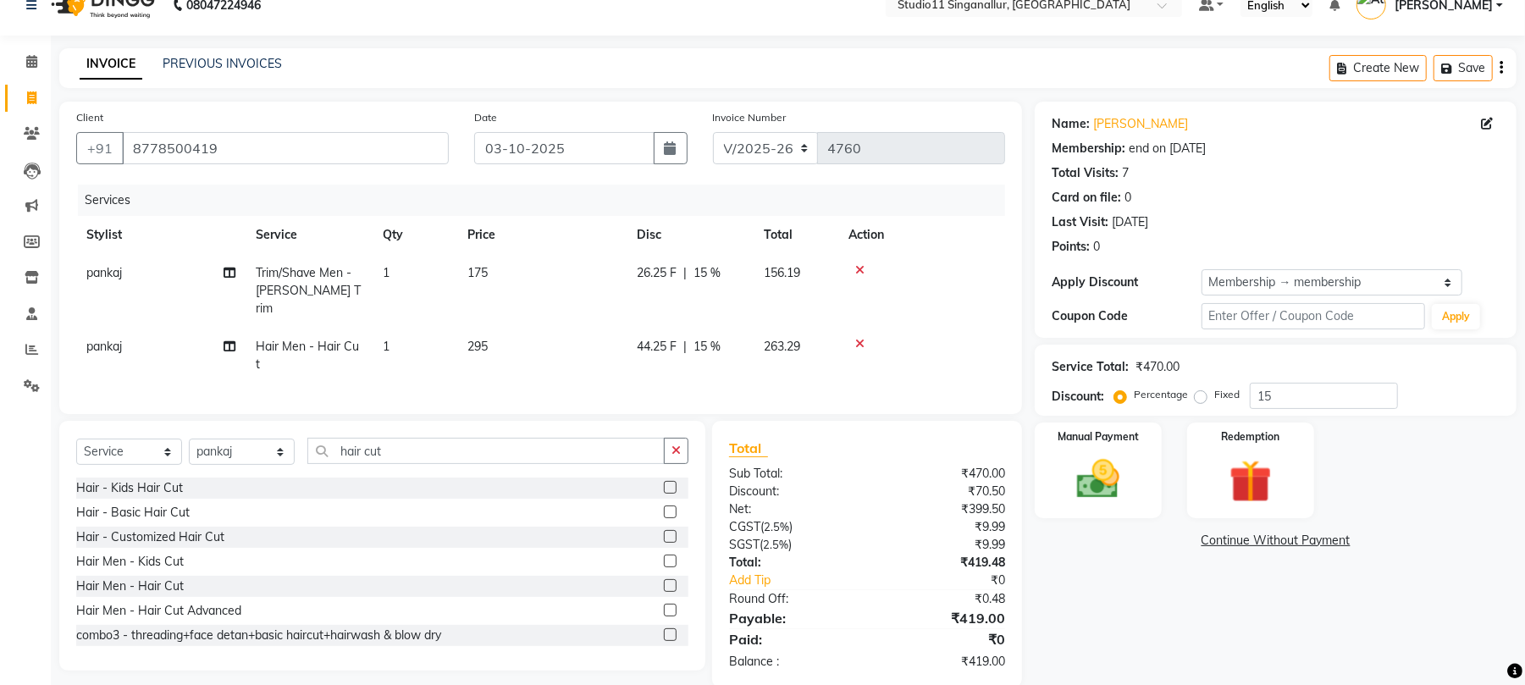
scroll to position [35, 0]
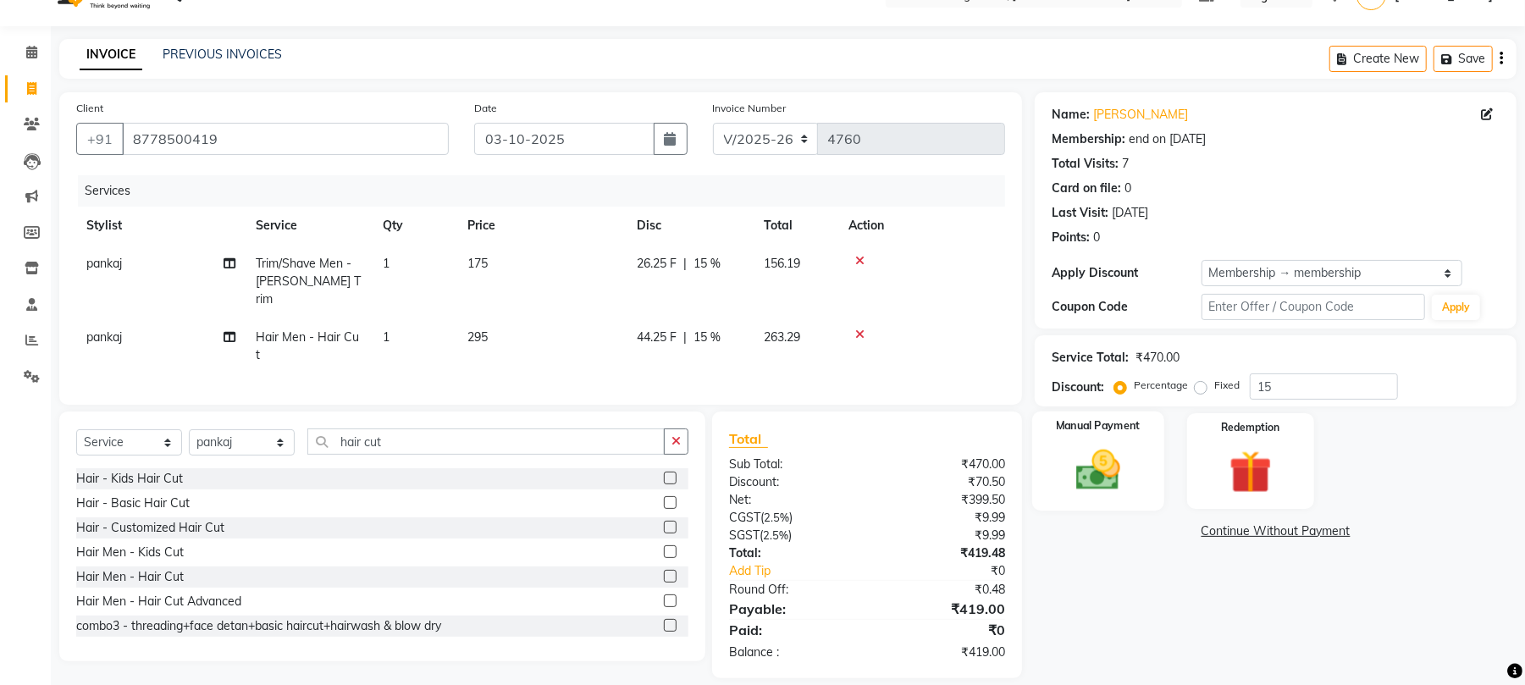
click at [1087, 469] on img at bounding box center [1098, 471] width 73 height 52
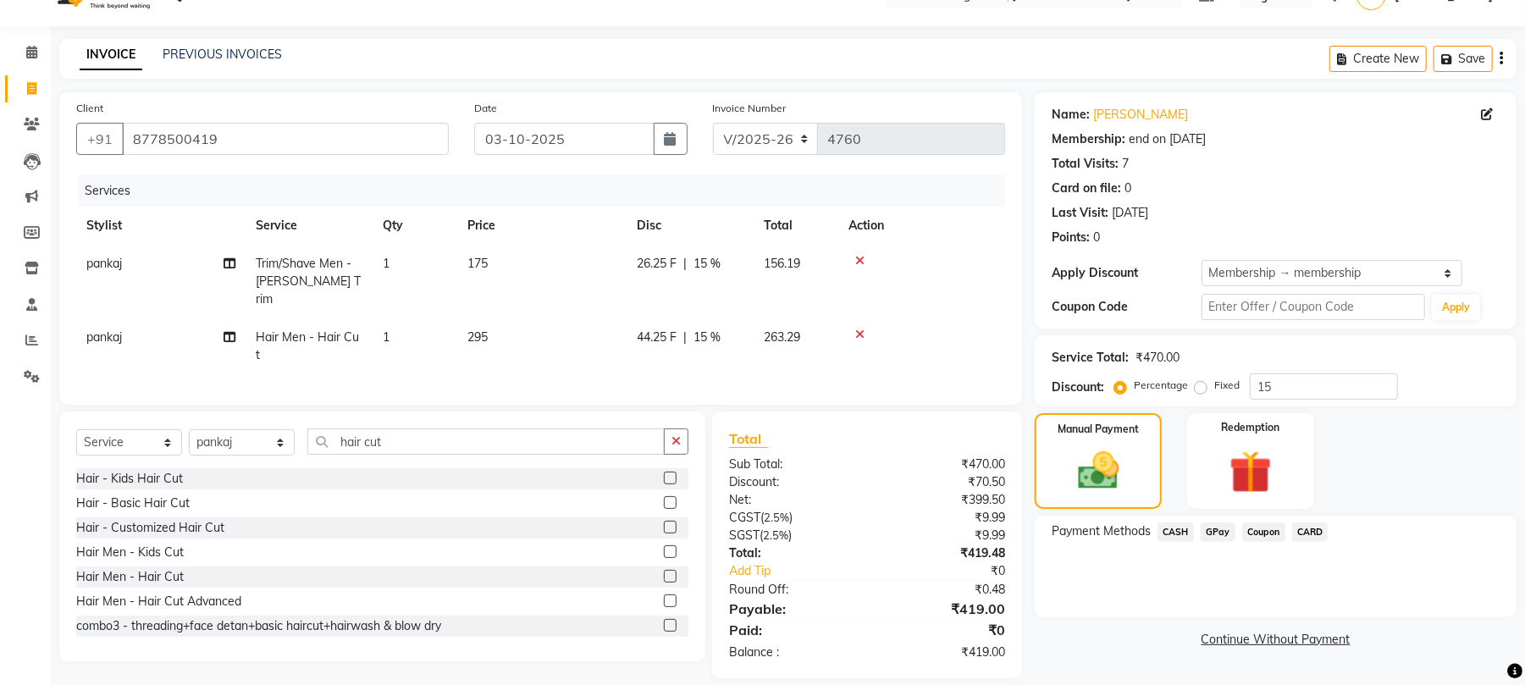
click at [1221, 532] on span "GPay" at bounding box center [1218, 532] width 35 height 19
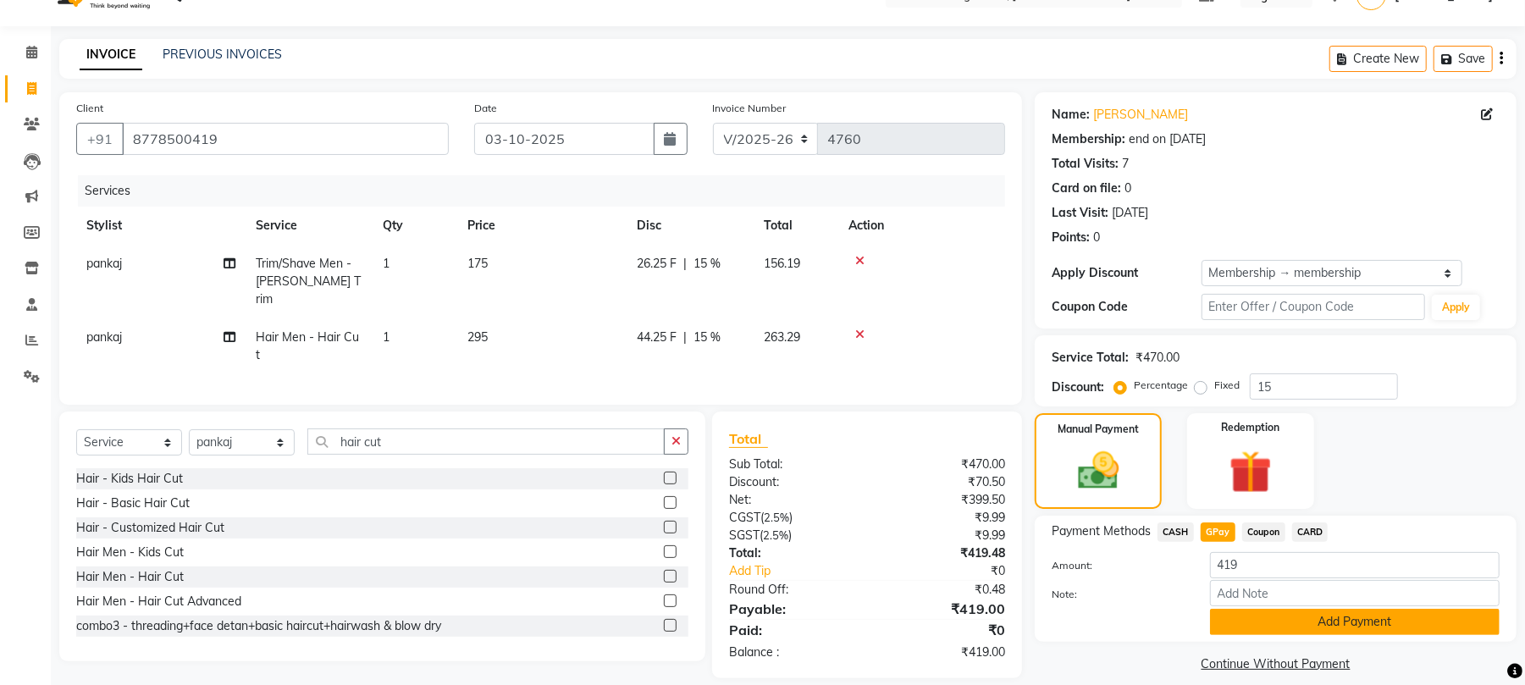
click at [1224, 628] on button "Add Payment" at bounding box center [1355, 622] width 290 height 26
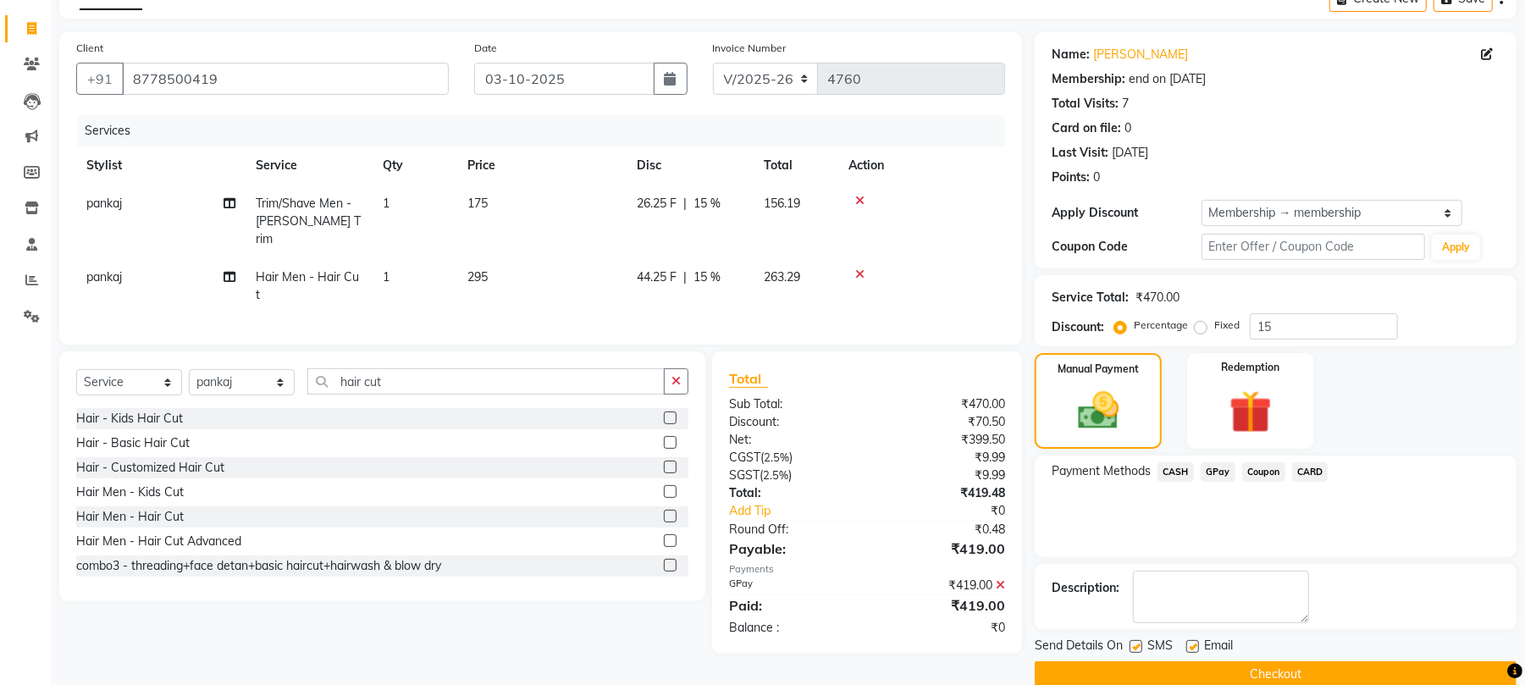
scroll to position [113, 0]
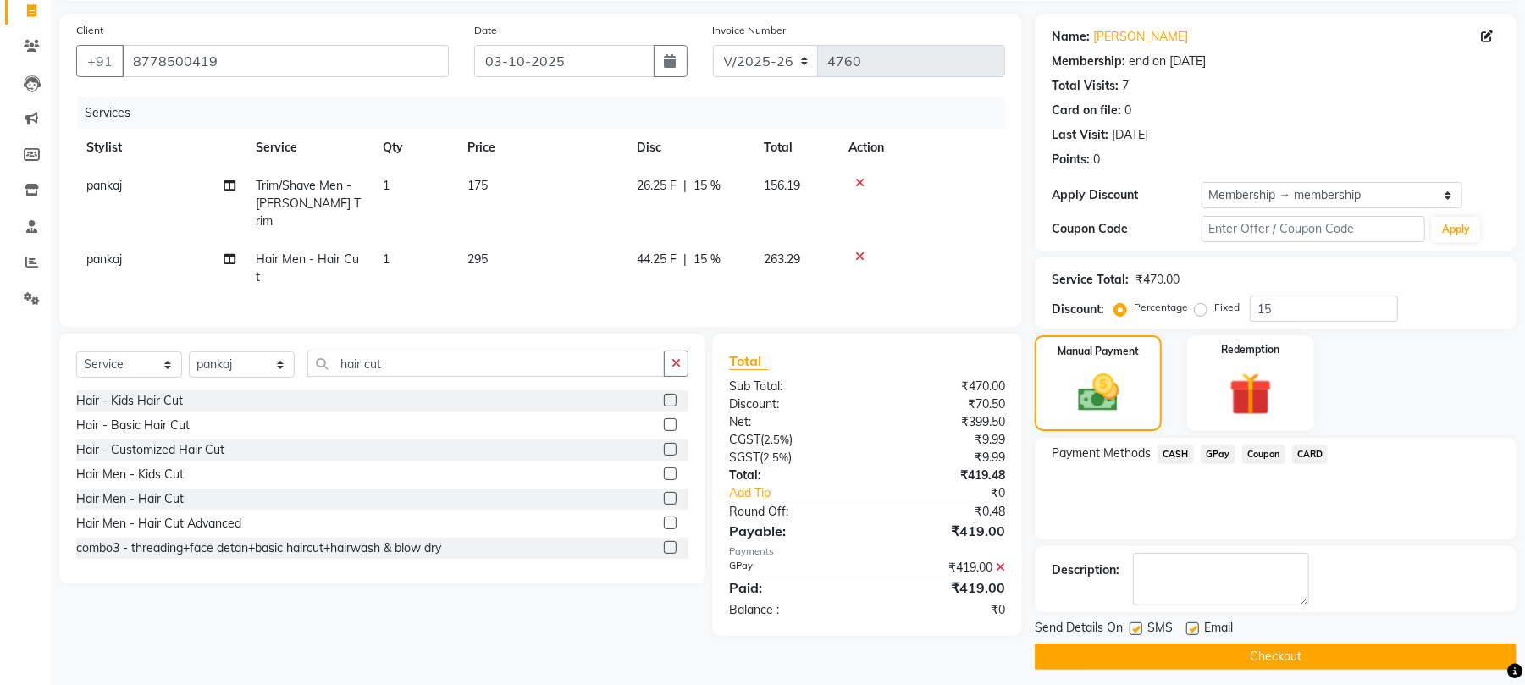
click at [1129, 631] on div "Send Details On SMS Email" at bounding box center [1276, 629] width 482 height 21
click at [1136, 625] on label at bounding box center [1136, 628] width 13 height 13
click at [1136, 625] on input "checkbox" at bounding box center [1135, 629] width 11 height 11
checkbox input "false"
click at [1191, 627] on label at bounding box center [1193, 628] width 13 height 13
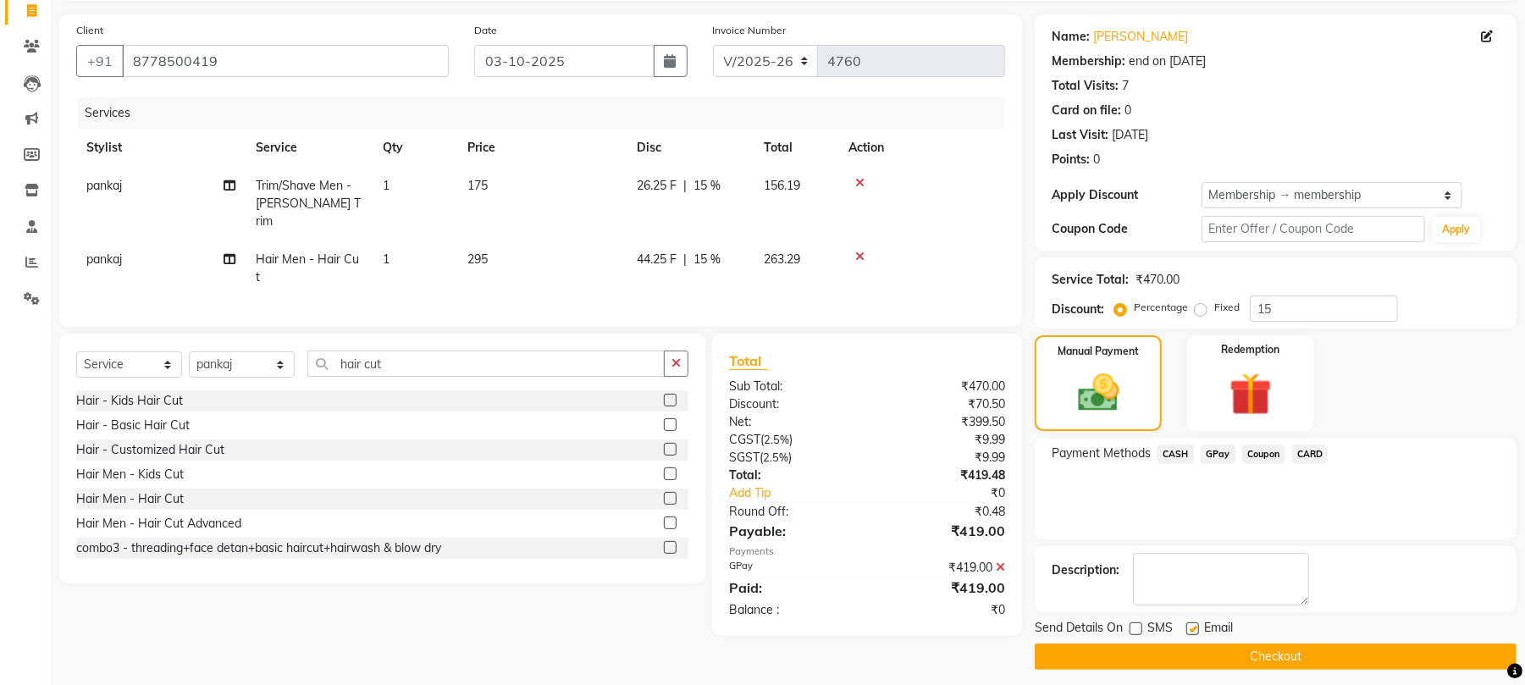
click at [1191, 627] on input "checkbox" at bounding box center [1192, 629] width 11 height 11
checkbox input "false"
click at [1197, 658] on button "Checkout" at bounding box center [1276, 657] width 482 height 26
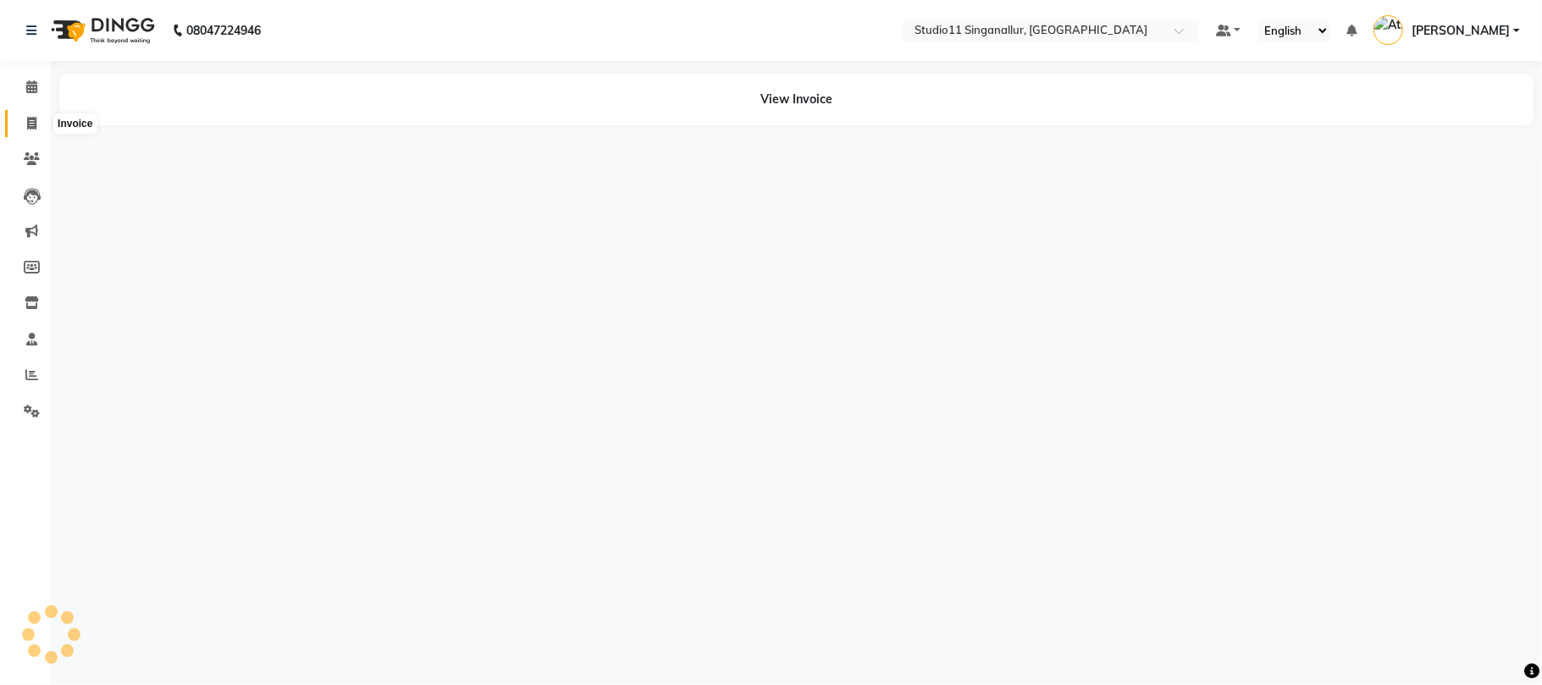
click at [37, 117] on span at bounding box center [32, 123] width 30 height 19
select select "service"
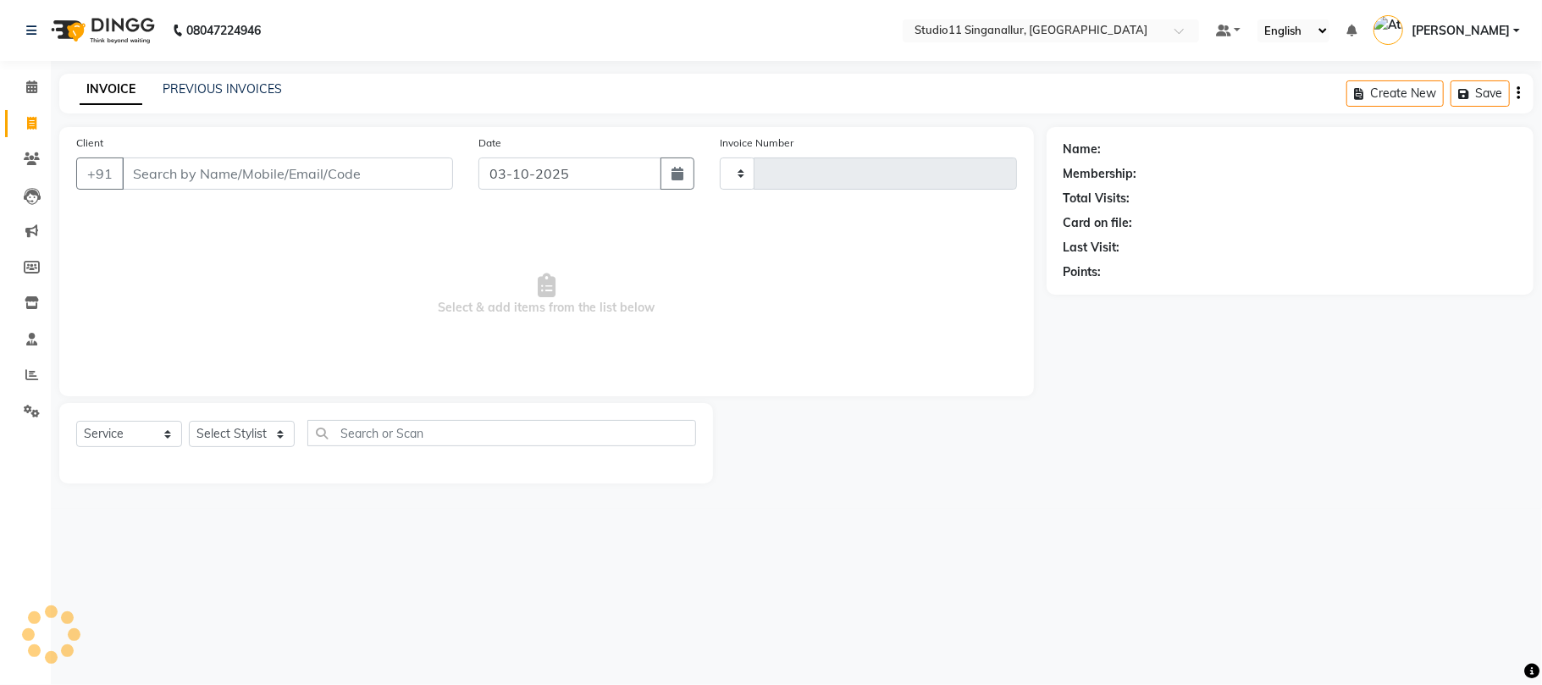
type input "4761"
select select "6616"
click at [254, 89] on link "PREVIOUS INVOICES" at bounding box center [222, 88] width 119 height 15
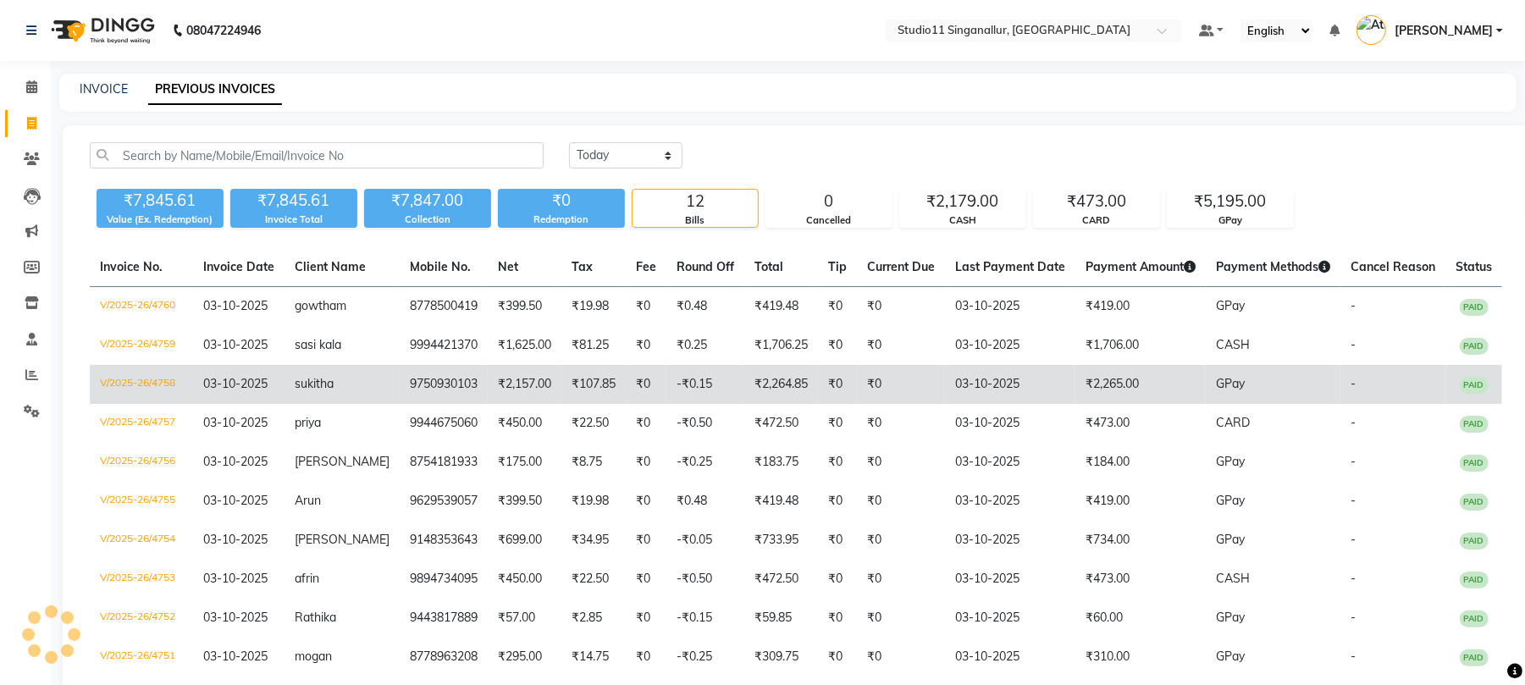
click at [124, 378] on td "V/2025-26/4758" at bounding box center [141, 384] width 103 height 39
click at [158, 386] on td "V/2025-26/4758" at bounding box center [141, 384] width 103 height 39
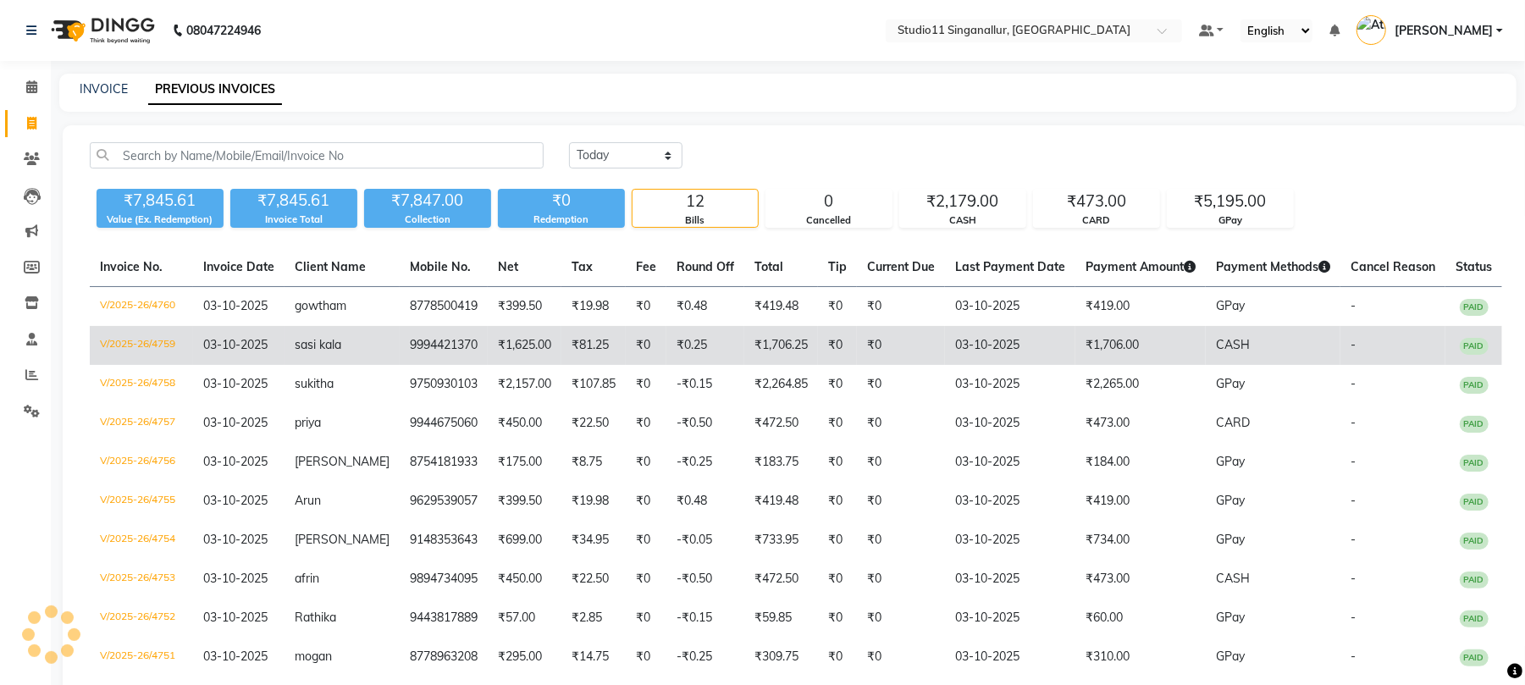
click at [143, 329] on td "V/2025-26/4759" at bounding box center [141, 345] width 103 height 39
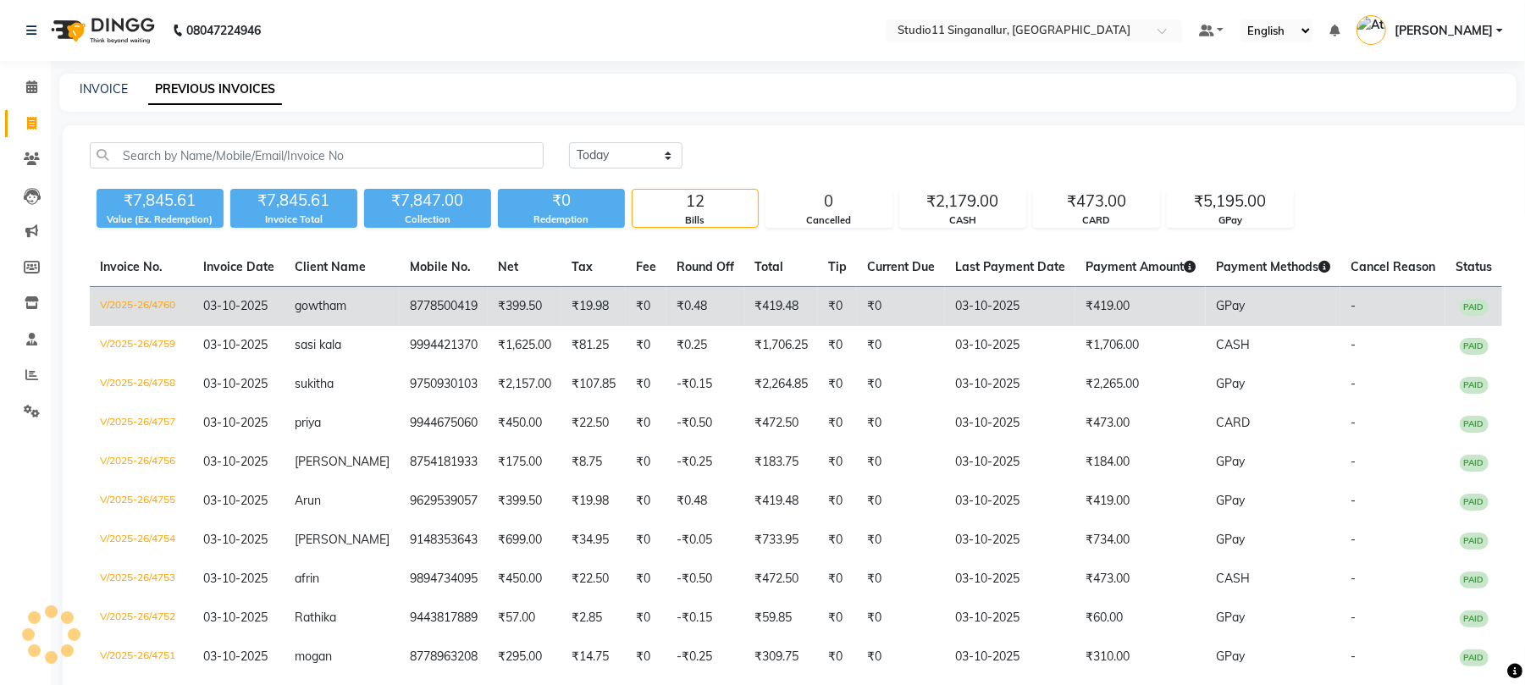
click at [169, 298] on td "V/2025-26/4760" at bounding box center [141, 307] width 103 height 40
click at [170, 307] on td "V/2025-26/4760" at bounding box center [141, 307] width 103 height 40
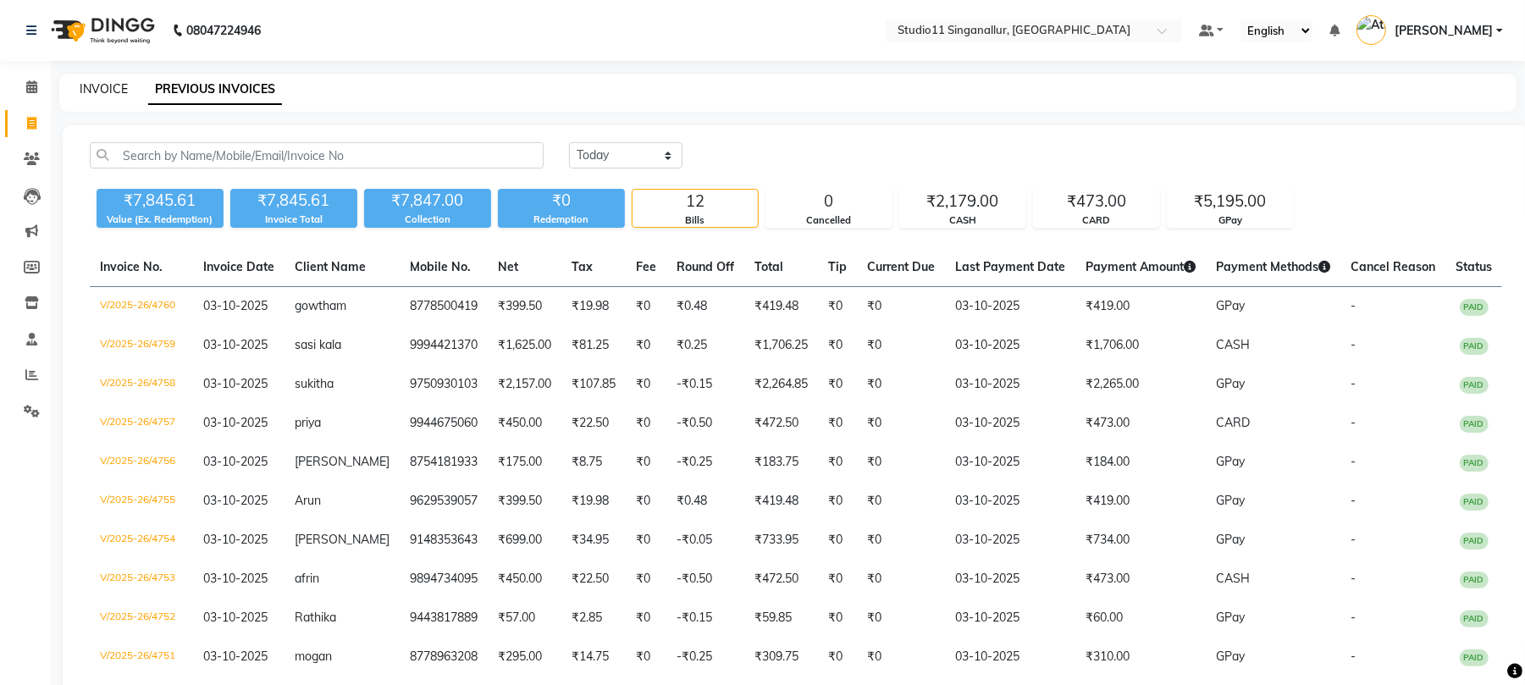
click at [85, 86] on link "INVOICE" at bounding box center [104, 88] width 48 height 15
select select "service"
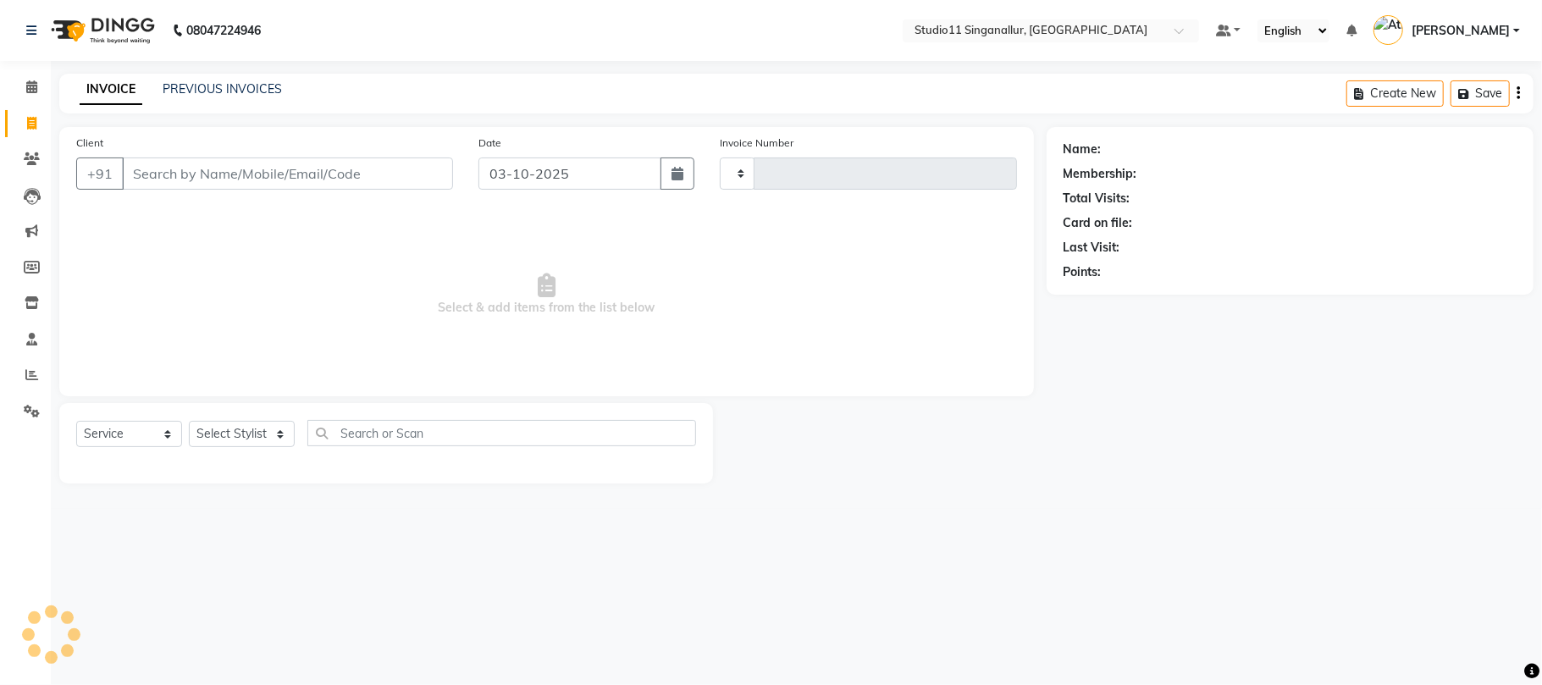
type input "4761"
select select "6616"
click at [31, 374] on icon at bounding box center [31, 374] width 13 height 13
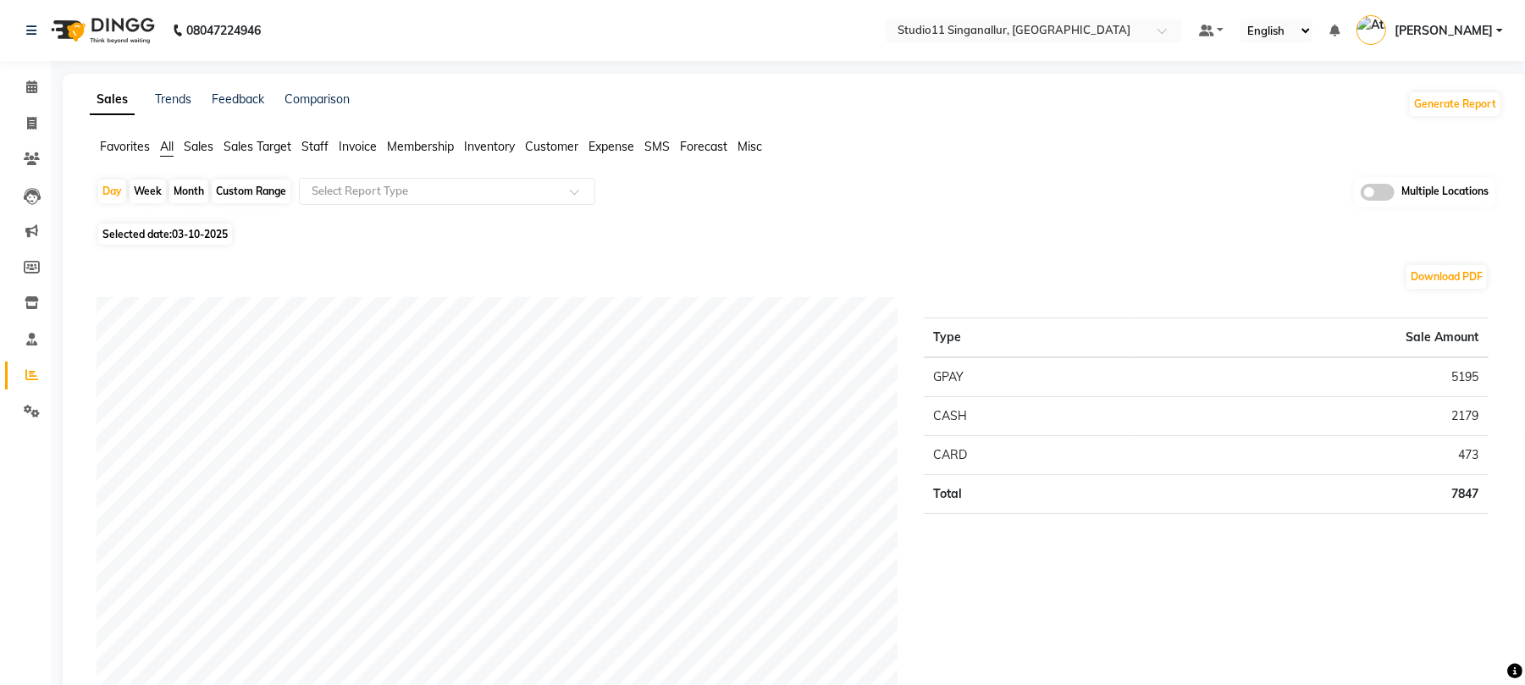
click at [308, 150] on span "Staff" at bounding box center [315, 146] width 27 height 15
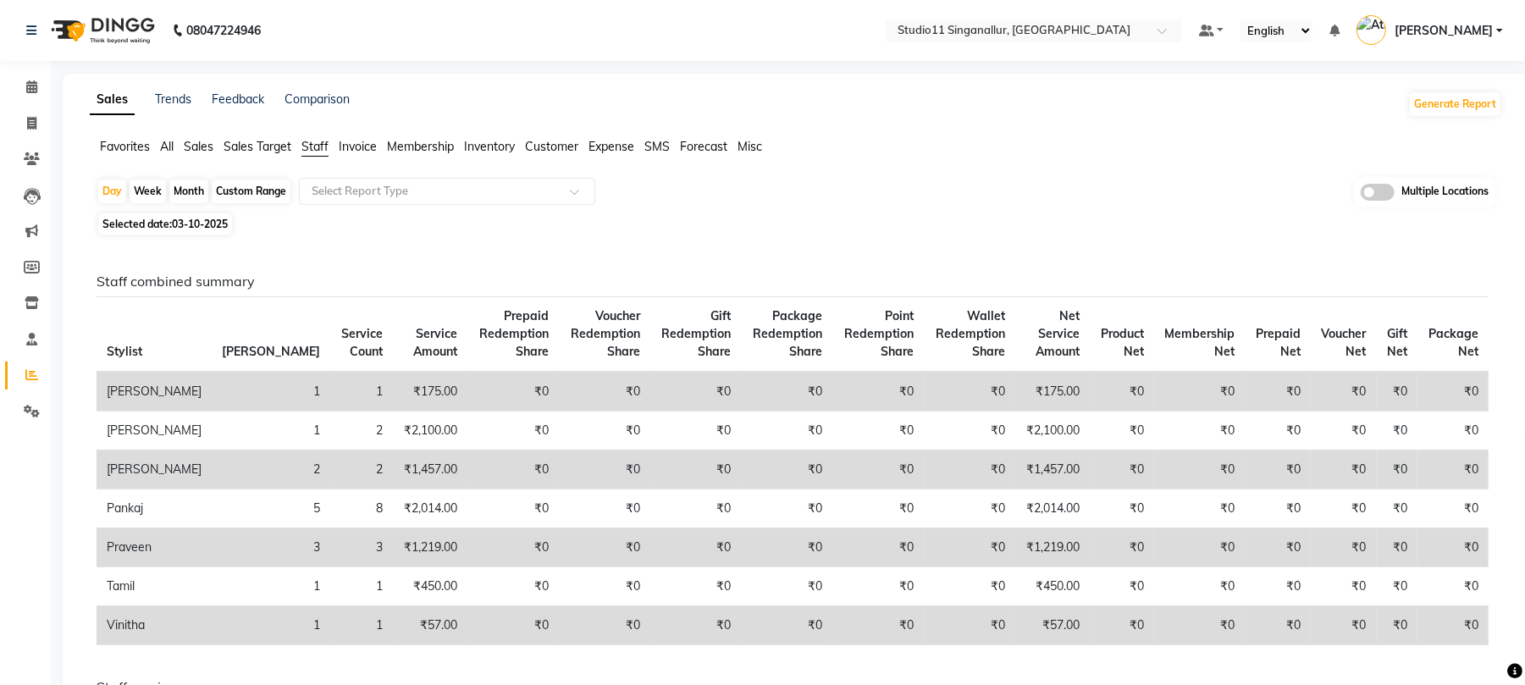
click at [186, 191] on div "Month" at bounding box center [188, 192] width 39 height 24
select select "10"
select select "2025"
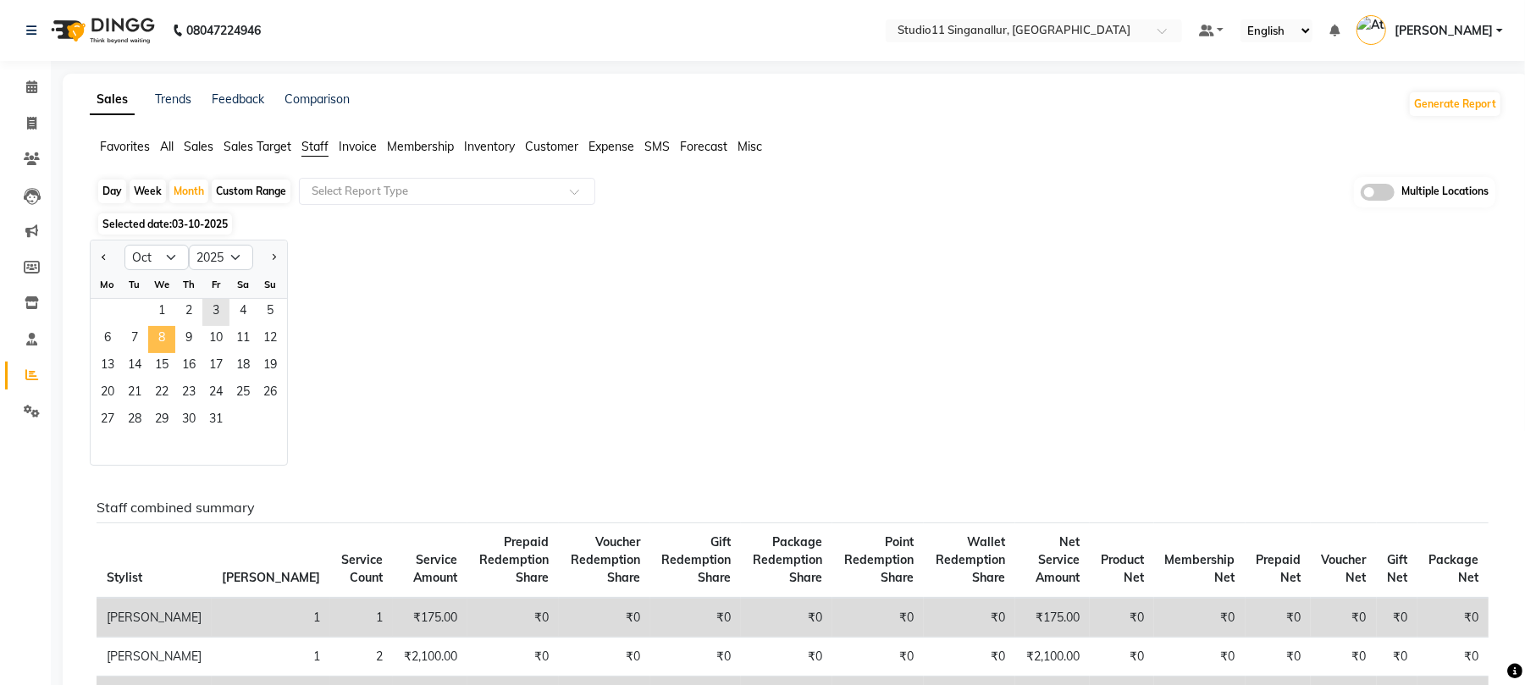
click at [164, 326] on span "8" at bounding box center [161, 339] width 27 height 27
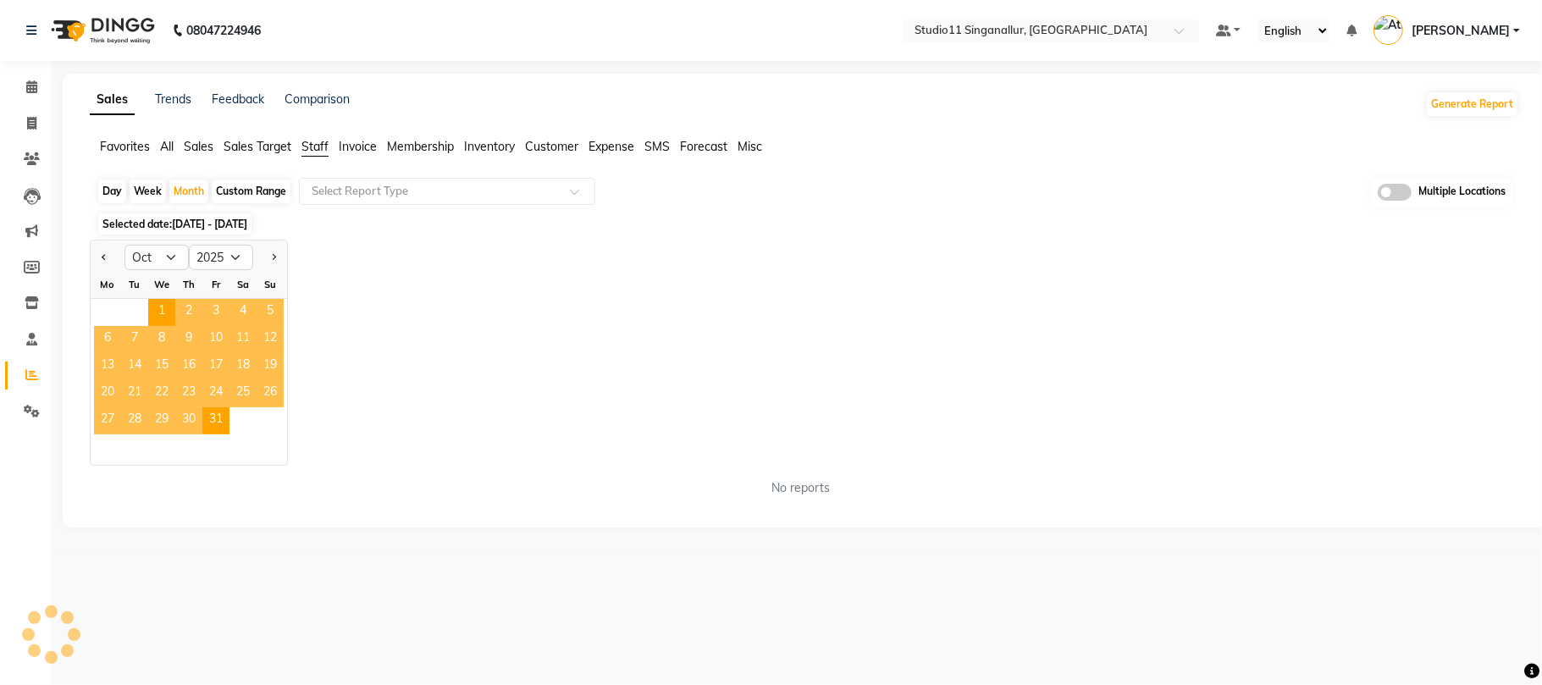
click at [148, 344] on span "8" at bounding box center [161, 339] width 27 height 27
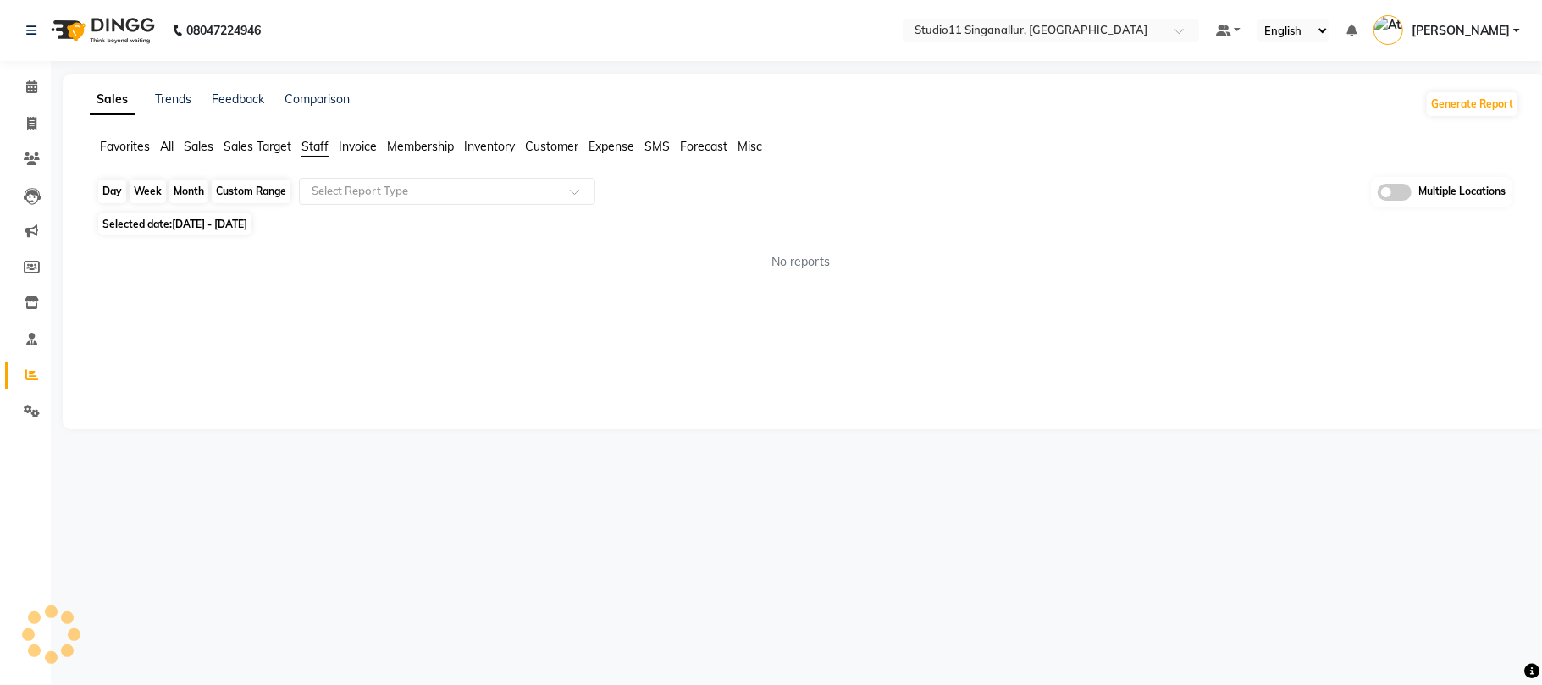
click at [197, 196] on div "Month" at bounding box center [188, 192] width 39 height 24
select select "10"
select select "2025"
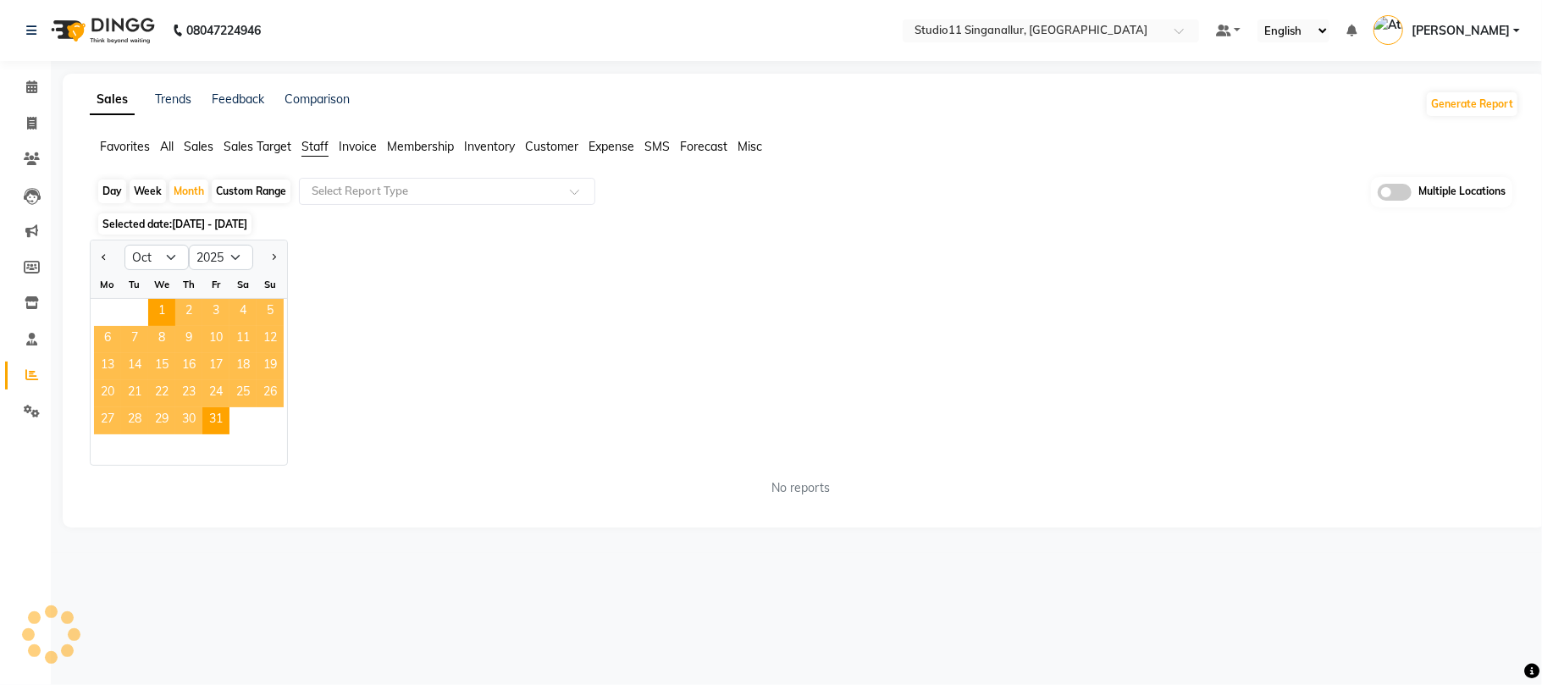
click at [203, 313] on span "3" at bounding box center [215, 312] width 27 height 27
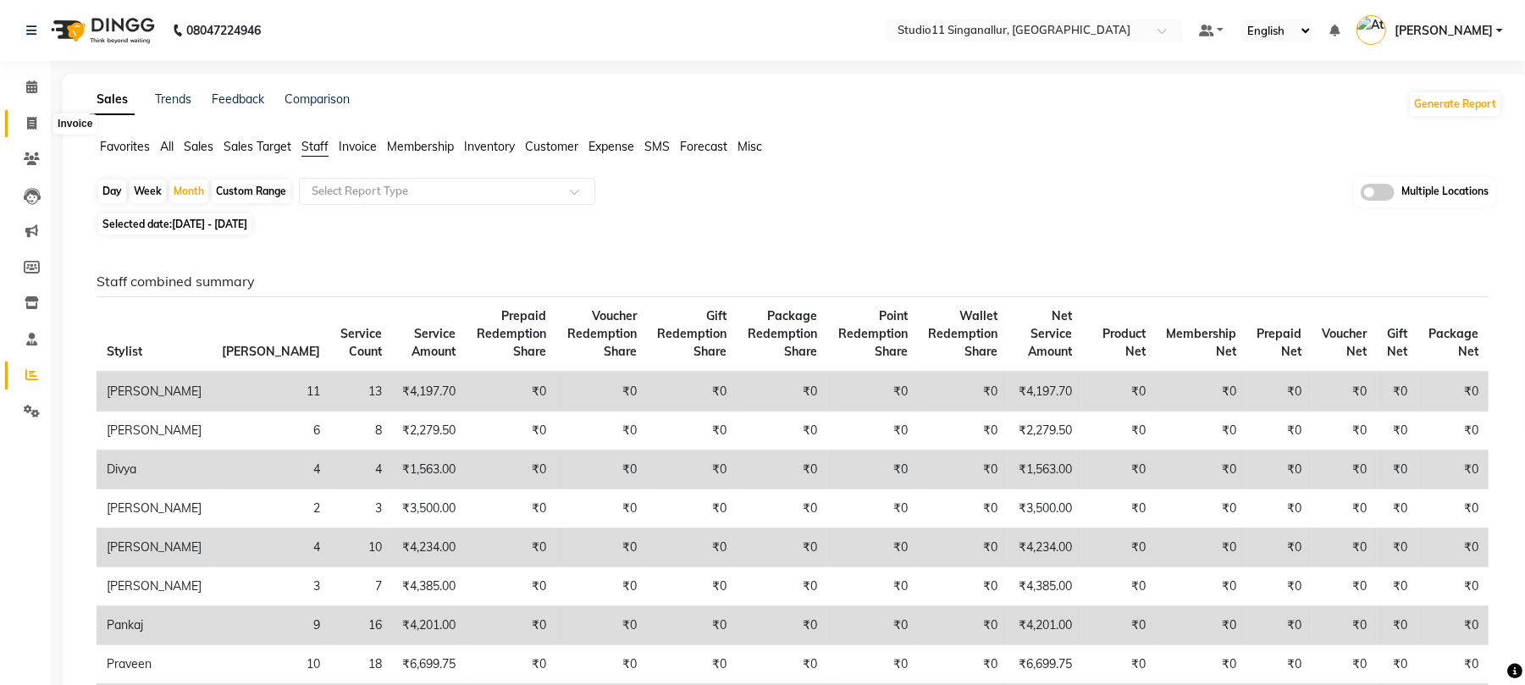
click at [28, 114] on span at bounding box center [32, 123] width 30 height 19
select select "service"
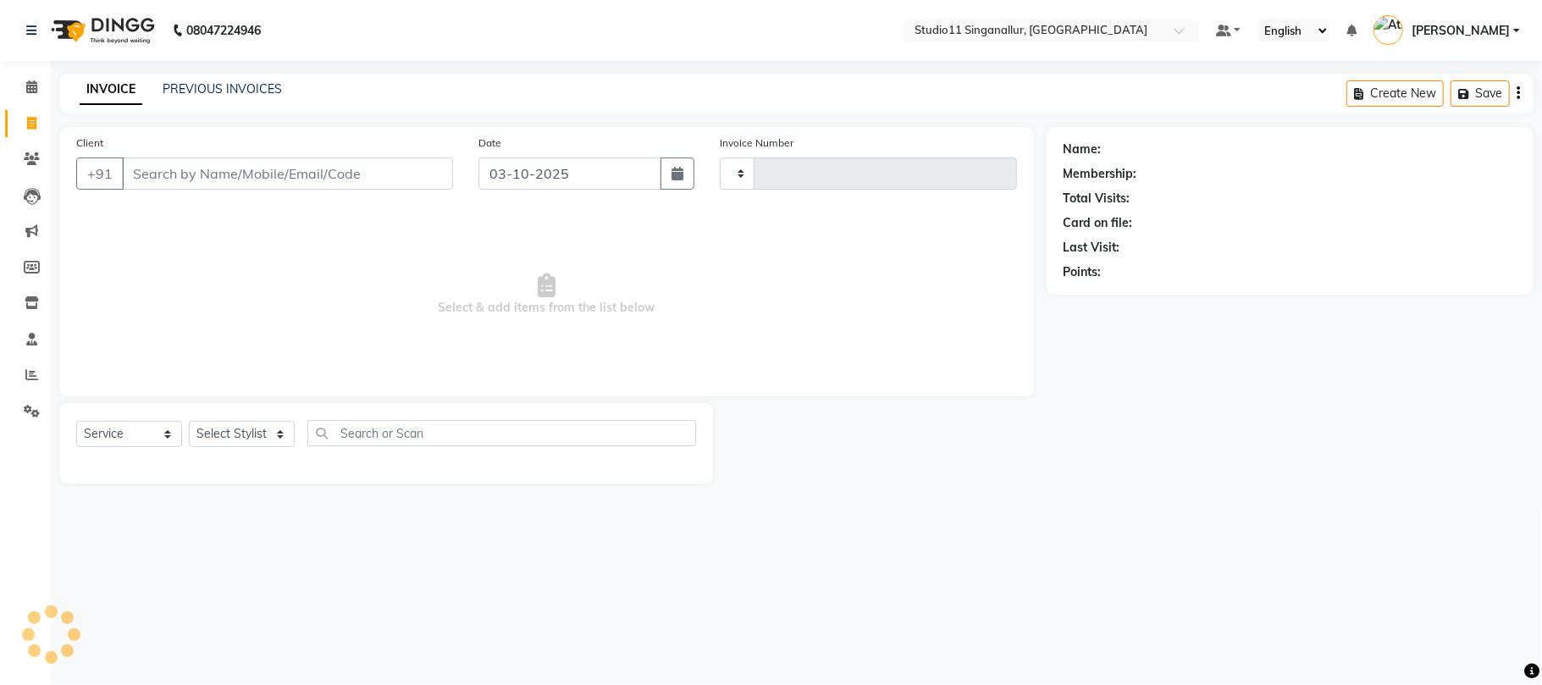
type input "4761"
select select "6616"
click at [207, 437] on select "Select Stylist akbar Athira daniel Divya Haritha kowsalya krithika narmatha pan…" at bounding box center [242, 434] width 106 height 26
select select "79200"
click at [189, 421] on select "Select Stylist akbar Athira daniel Divya Haritha kowsalya krithika narmatha pan…" at bounding box center [242, 434] width 106 height 26
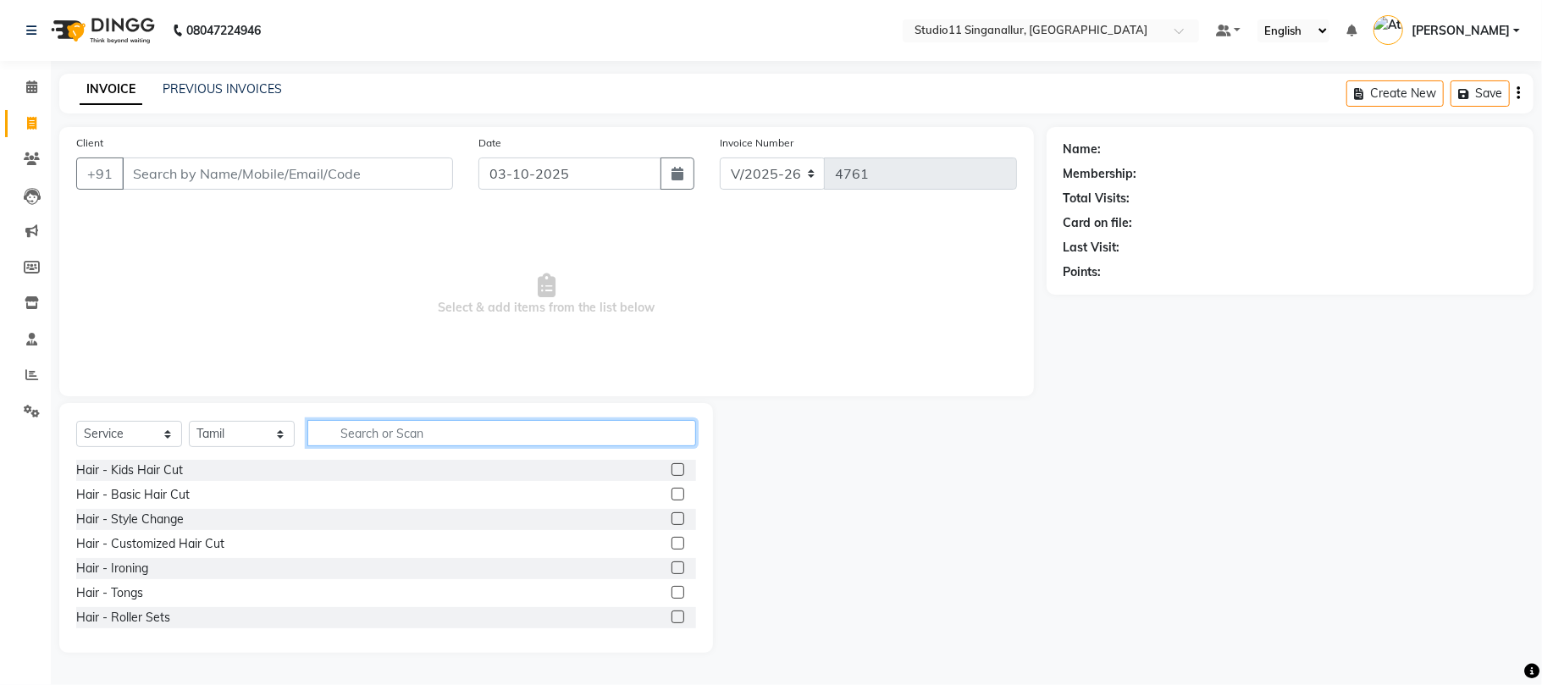
click at [386, 445] on input "text" at bounding box center [501, 433] width 389 height 26
type input "hair cut"
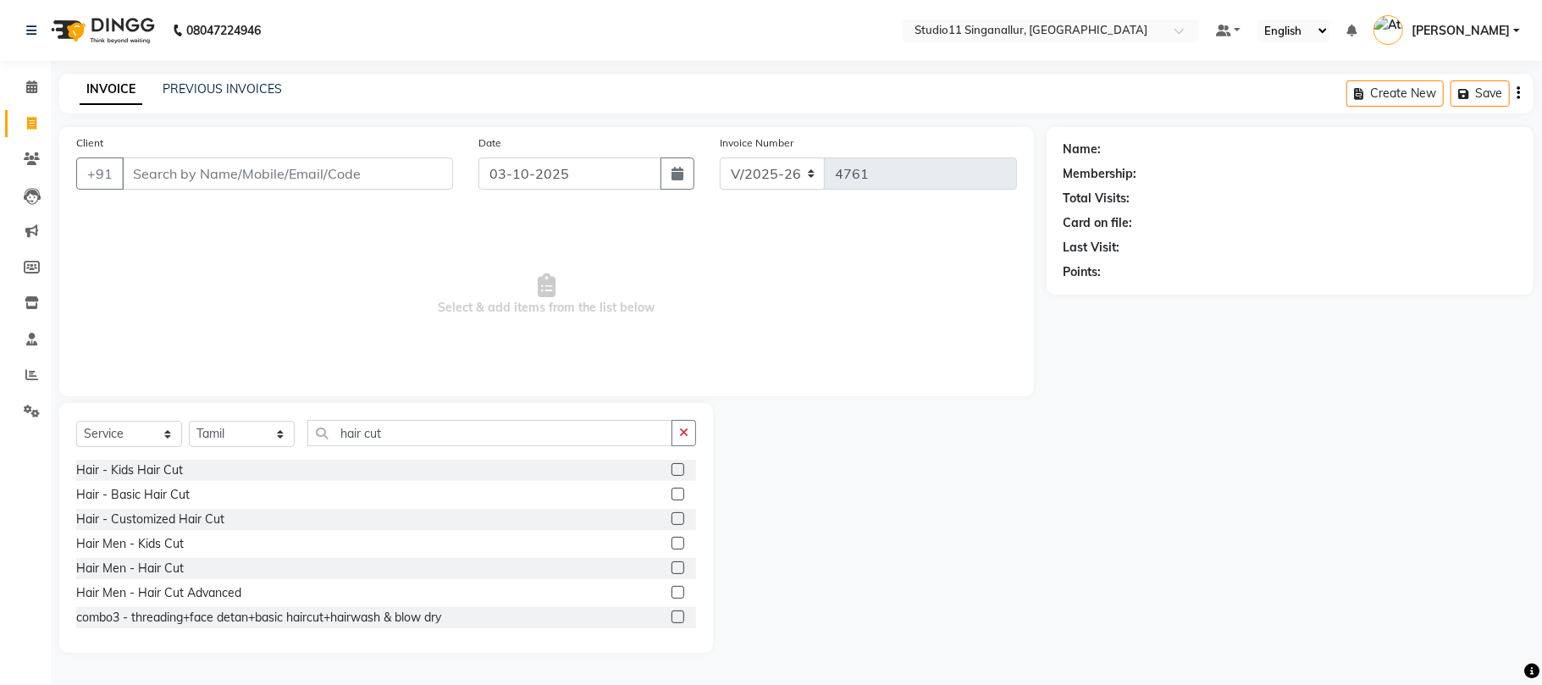
click at [672, 563] on label at bounding box center [678, 568] width 13 height 13
click at [672, 563] on input "checkbox" at bounding box center [677, 568] width 11 height 11
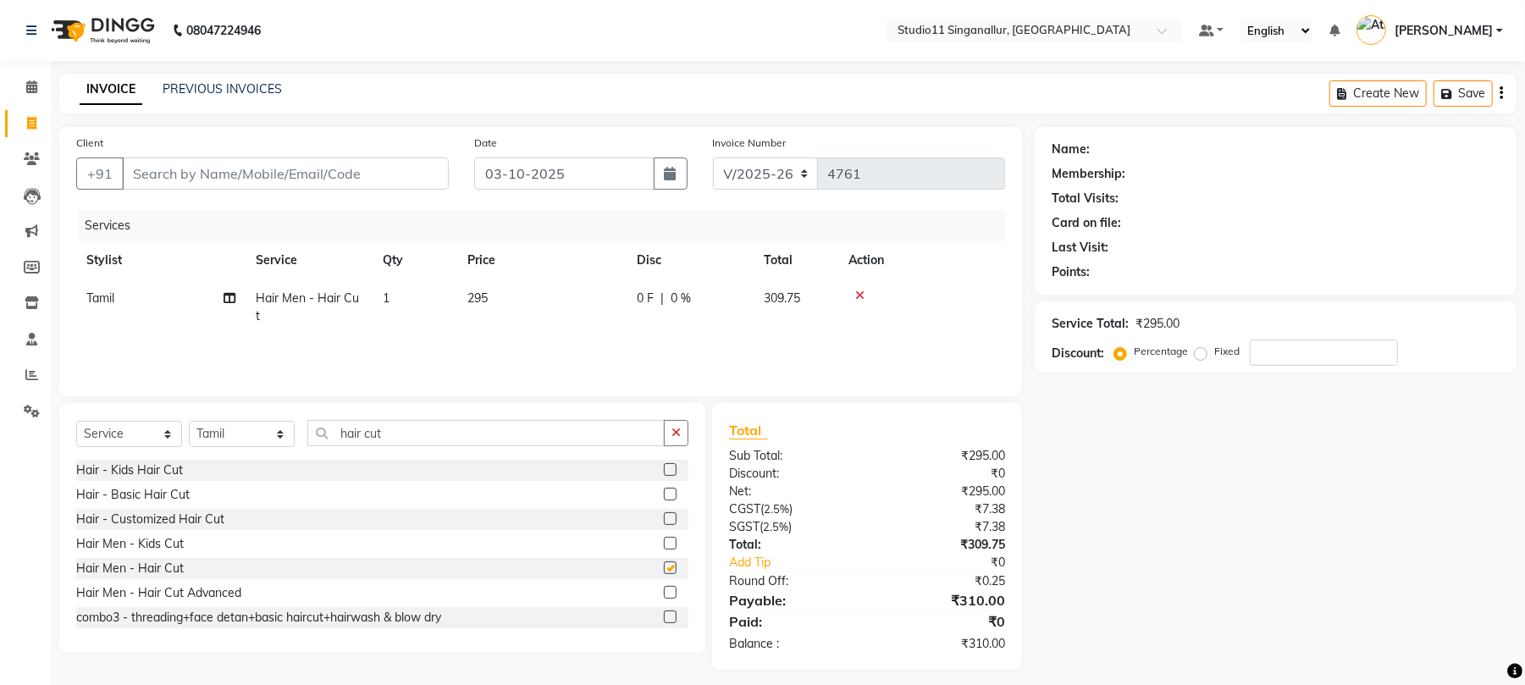
checkbox input "false"
click at [225, 168] on input "Client" at bounding box center [285, 174] width 327 height 32
type input "8"
type input "0"
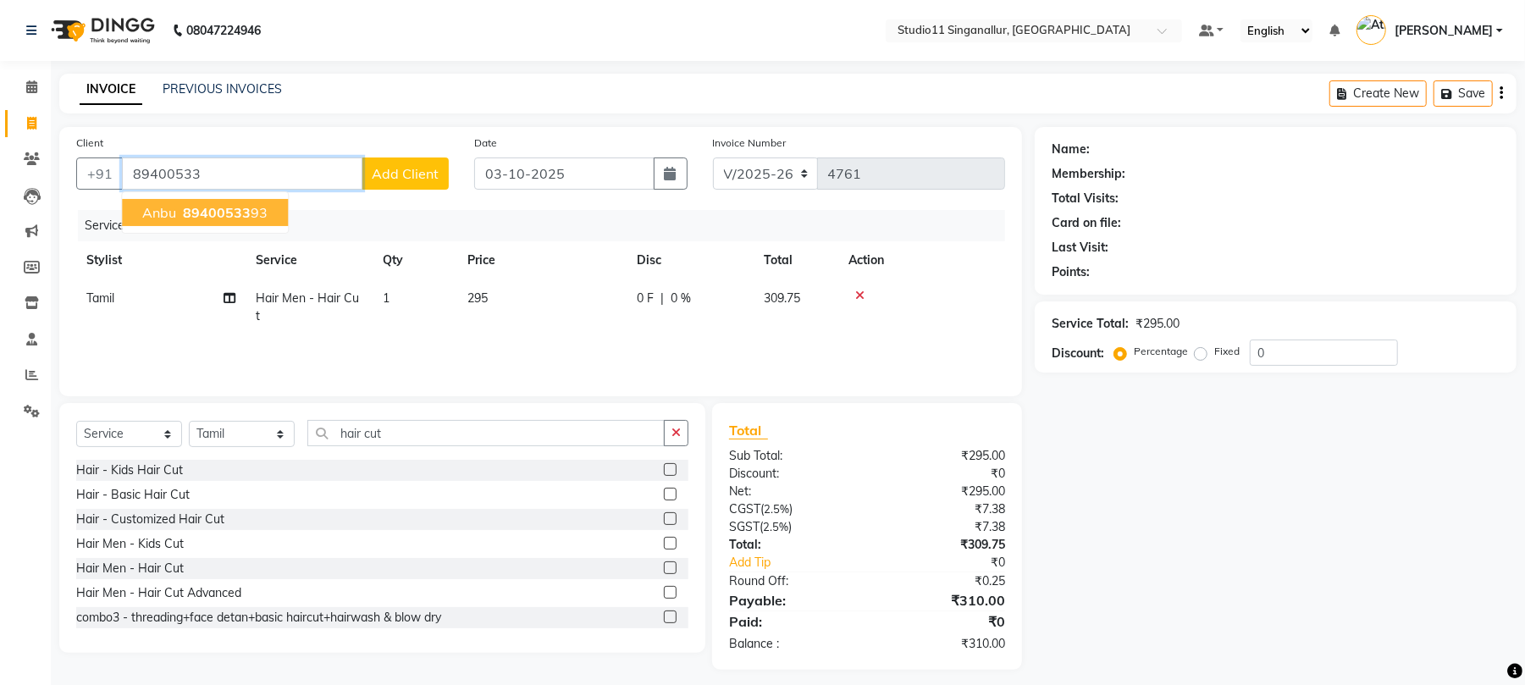
click at [227, 211] on span "89400533" at bounding box center [217, 212] width 68 height 17
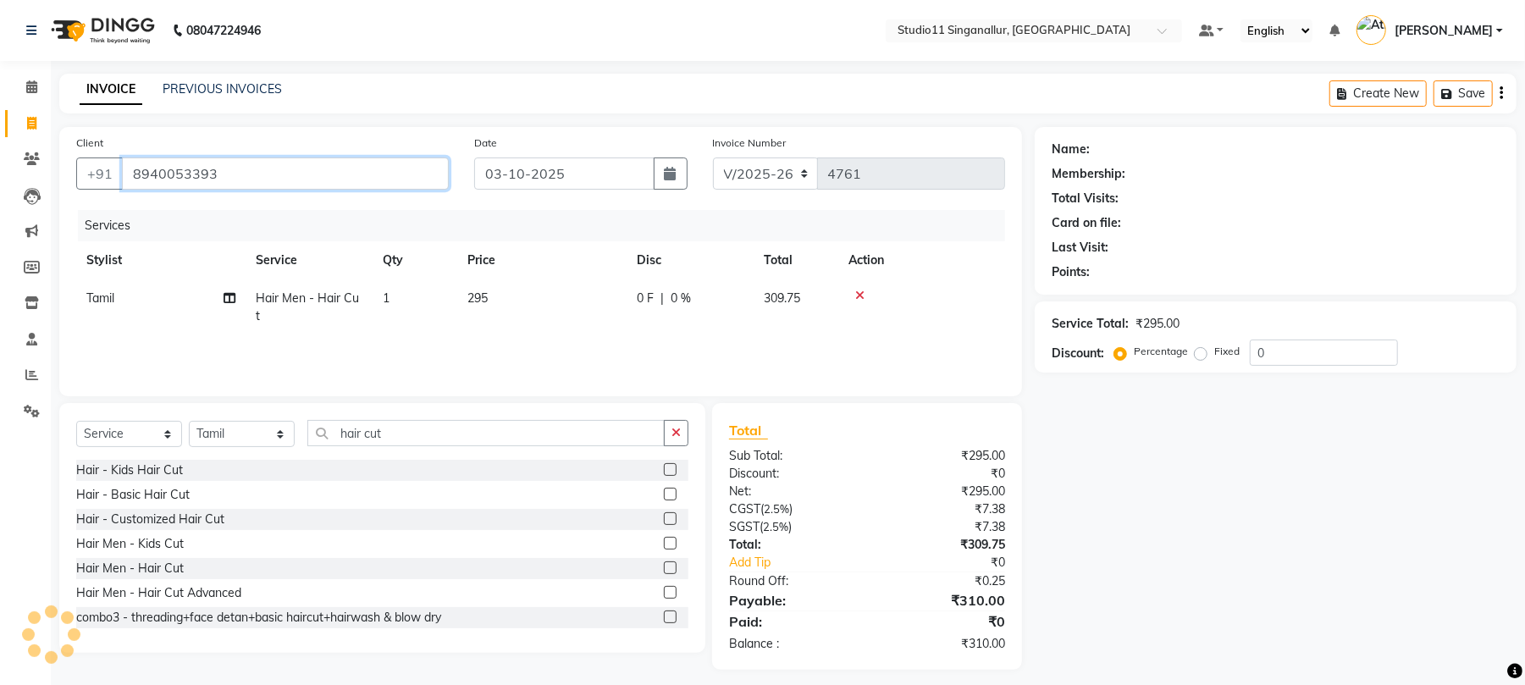
type input "8940053393"
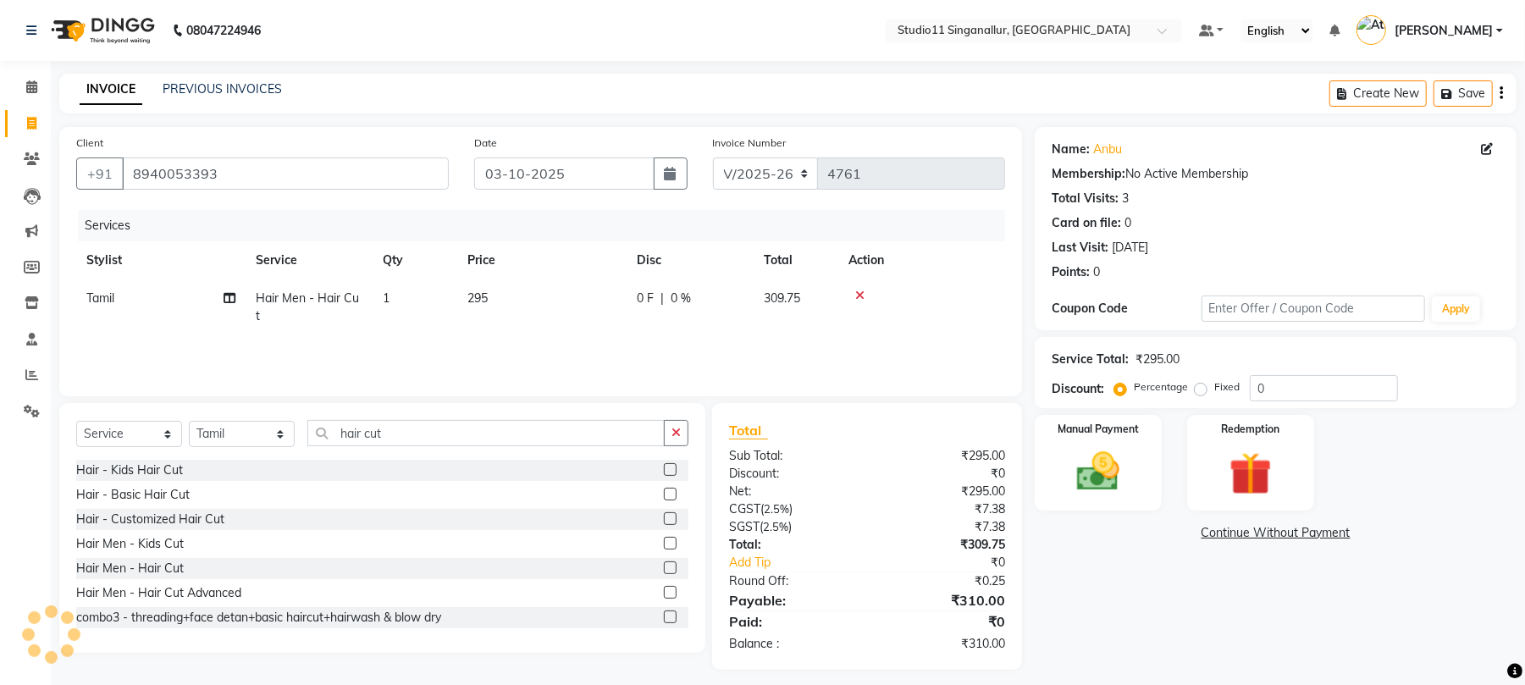
scroll to position [10, 0]
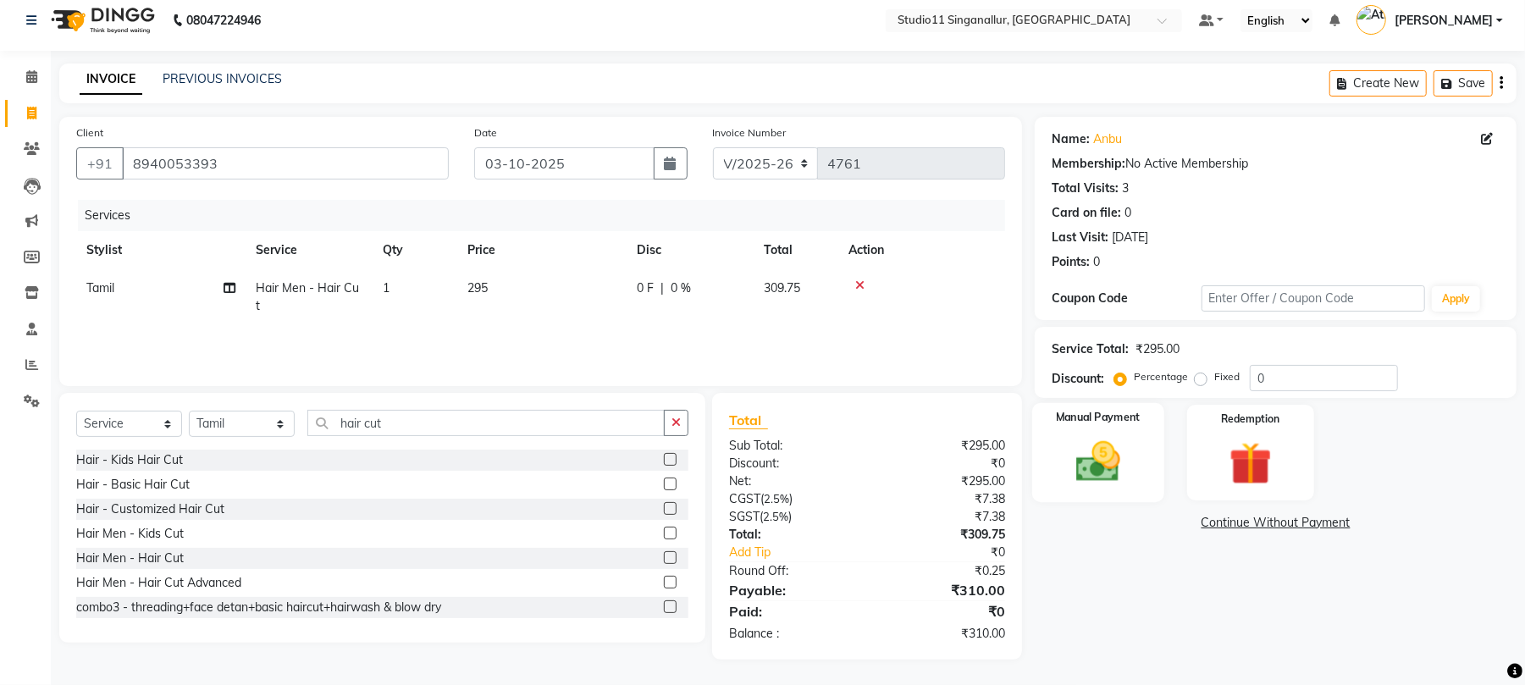
click at [1098, 459] on img at bounding box center [1098, 462] width 73 height 52
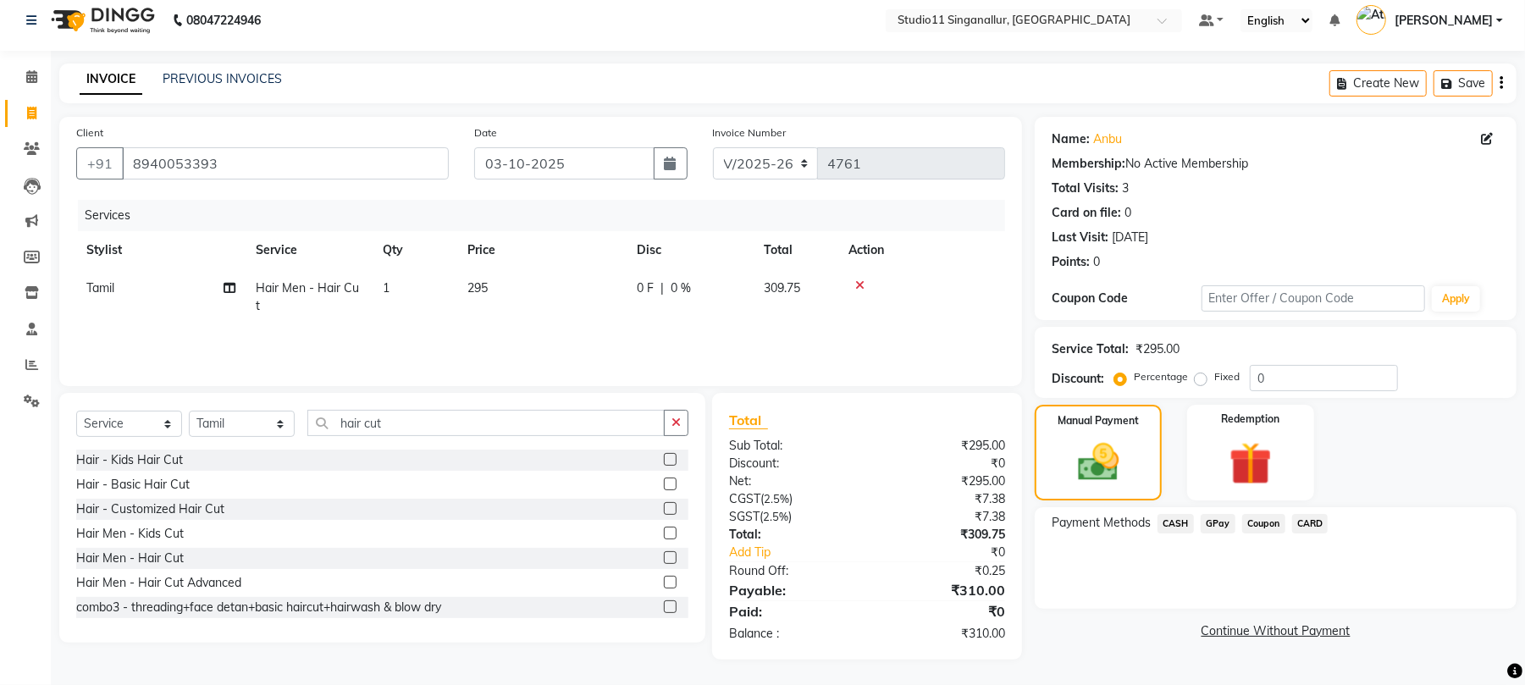
click at [1181, 527] on span "CASH" at bounding box center [1176, 523] width 36 height 19
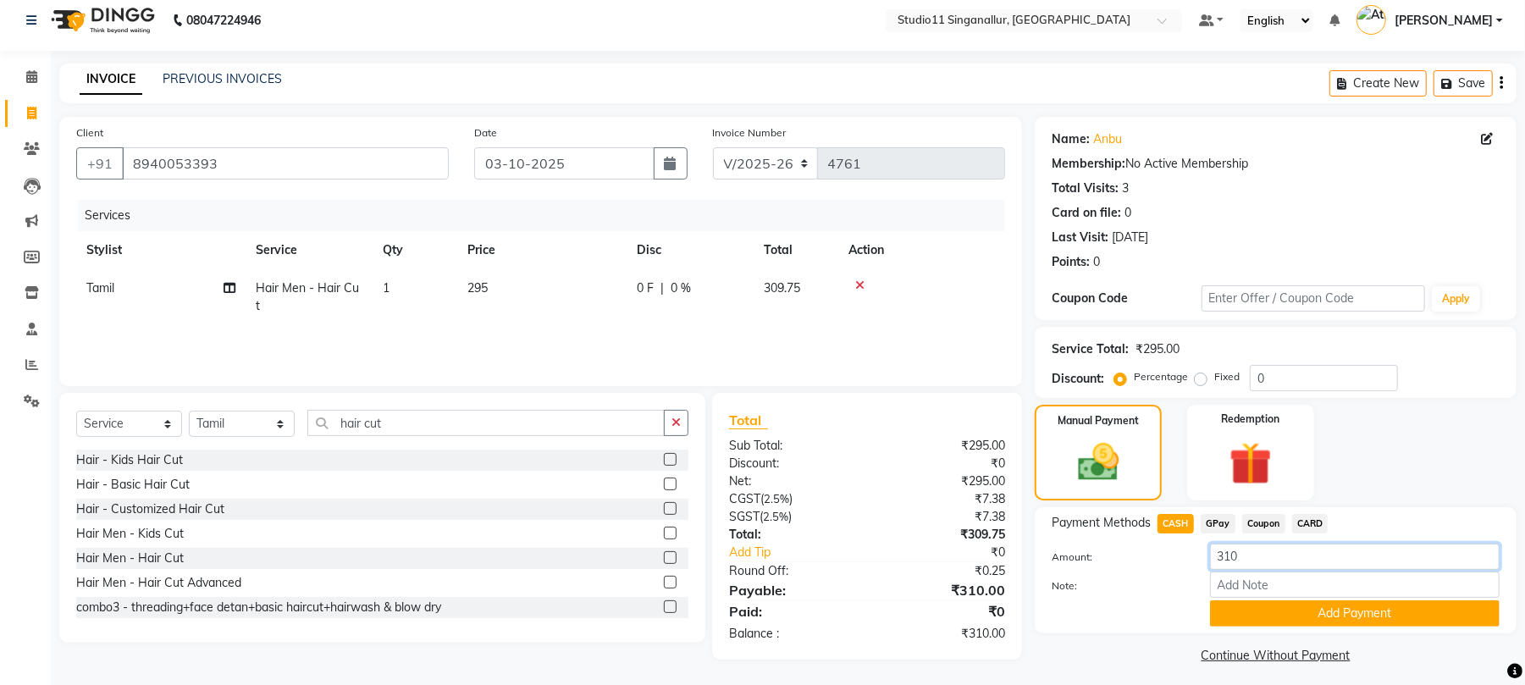
click at [1244, 563] on input "310" at bounding box center [1355, 557] width 290 height 26
click at [1278, 622] on button "Add Payment" at bounding box center [1355, 613] width 290 height 26
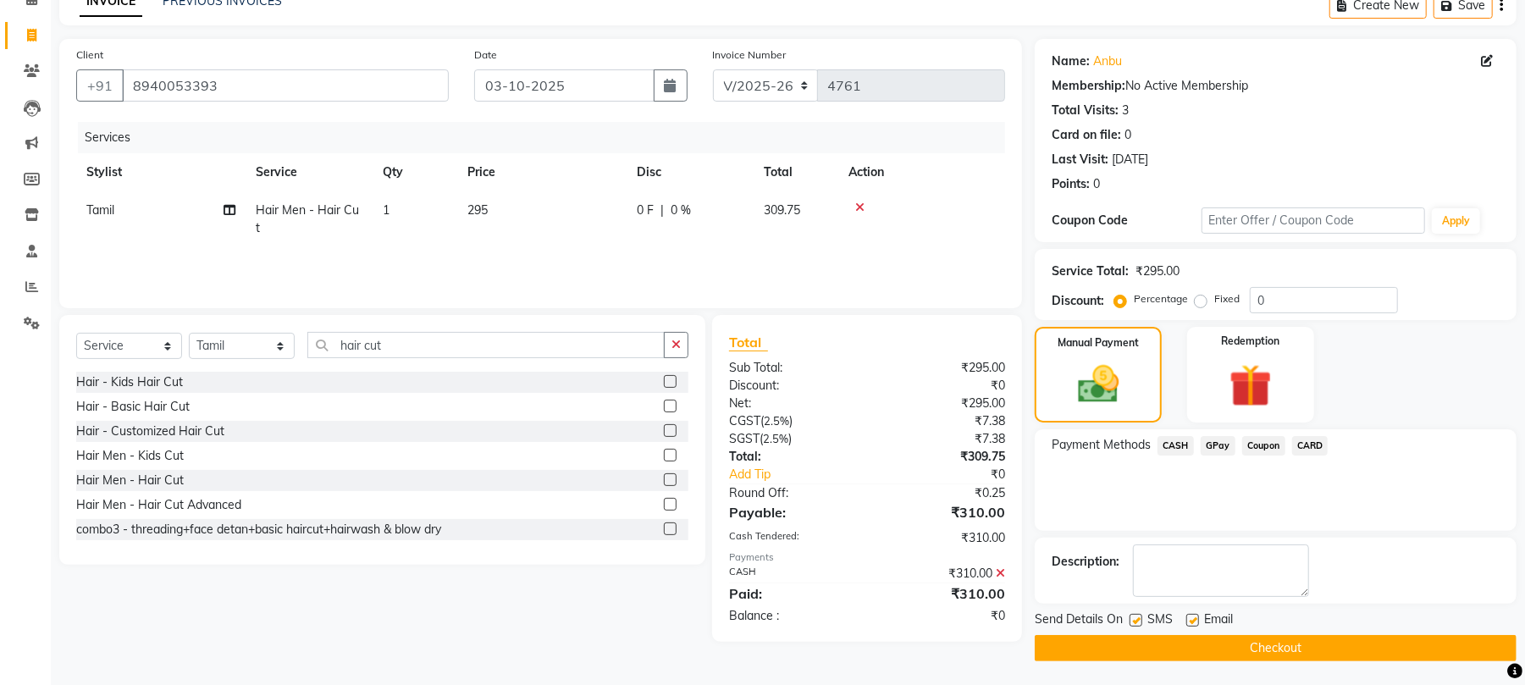
scroll to position [91, 0]
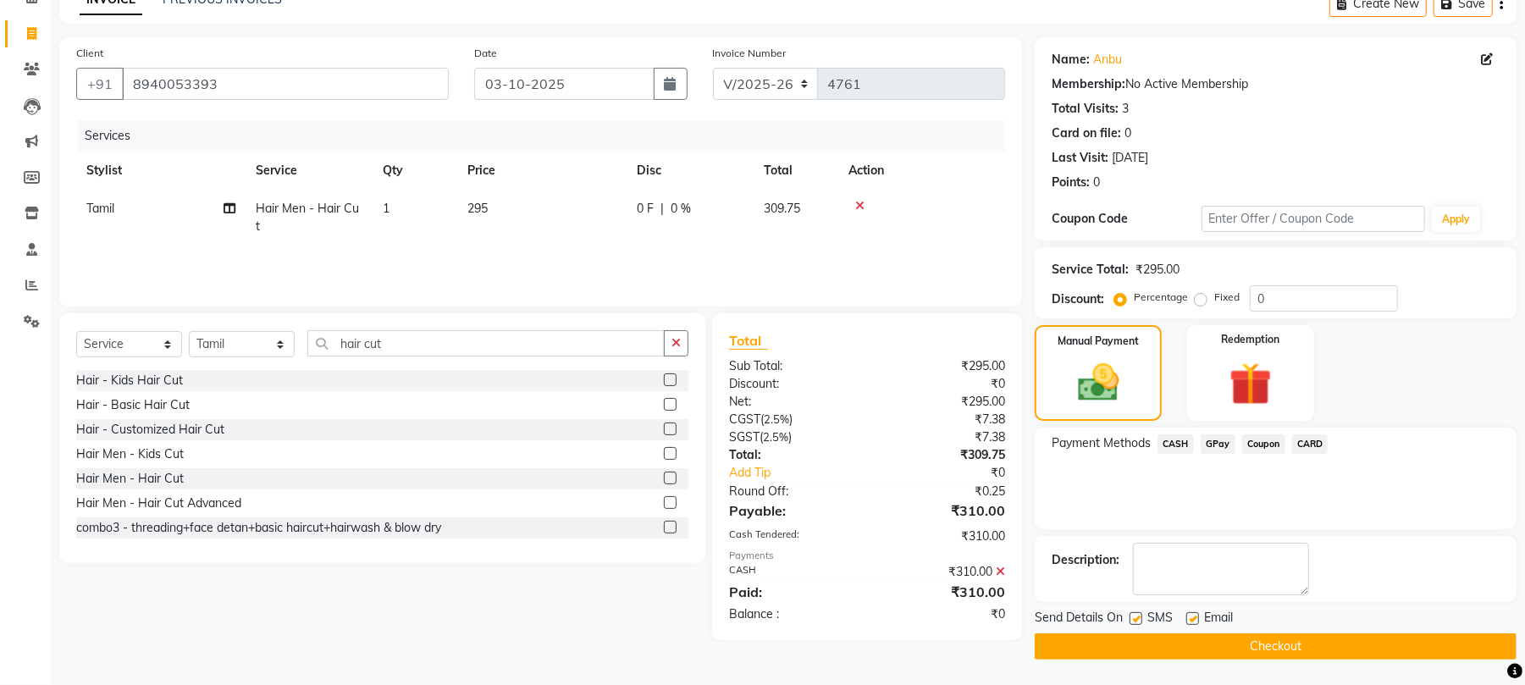
click at [1132, 621] on label at bounding box center [1136, 618] width 13 height 13
click at [1132, 621] on input "checkbox" at bounding box center [1135, 619] width 11 height 11
checkbox input "false"
click at [1187, 617] on label at bounding box center [1193, 618] width 13 height 13
click at [1187, 617] on input "checkbox" at bounding box center [1192, 619] width 11 height 11
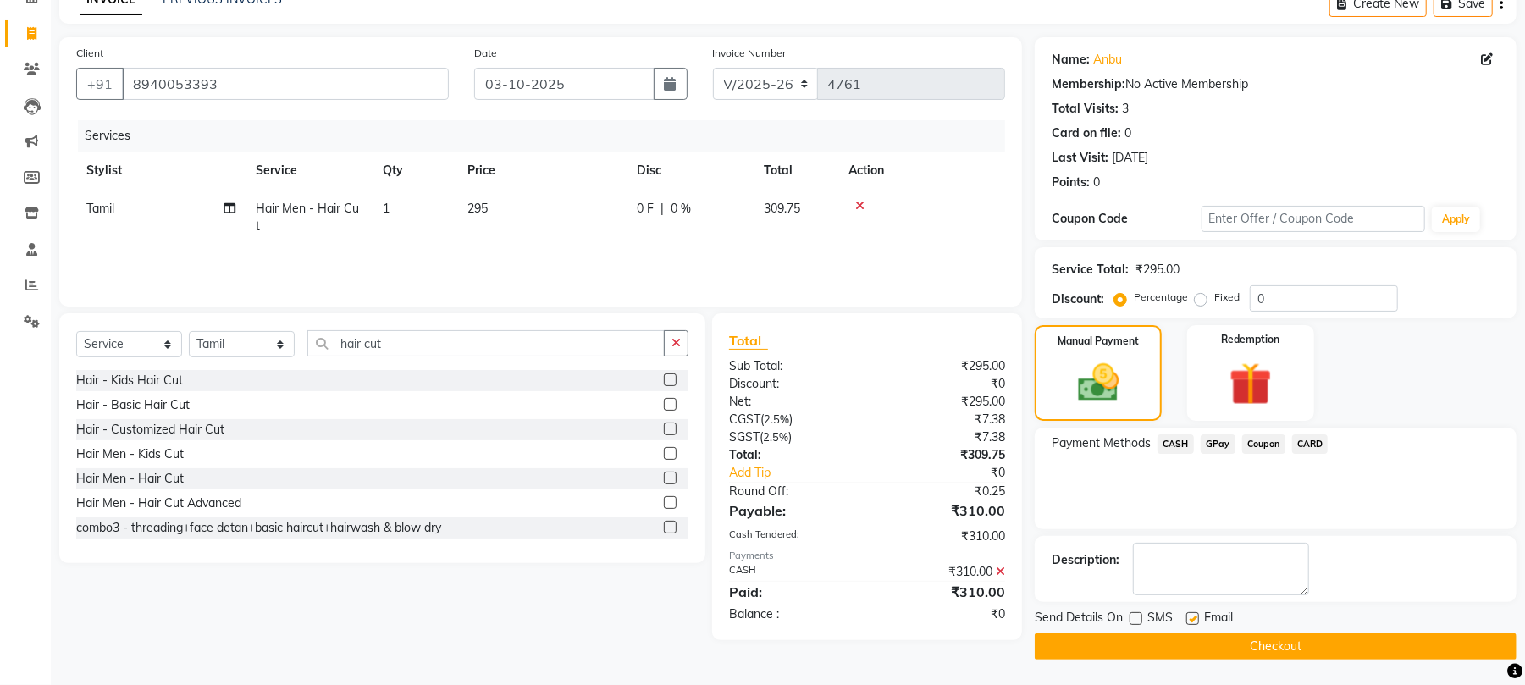
checkbox input "false"
click at [1193, 641] on button "Checkout" at bounding box center [1276, 646] width 482 height 26
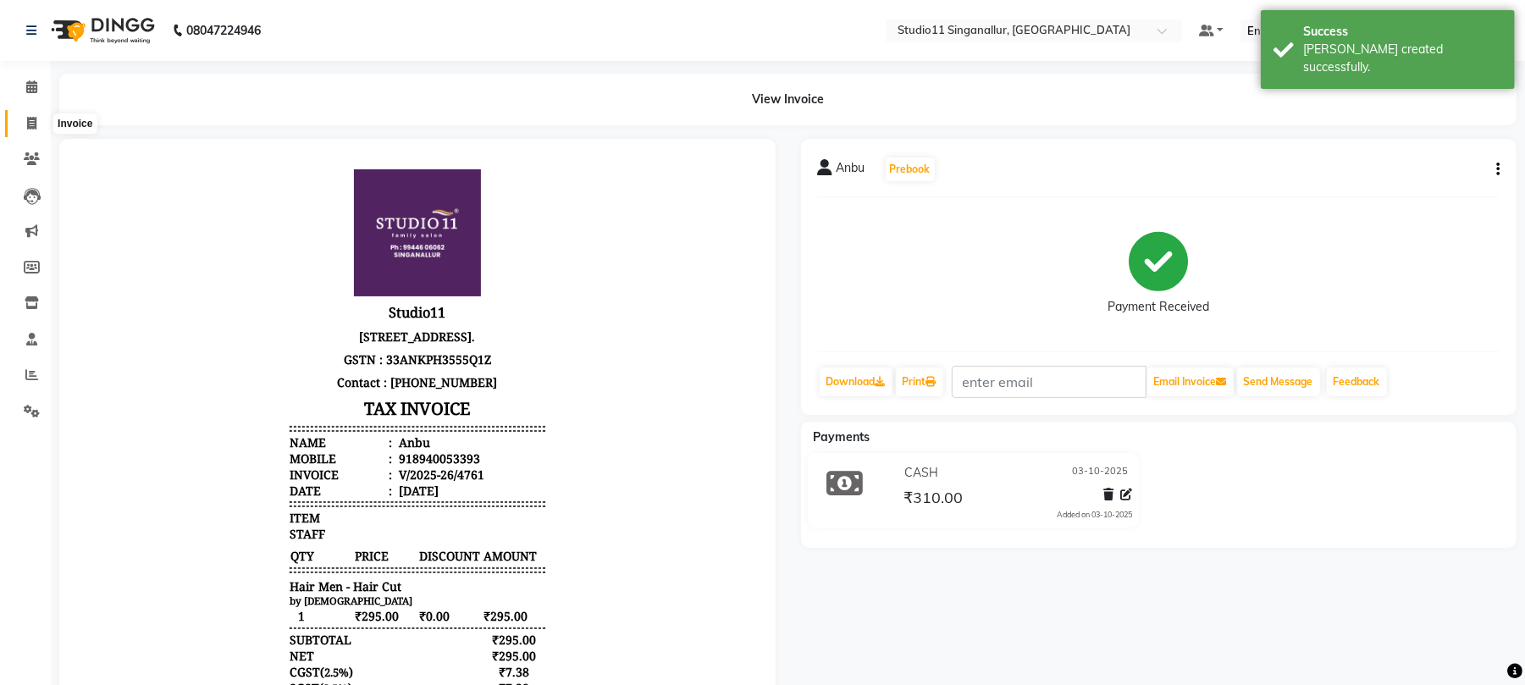
click at [34, 114] on span at bounding box center [32, 123] width 30 height 19
select select "service"
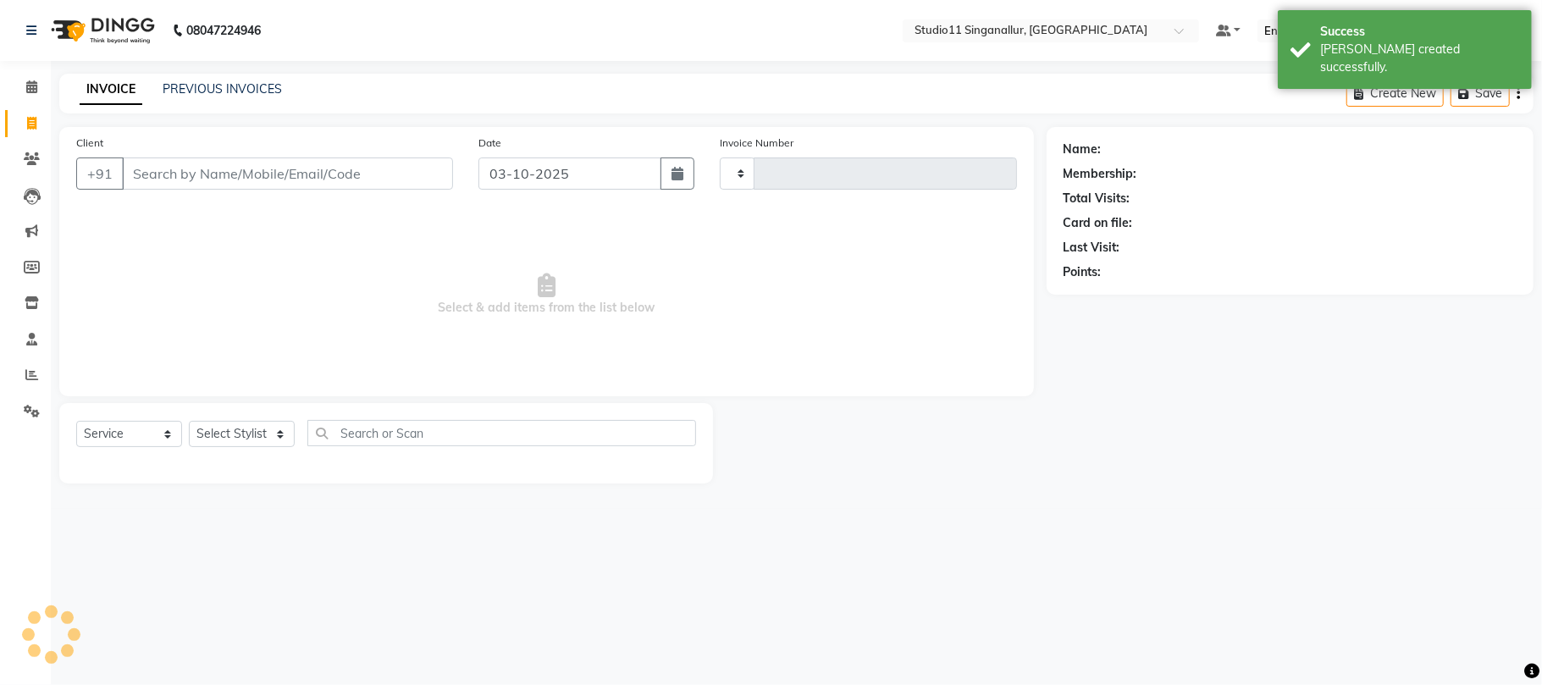
type input "4762"
select select "6616"
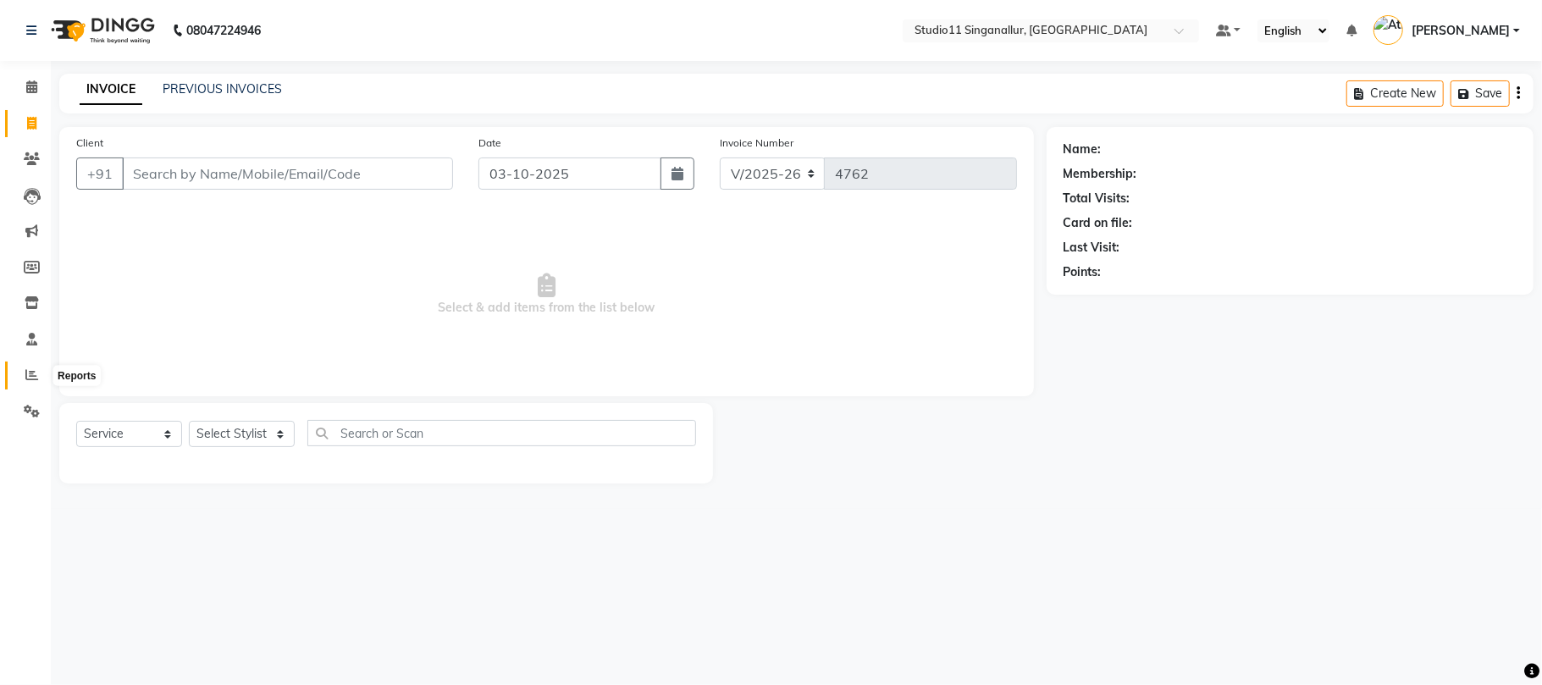
click at [36, 373] on icon at bounding box center [31, 374] width 13 height 13
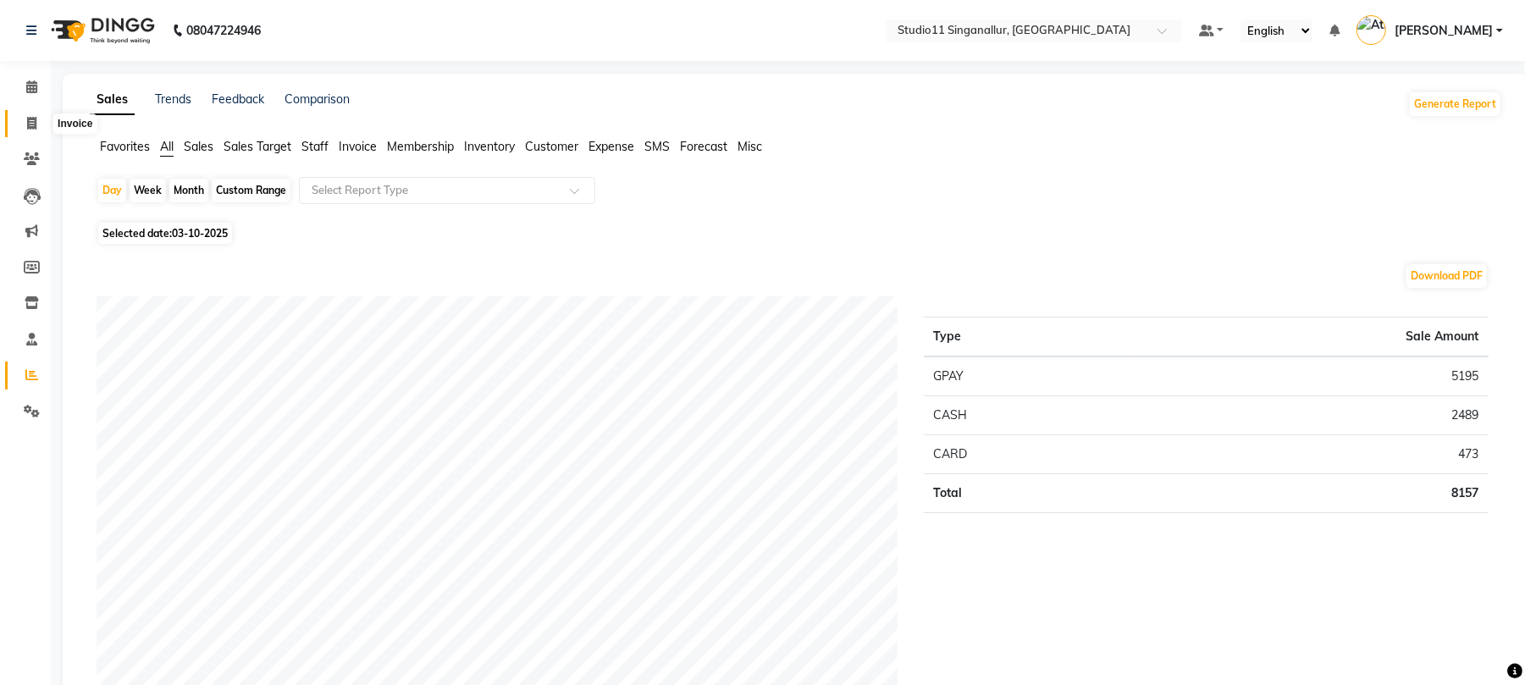
click at [41, 119] on span at bounding box center [32, 123] width 30 height 19
select select "service"
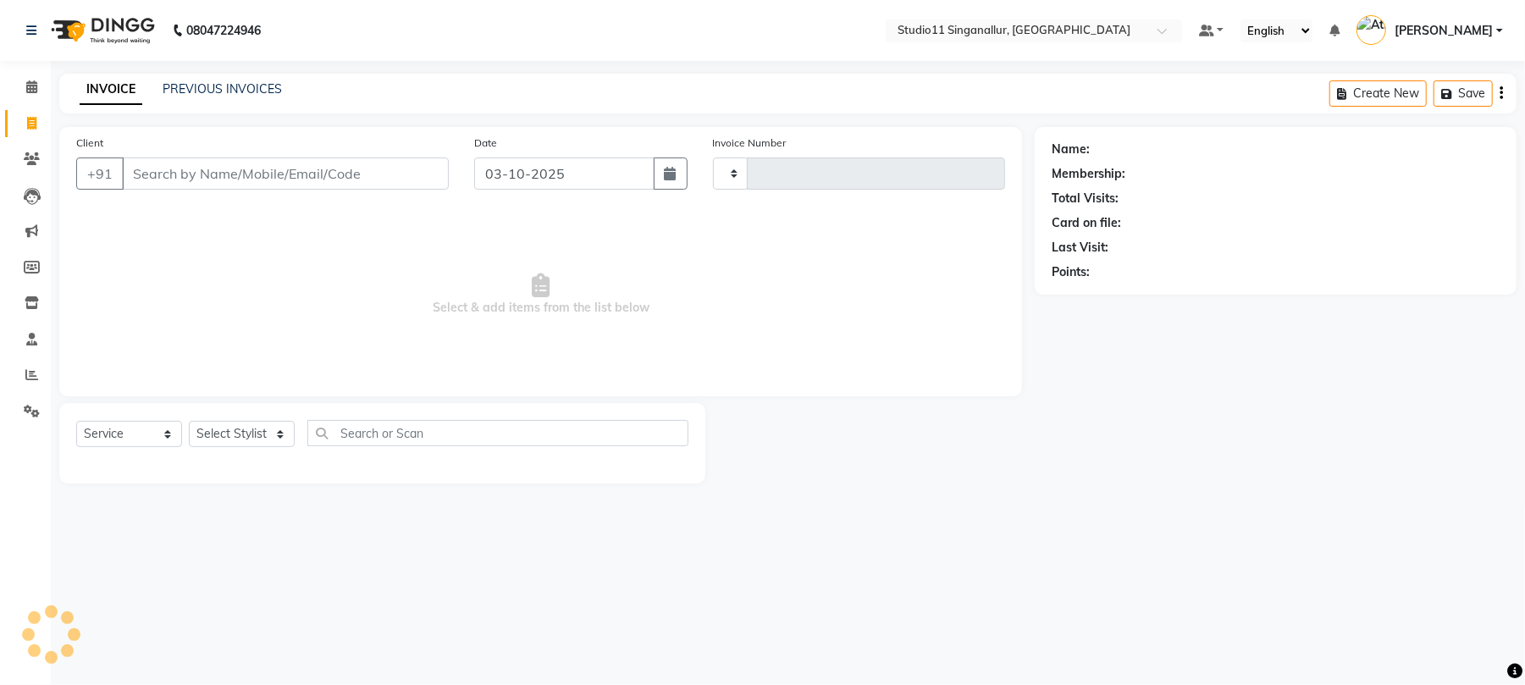
type input "4762"
select select "6616"
click at [227, 79] on div "INVOICE PREVIOUS INVOICES Create New Save" at bounding box center [796, 94] width 1474 height 40
click at [229, 79] on div "INVOICE PREVIOUS INVOICES Create New Save" at bounding box center [796, 94] width 1474 height 40
click at [229, 81] on link "PREVIOUS INVOICES" at bounding box center [222, 88] width 119 height 15
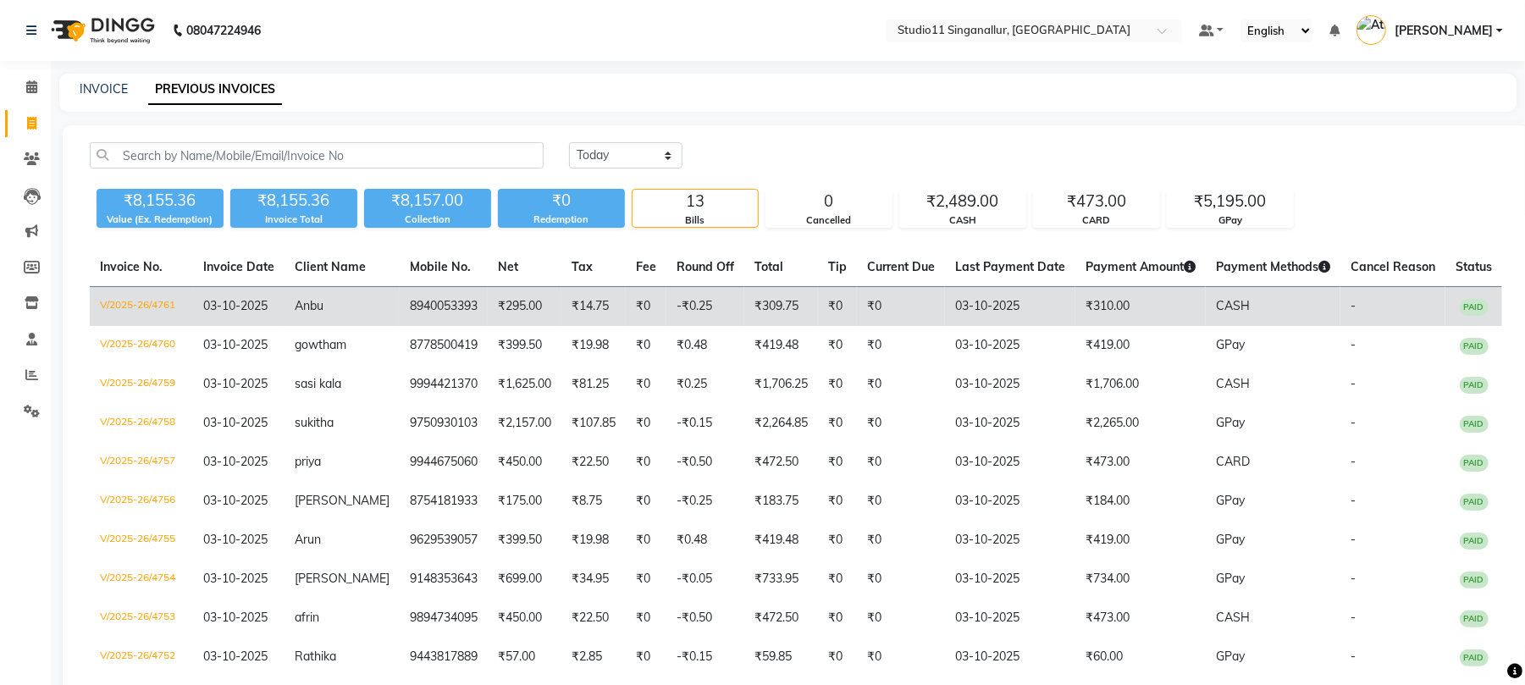
click at [144, 302] on td "V/2025-26/4761" at bounding box center [141, 307] width 103 height 40
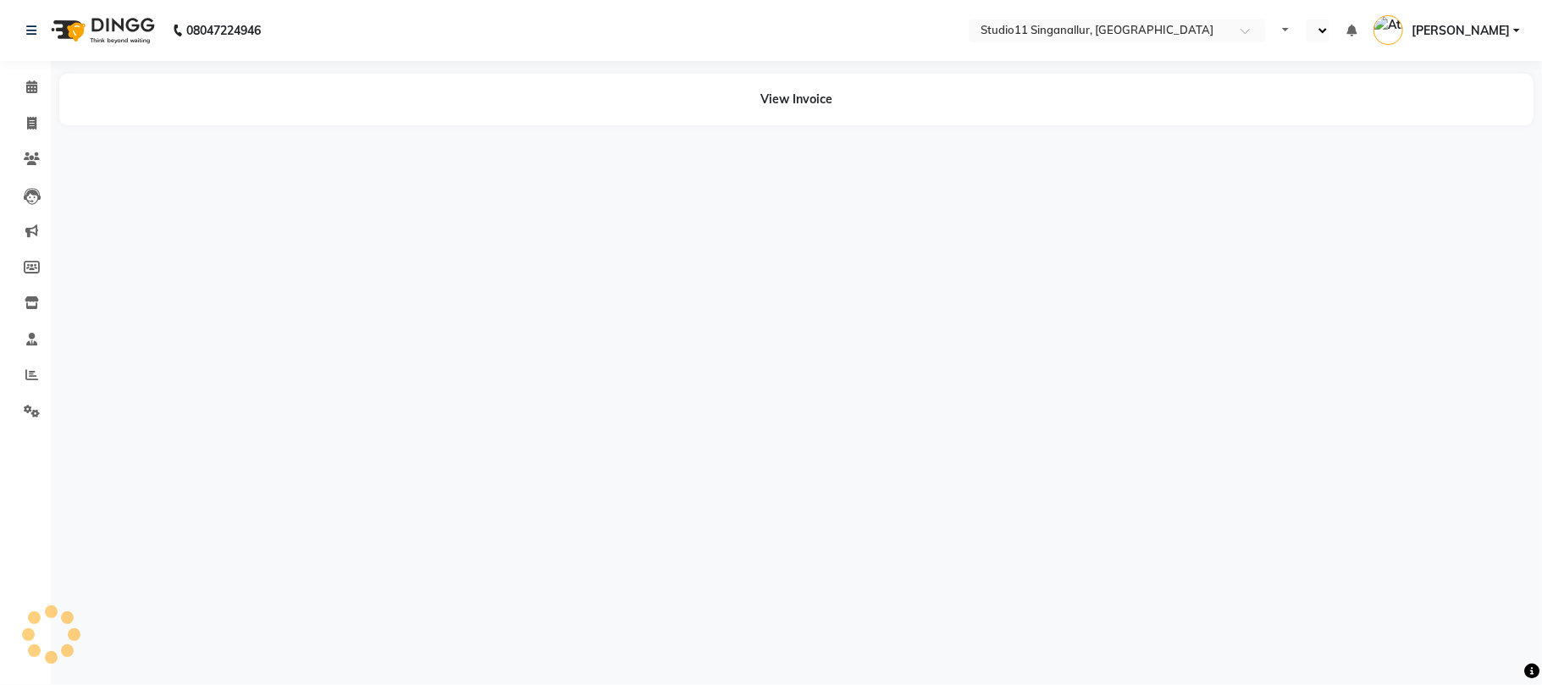
select select "en"
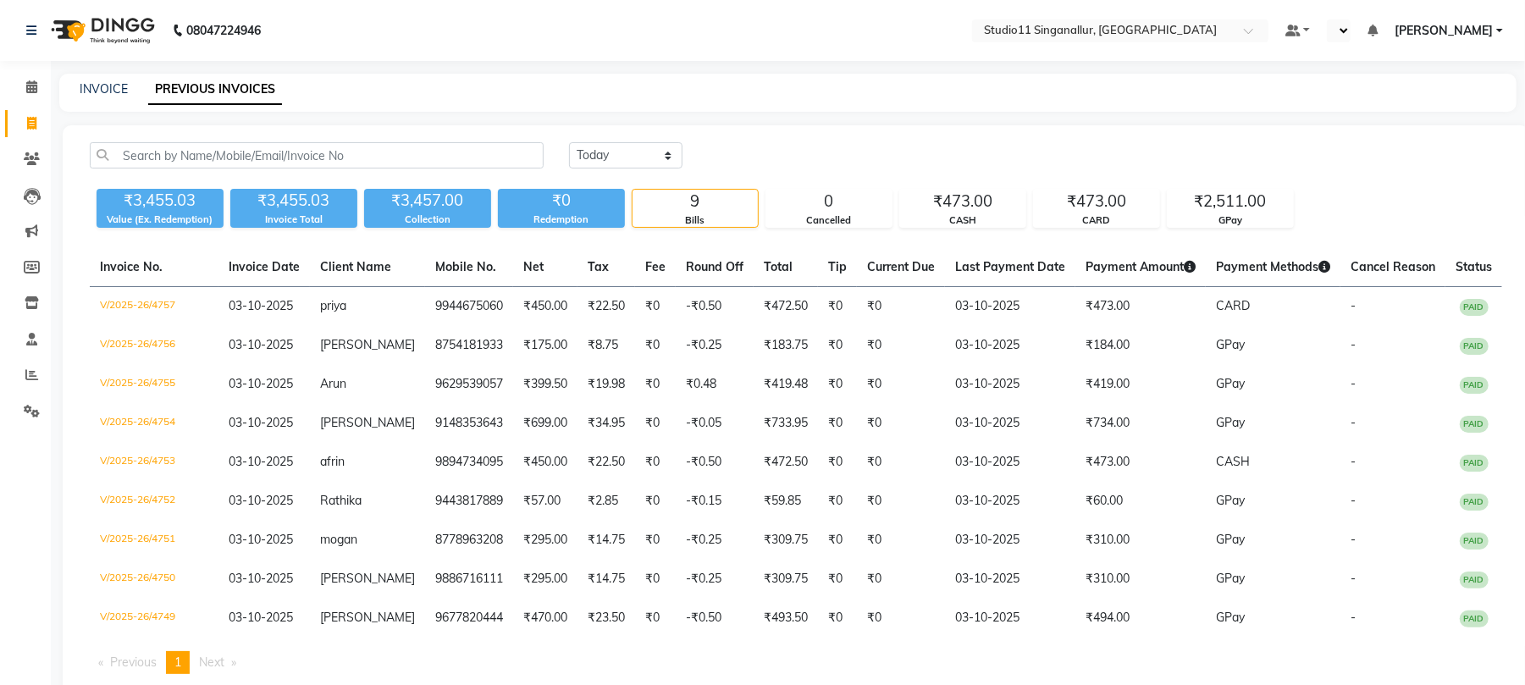
select select "en"
click at [86, 88] on link "INVOICE" at bounding box center [104, 88] width 48 height 15
select select "service"
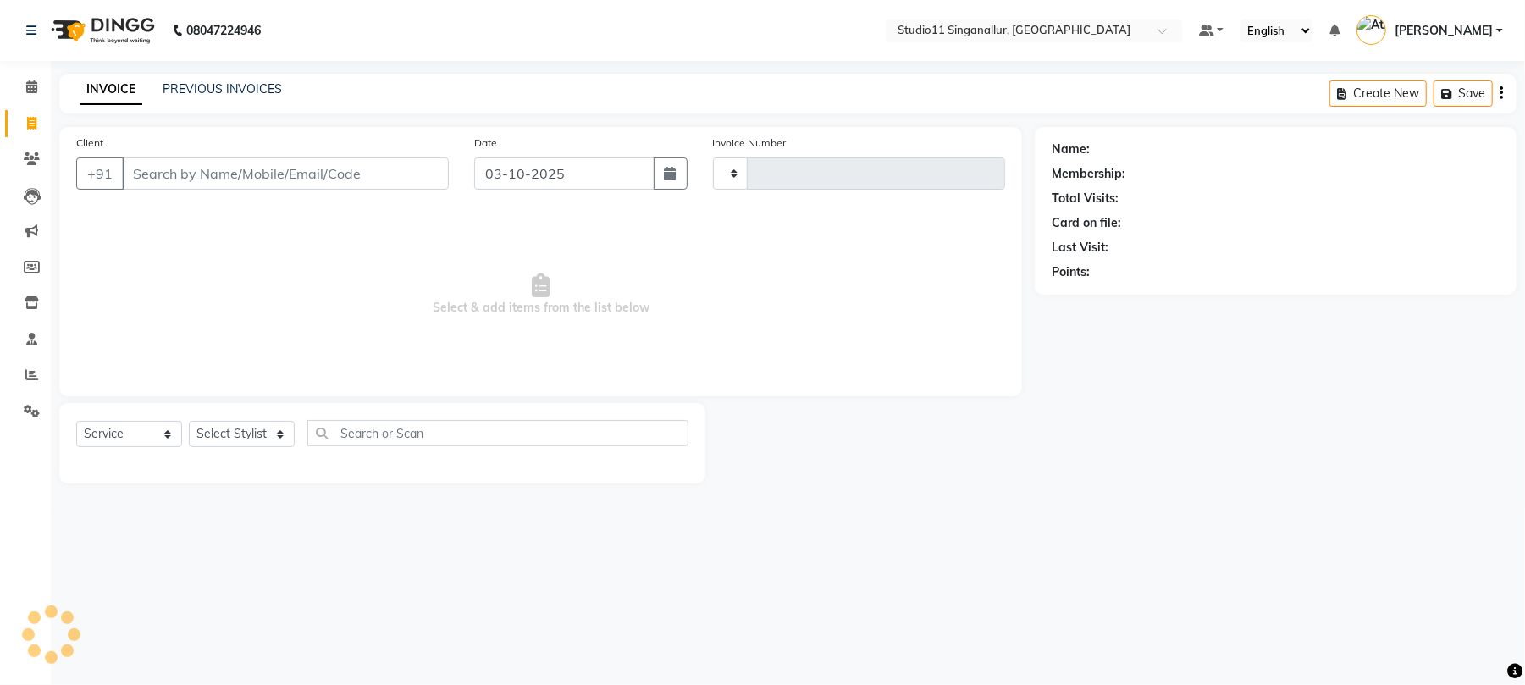
type input "4758"
select select "6616"
click at [221, 441] on select "Select Stylist [PERSON_NAME] Divya [PERSON_NAME] [PERSON_NAME] [PERSON_NAME] [P…" at bounding box center [242, 434] width 106 height 26
select select "61956"
click at [189, 421] on select "Select Stylist [PERSON_NAME] Divya [PERSON_NAME] [PERSON_NAME] [PERSON_NAME] [P…" at bounding box center [242, 434] width 106 height 26
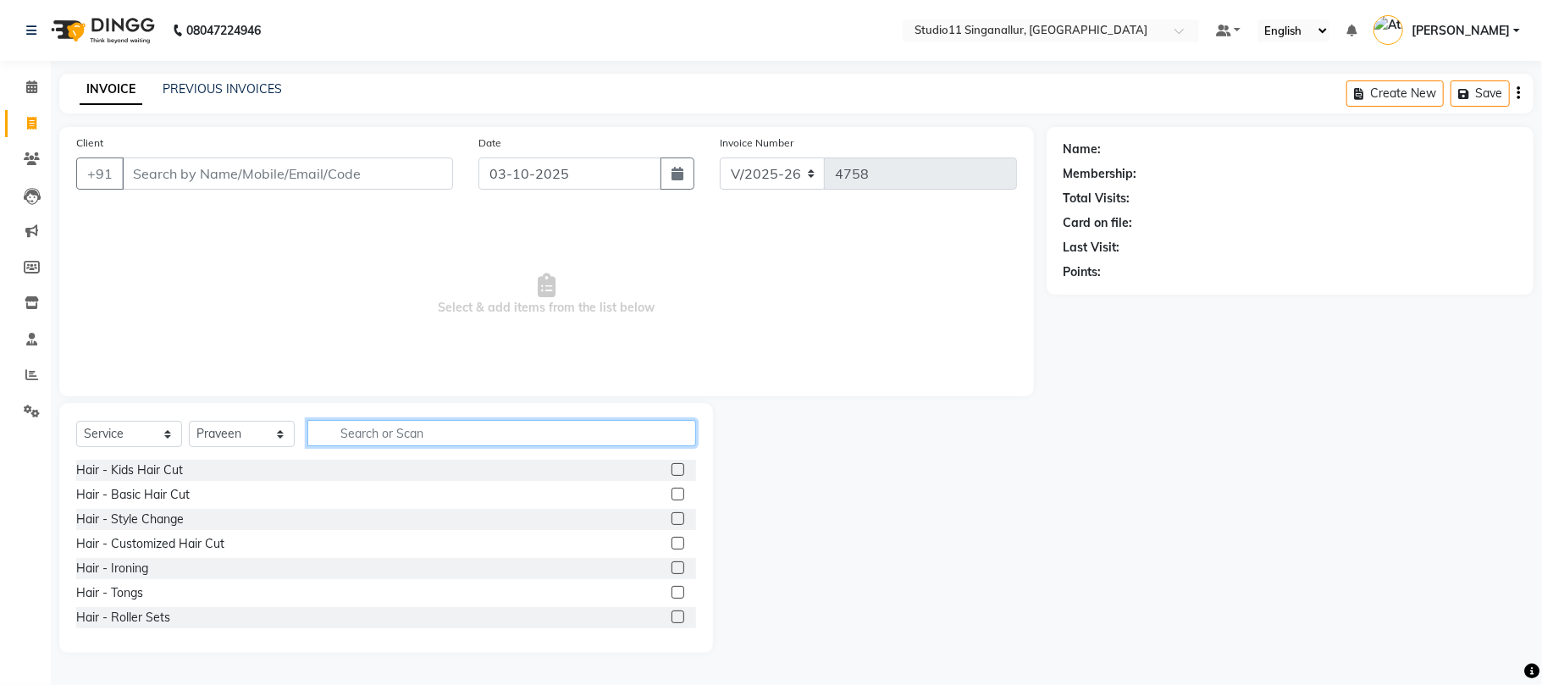
click at [370, 442] on input "text" at bounding box center [501, 433] width 389 height 26
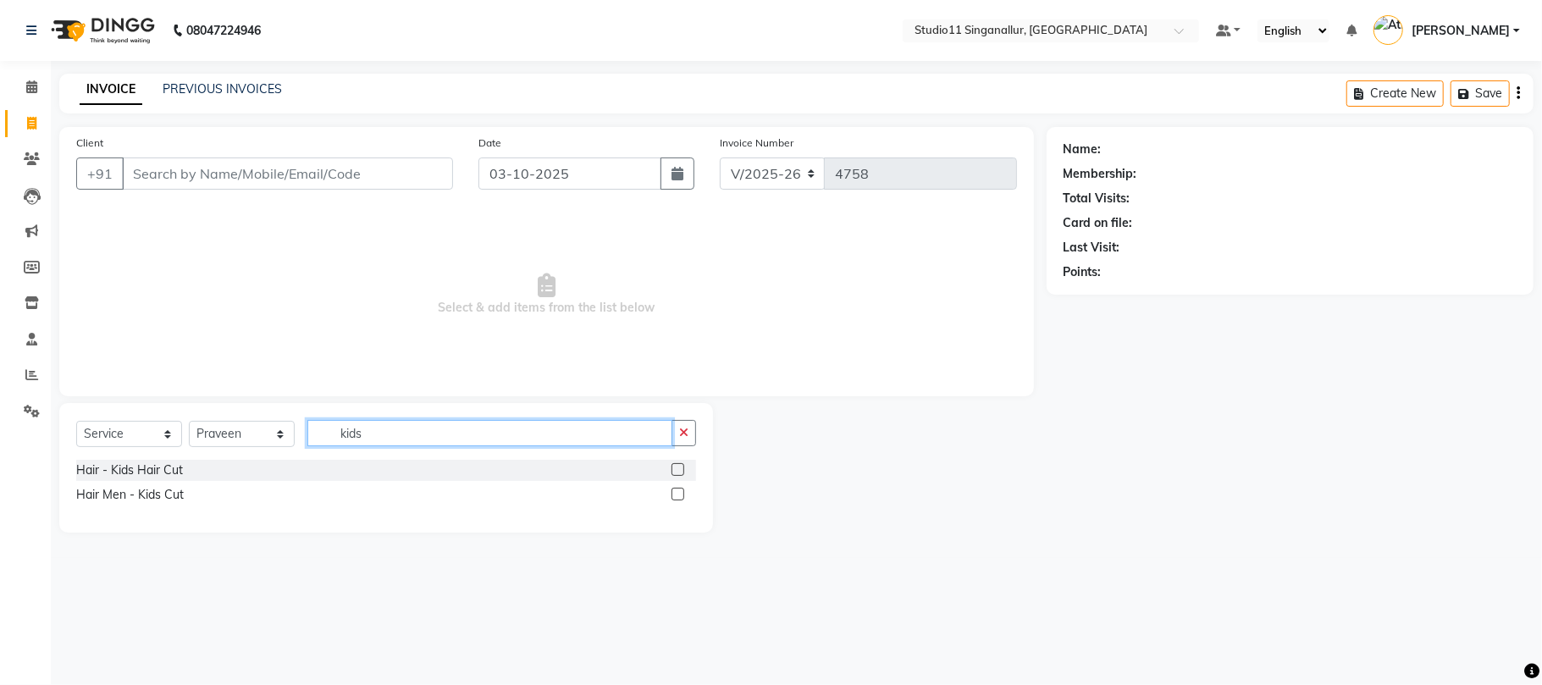
type input "kids"
click at [682, 467] on label at bounding box center [678, 469] width 13 height 13
click at [682, 467] on input "checkbox" at bounding box center [677, 470] width 11 height 11
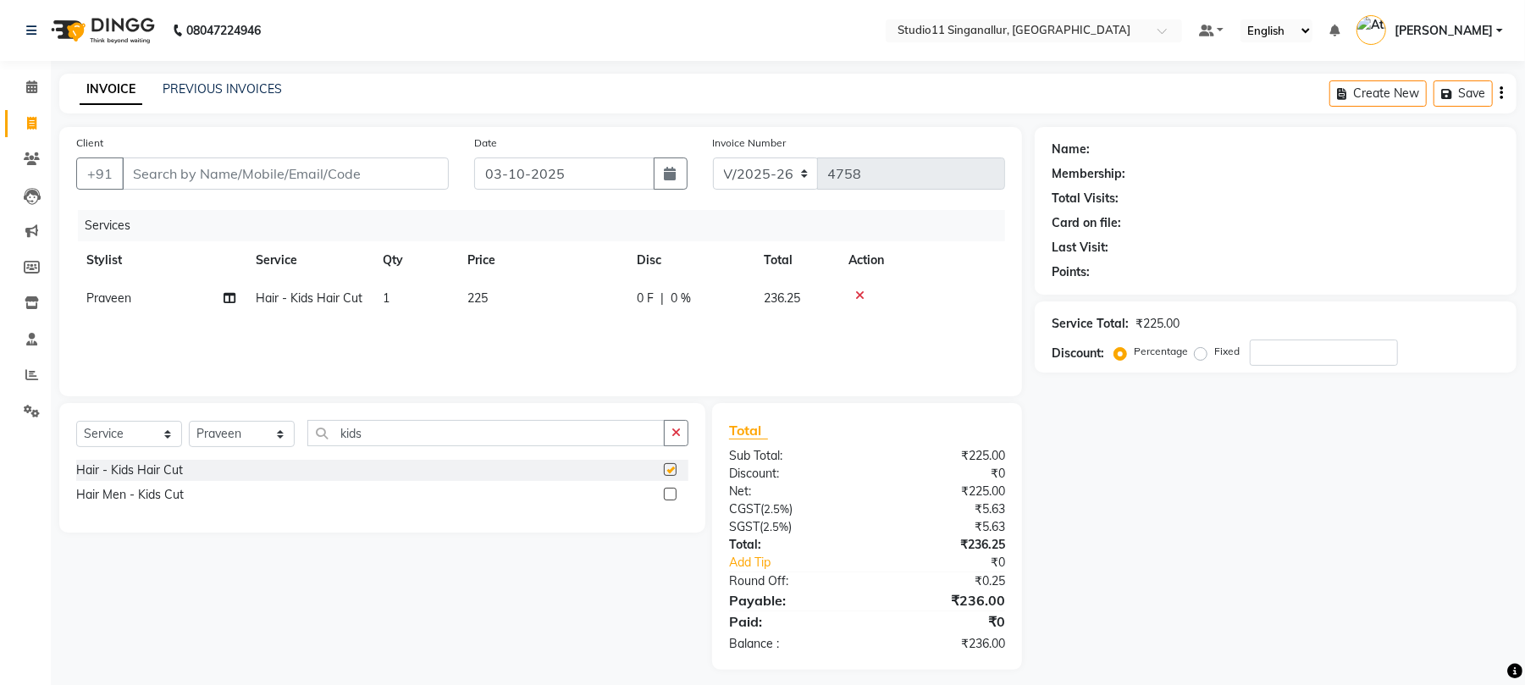
checkbox input "false"
click at [224, 430] on select "Select Stylist akbar Athira daniel Divya Haritha kowsalya krithika narmatha pan…" at bounding box center [242, 434] width 106 height 26
select select "75527"
click at [189, 421] on select "Select Stylist akbar Athira daniel Divya Haritha kowsalya krithika narmatha pan…" at bounding box center [242, 434] width 106 height 26
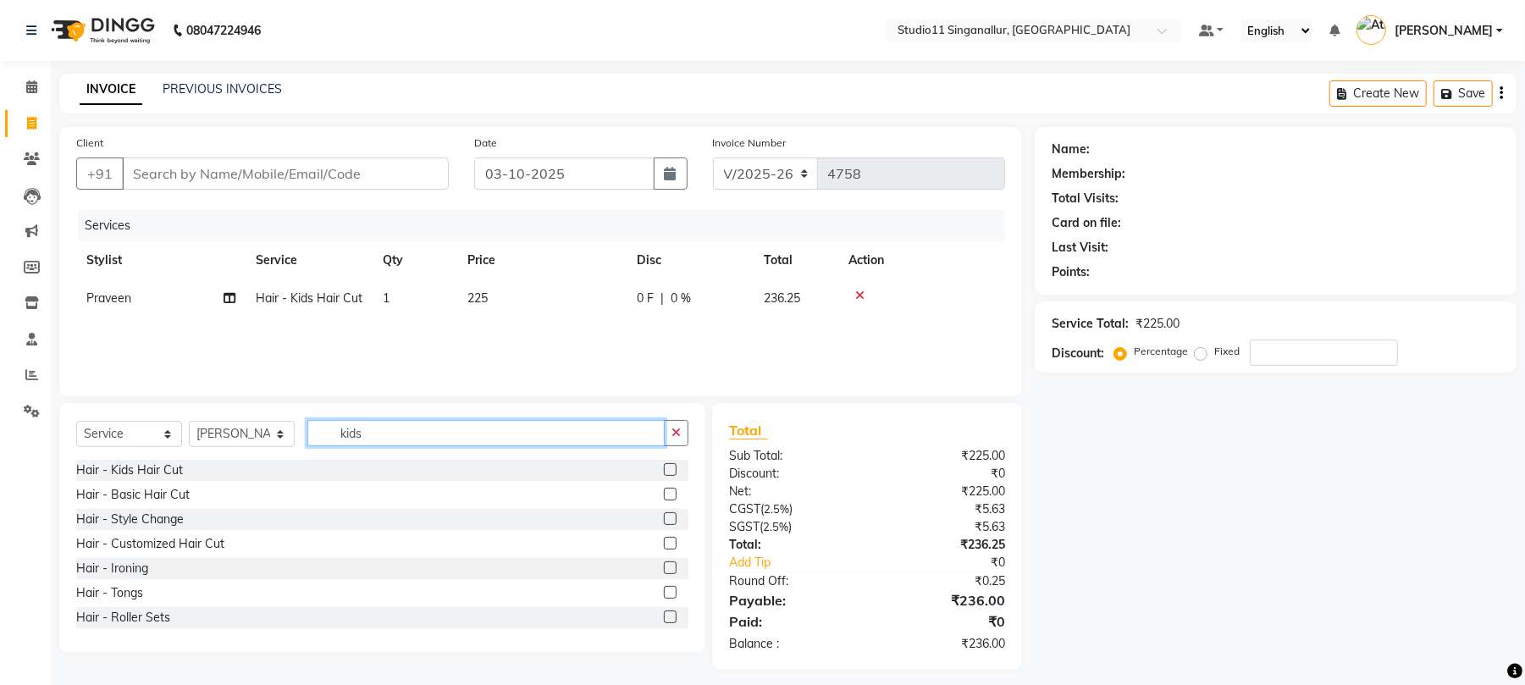
click at [333, 425] on input "kids" at bounding box center [485, 433] width 357 height 26
click at [679, 434] on icon "button" at bounding box center [676, 433] width 9 height 12
type input "hair cut"
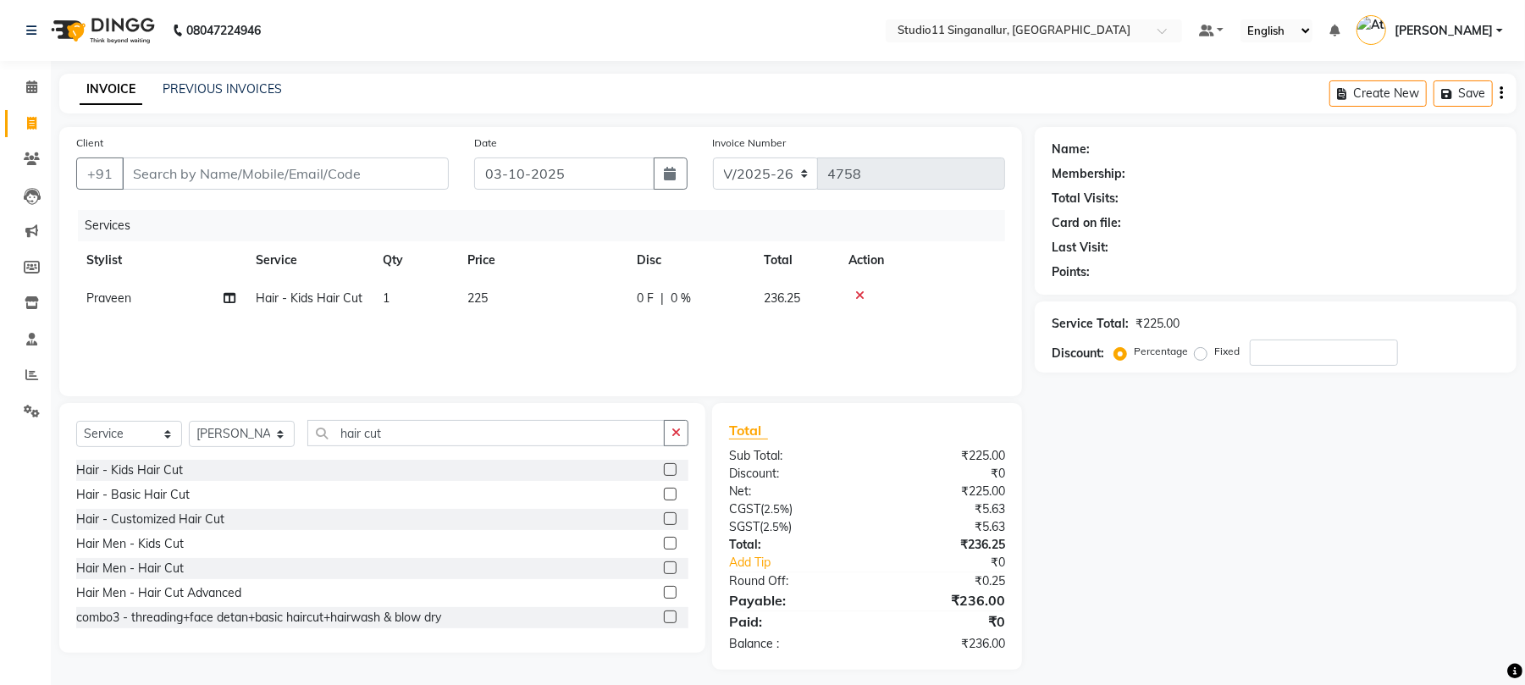
click at [664, 519] on label at bounding box center [670, 518] width 13 height 13
click at [664, 519] on input "checkbox" at bounding box center [669, 519] width 11 height 11
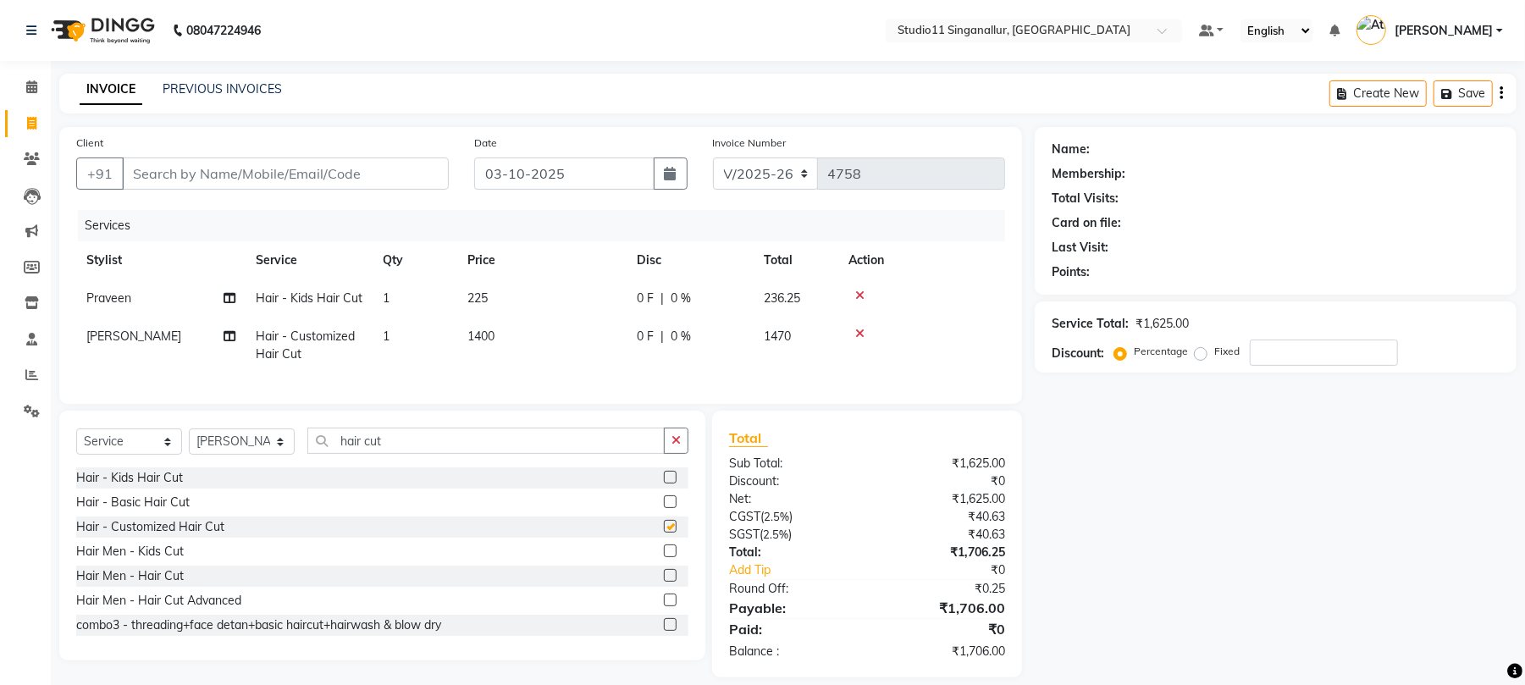
checkbox input "false"
drag, startPoint x: 479, startPoint y: 340, endPoint x: 549, endPoint y: 391, distance: 87.2
click at [479, 340] on span "1400" at bounding box center [480, 336] width 27 height 15
select select "75527"
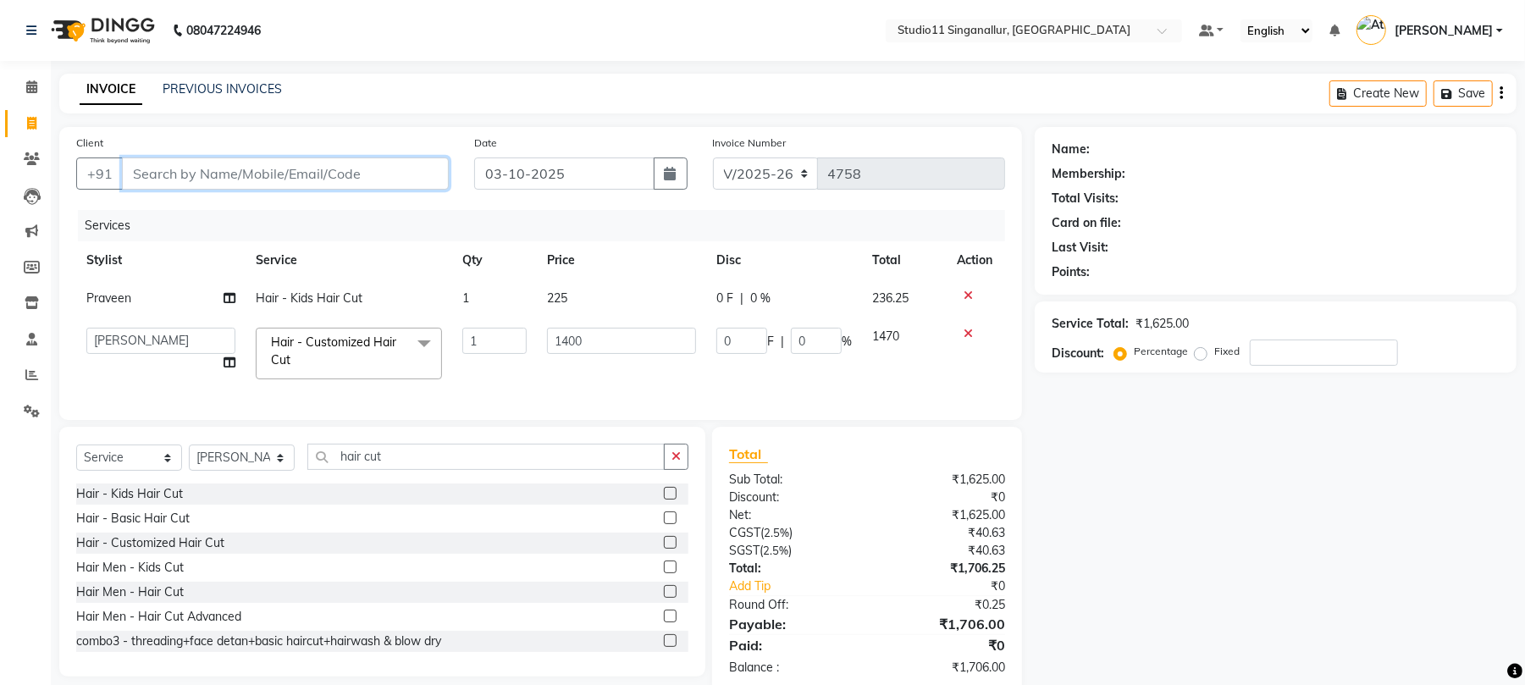
click at [261, 169] on input "Client" at bounding box center [285, 174] width 327 height 32
type input "9"
type input "0"
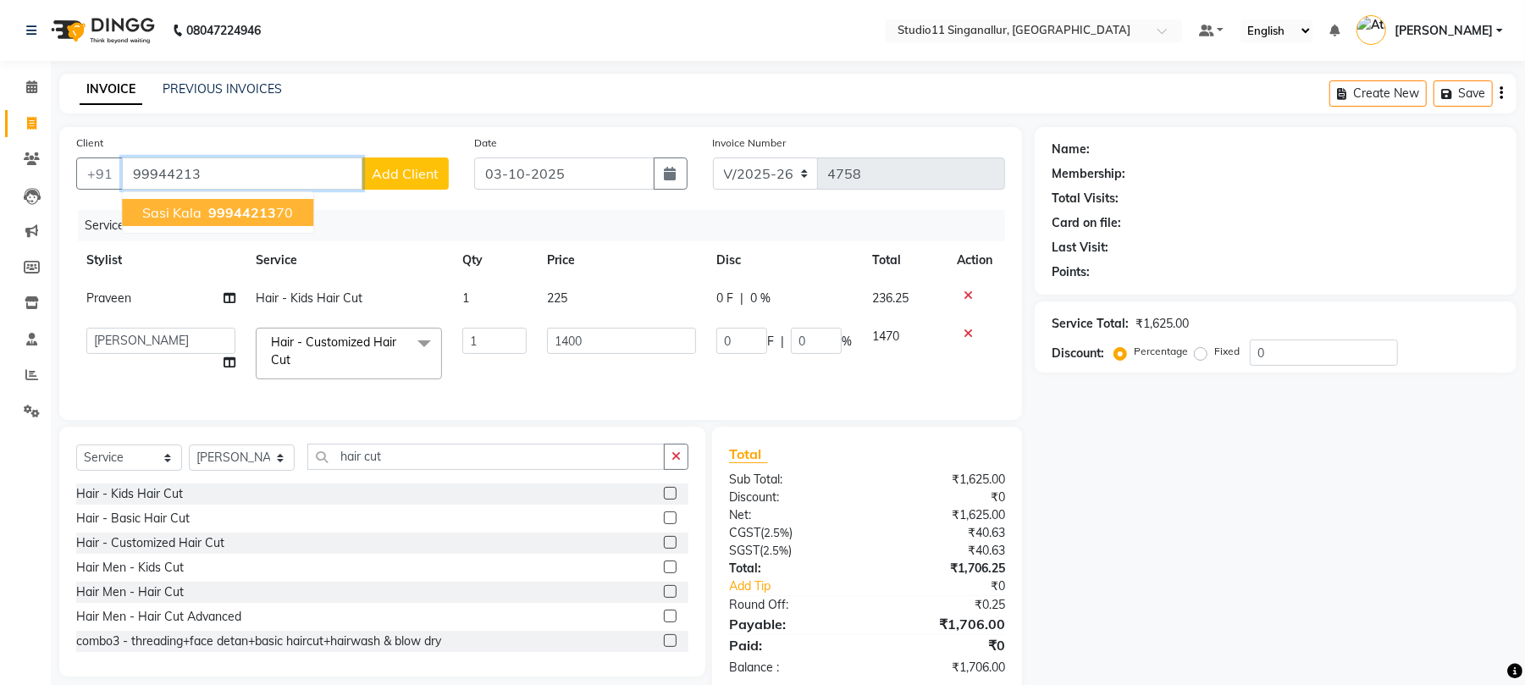
click at [274, 214] on ngb-highlight "99944213 70" at bounding box center [249, 212] width 88 height 17
type input "9994421370"
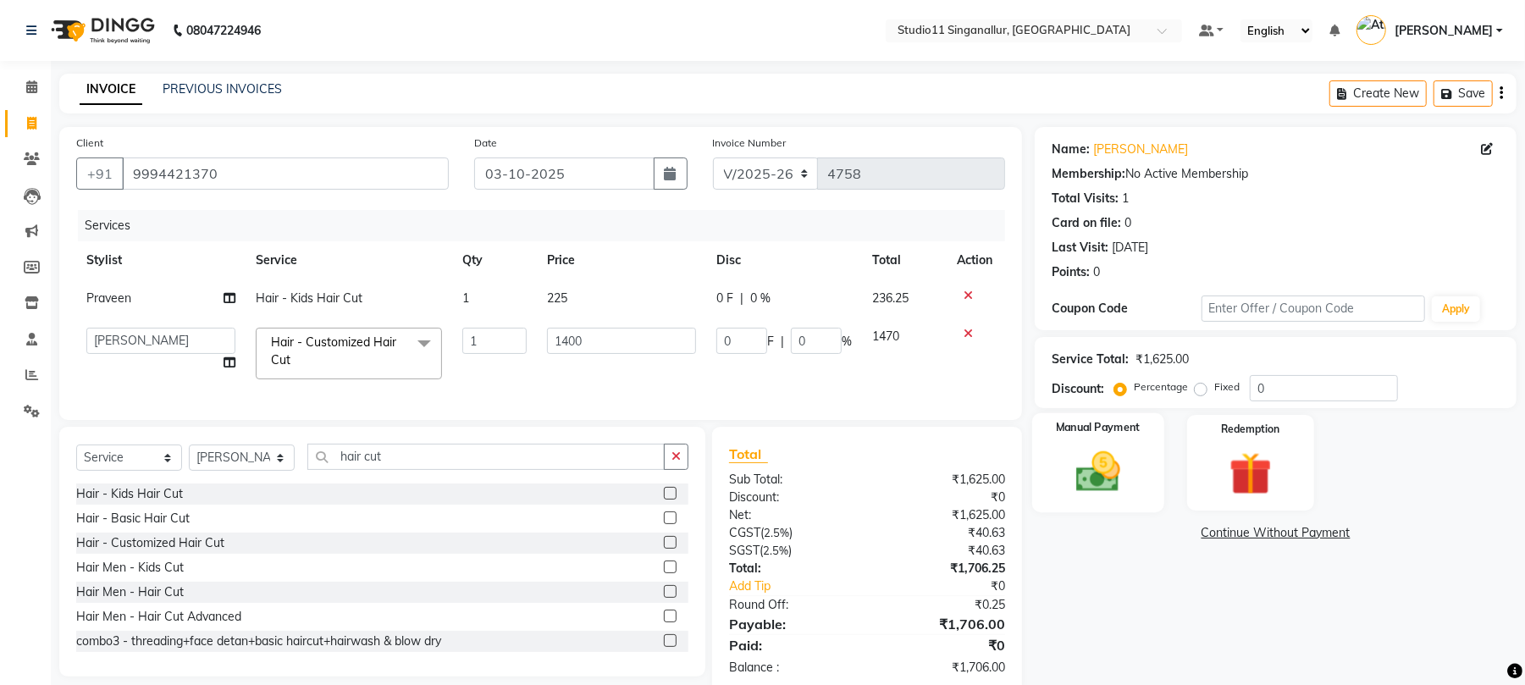
click at [1075, 459] on img at bounding box center [1098, 472] width 73 height 52
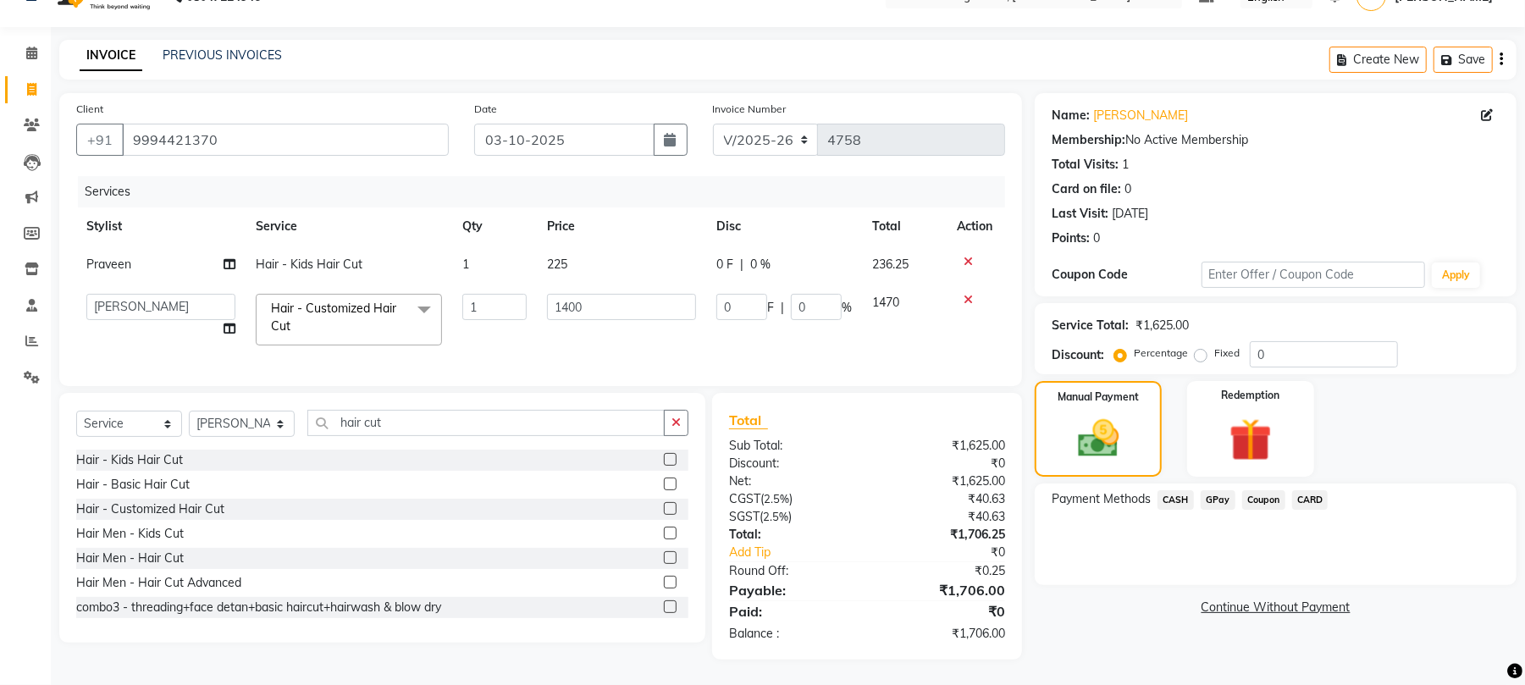
scroll to position [52, 0]
click at [1170, 490] on span "CASH" at bounding box center [1176, 499] width 36 height 19
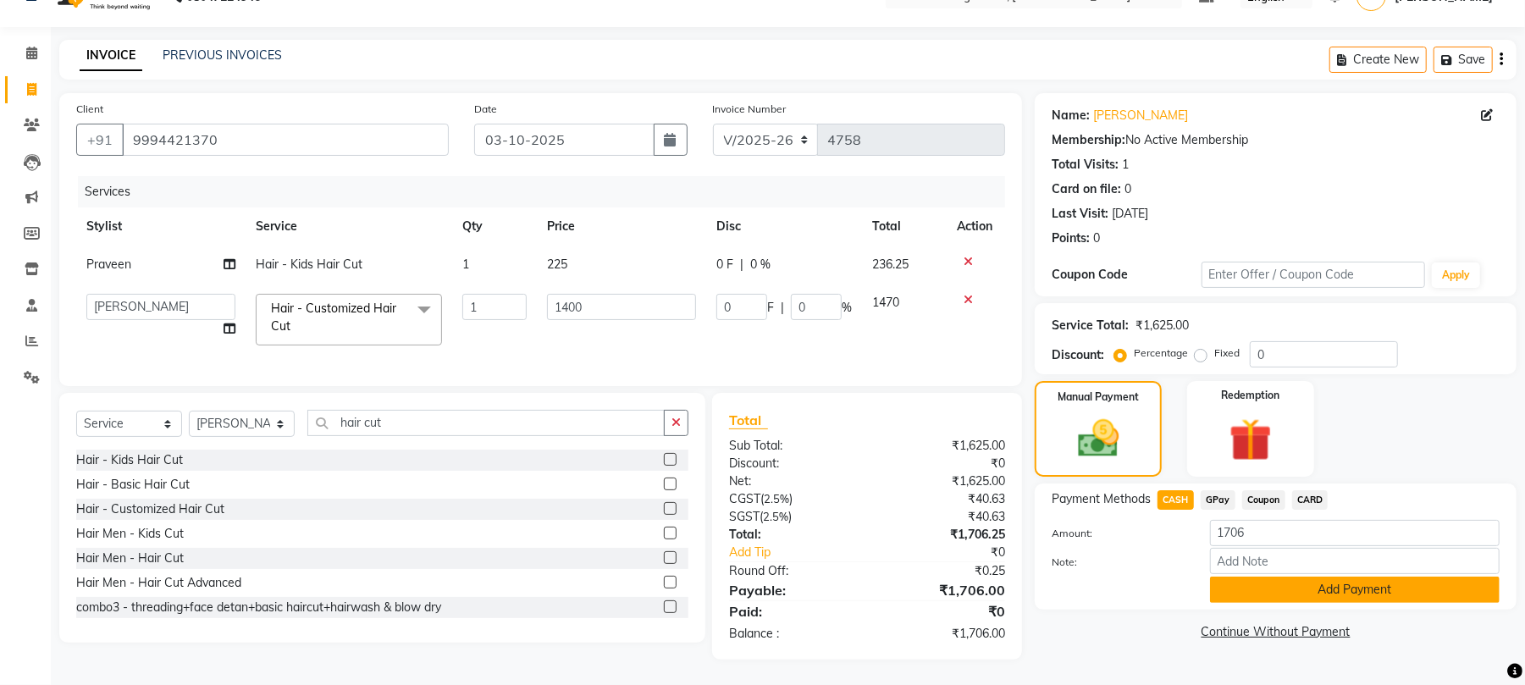
click at [1285, 577] on button "Add Payment" at bounding box center [1355, 590] width 290 height 26
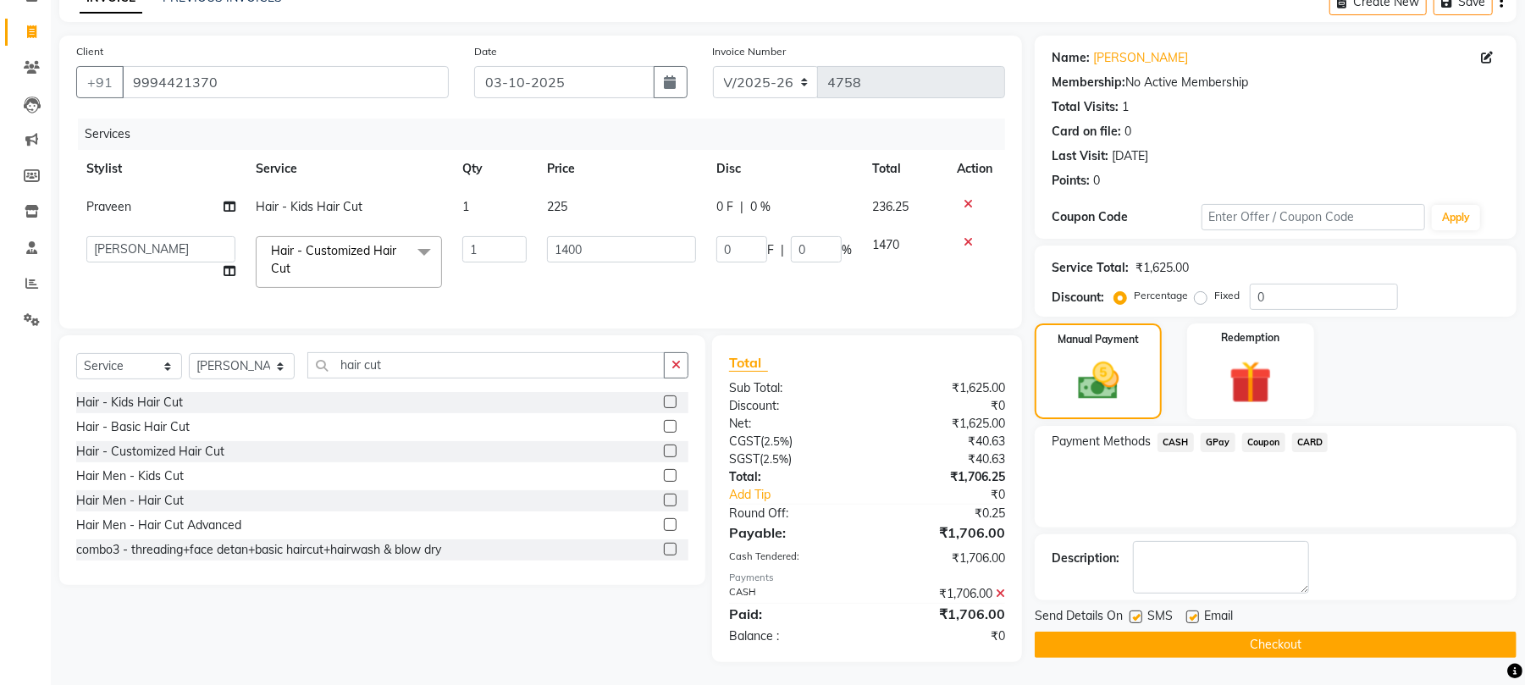
scroll to position [112, 0]
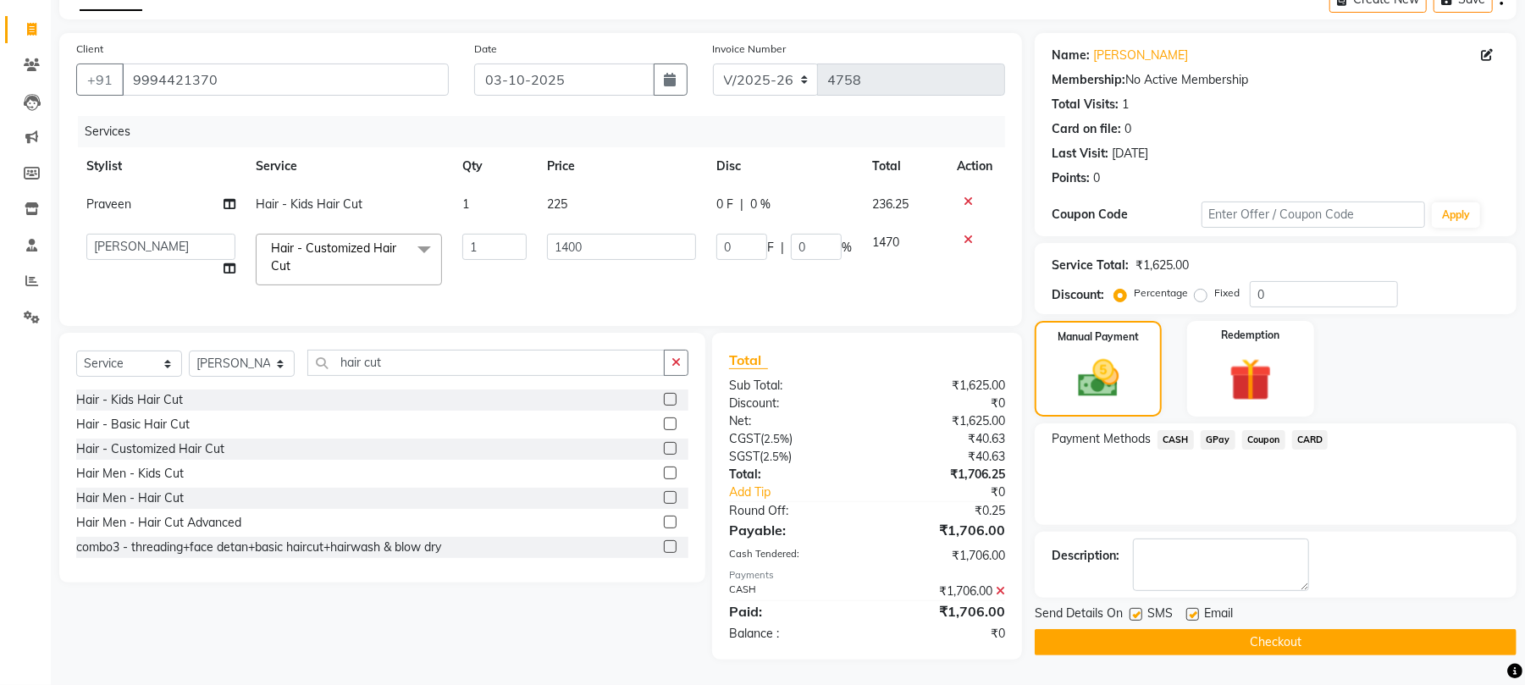
click at [1132, 608] on label at bounding box center [1136, 614] width 13 height 13
click at [1132, 610] on input "checkbox" at bounding box center [1135, 615] width 11 height 11
checkbox input "false"
click at [1187, 608] on label at bounding box center [1193, 614] width 13 height 13
click at [1187, 610] on input "checkbox" at bounding box center [1192, 615] width 11 height 11
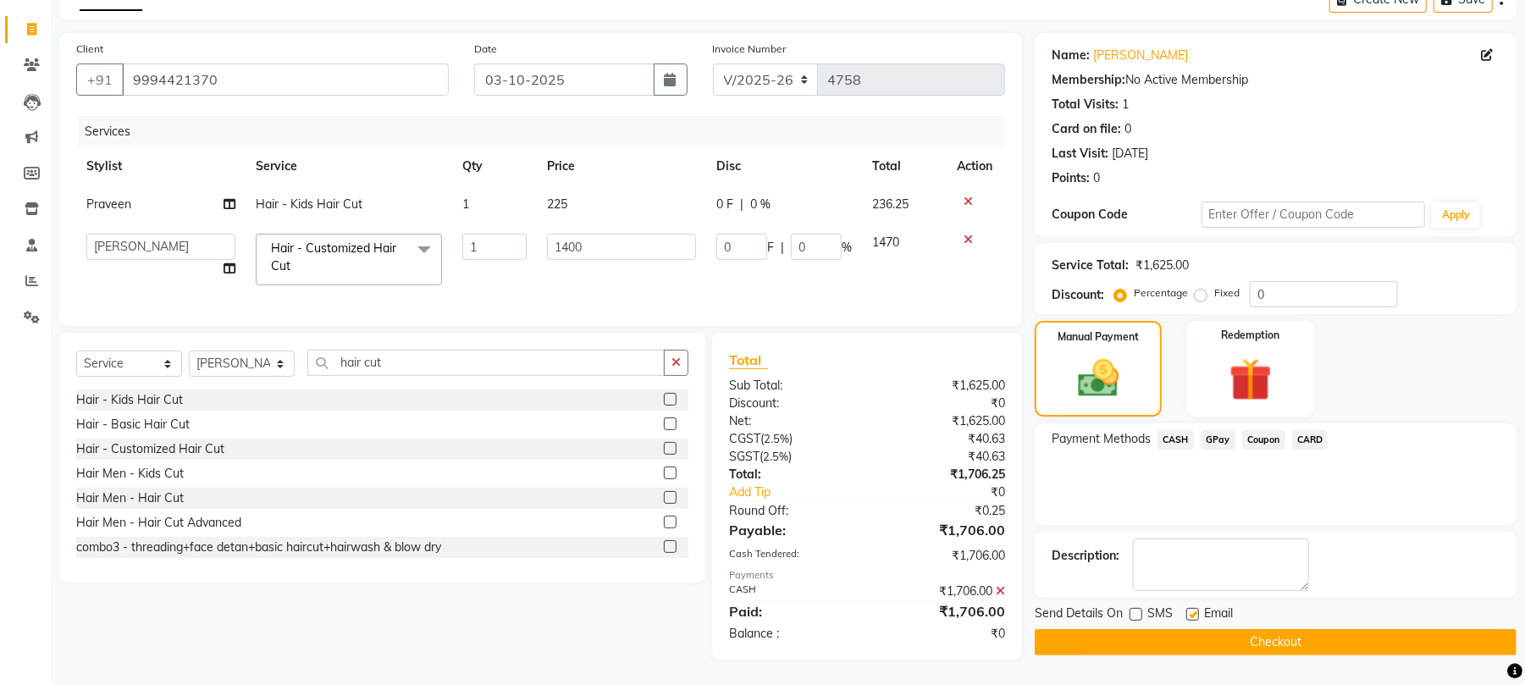
checkbox input "false"
click at [1198, 631] on button "Checkout" at bounding box center [1276, 642] width 482 height 26
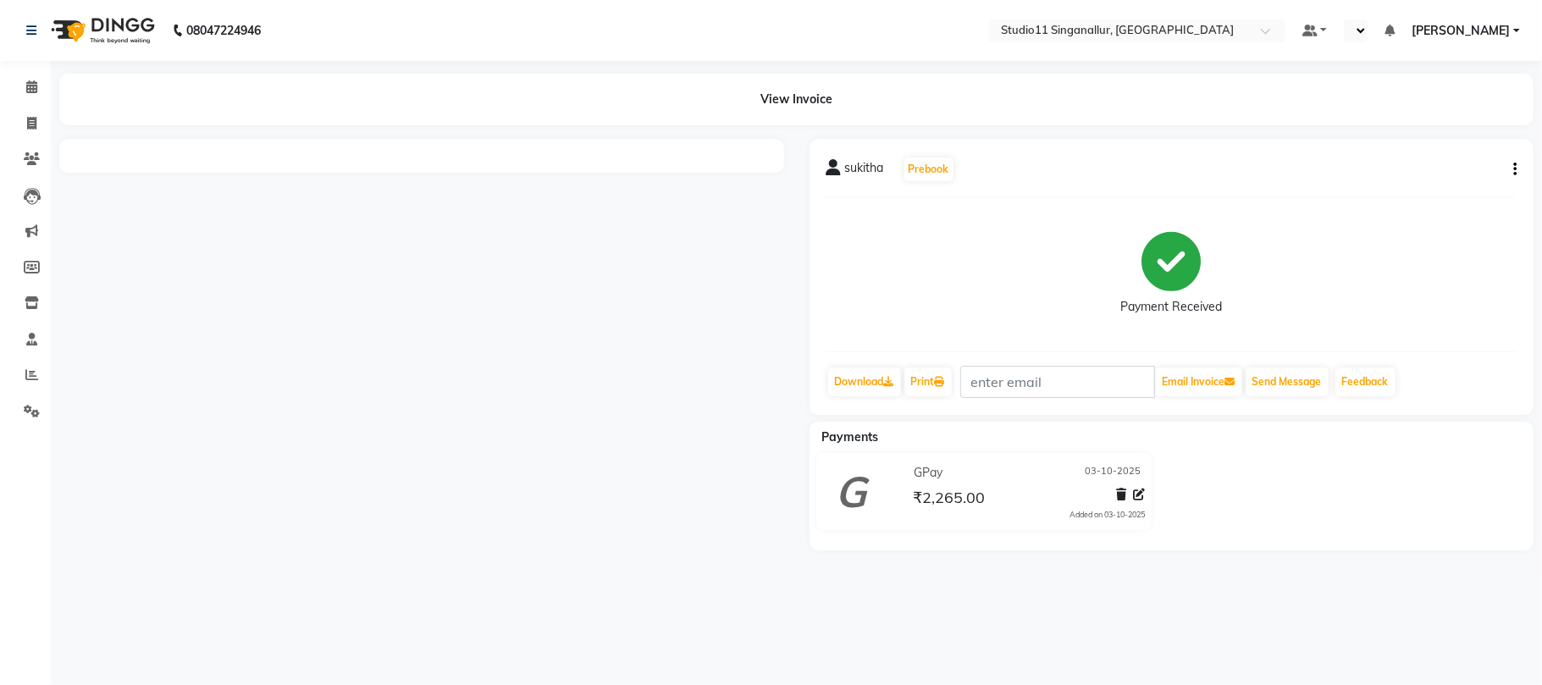
select select "en"
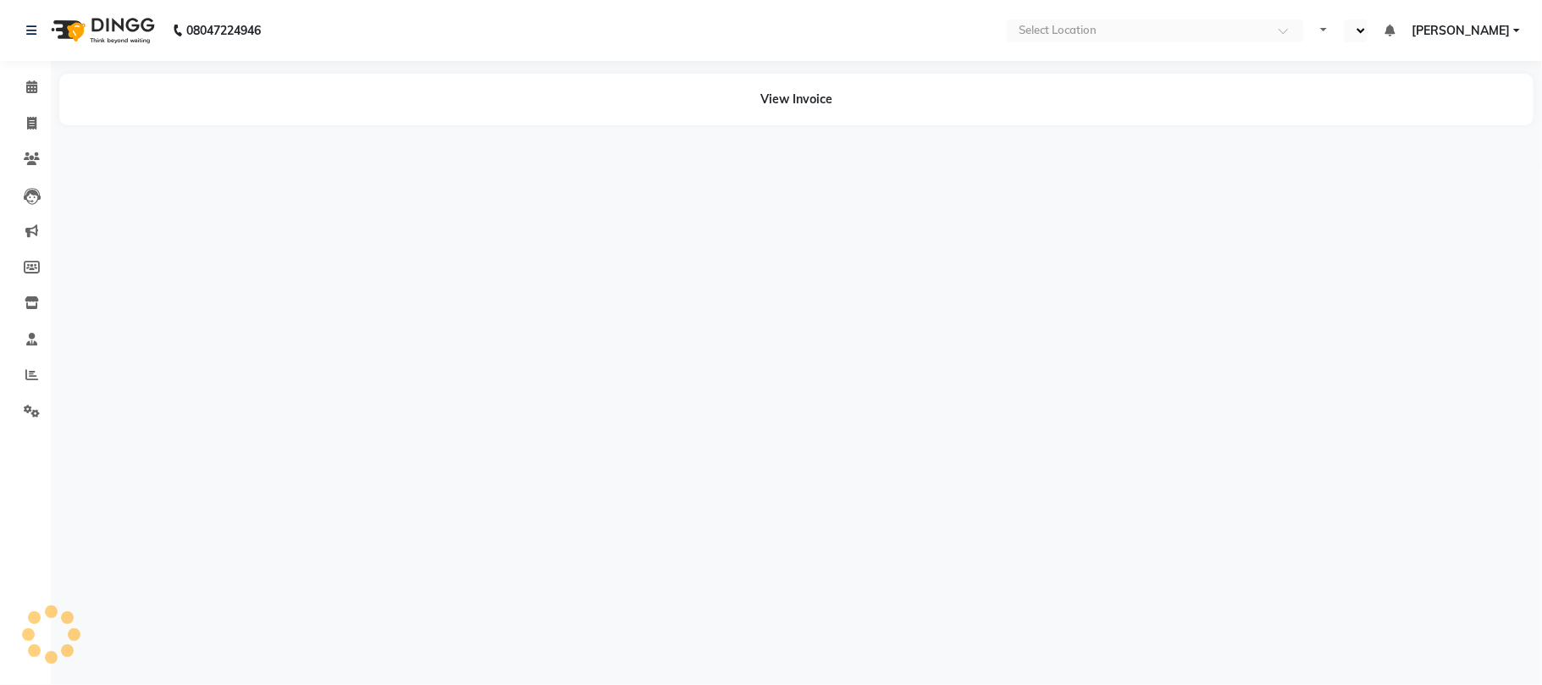
select select "en"
click at [1120, 484] on div "08047224946 Select Location × Studio11 Singanallur, Singanallur Default Panel M…" at bounding box center [771, 342] width 1542 height 685
select select "en"
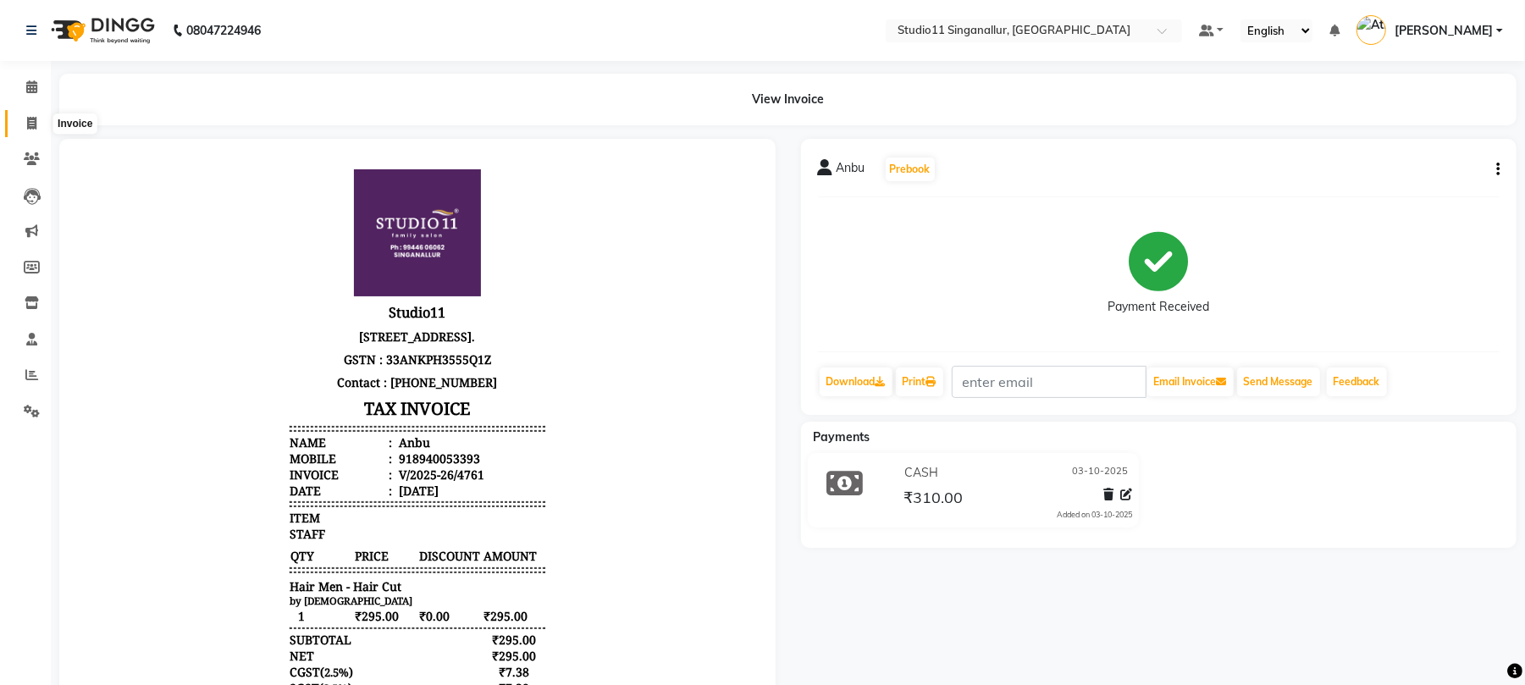
click at [36, 125] on icon at bounding box center [31, 123] width 9 height 13
select select "6616"
select select "service"
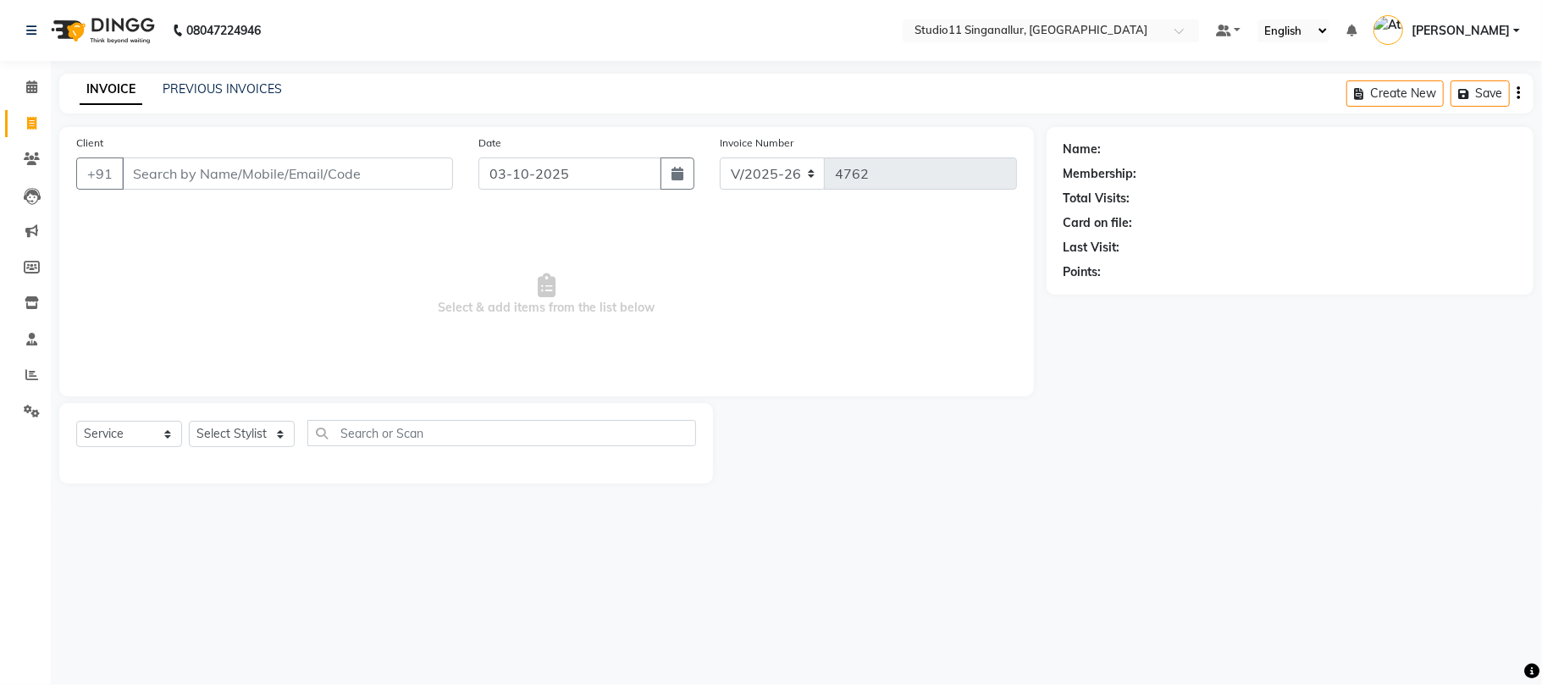
click at [211, 76] on div "INVOICE PREVIOUS INVOICES Create New Save" at bounding box center [796, 94] width 1474 height 40
click at [213, 91] on link "PREVIOUS INVOICES" at bounding box center [222, 88] width 119 height 15
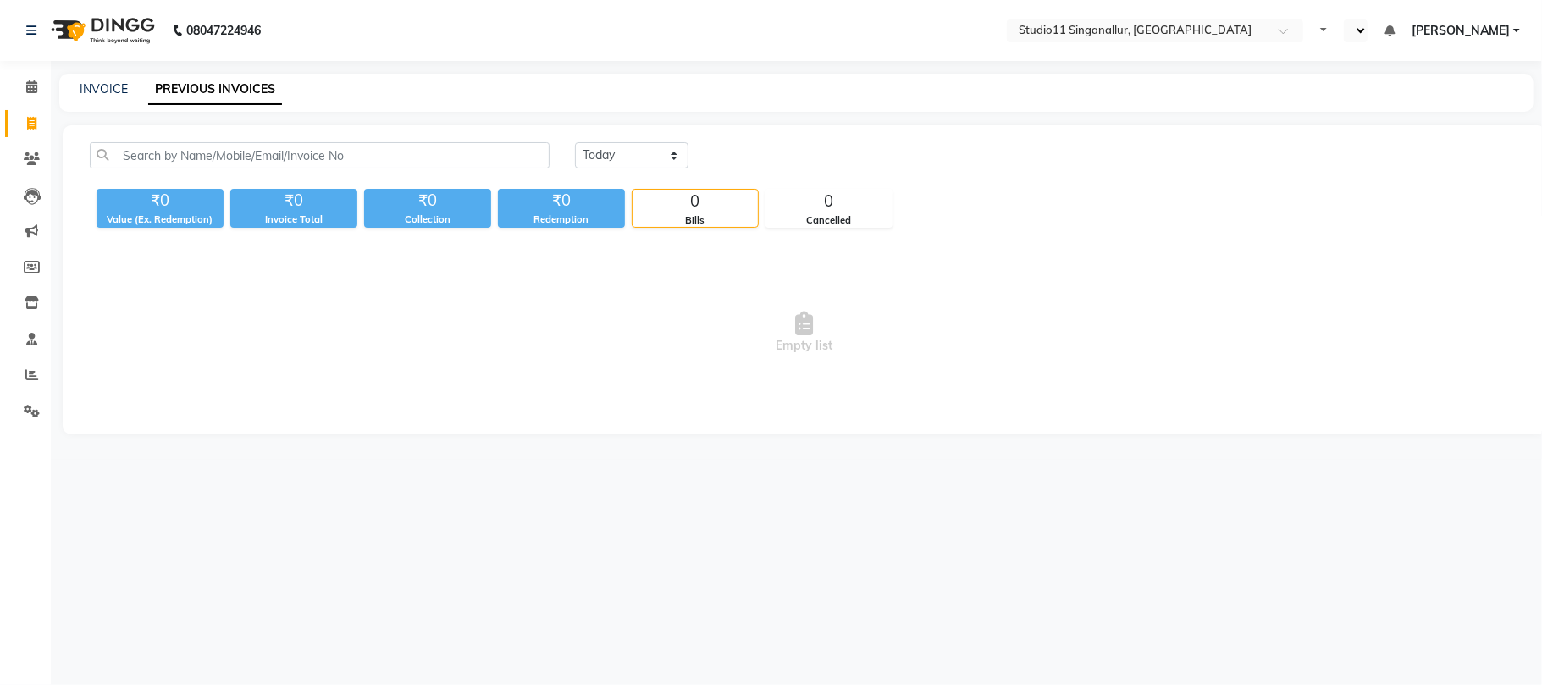
select select "en"
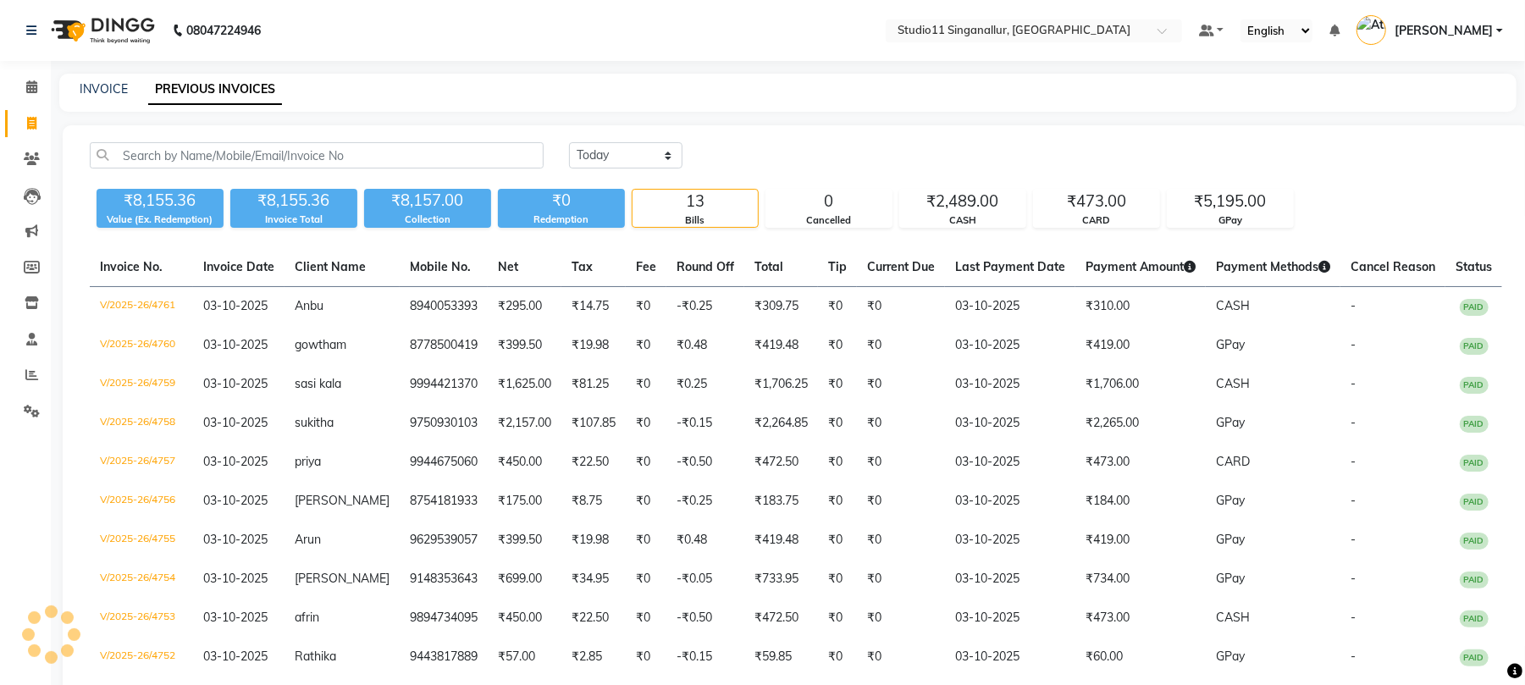
click at [78, 92] on div "INVOICE PREVIOUS INVOICES" at bounding box center [777, 89] width 1437 height 18
click at [93, 79] on div "INVOICE PREVIOUS INVOICES" at bounding box center [788, 93] width 1458 height 38
click at [96, 81] on link "INVOICE" at bounding box center [104, 88] width 48 height 15
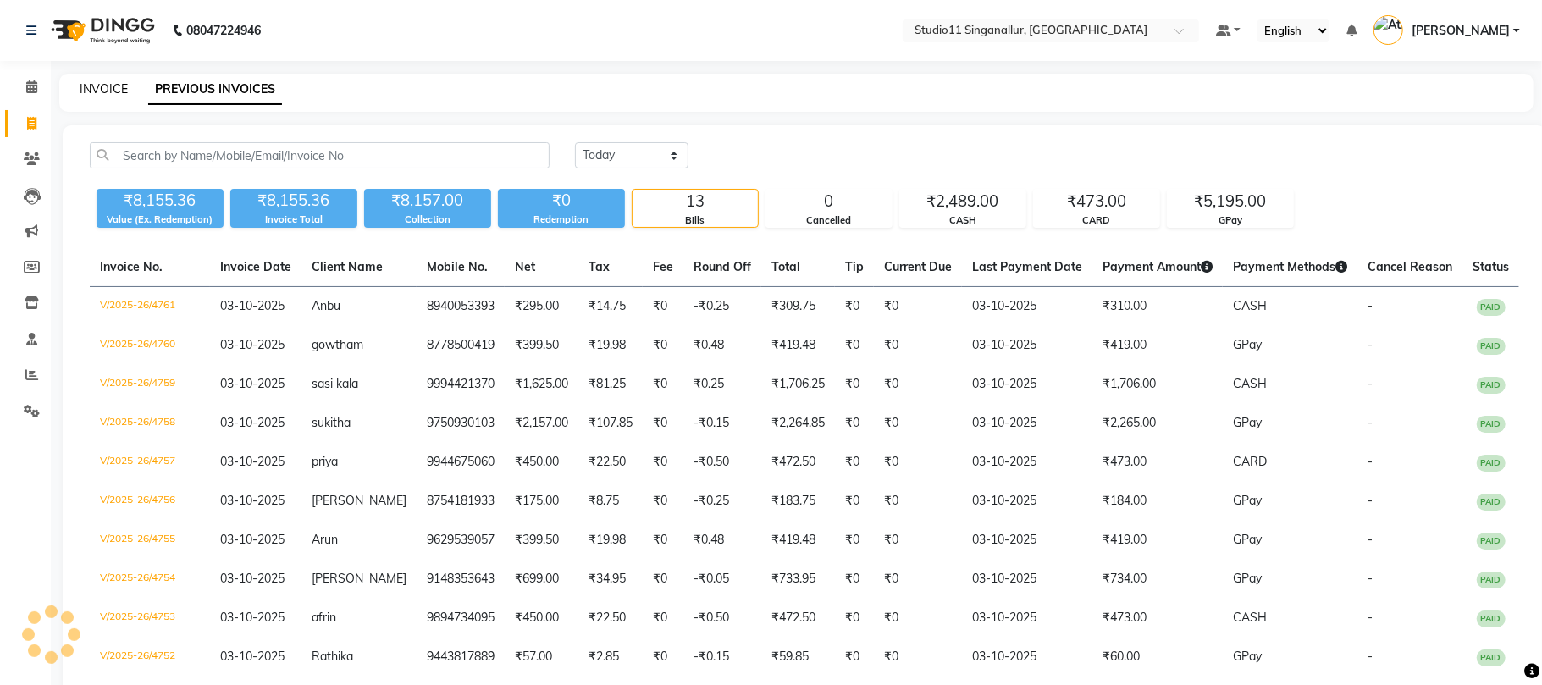
select select "service"
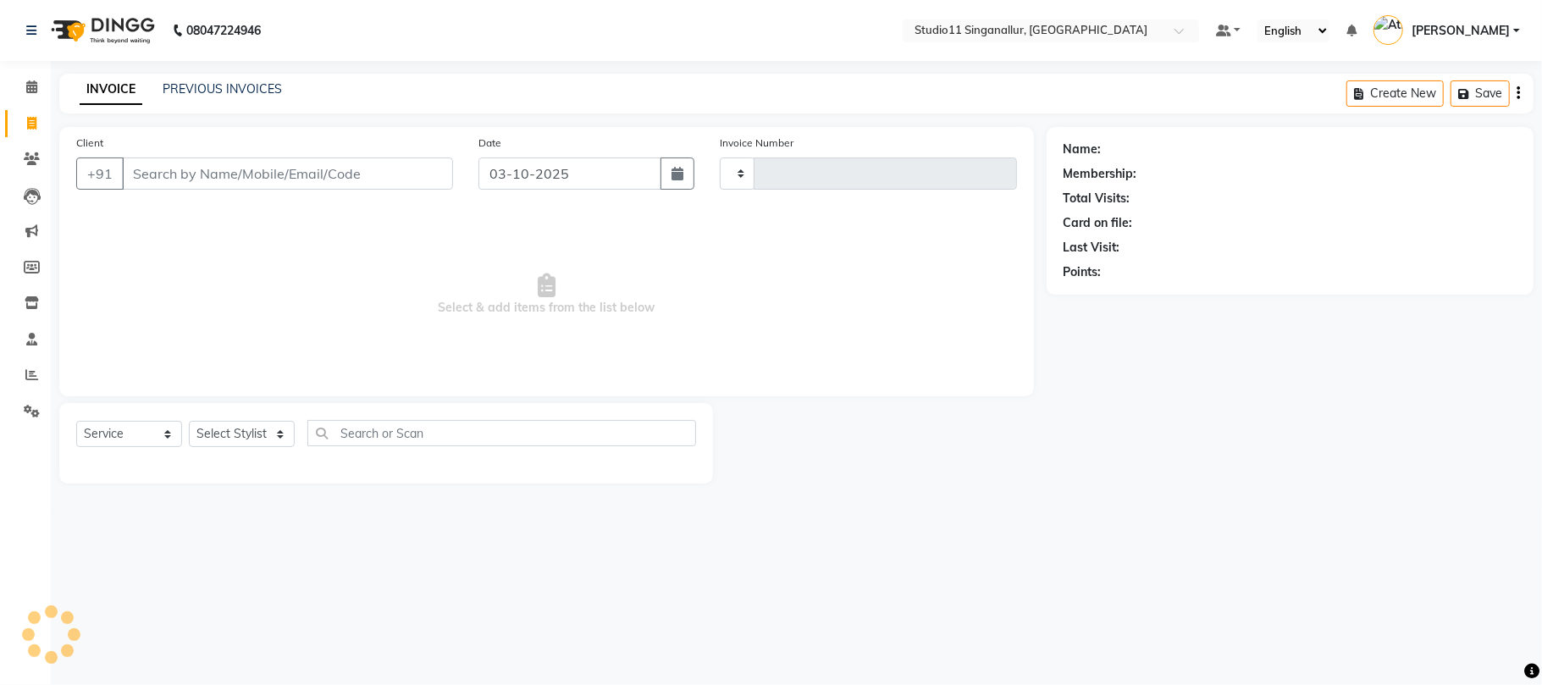
click at [180, 185] on input "Client" at bounding box center [287, 174] width 331 height 32
click at [224, 420] on div "Select Service Product Membership Package Voucher Prepaid Gift Card Select Styl…" at bounding box center [386, 440] width 620 height 40
click at [228, 434] on select "Select Stylist" at bounding box center [242, 434] width 106 height 26
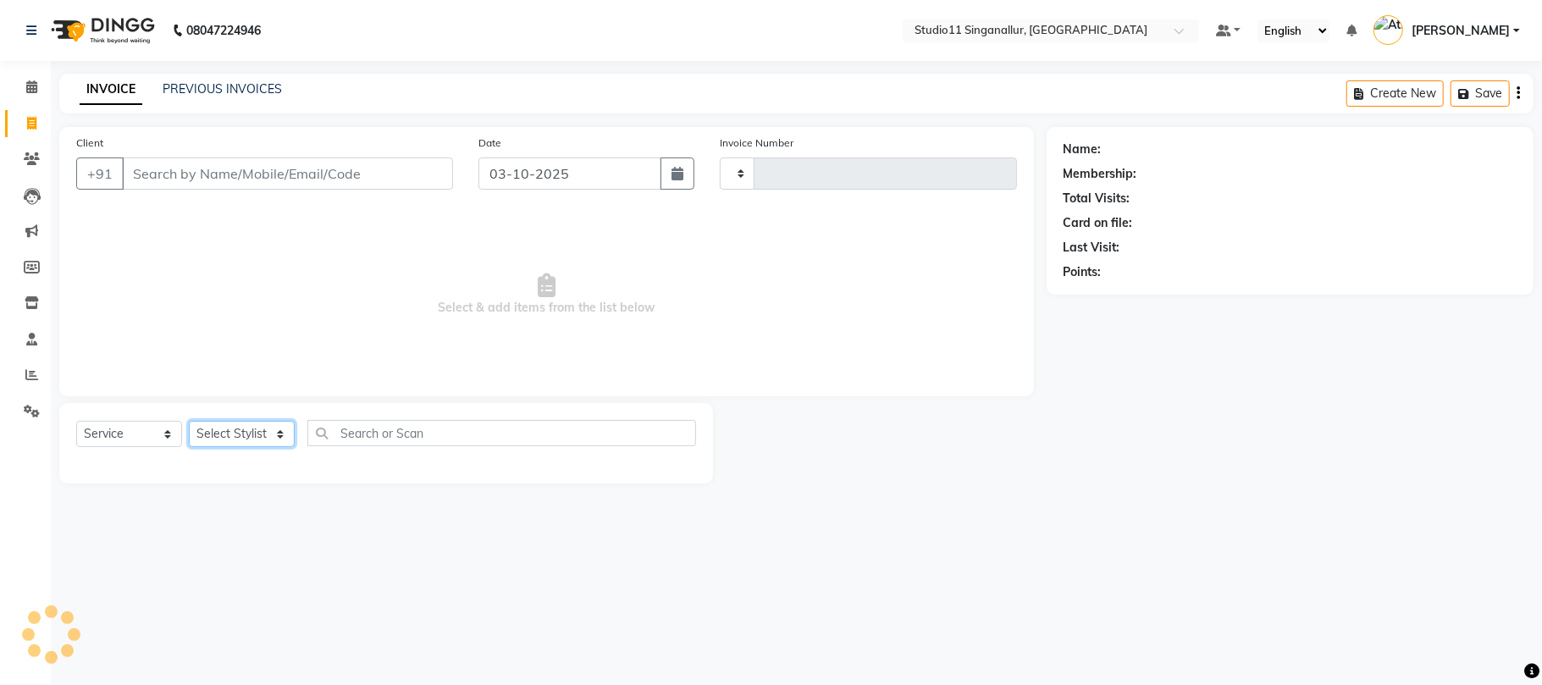
click at [228, 434] on select "Select Stylist" at bounding box center [242, 434] width 106 height 26
drag, startPoint x: 228, startPoint y: 434, endPoint x: 263, endPoint y: 516, distance: 88.4
click at [248, 517] on div "08047224946 Select Location × Studio11 Singanallur, Singanallur Default Panel M…" at bounding box center [771, 342] width 1542 height 685
click at [362, 153] on div "Client +91" at bounding box center [265, 168] width 402 height 69
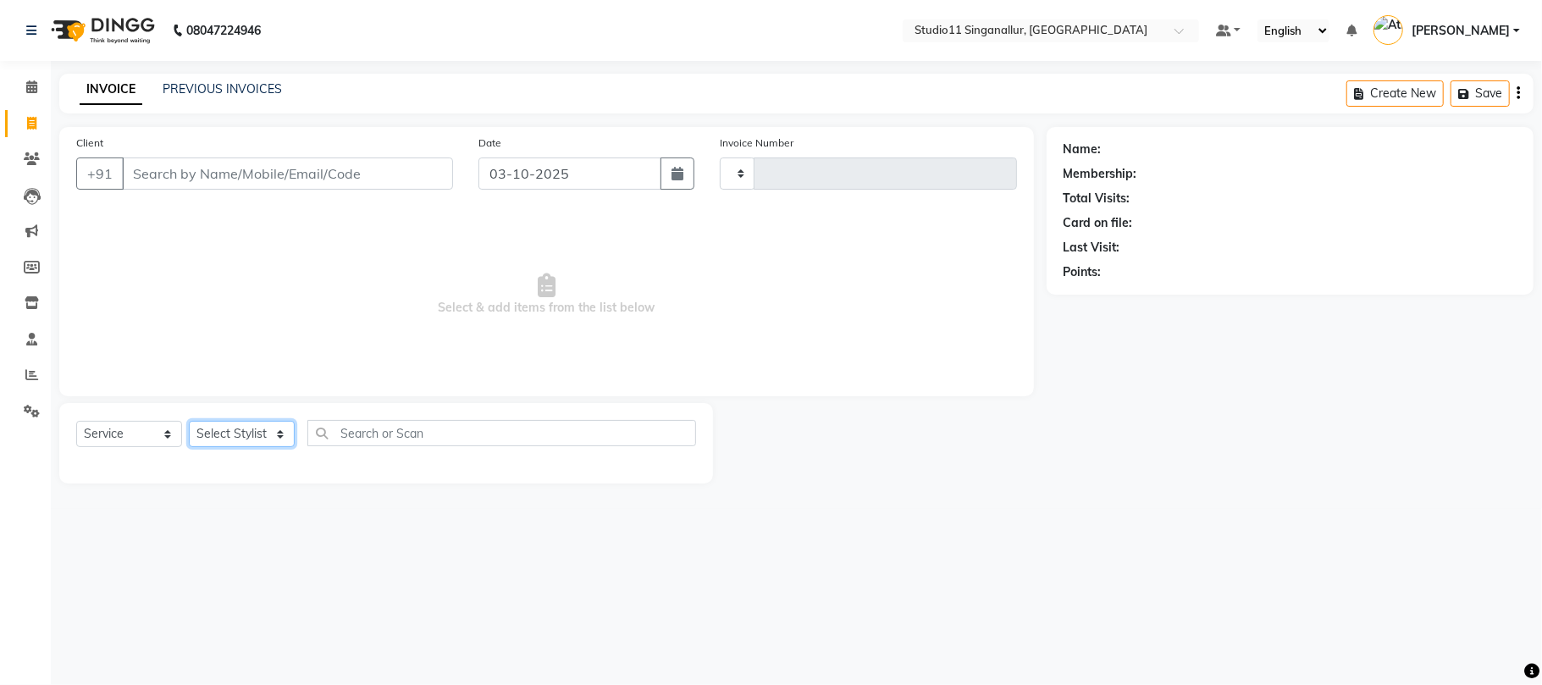
click at [279, 434] on select "Select Stylist" at bounding box center [242, 434] width 106 height 26
click at [279, 435] on select "Select Stylist" at bounding box center [242, 434] width 106 height 26
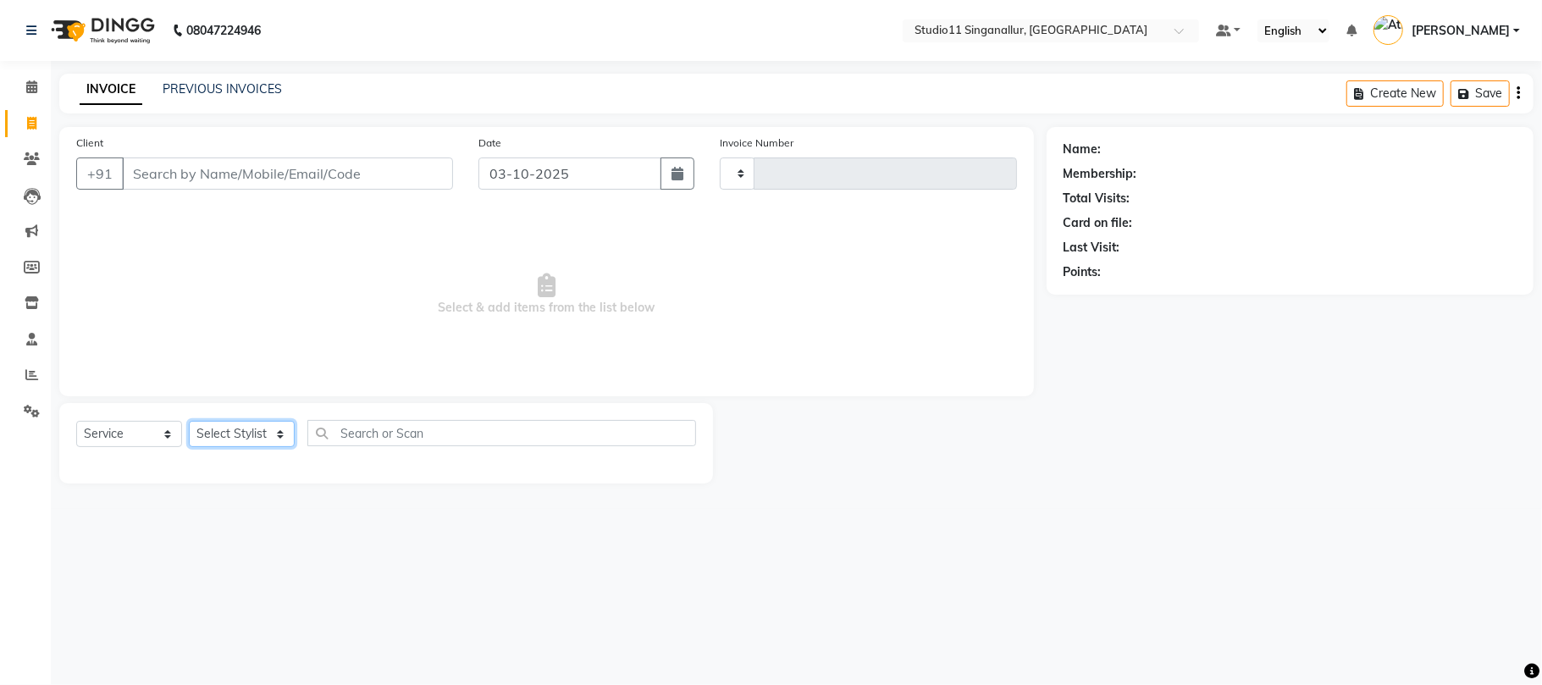
click at [279, 435] on select "Select Stylist" at bounding box center [242, 434] width 106 height 26
click at [285, 508] on main "INVOICE PREVIOUS INVOICES Create New Save Client +91 Date 03-10-2025 Invoice Nu…" at bounding box center [796, 291] width 1491 height 435
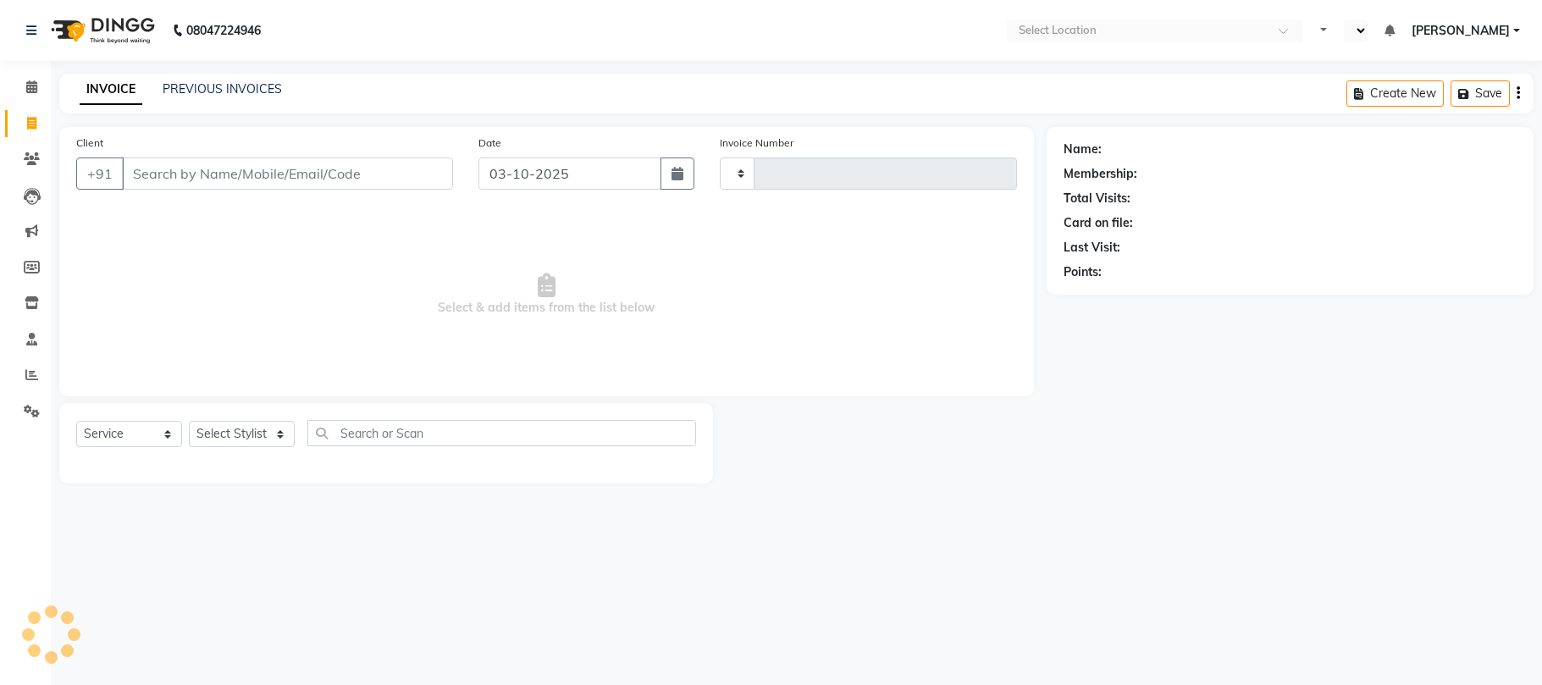
select select "service"
type input "4762"
select select "en"
select select "6616"
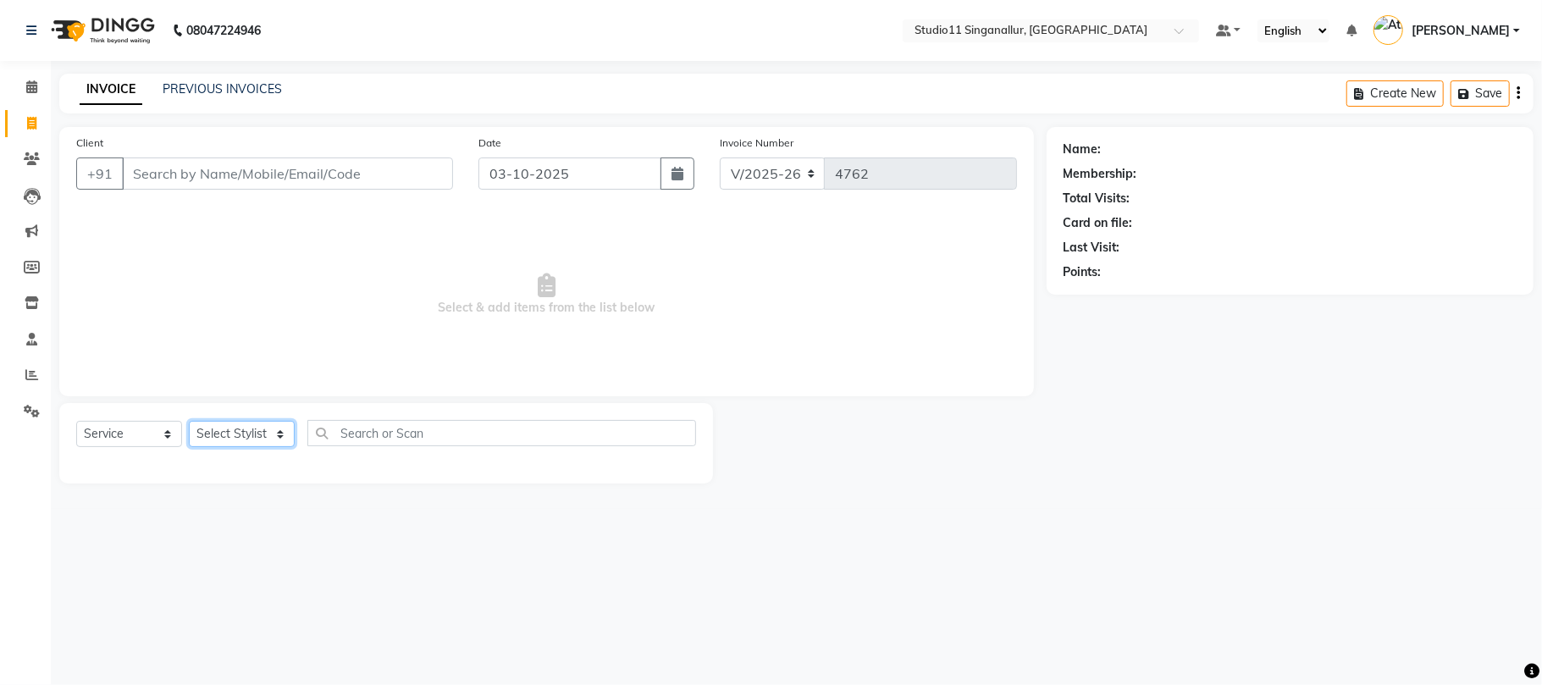
click at [237, 439] on select "Select Stylist [PERSON_NAME] Divya [PERSON_NAME] [PERSON_NAME] [PERSON_NAME] [P…" at bounding box center [242, 434] width 106 height 26
select select "51051"
click at [189, 421] on select "Select Stylist [PERSON_NAME] Divya [PERSON_NAME] [PERSON_NAME] [PERSON_NAME] [P…" at bounding box center [242, 434] width 106 height 26
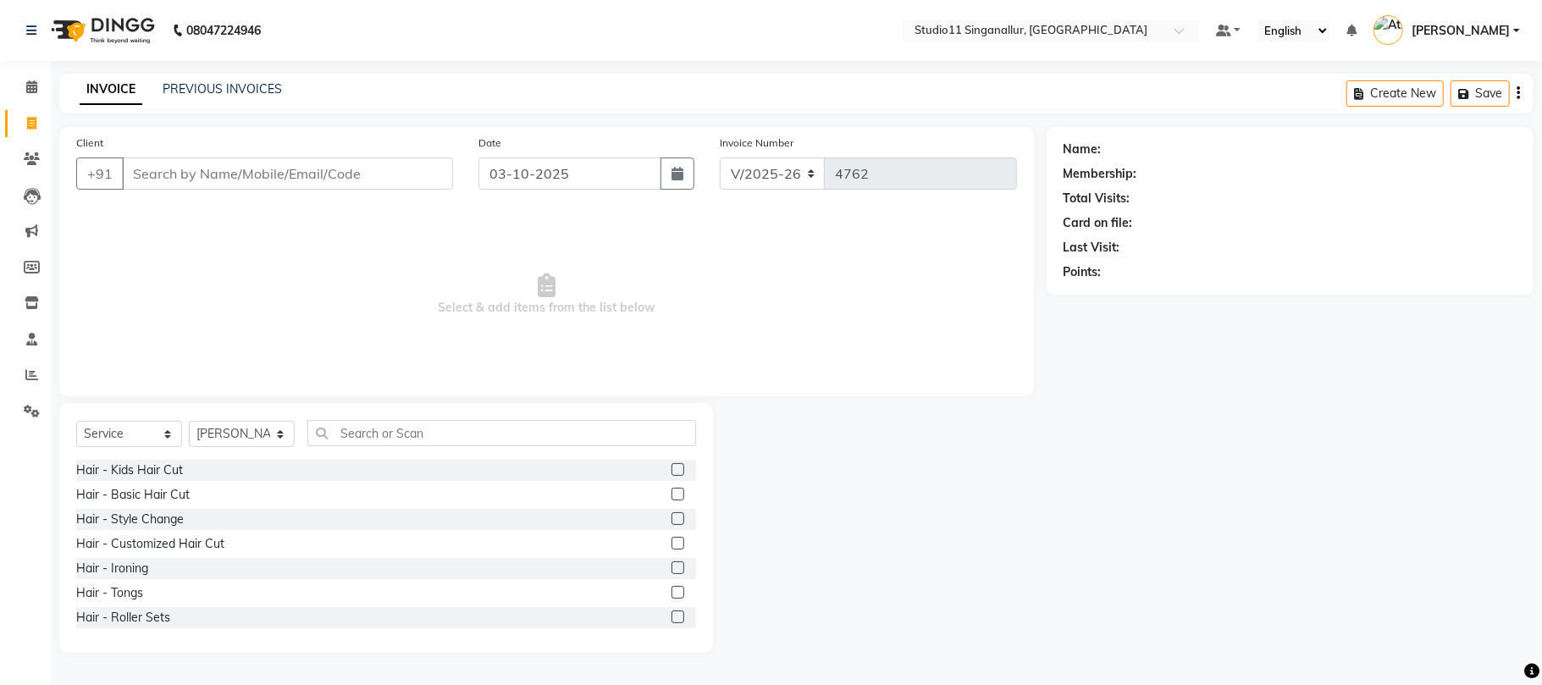
click at [455, 447] on div "Select Service Product Membership Package Voucher Prepaid Gift Card Select Styl…" at bounding box center [386, 440] width 620 height 40
click at [451, 437] on input "text" at bounding box center [501, 433] width 389 height 26
type input "g"
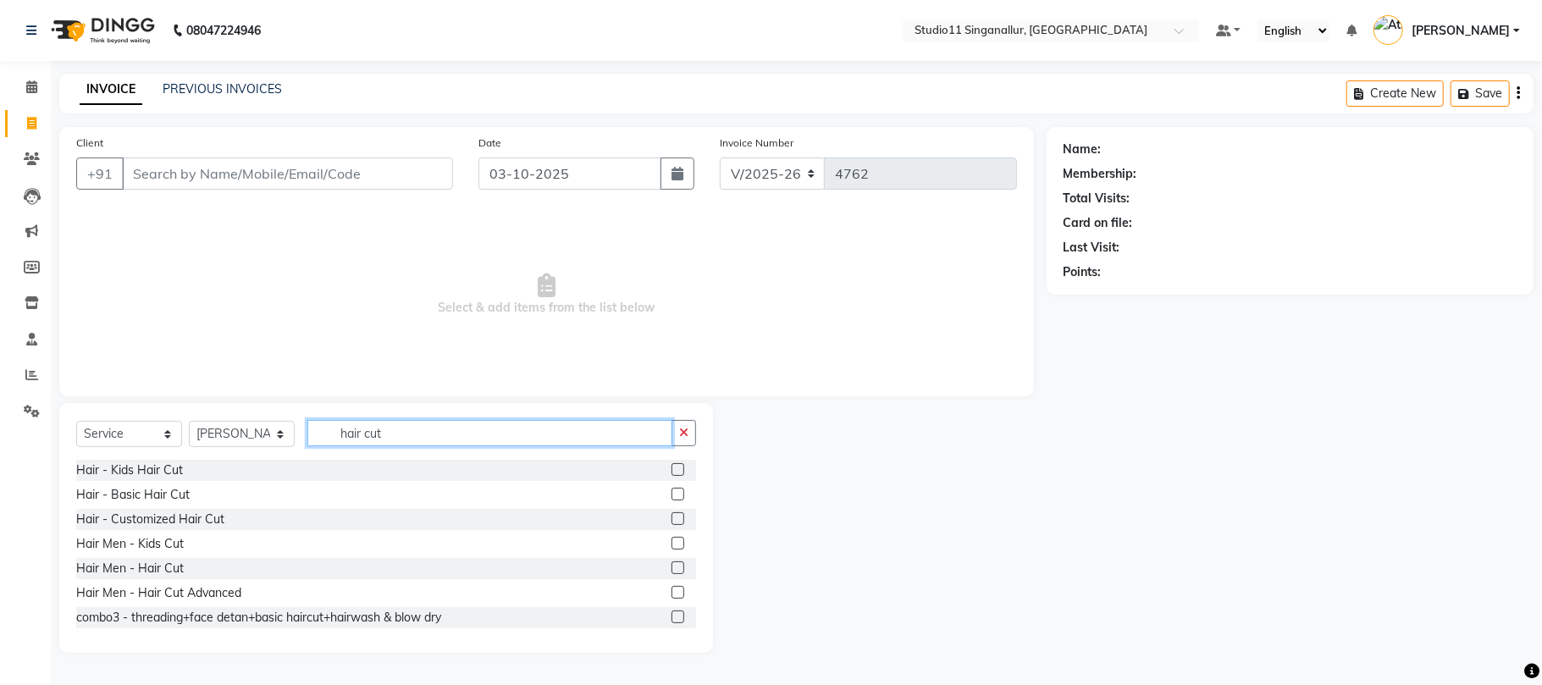
type input "hair cut"
click at [672, 562] on label at bounding box center [678, 568] width 13 height 13
click at [672, 563] on input "checkbox" at bounding box center [677, 568] width 11 height 11
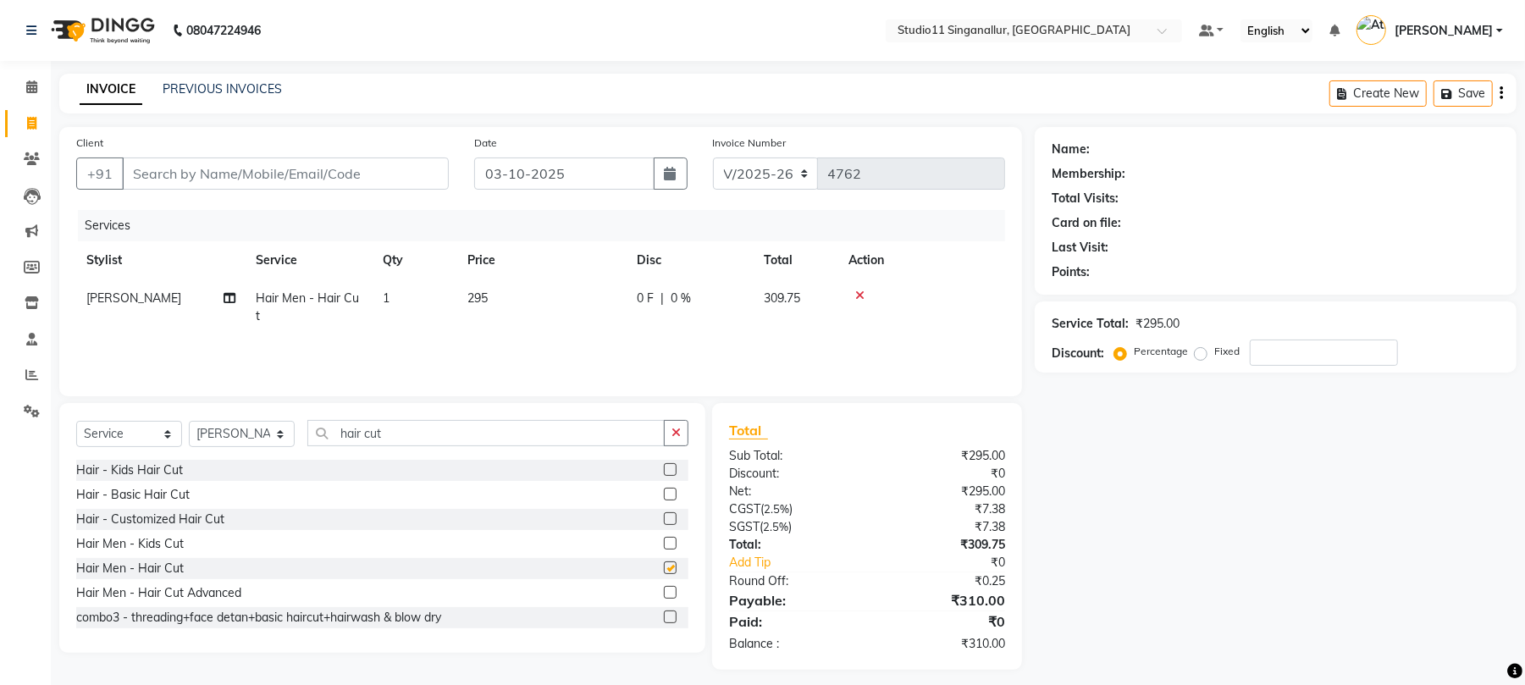
checkbox input "false"
click at [681, 435] on icon "button" at bounding box center [676, 433] width 9 height 12
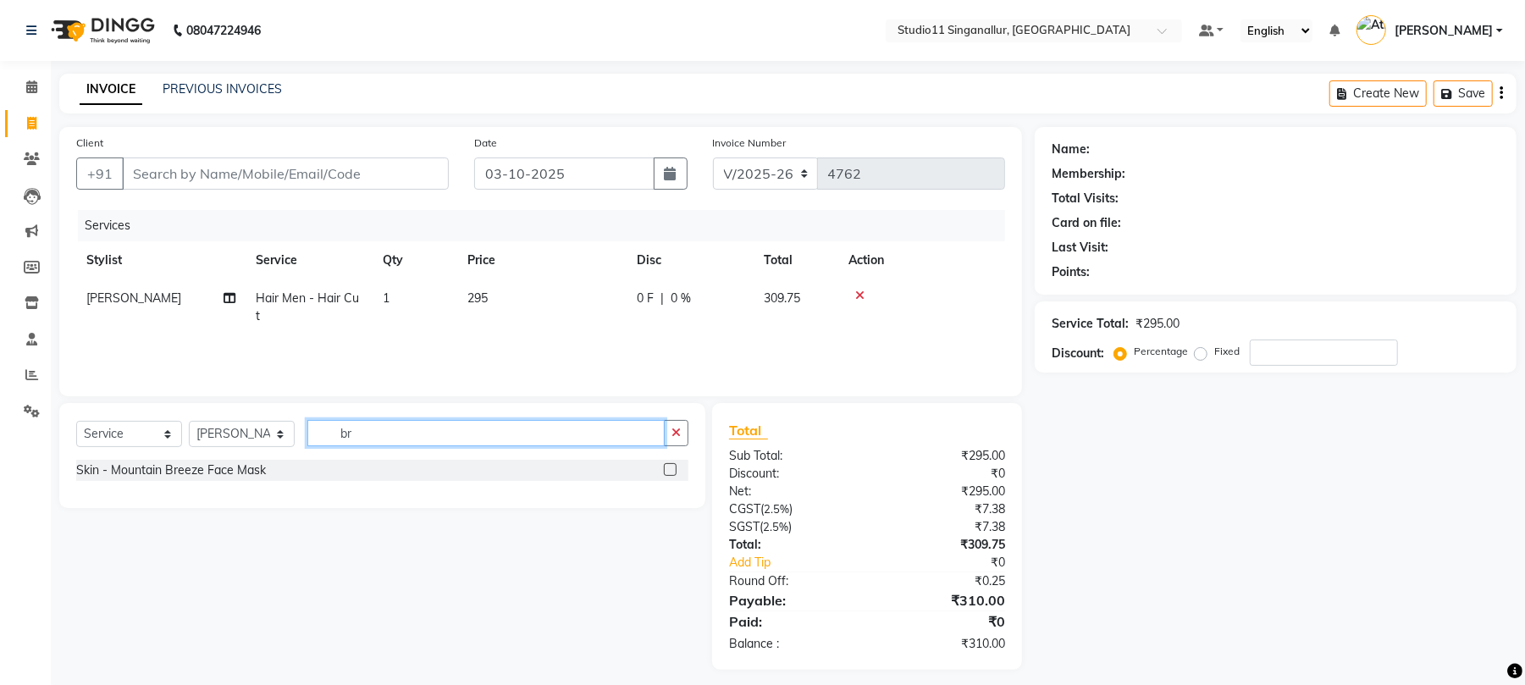
type input "b"
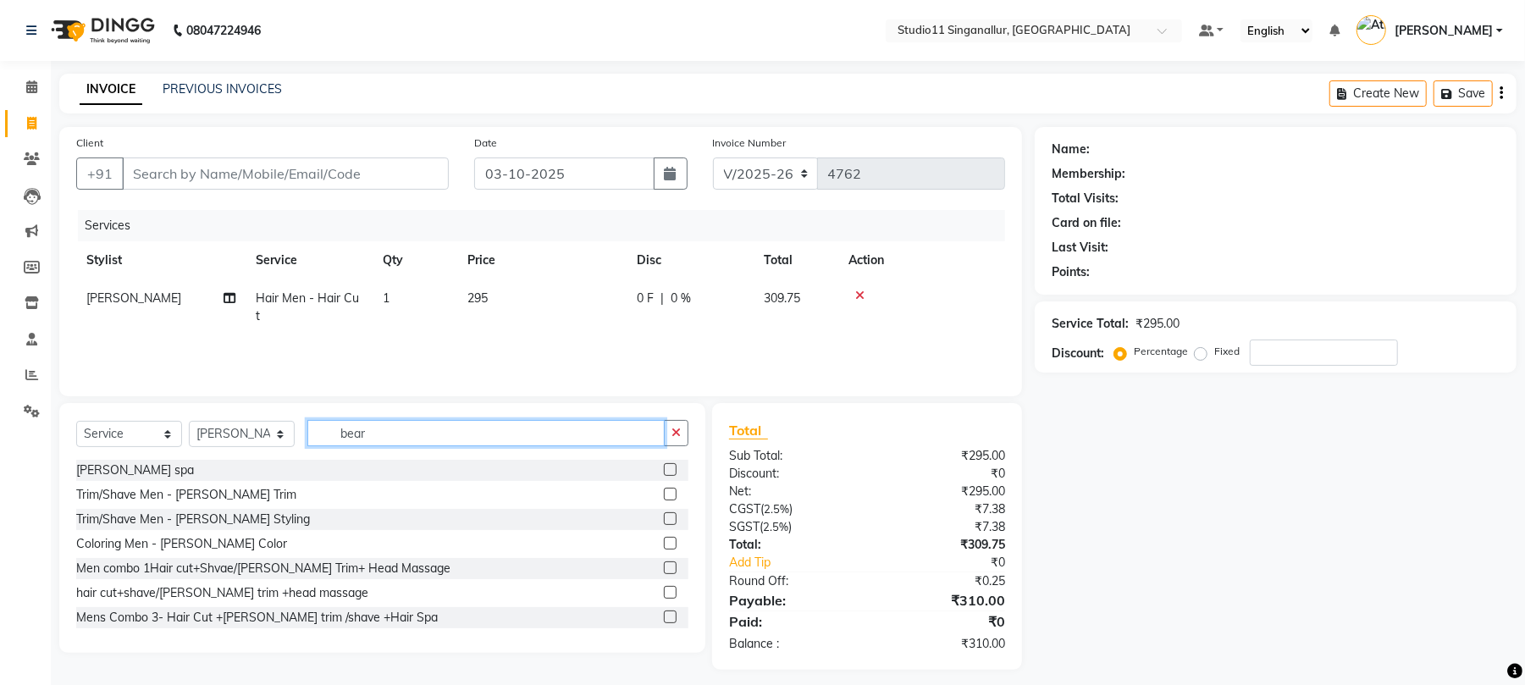
type input "bear"
click at [664, 493] on label at bounding box center [670, 494] width 13 height 13
click at [664, 493] on input "checkbox" at bounding box center [669, 495] width 11 height 11
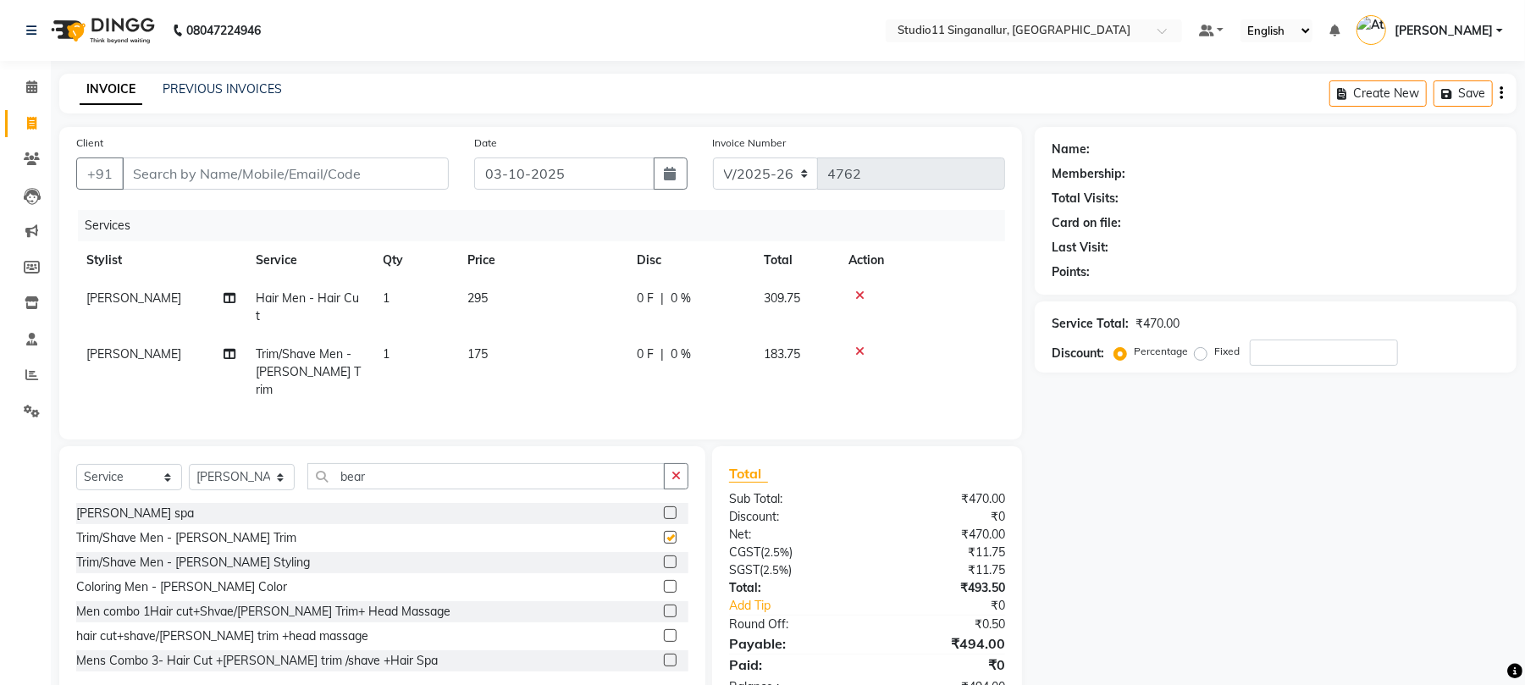
checkbox input "false"
click at [351, 166] on input "Client" at bounding box center [285, 174] width 327 height 32
type input "9"
type input "0"
type input "9994601751"
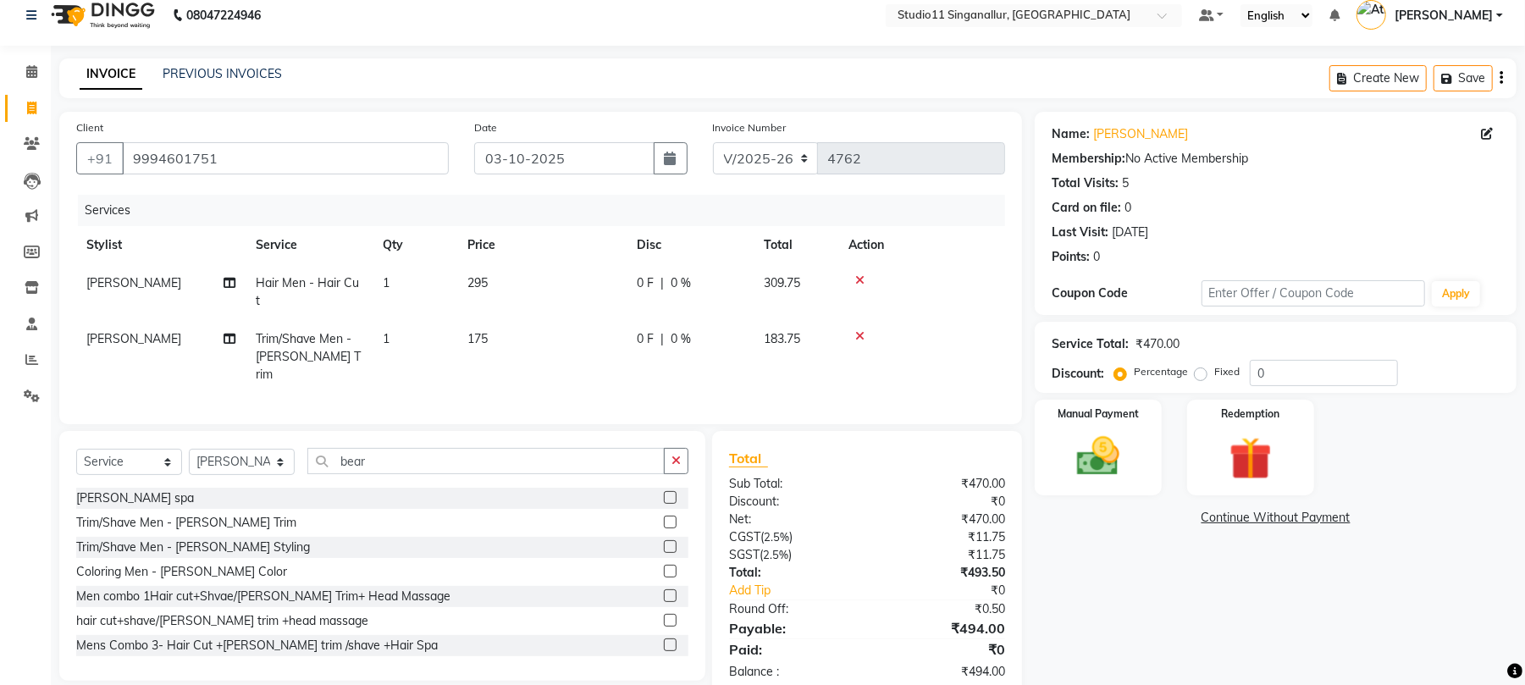
scroll to position [35, 0]
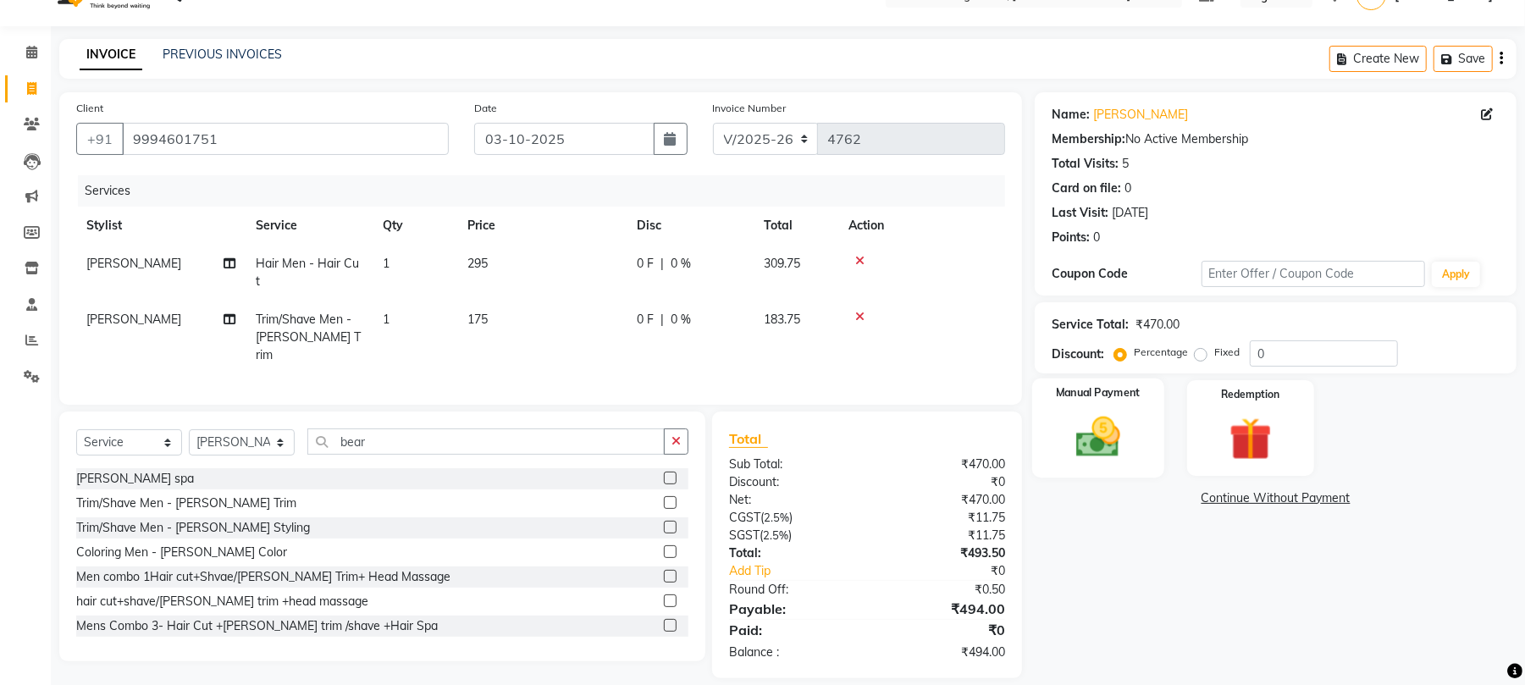
click at [1081, 434] on img at bounding box center [1098, 438] width 73 height 52
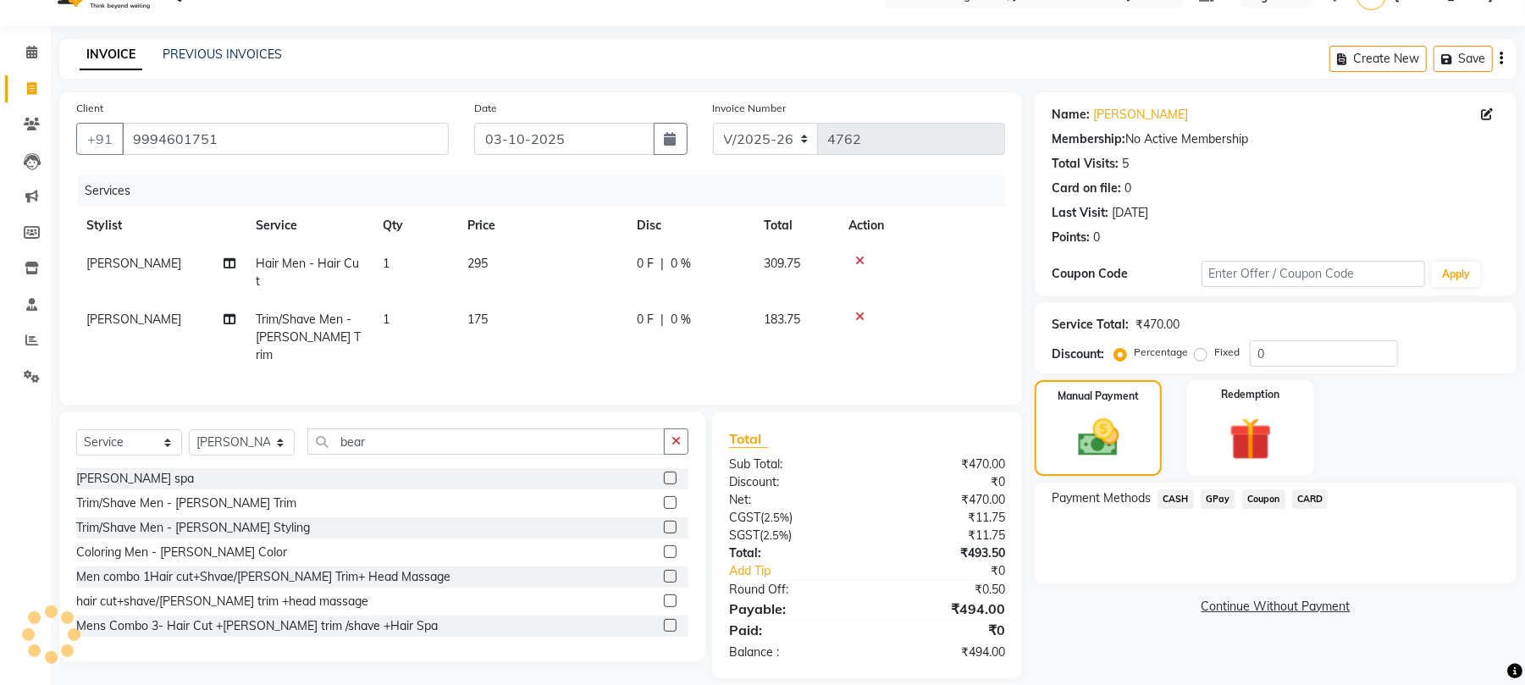
click at [1214, 499] on span "GPay" at bounding box center [1218, 499] width 35 height 19
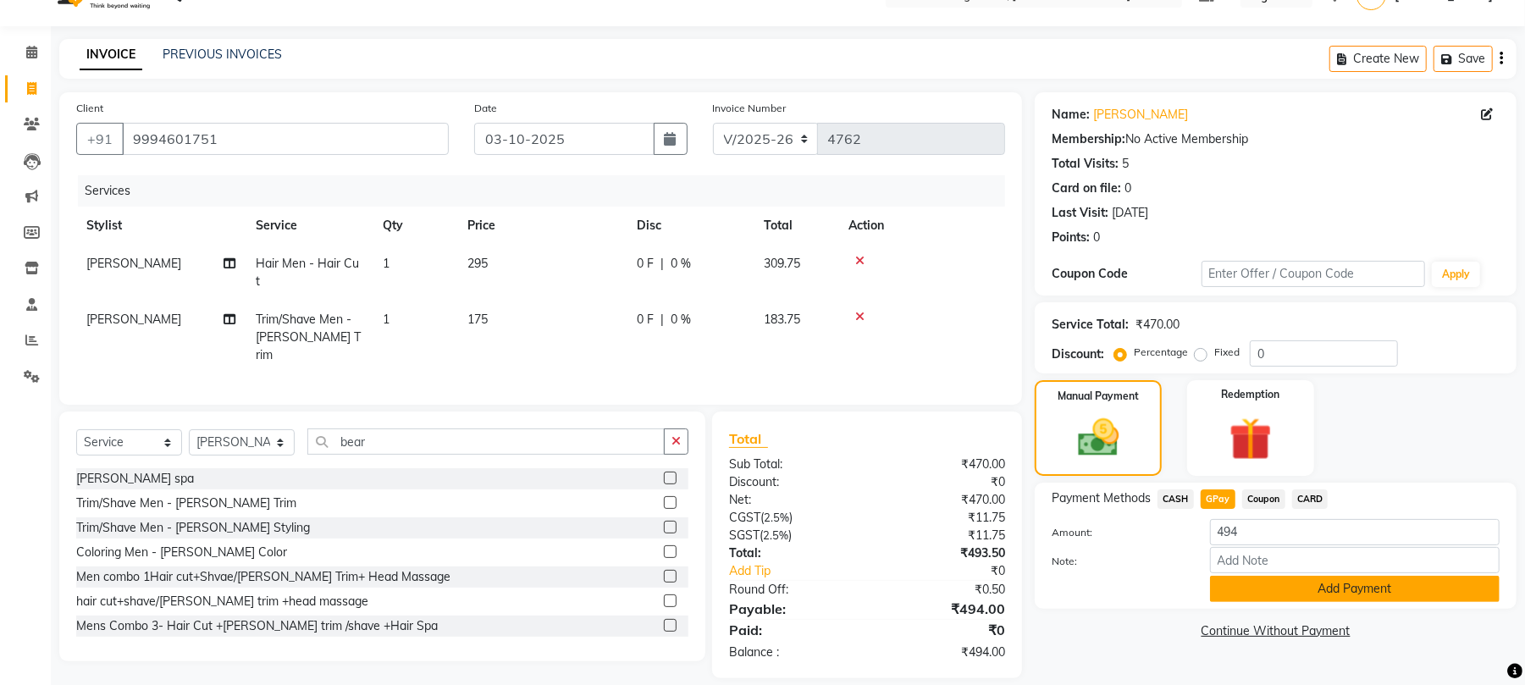
click at [1278, 584] on button "Add Payment" at bounding box center [1355, 589] width 290 height 26
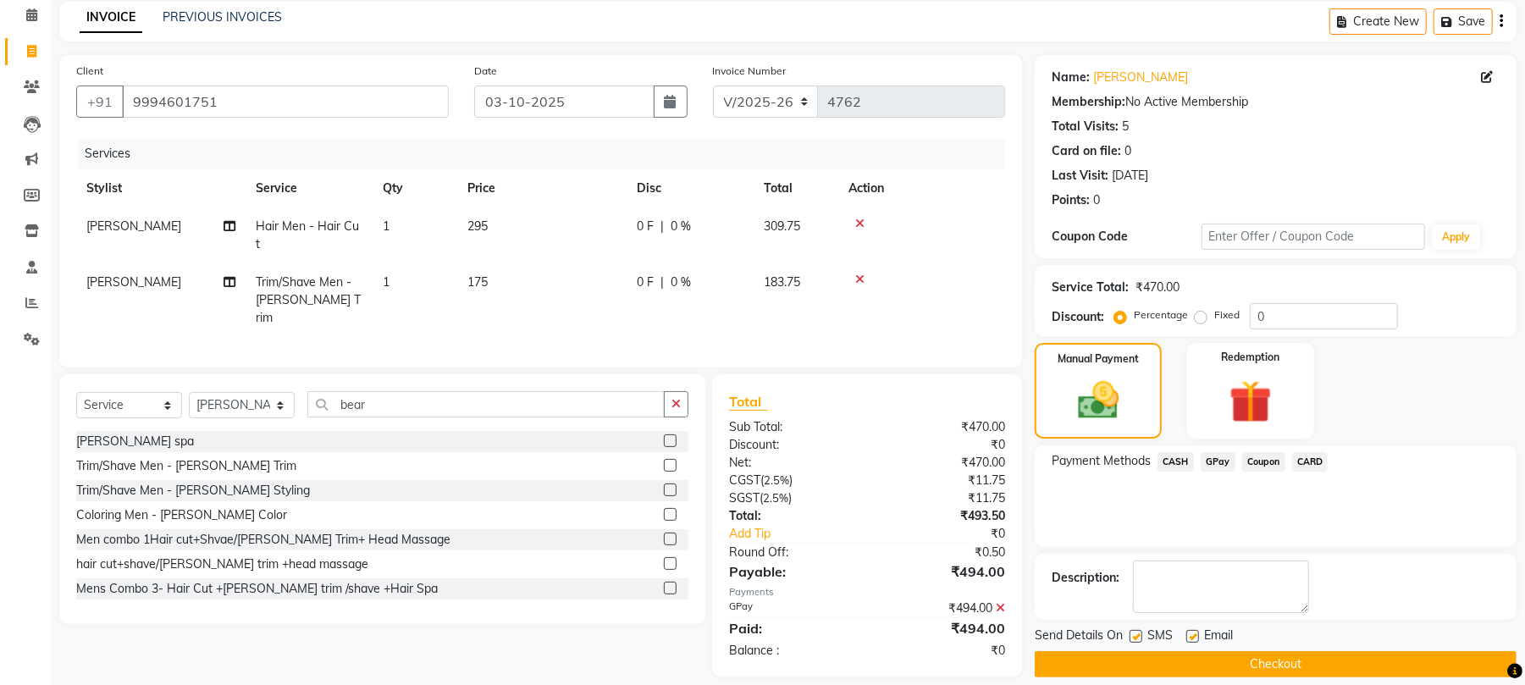
scroll to position [91, 0]
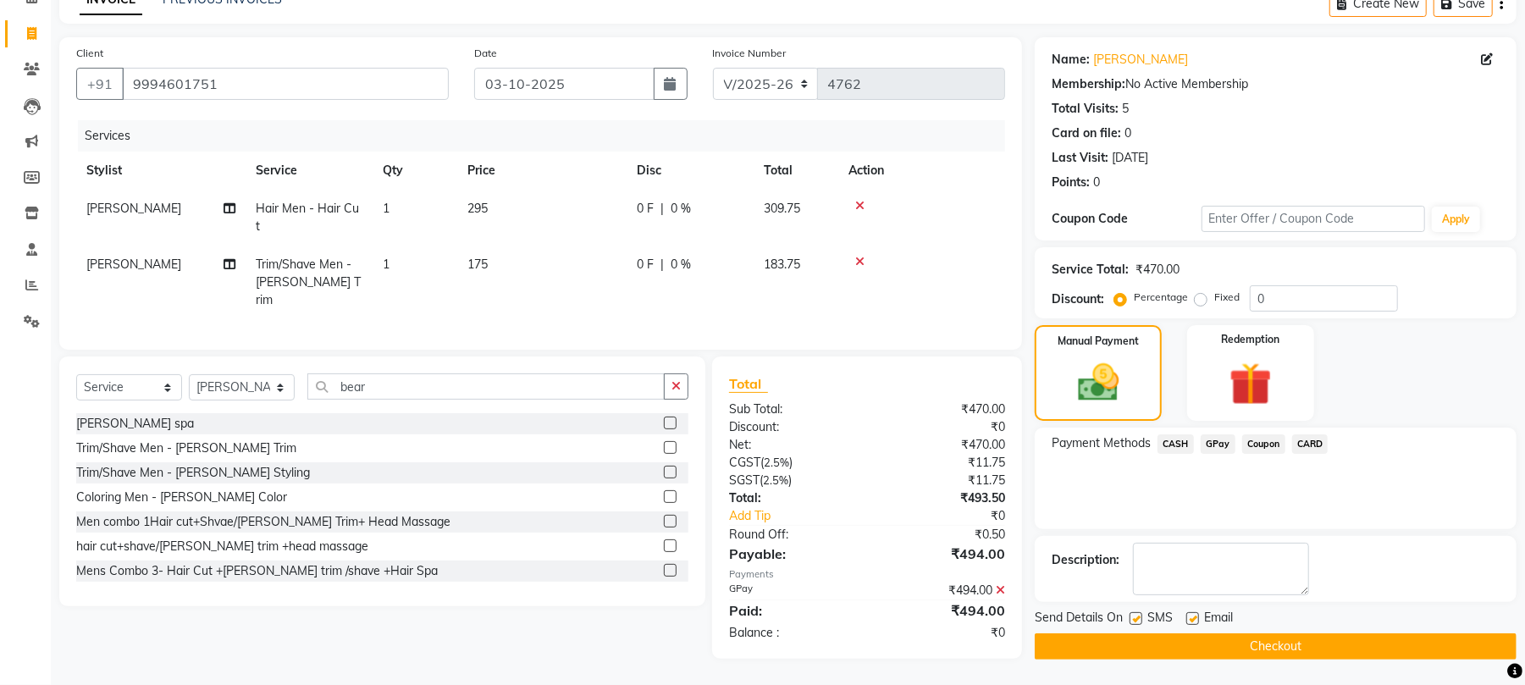
click at [1192, 617] on label at bounding box center [1193, 618] width 13 height 13
click at [1192, 617] on input "checkbox" at bounding box center [1192, 619] width 11 height 11
checkbox input "false"
click at [1142, 618] on label at bounding box center [1136, 618] width 13 height 13
click at [1141, 618] on input "checkbox" at bounding box center [1135, 619] width 11 height 11
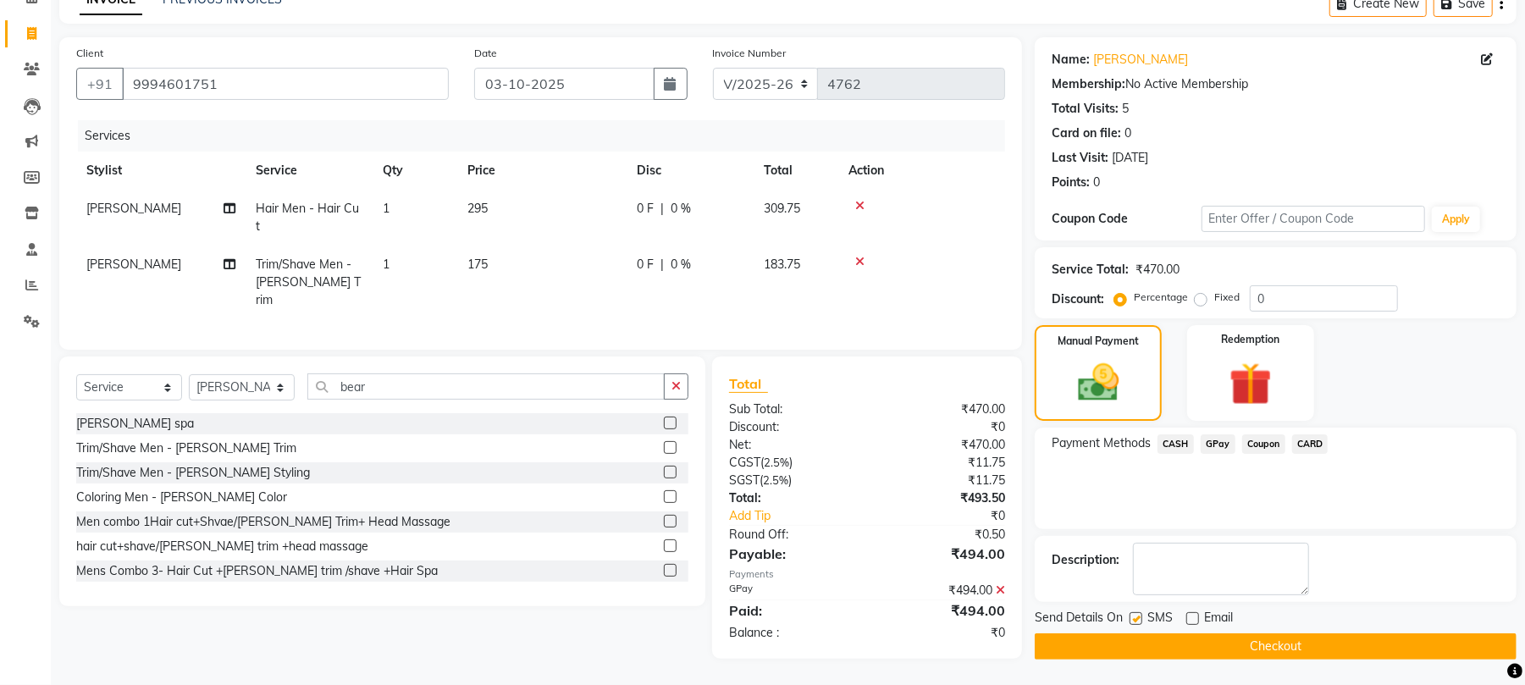
checkbox input "false"
click at [1165, 640] on button "Checkout" at bounding box center [1276, 646] width 482 height 26
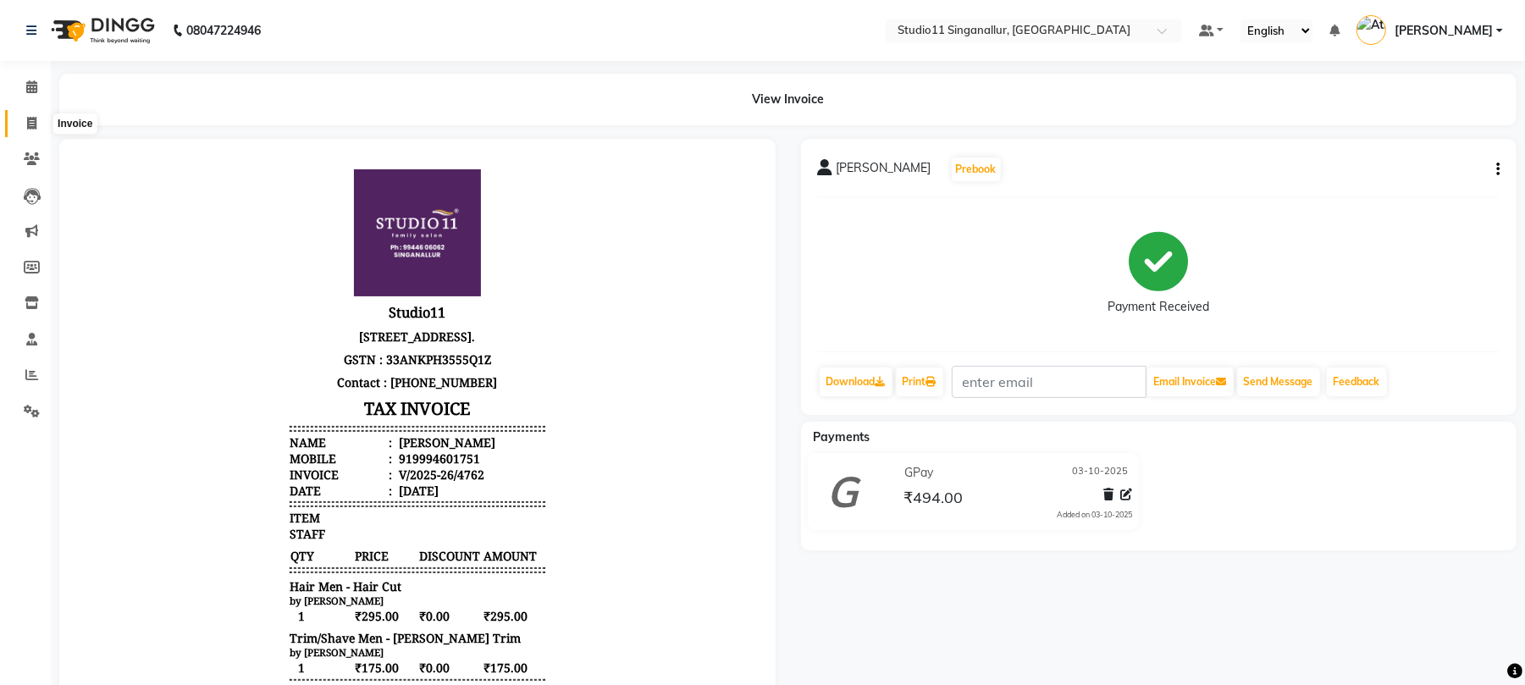
click at [24, 119] on span at bounding box center [32, 123] width 30 height 19
select select "6616"
select select "service"
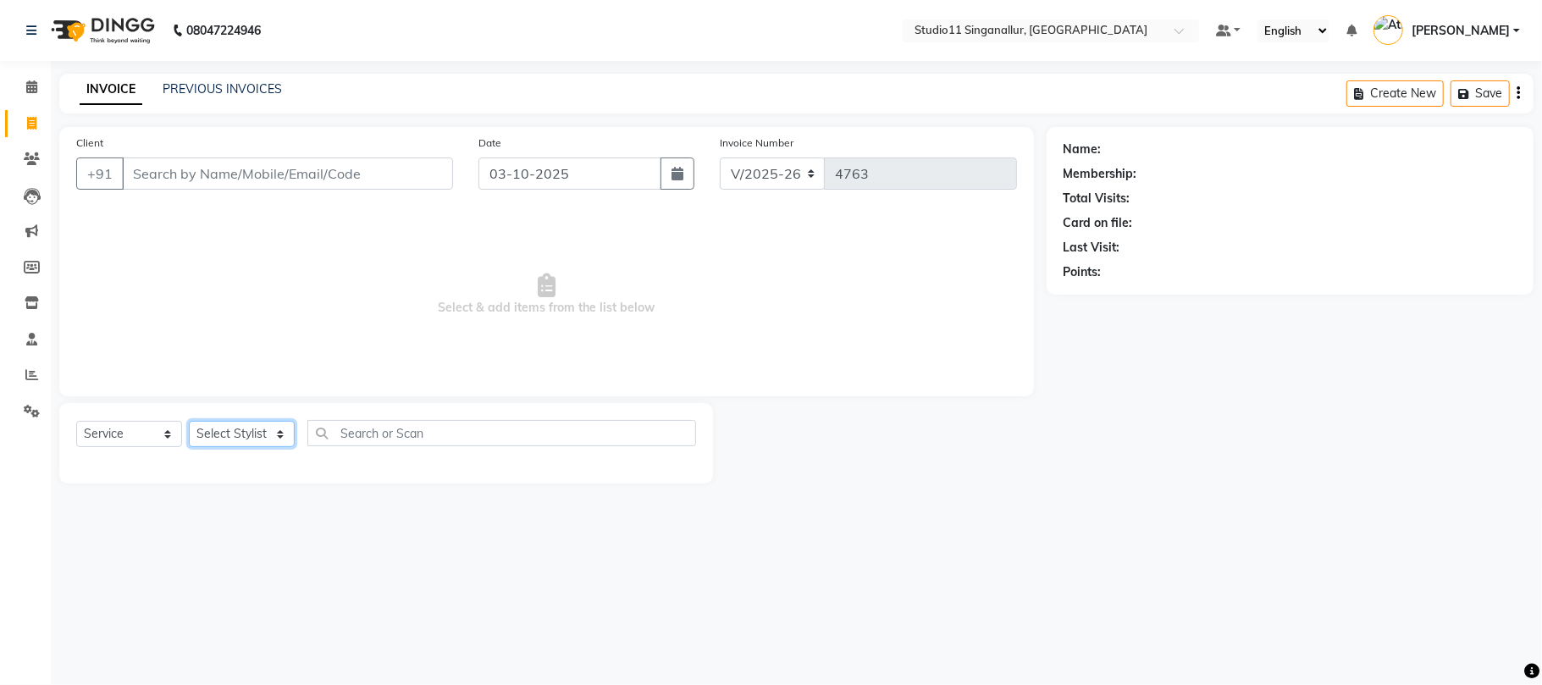
click at [211, 444] on select "Select Stylist akbar Athira daniel Divya Haritha kowsalya krithika narmatha pan…" at bounding box center [242, 434] width 106 height 26
click at [189, 421] on select "Select Stylist akbar Athira daniel Divya Haritha kowsalya krithika narmatha pan…" at bounding box center [242, 434] width 106 height 26
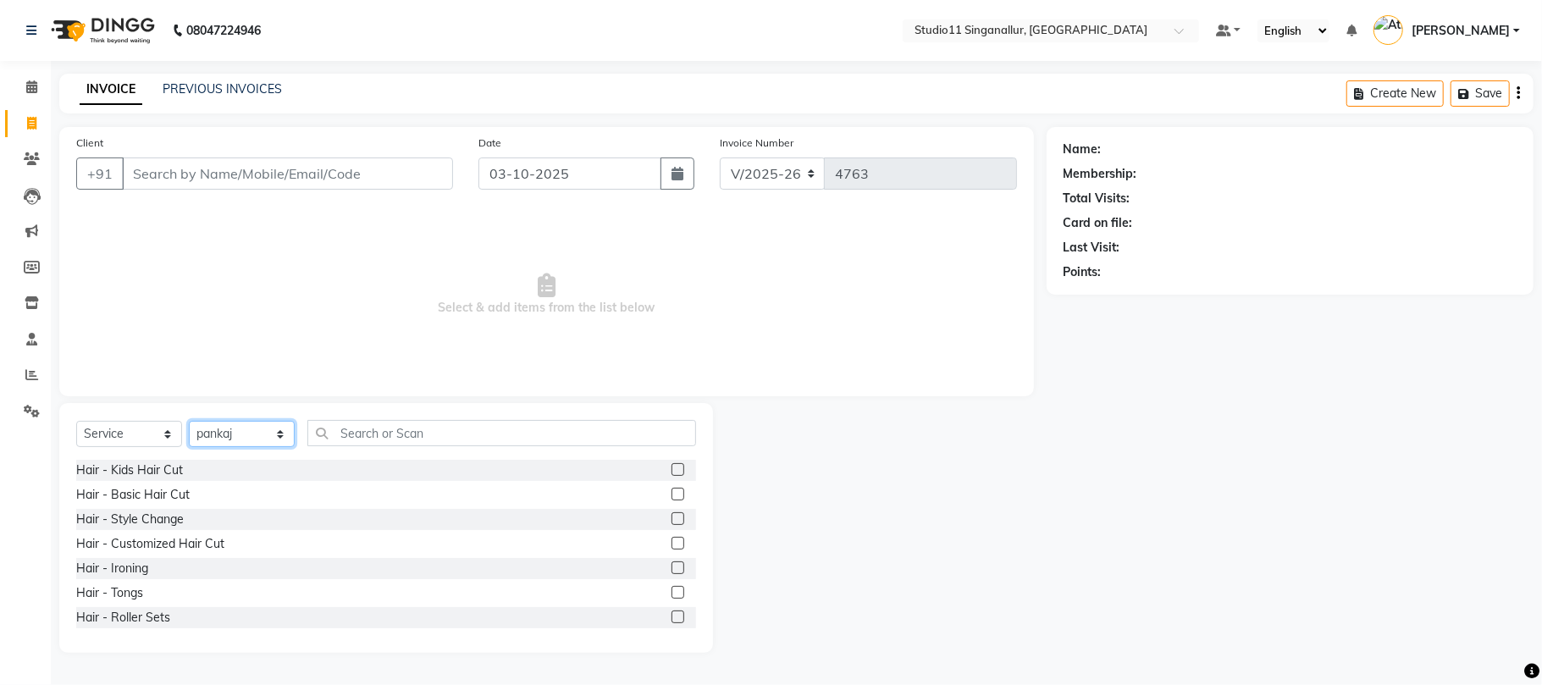
click at [255, 438] on select "Select Stylist akbar Athira daniel Divya Haritha kowsalya krithika narmatha pan…" at bounding box center [242, 434] width 106 height 26
select select "51162"
click at [189, 421] on select "Select Stylist akbar Athira daniel Divya Haritha kowsalya krithika narmatha pan…" at bounding box center [242, 434] width 106 height 26
click at [413, 422] on input "text" at bounding box center [501, 433] width 389 height 26
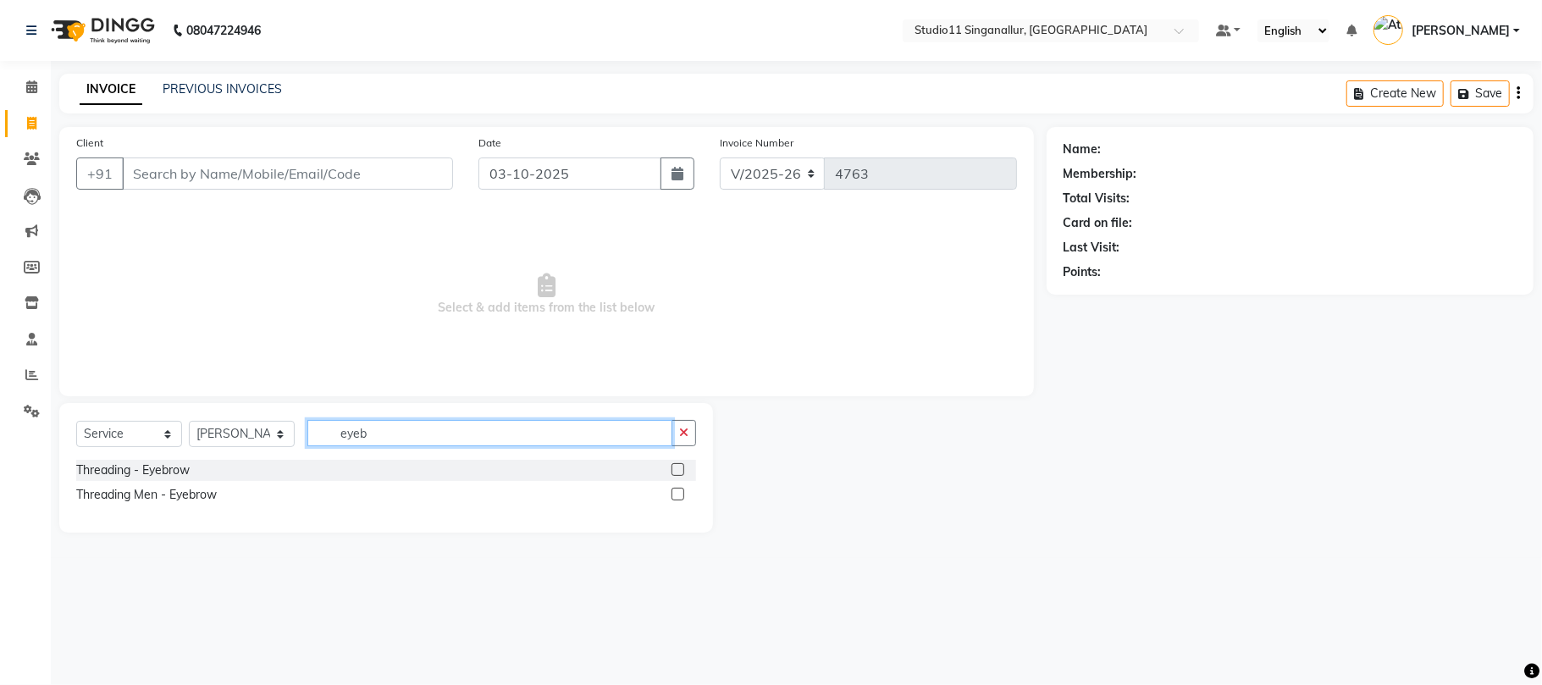
type input "eyeb"
click at [676, 469] on label at bounding box center [678, 469] width 13 height 13
click at [676, 469] on input "checkbox" at bounding box center [677, 470] width 11 height 11
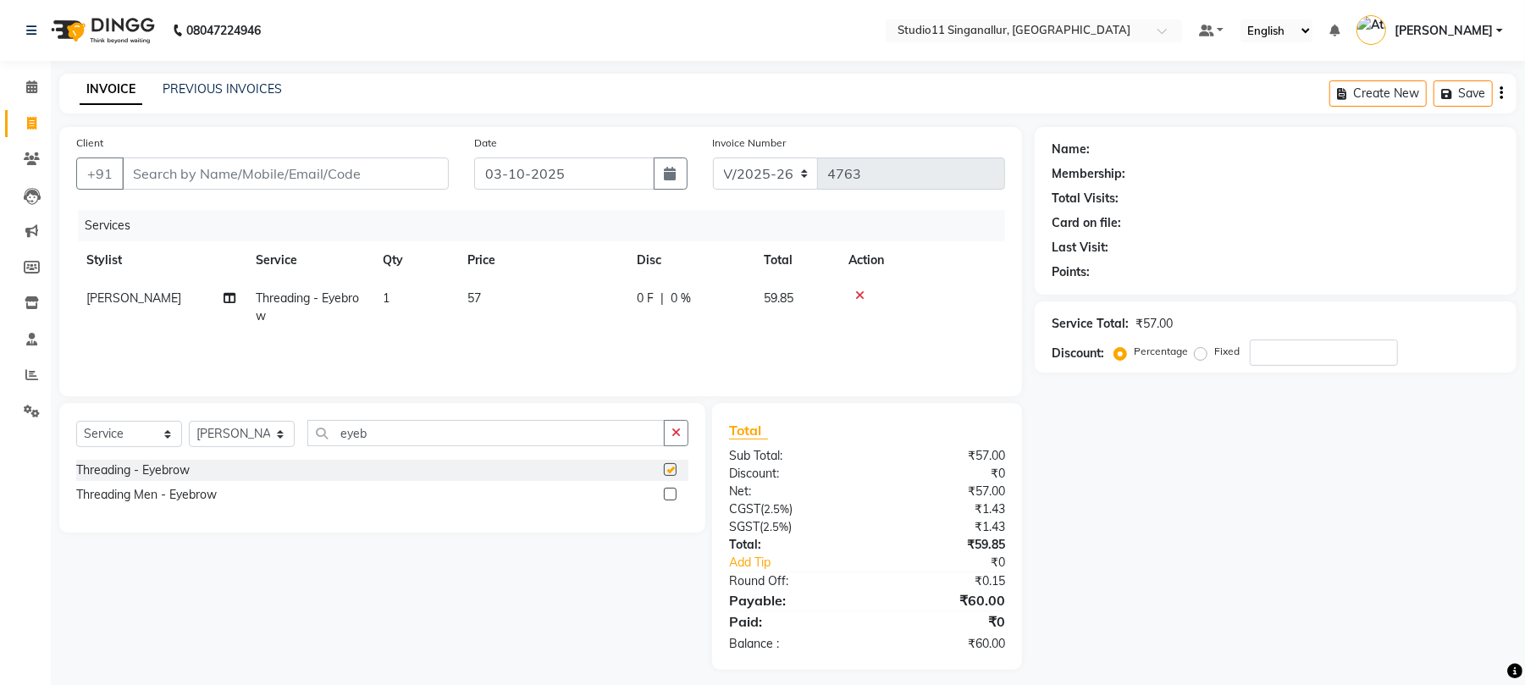
checkbox input "false"
click at [315, 168] on input "Client" at bounding box center [285, 174] width 327 height 32
type input "9"
type input "0"
type input "9952335413"
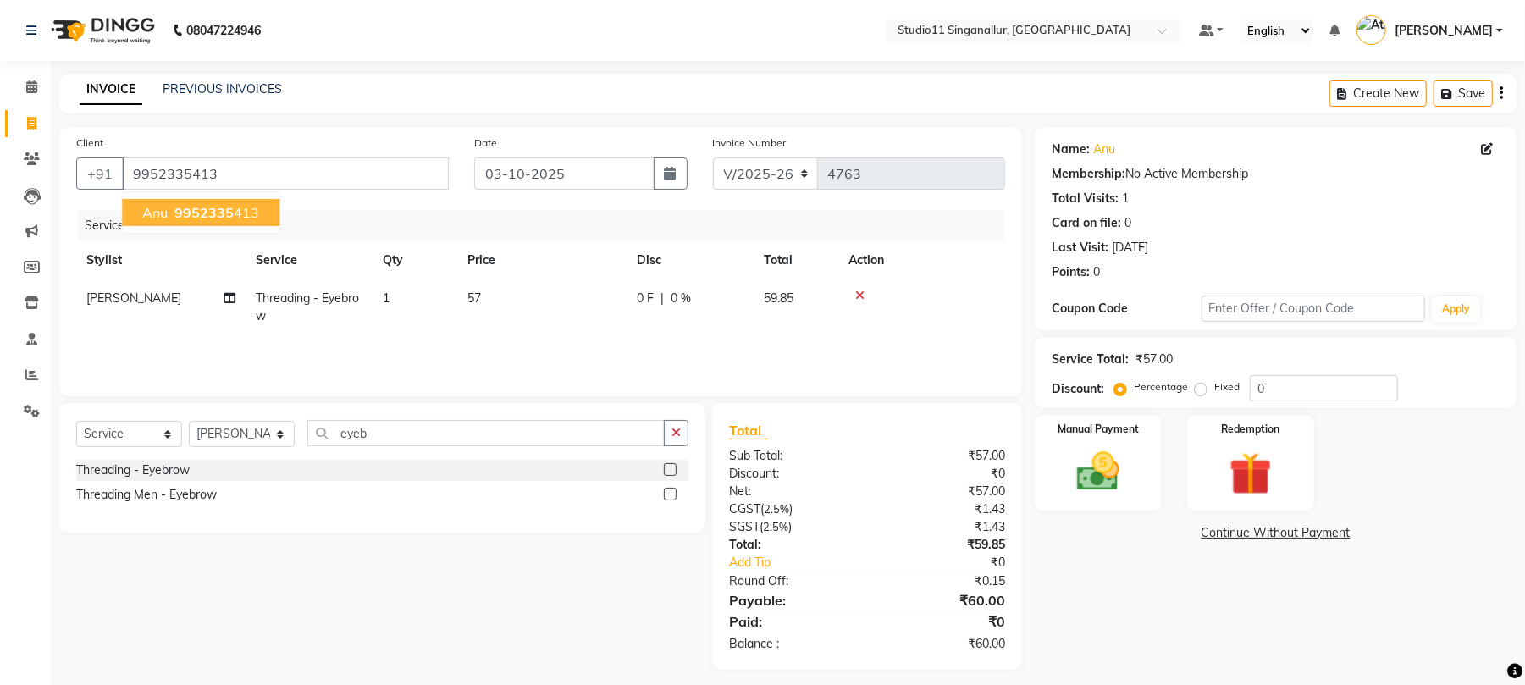
click at [257, 211] on button "anu 9952335 413" at bounding box center [201, 212] width 158 height 27
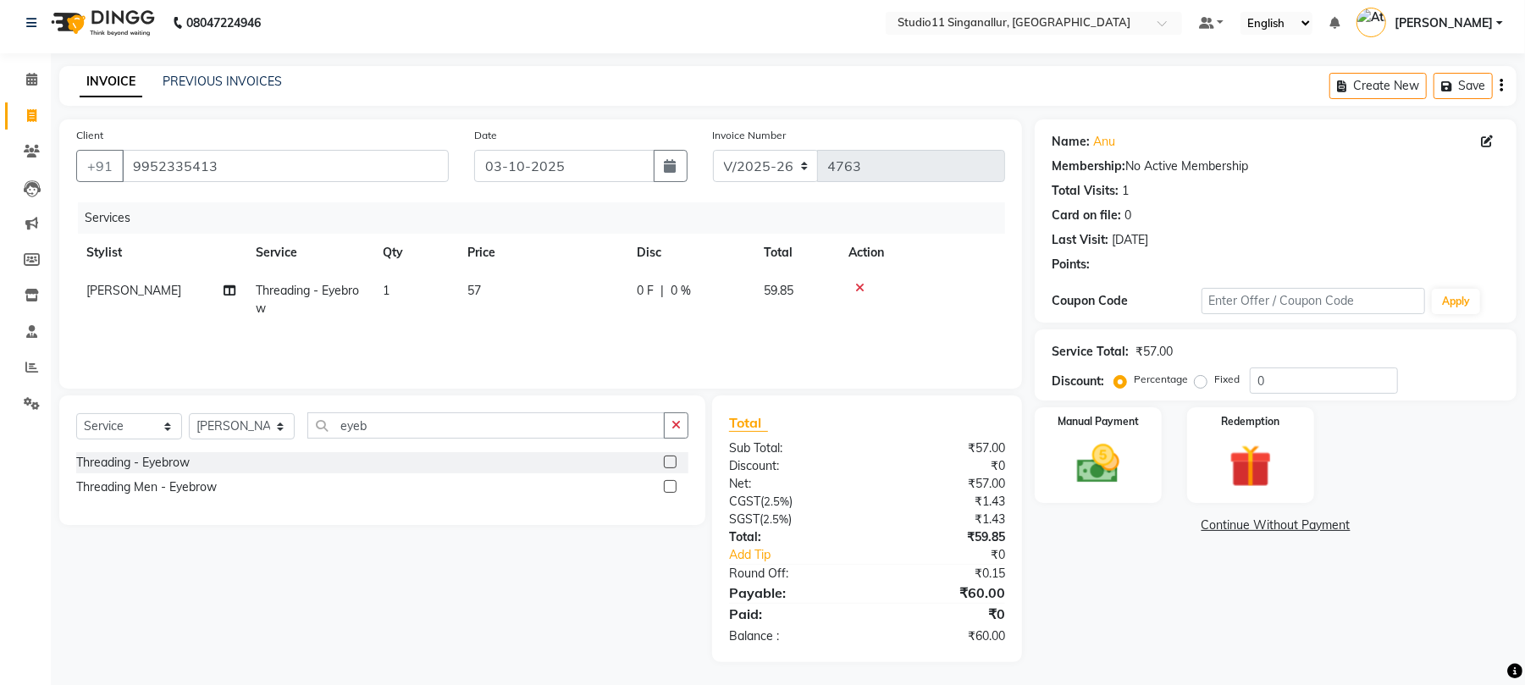
scroll to position [10, 0]
click at [1101, 461] on img at bounding box center [1098, 462] width 73 height 52
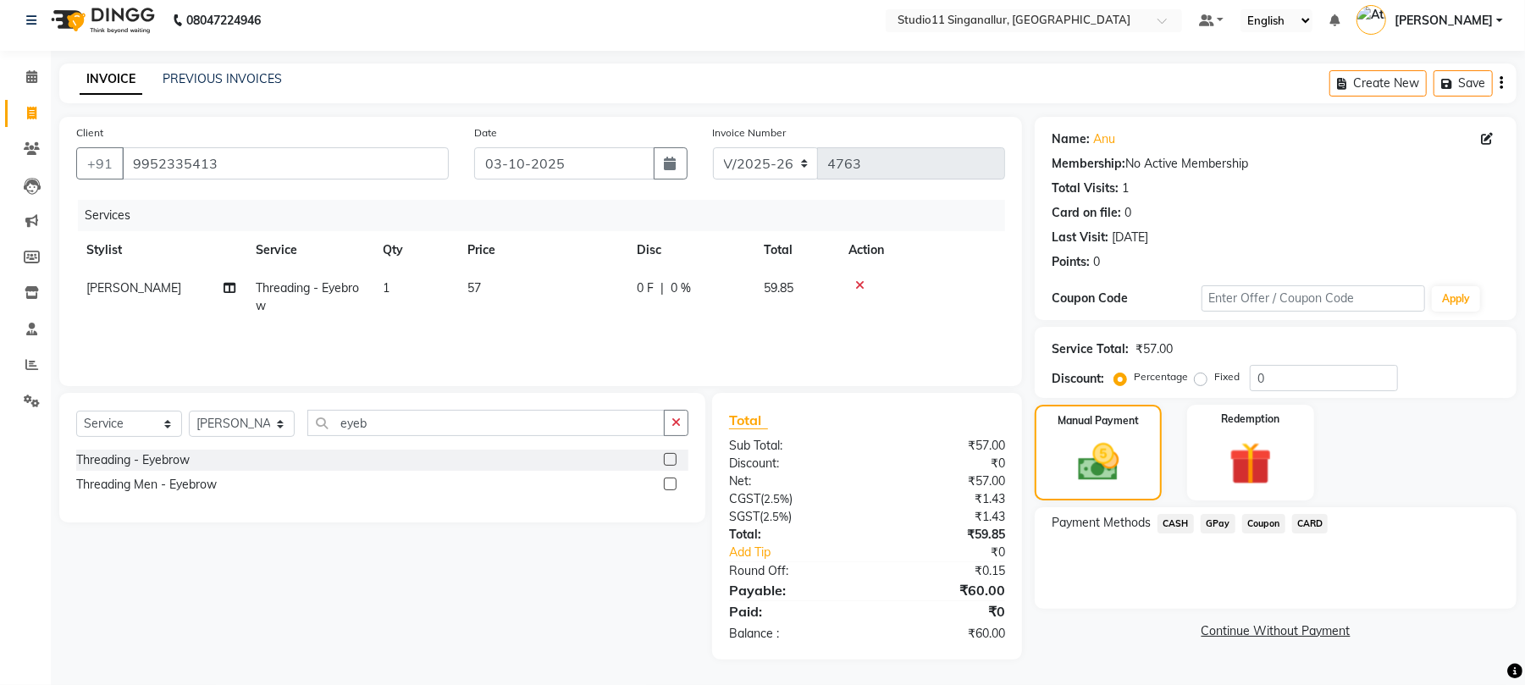
click at [1216, 523] on span "GPay" at bounding box center [1218, 523] width 35 height 19
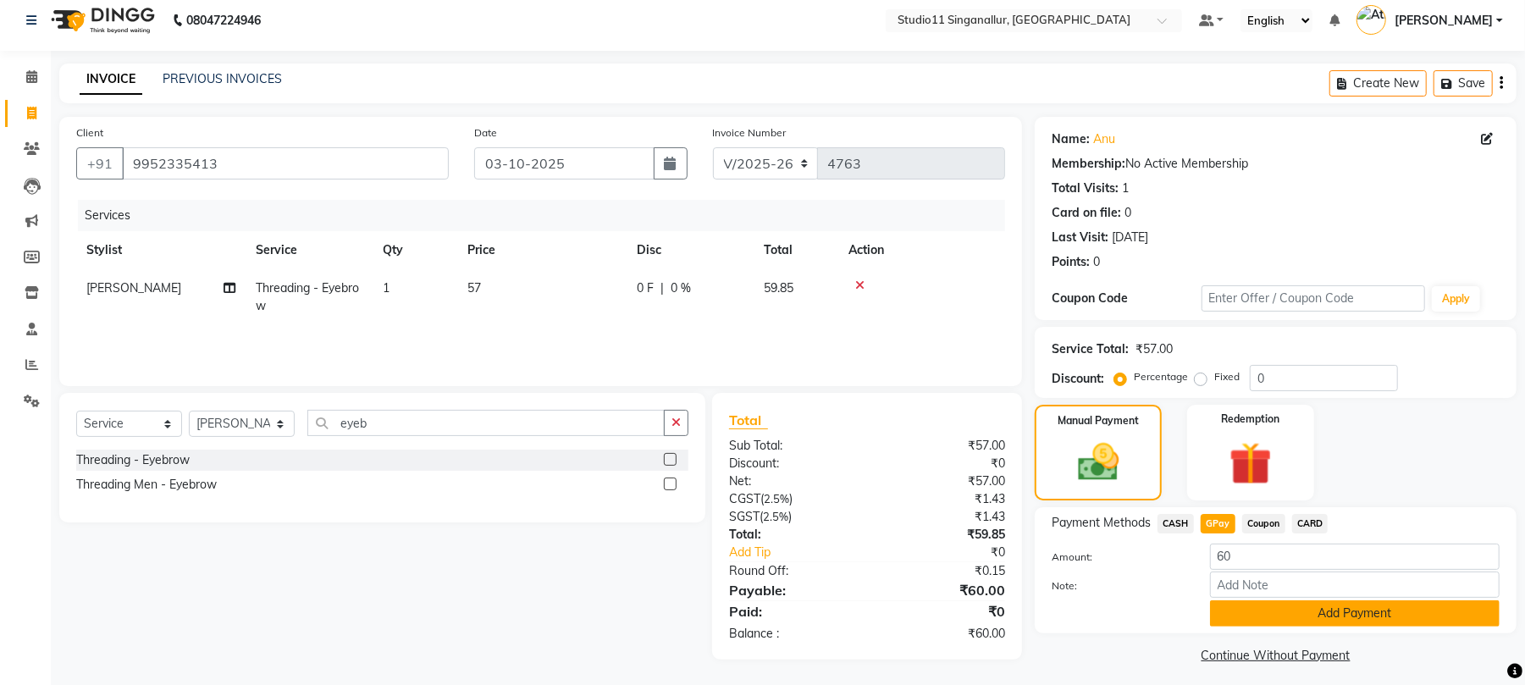
click at [1308, 617] on button "Add Payment" at bounding box center [1355, 613] width 290 height 26
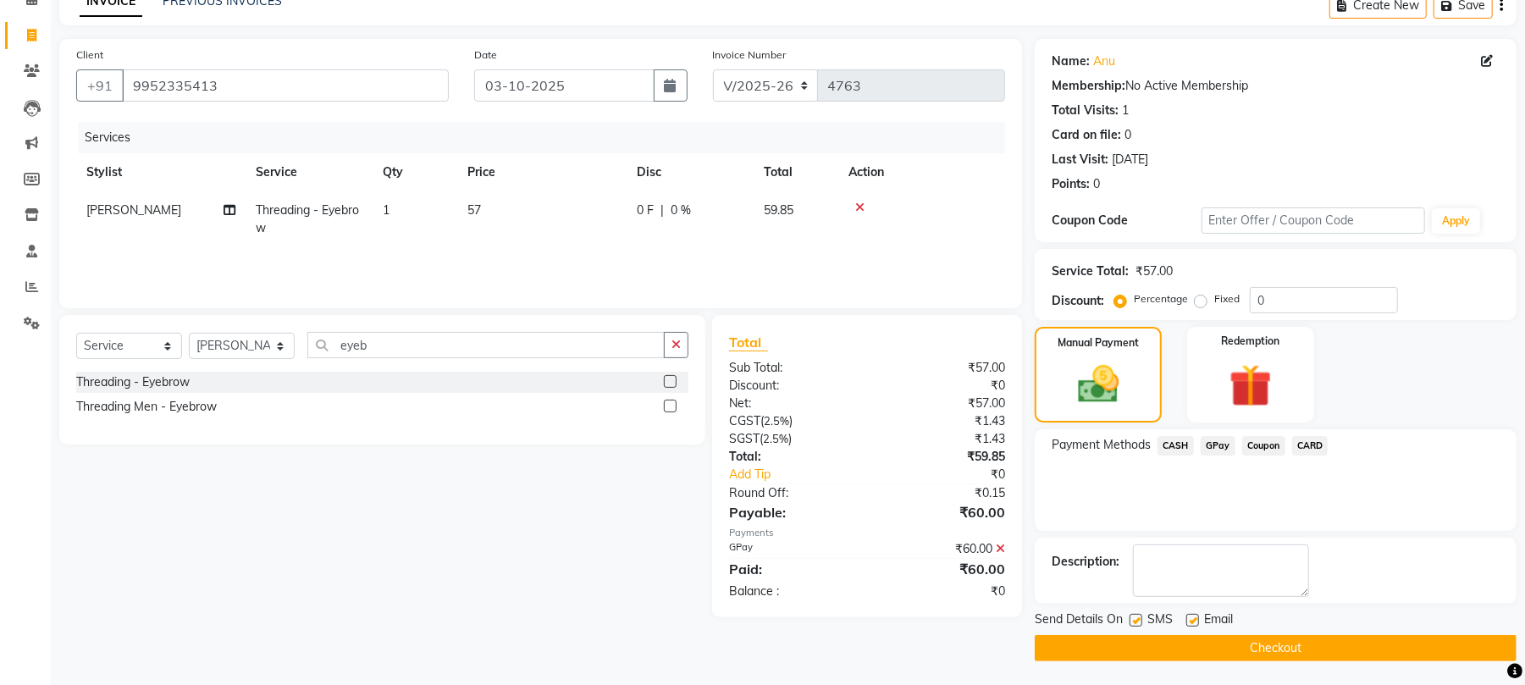
scroll to position [91, 0]
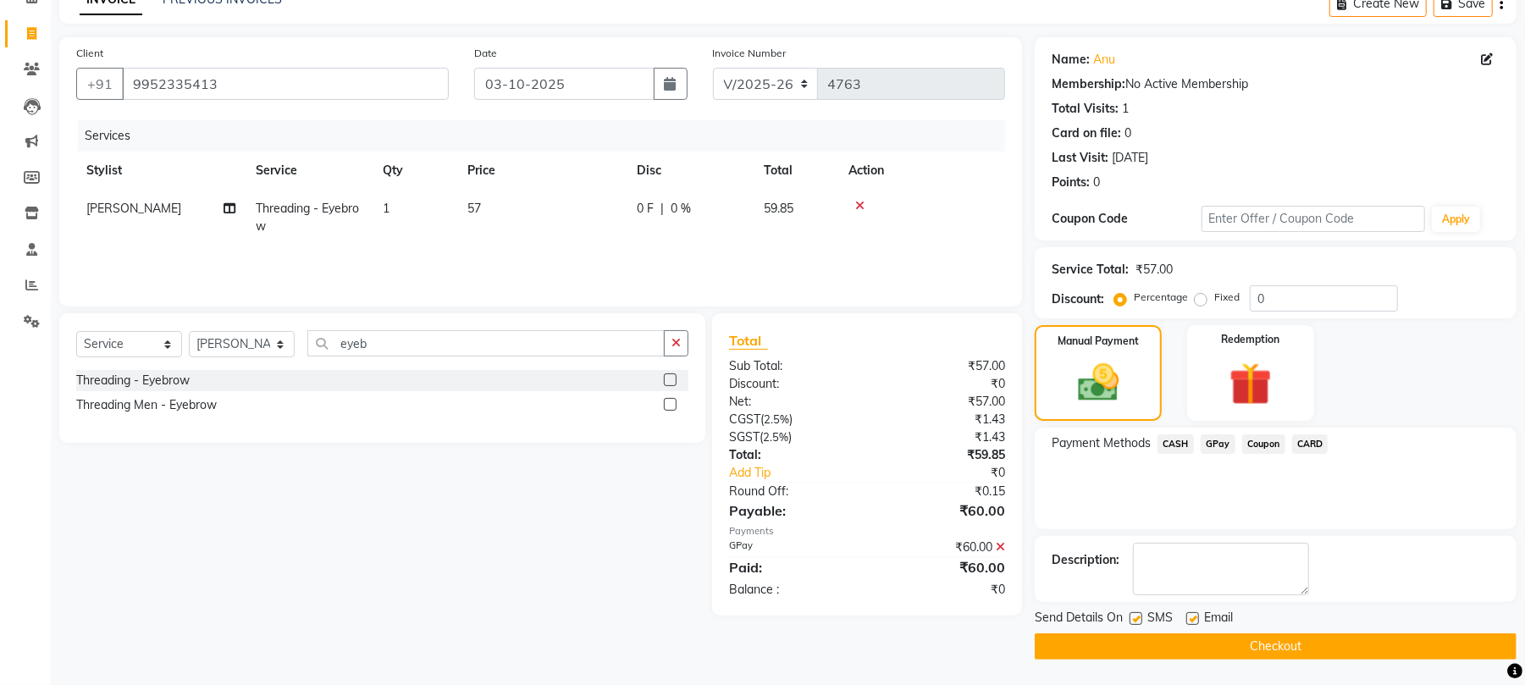
click at [1196, 617] on label at bounding box center [1193, 618] width 13 height 13
click at [1196, 617] on input "checkbox" at bounding box center [1192, 619] width 11 height 11
checkbox input "false"
click at [1137, 617] on label at bounding box center [1136, 618] width 13 height 13
click at [1137, 617] on input "checkbox" at bounding box center [1135, 619] width 11 height 11
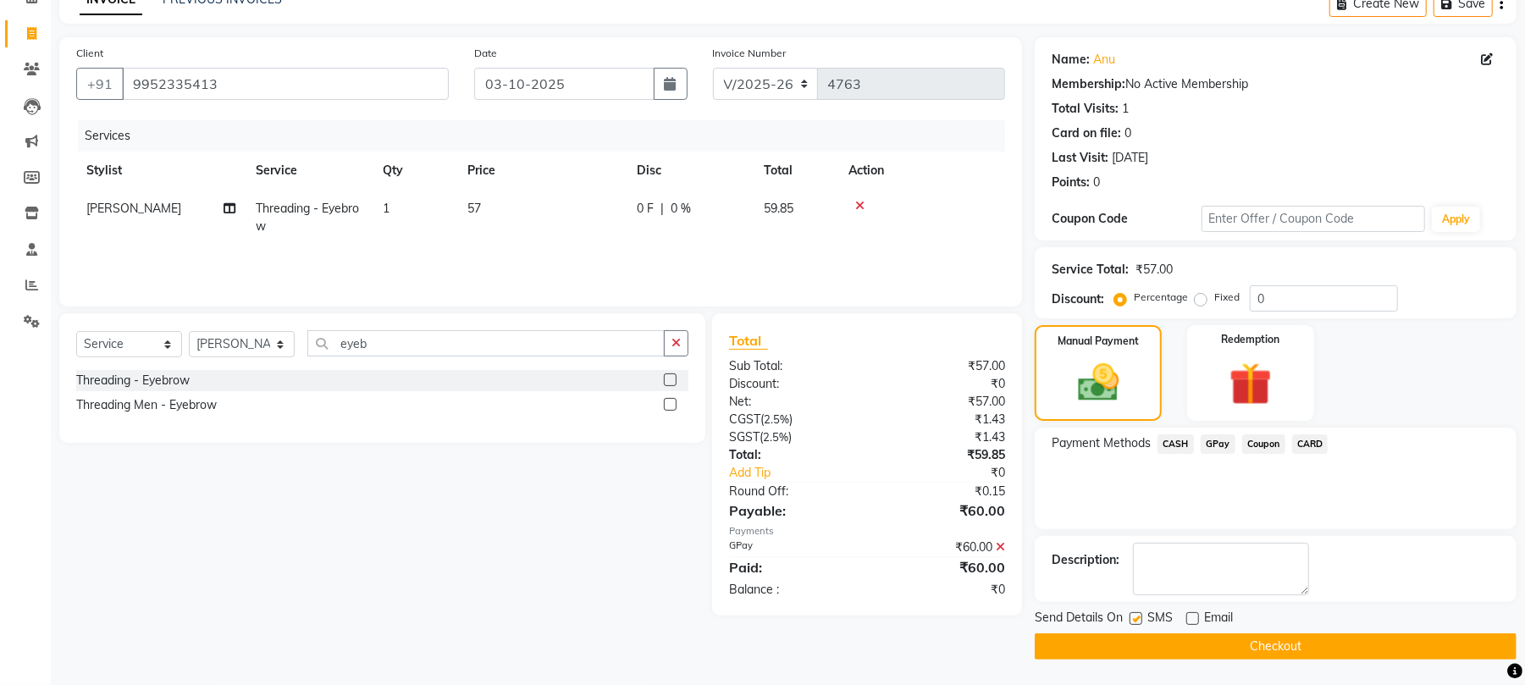
checkbox input "false"
click at [1154, 639] on button "Checkout" at bounding box center [1276, 646] width 482 height 26
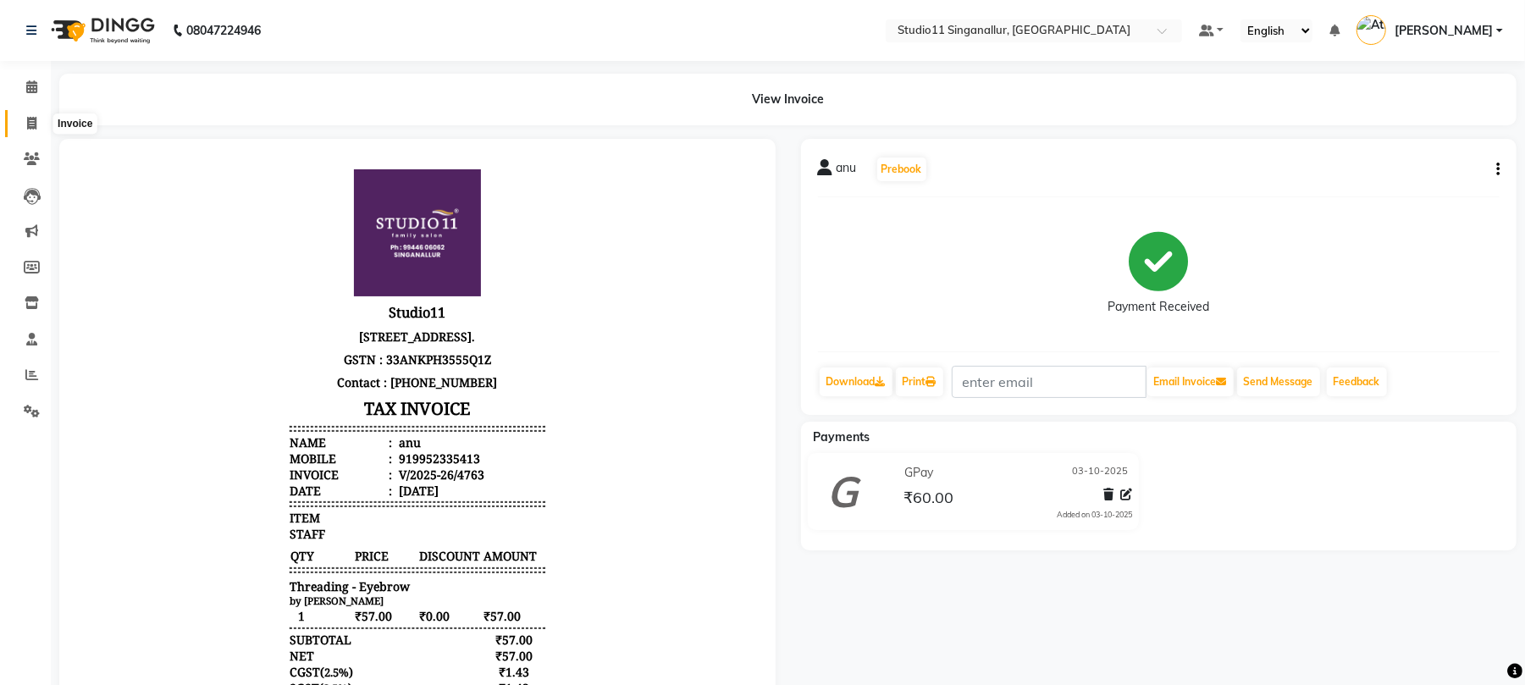
click at [27, 123] on icon at bounding box center [31, 123] width 9 height 13
select select "service"
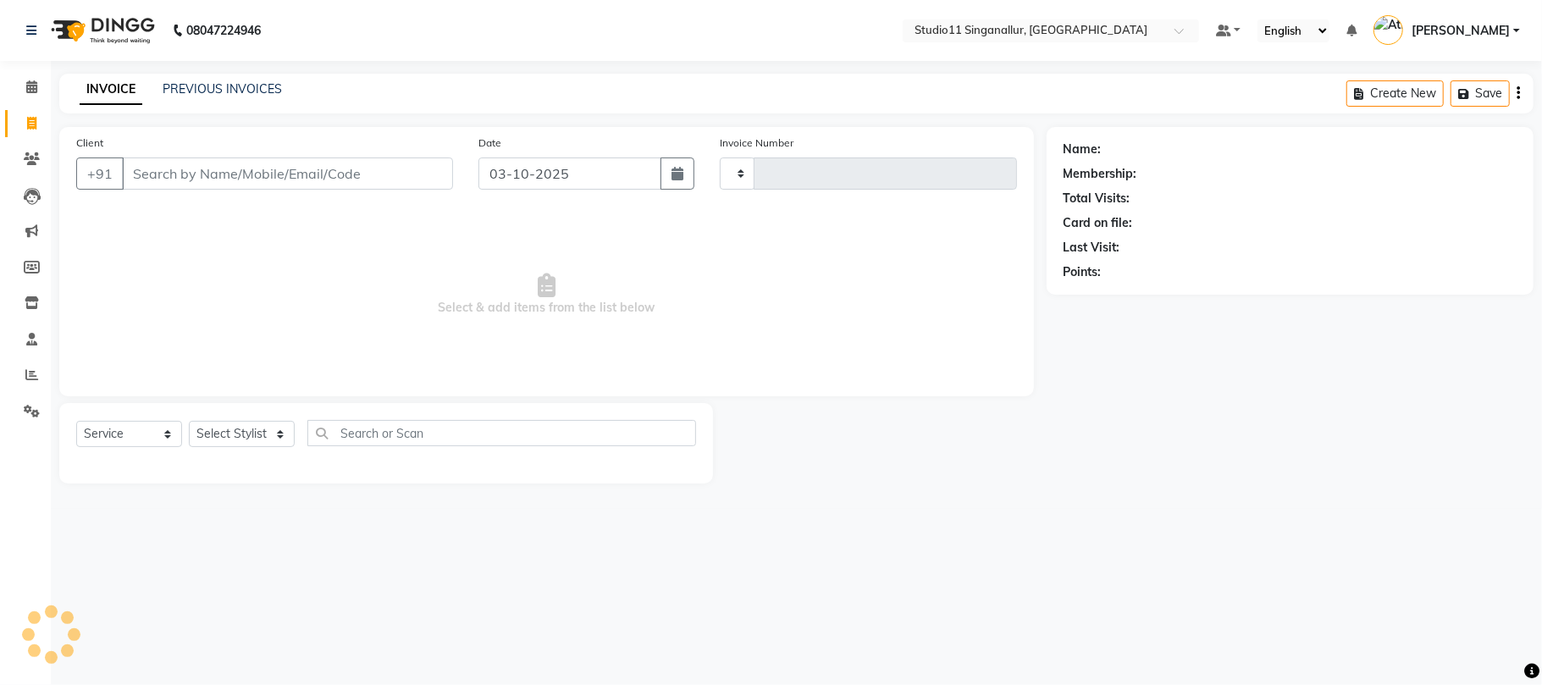
type input "4764"
select select "6616"
click at [261, 435] on select "Select Stylist akbar Athira daniel Divya Haritha kowsalya krithika narmatha pan…" at bounding box center [242, 434] width 106 height 26
select select "51156"
click at [189, 421] on select "Select Stylist akbar Athira daniel Divya Haritha kowsalya krithika narmatha pan…" at bounding box center [242, 434] width 106 height 26
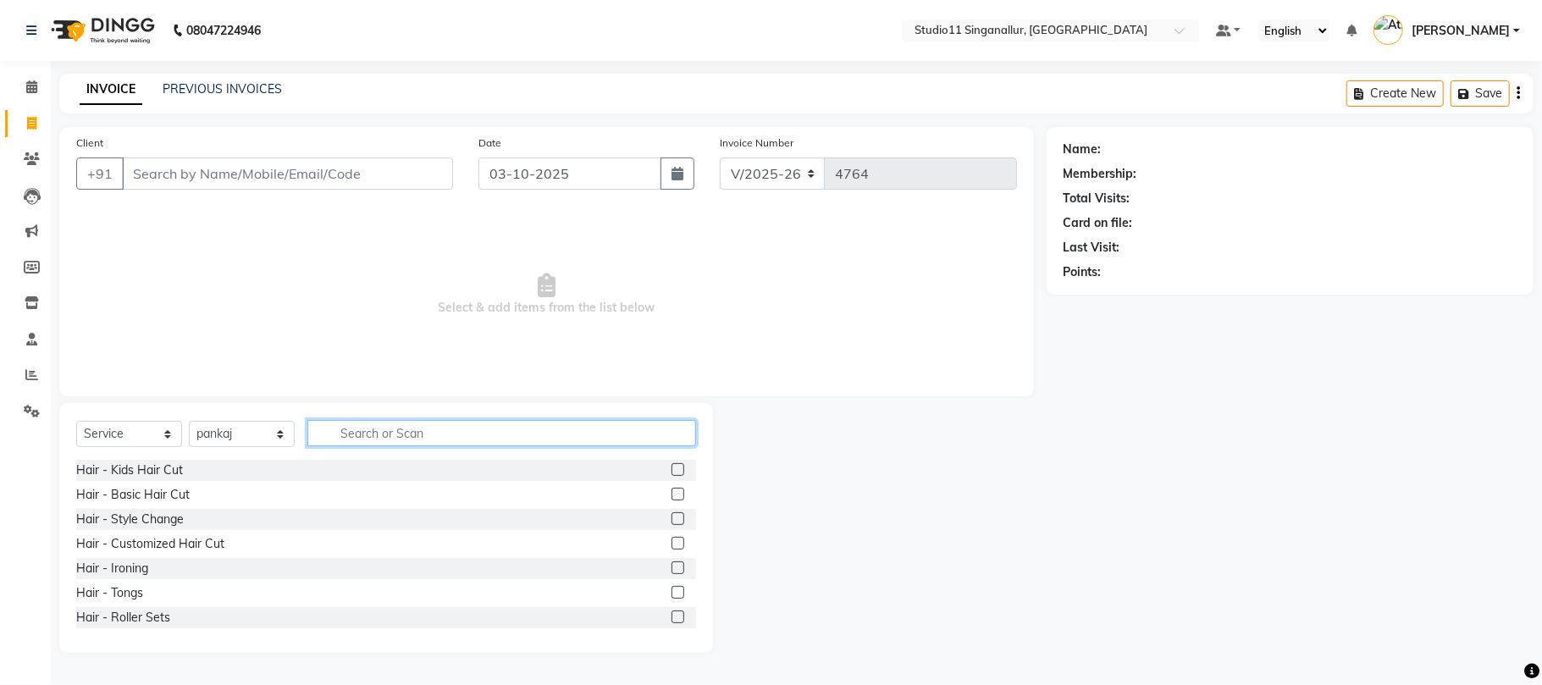
click at [403, 434] on input "text" at bounding box center [501, 433] width 389 height 26
type input "hair cut"
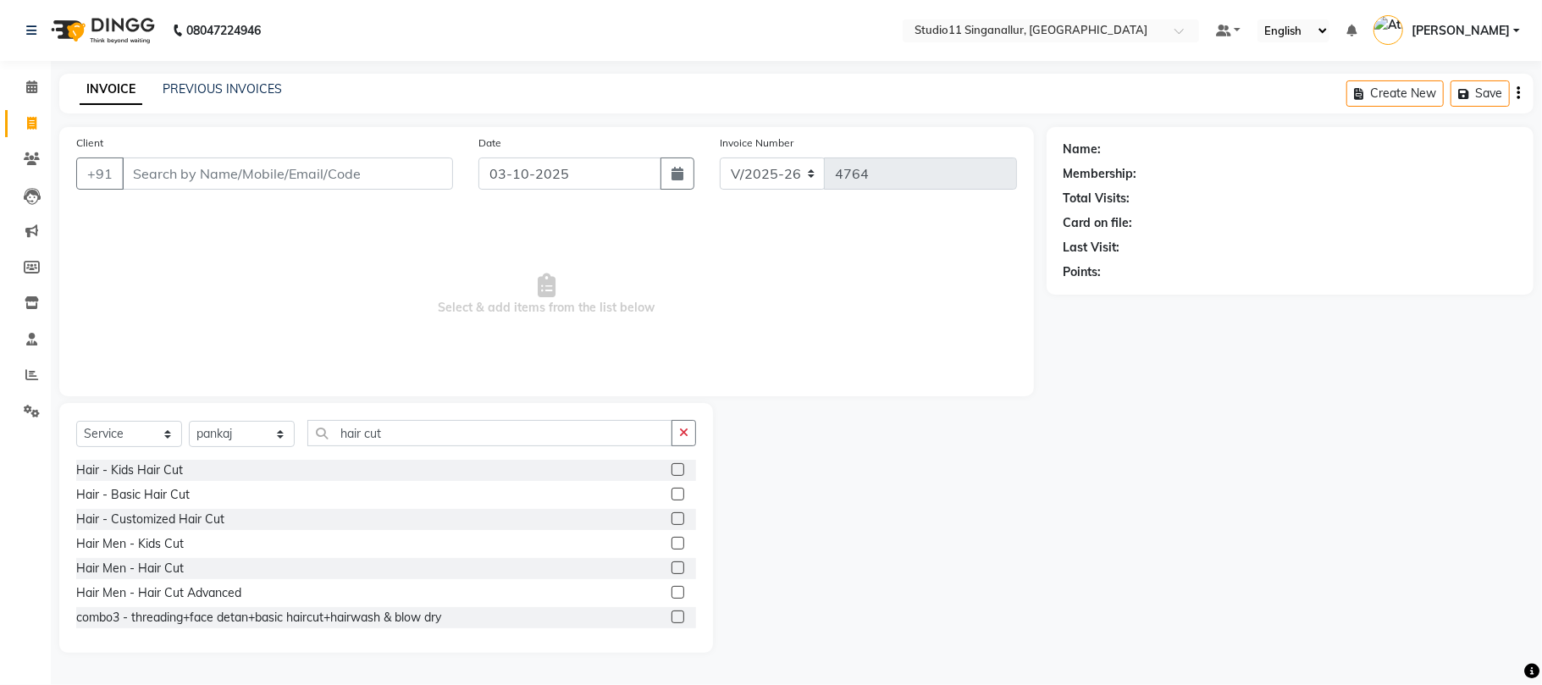
click at [672, 573] on label at bounding box center [678, 568] width 13 height 13
click at [672, 573] on input "checkbox" at bounding box center [677, 568] width 11 height 11
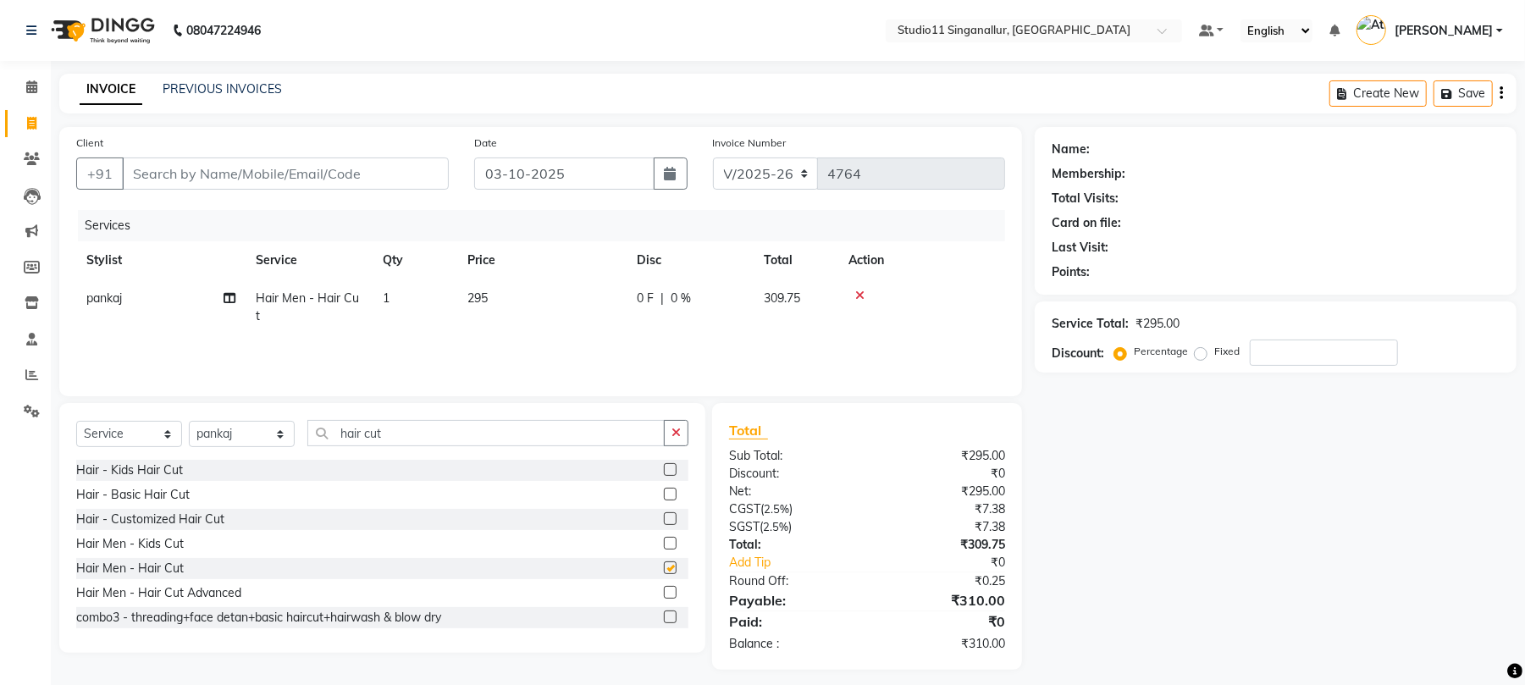
checkbox input "false"
click at [668, 440] on button "button" at bounding box center [676, 433] width 25 height 26
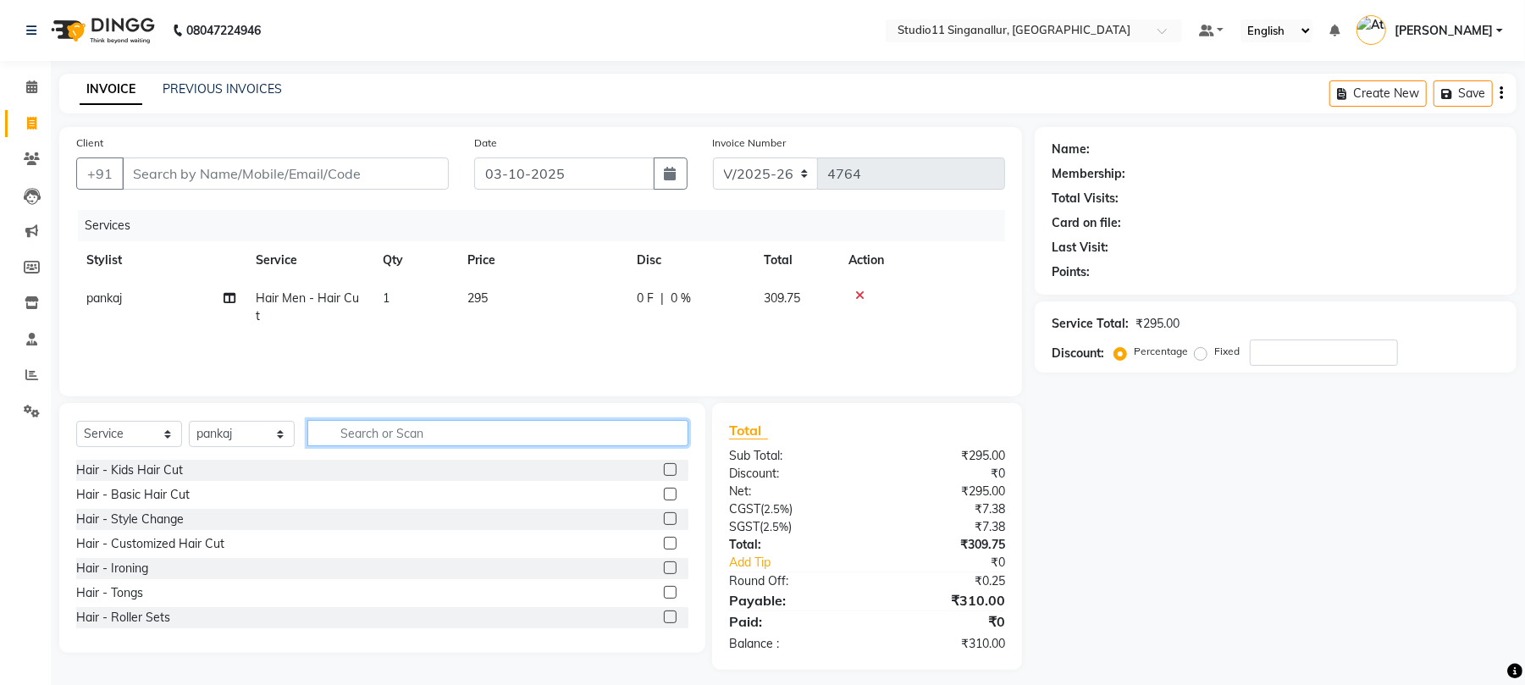
click at [584, 432] on input "text" at bounding box center [497, 433] width 381 height 26
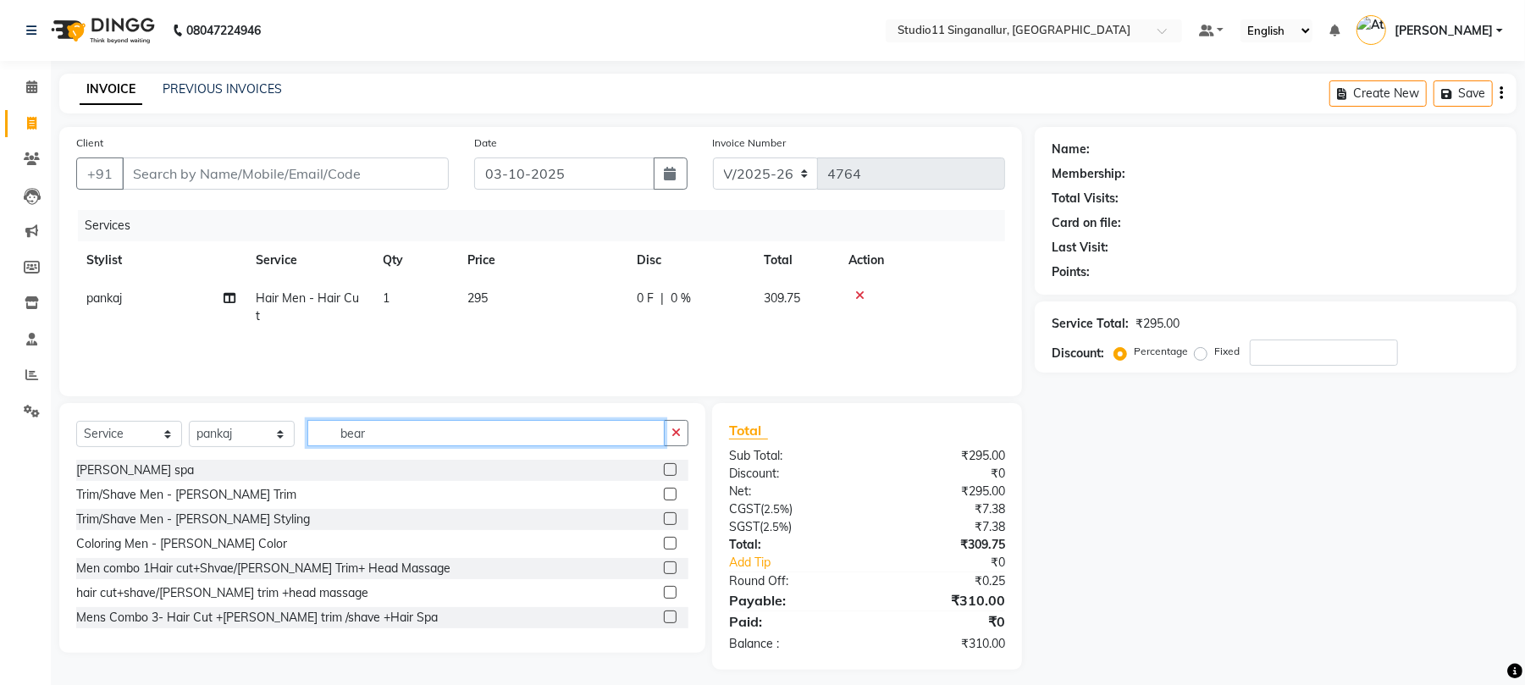
type input "bear"
click at [664, 491] on label at bounding box center [670, 494] width 13 height 13
click at [664, 491] on input "checkbox" at bounding box center [669, 495] width 11 height 11
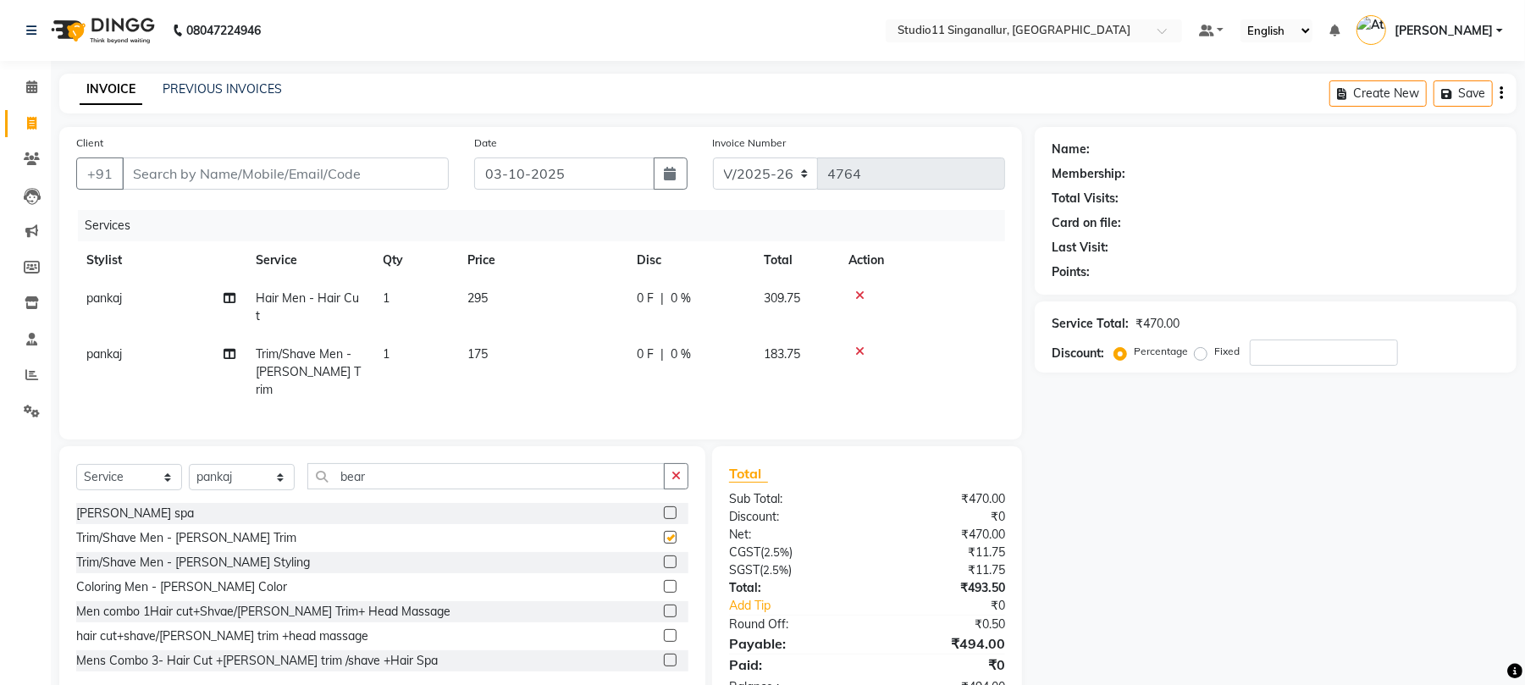
checkbox input "false"
click at [282, 185] on input "Client" at bounding box center [285, 174] width 327 height 32
type input "6"
type input "0"
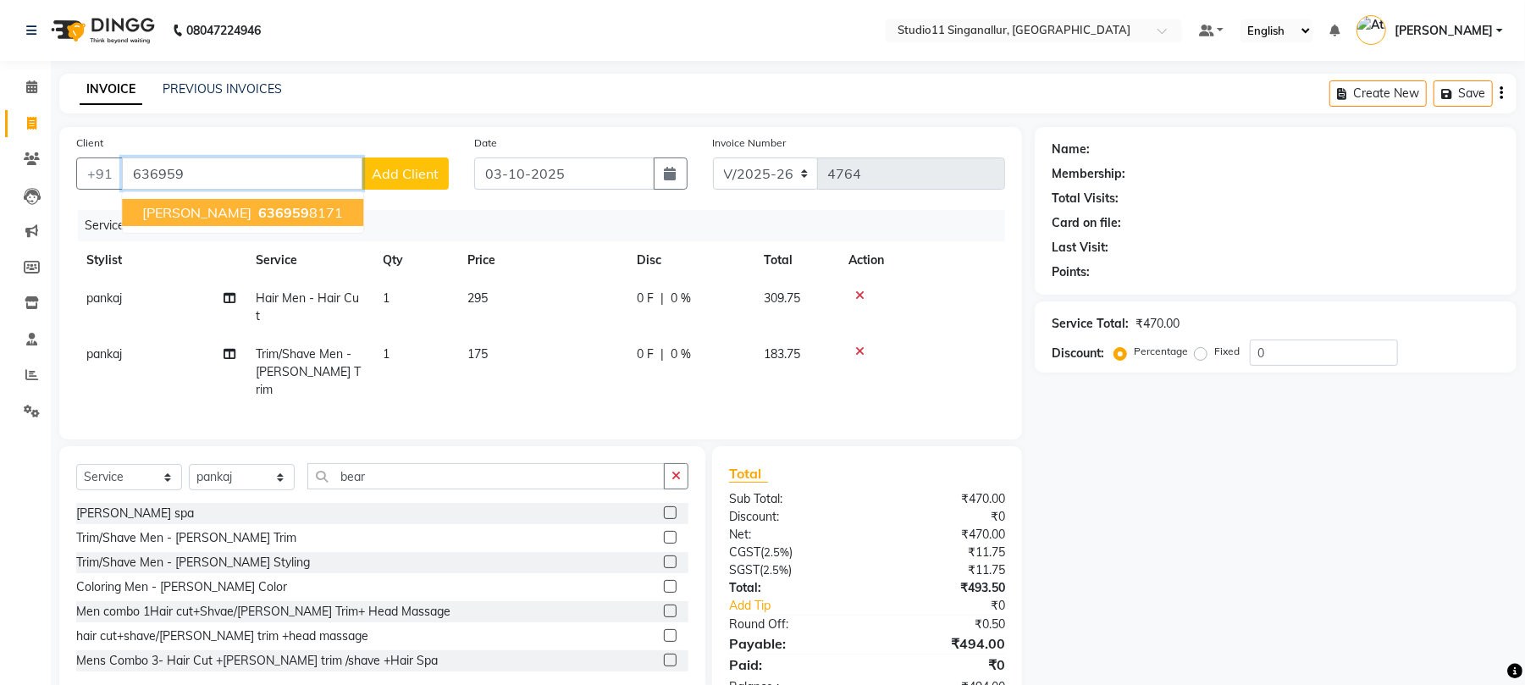
click at [266, 210] on span "636959" at bounding box center [283, 212] width 51 height 17
type input "6369598171"
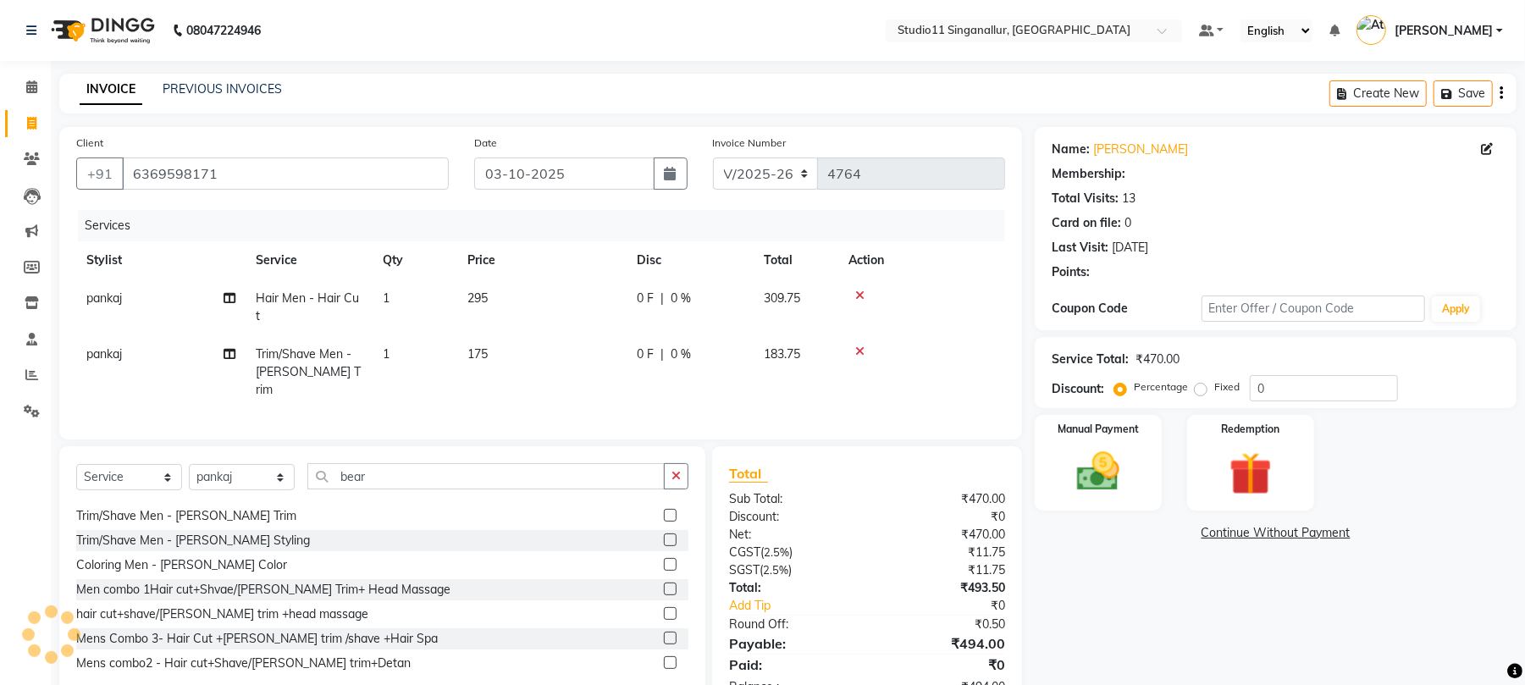
scroll to position [51, 0]
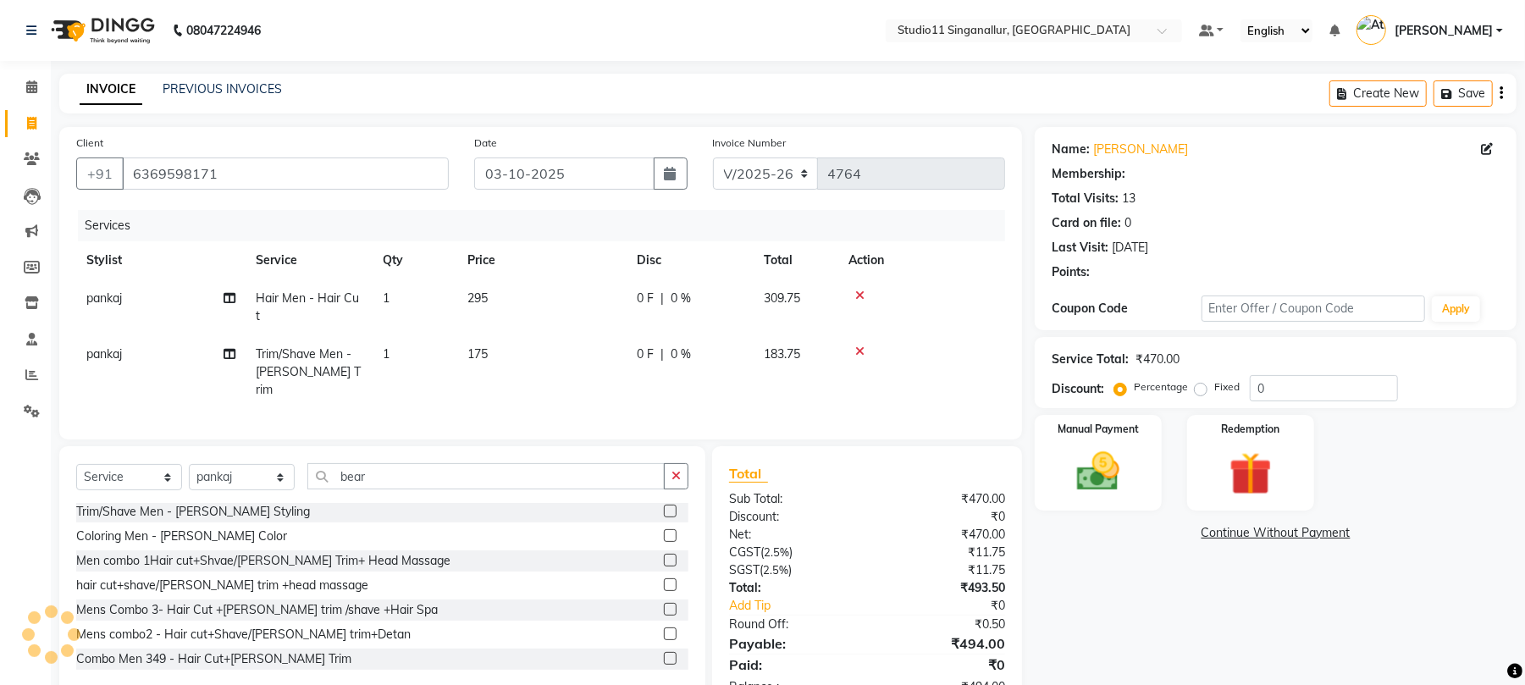
select select "1: Object"
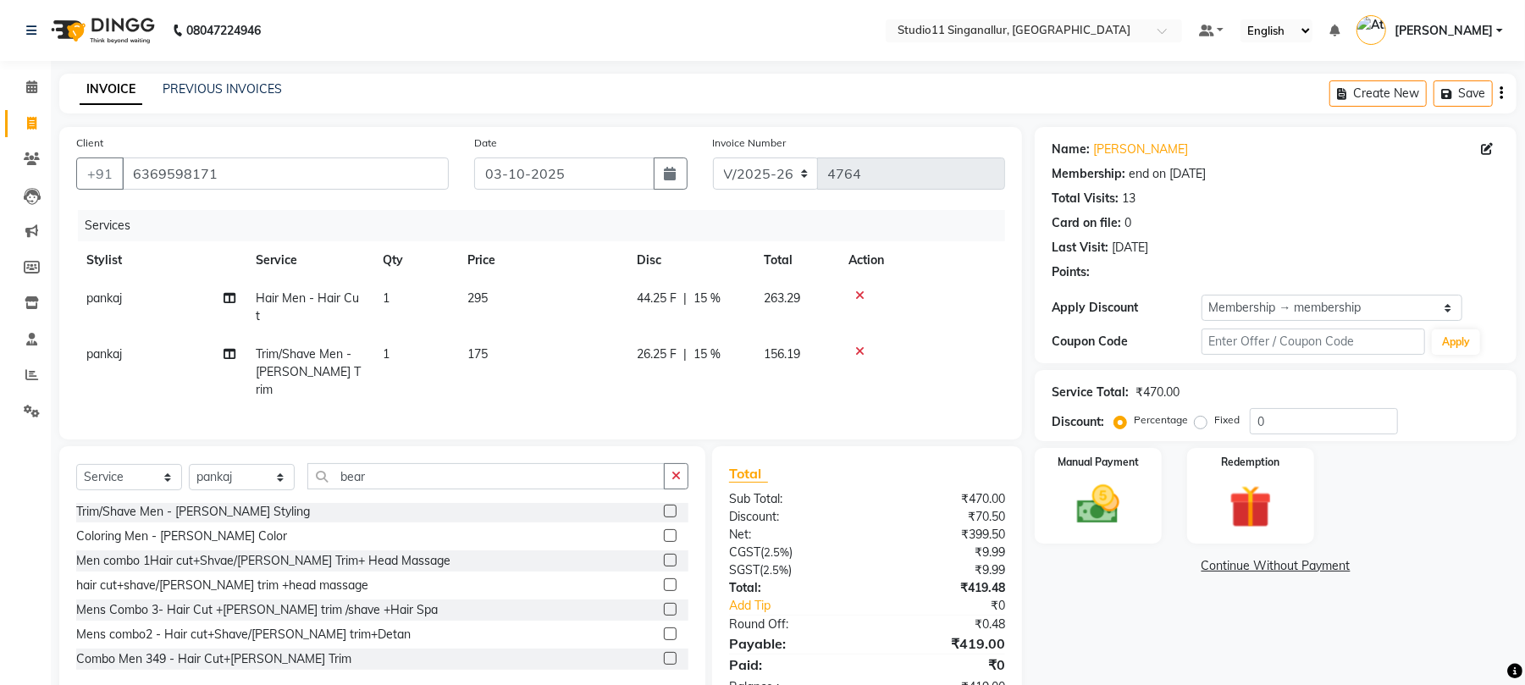
type input "15"
click at [1102, 506] on img at bounding box center [1098, 505] width 73 height 52
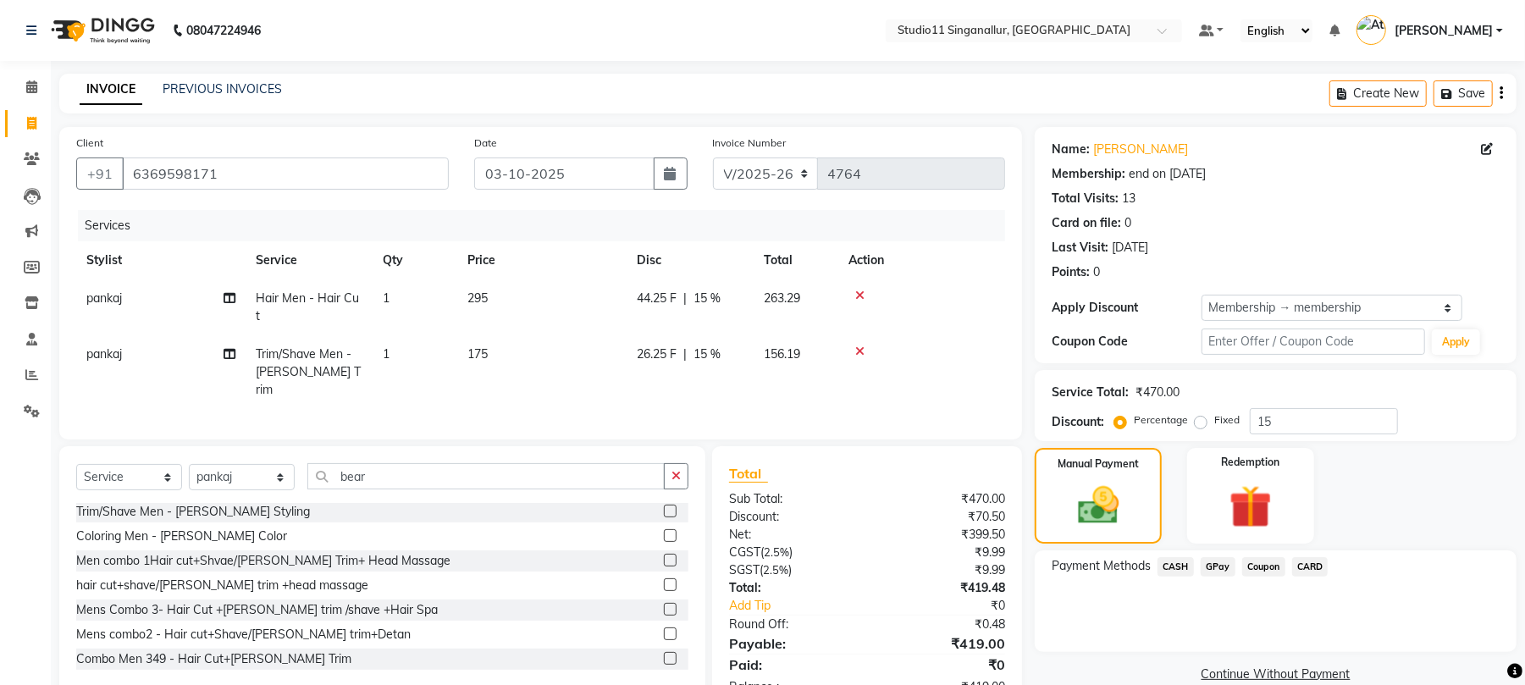
click at [1220, 571] on span "GPay" at bounding box center [1218, 566] width 35 height 19
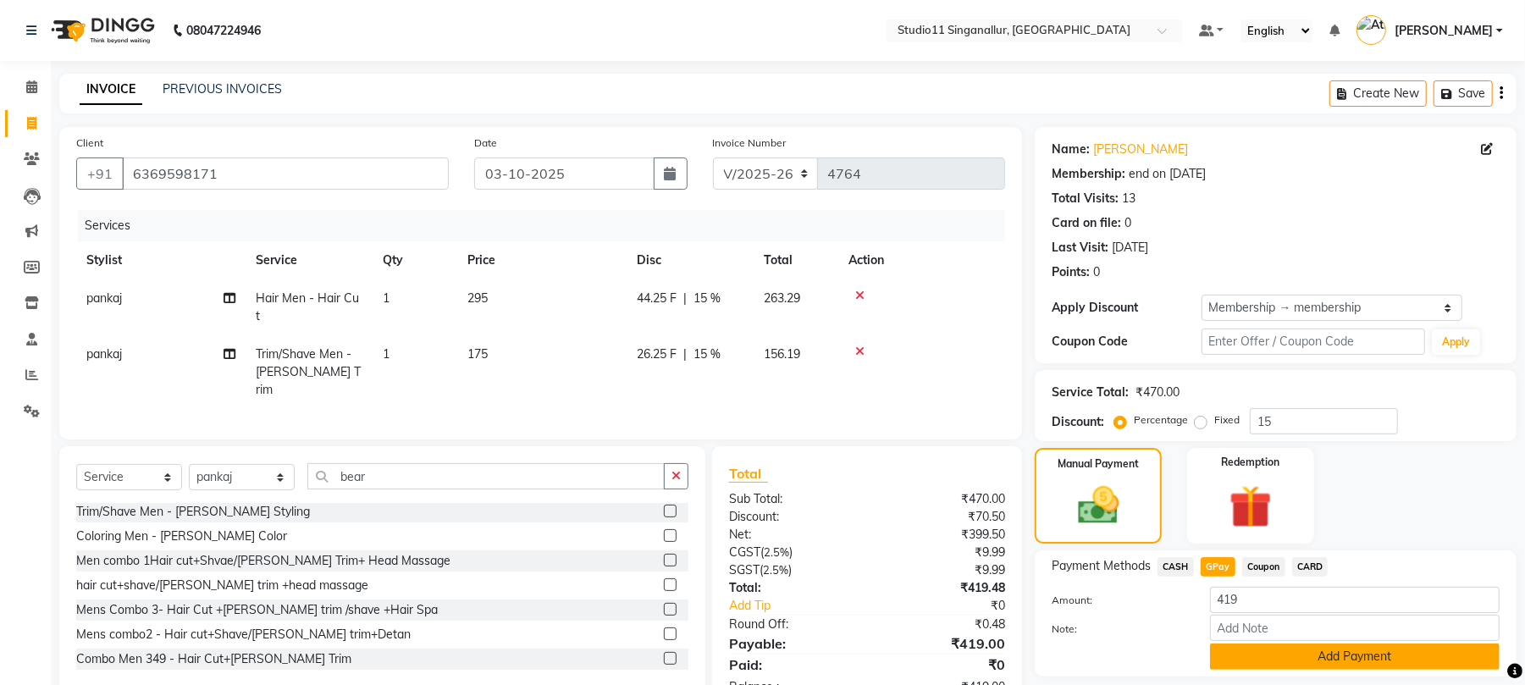
click at [1242, 659] on button "Add Payment" at bounding box center [1355, 657] width 290 height 26
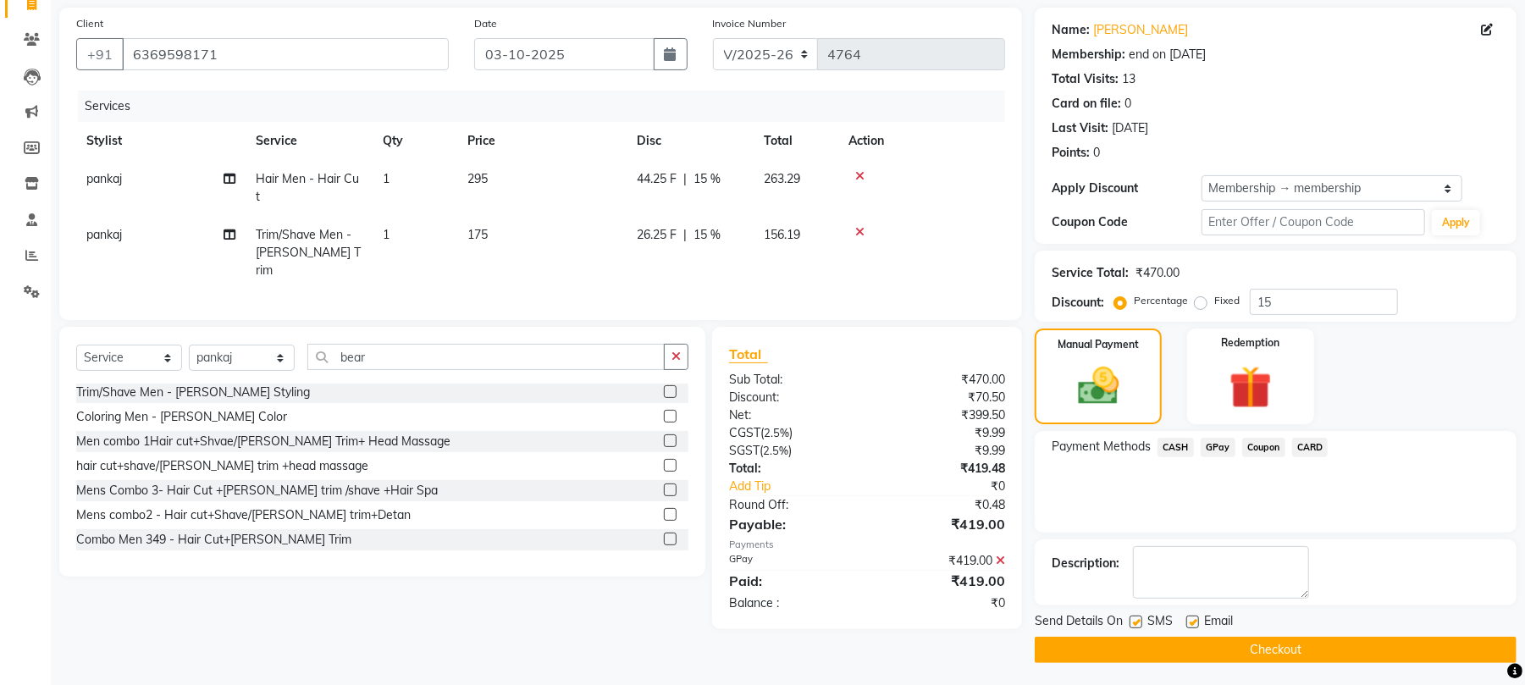
scroll to position [124, 0]
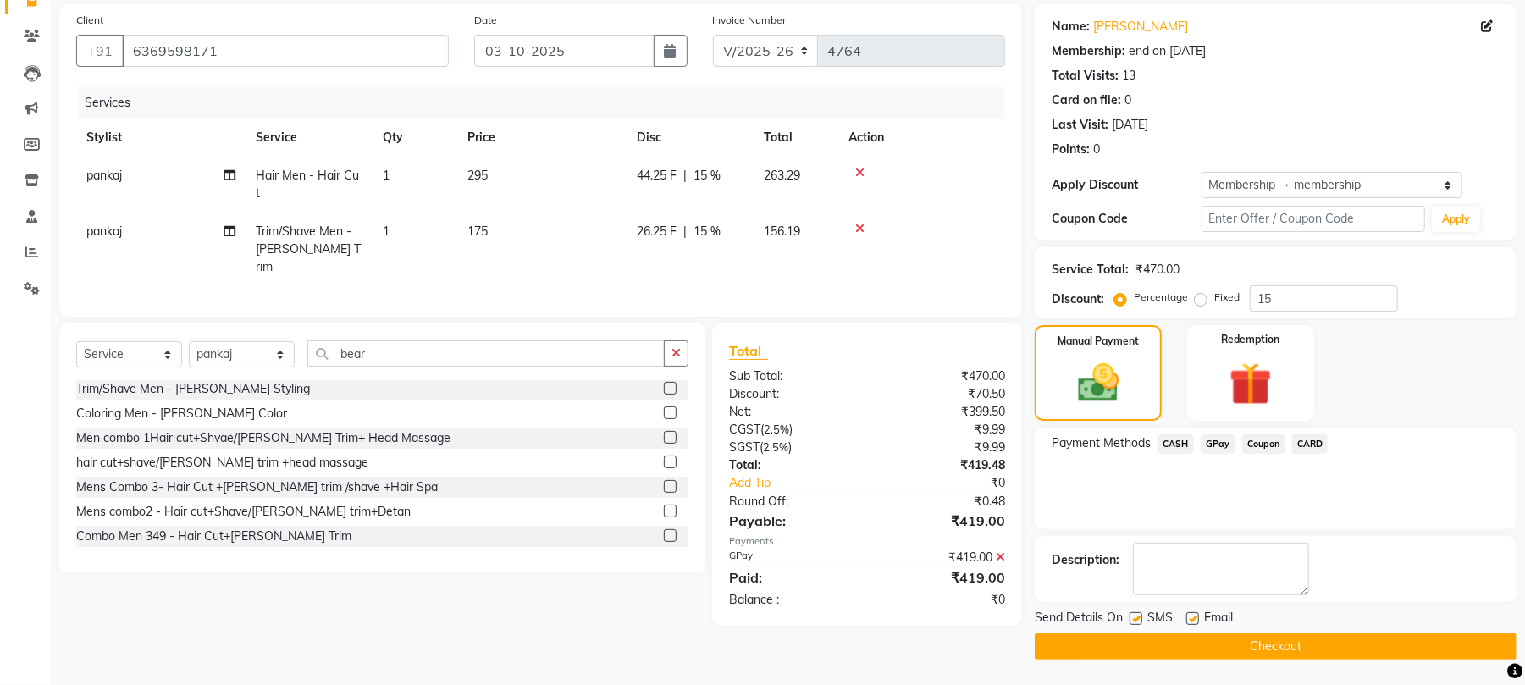
click at [1140, 615] on label at bounding box center [1136, 618] width 13 height 13
click at [1140, 615] on input "checkbox" at bounding box center [1135, 619] width 11 height 11
checkbox input "false"
click at [1192, 621] on label at bounding box center [1193, 618] width 13 height 13
click at [1192, 621] on input "checkbox" at bounding box center [1192, 619] width 11 height 11
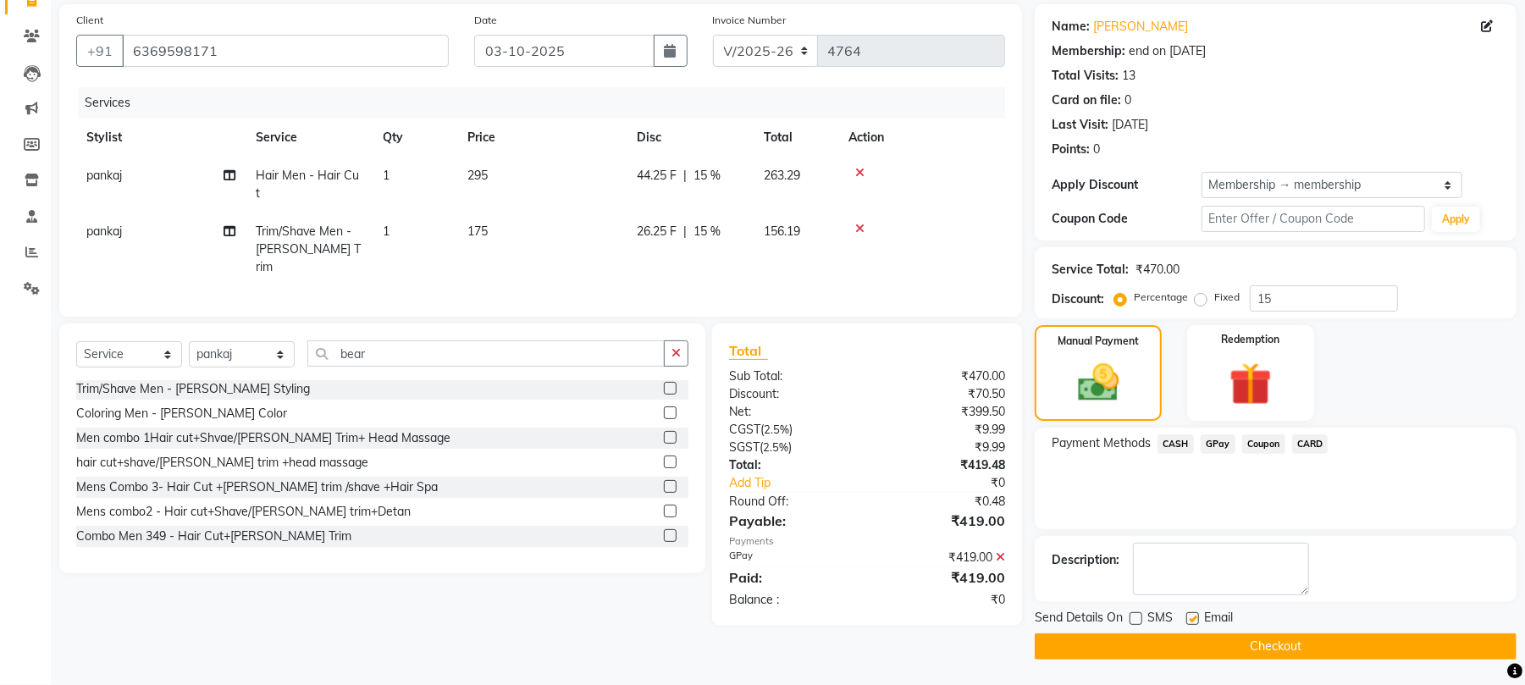
checkbox input "false"
click at [1192, 645] on button "Checkout" at bounding box center [1276, 646] width 482 height 26
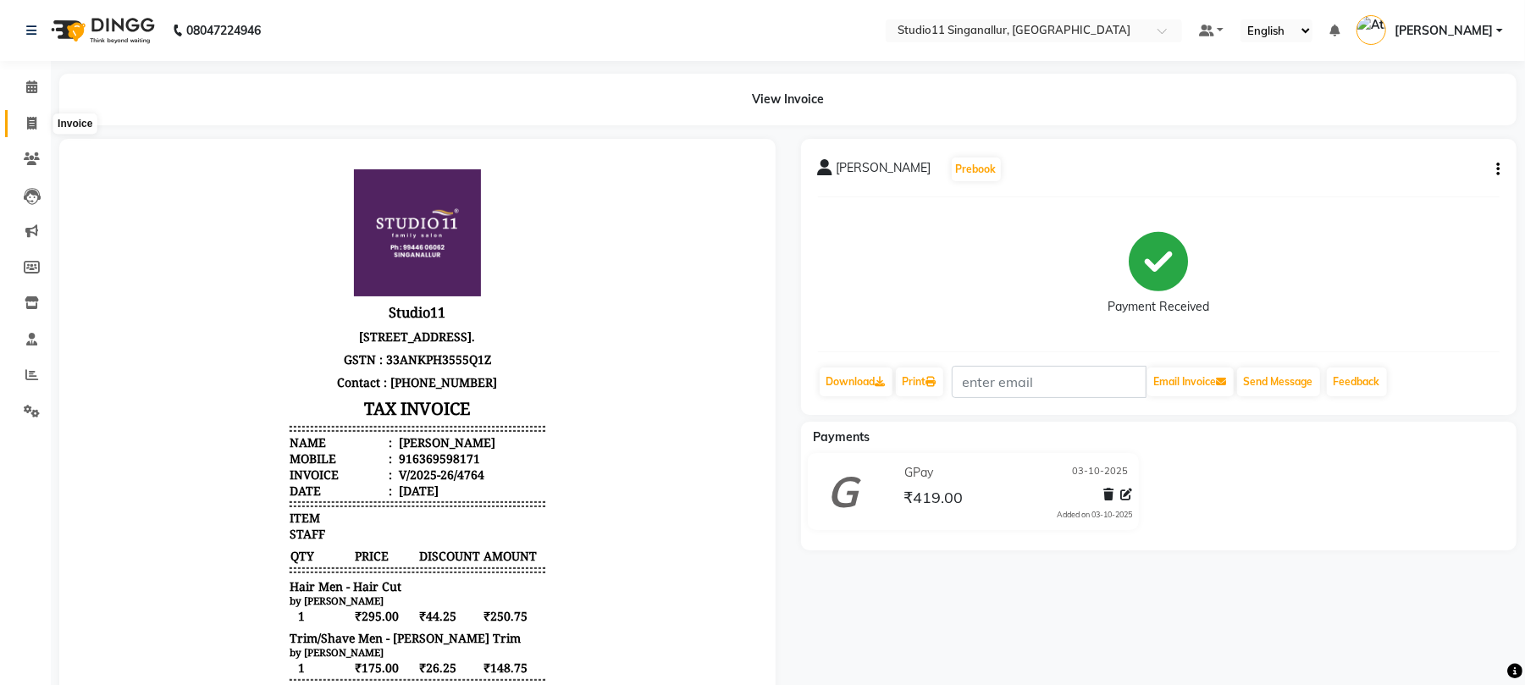
click at [36, 119] on icon at bounding box center [31, 123] width 9 height 13
select select "6616"
select select "service"
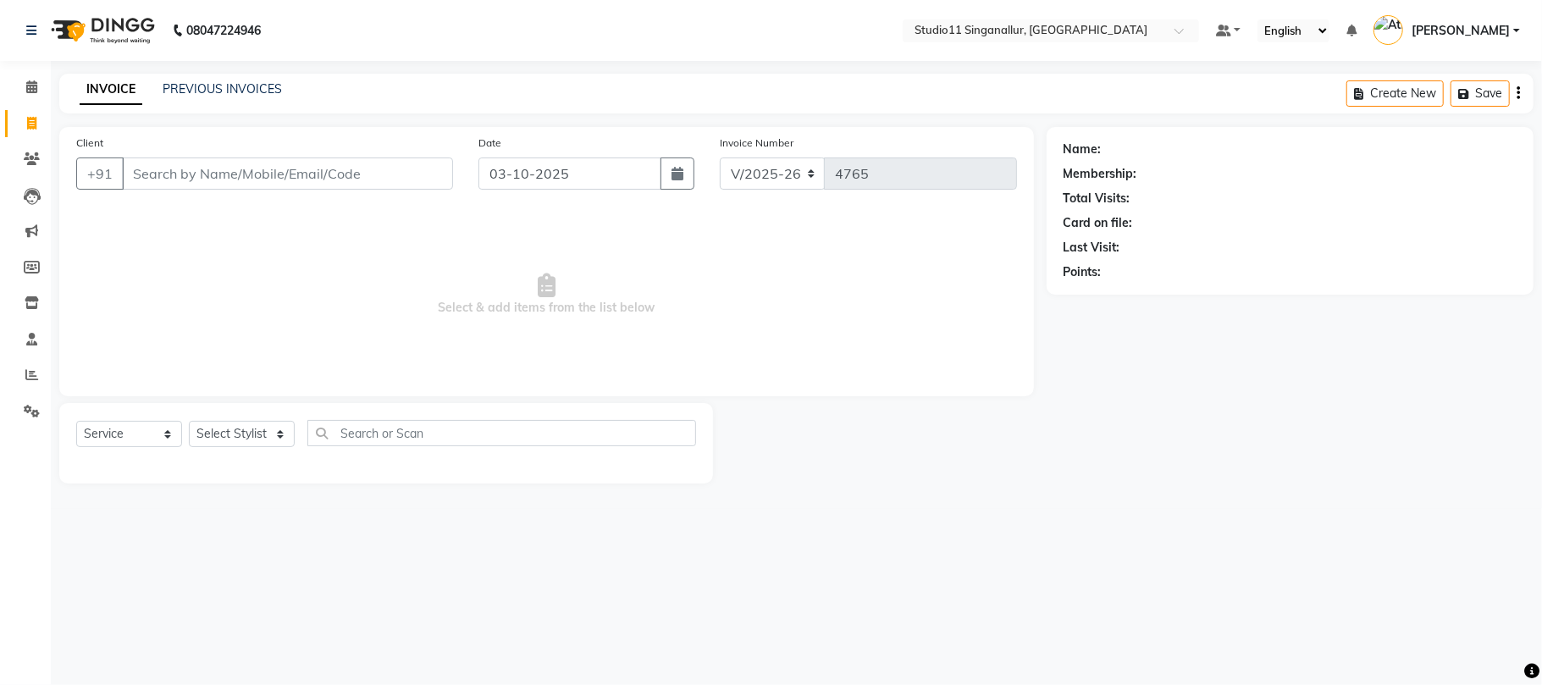
click at [248, 420] on div "Select Service Product Membership Package Voucher Prepaid Gift Card Select Styl…" at bounding box center [386, 440] width 620 height 40
click at [248, 425] on select "Select Stylist akbar Athira daniel Divya Haritha kowsalya krithika narmatha pan…" at bounding box center [242, 434] width 106 height 26
select select "61956"
click at [189, 421] on select "Select Stylist akbar Athira daniel Divya Haritha kowsalya krithika narmatha pan…" at bounding box center [242, 434] width 106 height 26
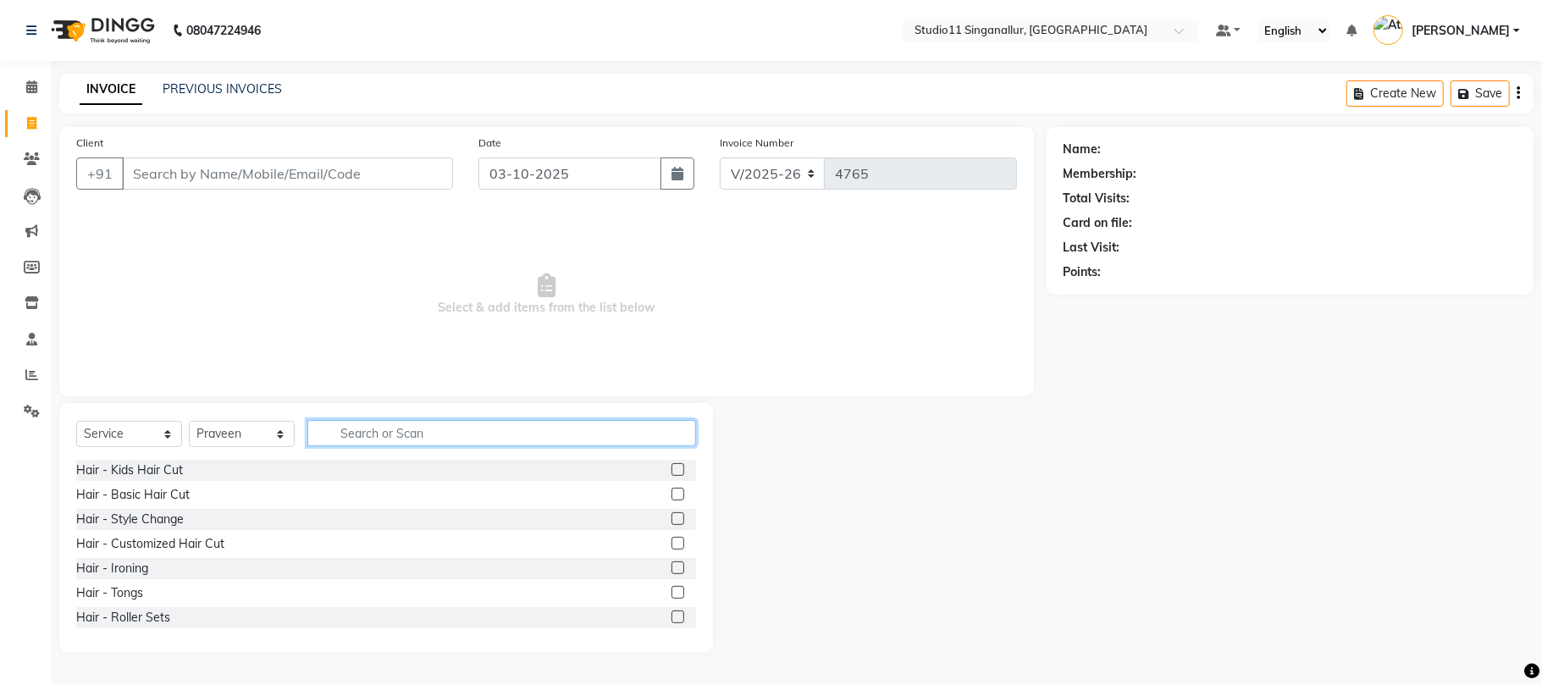
click at [393, 445] on input "text" at bounding box center [501, 433] width 389 height 26
type input "hair cut"
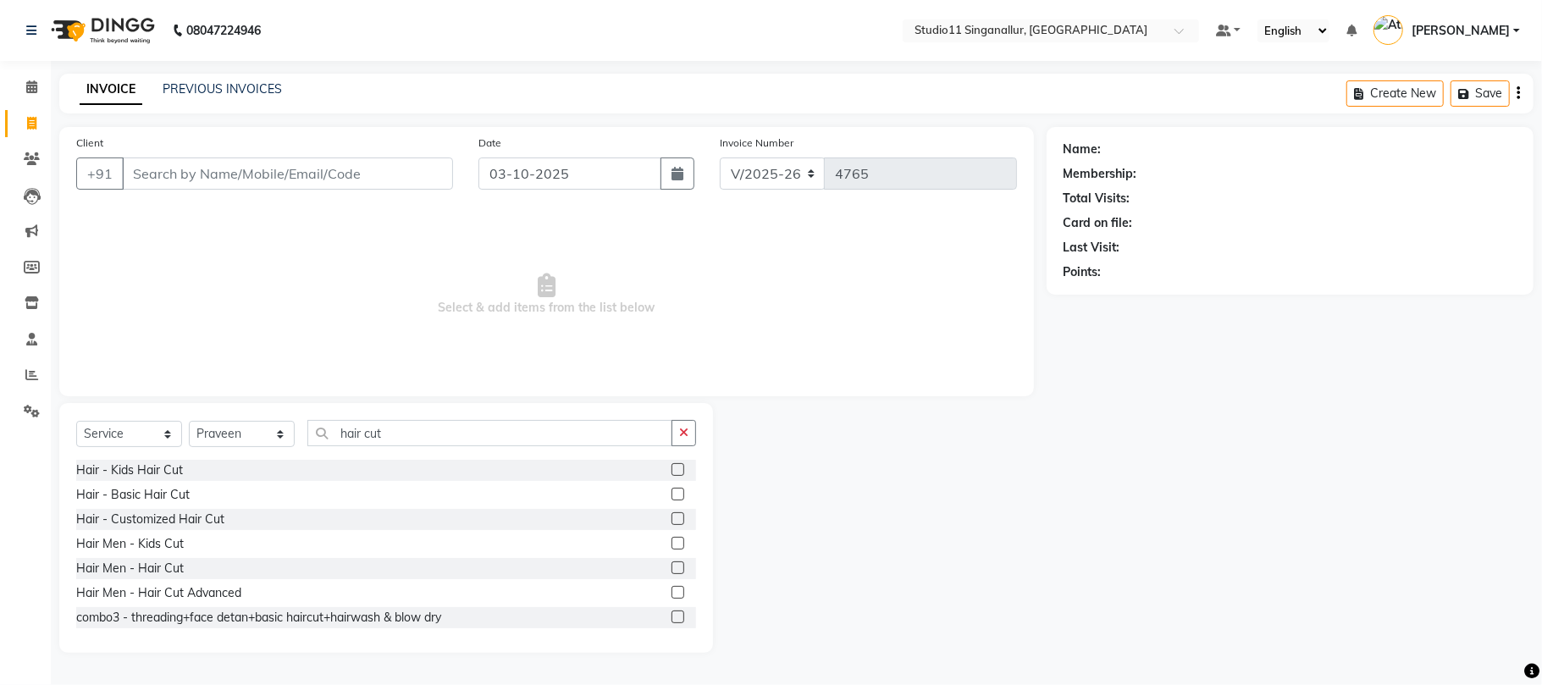
click at [672, 570] on label at bounding box center [678, 568] width 13 height 13
click at [672, 570] on input "checkbox" at bounding box center [677, 568] width 11 height 11
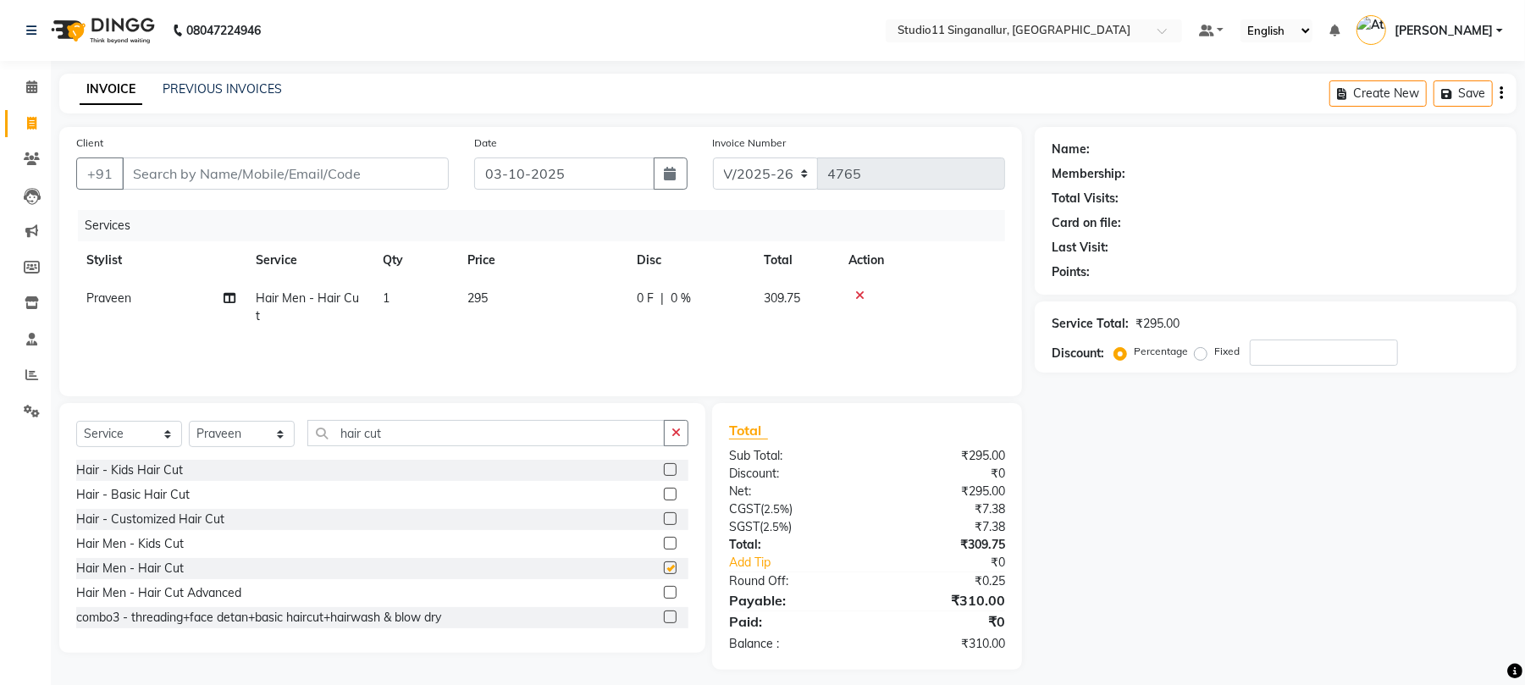
checkbox input "false"
click at [672, 440] on button "button" at bounding box center [676, 433] width 25 height 26
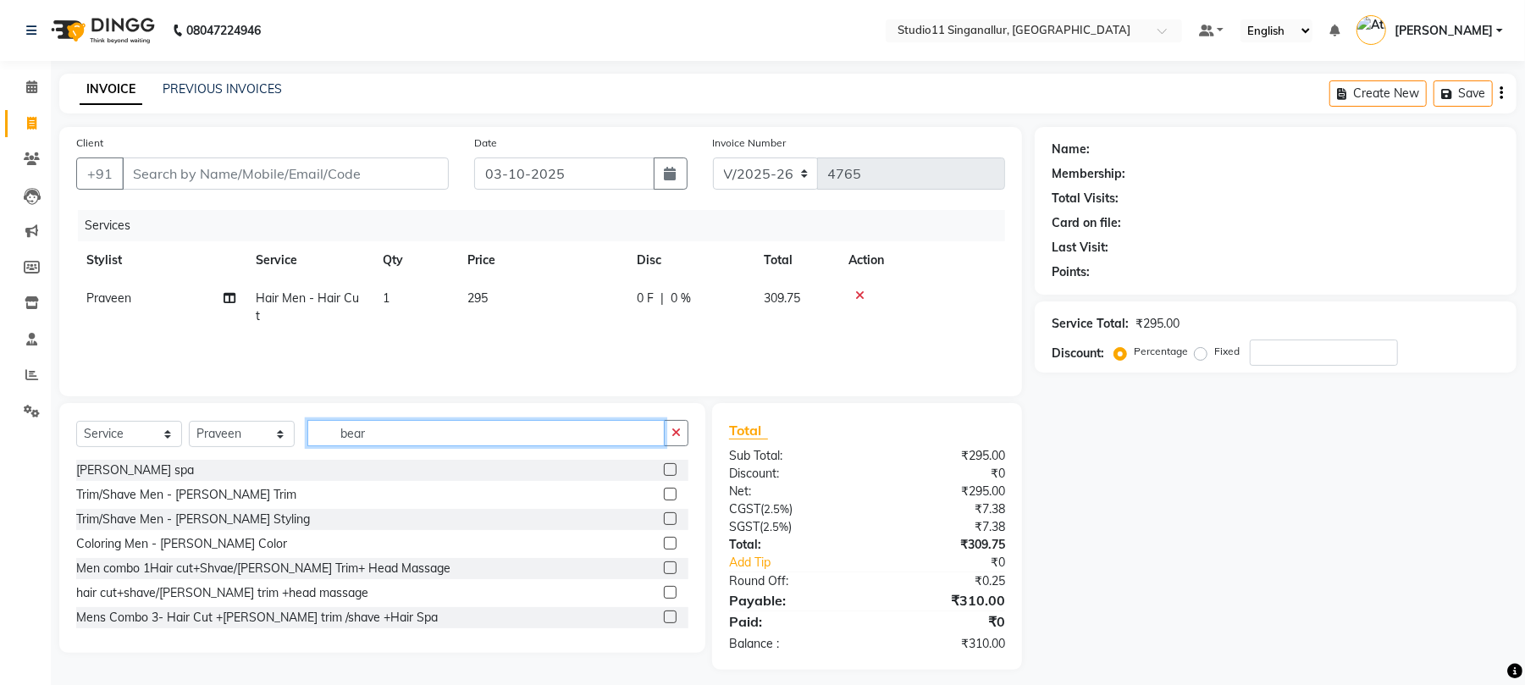
type input "bear"
click at [664, 493] on label at bounding box center [670, 494] width 13 height 13
click at [664, 493] on input "checkbox" at bounding box center [669, 495] width 11 height 11
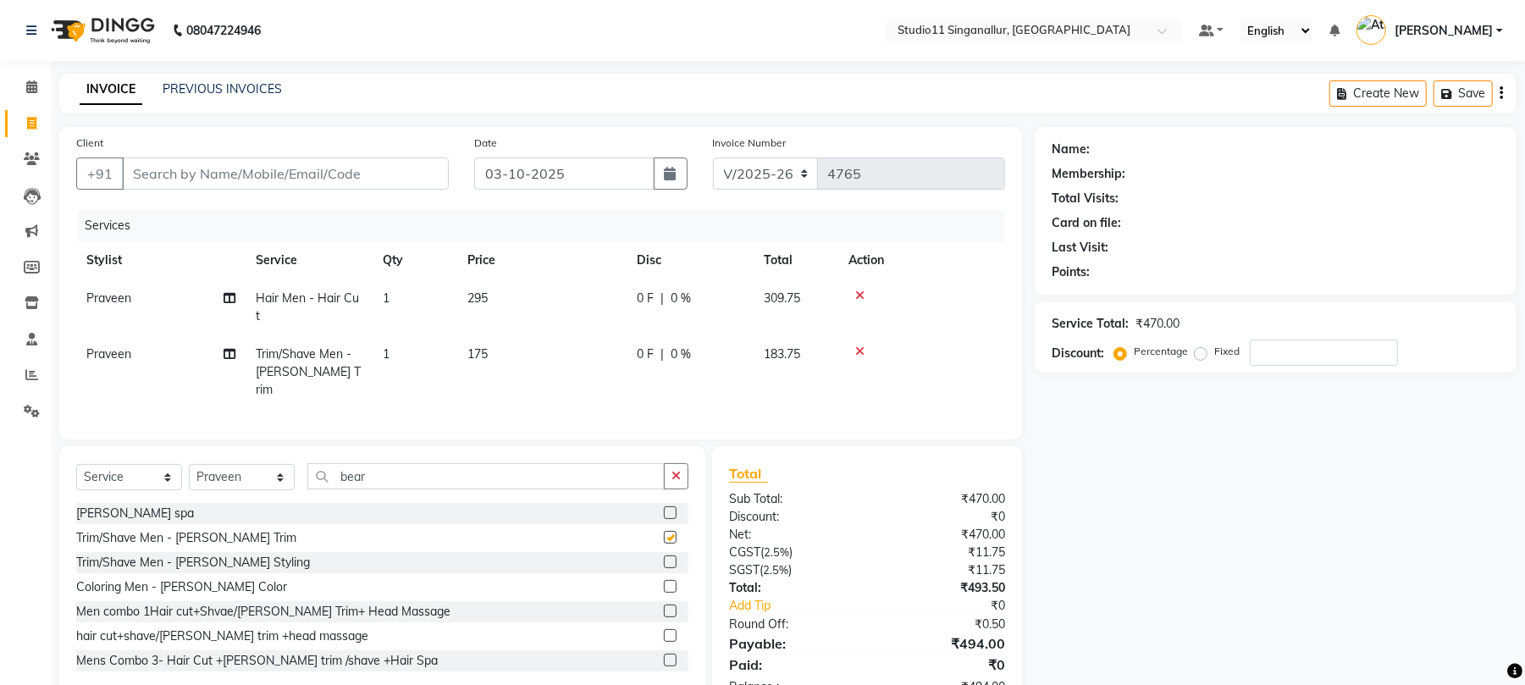
checkbox input "false"
click at [346, 164] on input "Client" at bounding box center [285, 174] width 327 height 32
type input "9"
type input "0"
type input "9566696456"
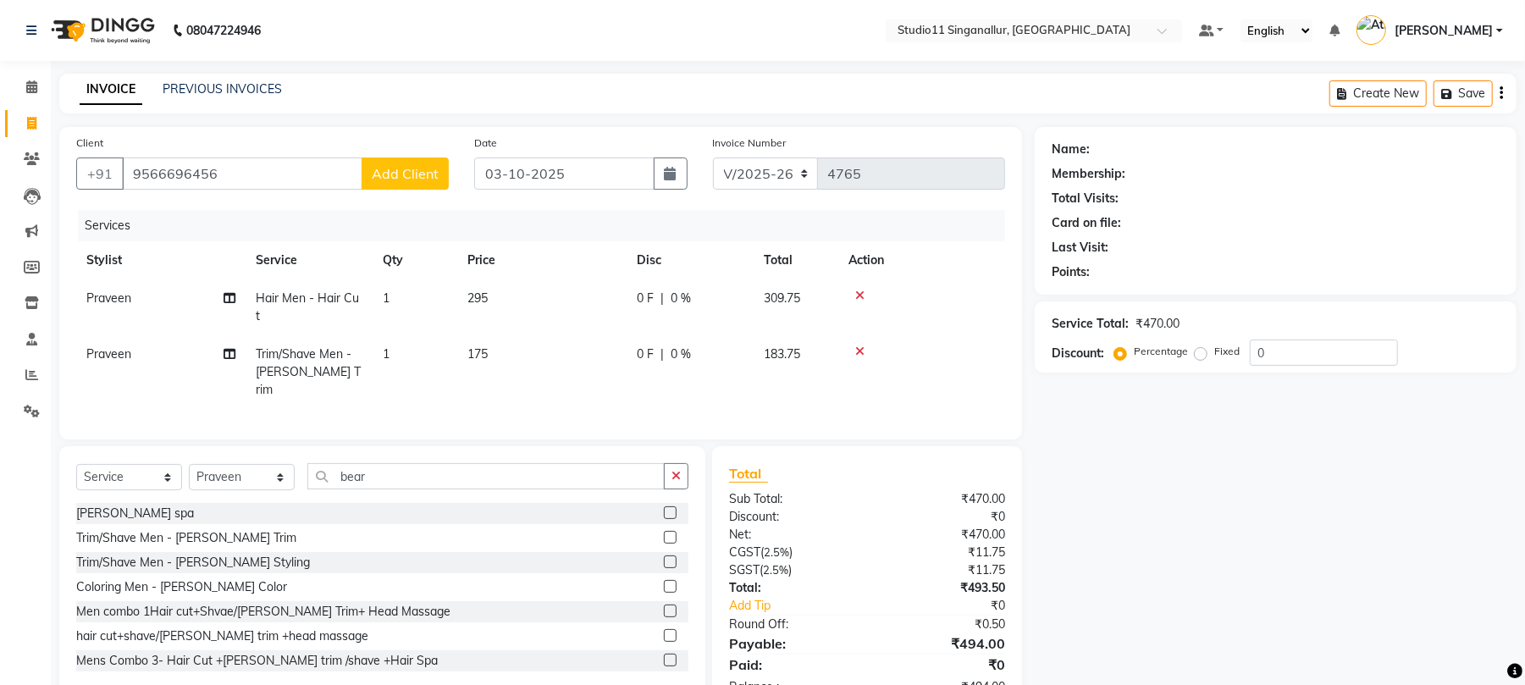
click at [407, 171] on span "Add Client" at bounding box center [405, 173] width 67 height 17
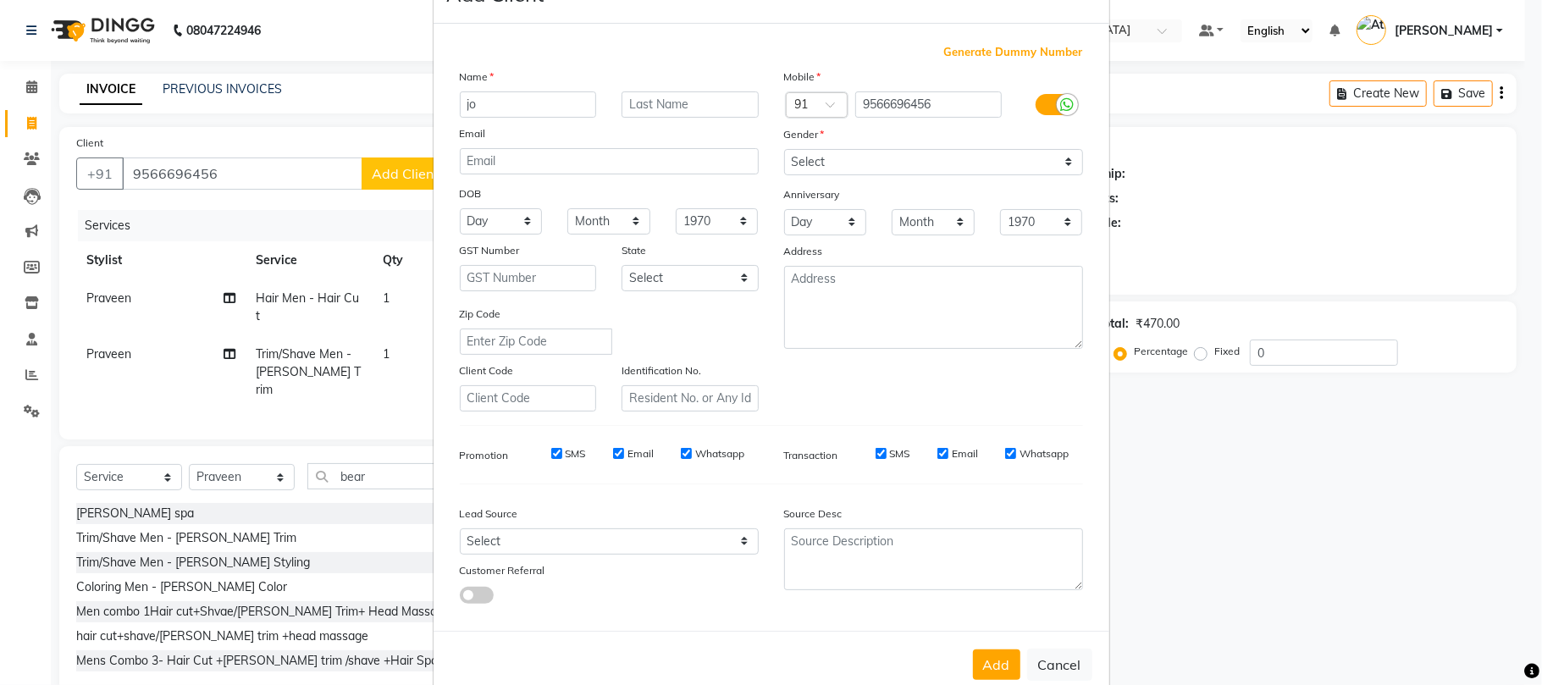
scroll to position [92, 0]
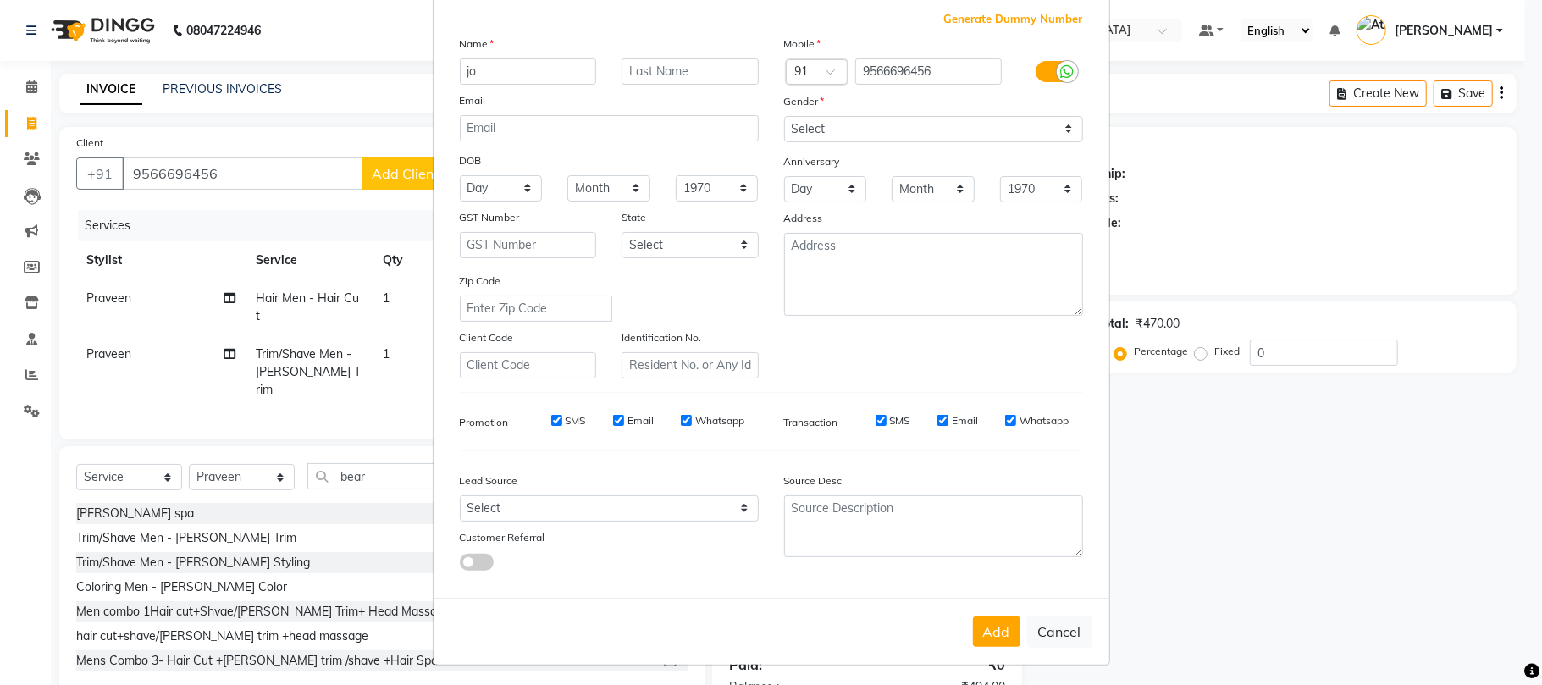
type input "jo"
click at [817, 141] on select "Select Male Female Other Prefer Not To Say" at bounding box center [933, 129] width 299 height 26
select select "male"
click at [784, 116] on select "Select Male Female Other Prefer Not To Say" at bounding box center [933, 129] width 299 height 26
click at [973, 617] on button "Add" at bounding box center [996, 632] width 47 height 30
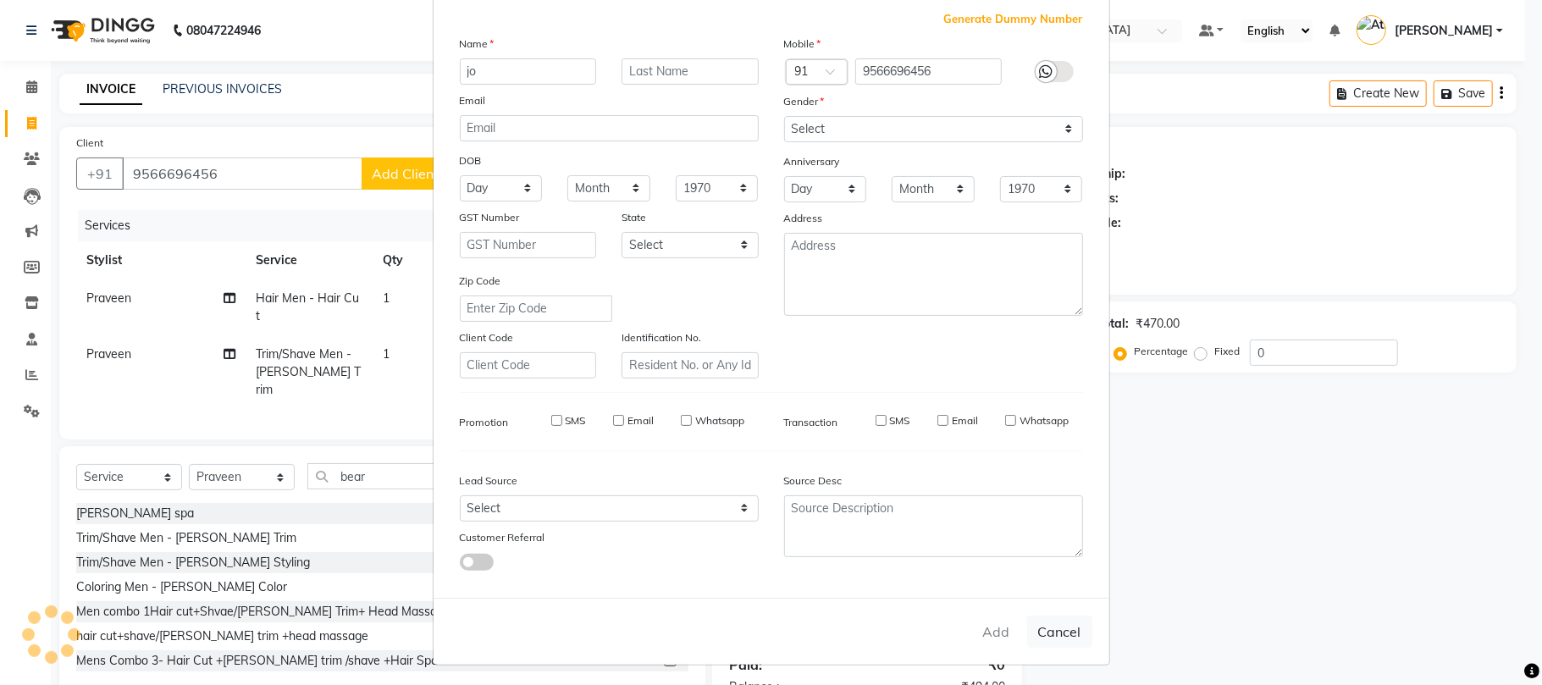
select select
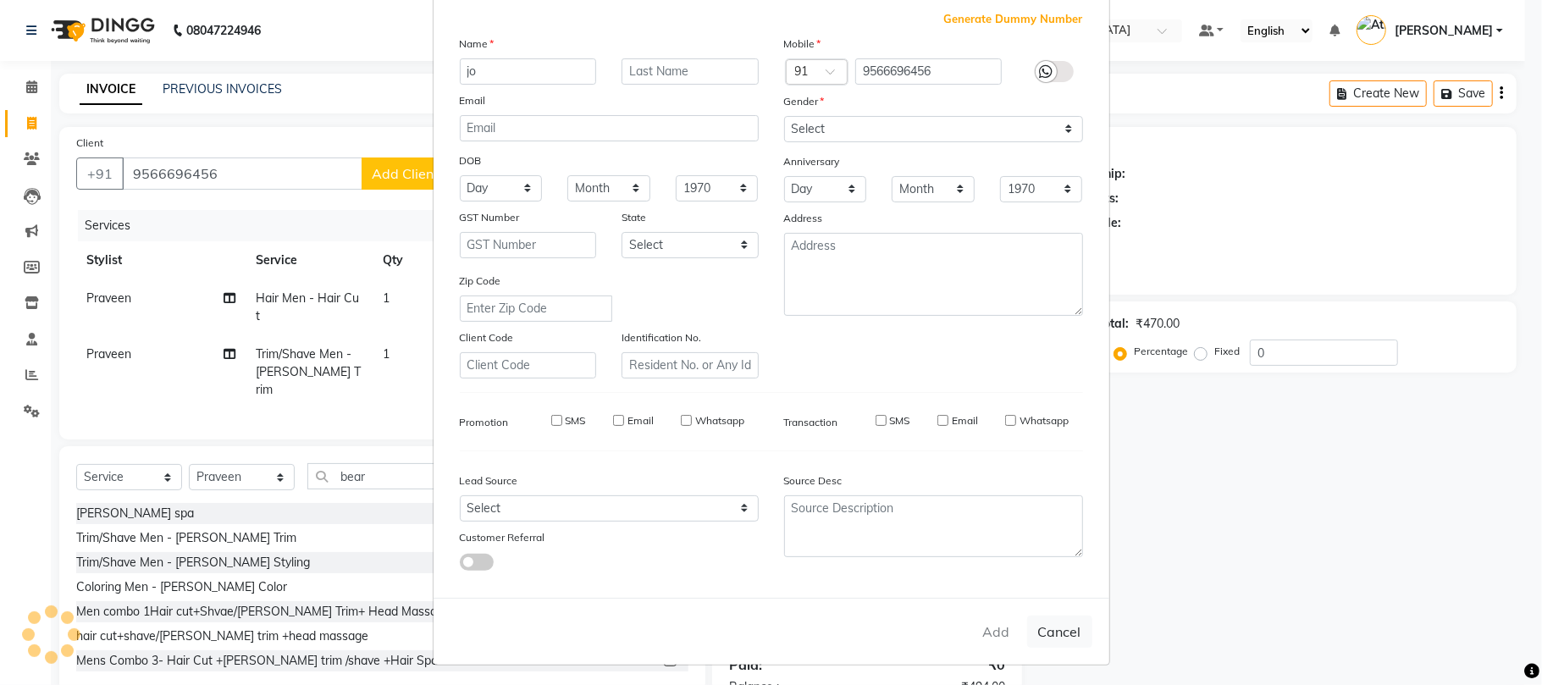
select select
checkbox input "false"
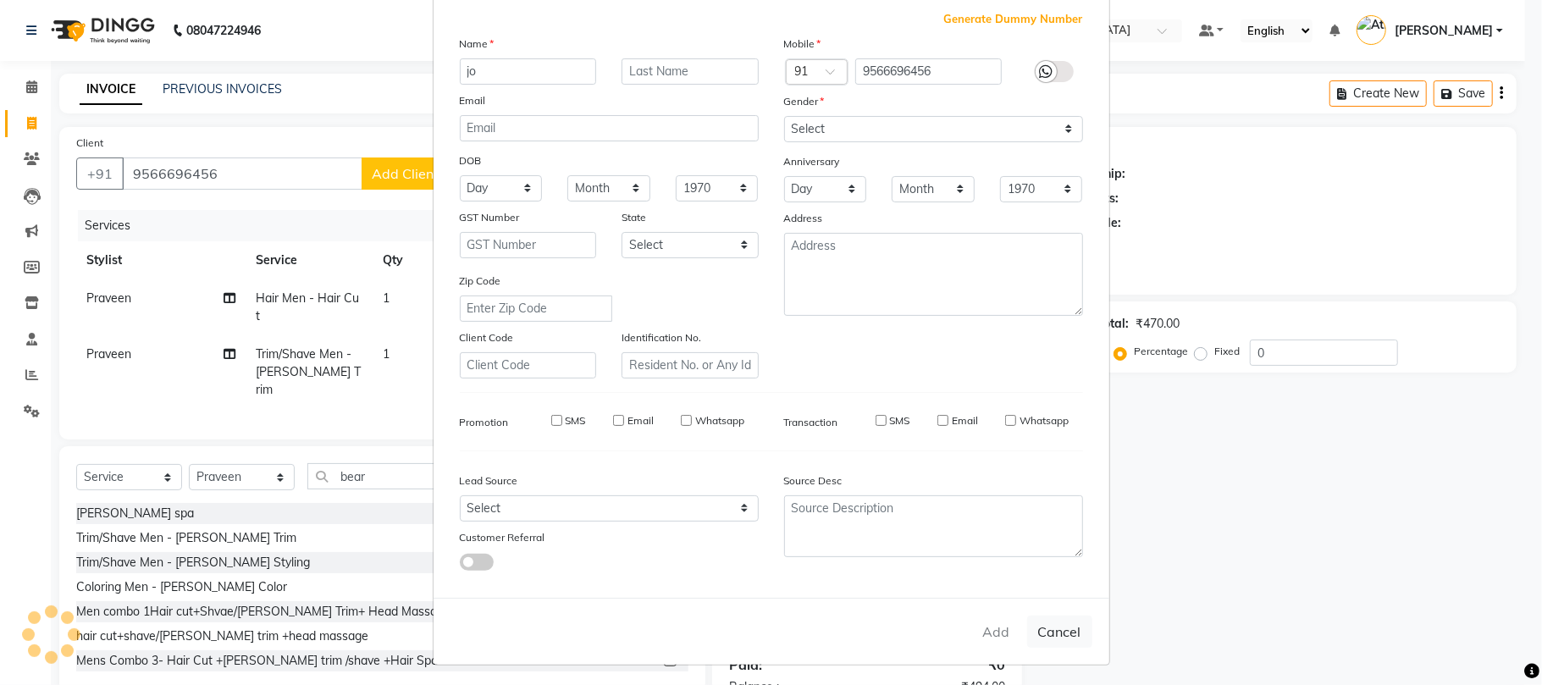
checkbox input "false"
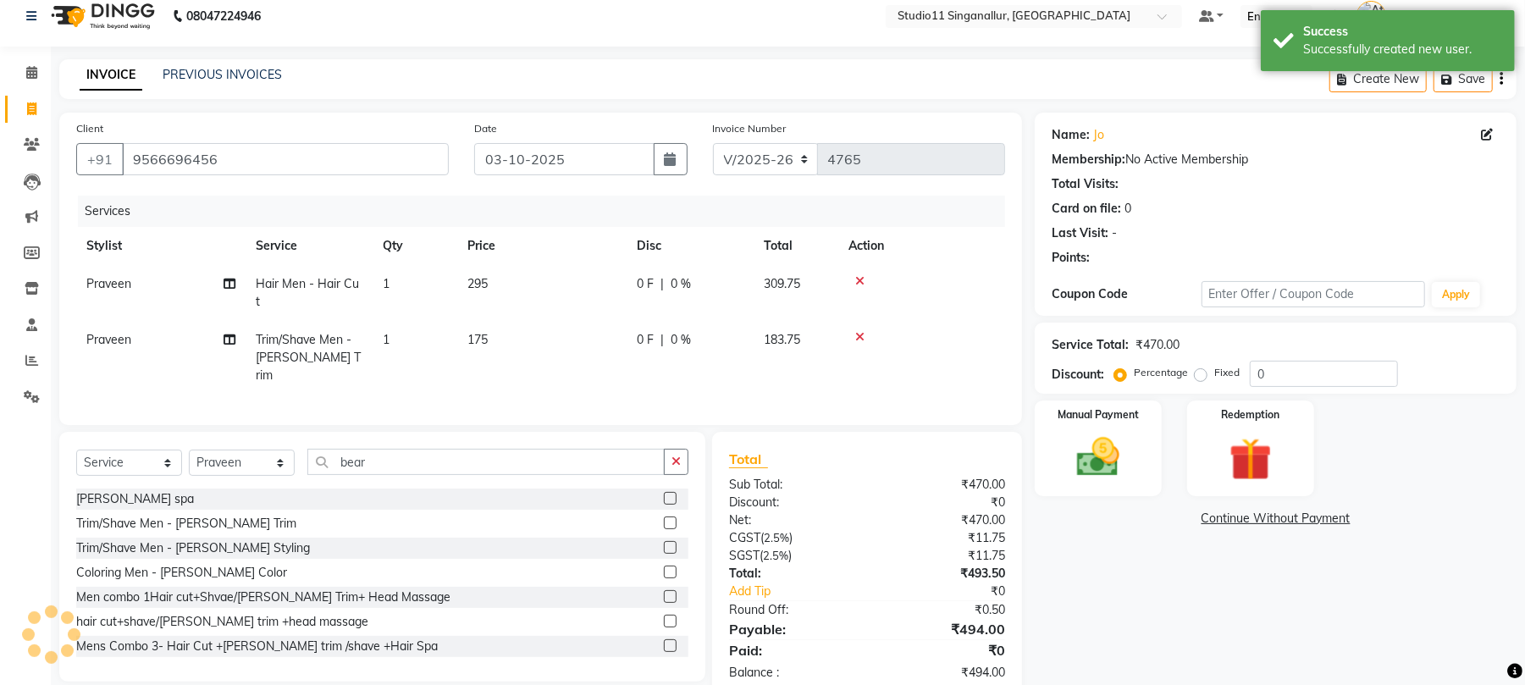
scroll to position [35, 0]
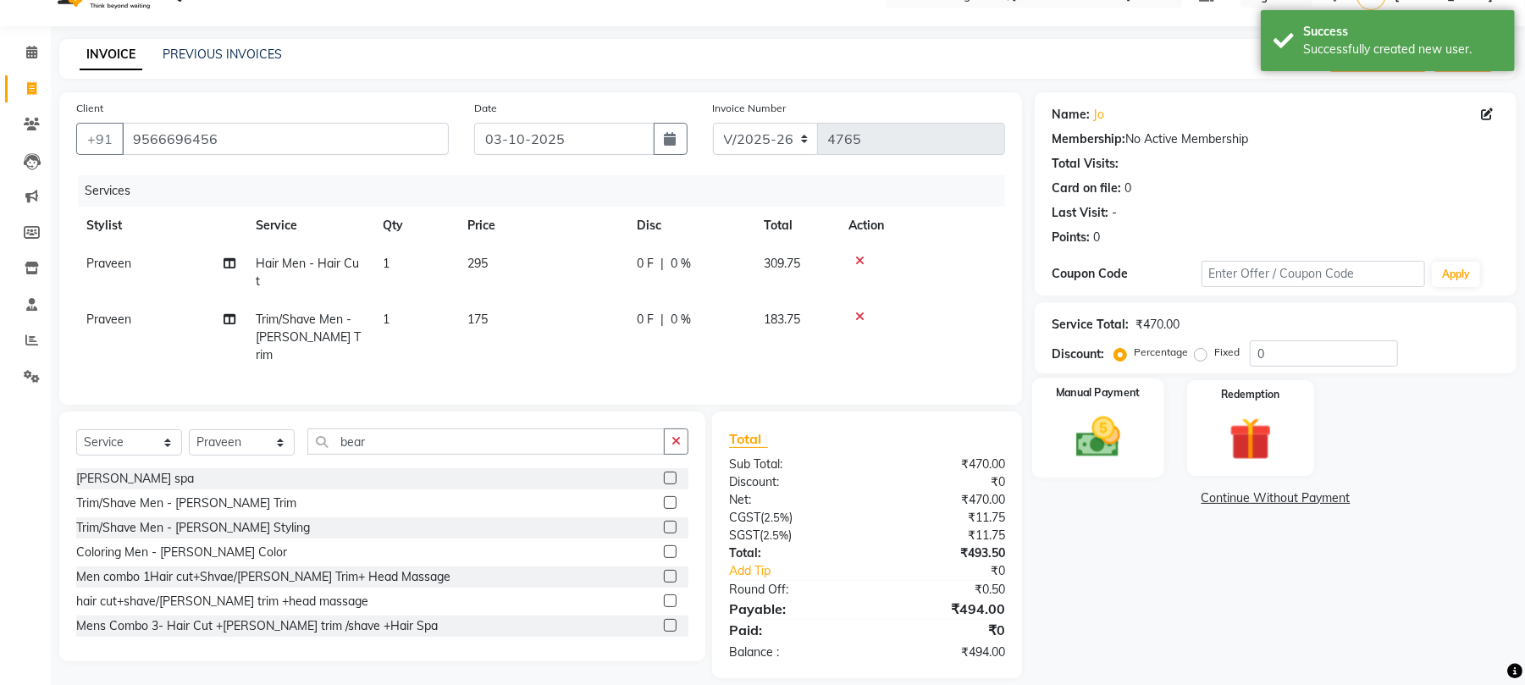
click at [1065, 449] on img at bounding box center [1098, 438] width 73 height 52
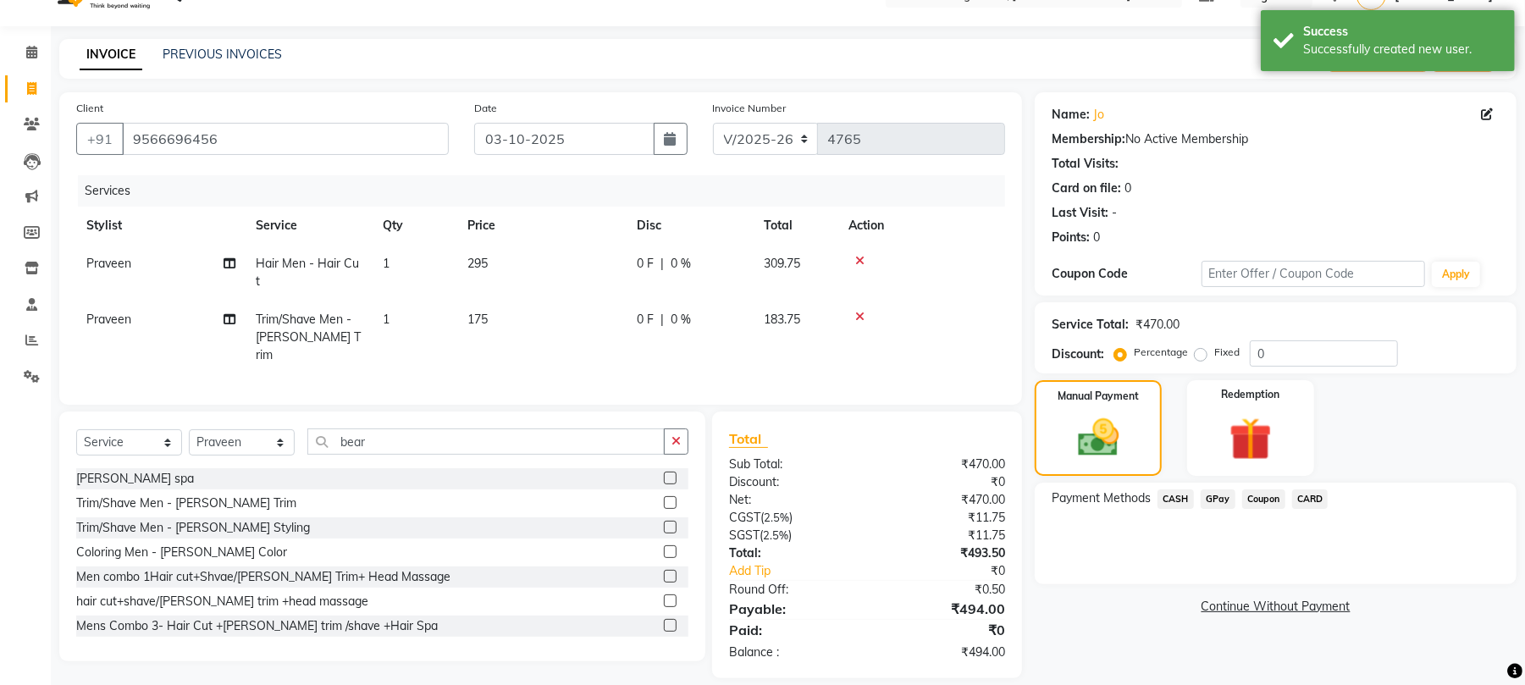
click at [1214, 499] on span "GPay" at bounding box center [1218, 499] width 35 height 19
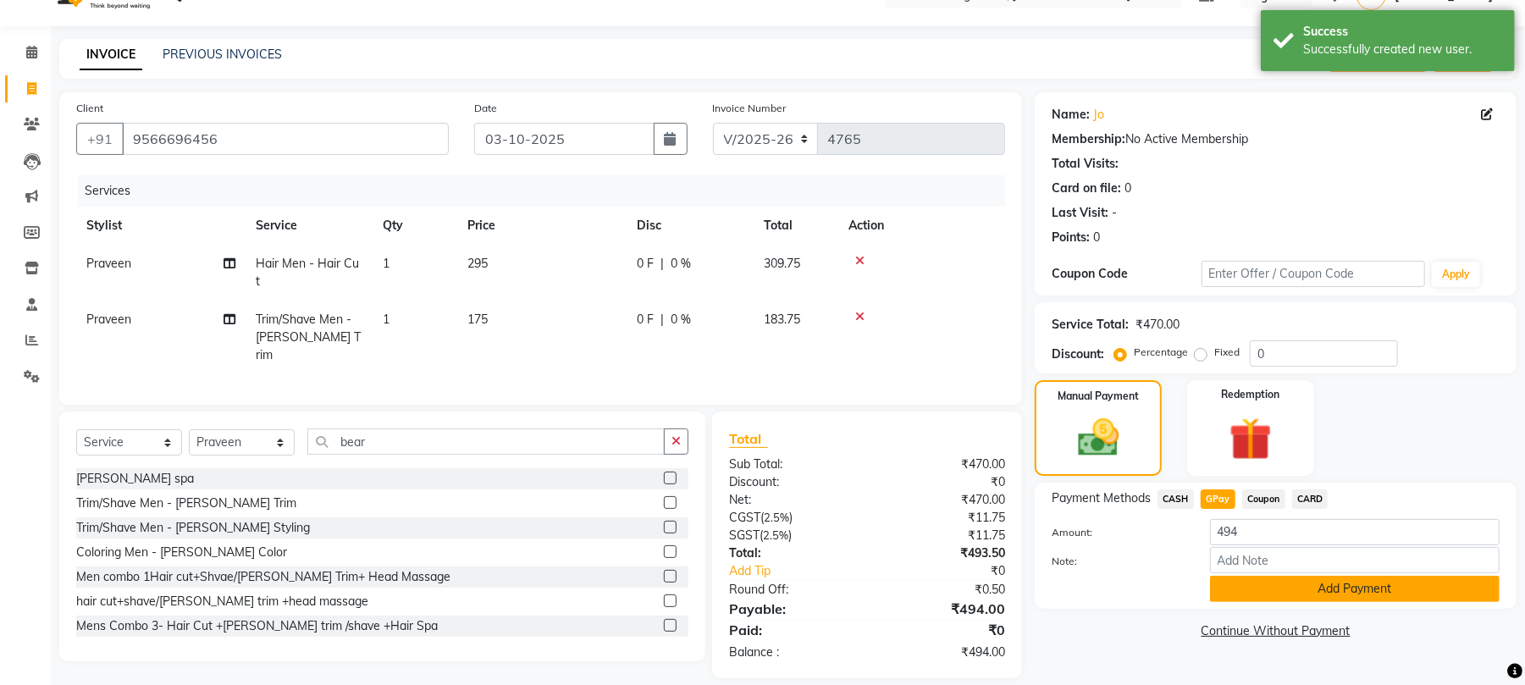
click at [1244, 586] on button "Add Payment" at bounding box center [1355, 589] width 290 height 26
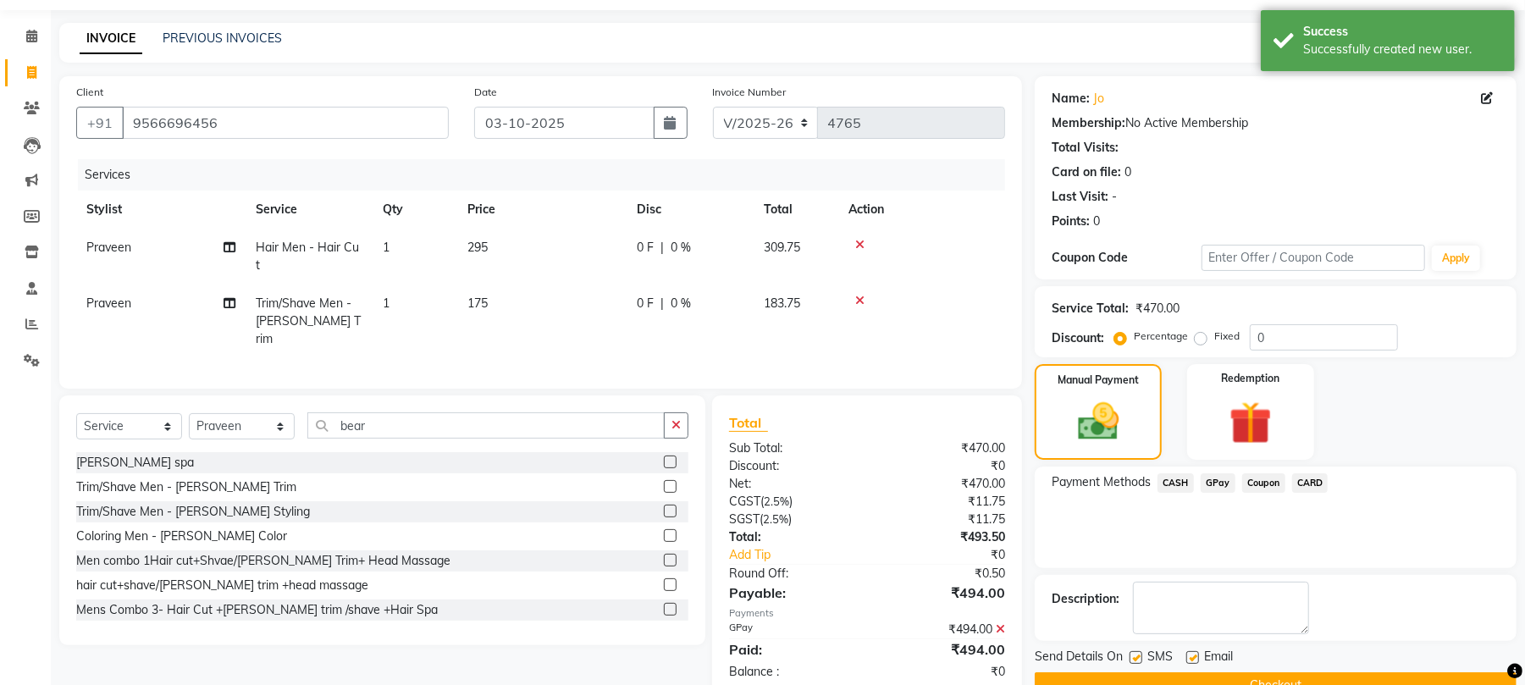
scroll to position [91, 0]
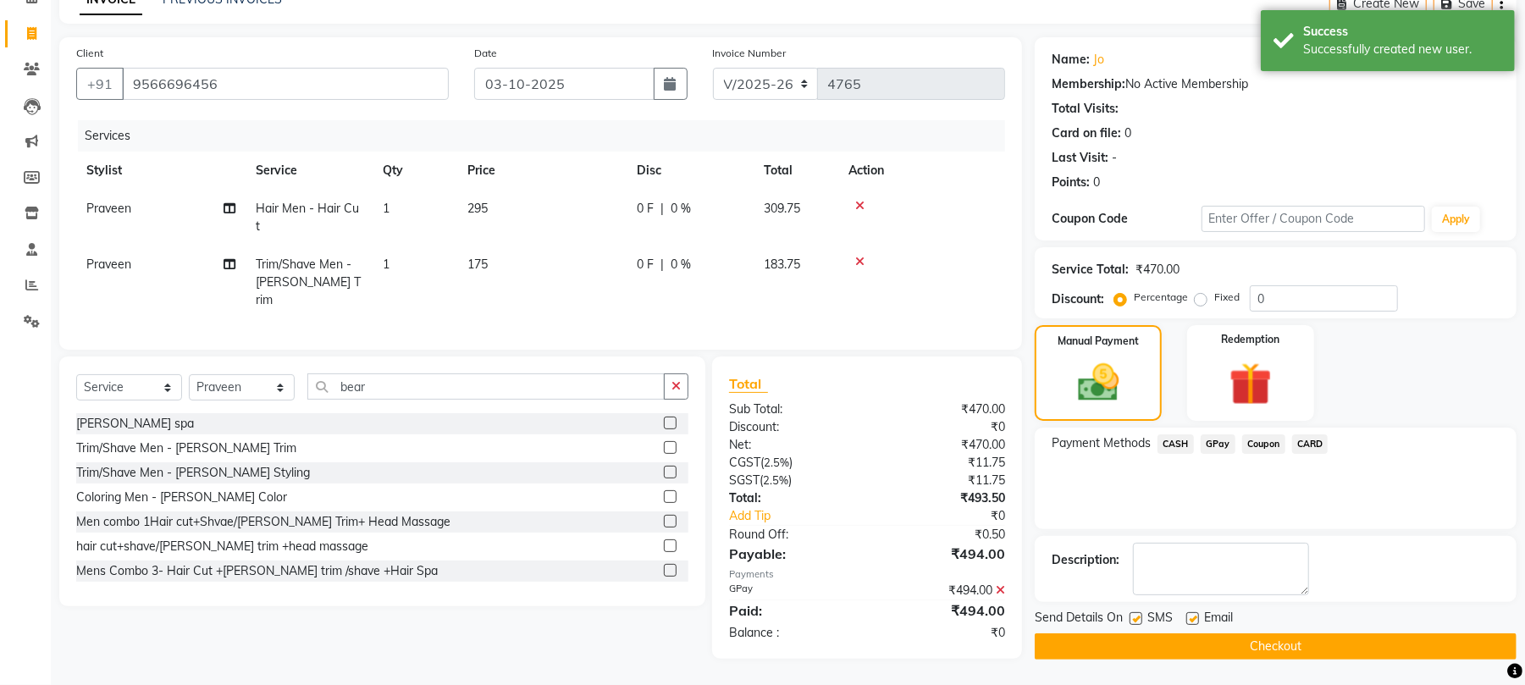
click at [1193, 620] on label at bounding box center [1193, 618] width 13 height 13
click at [1193, 620] on input "checkbox" at bounding box center [1192, 619] width 11 height 11
checkbox input "false"
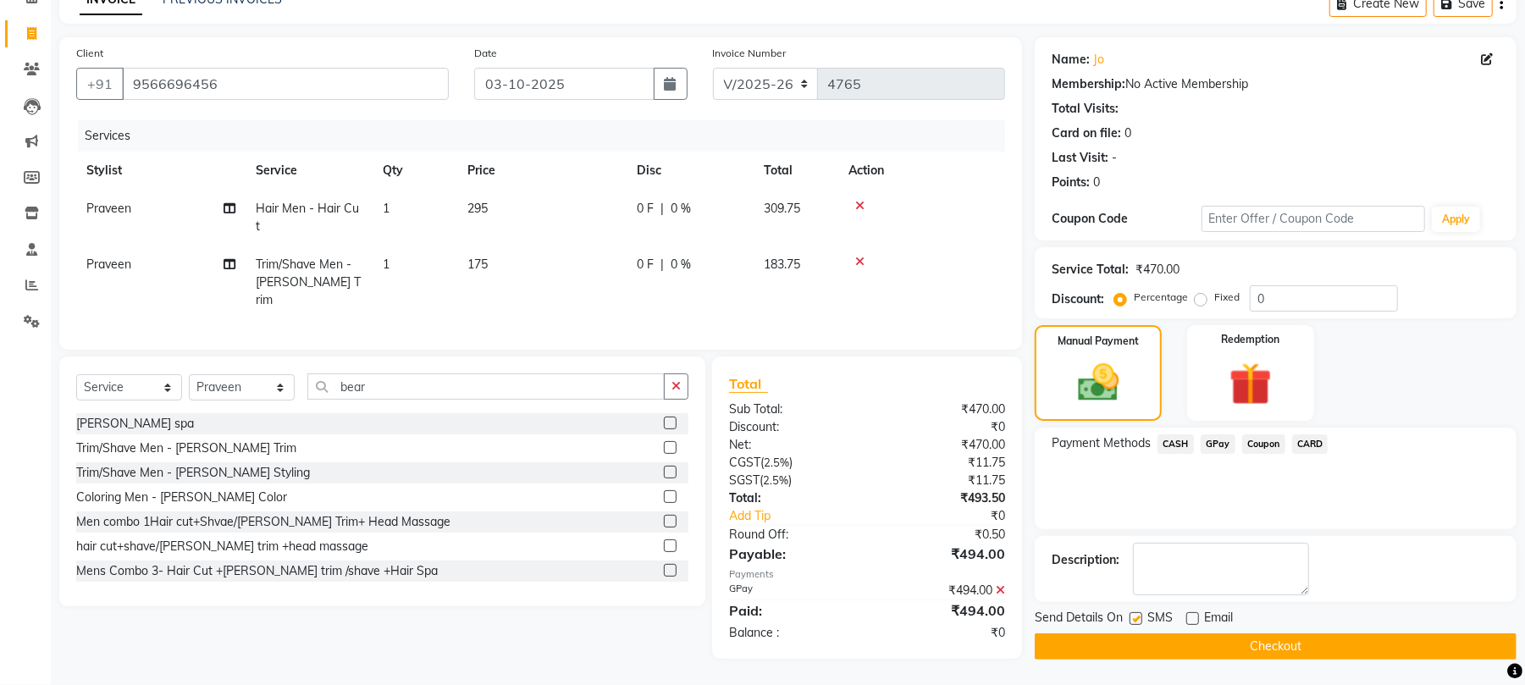
click at [1136, 620] on label at bounding box center [1136, 618] width 13 height 13
click at [1136, 620] on input "checkbox" at bounding box center [1135, 619] width 11 height 11
checkbox input "false"
click at [1131, 648] on button "Checkout" at bounding box center [1276, 646] width 482 height 26
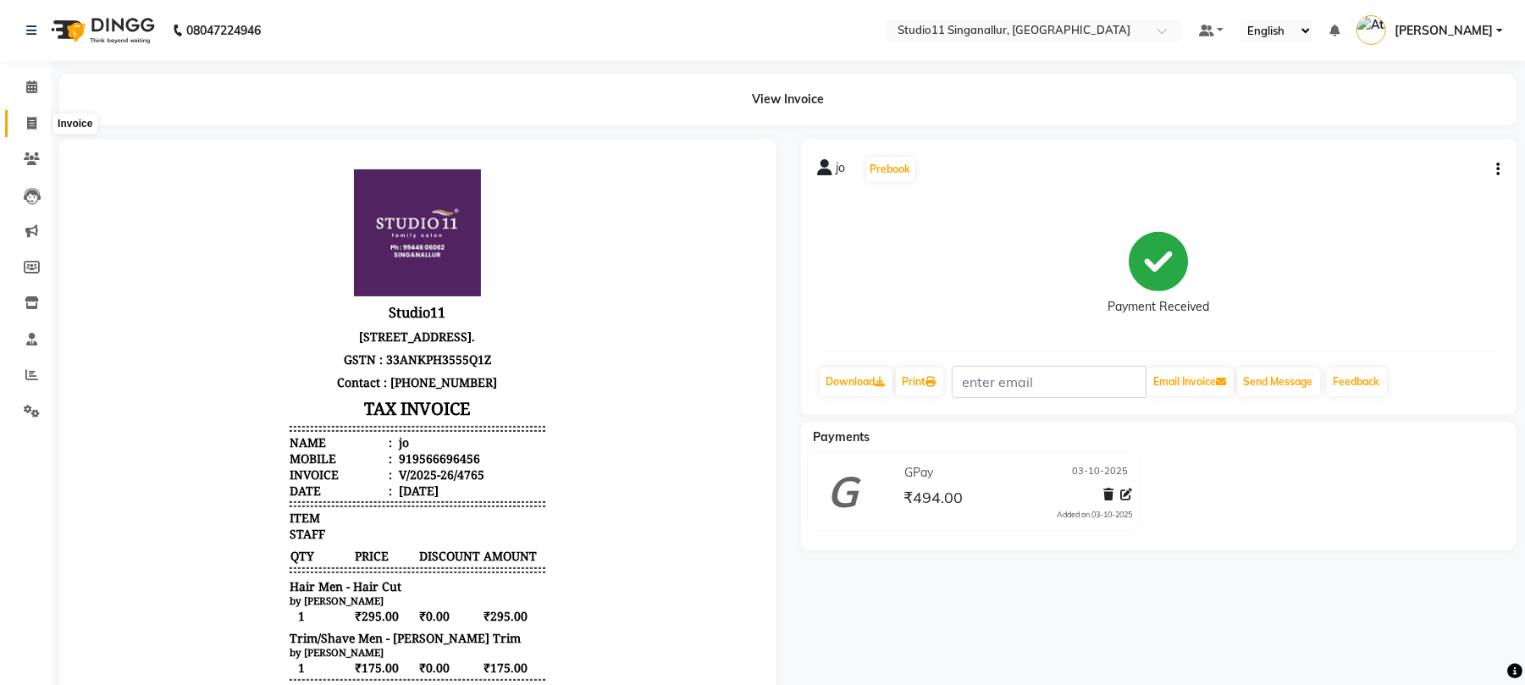
click at [34, 132] on span at bounding box center [32, 123] width 30 height 19
select select "6616"
select select "service"
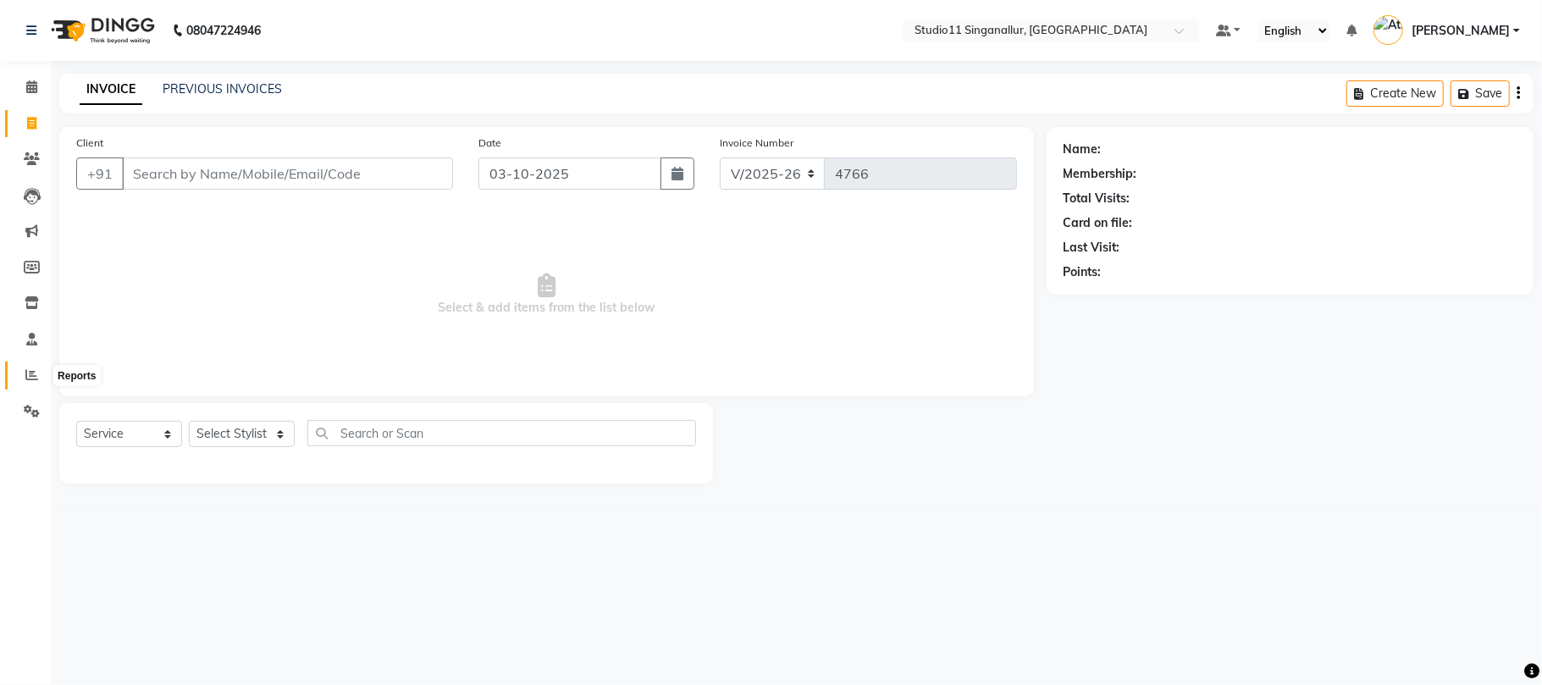
click at [27, 376] on icon at bounding box center [31, 374] width 13 height 13
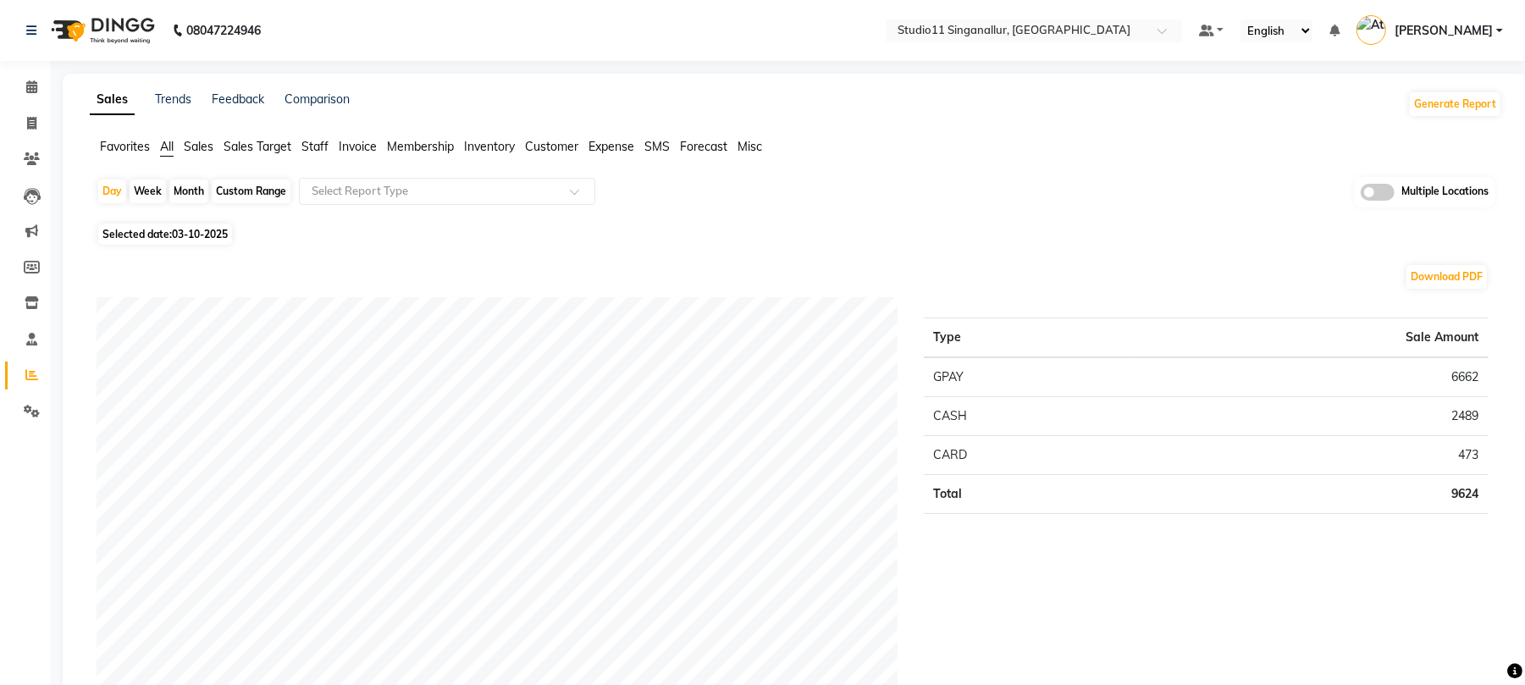
click at [191, 190] on div "Month" at bounding box center [188, 192] width 39 height 24
select select "10"
select select "2025"
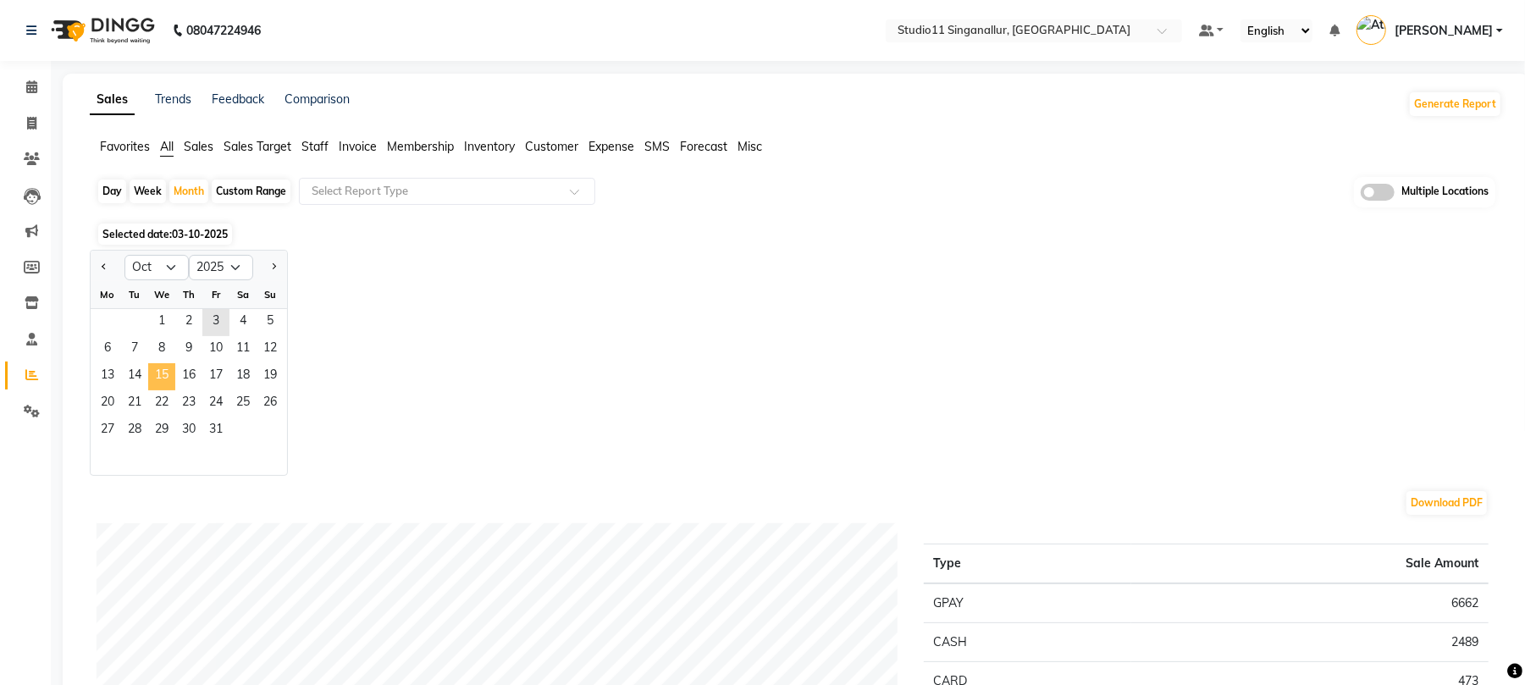
click at [157, 384] on span "15" at bounding box center [161, 376] width 27 height 27
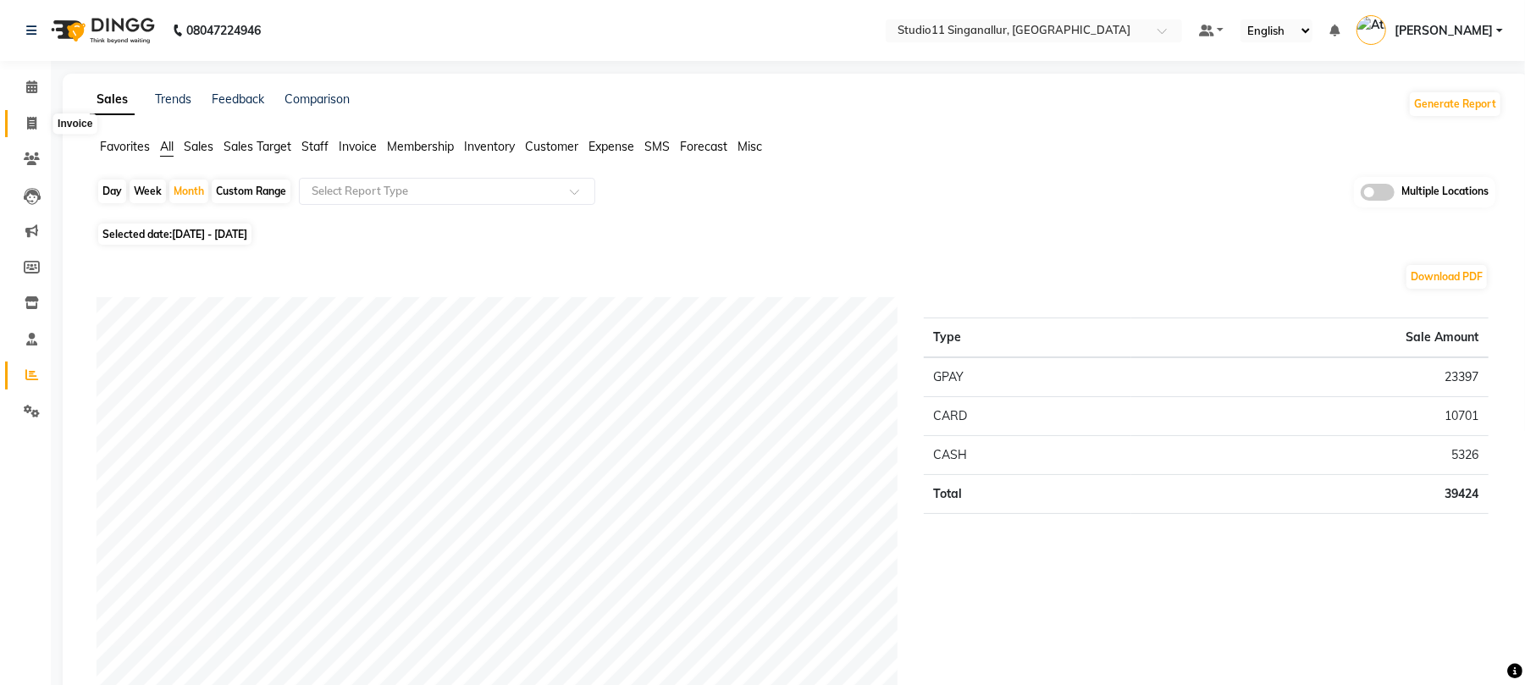
click at [36, 120] on span at bounding box center [32, 123] width 30 height 19
select select "service"
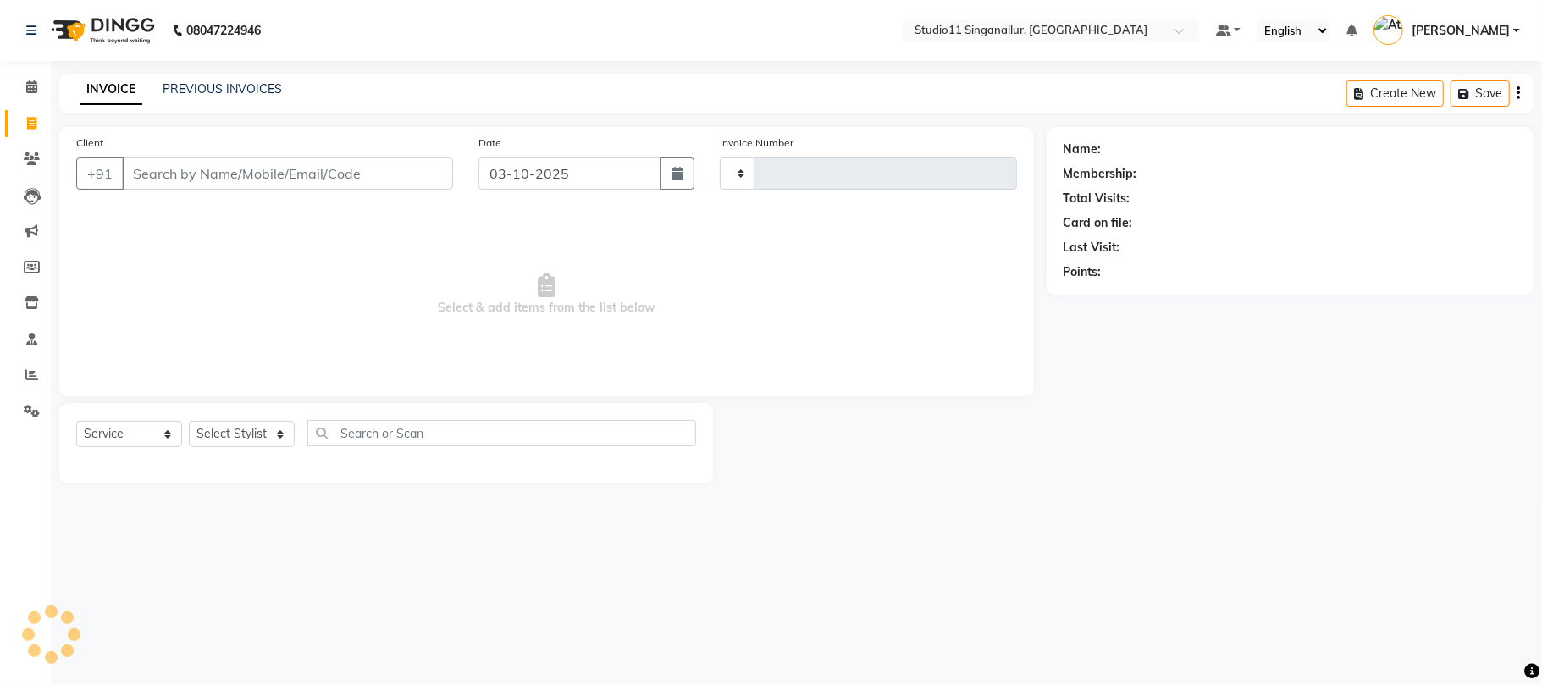
type input "4766"
select select "6616"
click at [268, 444] on select "Select Stylist akbar Athira daniel Divya Haritha kowsalya krithika narmatha pan…" at bounding box center [242, 434] width 106 height 26
select select "84255"
click at [189, 421] on select "Select Stylist akbar Athira daniel Divya Haritha kowsalya krithika narmatha pan…" at bounding box center [242, 434] width 106 height 26
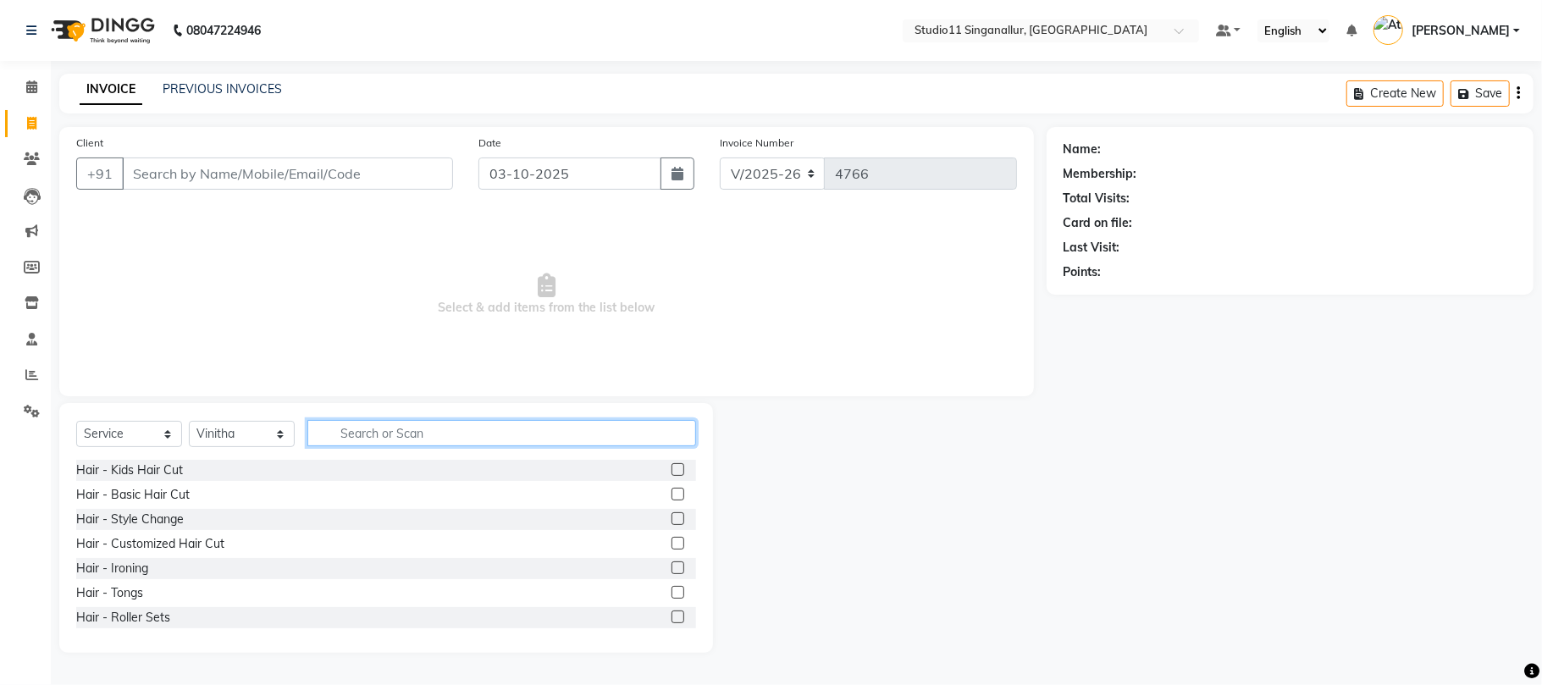
click at [342, 425] on input "text" at bounding box center [501, 433] width 389 height 26
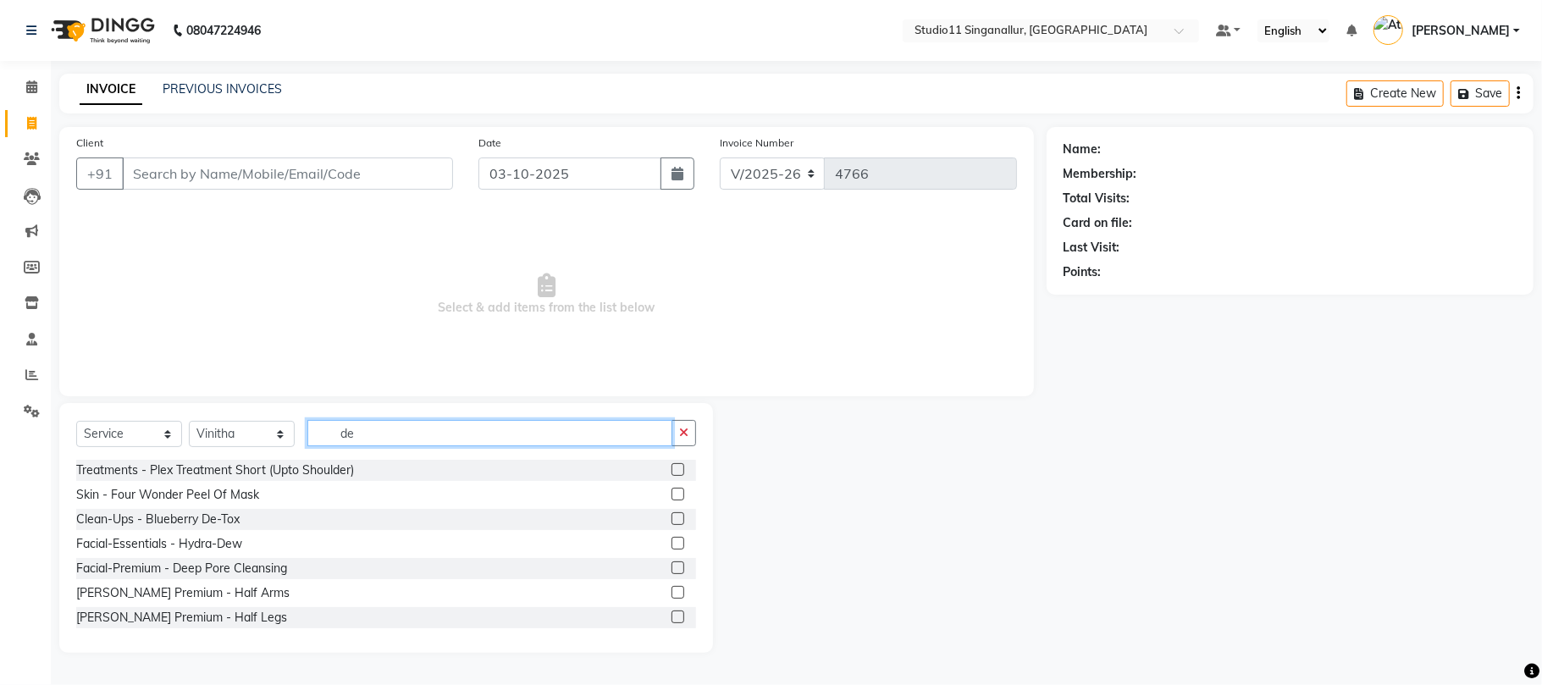
type input "d"
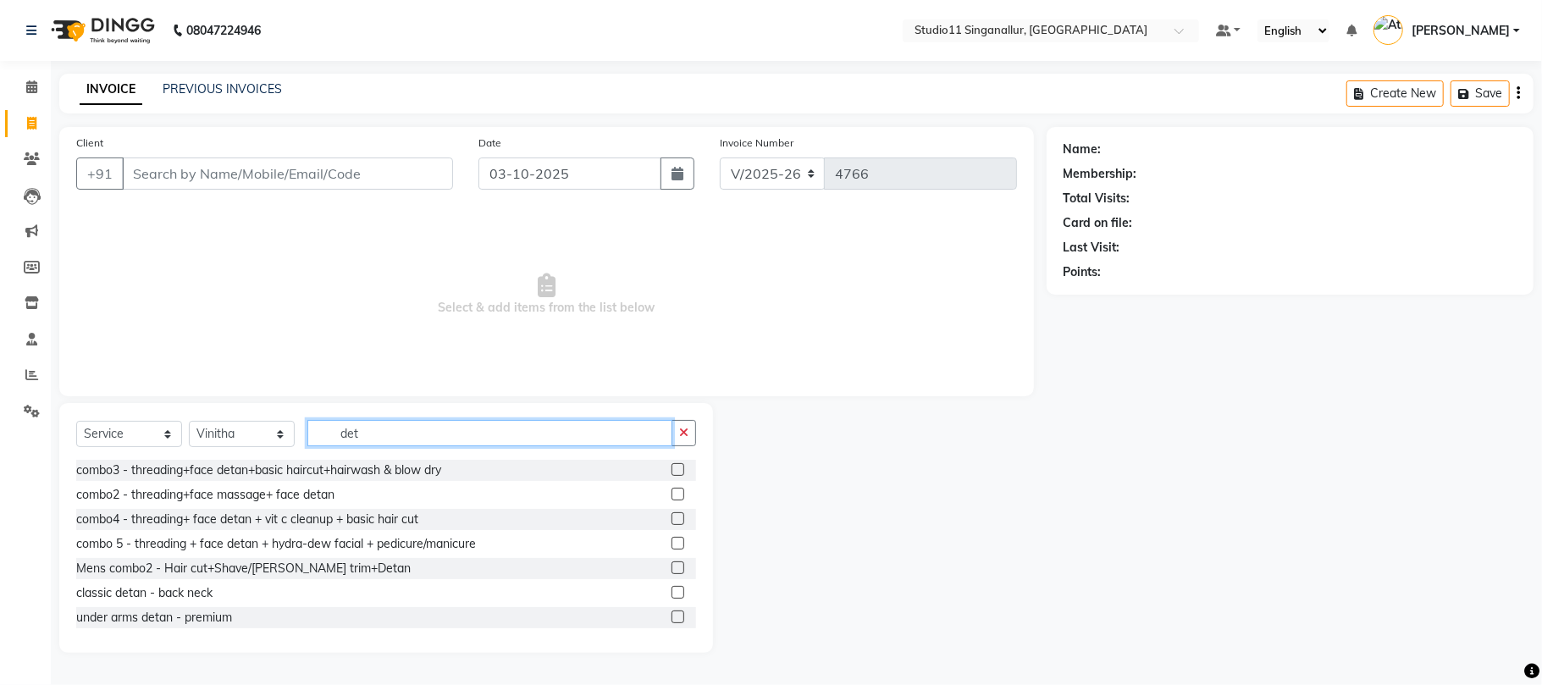
scroll to position [27, 0]
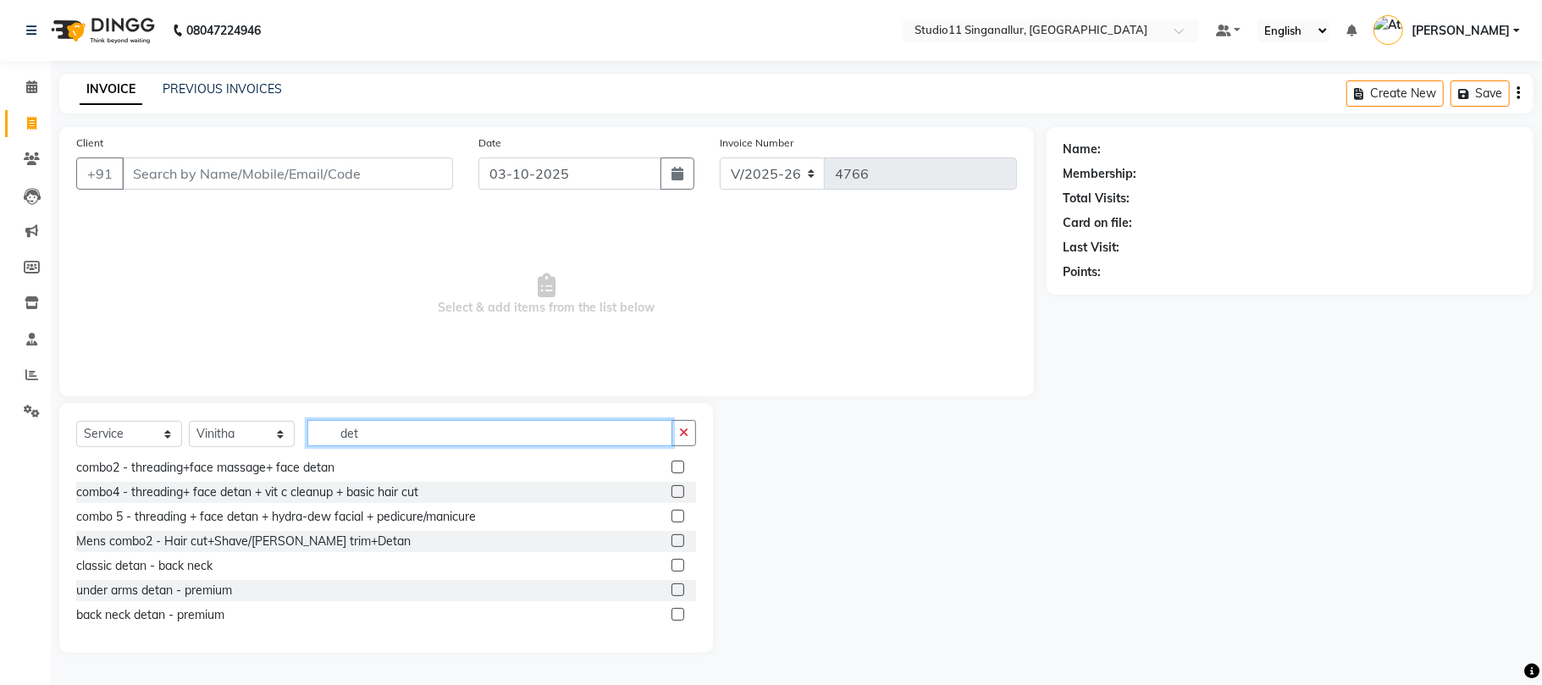
type input "det"
click at [672, 608] on label at bounding box center [678, 614] width 13 height 13
click at [672, 610] on input "checkbox" at bounding box center [677, 615] width 11 height 11
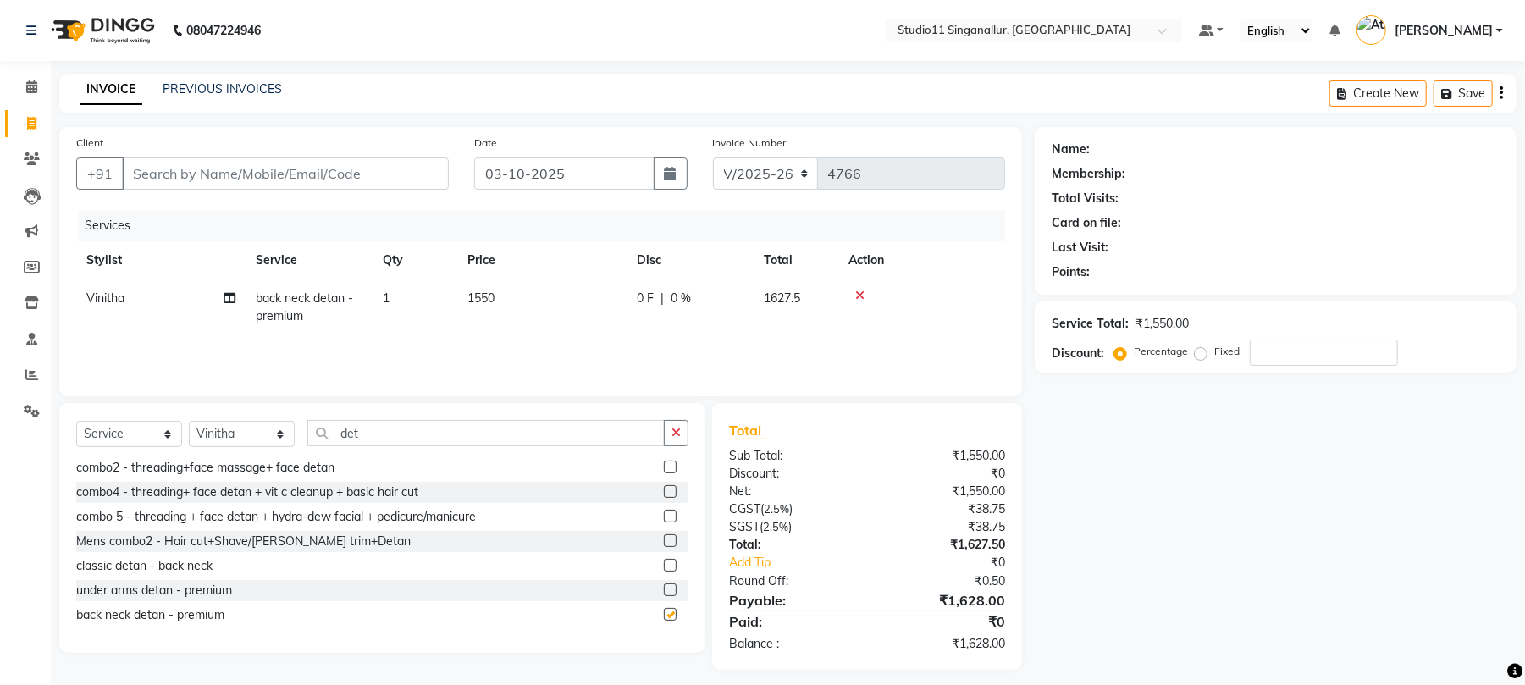
checkbox input "false"
click at [474, 302] on span "1550" at bounding box center [480, 297] width 27 height 15
select select "84255"
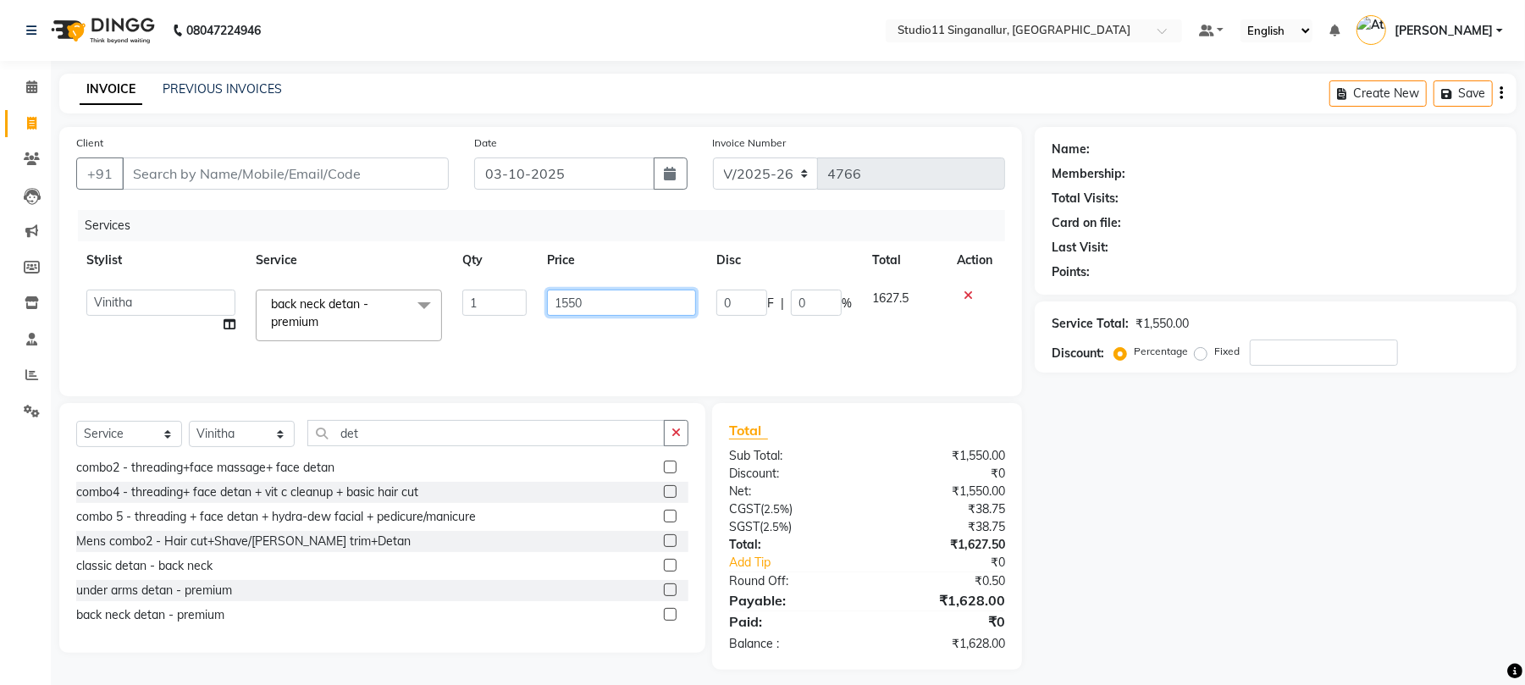
click at [590, 300] on input "1550" at bounding box center [621, 303] width 149 height 26
type input "1500"
click at [596, 333] on td "1500" at bounding box center [621, 315] width 169 height 72
select select "84255"
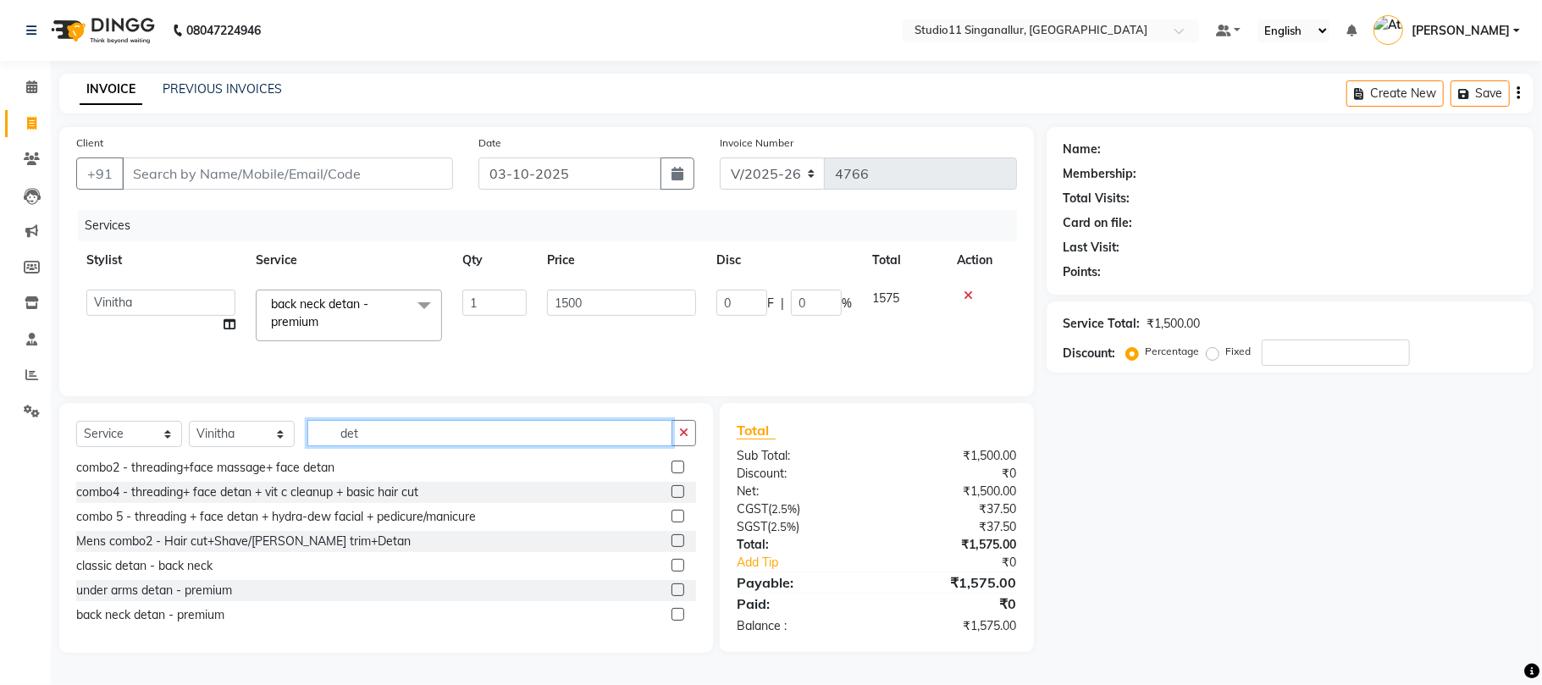
click at [569, 430] on input "det" at bounding box center [489, 433] width 365 height 26
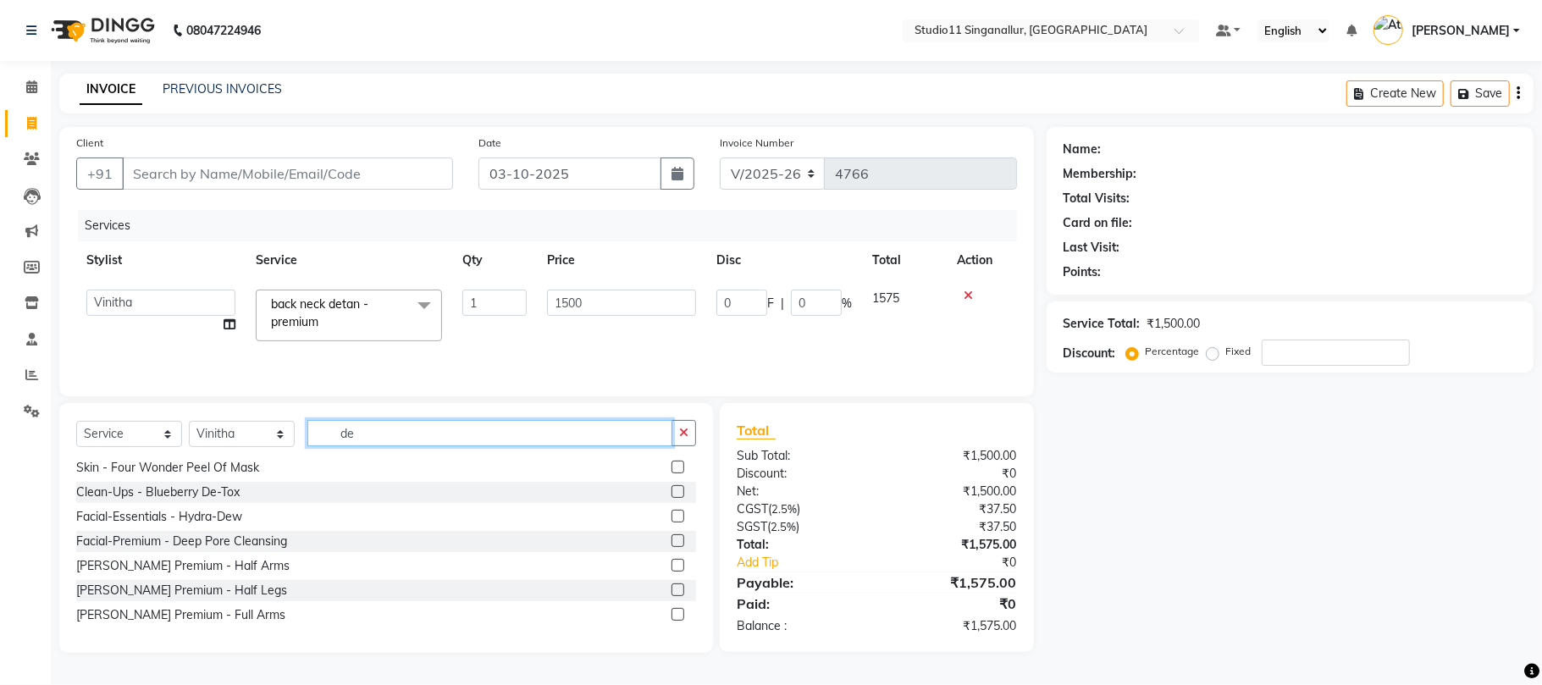
type input "d"
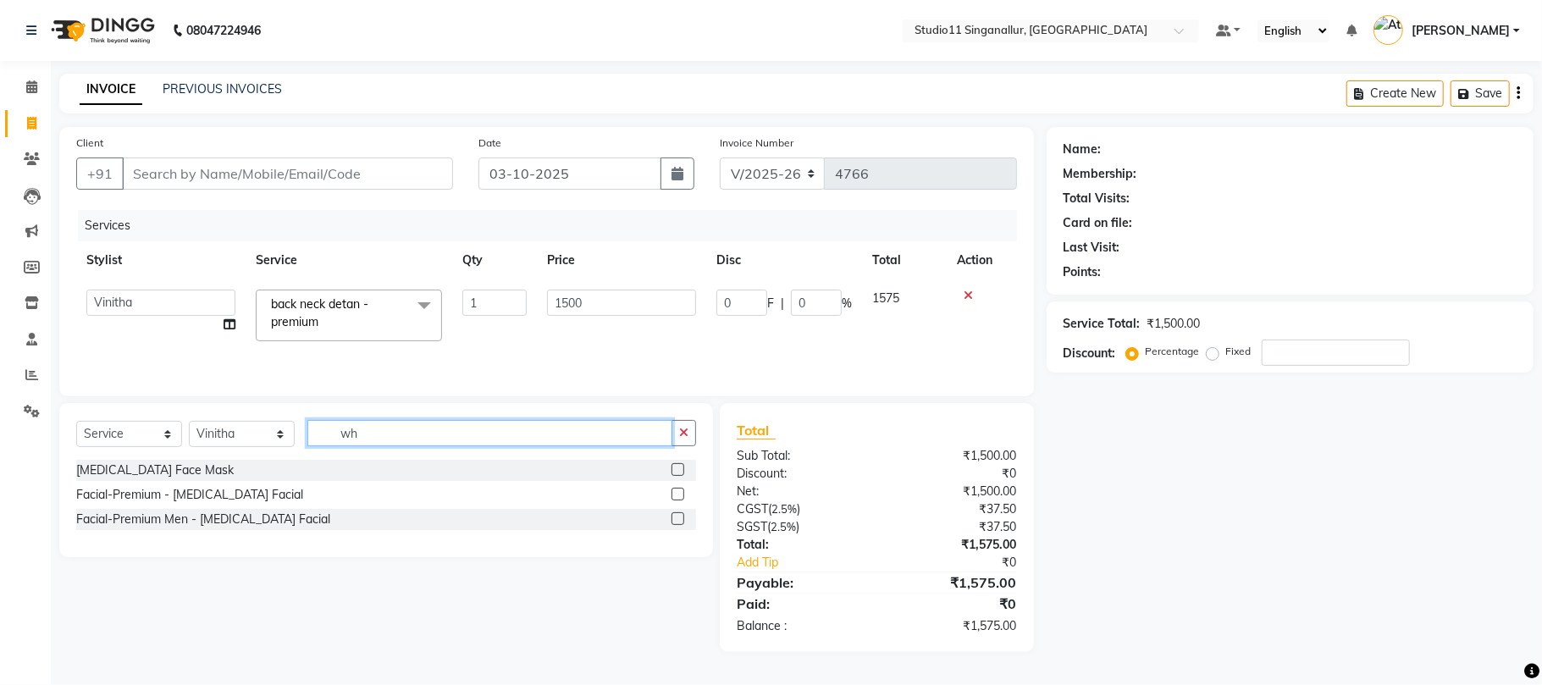
scroll to position [0, 0]
type input "whi"
click at [681, 501] on label at bounding box center [678, 494] width 13 height 13
click at [681, 501] on input "checkbox" at bounding box center [677, 495] width 11 height 11
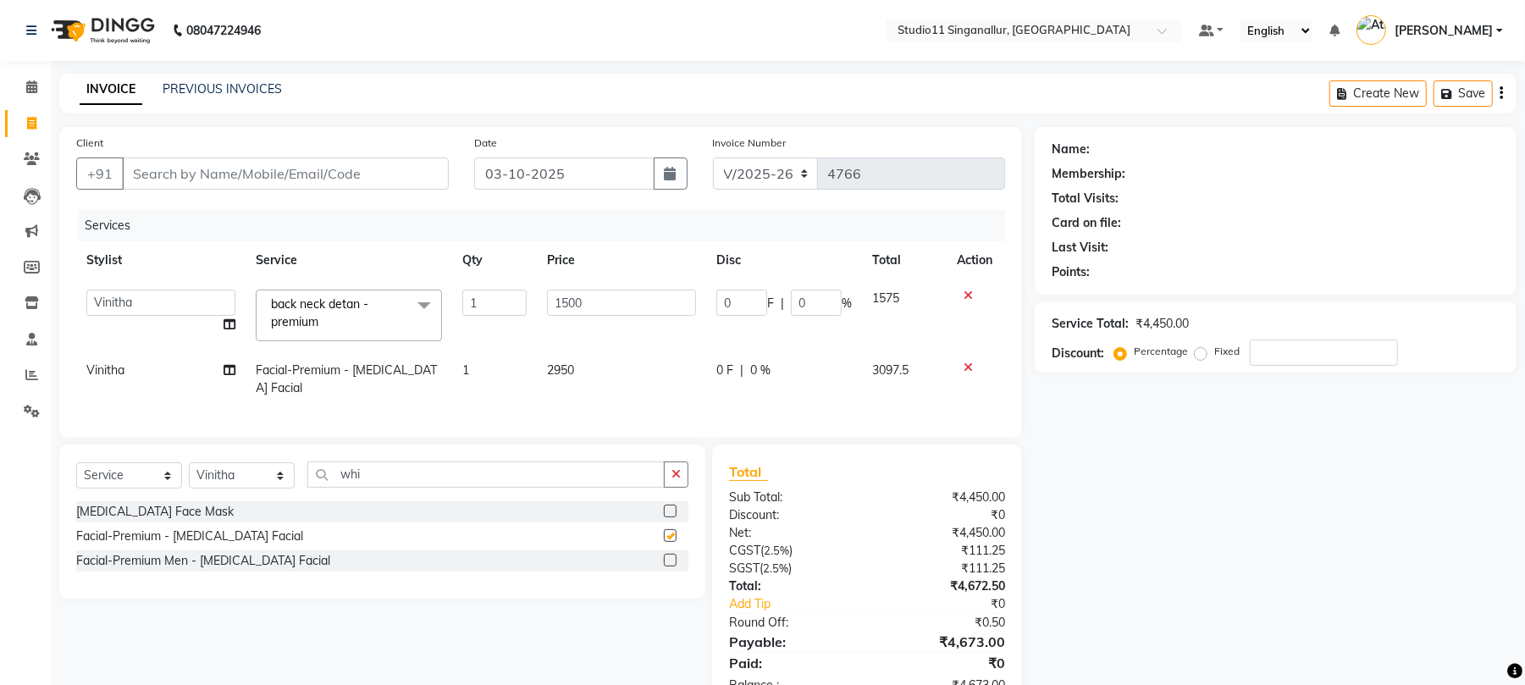
checkbox input "false"
click at [676, 480] on icon "button" at bounding box center [676, 474] width 9 height 12
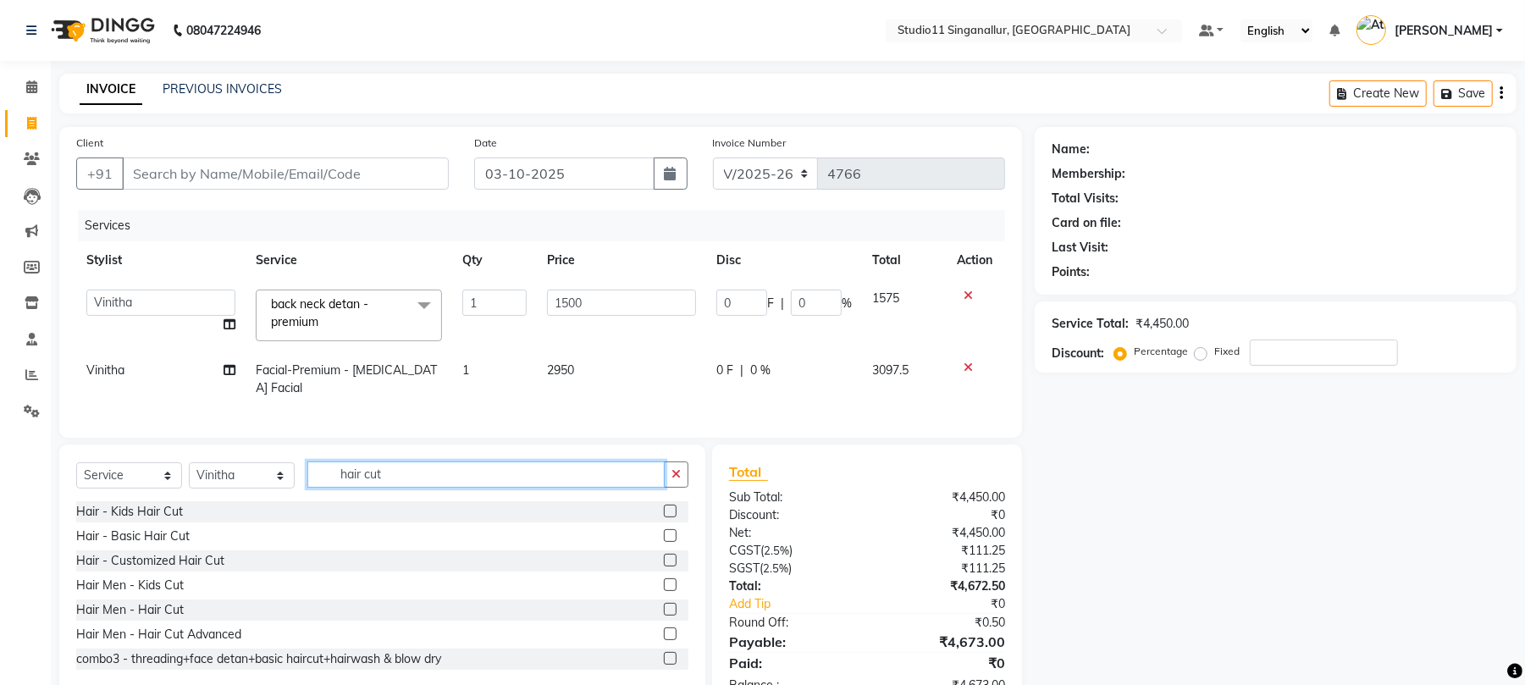
type input "hair cut"
click at [664, 547] on div at bounding box center [669, 538] width 11 height 18
click at [664, 542] on label at bounding box center [670, 535] width 13 height 13
click at [664, 542] on input "checkbox" at bounding box center [669, 536] width 11 height 11
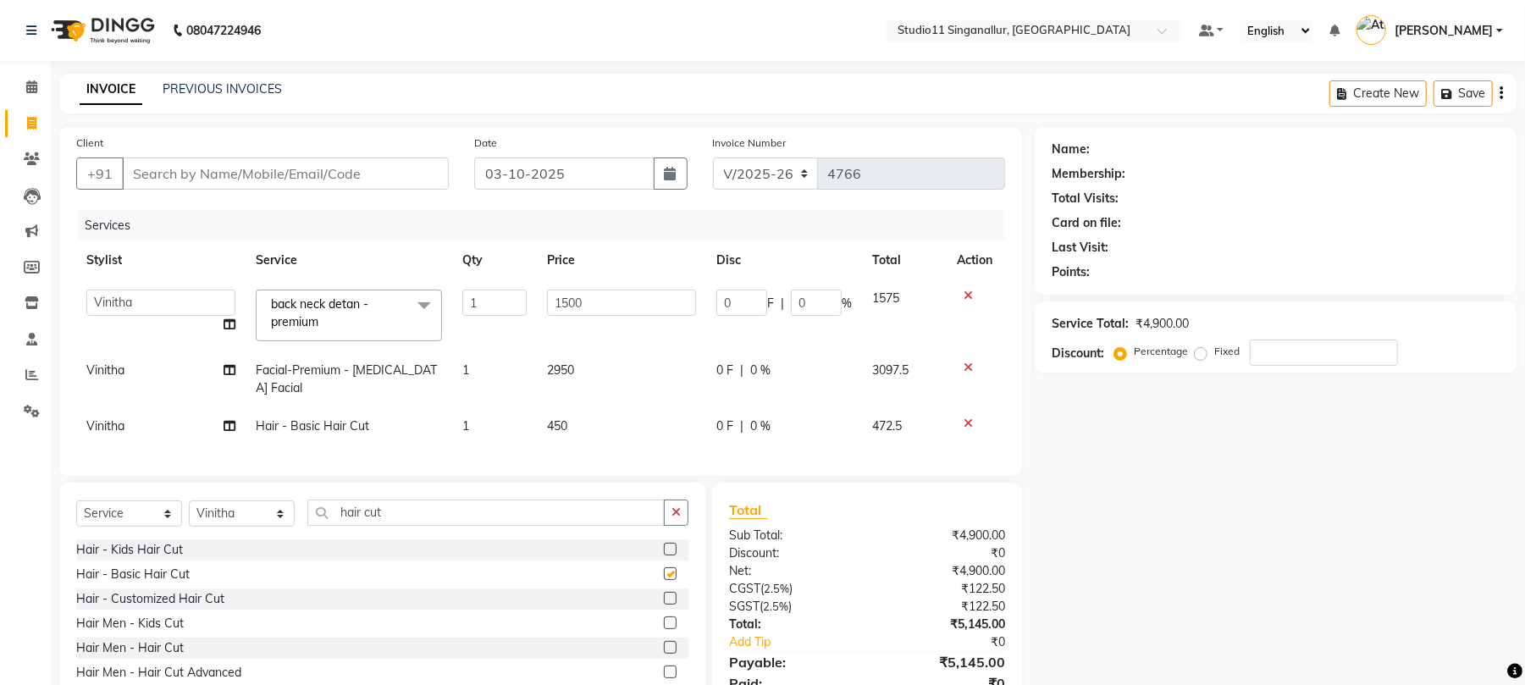
checkbox input "false"
click at [256, 154] on div "Client +91" at bounding box center [263, 168] width 398 height 69
click at [265, 174] on input "Client" at bounding box center [285, 174] width 327 height 32
type input "7"
type input "0"
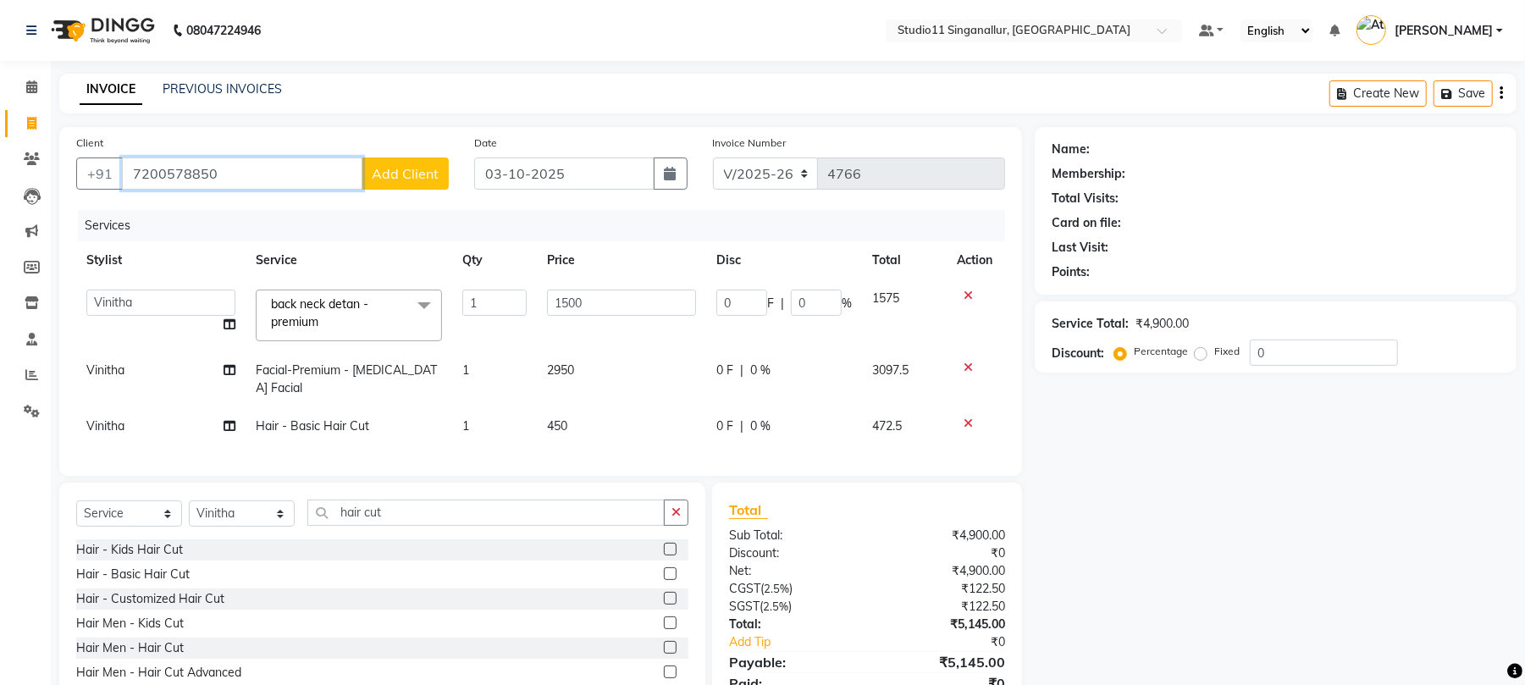
type input "7200578850"
click at [424, 181] on button "Add Client" at bounding box center [405, 174] width 87 height 32
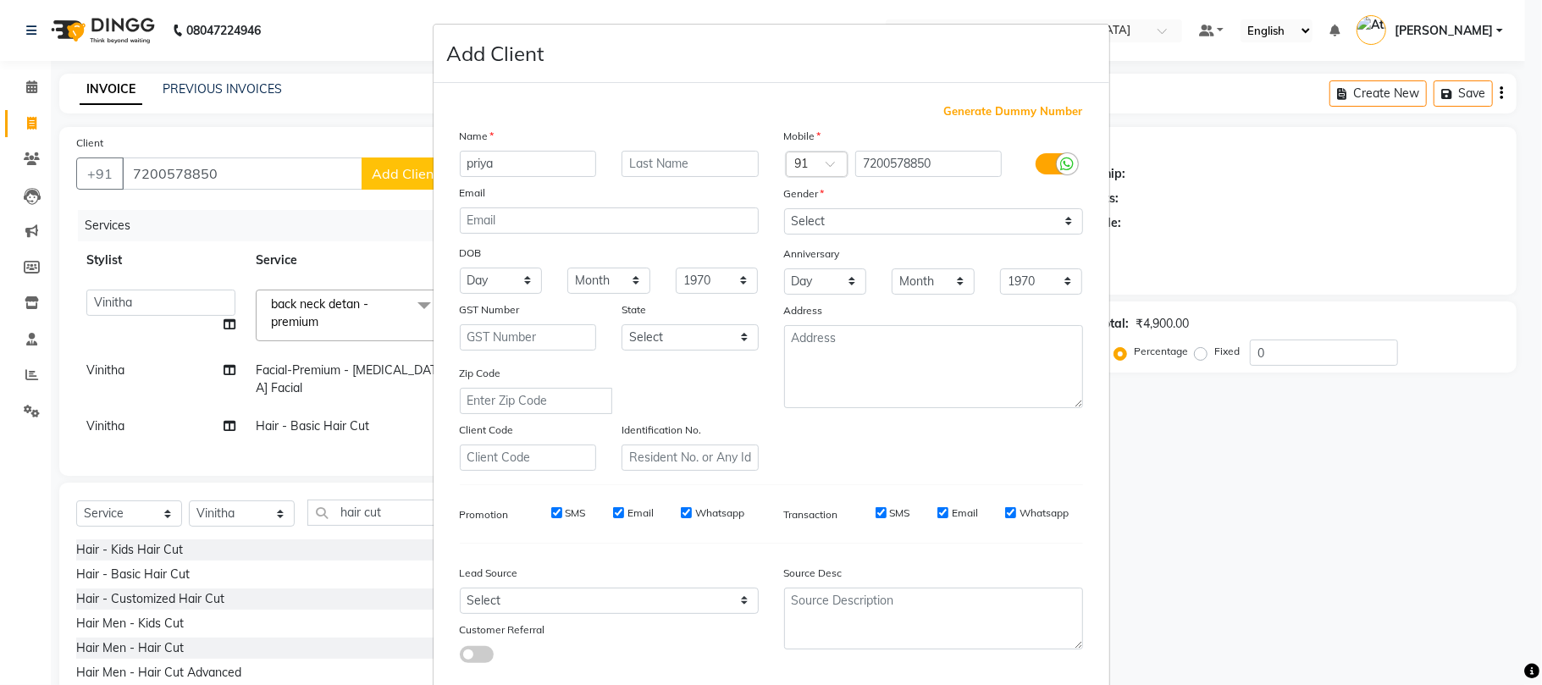
type input "priya"
click at [821, 214] on select "Select Male Female Other Prefer Not To Say" at bounding box center [933, 221] width 299 height 26
select select "[DEMOGRAPHIC_DATA]"
click at [784, 208] on select "Select Male Female Other Prefer Not To Say" at bounding box center [933, 221] width 299 height 26
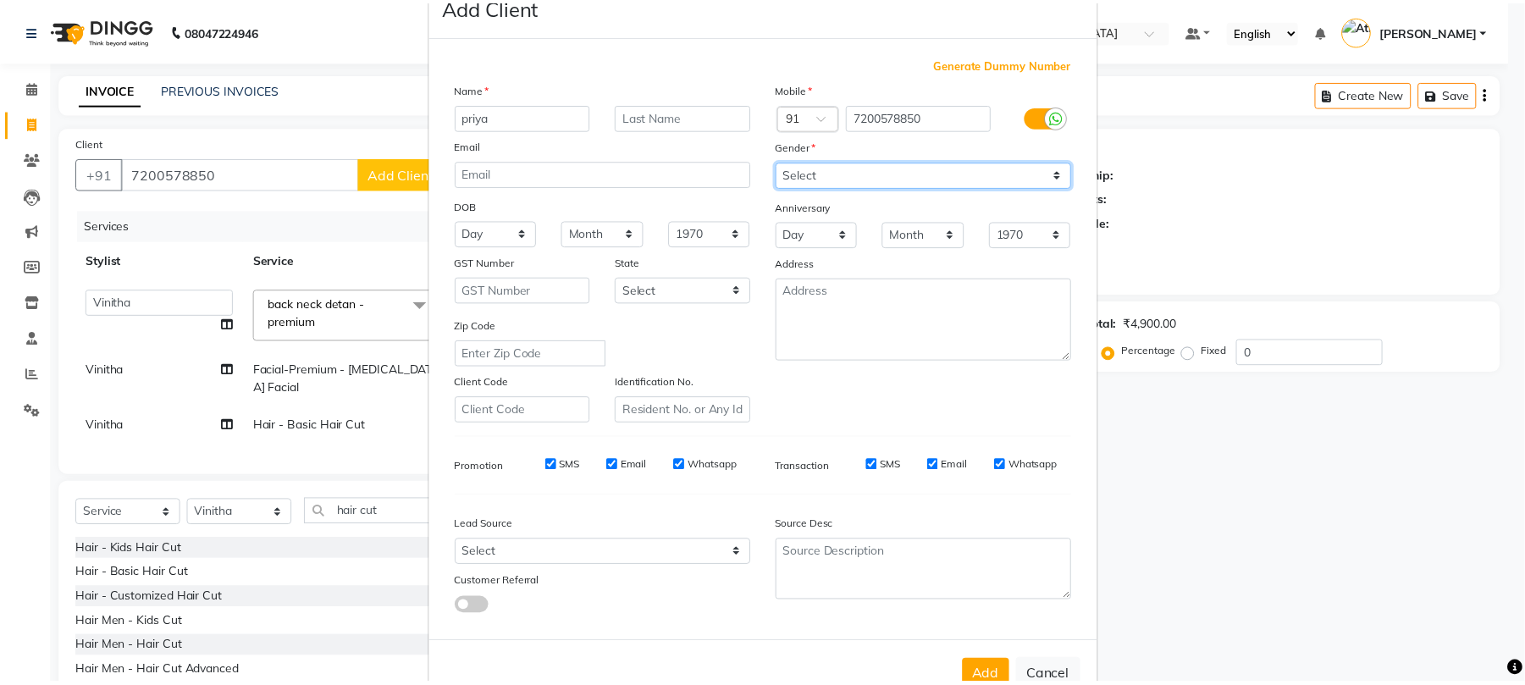
scroll to position [92, 0]
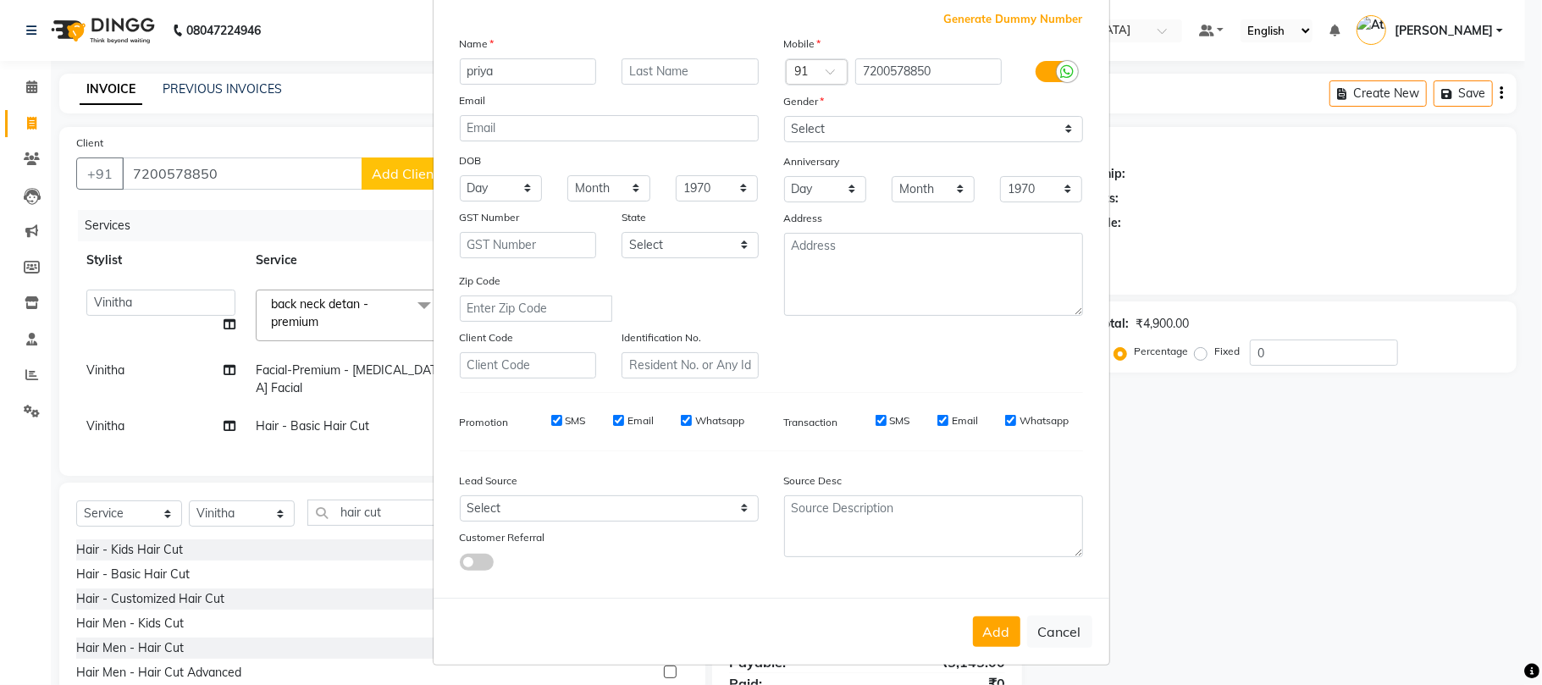
click at [984, 644] on div "Add Cancel" at bounding box center [772, 631] width 676 height 67
click at [983, 627] on button "Add" at bounding box center [996, 632] width 47 height 30
select select
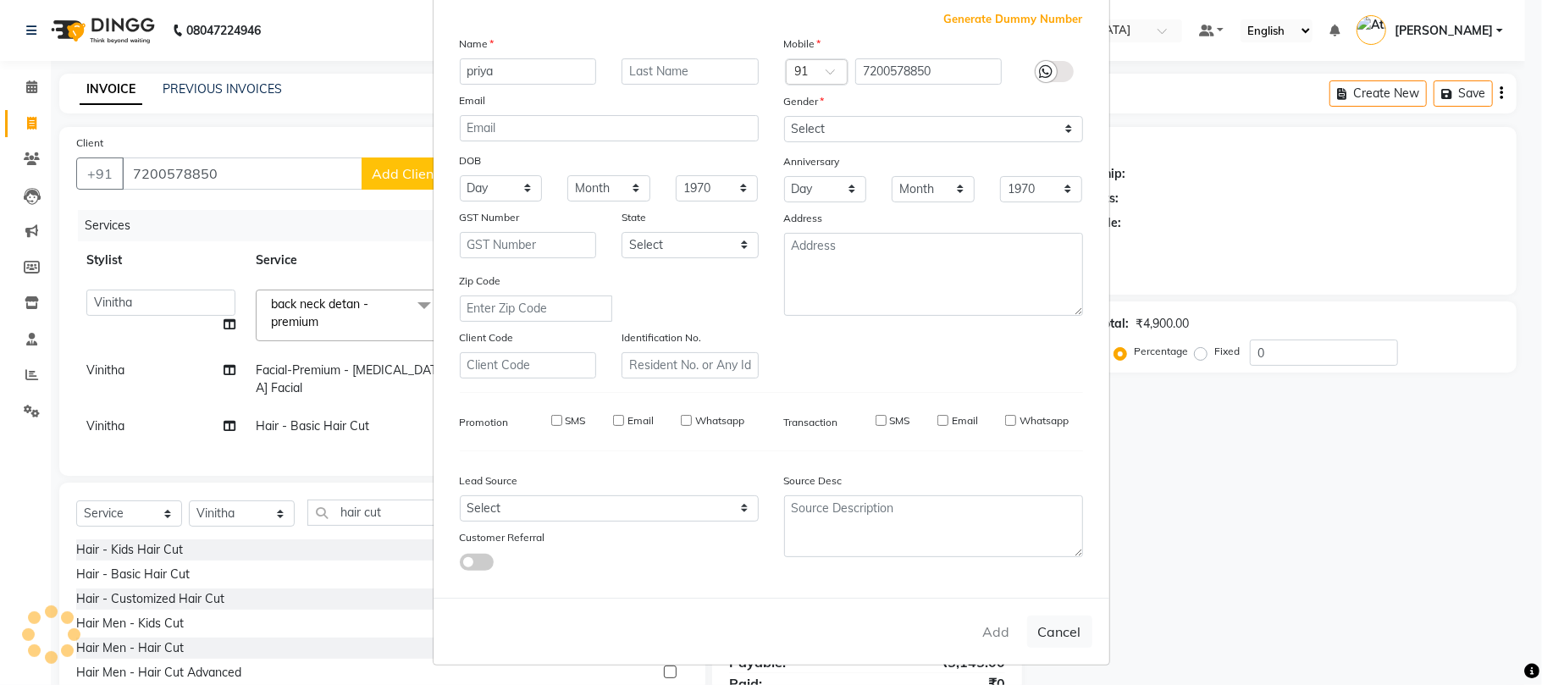
select select
checkbox input "false"
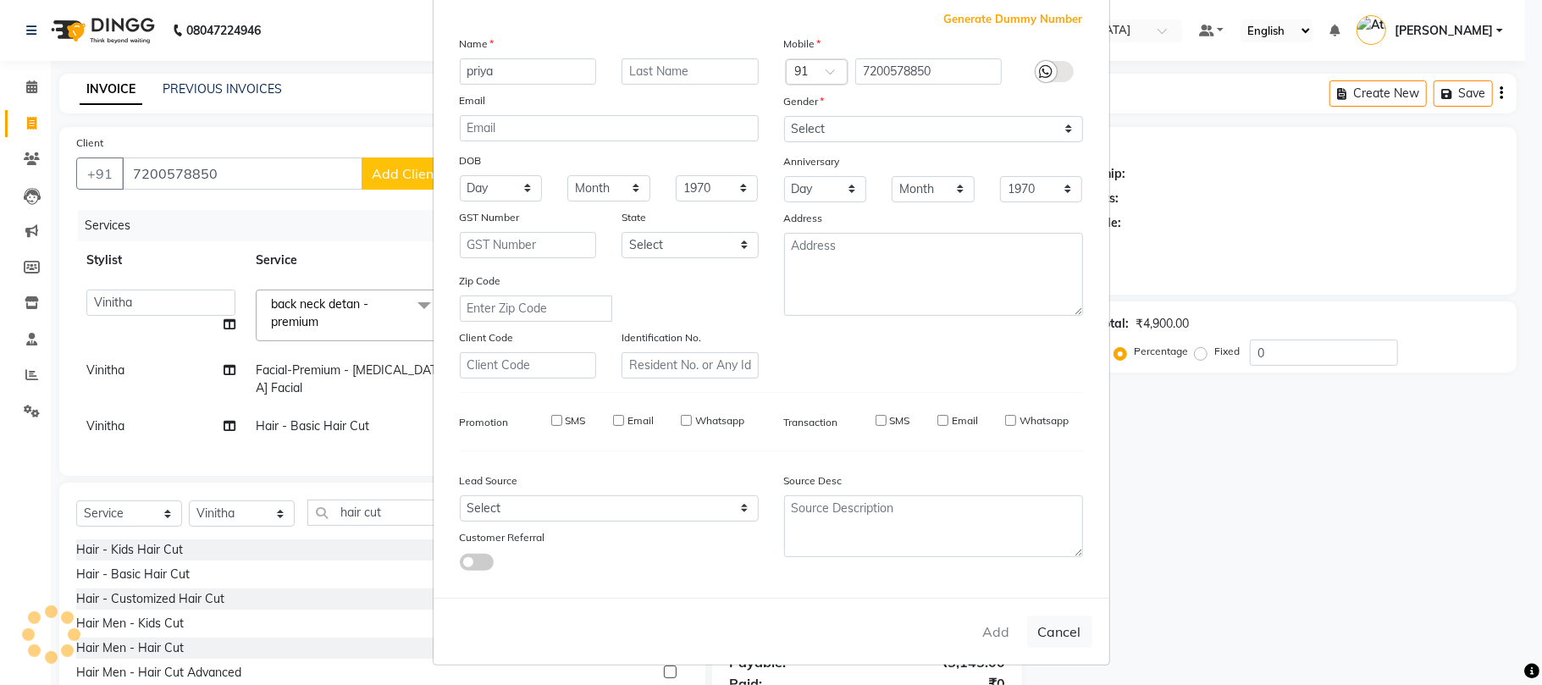
checkbox input "false"
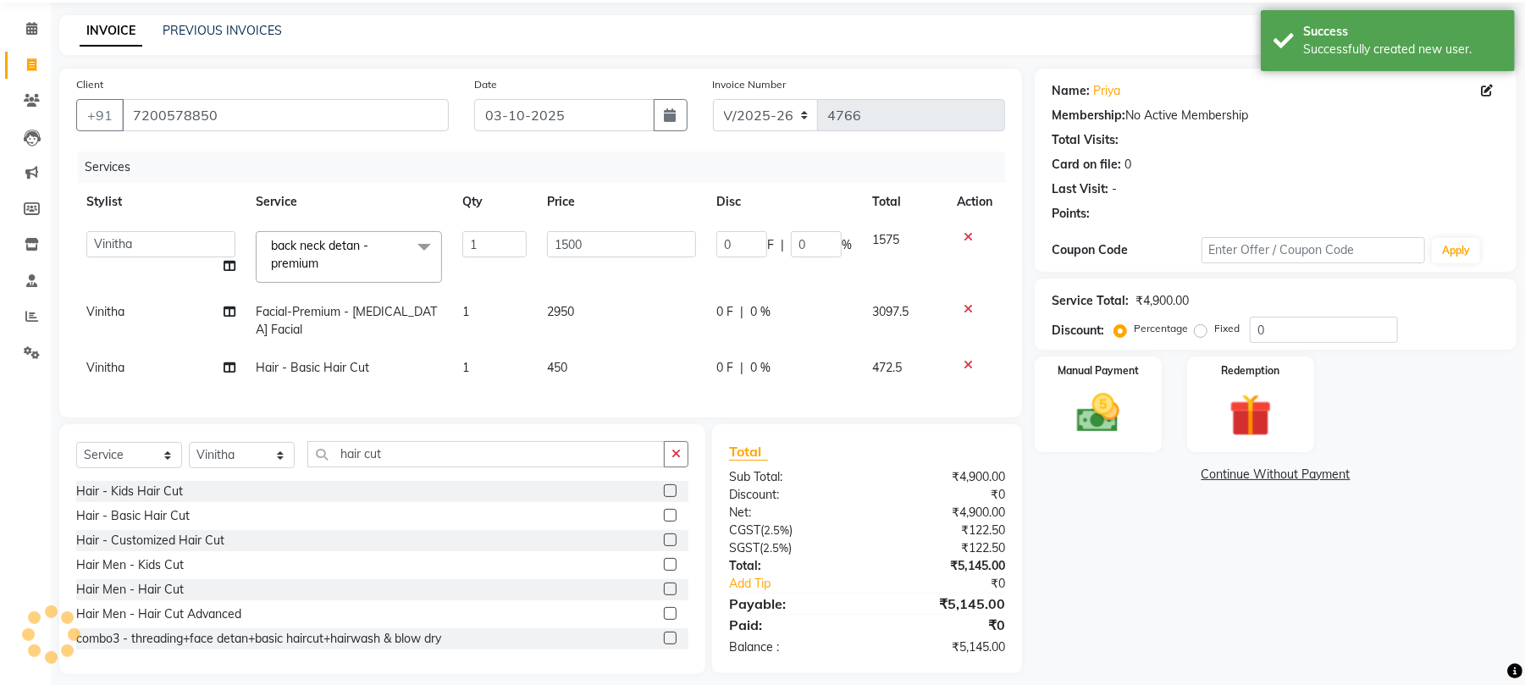
scroll to position [90, 0]
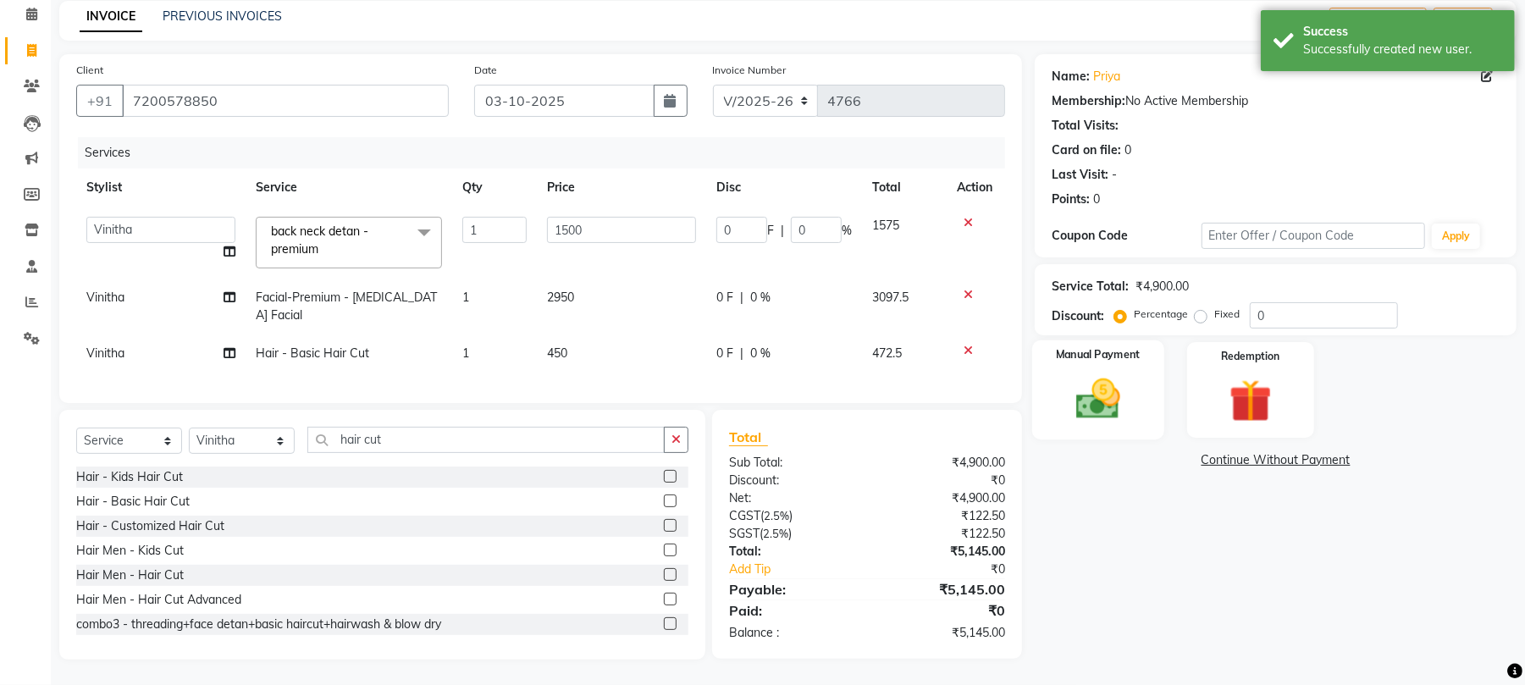
click at [1108, 396] on img at bounding box center [1098, 399] width 73 height 52
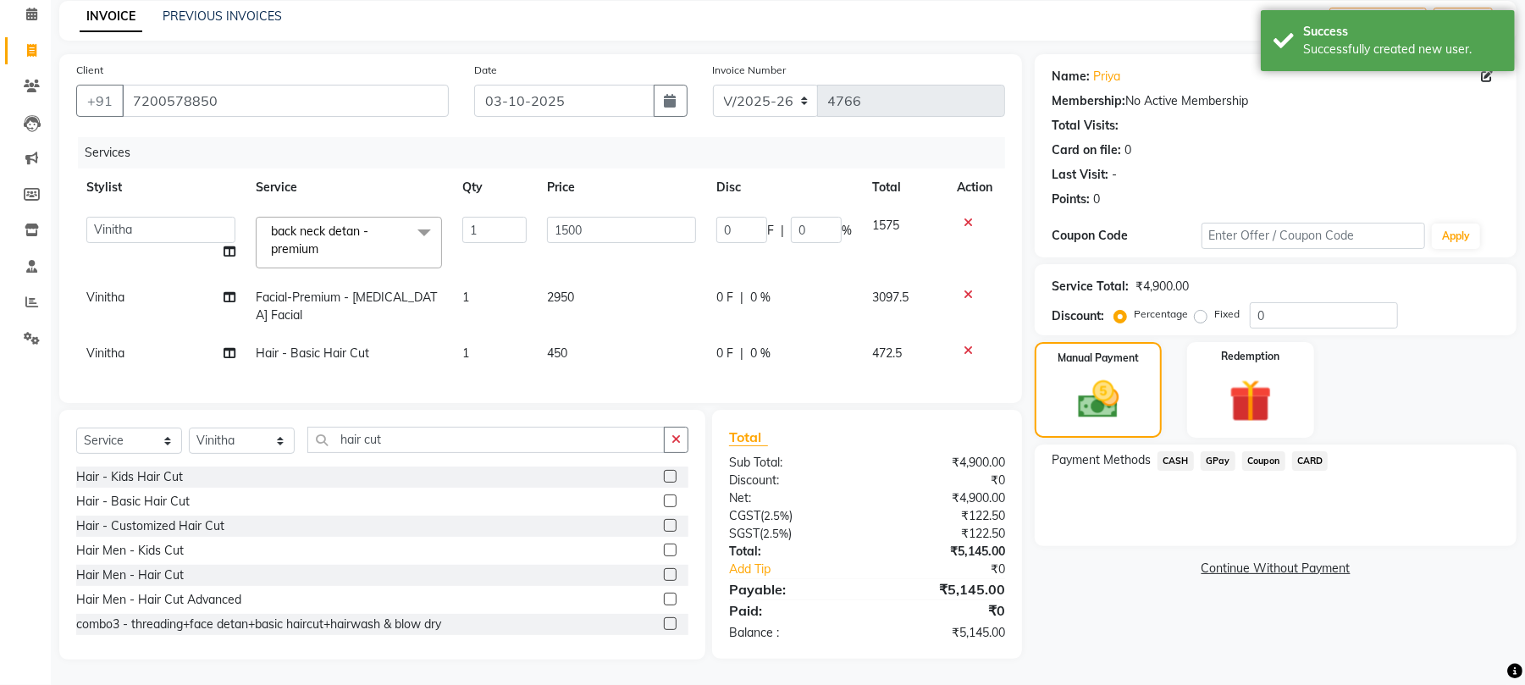
click at [1209, 451] on span "GPay" at bounding box center [1218, 460] width 35 height 19
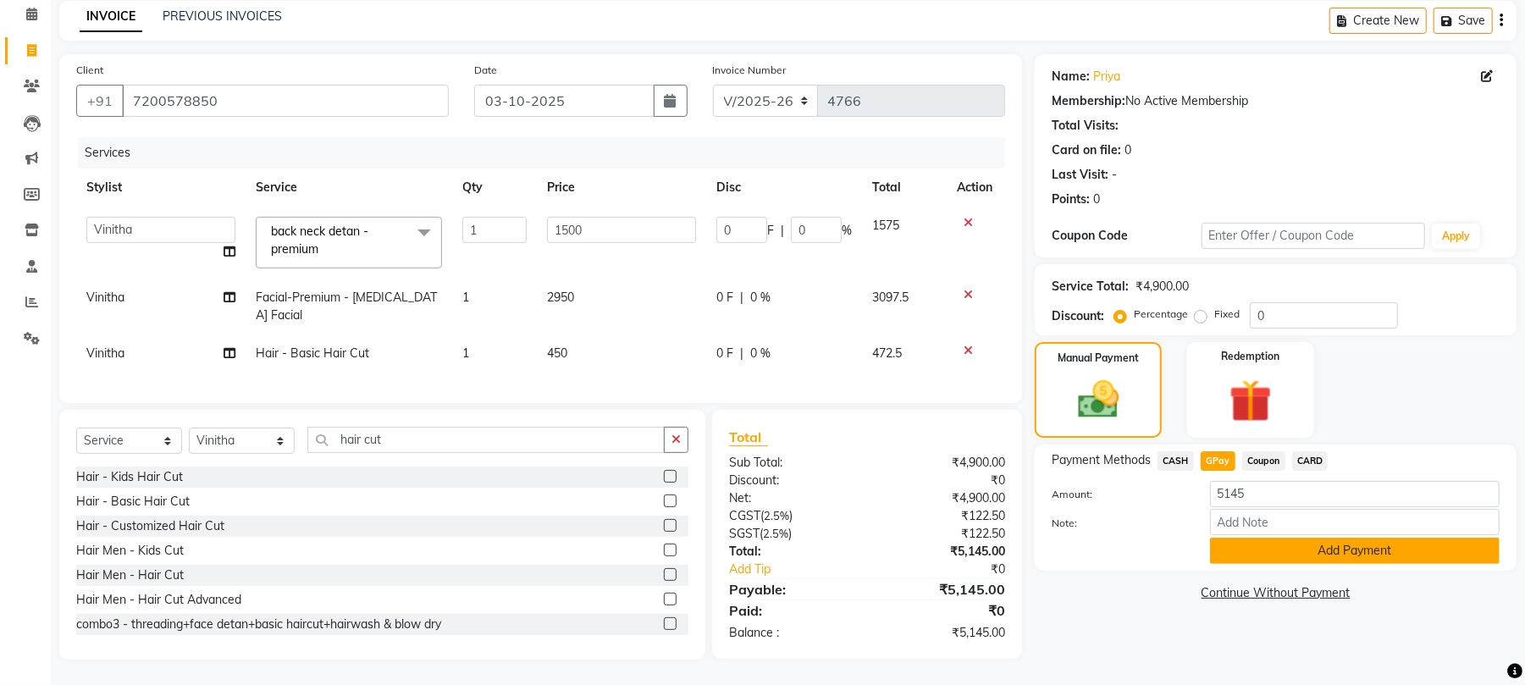
click at [1362, 538] on button "Add Payment" at bounding box center [1355, 551] width 290 height 26
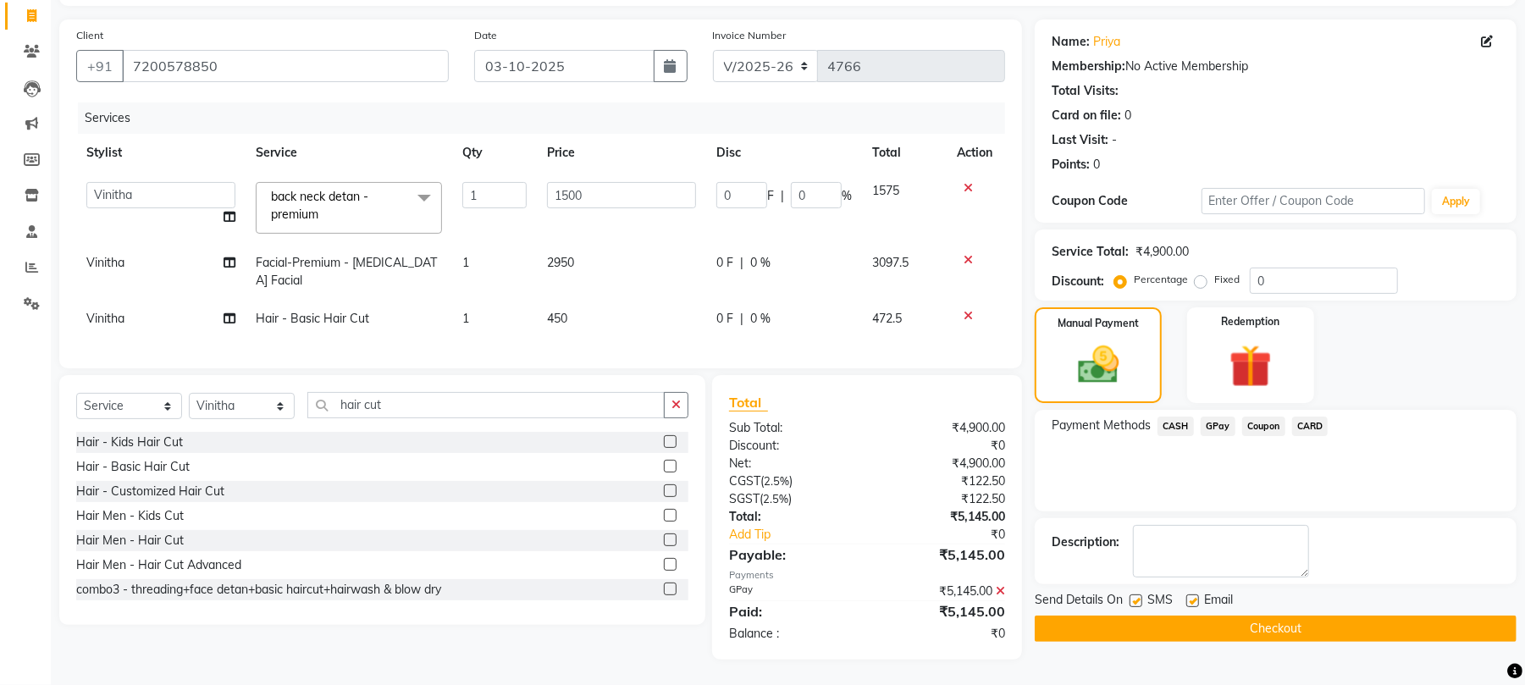
scroll to position [125, 0]
click at [1196, 595] on label at bounding box center [1193, 601] width 13 height 13
click at [1196, 596] on input "checkbox" at bounding box center [1192, 601] width 11 height 11
checkbox input "false"
click at [1138, 595] on label at bounding box center [1136, 601] width 13 height 13
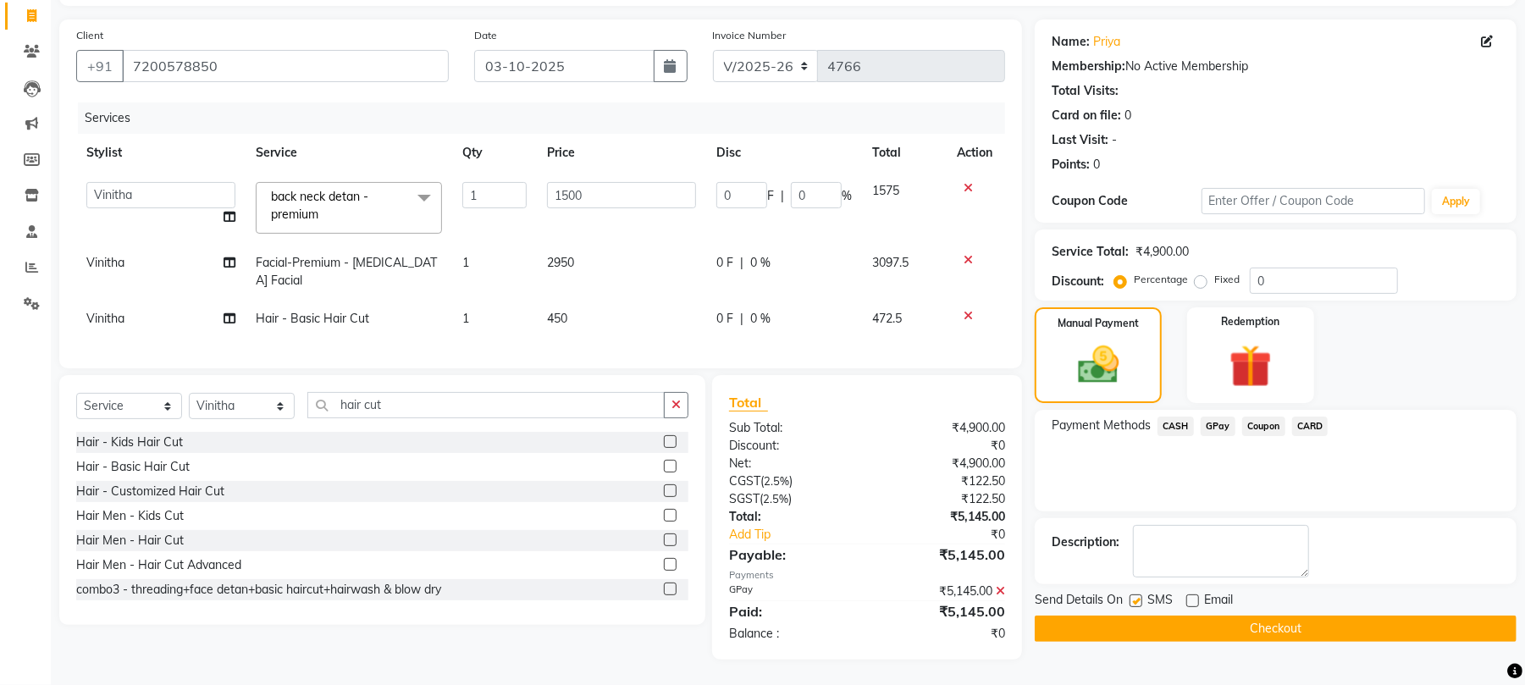
click at [1138, 596] on input "checkbox" at bounding box center [1135, 601] width 11 height 11
checkbox input "false"
click at [1156, 616] on button "Checkout" at bounding box center [1276, 629] width 482 height 26
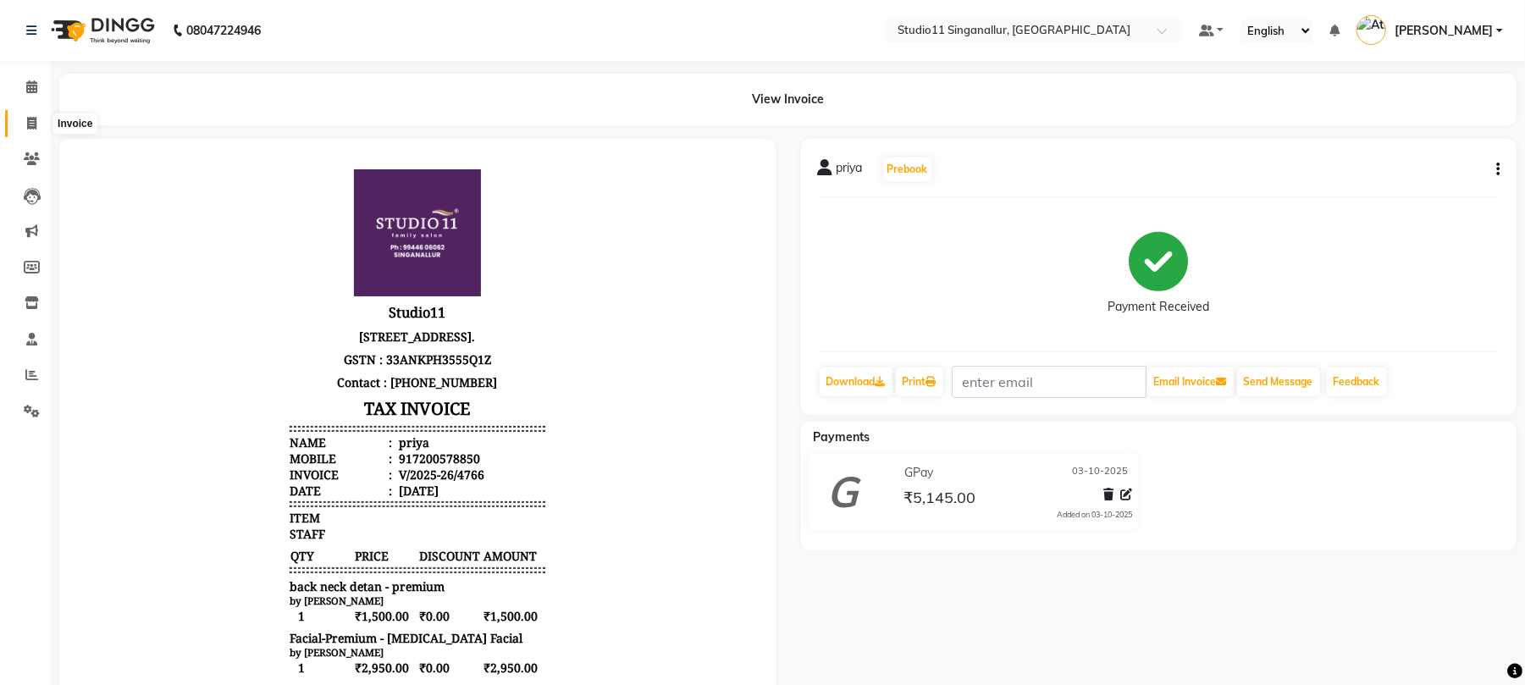
click at [19, 119] on span at bounding box center [32, 123] width 30 height 19
select select "6616"
select select "service"
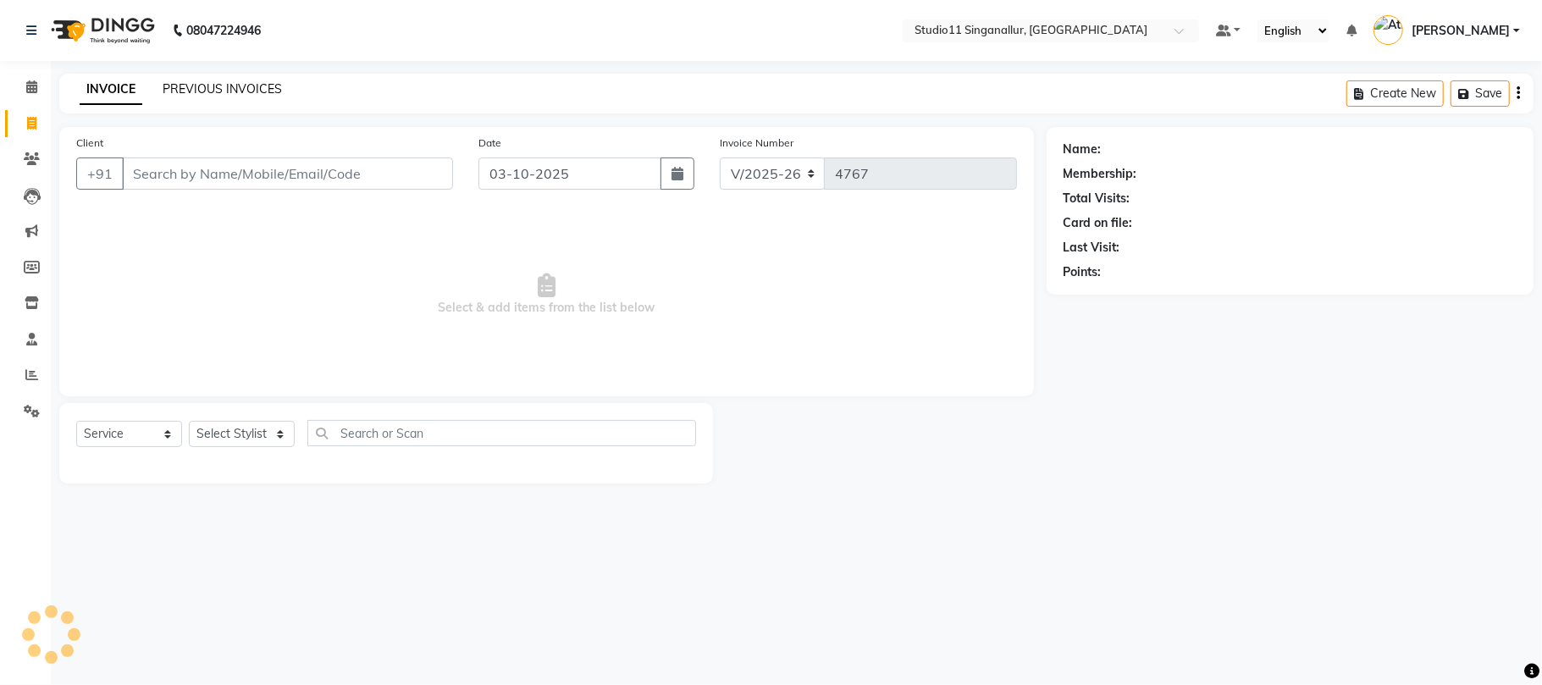
click at [234, 86] on link "PREVIOUS INVOICES" at bounding box center [222, 88] width 119 height 15
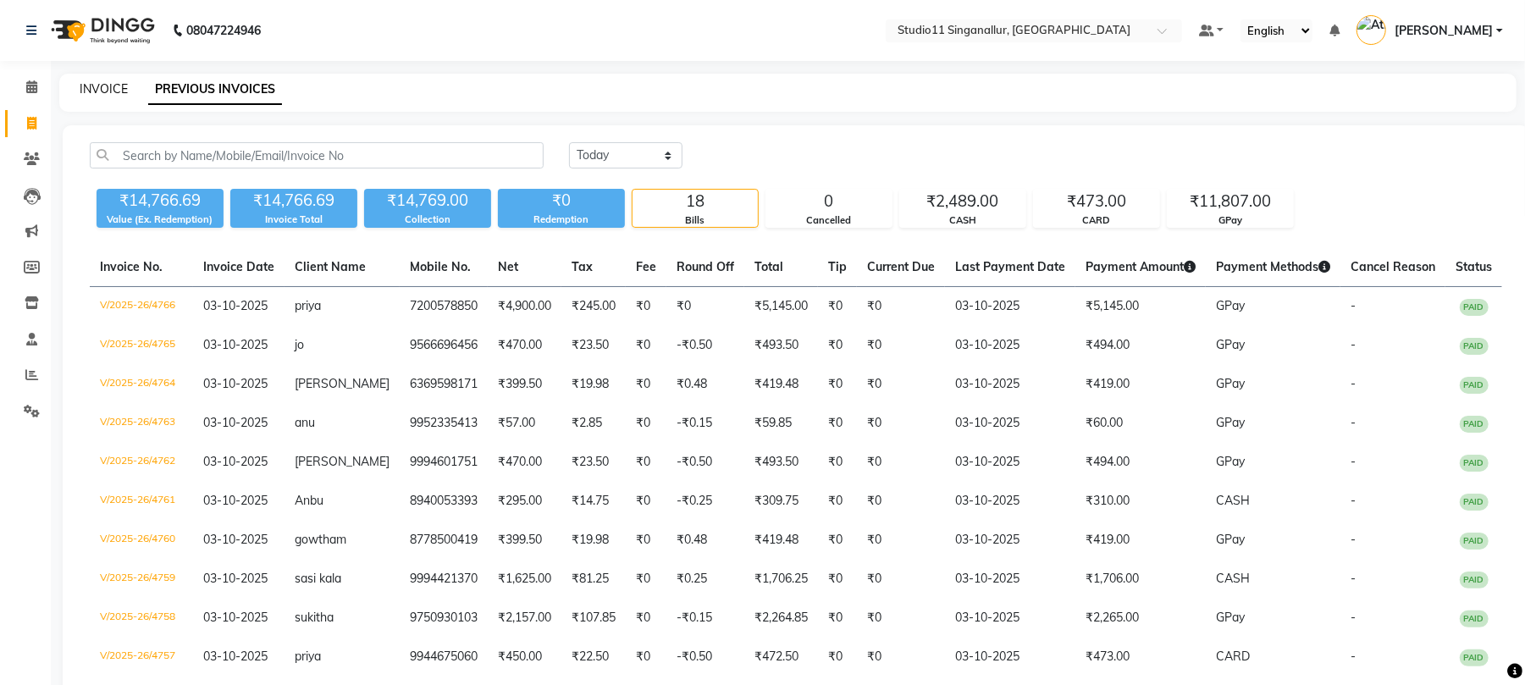
click at [116, 85] on link "INVOICE" at bounding box center [104, 88] width 48 height 15
select select "service"
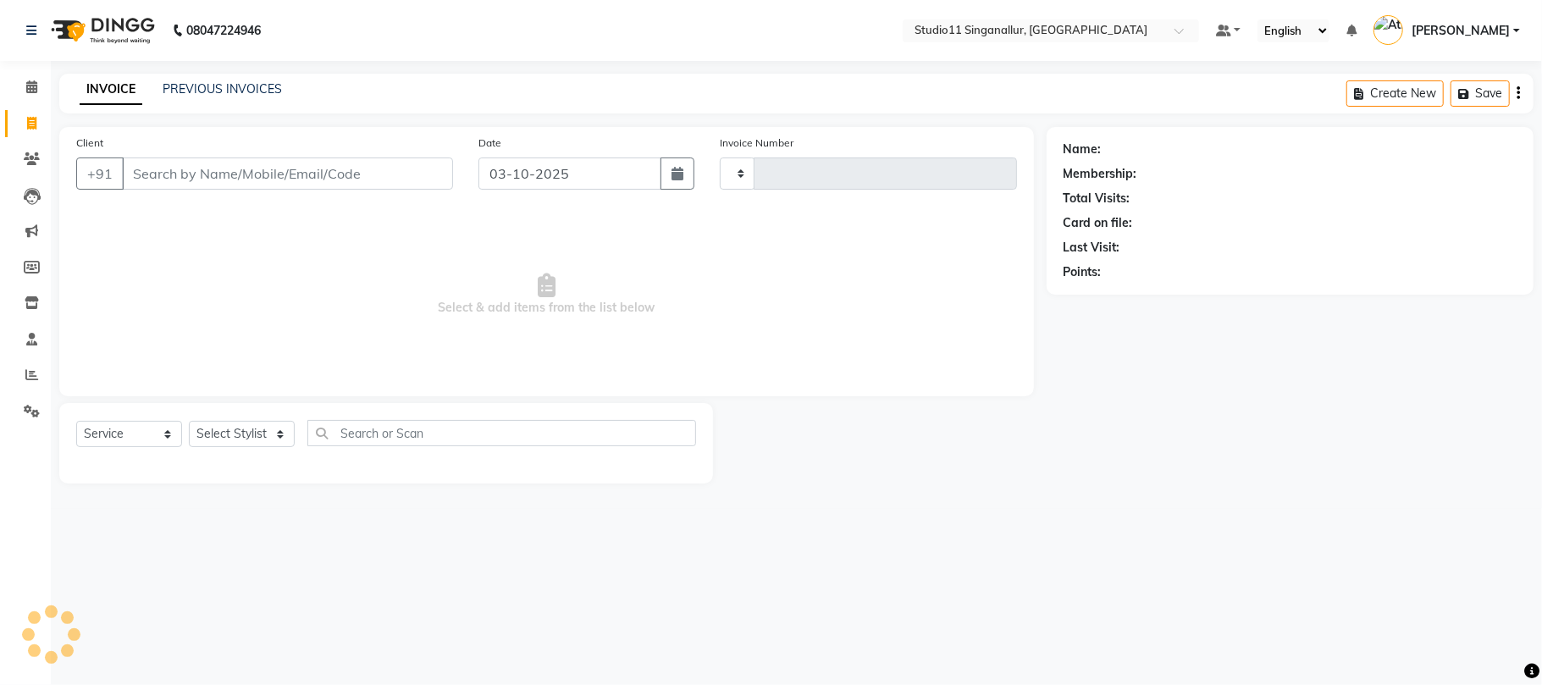
type input "4767"
select select "6616"
click at [234, 79] on div "INVOICE PREVIOUS INVOICES Create New Save" at bounding box center [796, 94] width 1474 height 40
click at [235, 95] on link "PREVIOUS INVOICES" at bounding box center [222, 88] width 119 height 15
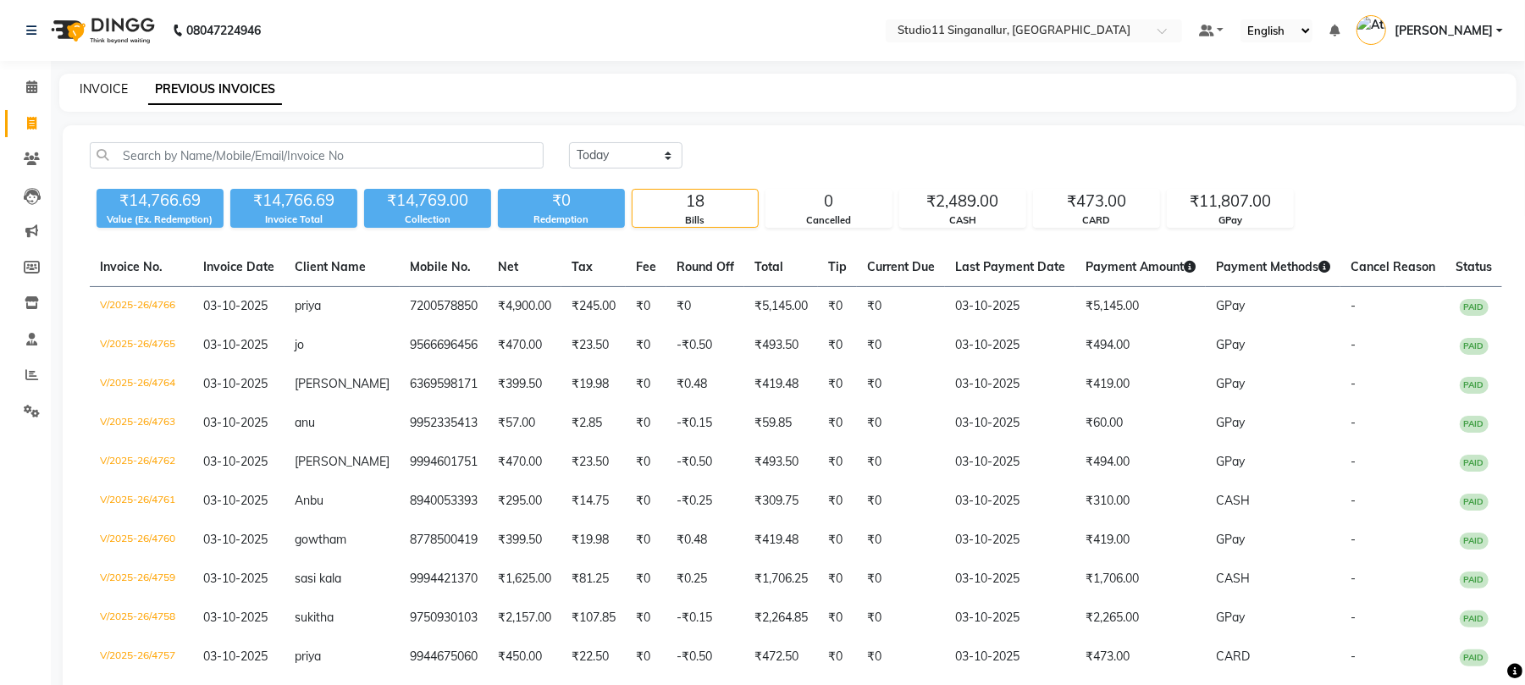
click at [102, 83] on link "INVOICE" at bounding box center [104, 88] width 48 height 15
select select "service"
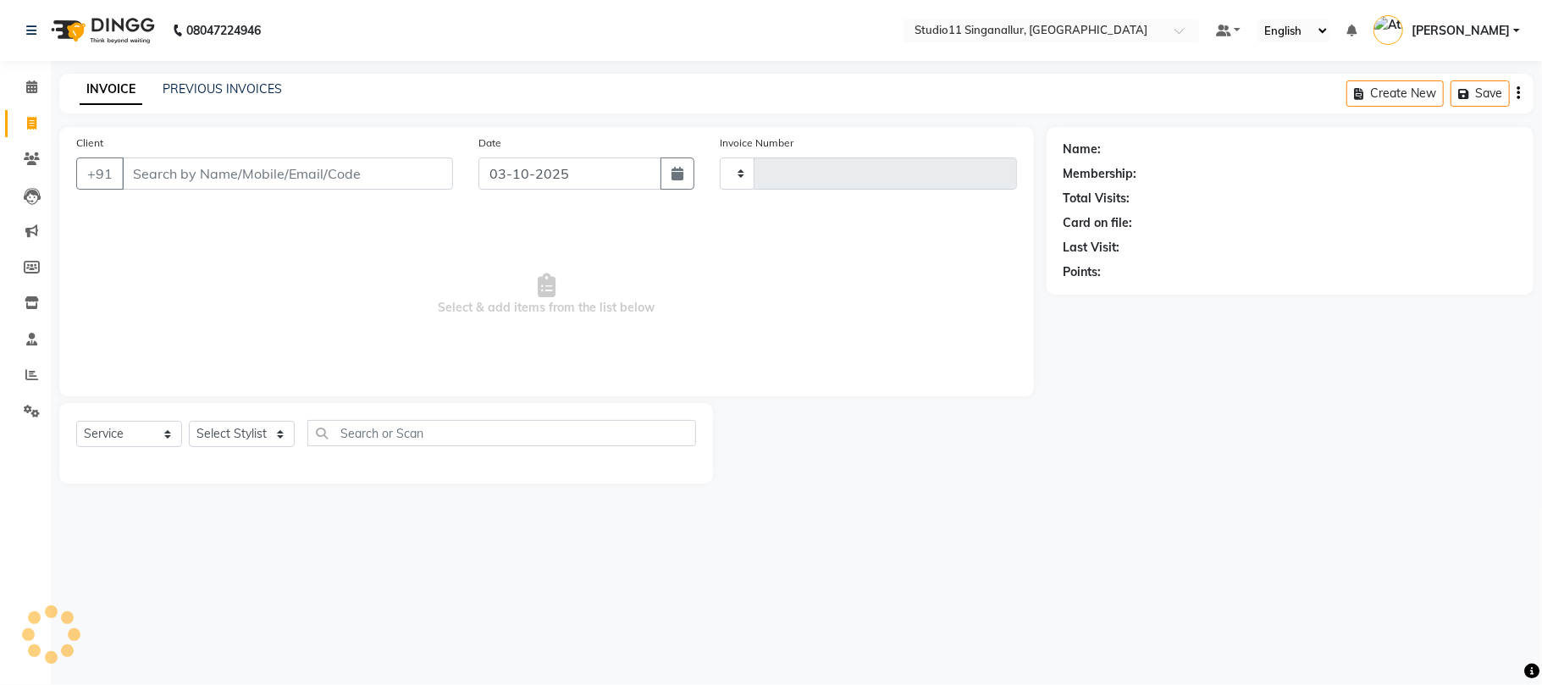
type input "4767"
select select "6616"
click at [32, 368] on icon at bounding box center [31, 374] width 13 height 13
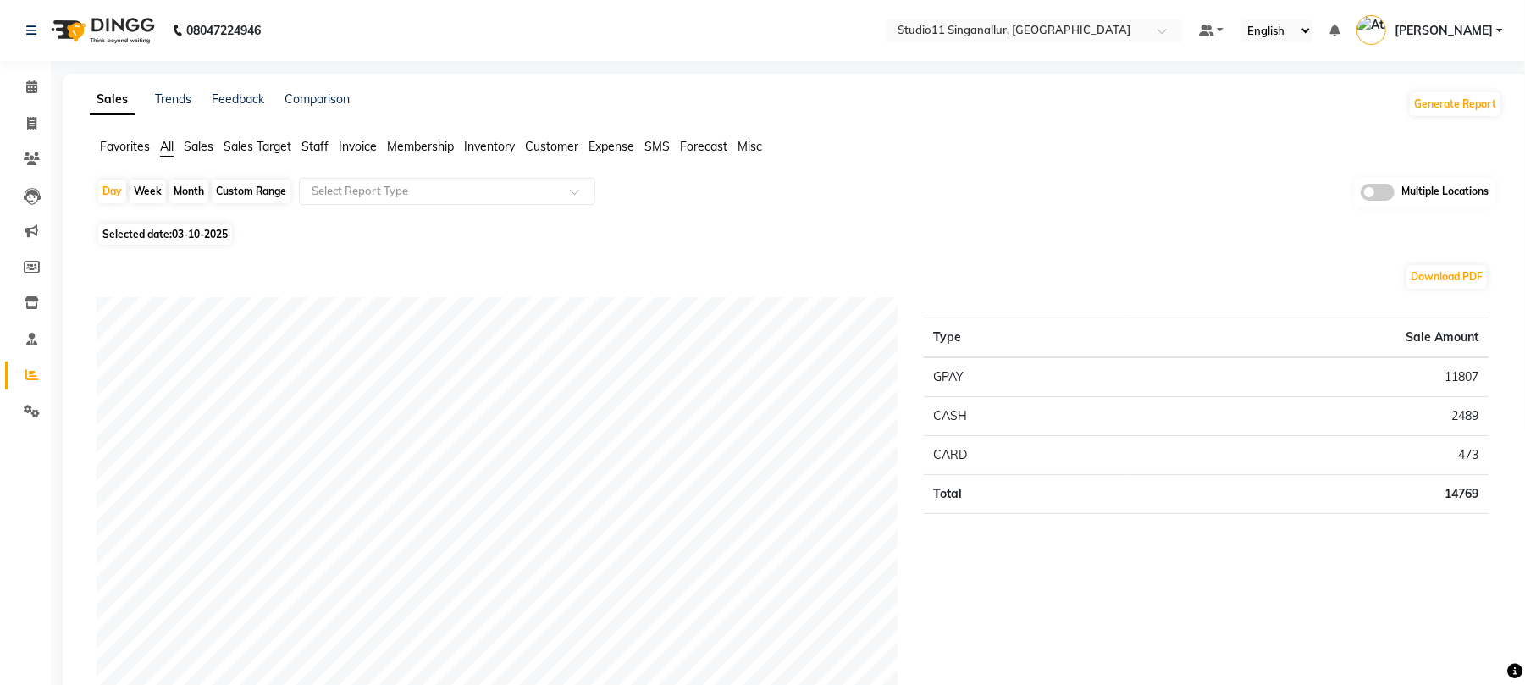
click at [325, 151] on span "Staff" at bounding box center [315, 146] width 27 height 15
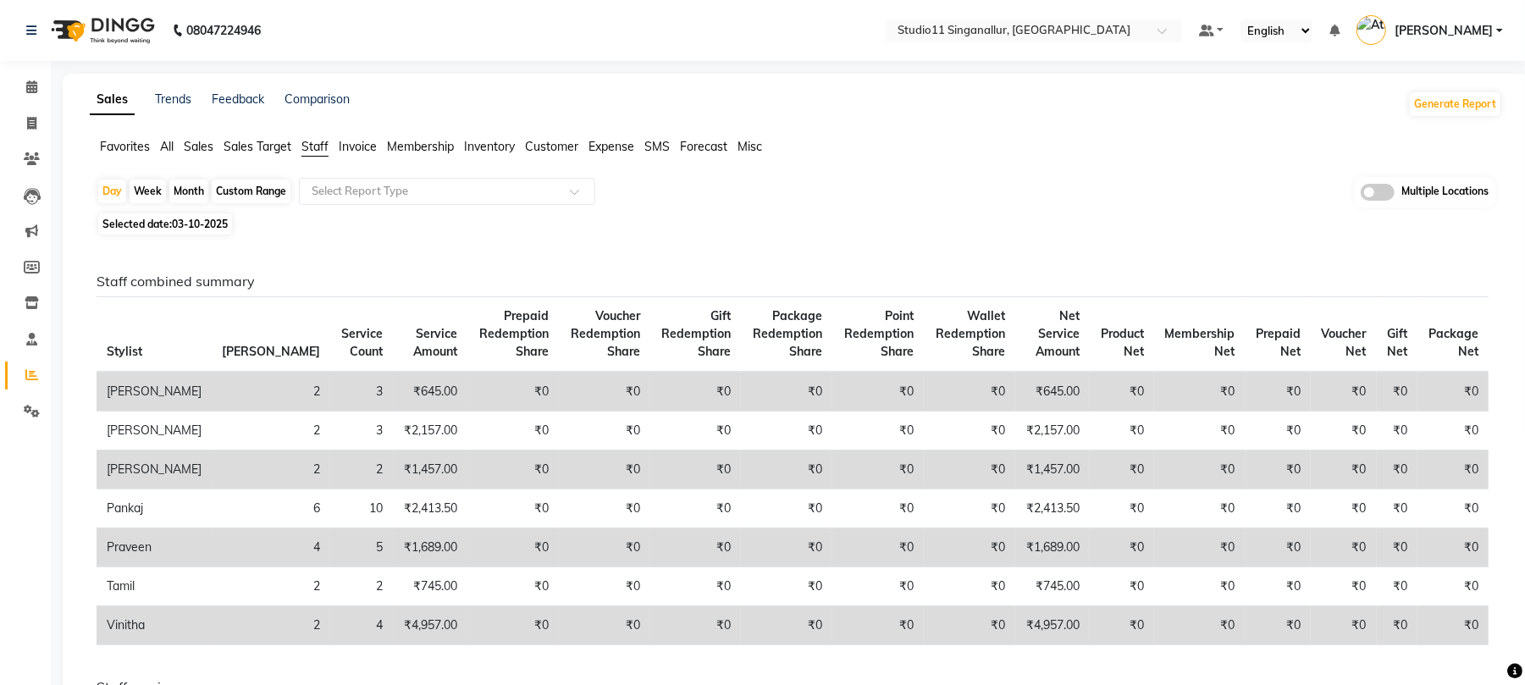
click at [176, 186] on div "Month" at bounding box center [188, 192] width 39 height 24
select select "10"
select select "2025"
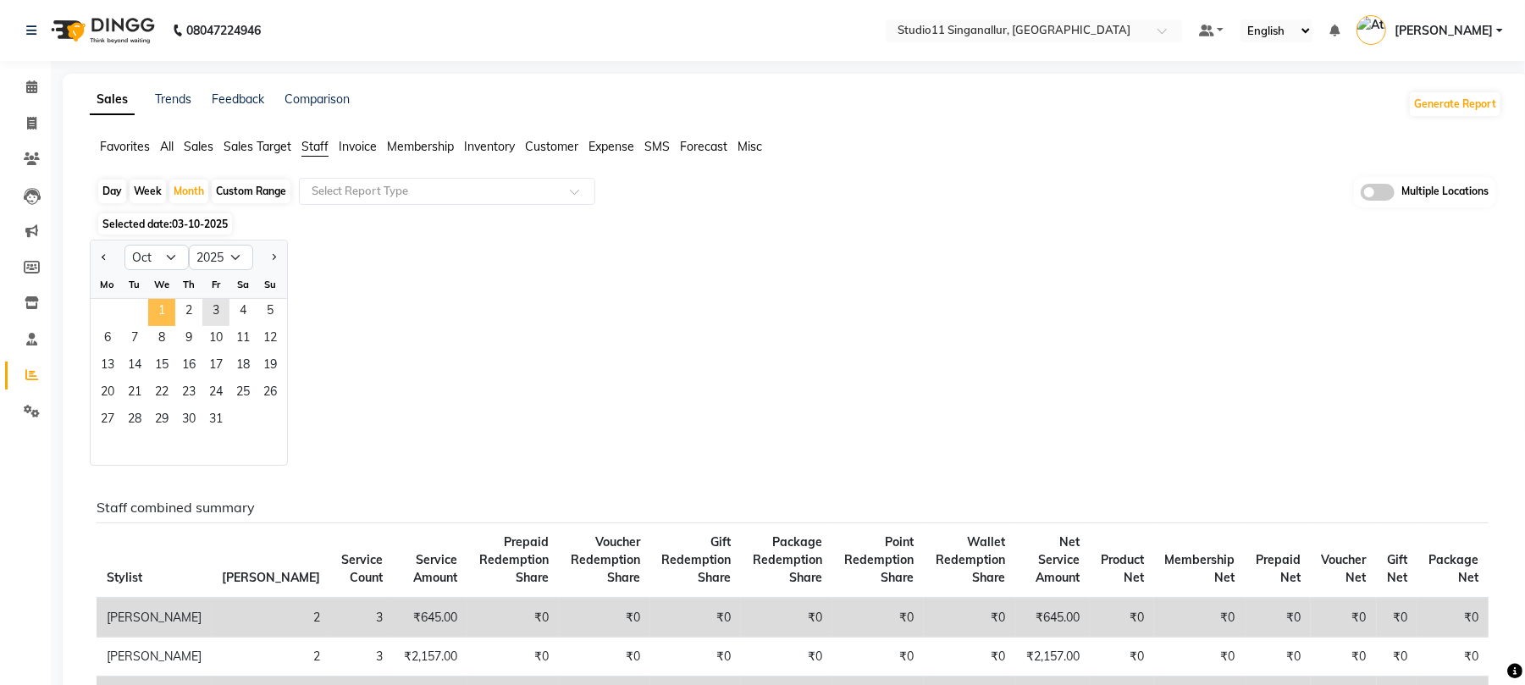
click at [152, 317] on span "1" at bounding box center [161, 312] width 27 height 27
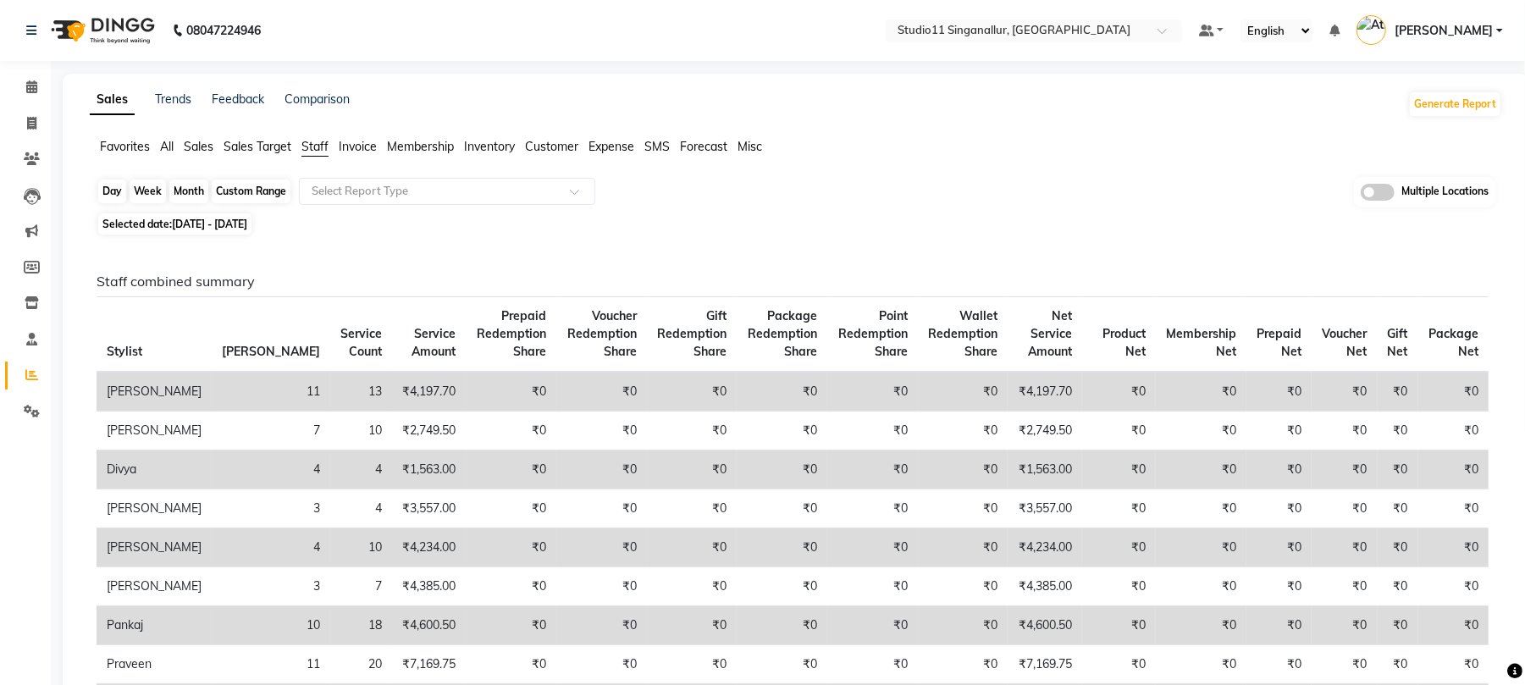
click at [180, 194] on div "Month" at bounding box center [188, 192] width 39 height 24
select select "10"
select select "2025"
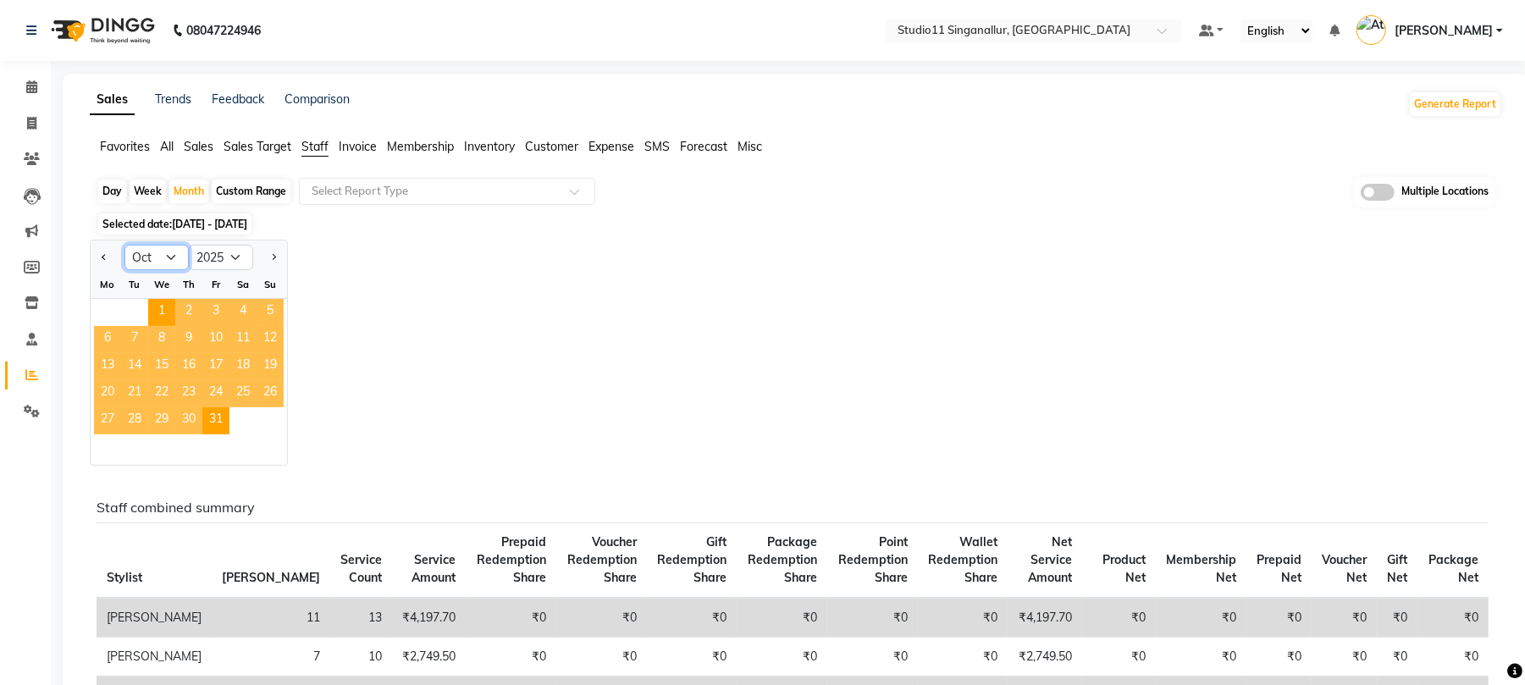
click at [147, 268] on select "Jan Feb Mar Apr May Jun Jul Aug Sep Oct Nov Dec" at bounding box center [156, 257] width 64 height 25
select select "9"
click at [124, 246] on select "Jan Feb Mar Apr May Jun Jul Aug Sep Oct Nov Dec" at bounding box center [156, 257] width 64 height 25
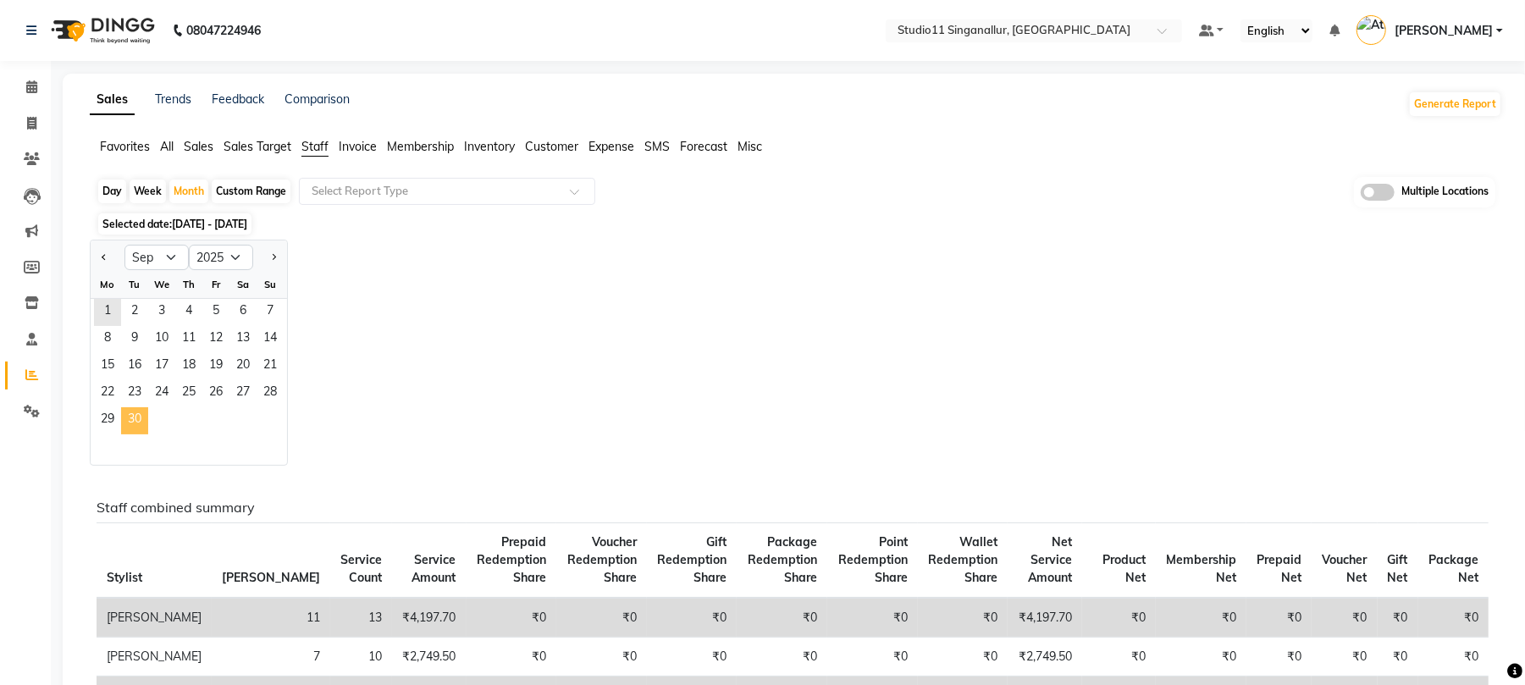
click at [136, 418] on span "30" at bounding box center [134, 420] width 27 height 27
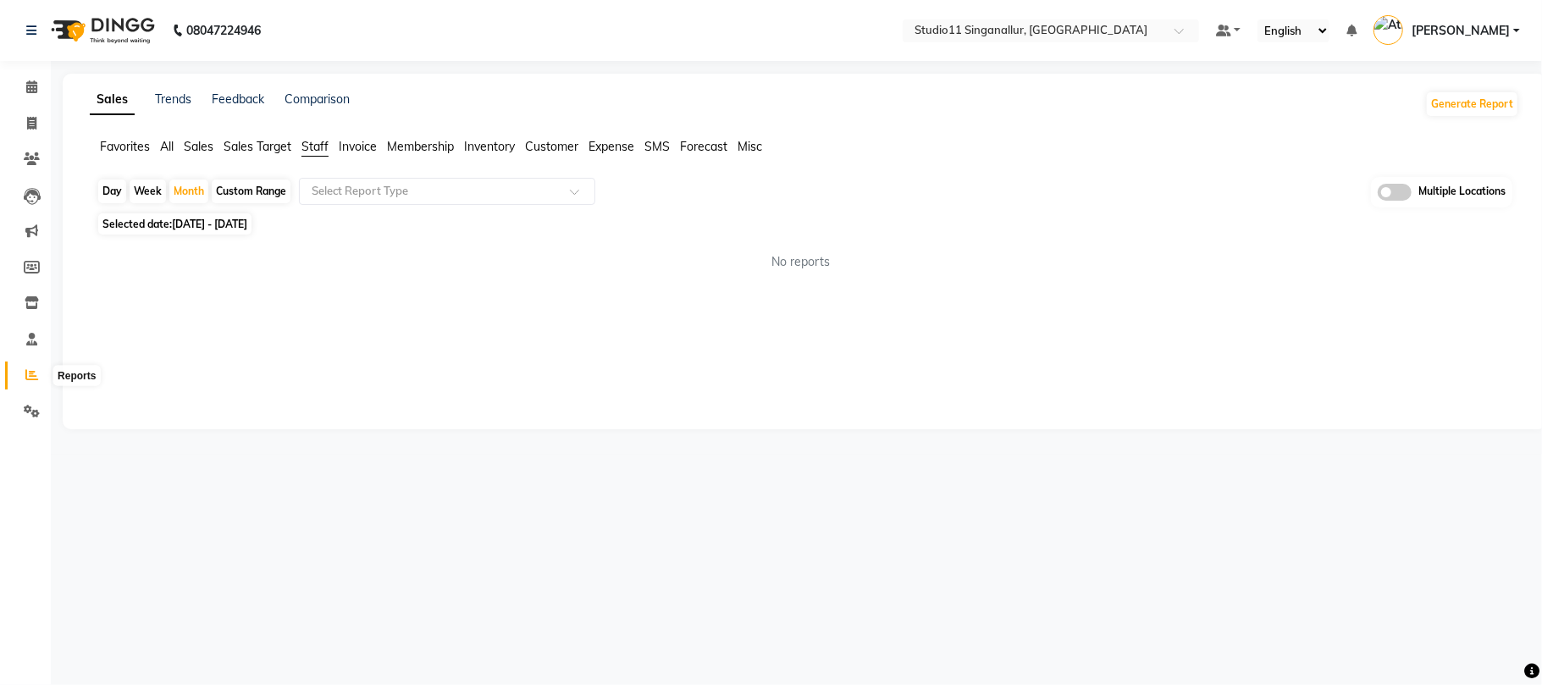
click at [29, 379] on icon at bounding box center [31, 374] width 13 height 13
click at [27, 120] on icon at bounding box center [31, 123] width 9 height 13
select select "service"
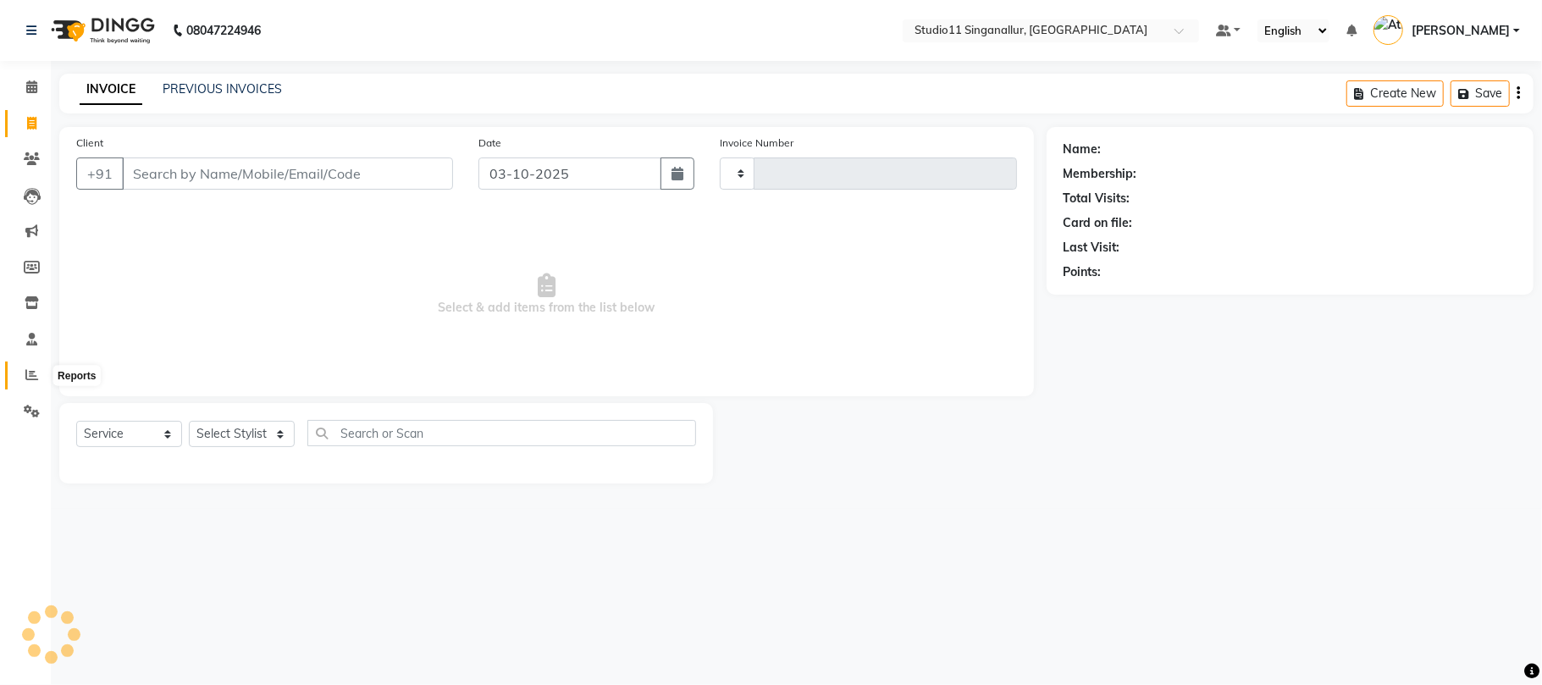
click at [24, 378] on span at bounding box center [32, 375] width 30 height 19
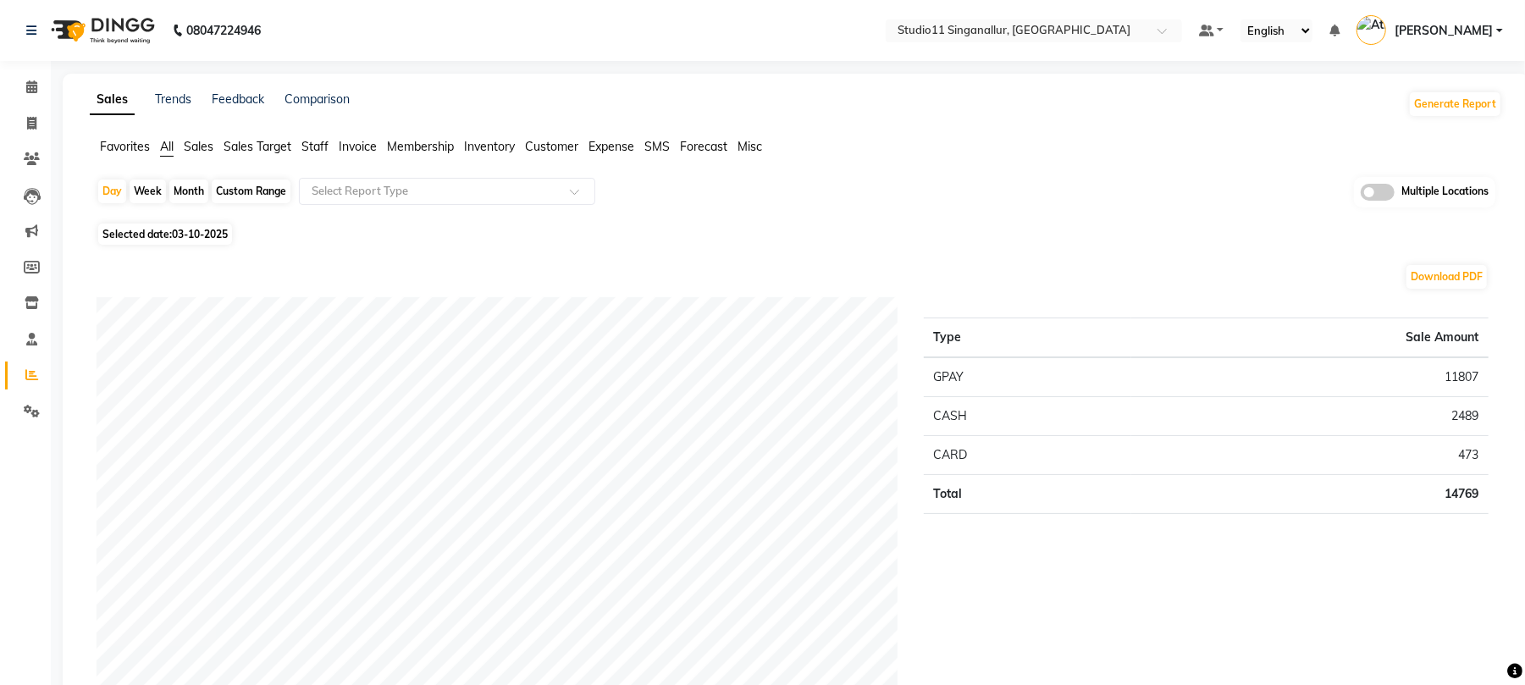
click at [170, 190] on div "Month" at bounding box center [188, 192] width 39 height 24
select select "10"
select select "2025"
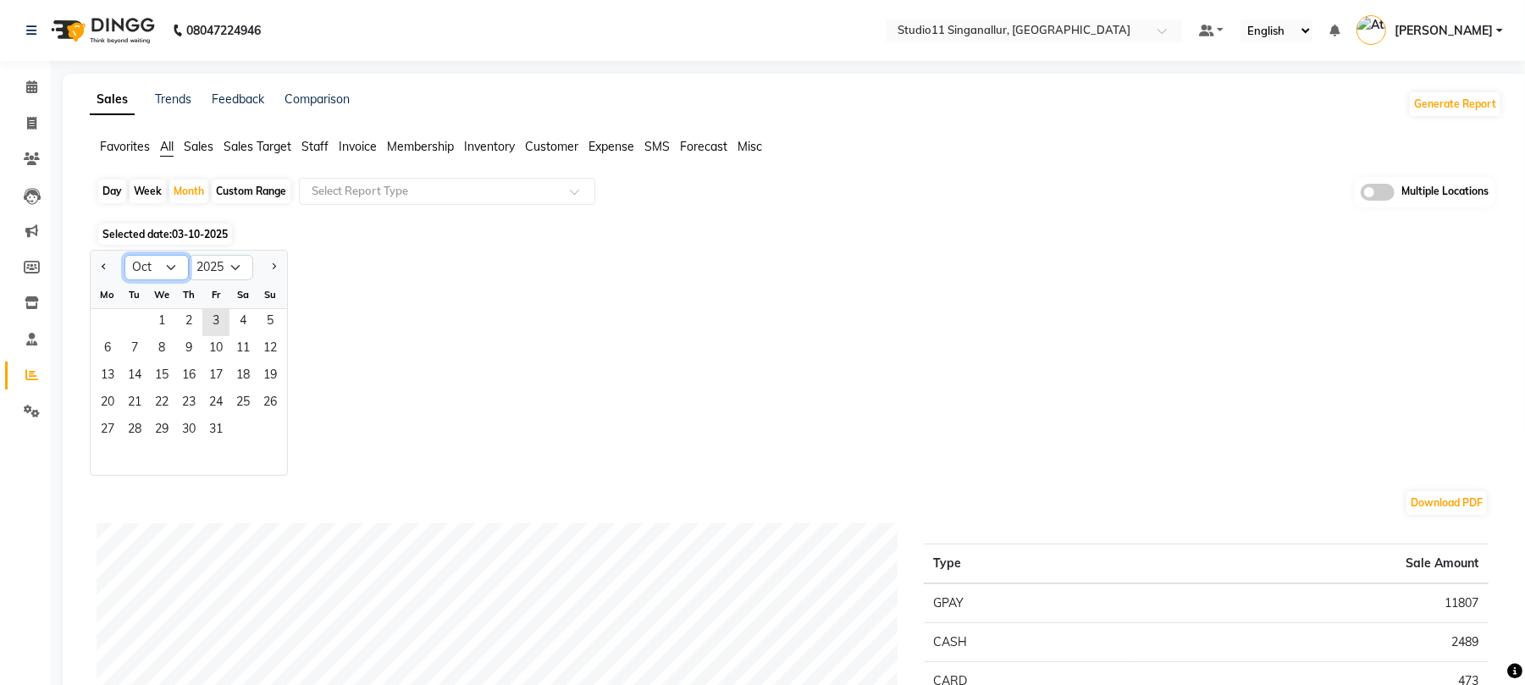
click at [140, 262] on select "Jan Feb Mar Apr May Jun Jul Aug Sep Oct Nov Dec" at bounding box center [156, 267] width 64 height 25
select select "9"
click at [124, 255] on select "Jan Feb Mar Apr May Jun Jul Aug Sep Oct Nov Dec" at bounding box center [156, 267] width 64 height 25
click at [274, 357] on span "14" at bounding box center [270, 349] width 27 height 27
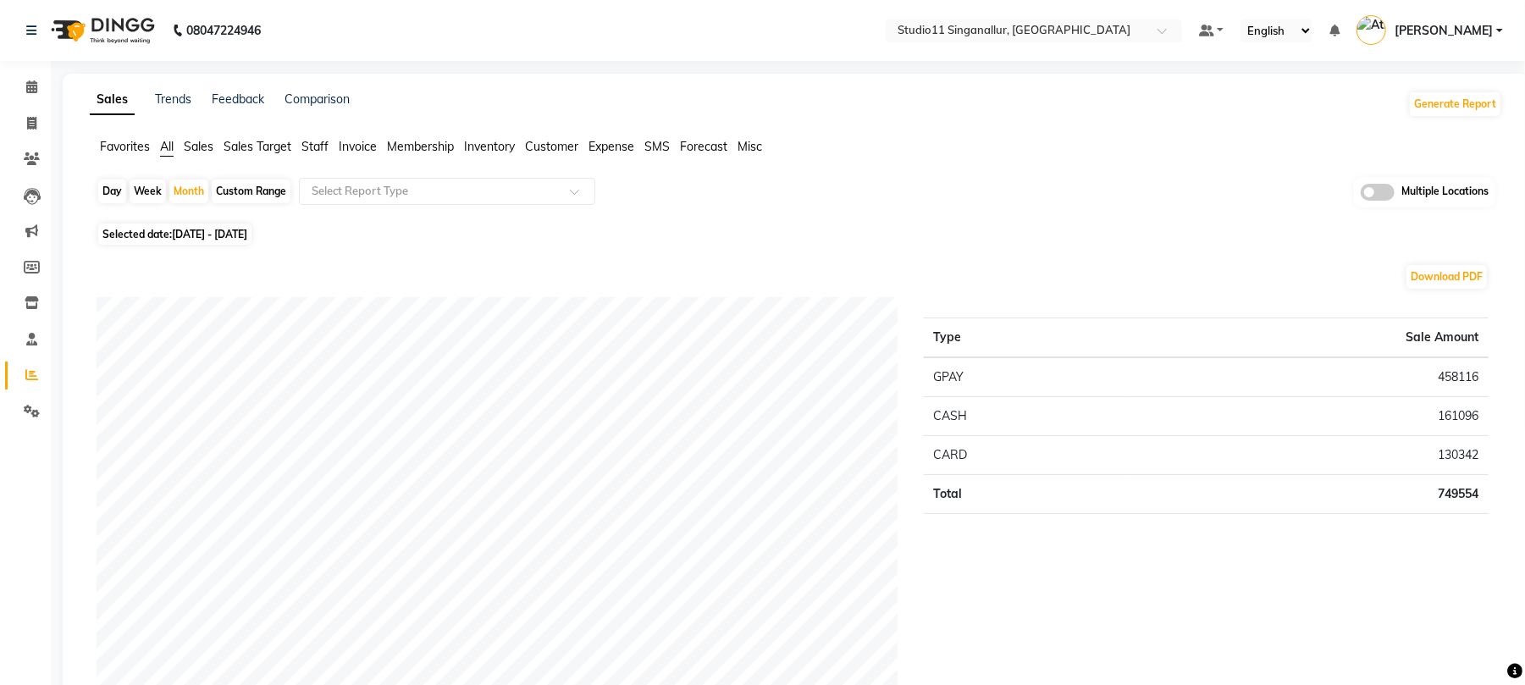
click at [317, 151] on span "Staff" at bounding box center [315, 146] width 27 height 15
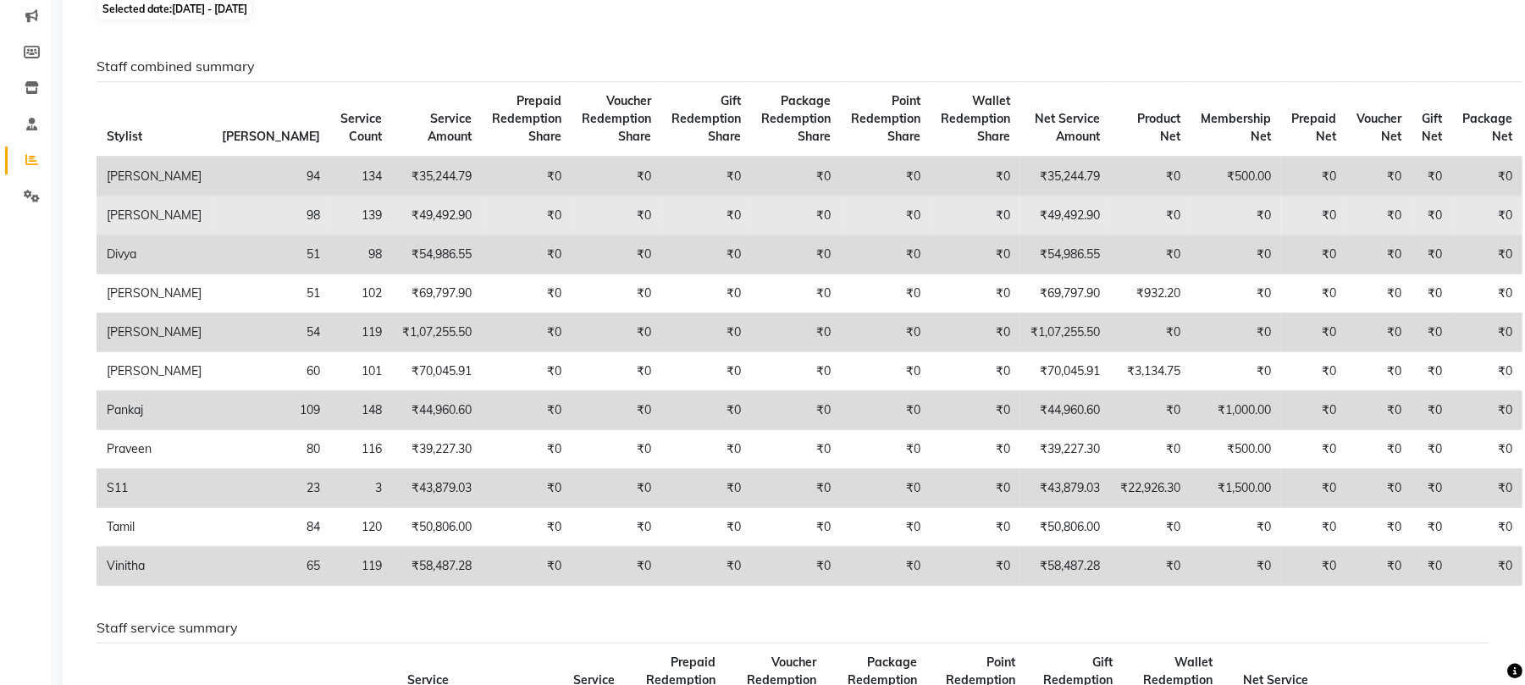
scroll to position [225, 0]
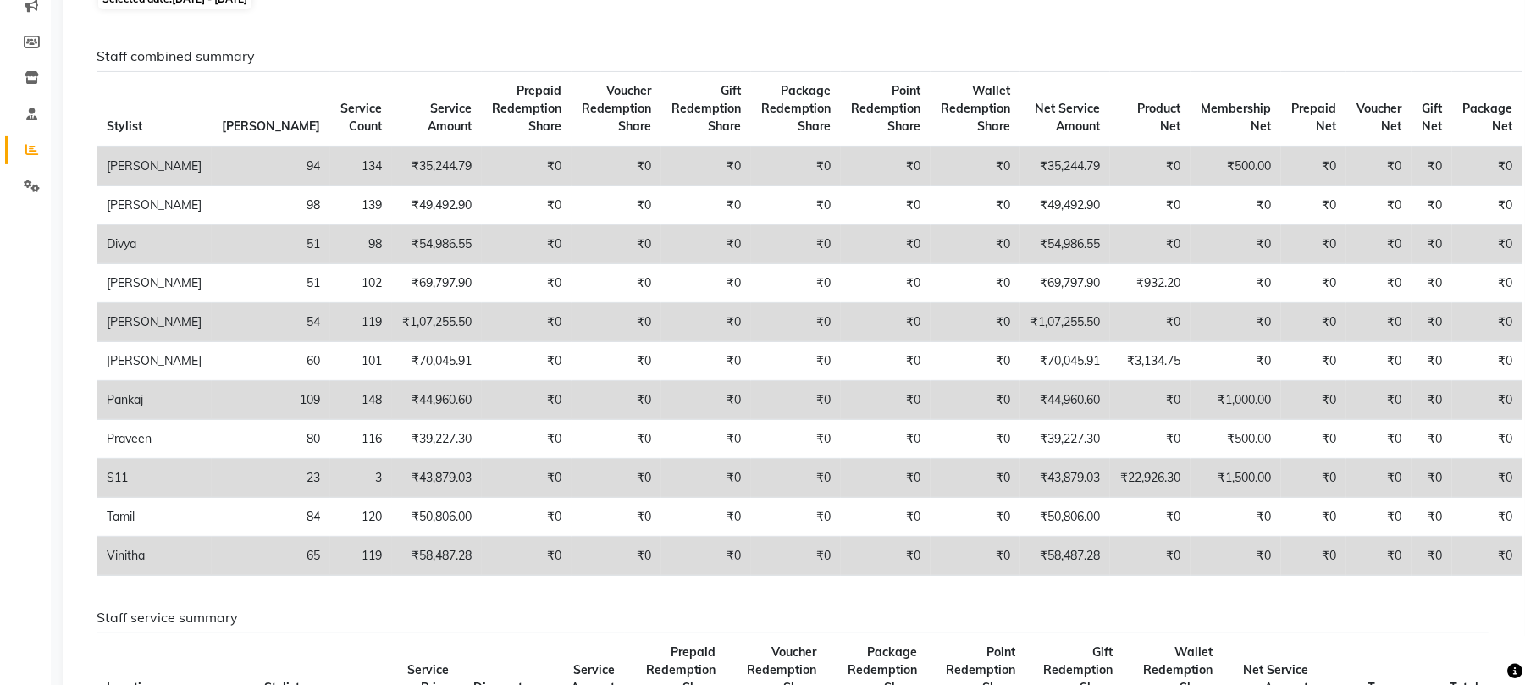
click at [392, 252] on td "₹54,986.55" at bounding box center [437, 244] width 90 height 39
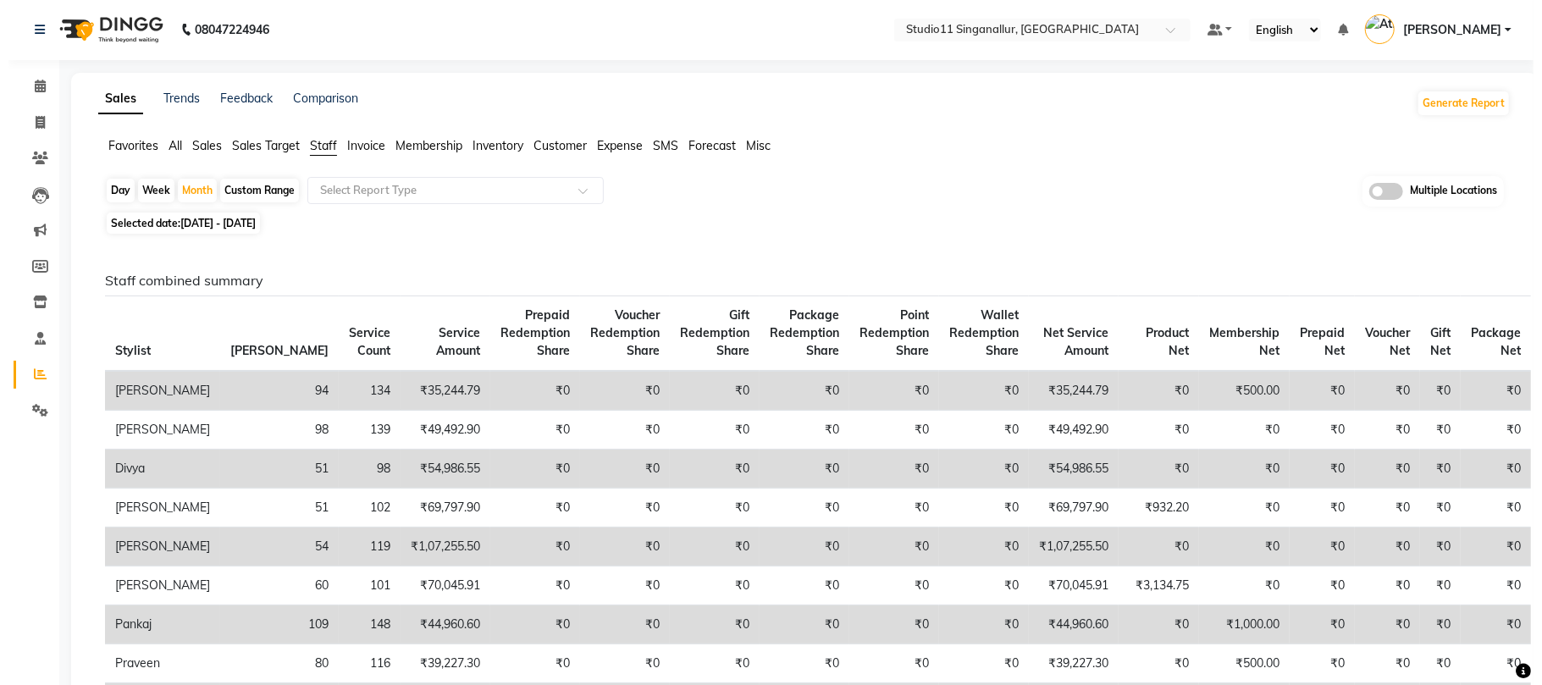
scroll to position [0, 0]
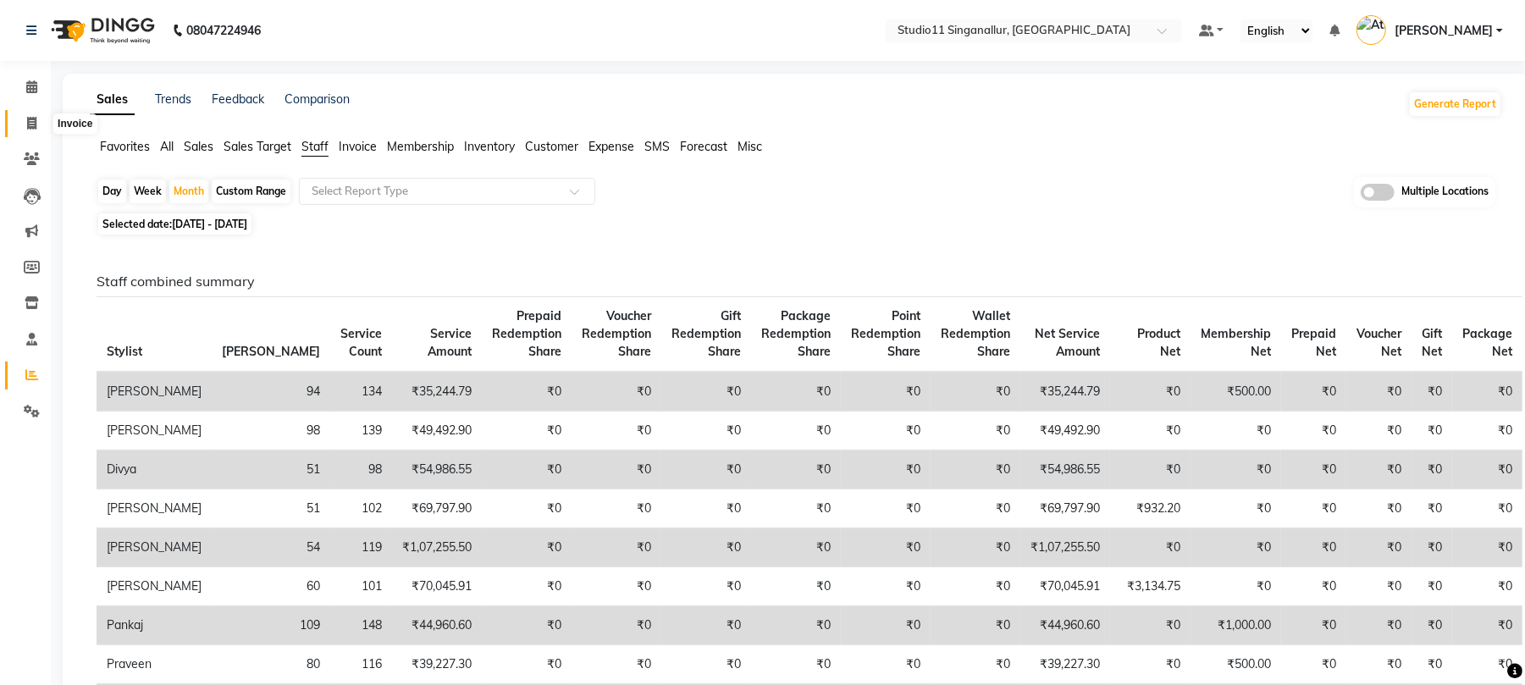
click at [31, 132] on span at bounding box center [32, 123] width 30 height 19
select select "6616"
select select "service"
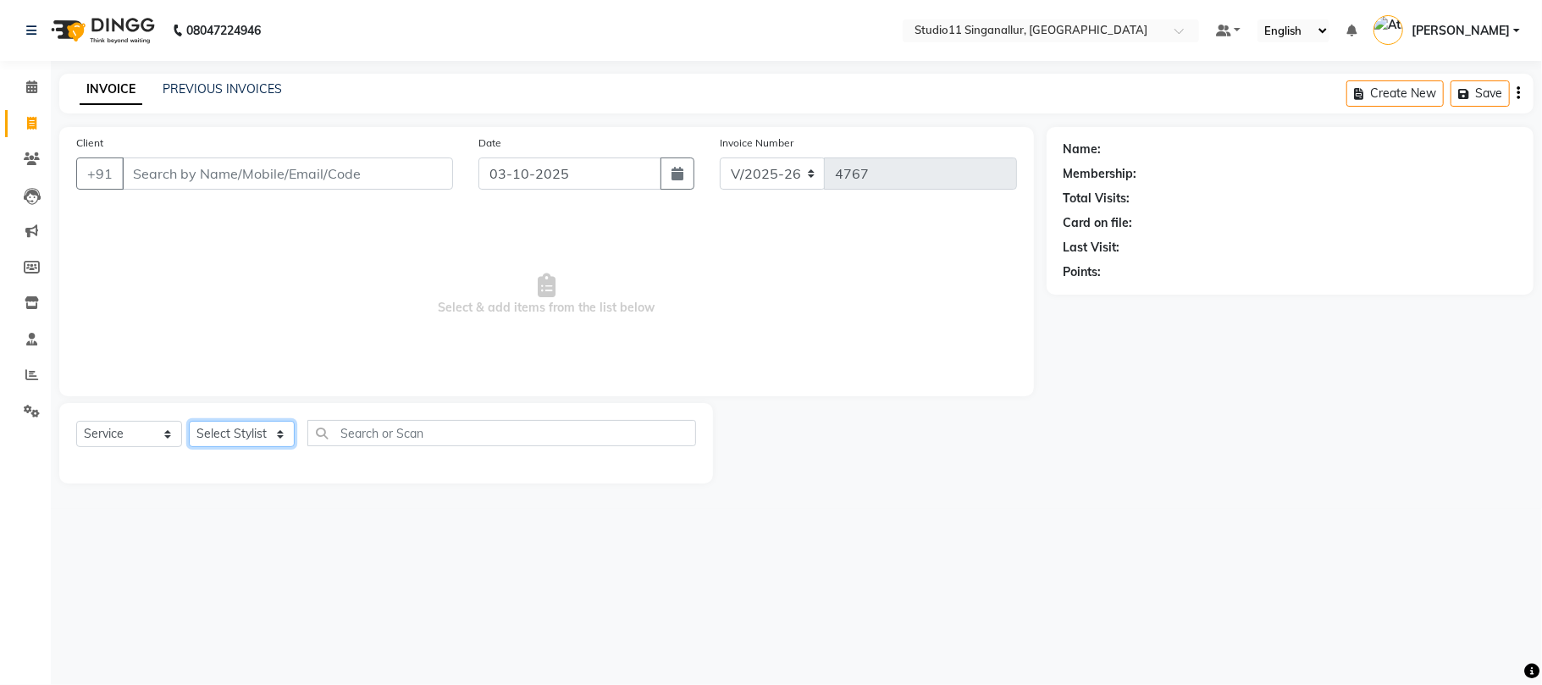
click at [238, 432] on select "Select Stylist akbar Athira daniel Divya Haritha kowsalya krithika narmatha pan…" at bounding box center [242, 434] width 106 height 26
select select "70620"
click at [189, 421] on select "Select Stylist akbar Athira daniel Divya Haritha kowsalya krithika narmatha pan…" at bounding box center [242, 434] width 106 height 26
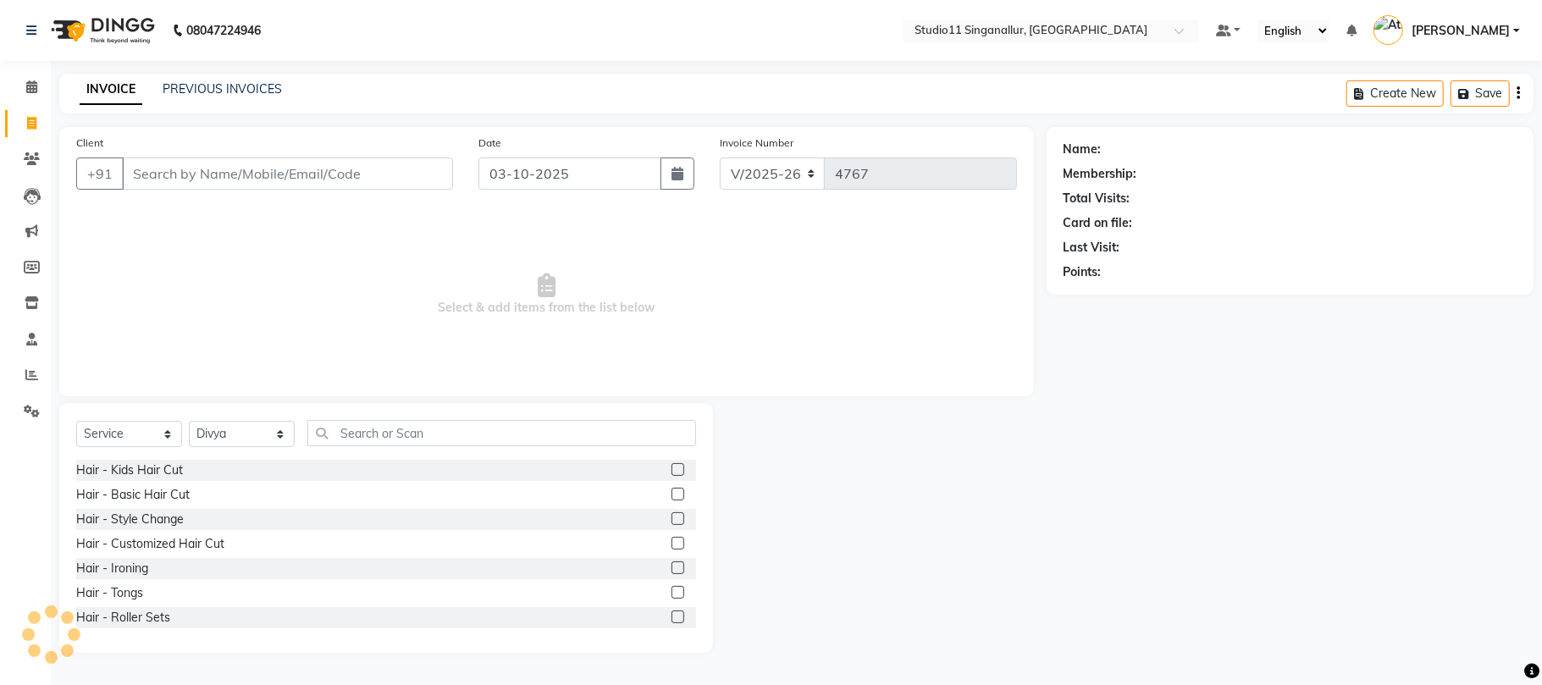
click at [428, 418] on div "Select Service Product Membership Package Voucher Prepaid Gift Card Select Styl…" at bounding box center [386, 528] width 654 height 250
click at [428, 424] on input "text" at bounding box center [501, 433] width 389 height 26
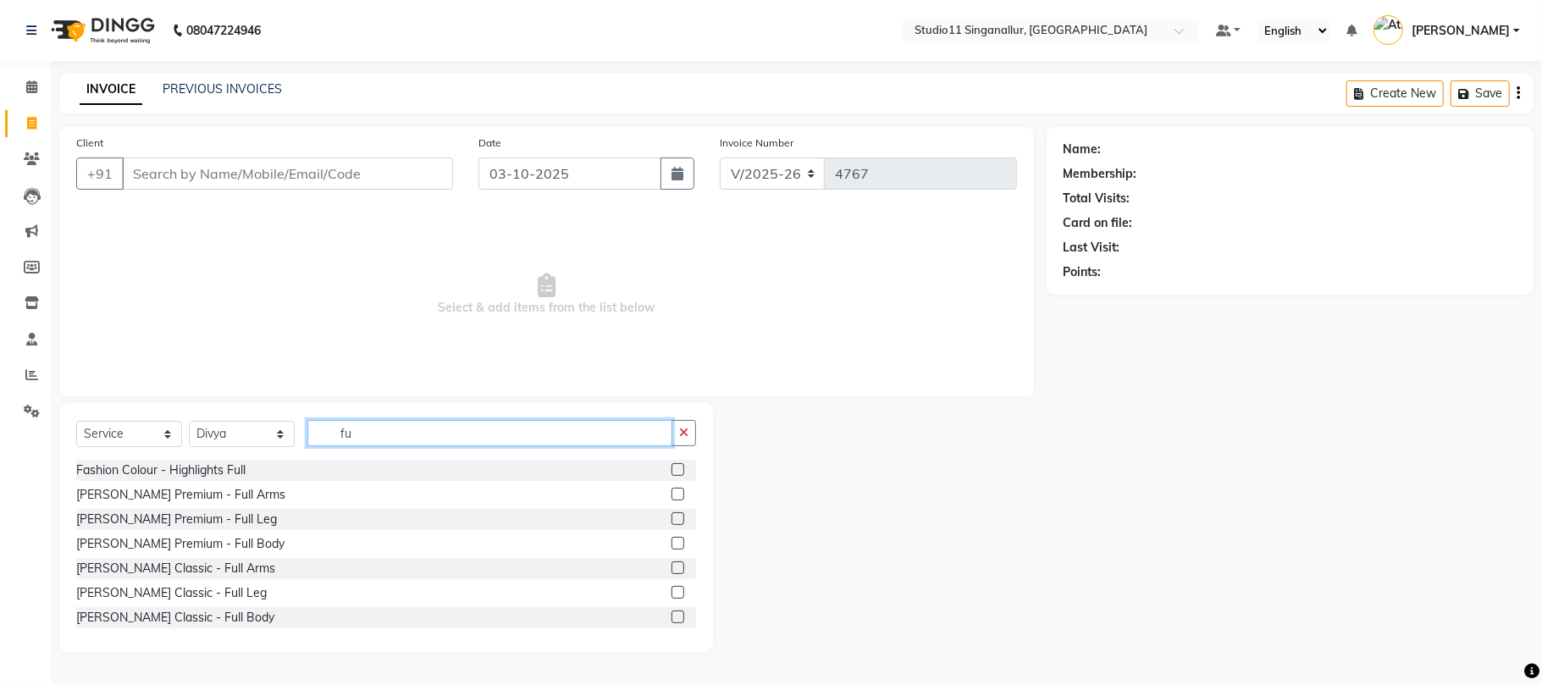
type input "f"
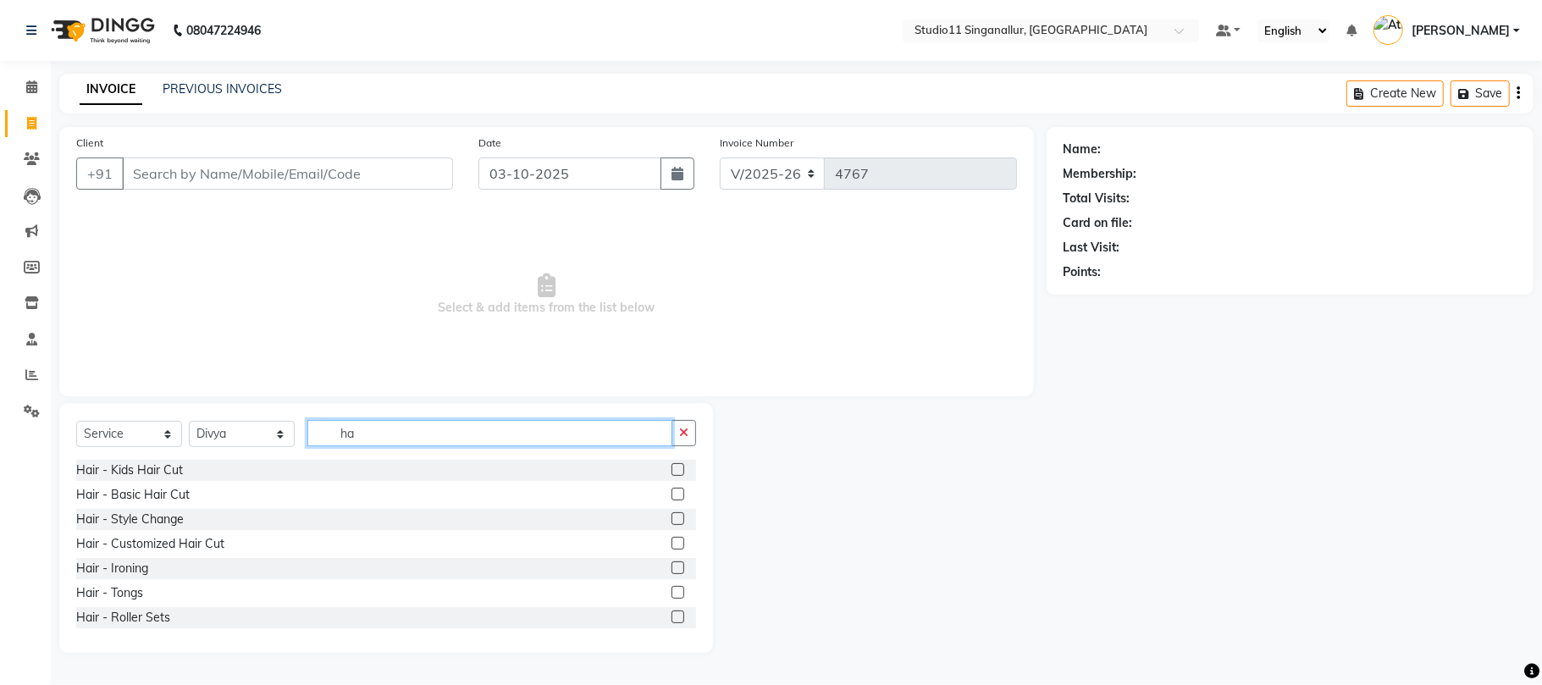
type input "h"
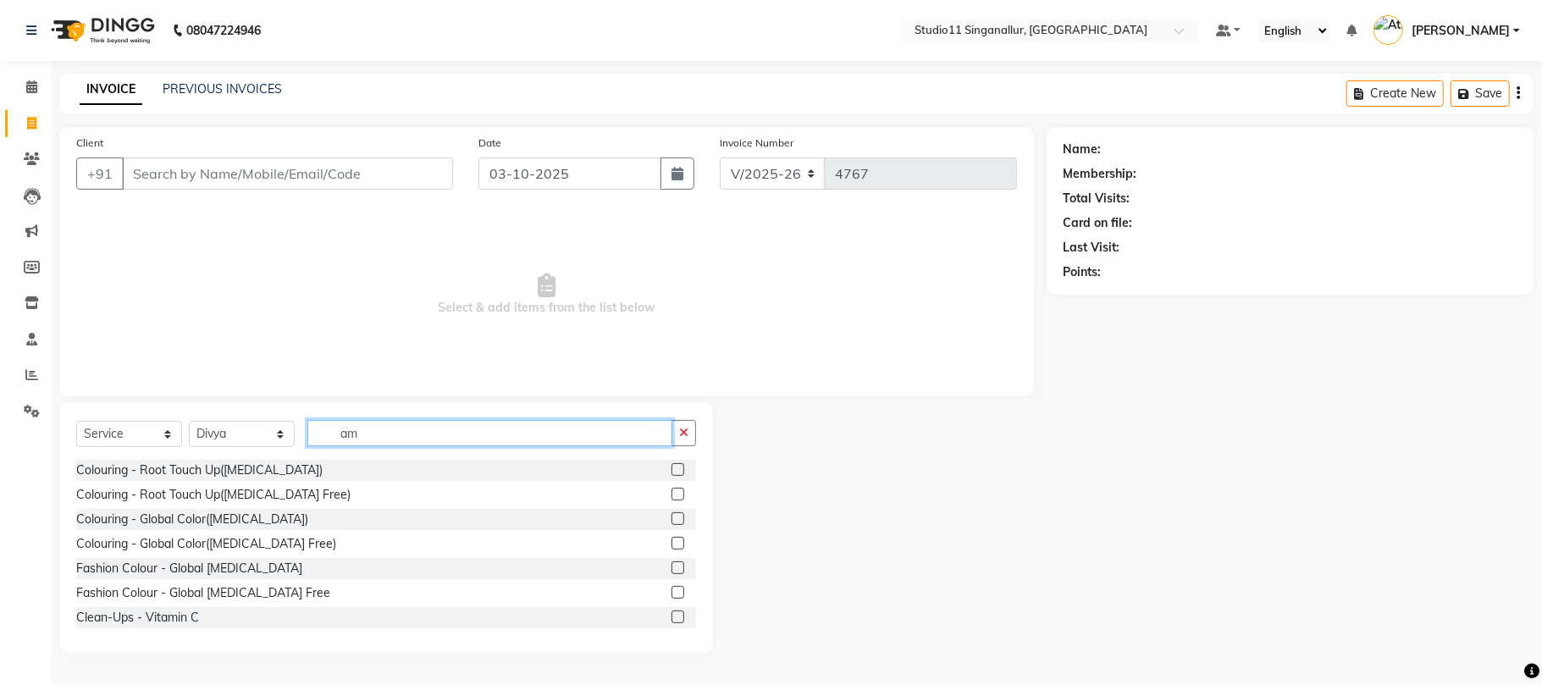
type input "am"
click at [672, 539] on label at bounding box center [678, 543] width 13 height 13
click at [672, 539] on input "checkbox" at bounding box center [677, 544] width 11 height 11
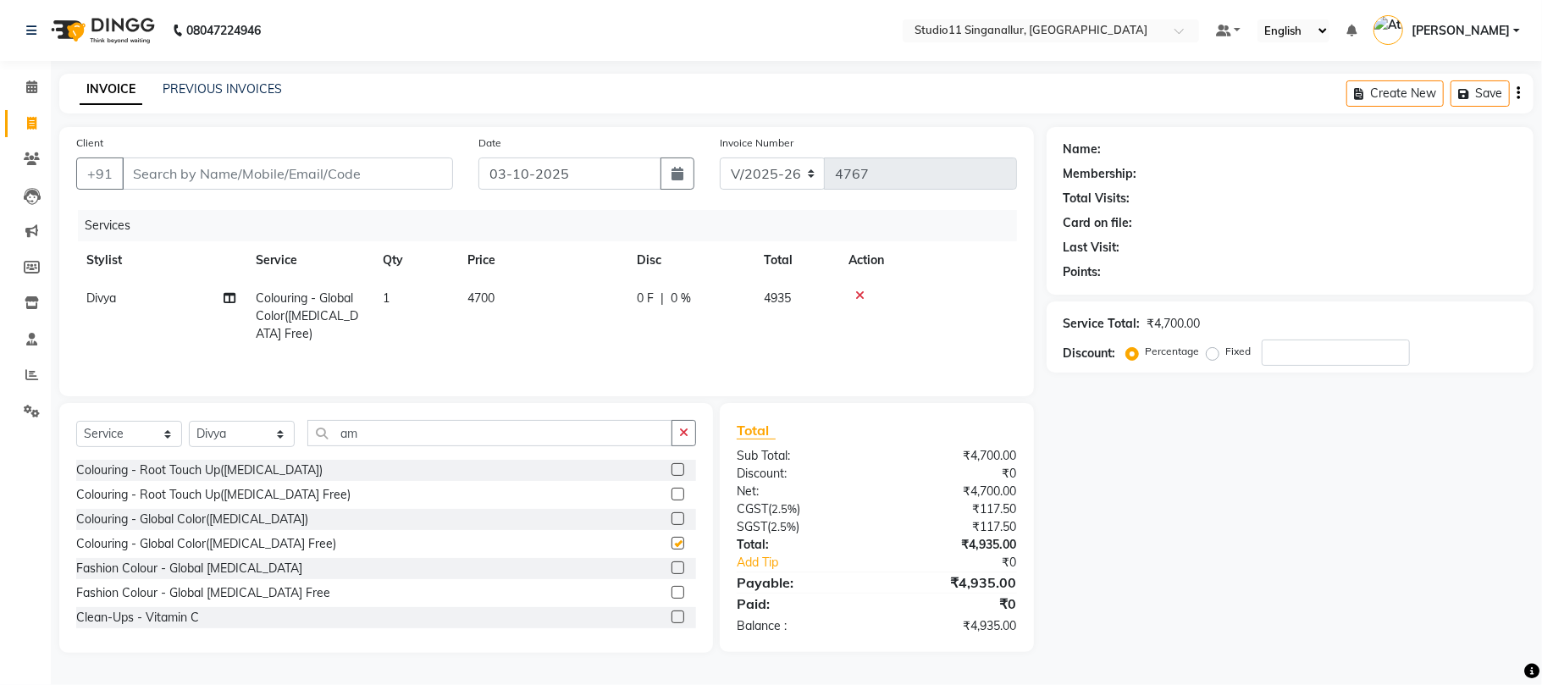
checkbox input "false"
click at [298, 170] on input "Client" at bounding box center [287, 174] width 331 height 32
type input "9"
type input "0"
type input "9952829235"
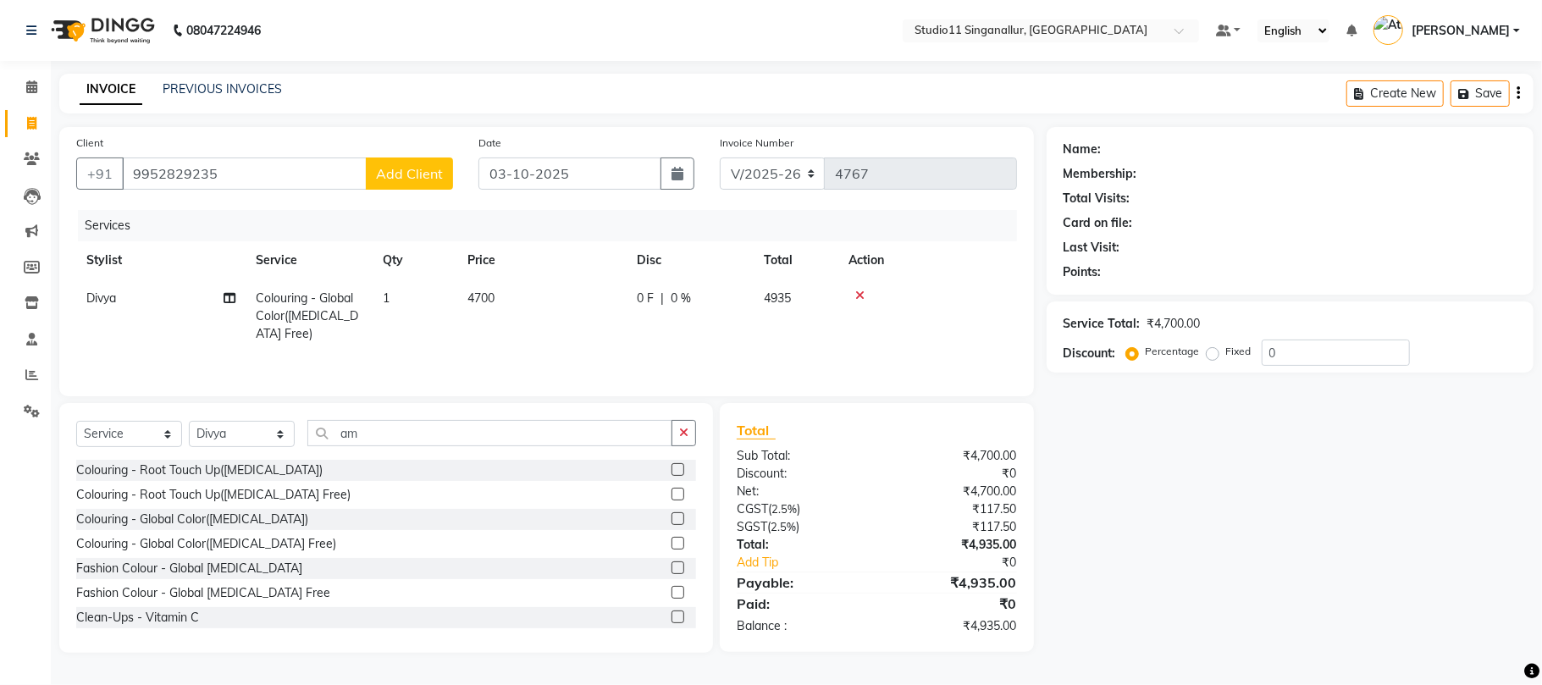
click at [388, 180] on span "Add Client" at bounding box center [409, 173] width 67 height 17
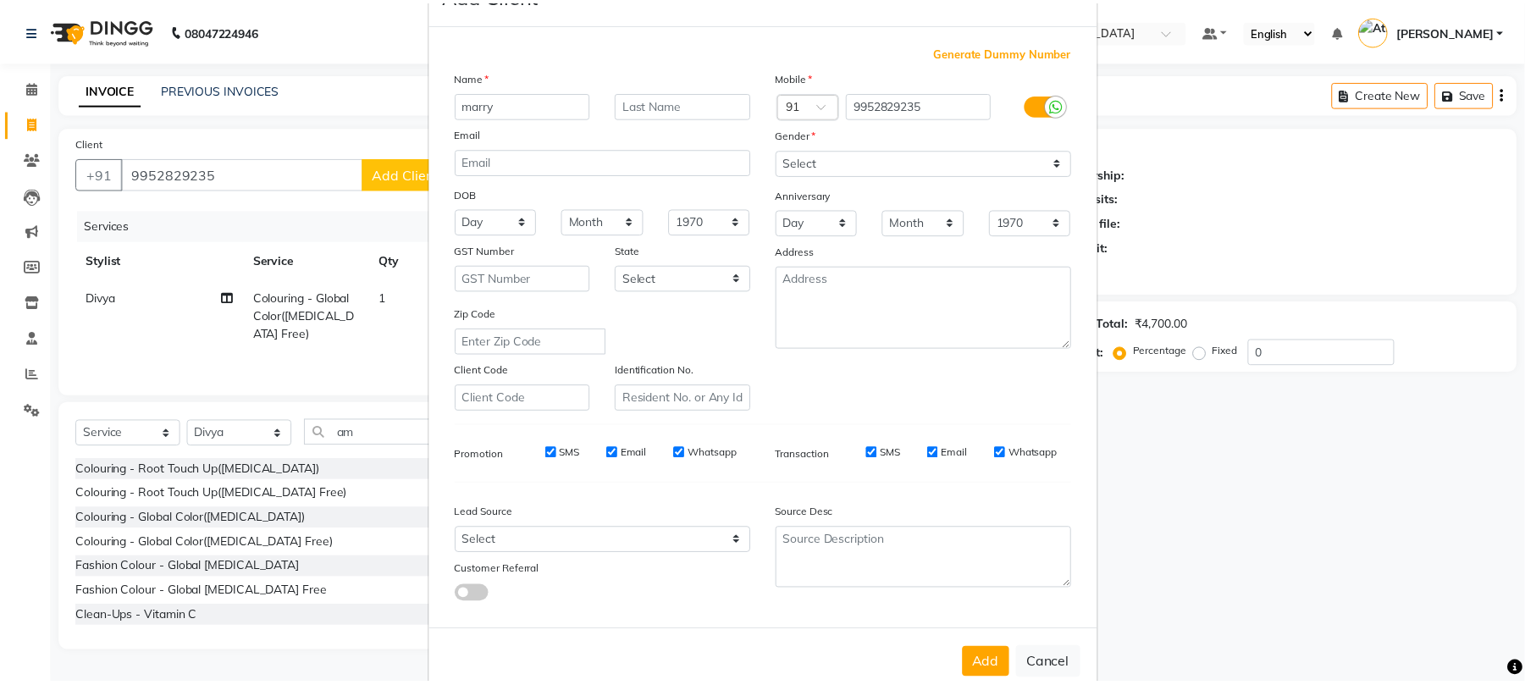
scroll to position [92, 0]
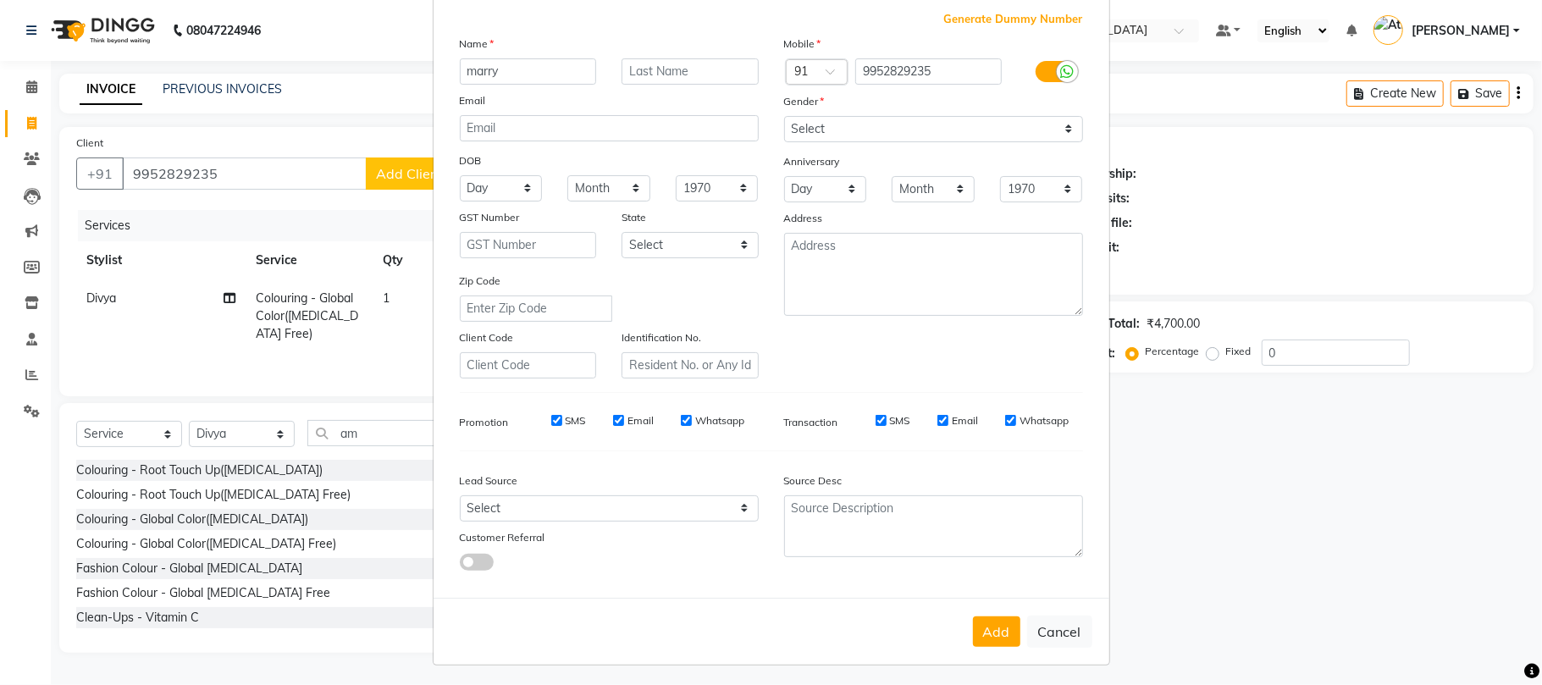
type input "marry"
click at [803, 132] on select "Select Male Female Other Prefer Not To Say" at bounding box center [933, 129] width 299 height 26
select select "[DEMOGRAPHIC_DATA]"
click at [784, 116] on select "Select Male Female Other Prefer Not To Say" at bounding box center [933, 129] width 299 height 26
click at [997, 617] on button "Add" at bounding box center [996, 632] width 47 height 30
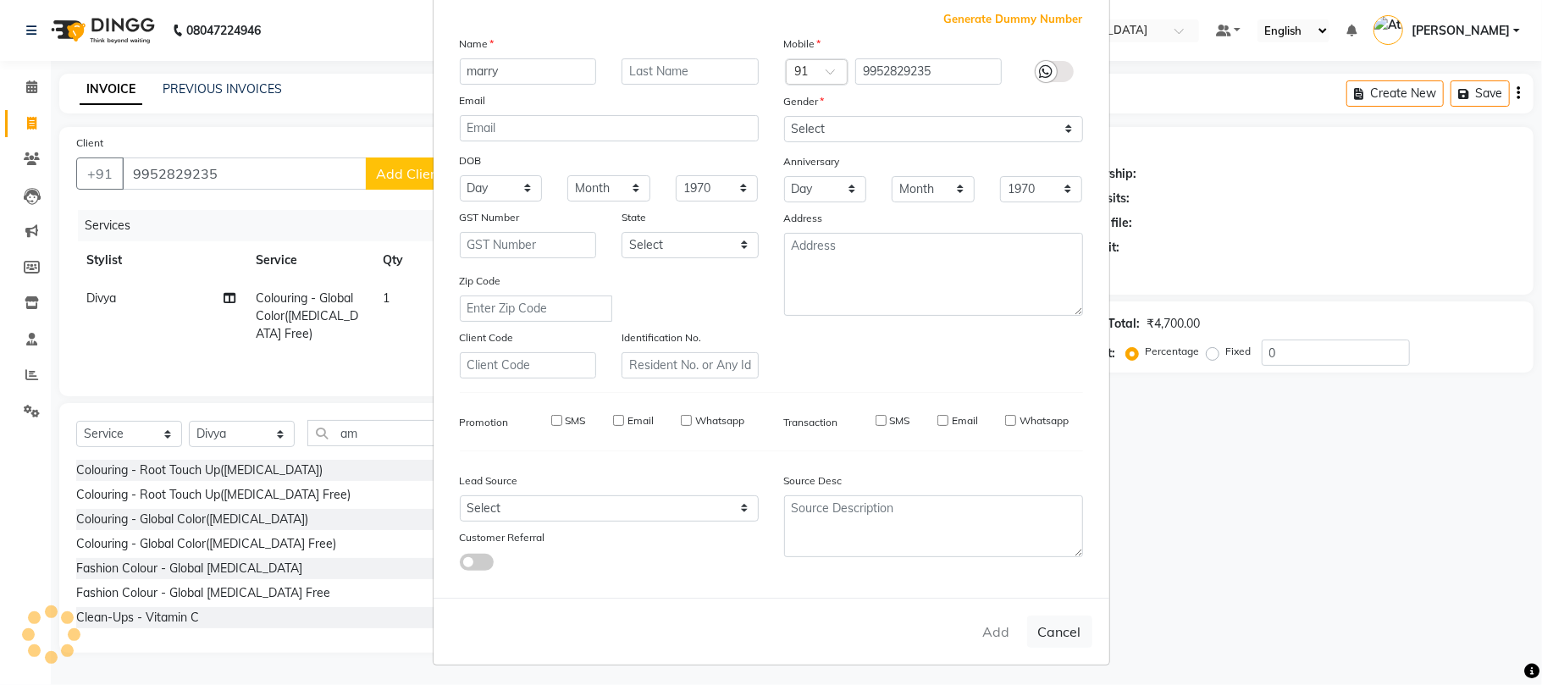
select select
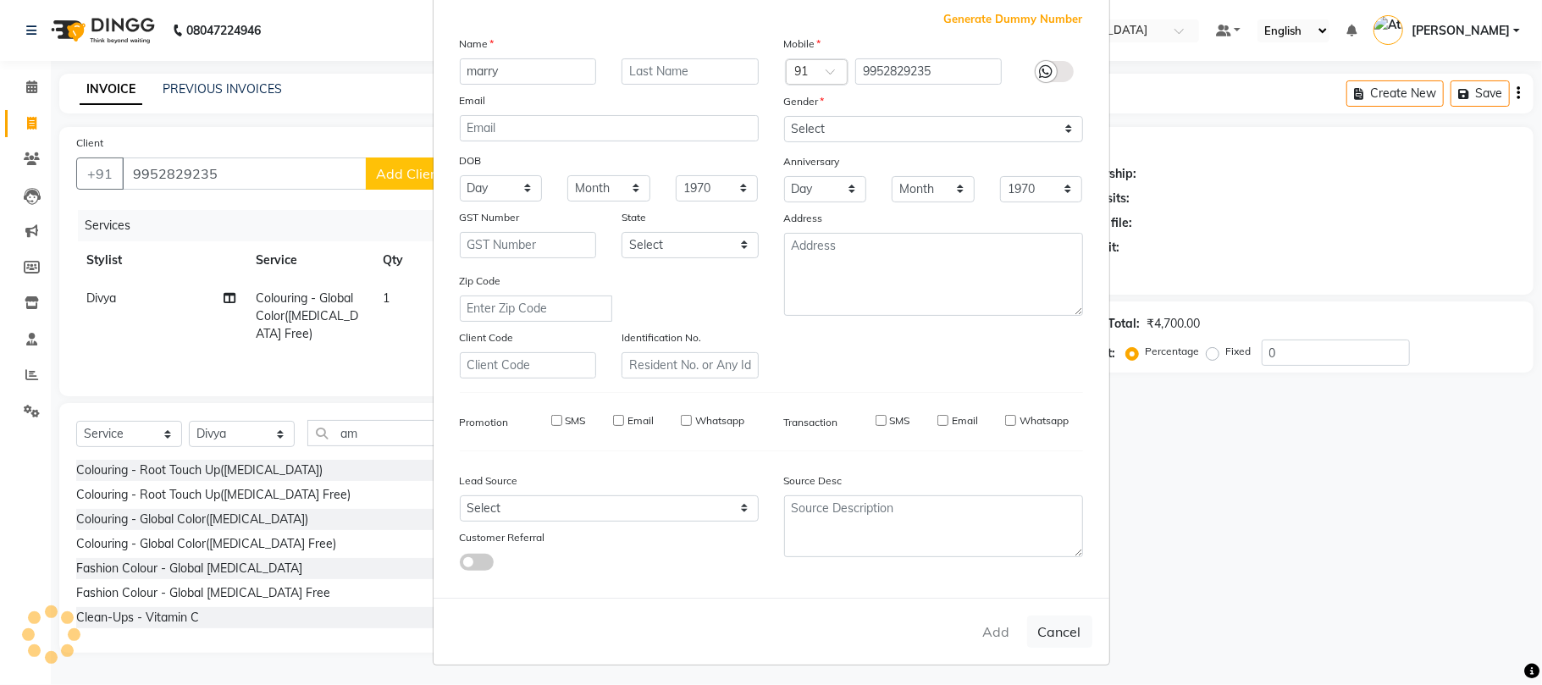
select select
checkbox input "false"
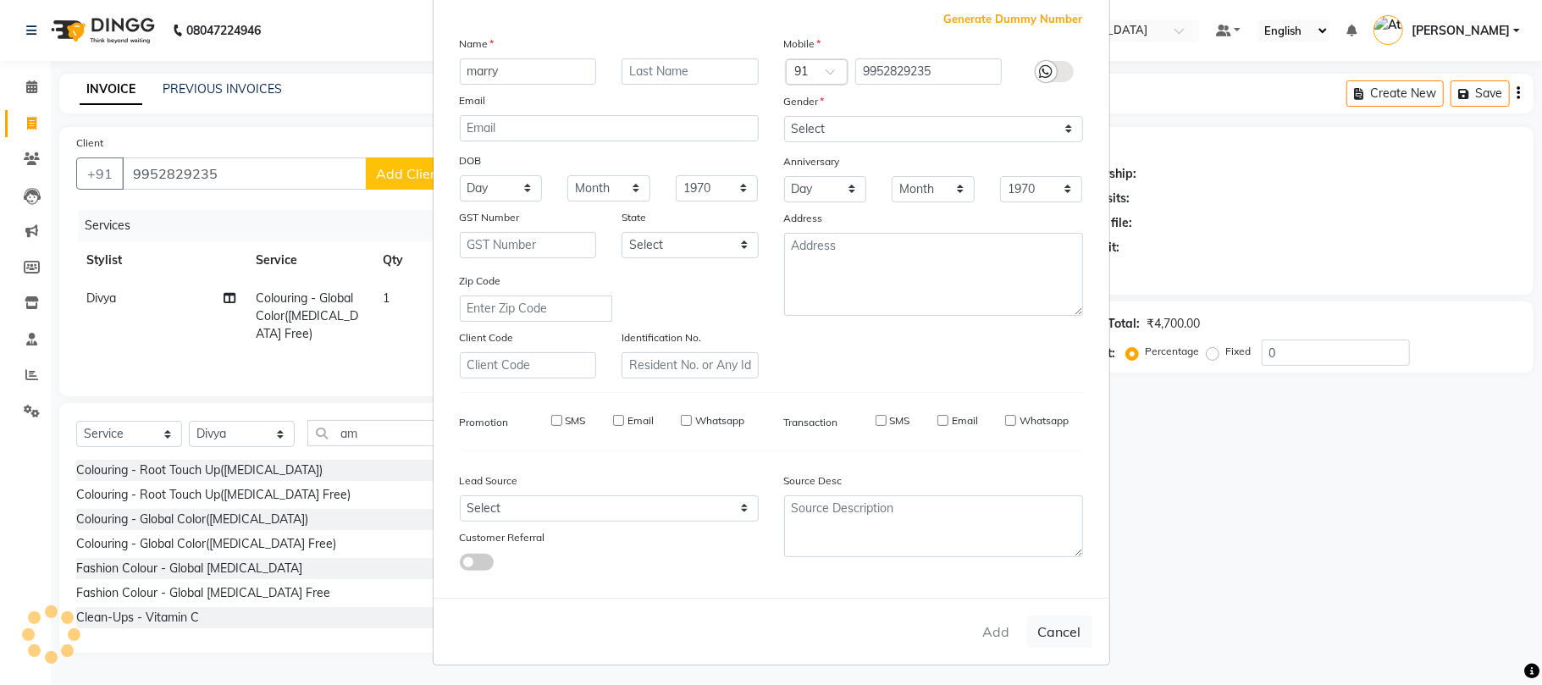
checkbox input "false"
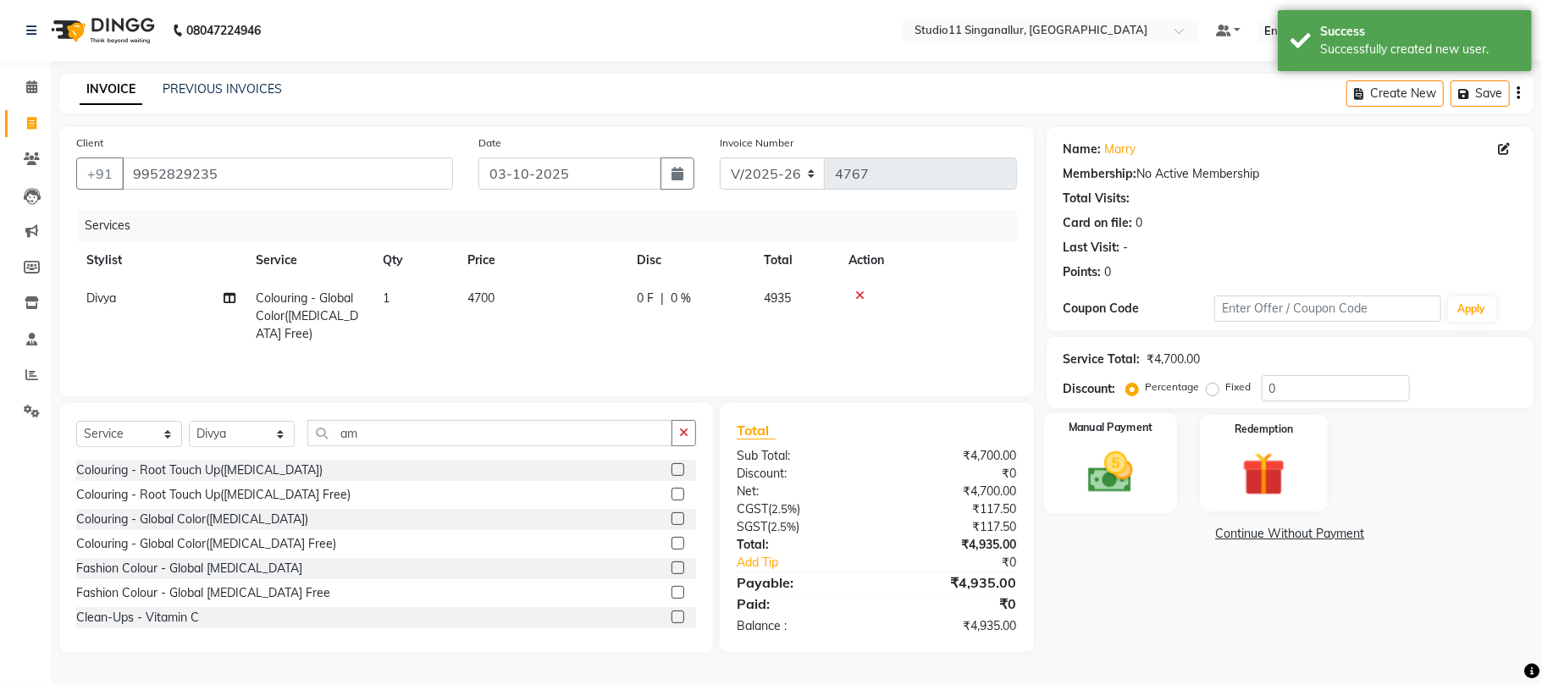
click at [1102, 472] on img at bounding box center [1111, 472] width 74 height 53
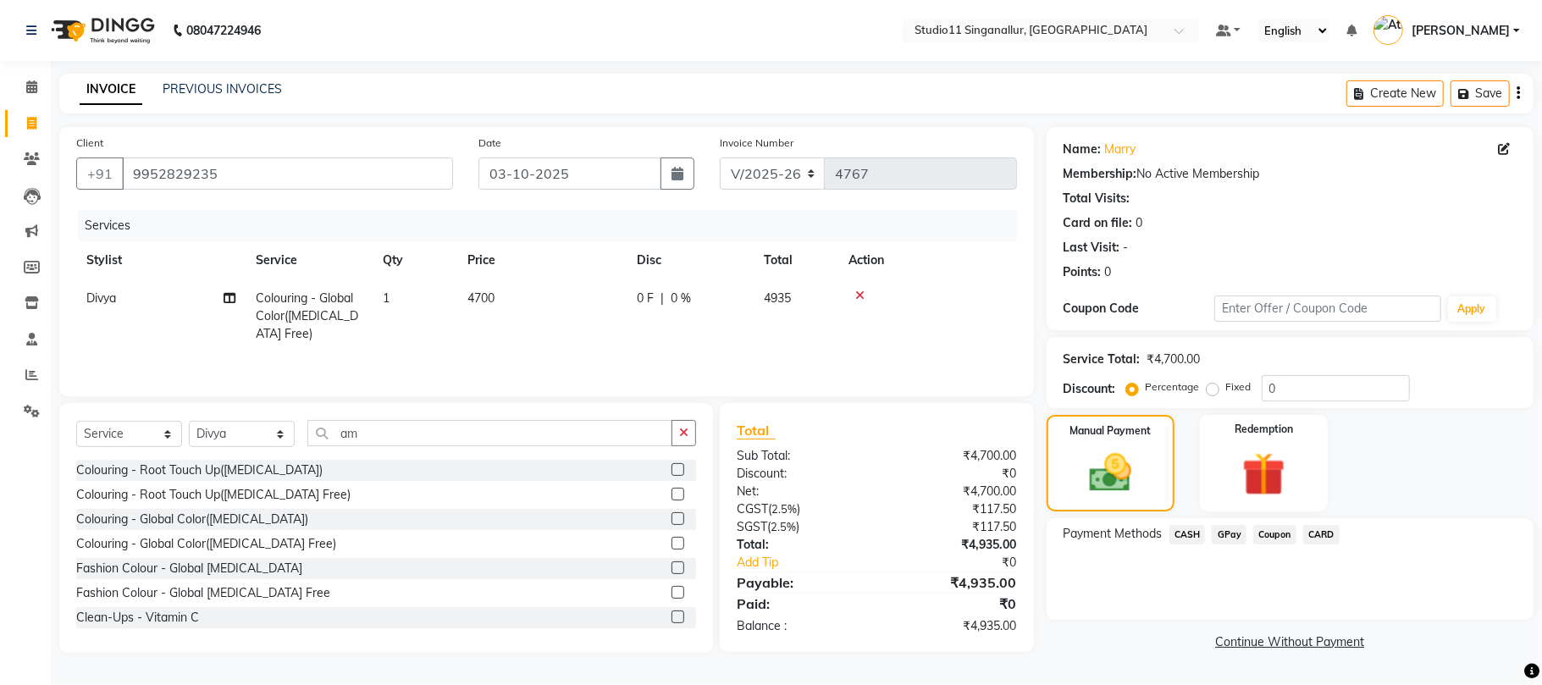
click at [1231, 532] on span "GPay" at bounding box center [1229, 534] width 35 height 19
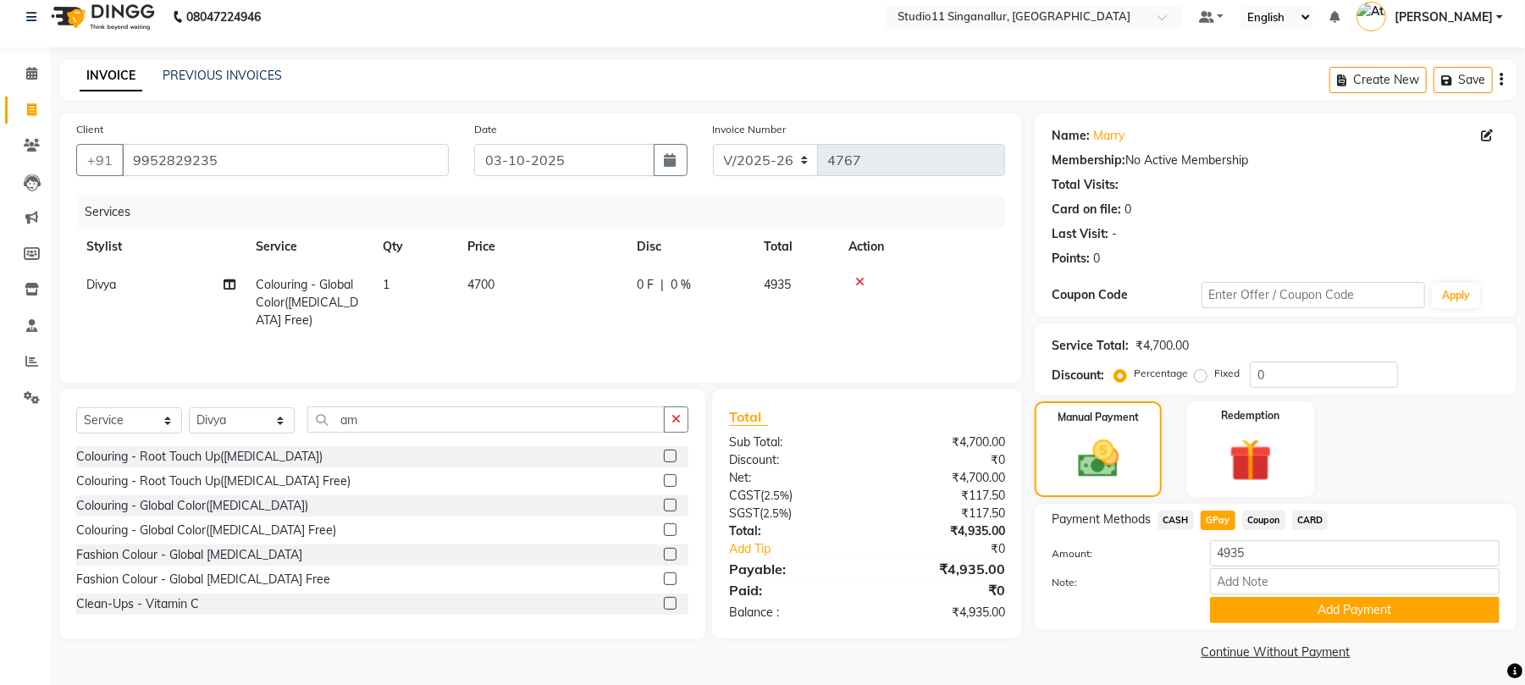
scroll to position [19, 0]
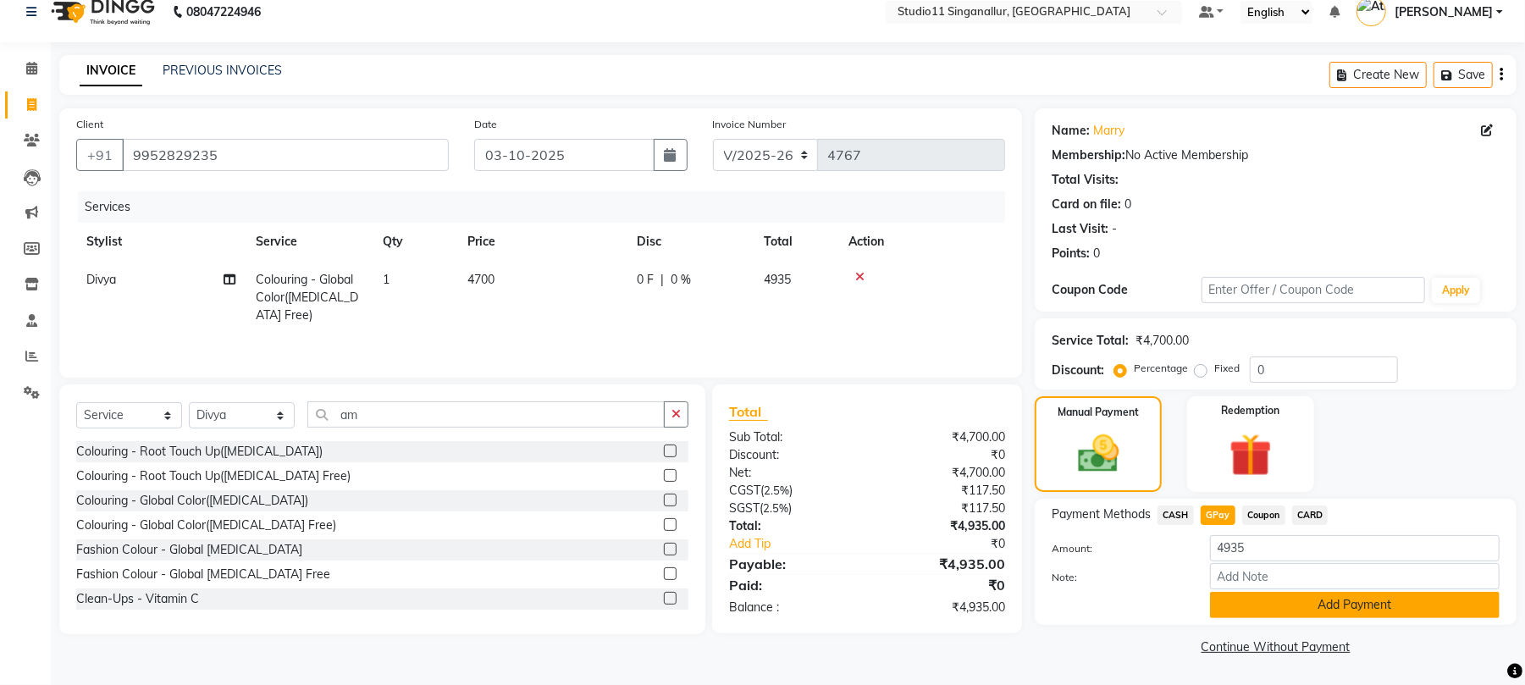
click at [1216, 604] on button "Add Payment" at bounding box center [1355, 605] width 290 height 26
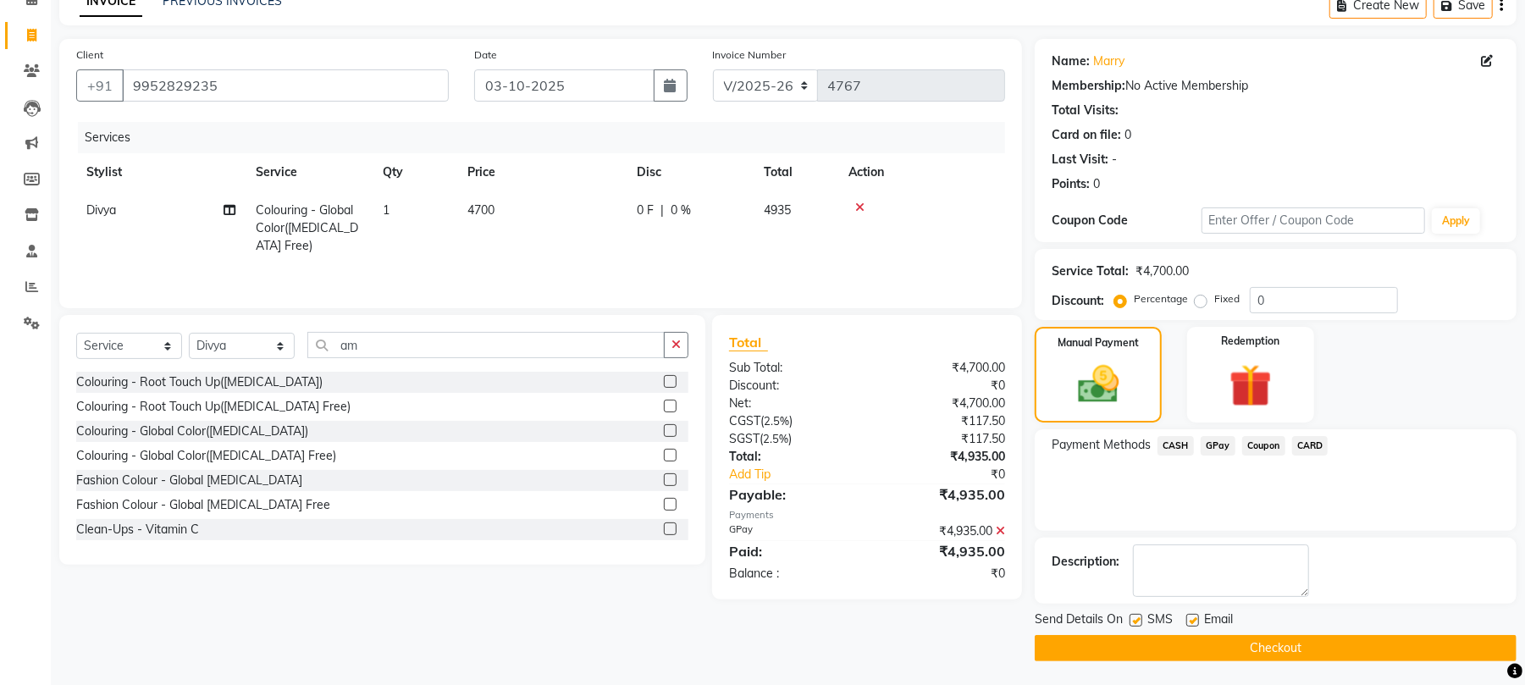
scroll to position [91, 0]
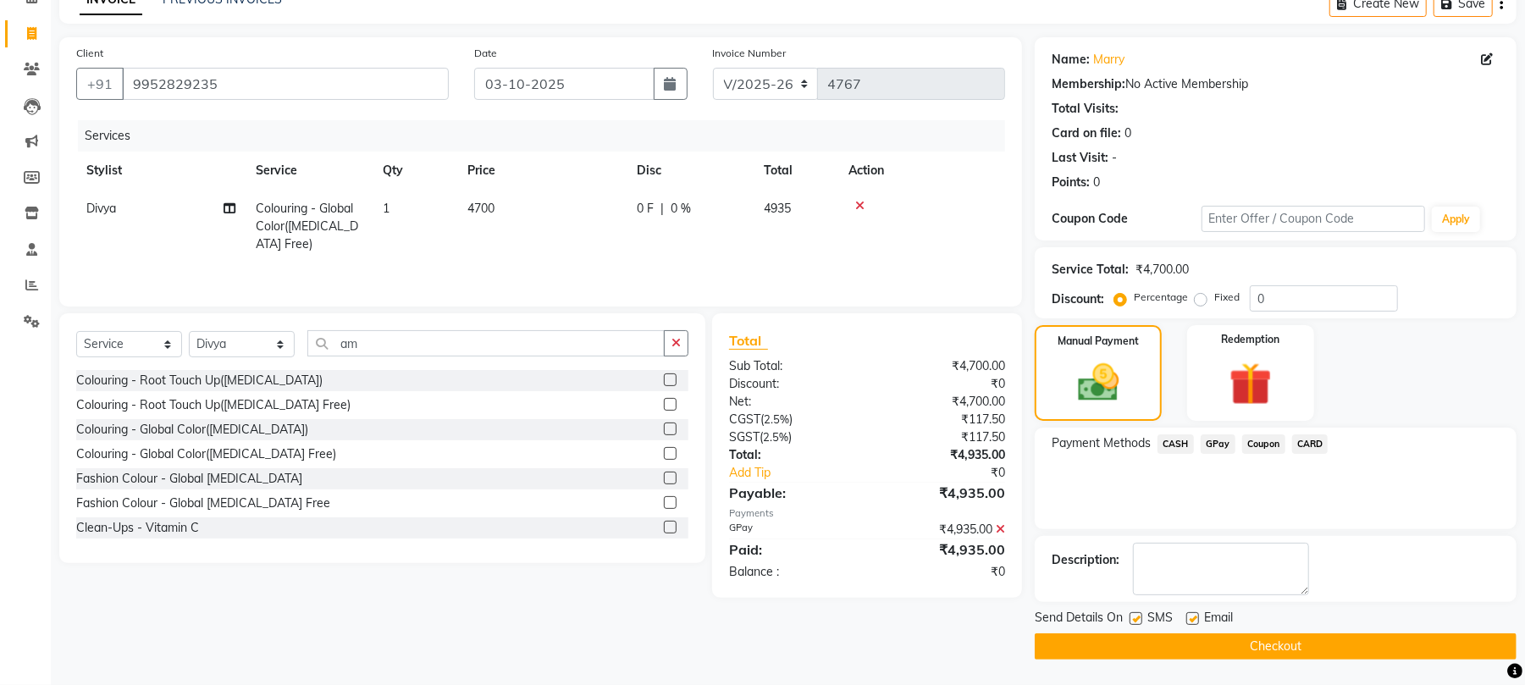
click at [1191, 615] on label at bounding box center [1193, 618] width 13 height 13
click at [1191, 615] on input "checkbox" at bounding box center [1192, 619] width 11 height 11
checkbox input "false"
click at [1138, 618] on label at bounding box center [1136, 618] width 13 height 13
click at [1138, 618] on input "checkbox" at bounding box center [1135, 619] width 11 height 11
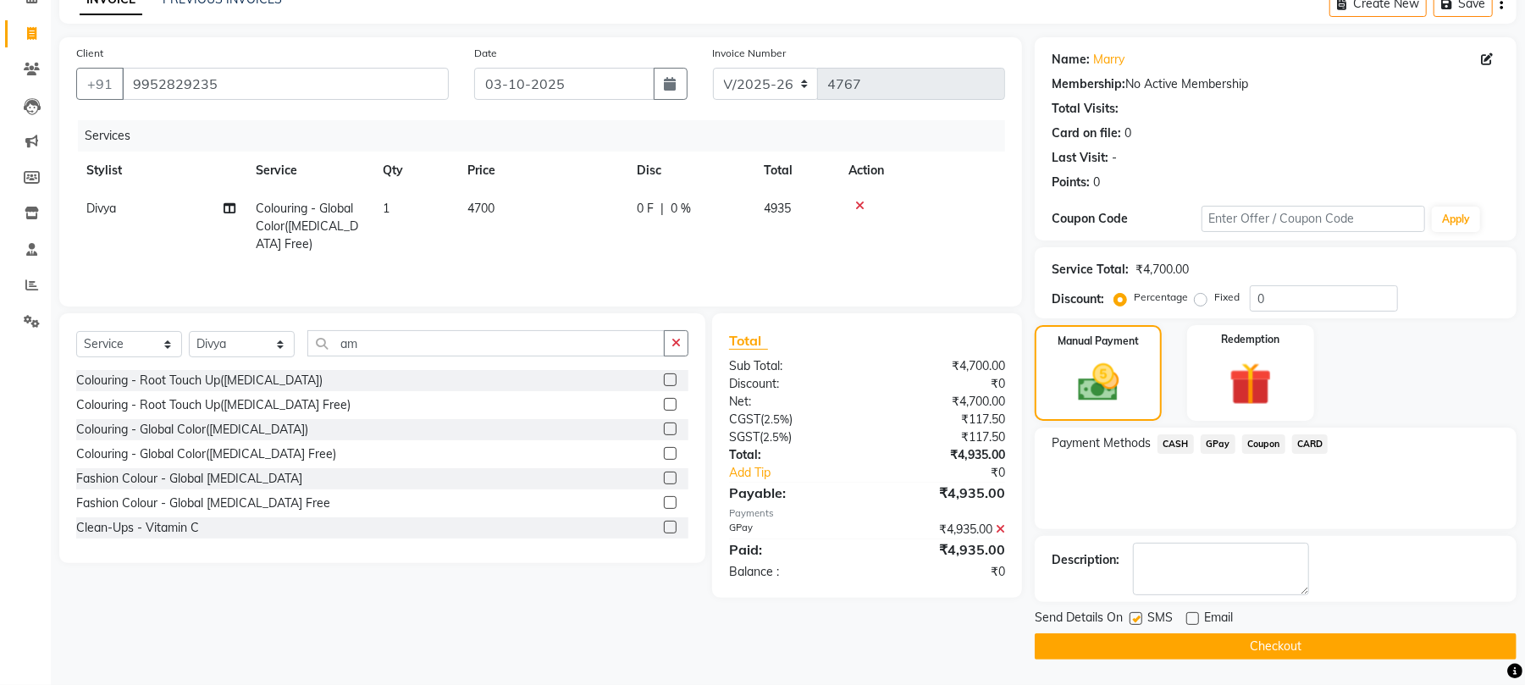
checkbox input "false"
click at [1103, 61] on link "Marry" at bounding box center [1108, 60] width 31 height 18
drag, startPoint x: 269, startPoint y: 83, endPoint x: 109, endPoint y: 91, distance: 160.3
click at [109, 91] on div "+91 9952829235" at bounding box center [262, 84] width 373 height 32
click at [1159, 644] on button "Checkout" at bounding box center [1276, 646] width 482 height 26
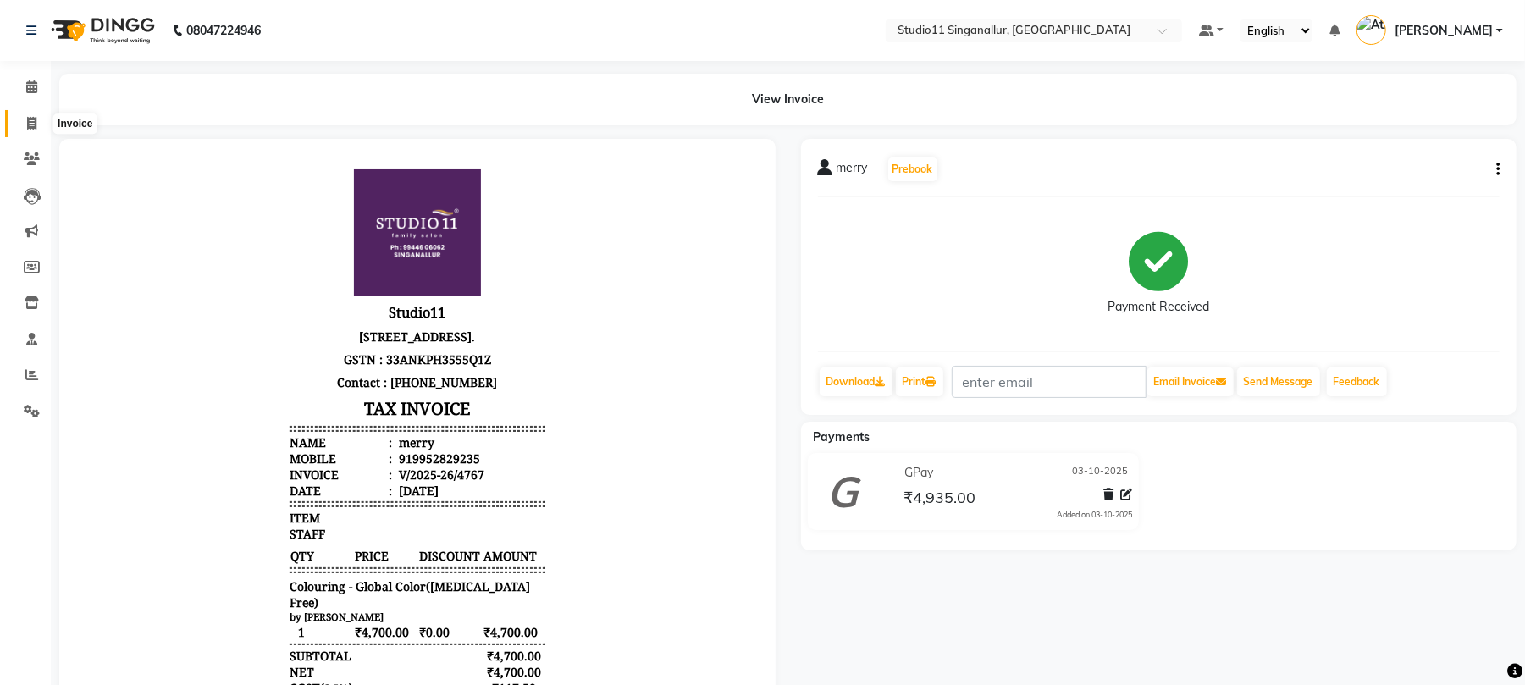
click at [29, 119] on icon at bounding box center [31, 123] width 9 height 13
select select "6616"
select select "service"
click at [35, 125] on icon at bounding box center [31, 123] width 9 height 13
select select "service"
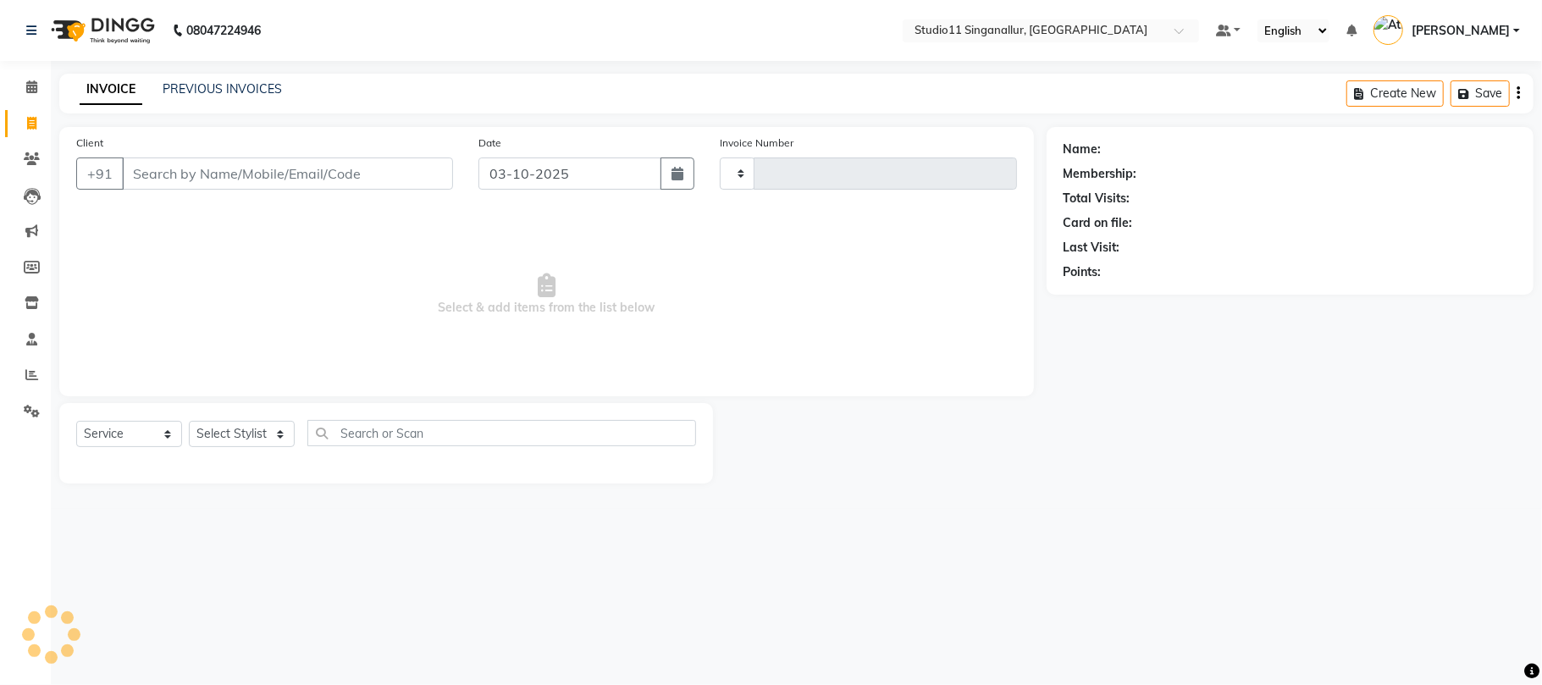
type input "4768"
select select "6616"
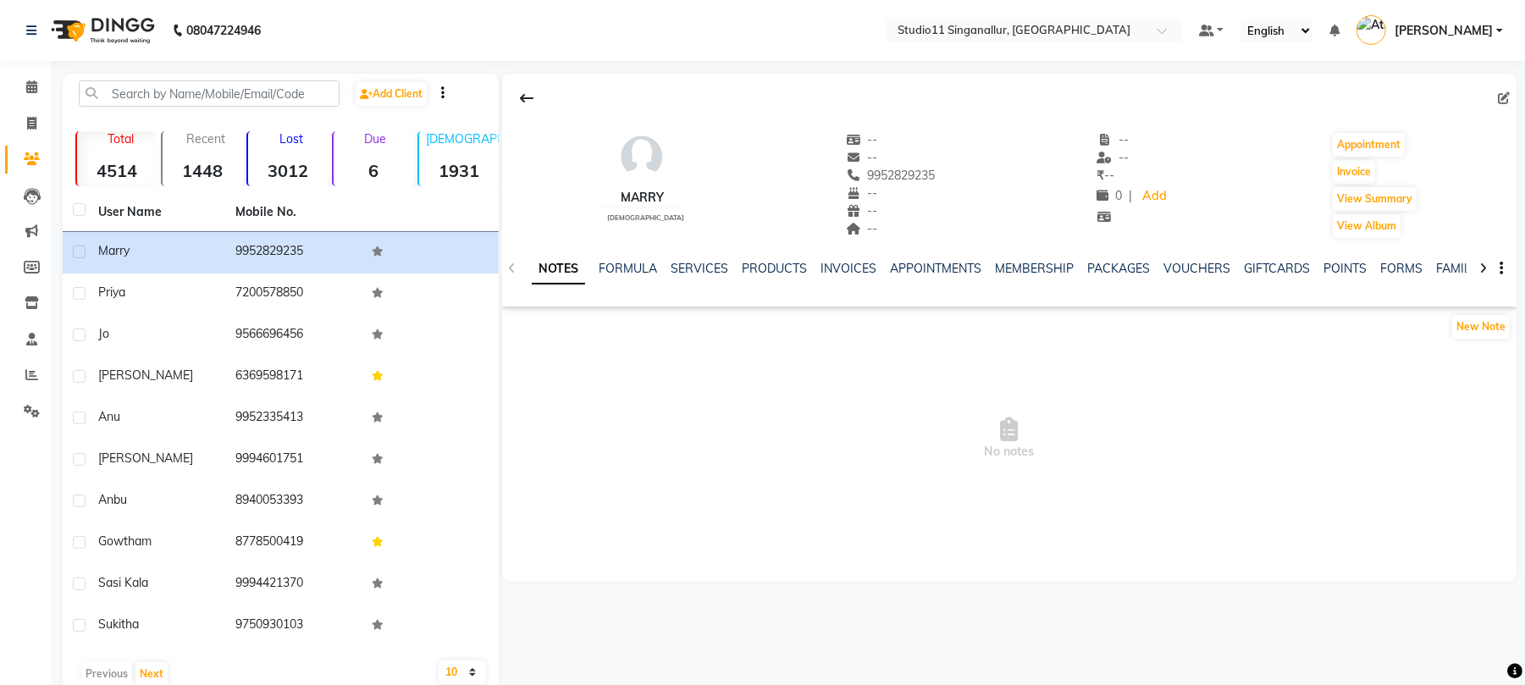
drag, startPoint x: 647, startPoint y: 191, endPoint x: 566, endPoint y: 194, distance: 81.4
click at [566, 194] on div "marry [DEMOGRAPHIC_DATA] -- -- 9952829235 -- -- -- -- -- ₹ -- 0 | Add Appointme…" at bounding box center [1009, 176] width 1015 height 125
click at [986, 459] on span "No notes" at bounding box center [1009, 438] width 1015 height 169
click at [1501, 95] on icon at bounding box center [1504, 98] width 12 height 12
select select "[DEMOGRAPHIC_DATA]"
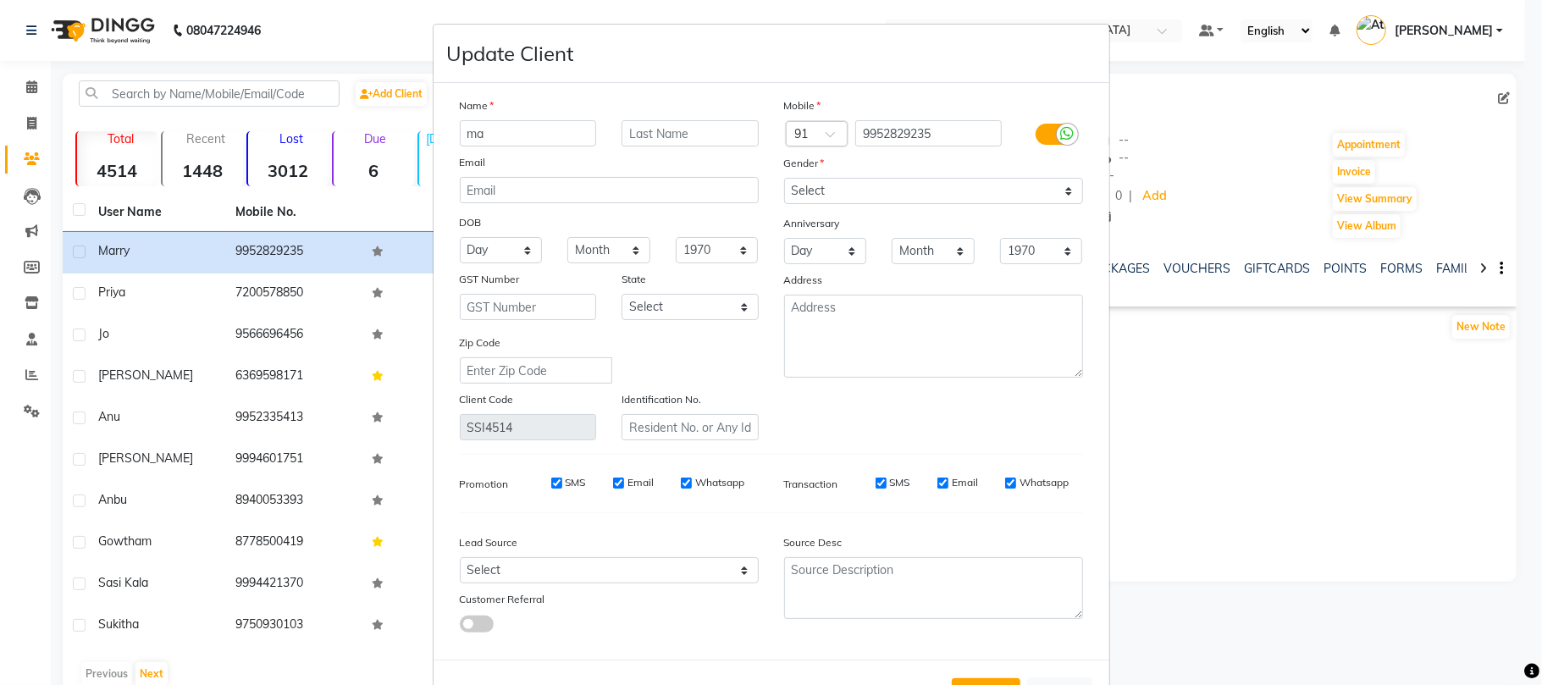
type input "m"
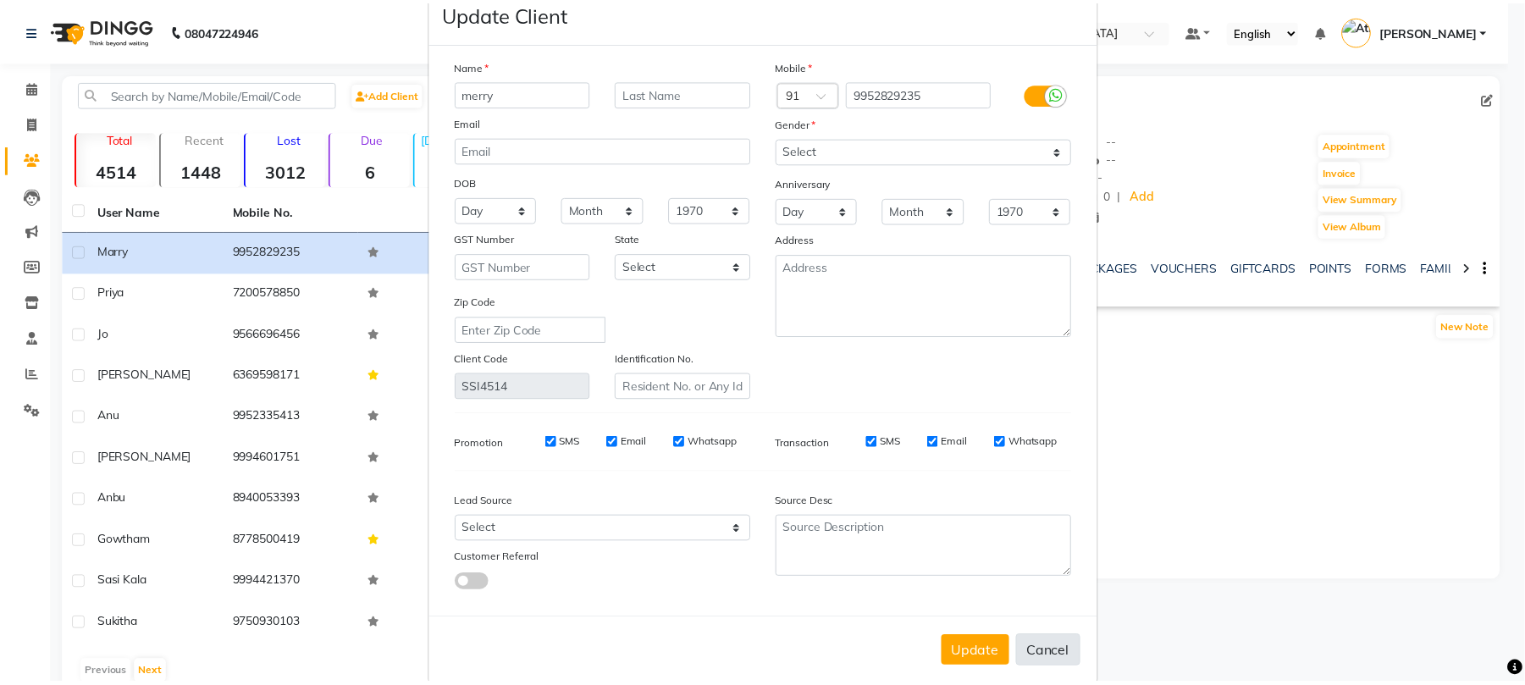
scroll to position [62, 0]
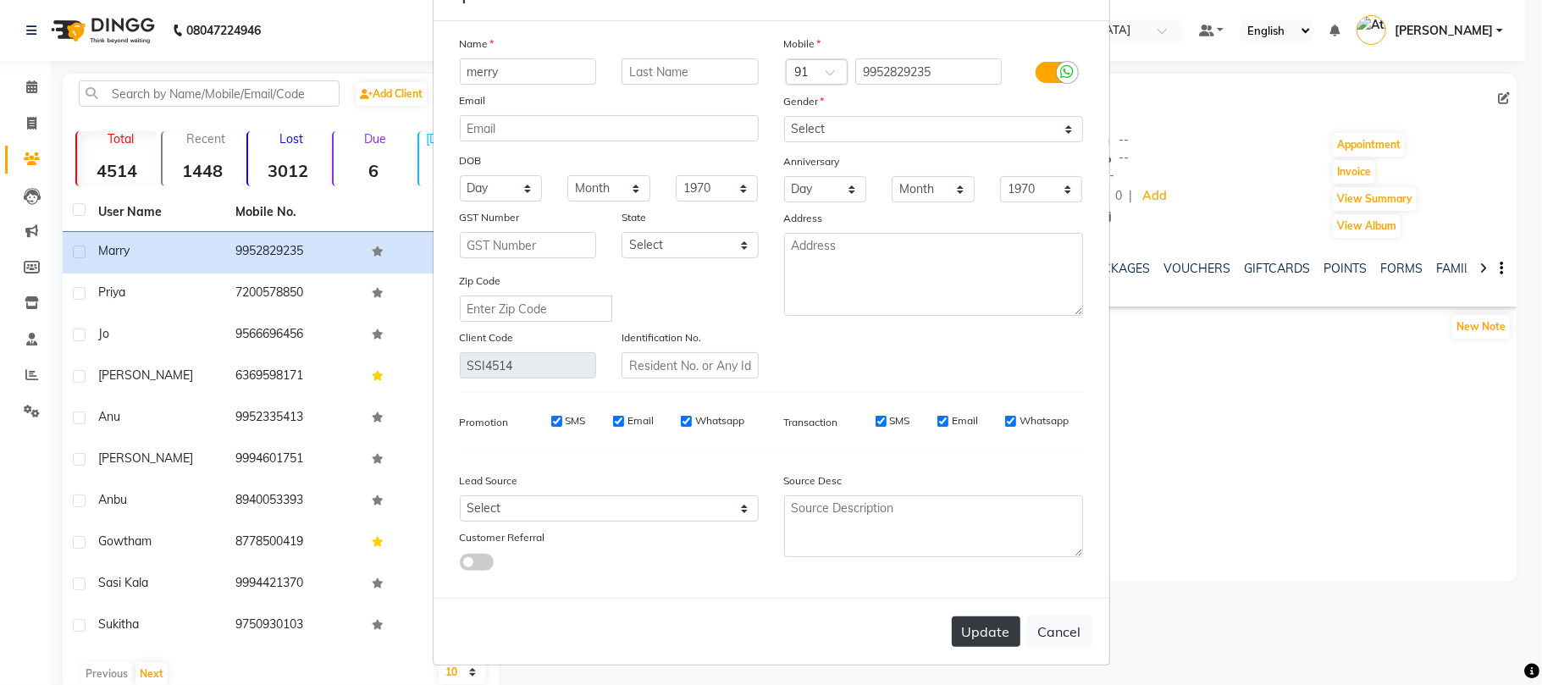
type input "merry"
click at [987, 624] on button "Update" at bounding box center [986, 632] width 69 height 30
select select
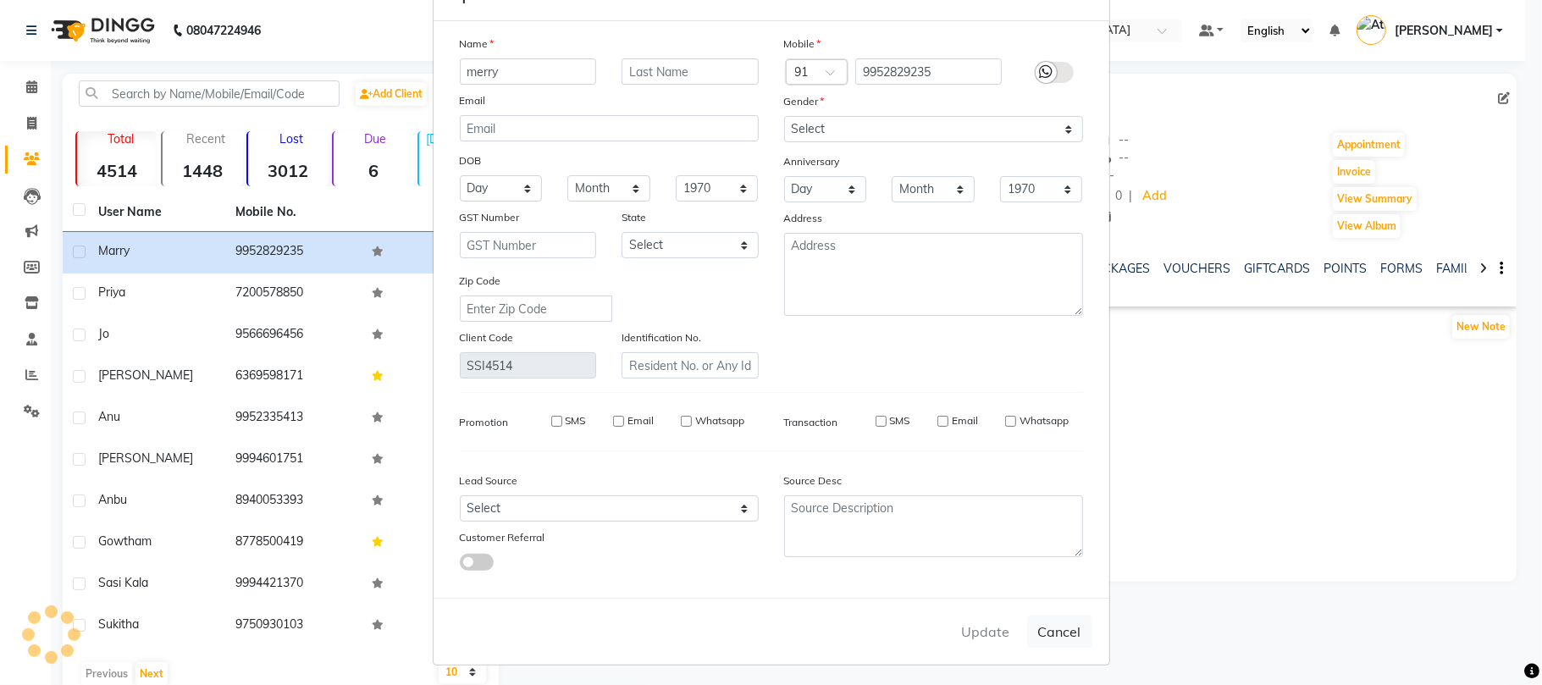
select select
checkbox input "false"
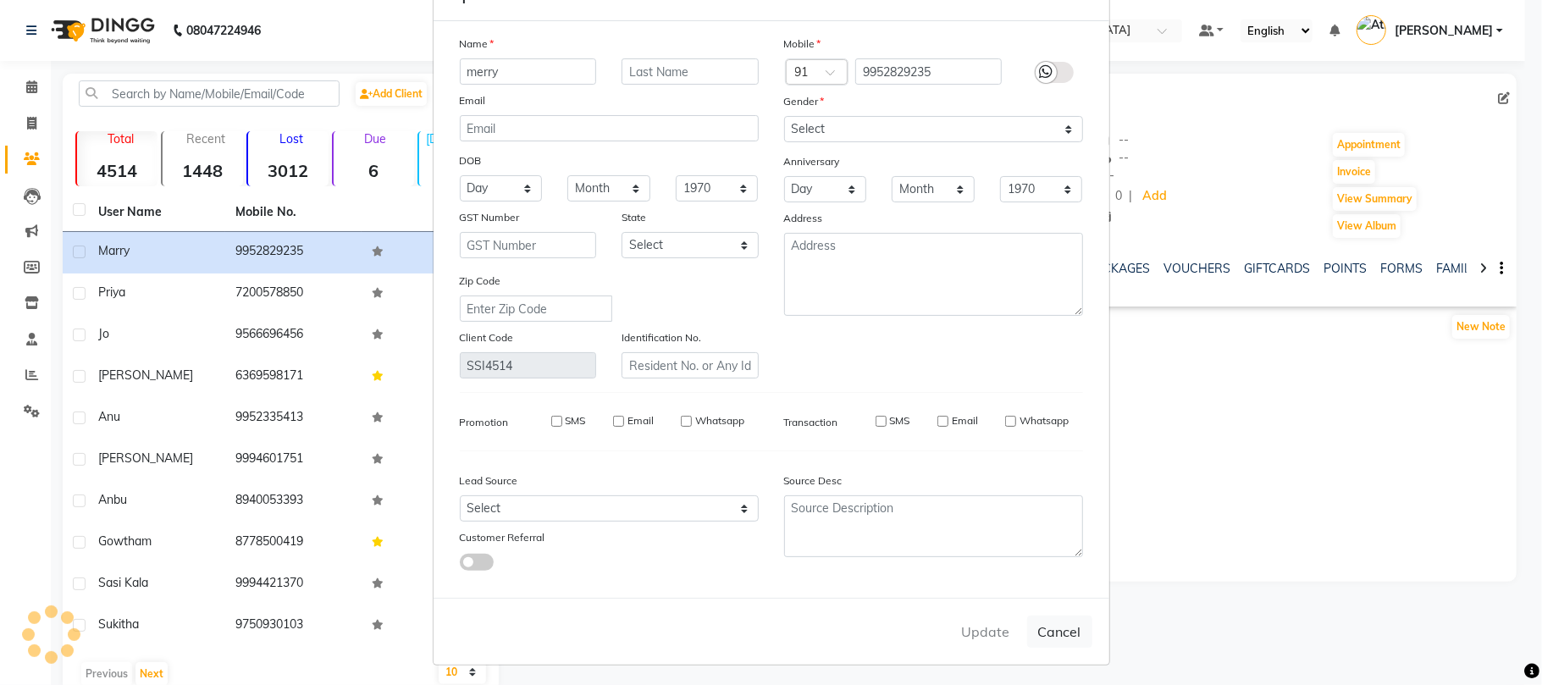
checkbox input "false"
